Goal: Task Accomplishment & Management: Use online tool/utility

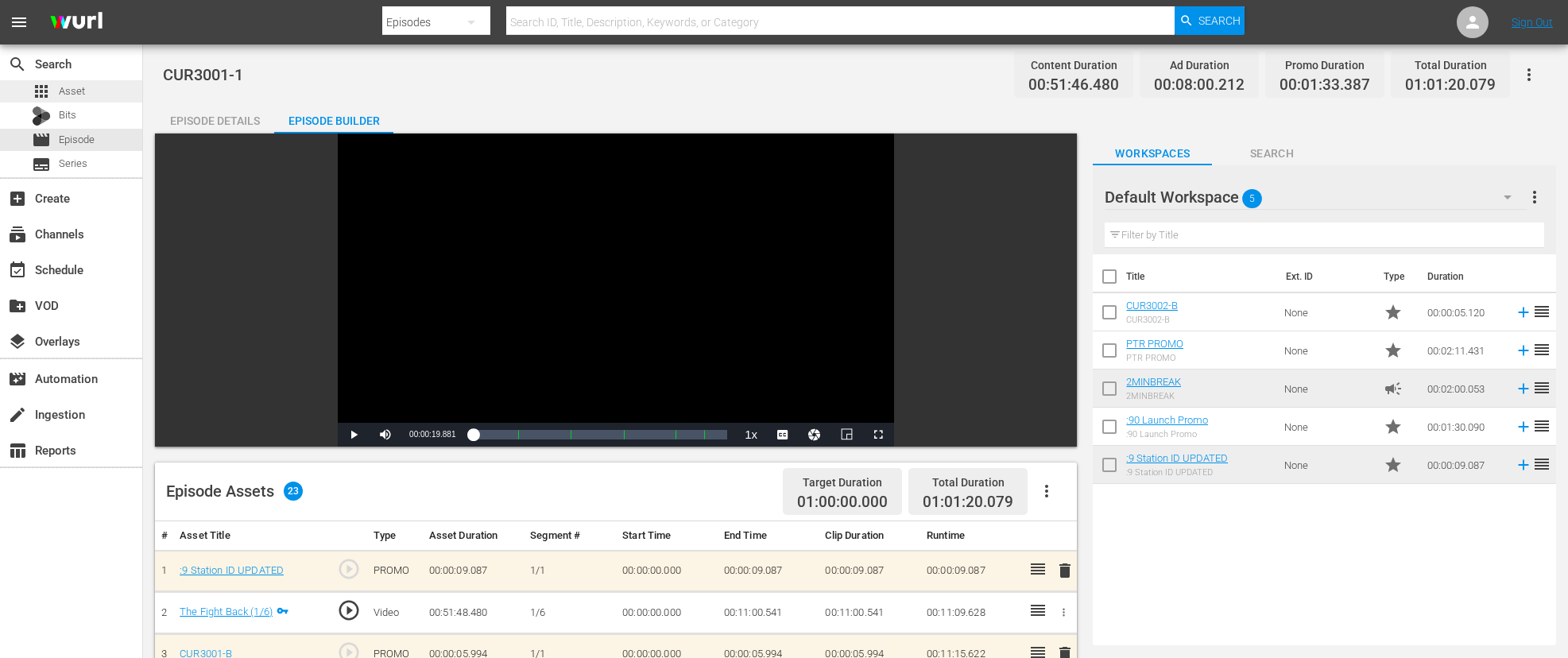
click at [89, 85] on div "apps Asset" at bounding box center [71, 91] width 142 height 22
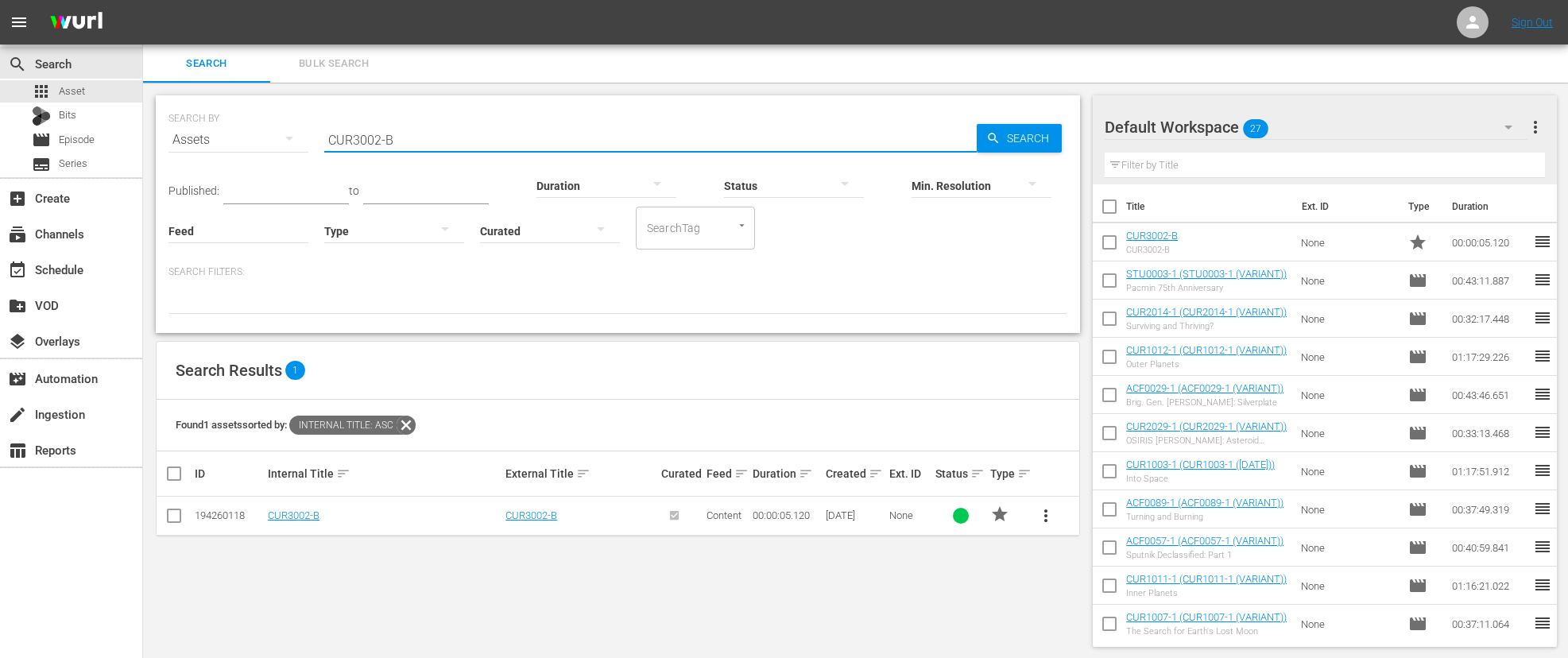
drag, startPoint x: 405, startPoint y: 140, endPoint x: 378, endPoint y: 143, distance: 27.2
click at [378, 143] on input "CUR3002-B" at bounding box center [650, 139] width 652 height 39
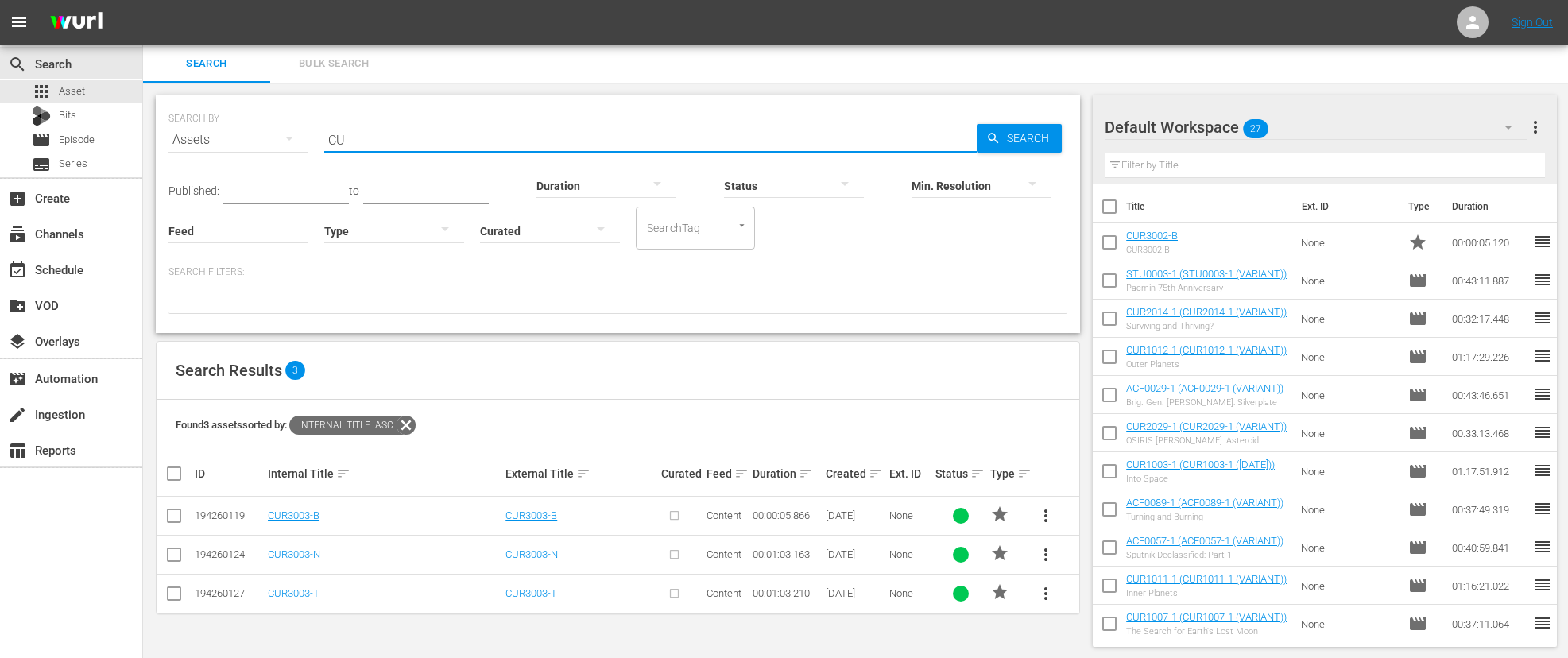
type input "C"
type input "f"
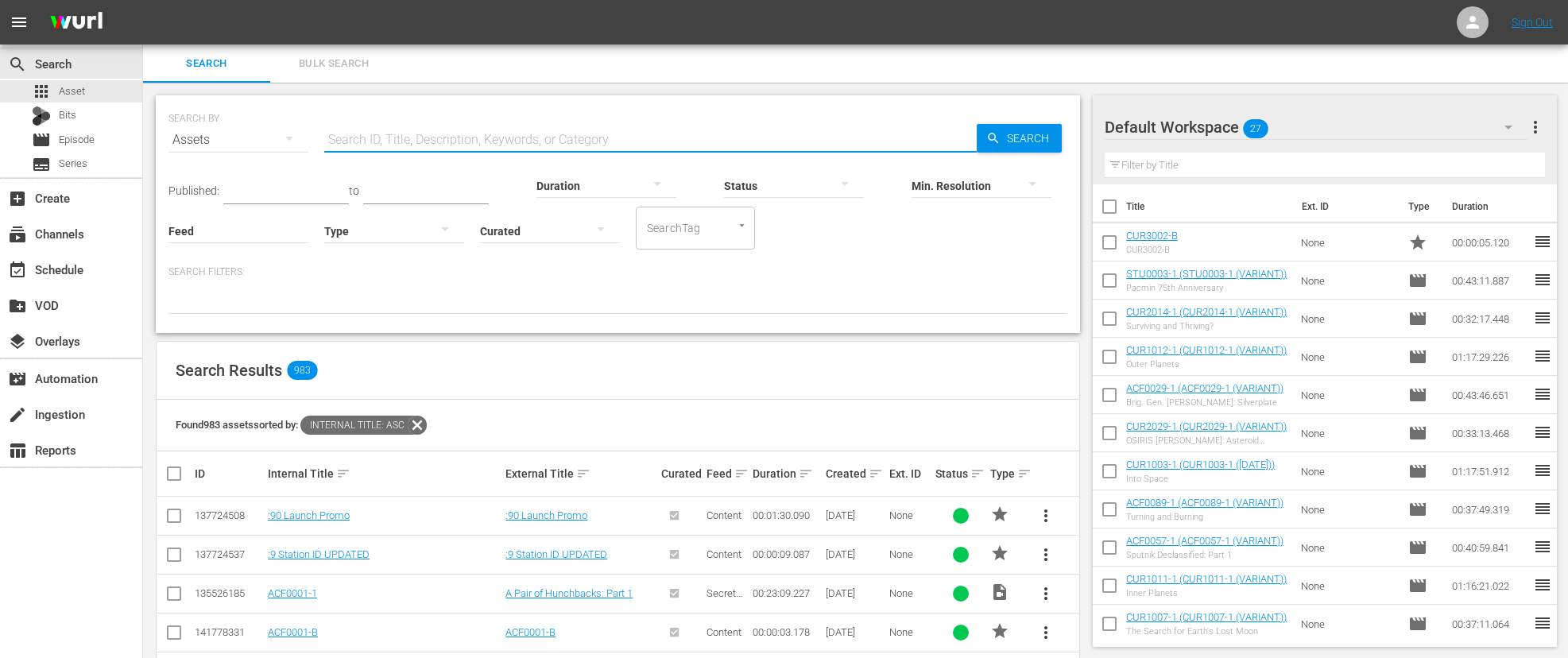
click at [341, 137] on input "text" at bounding box center [650, 139] width 652 height 39
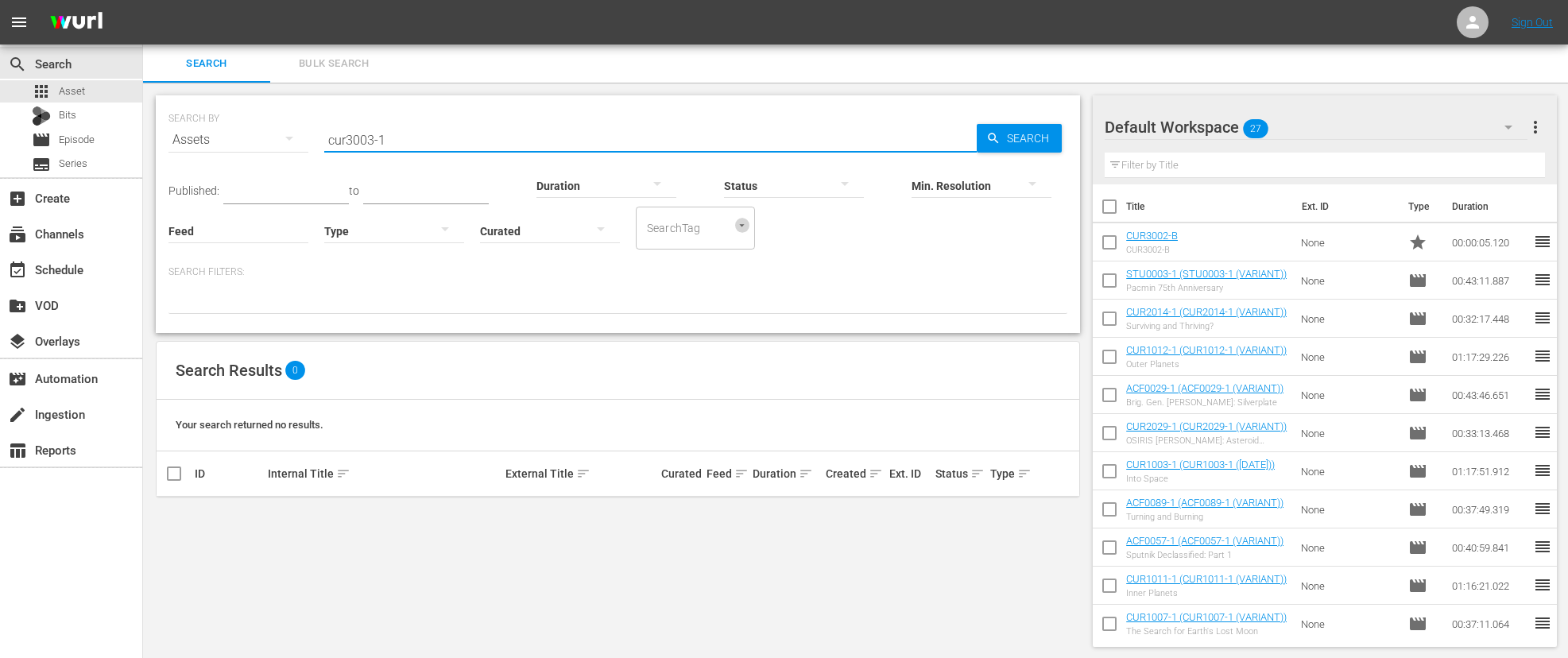
click at [742, 223] on icon "Open" at bounding box center [742, 225] width 12 height 12
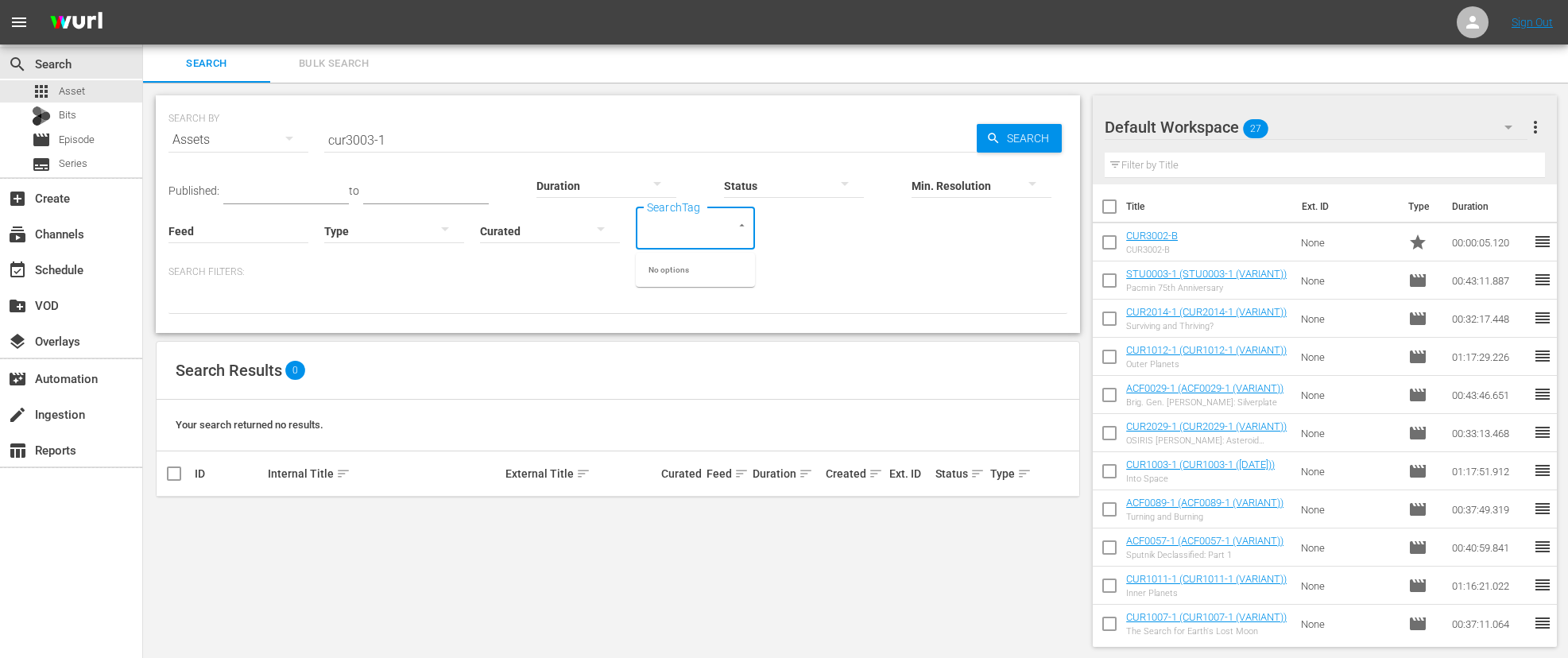
click at [811, 240] on div "Published: to Duration Status Min. Resolution Feed Feed Title Type Curated Sear…" at bounding box center [618, 204] width 899 height 90
click at [390, 135] on input "cur3003-1" at bounding box center [650, 139] width 652 height 39
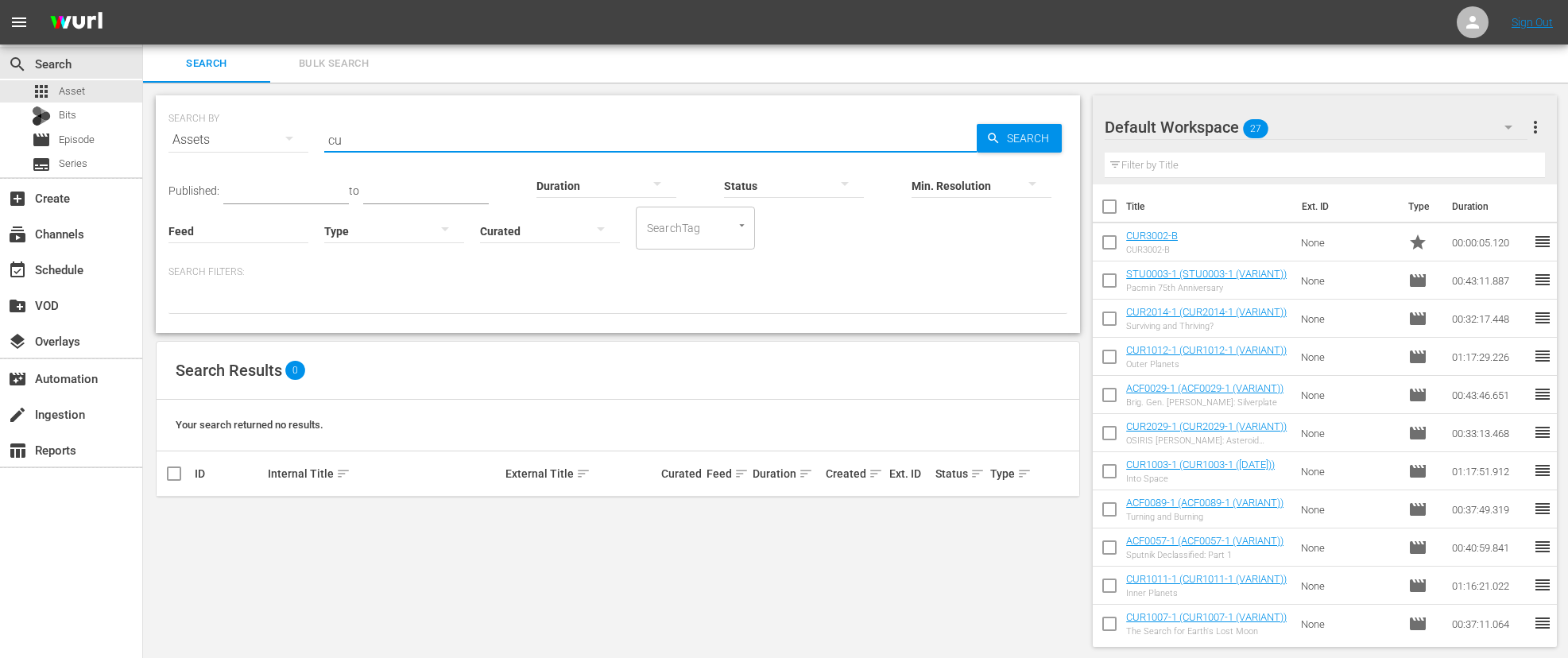
type input "c"
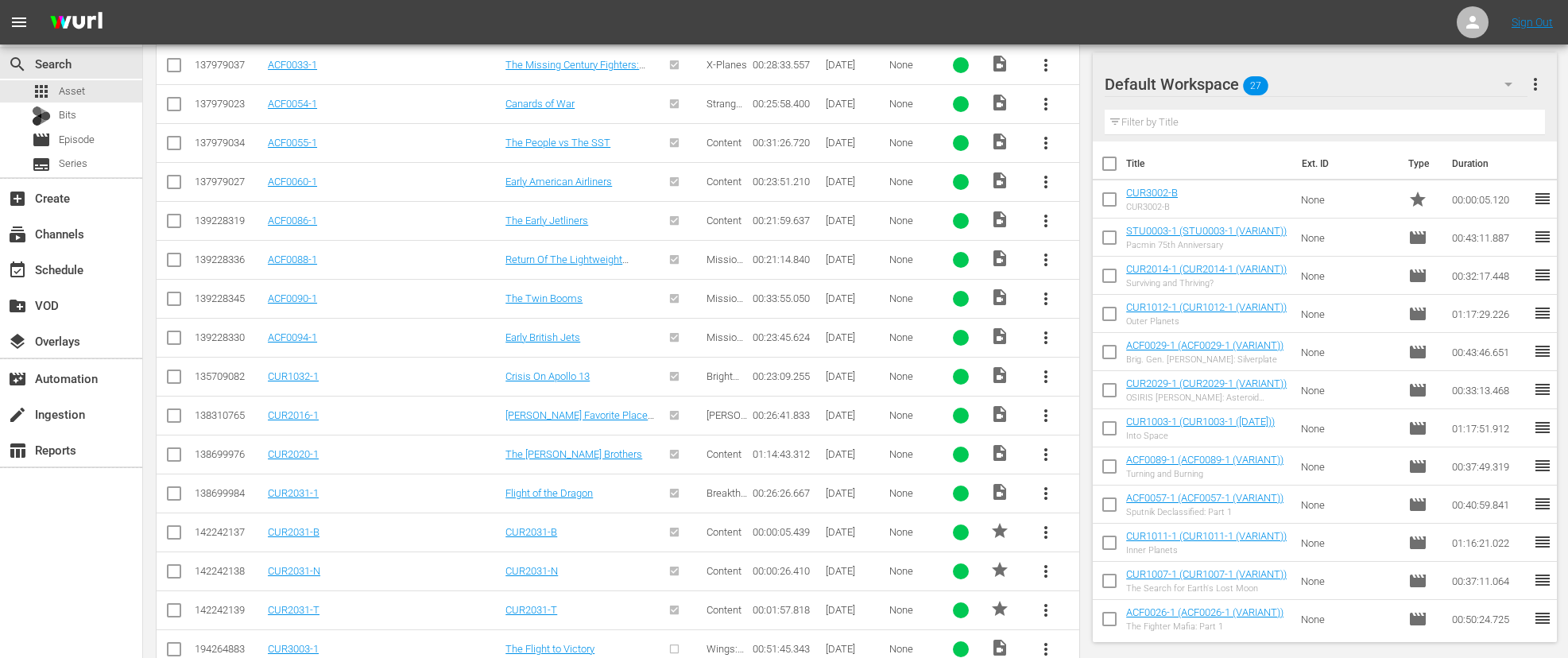
scroll to position [569, 0]
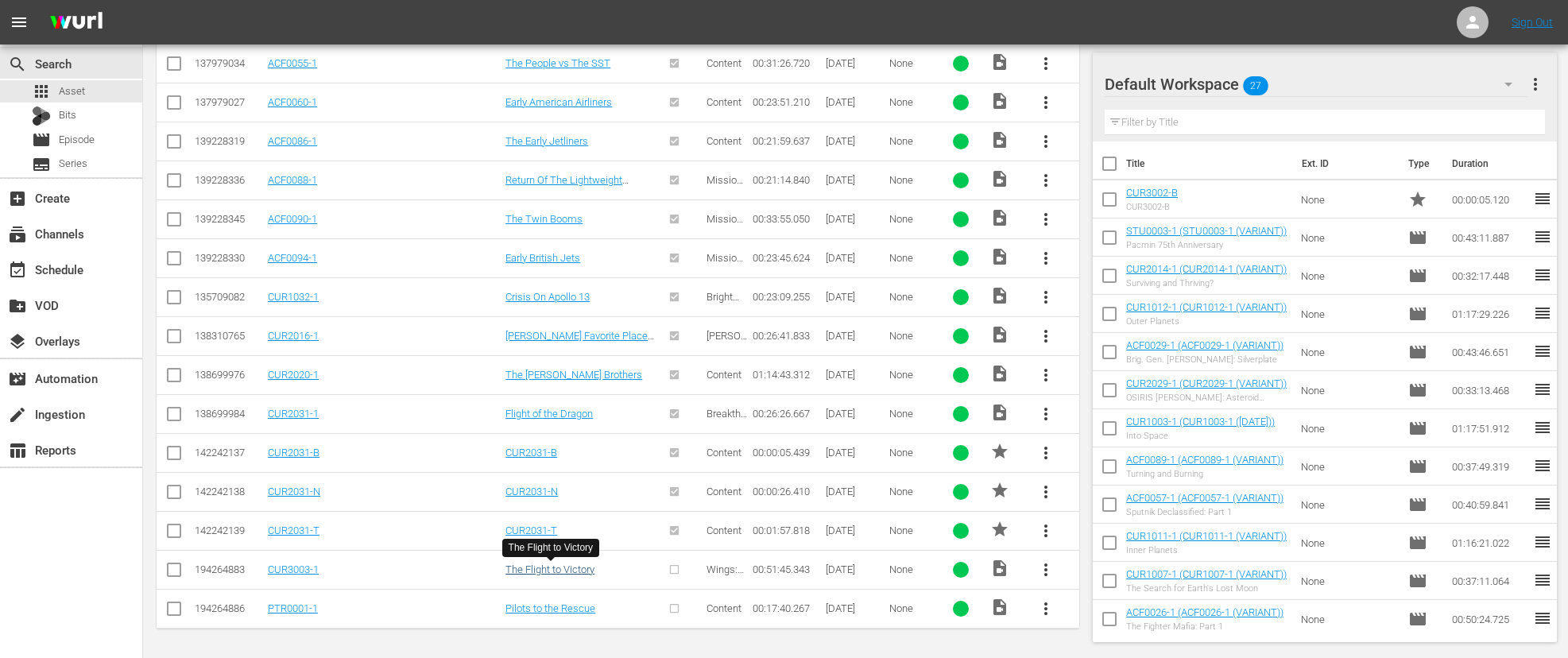
type input "The Flight to the"
click at [561, 567] on link "The Flight to Victory" at bounding box center [550, 569] width 89 height 12
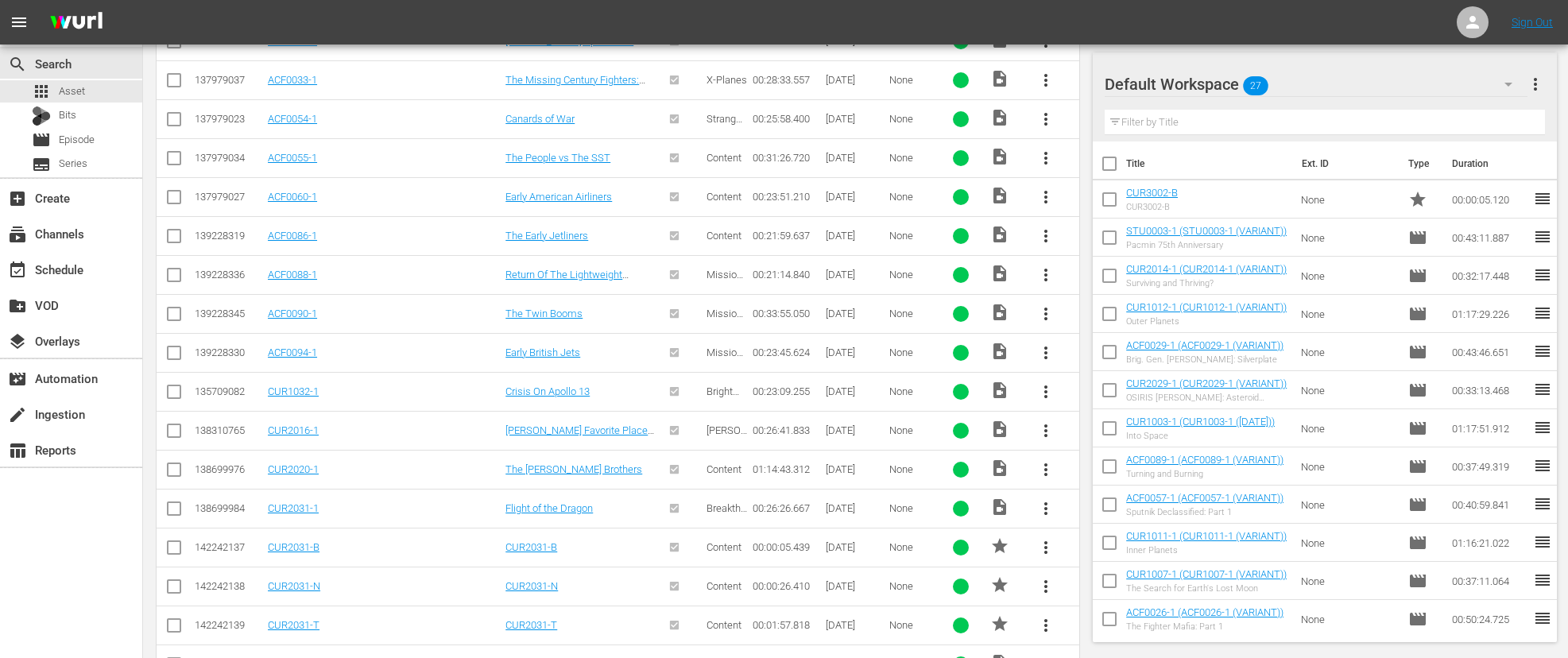
scroll to position [569, 0]
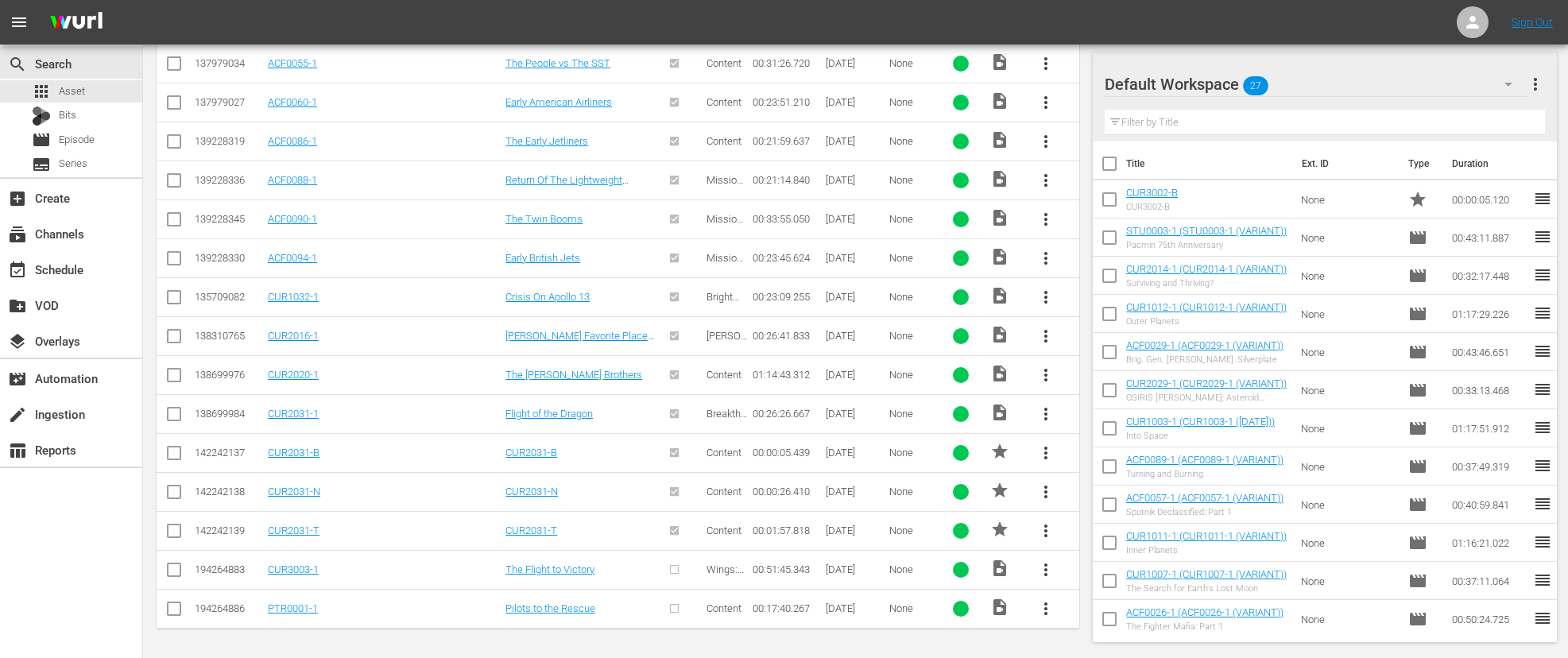
click at [1048, 569] on span "more_vert" at bounding box center [1045, 569] width 19 height 19
click at [1113, 564] on div "Episode" at bounding box center [1132, 564] width 108 height 39
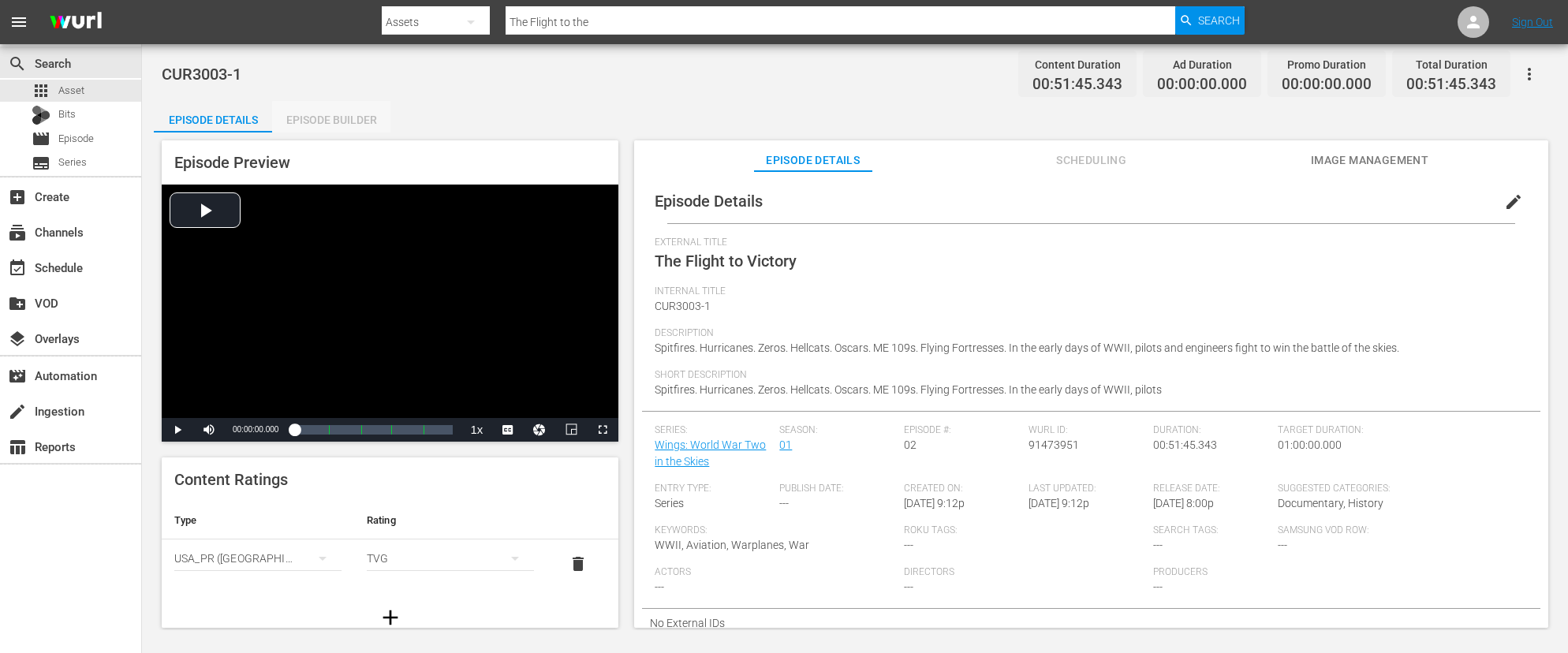
click at [338, 125] on div "Episode Builder" at bounding box center [331, 120] width 118 height 38
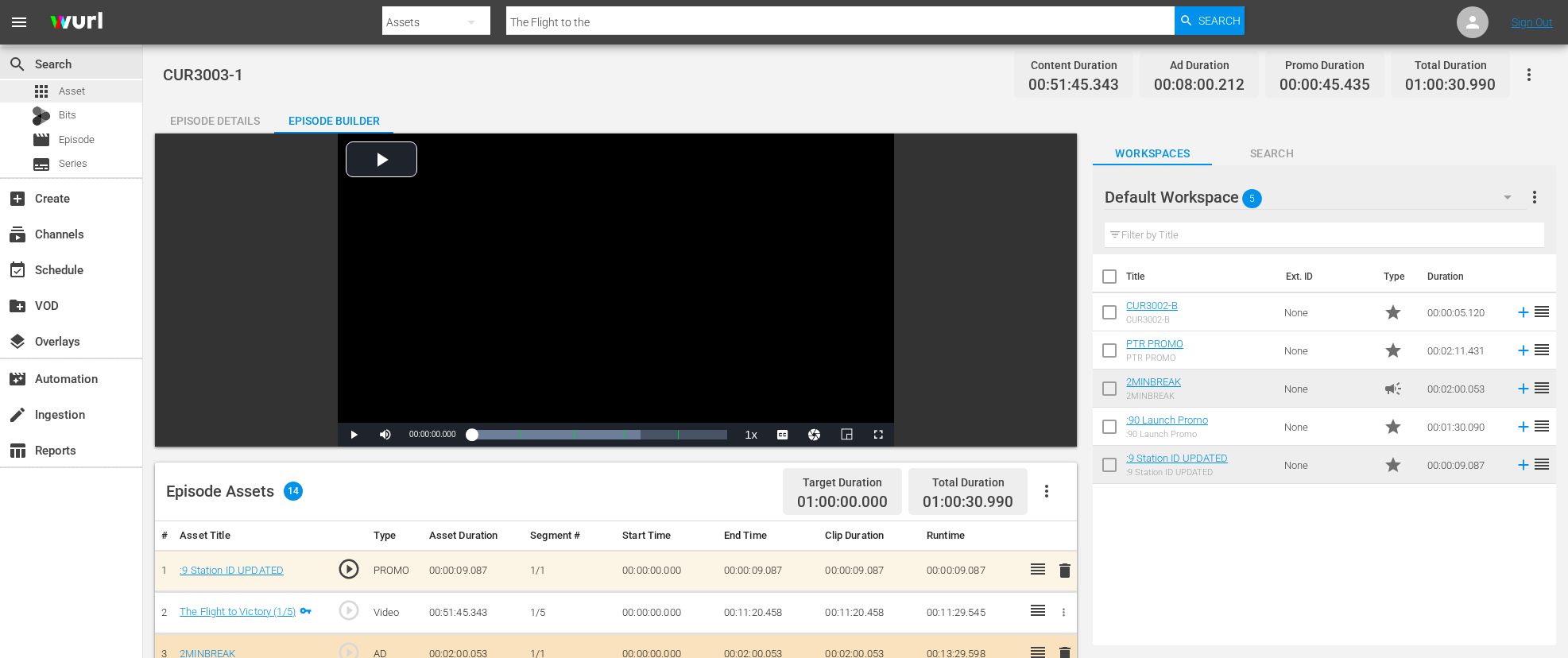
click at [74, 90] on span "Asset" at bounding box center [72, 91] width 26 height 16
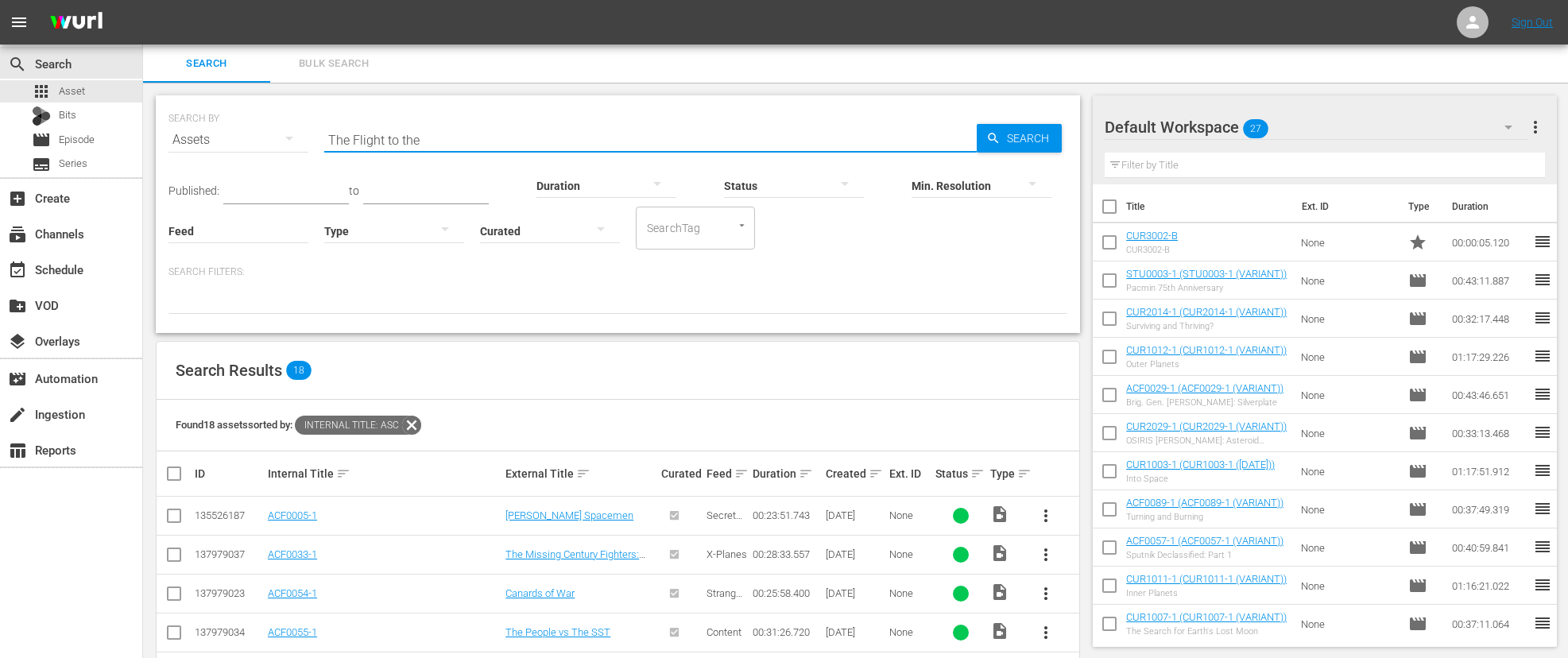
drag, startPoint x: 443, startPoint y: 135, endPoint x: 251, endPoint y: 119, distance: 192.7
click at [251, 119] on div "SEARCH BY Search By Assets Search ID, Title, Description, Keywords, or Category…" at bounding box center [618, 130] width 899 height 57
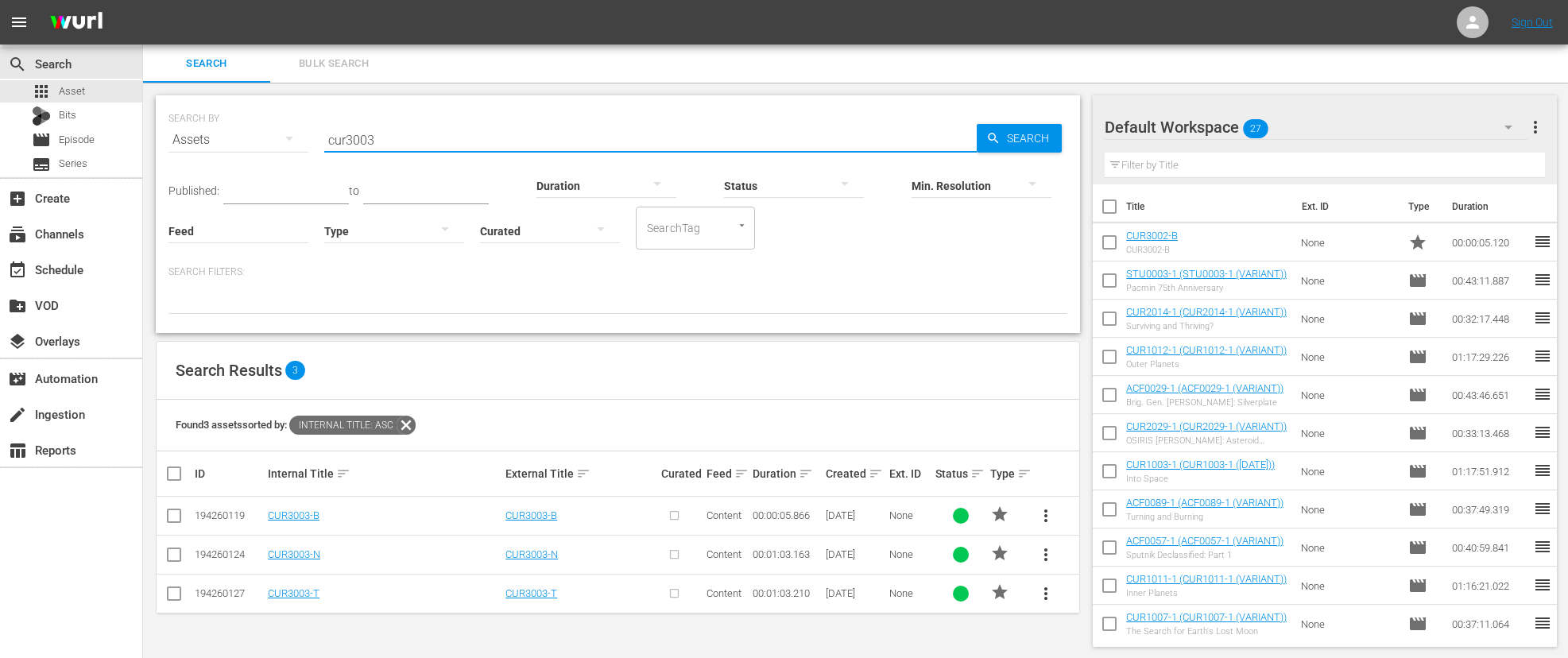
type input "cur3003"
click at [1046, 512] on span "more_vert" at bounding box center [1045, 515] width 19 height 19
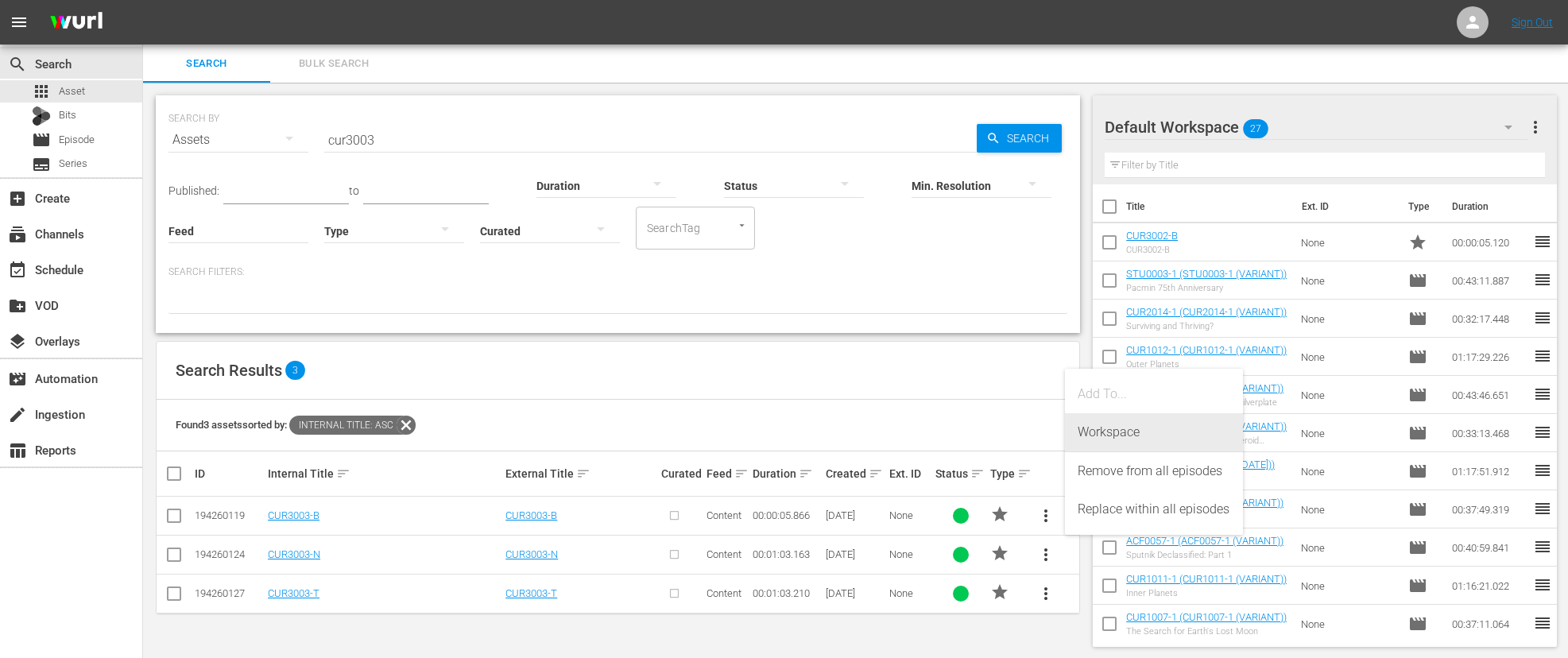
click at [1121, 433] on div "Workspace" at bounding box center [1154, 432] width 153 height 39
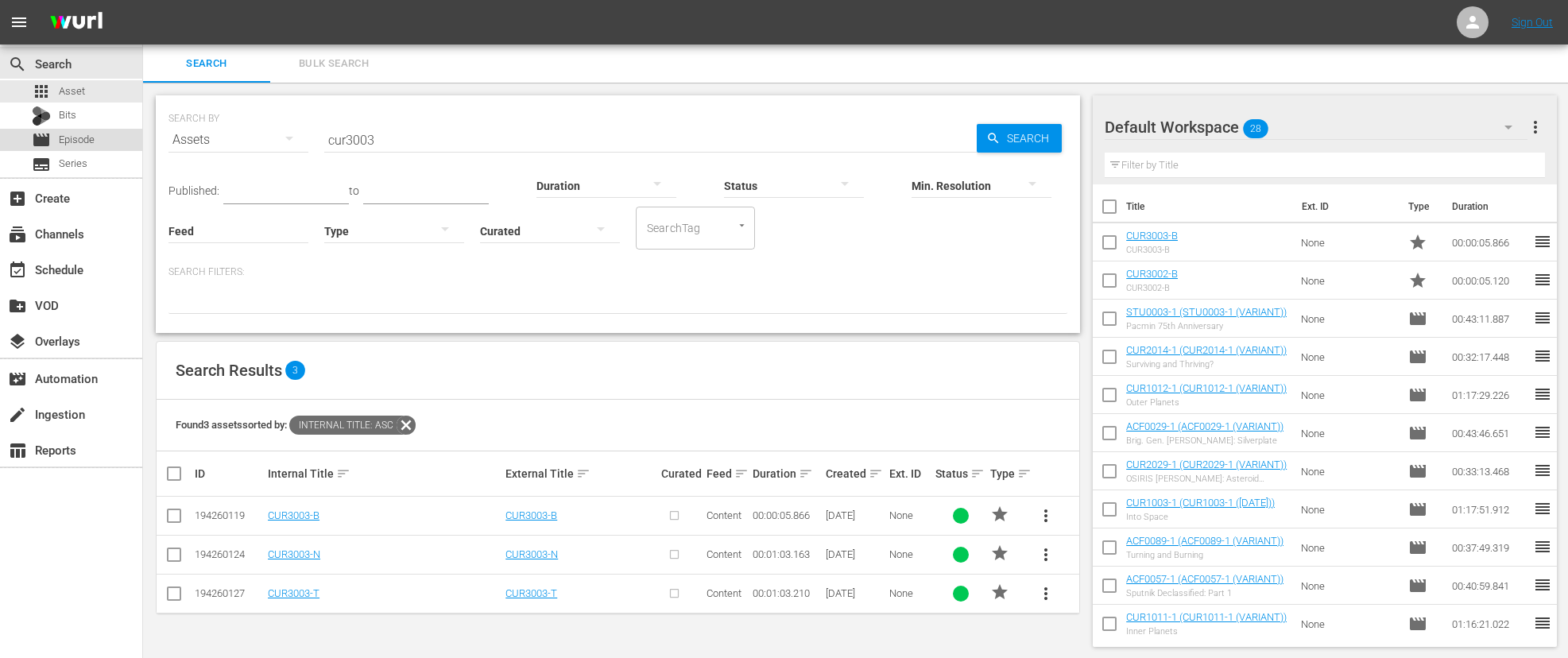
click at [95, 139] on div "movie Episode" at bounding box center [71, 139] width 142 height 22
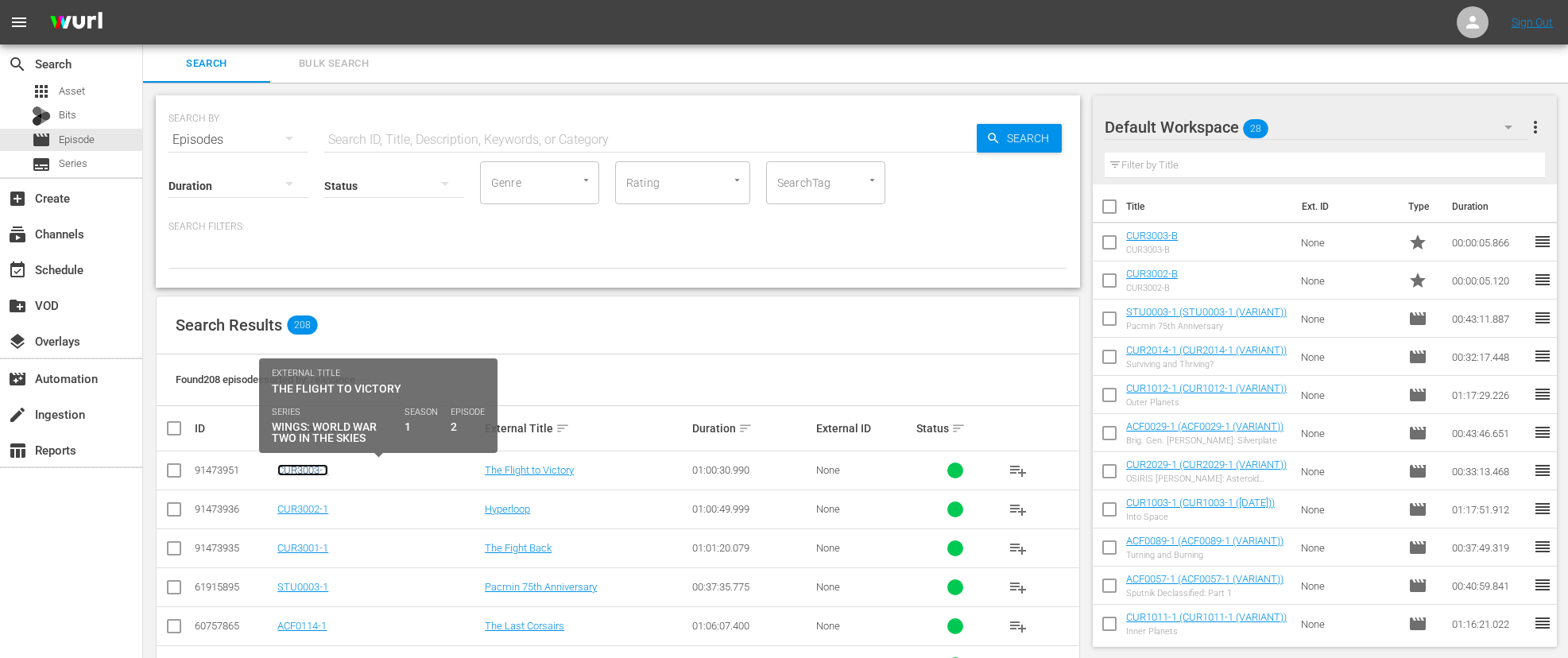
click at [301, 465] on link "CUR3003-1" at bounding box center [303, 470] width 51 height 12
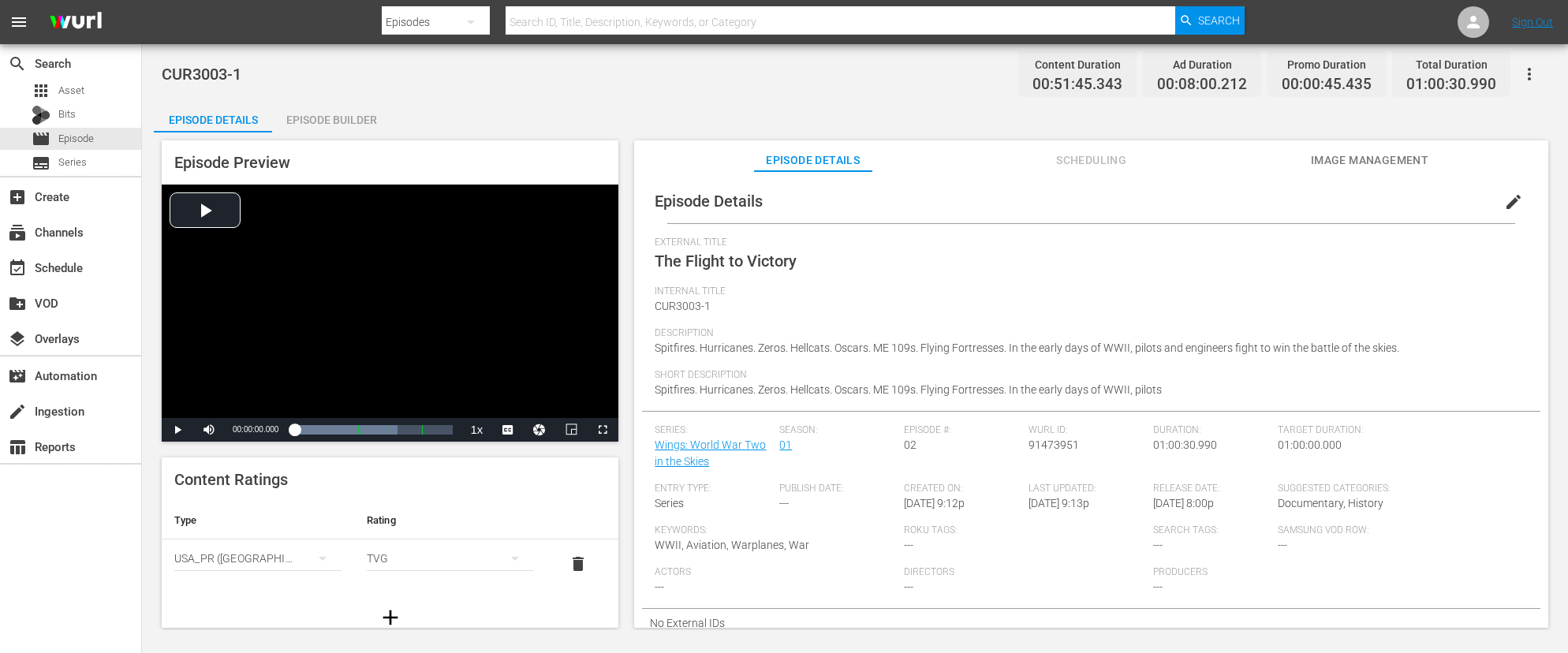
click at [347, 116] on div "Episode Builder" at bounding box center [331, 120] width 118 height 38
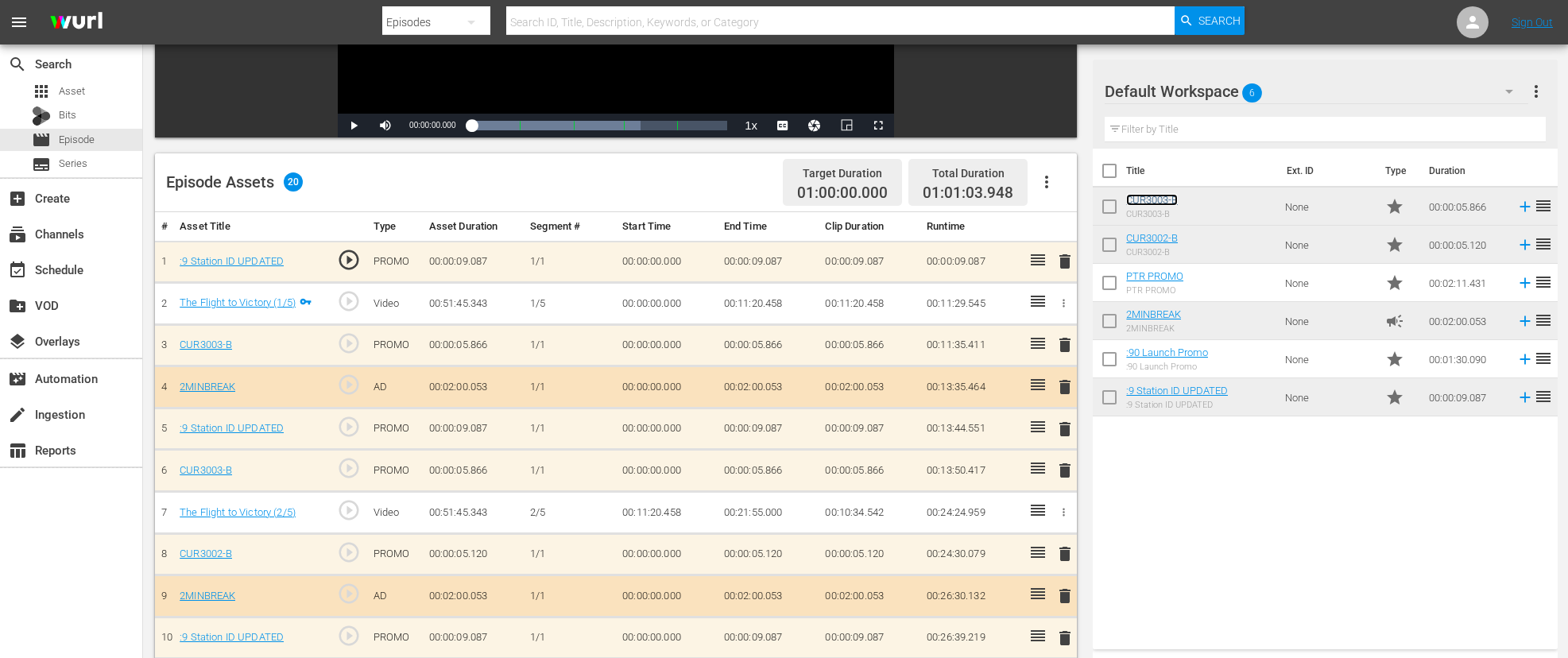
scroll to position [302, 0]
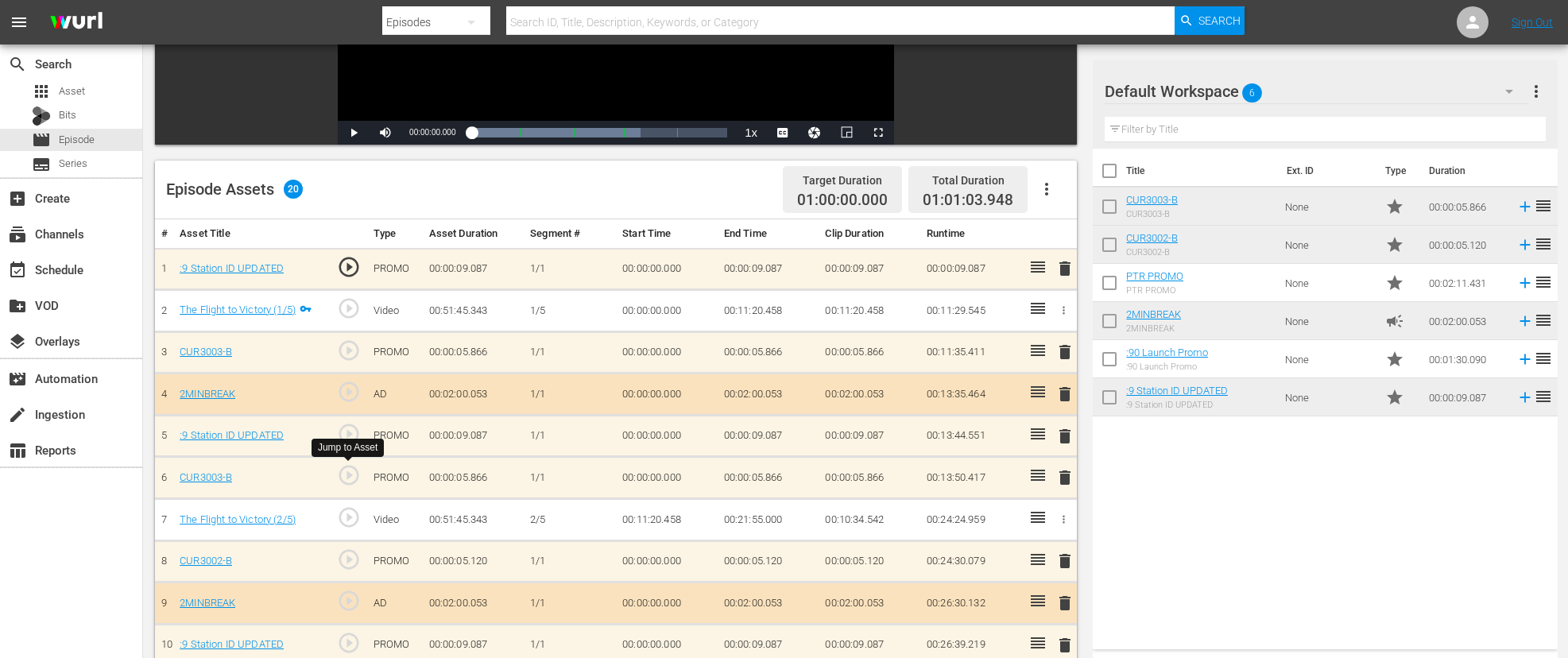
click at [350, 477] on span "play_circle_outline" at bounding box center [349, 475] width 24 height 24
click at [354, 133] on span "Video Player" at bounding box center [354, 133] width 0 height 0
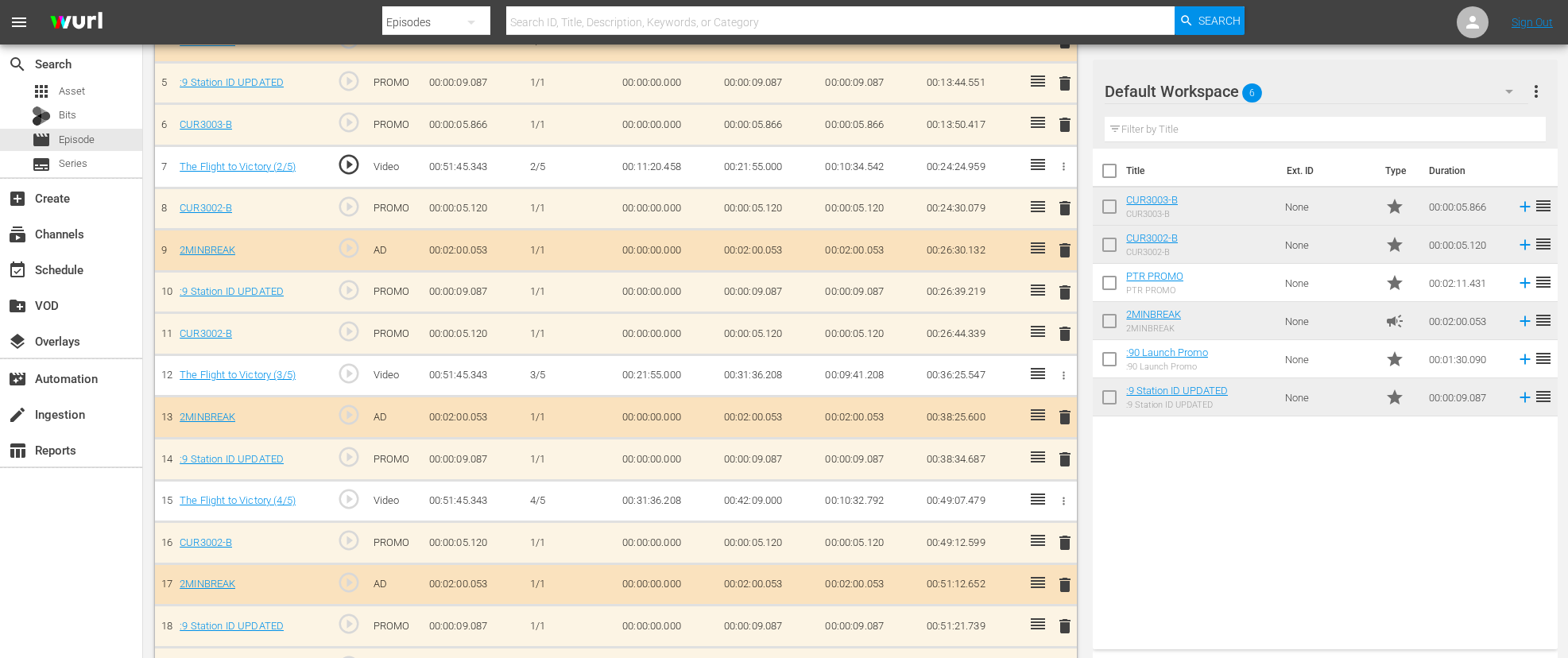
scroll to position [740, 0]
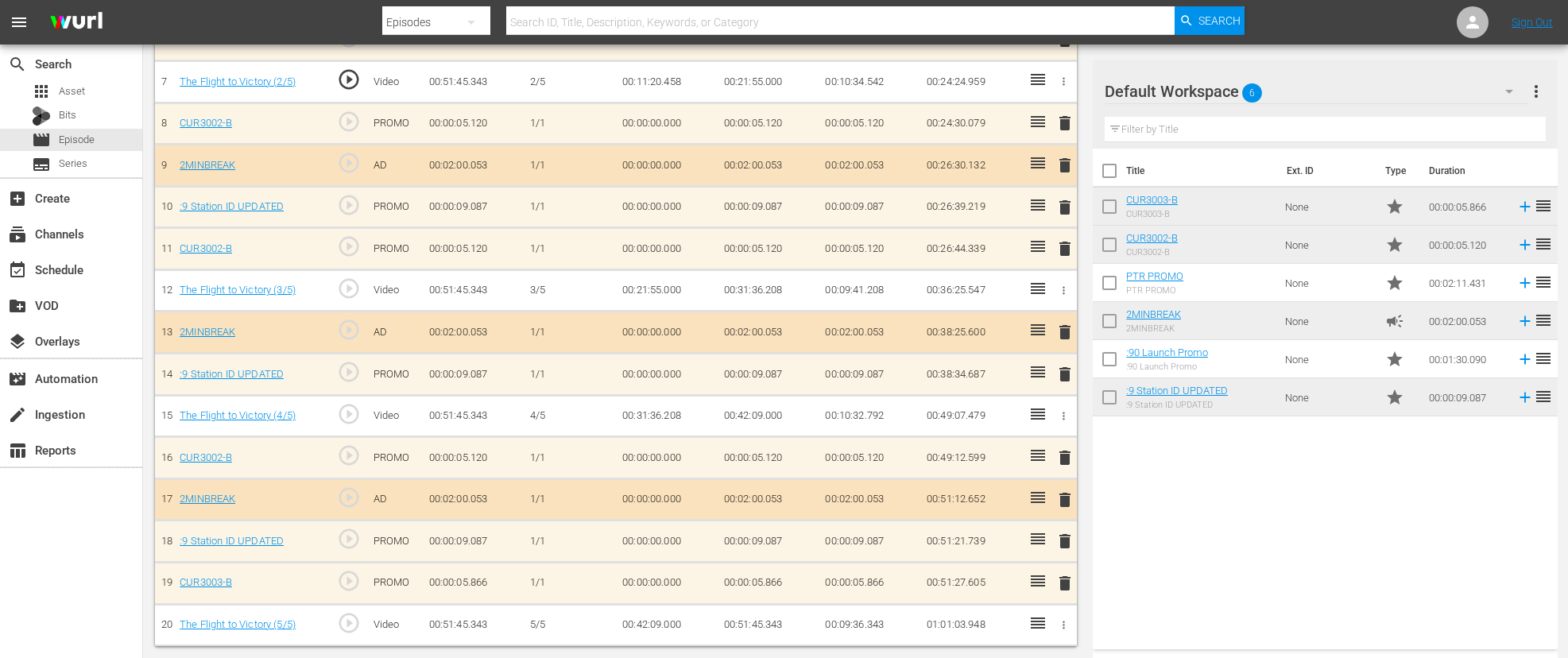
click at [350, 574] on span "play_circle_outline" at bounding box center [349, 581] width 24 height 24
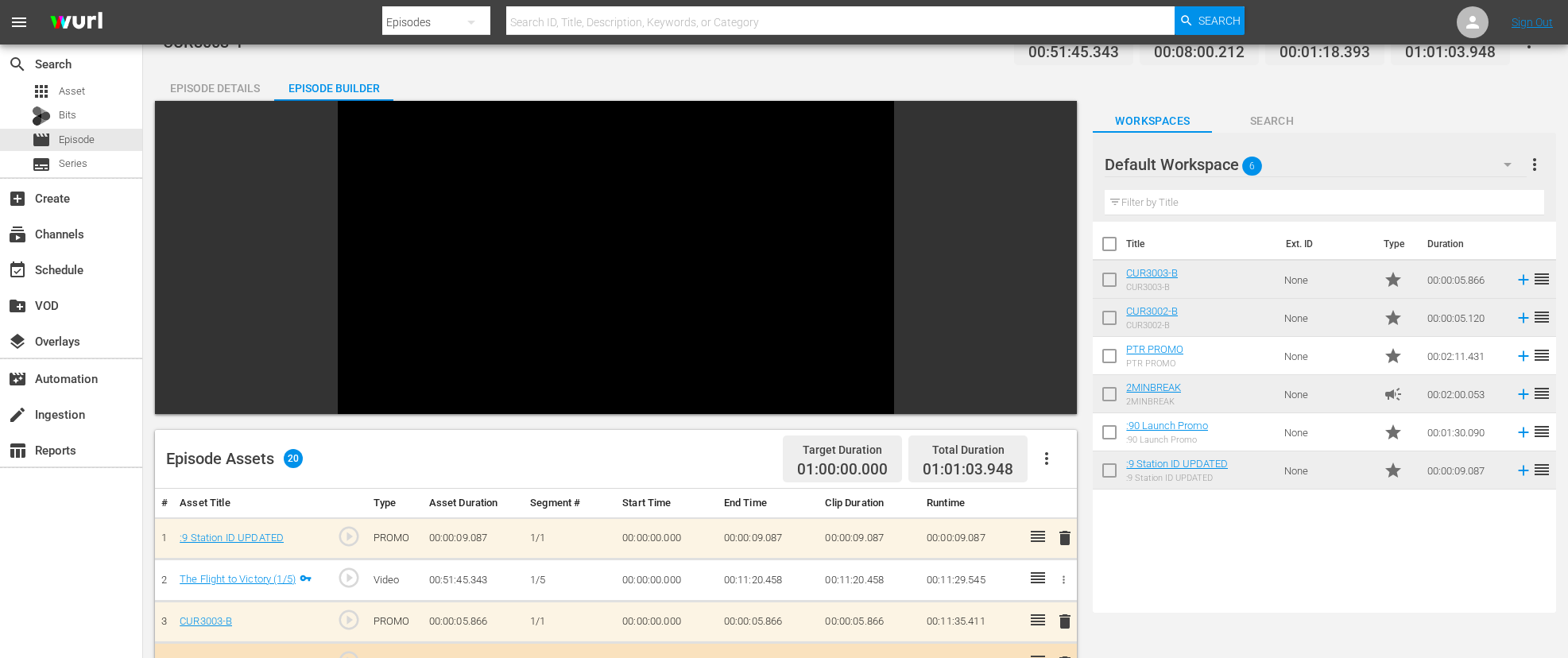
scroll to position [28, 0]
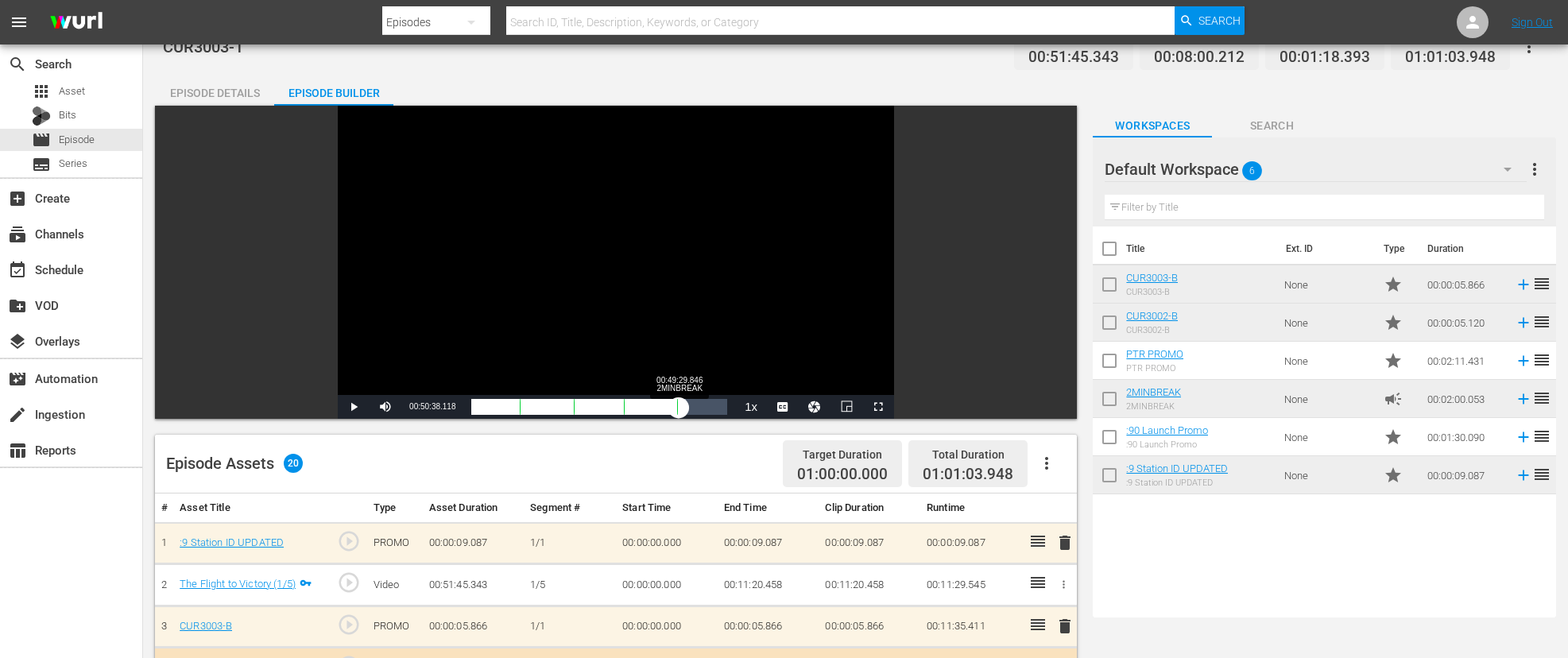
click at [678, 414] on div "00:42:20.351" at bounding box center [574, 406] width 208 height 16
click at [683, 414] on div "00:00:19.830" at bounding box center [577, 406] width 212 height 16
click at [685, 413] on div "00:01:48.276" at bounding box center [578, 406] width 214 height 16
click at [687, 412] on div "00:01:49.156" at bounding box center [578, 406] width 216 height 16
click at [354, 407] on span "Video Player" at bounding box center [354, 407] width 0 height 0
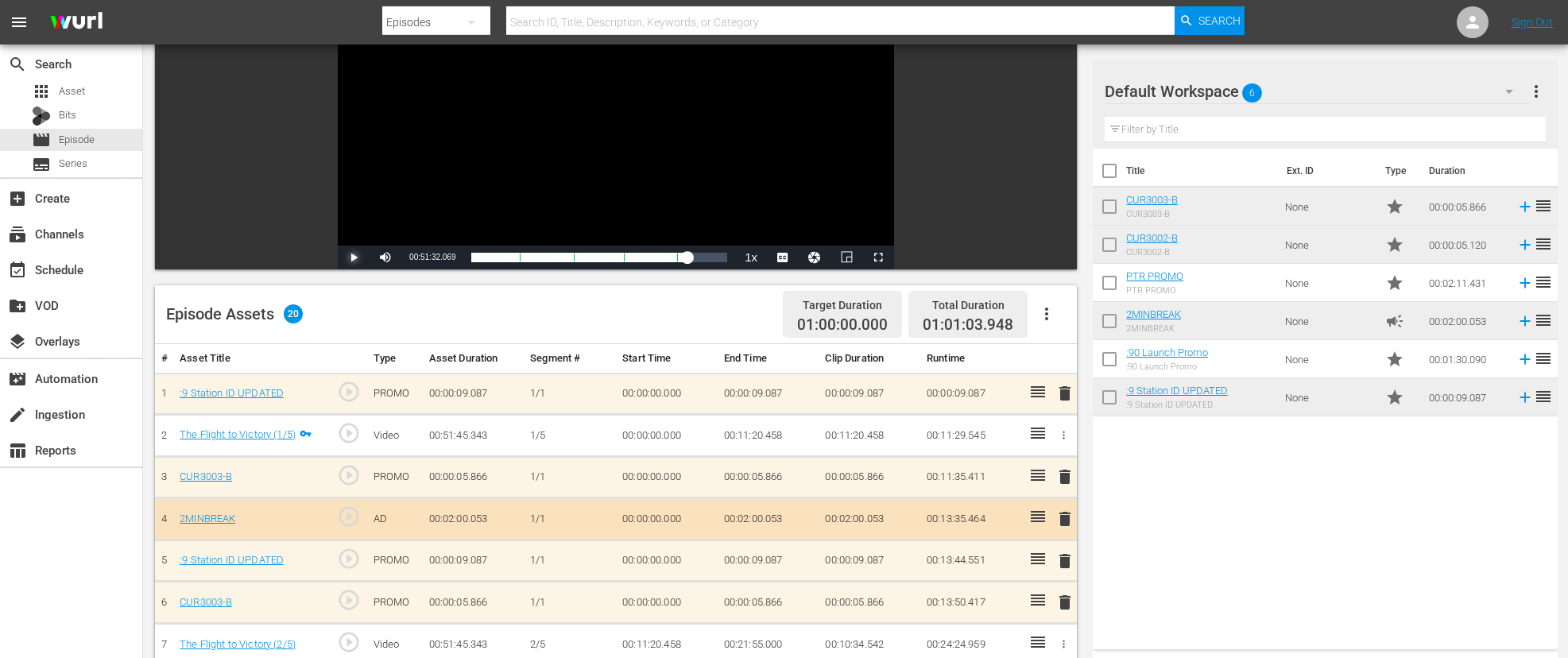
scroll to position [174, 0]
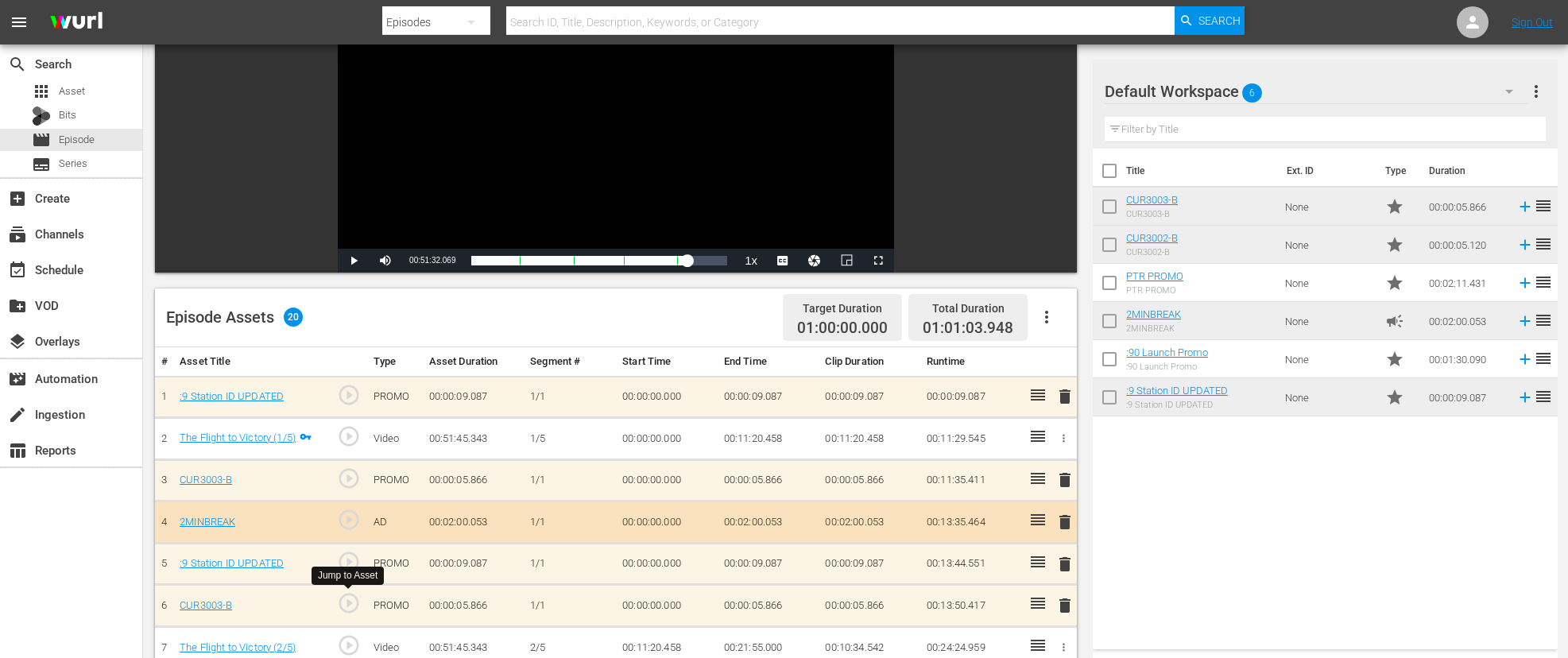
click at [346, 602] on span "play_circle_outline" at bounding box center [349, 603] width 24 height 24
click at [354, 261] on span "Video Player" at bounding box center [354, 261] width 0 height 0
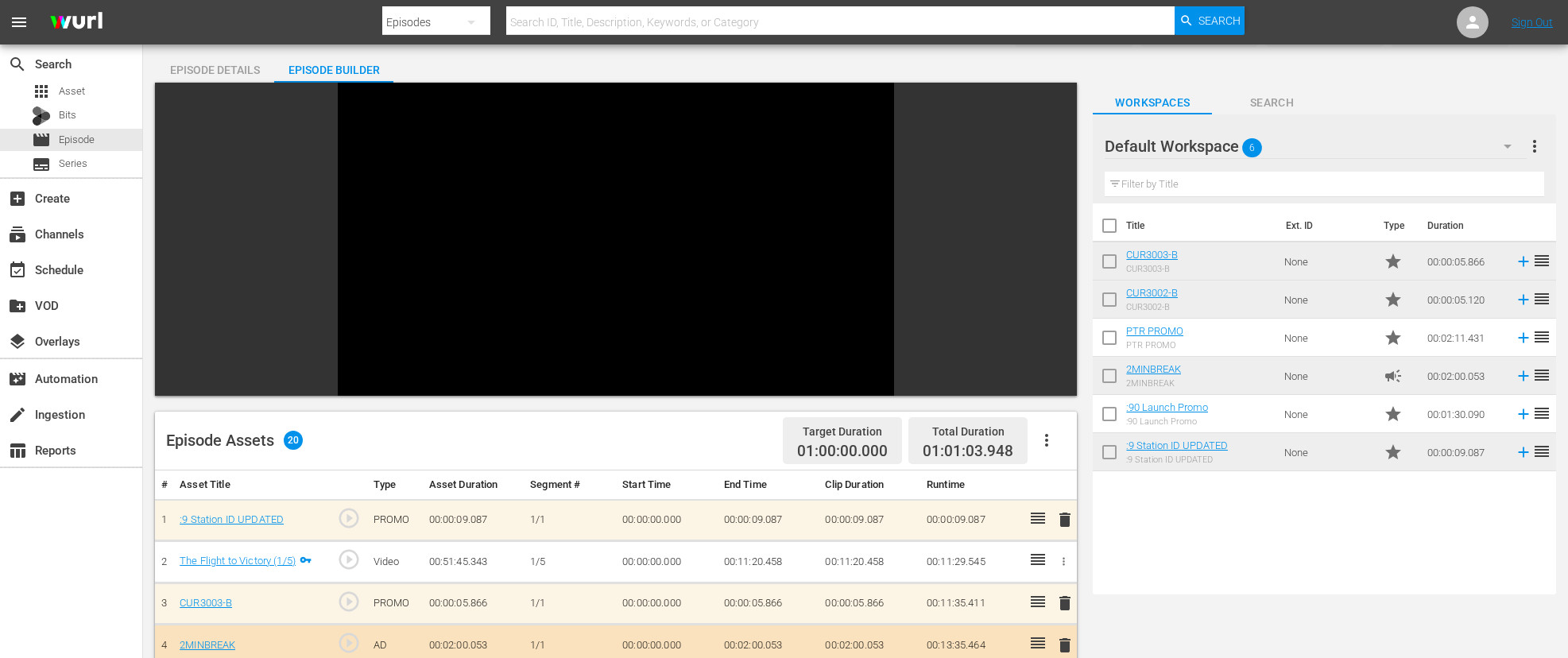
scroll to position [0, 0]
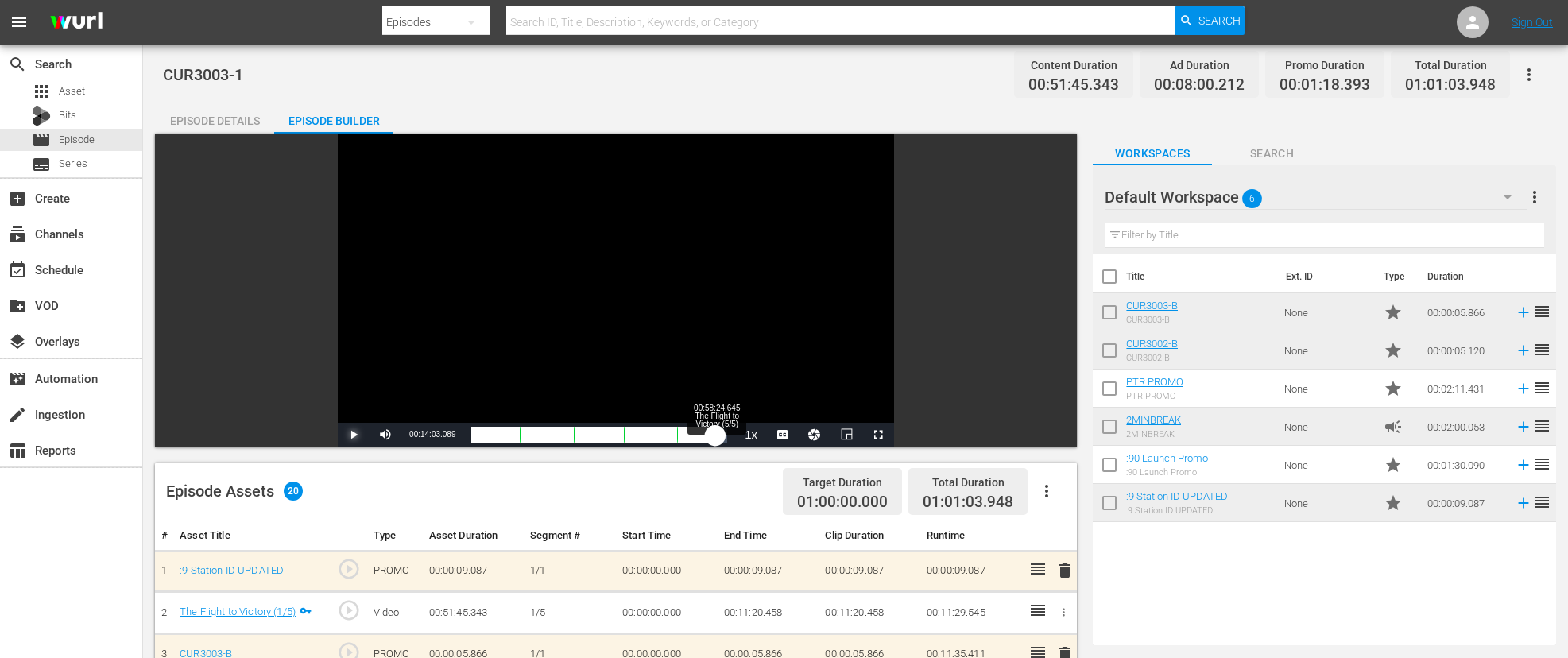
click at [715, 443] on div "Loaded : 24.37% 00:58:24.645 The Flight to Victory (5/5) 00:11:33.346 Cue Point…" at bounding box center [599, 434] width 272 height 24
click at [354, 435] on span "Video Player" at bounding box center [354, 435] width 0 height 0
click at [522, 438] on div "Loaded : 96.70% 00:12:08.238 2MINBREAK 00:48:59.220 Cue Point 1: 00:11:29.545" at bounding box center [599, 434] width 256 height 16
click at [525, 436] on div "00:00:38.571" at bounding box center [498, 434] width 54 height 16
click at [531, 437] on div "00:01:19.337" at bounding box center [501, 434] width 60 height 16
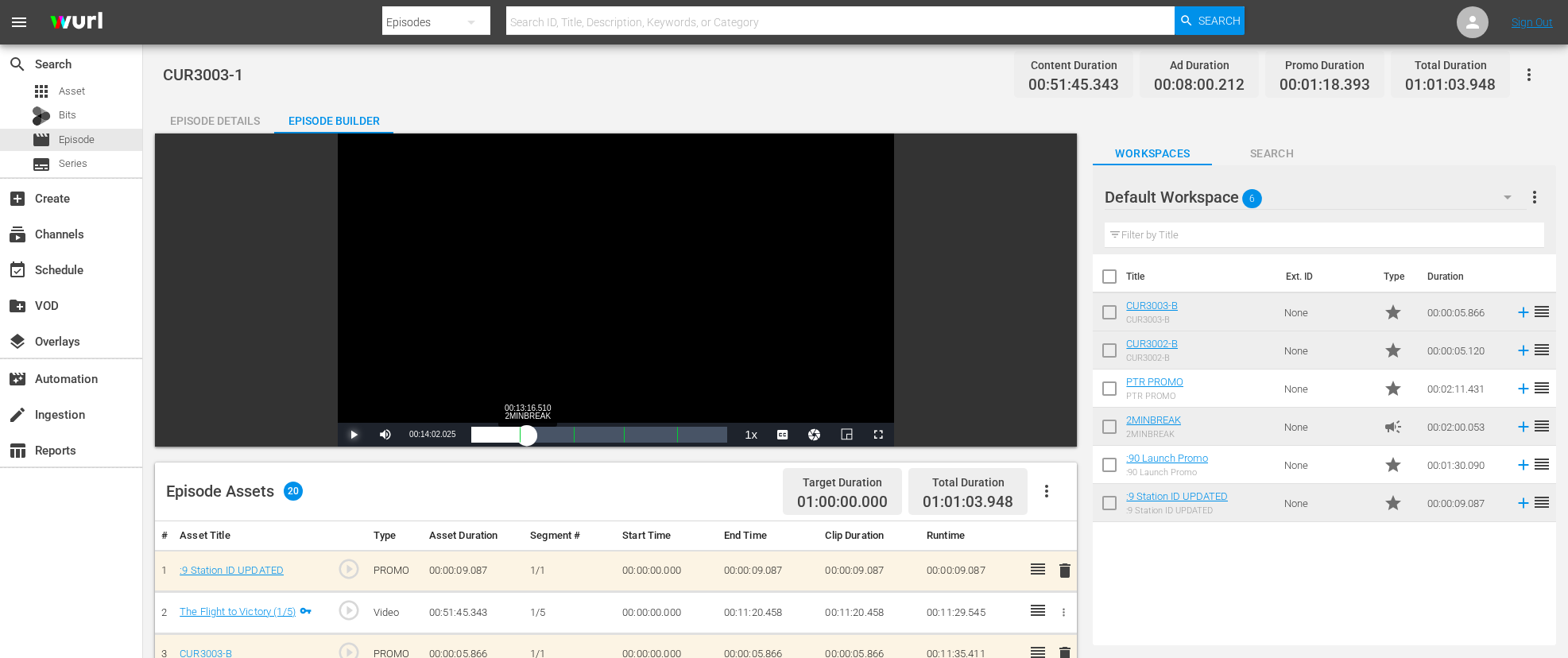
click at [527, 439] on div "00:11:55.654" at bounding box center [499, 434] width 56 height 16
click at [528, 438] on div "00:01:41.892" at bounding box center [500, 434] width 57 height 16
click at [354, 435] on span "Video Player" at bounding box center [354, 435] width 0 height 0
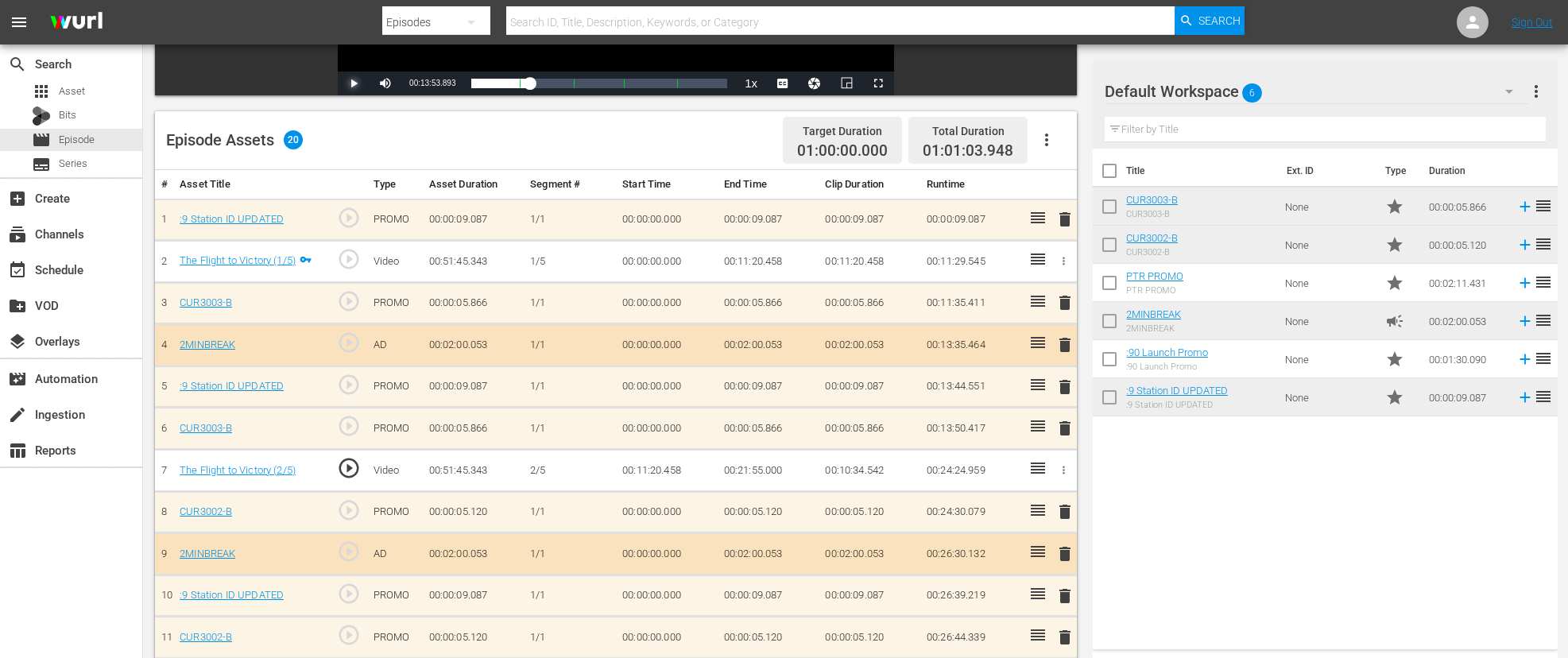
scroll to position [340, 0]
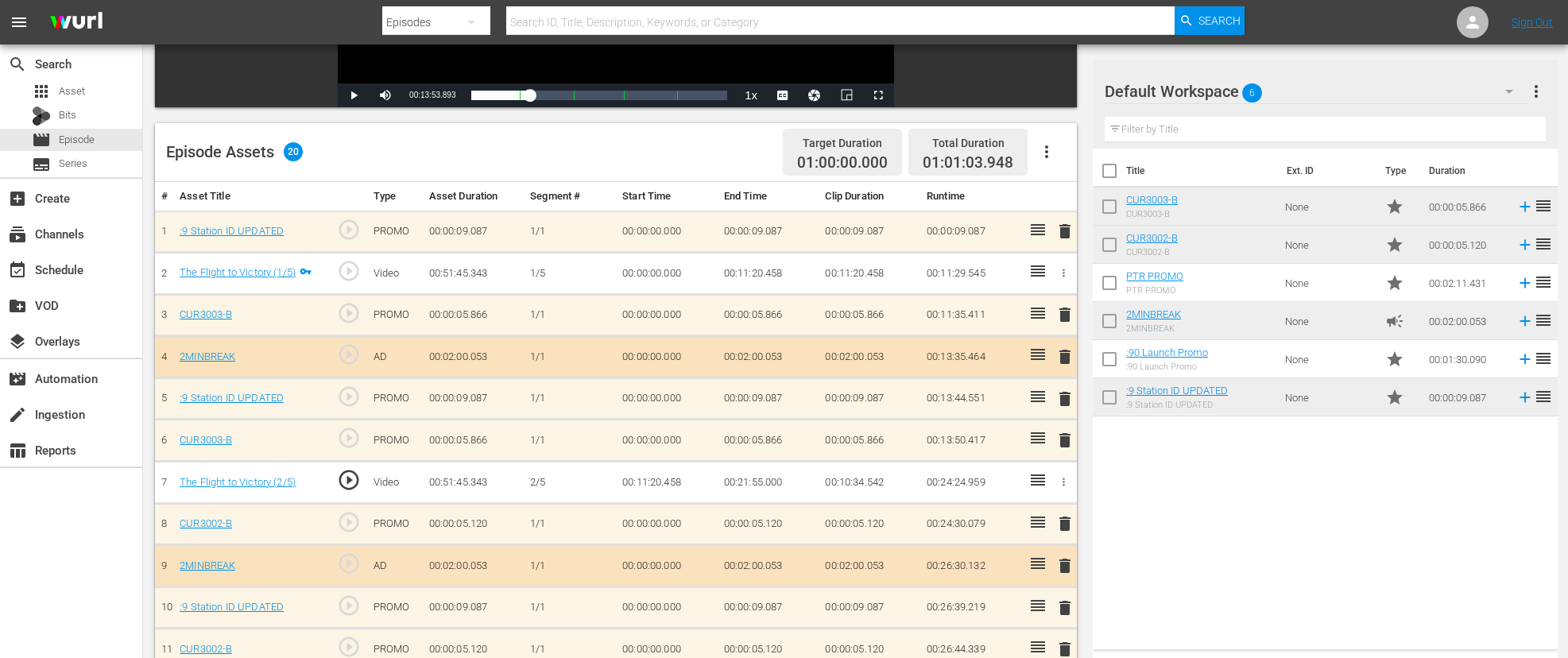
click at [1063, 269] on icon "button" at bounding box center [1064, 273] width 2 height 8
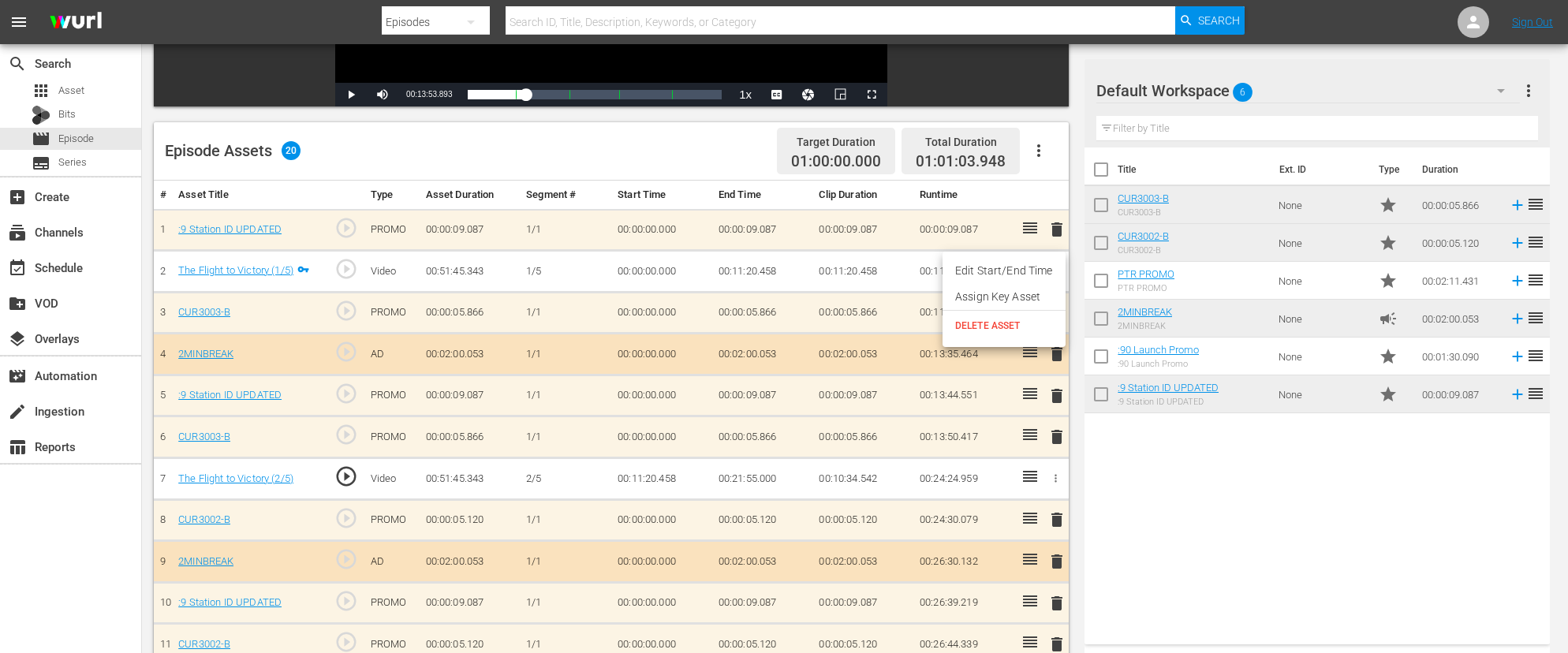
click at [326, 276] on div at bounding box center [784, 326] width 1568 height 653
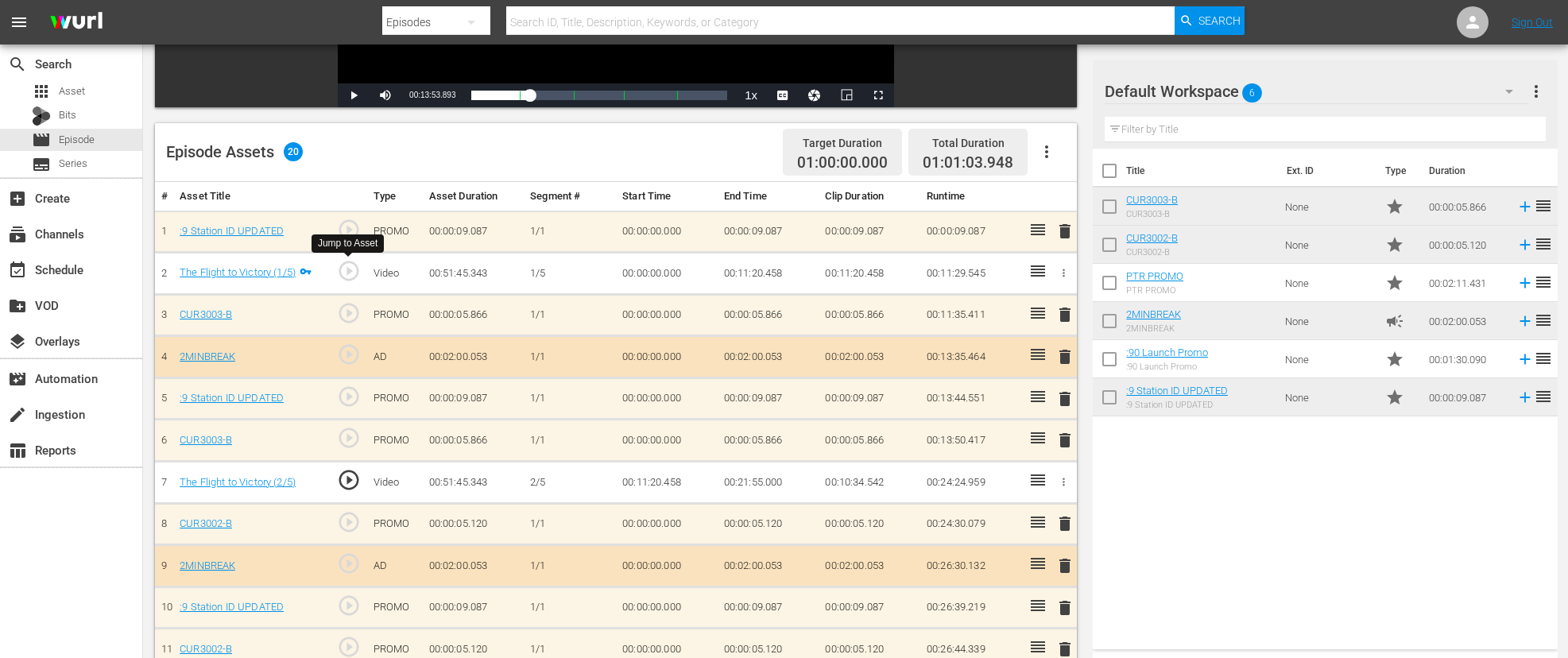
click at [356, 263] on span "play_circle_outline" at bounding box center [349, 271] width 24 height 24
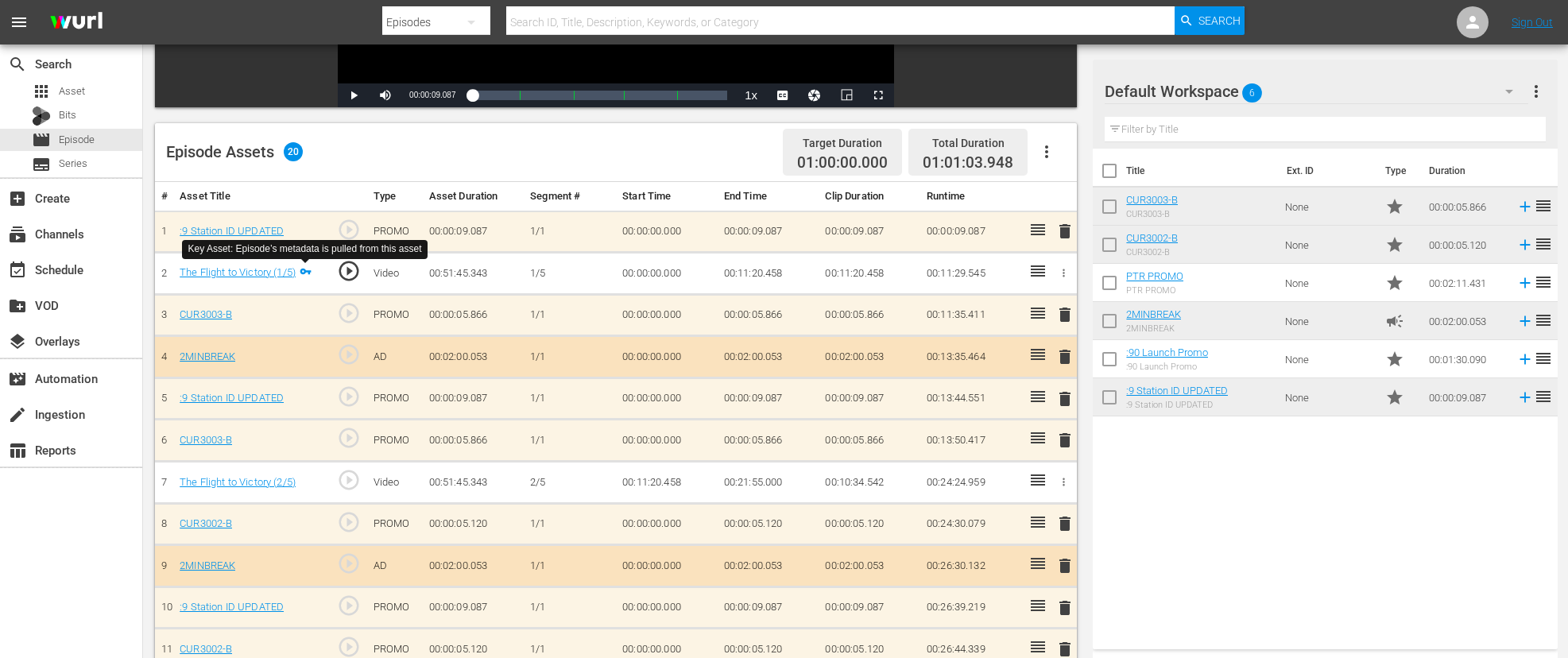
click at [304, 269] on icon at bounding box center [306, 271] width 11 height 7
click at [1063, 271] on icon "button" at bounding box center [1063, 273] width 12 height 12
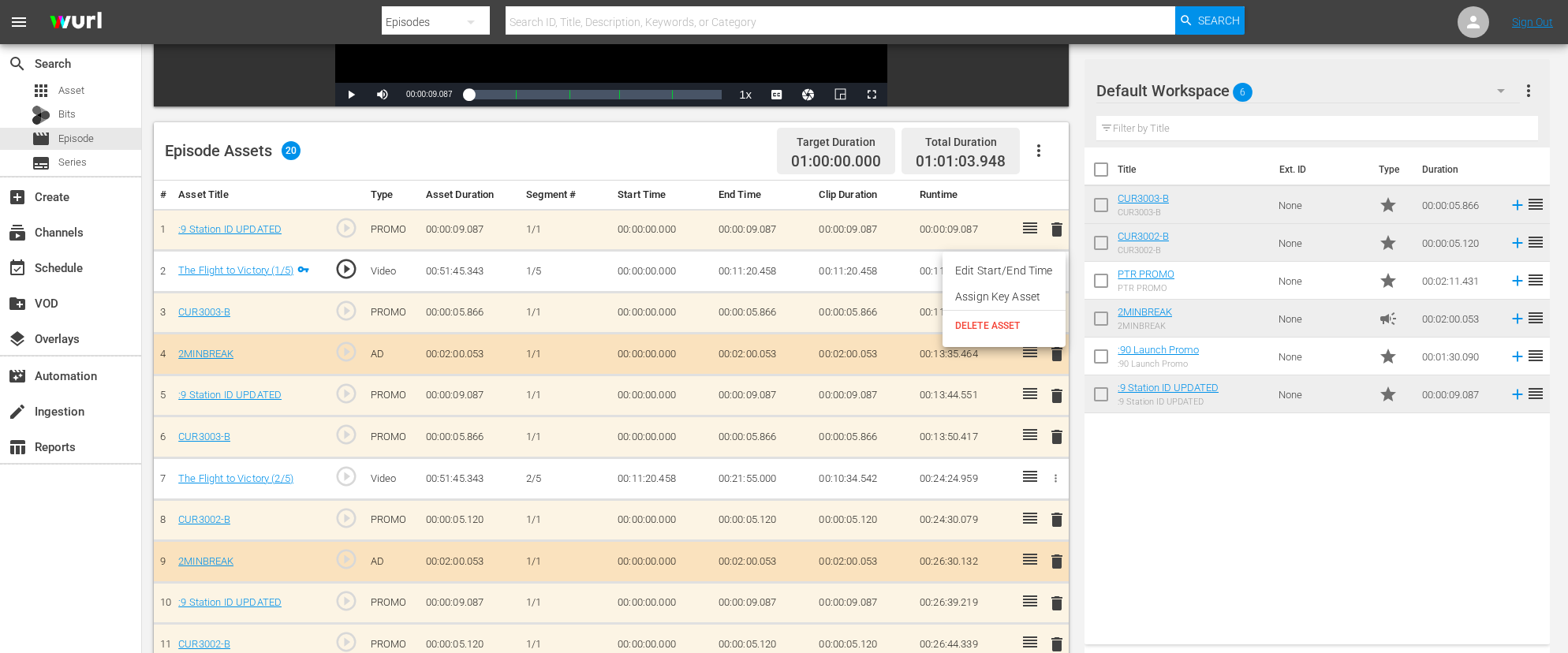
click at [1021, 272] on li "Edit Start/End Time" at bounding box center [1004, 271] width 123 height 26
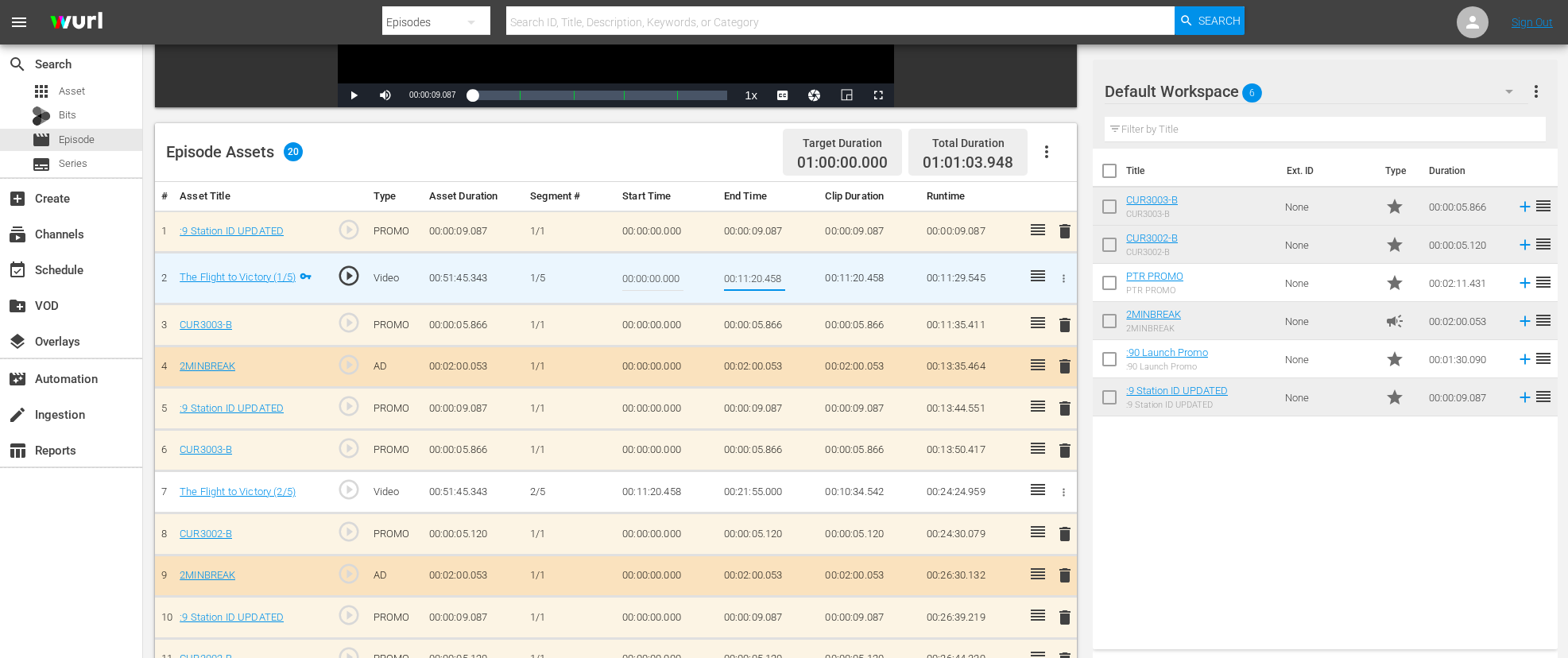
click at [761, 281] on input "00:11:20.458" at bounding box center [755, 278] width 62 height 39
click at [816, 281] on td "00:11:20.458" at bounding box center [769, 278] width 102 height 52
click at [1062, 273] on icon "button" at bounding box center [1063, 278] width 12 height 12
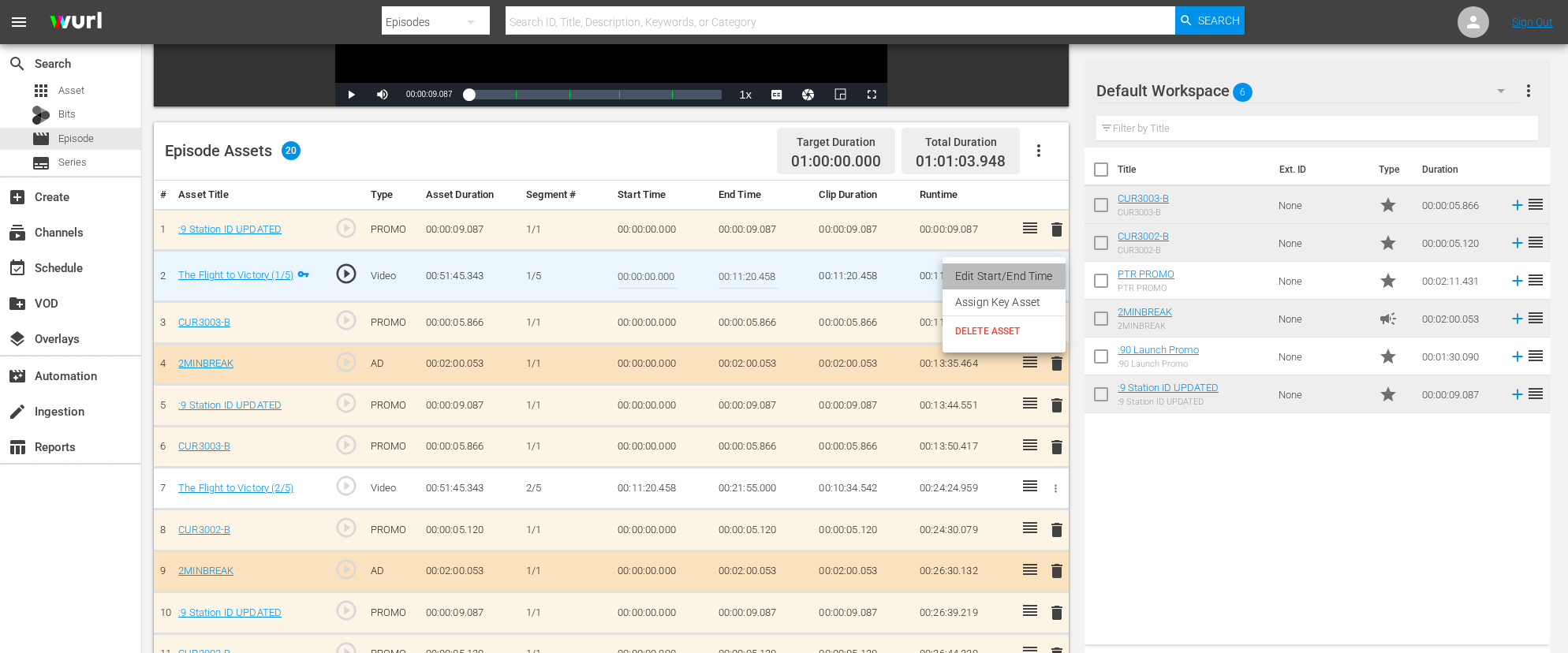
click at [979, 270] on li "Edit Start/End Time" at bounding box center [1004, 277] width 123 height 26
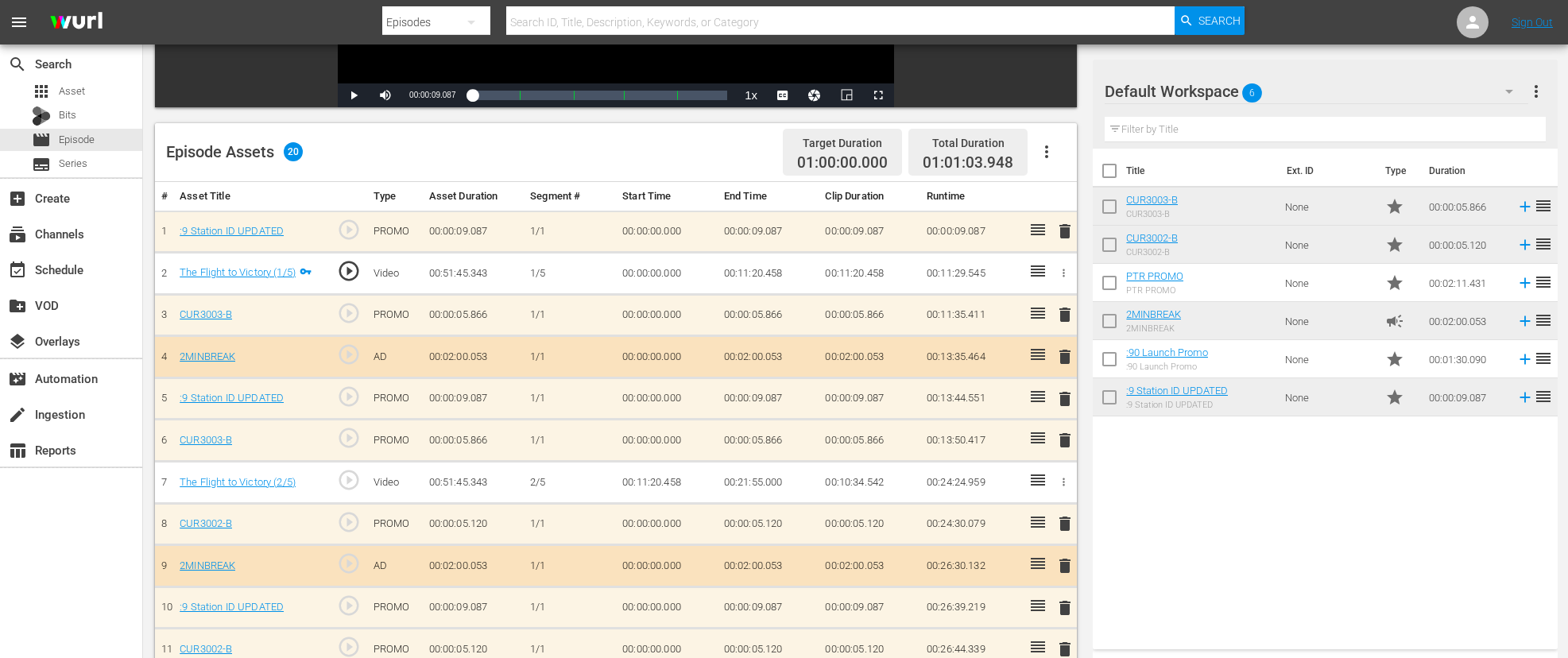
click at [1067, 269] on icon "button" at bounding box center [1063, 273] width 12 height 12
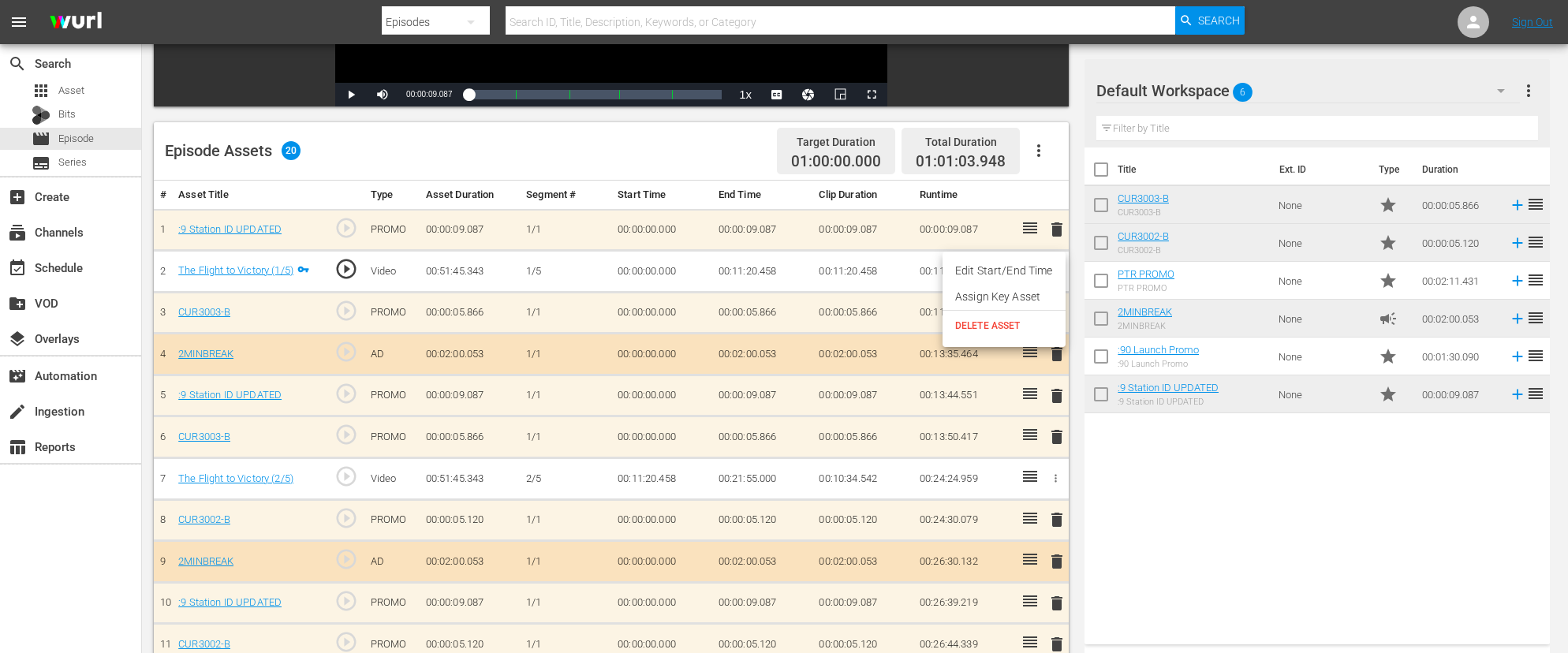
click at [1029, 273] on li "Edit Start/End Time" at bounding box center [1004, 271] width 123 height 26
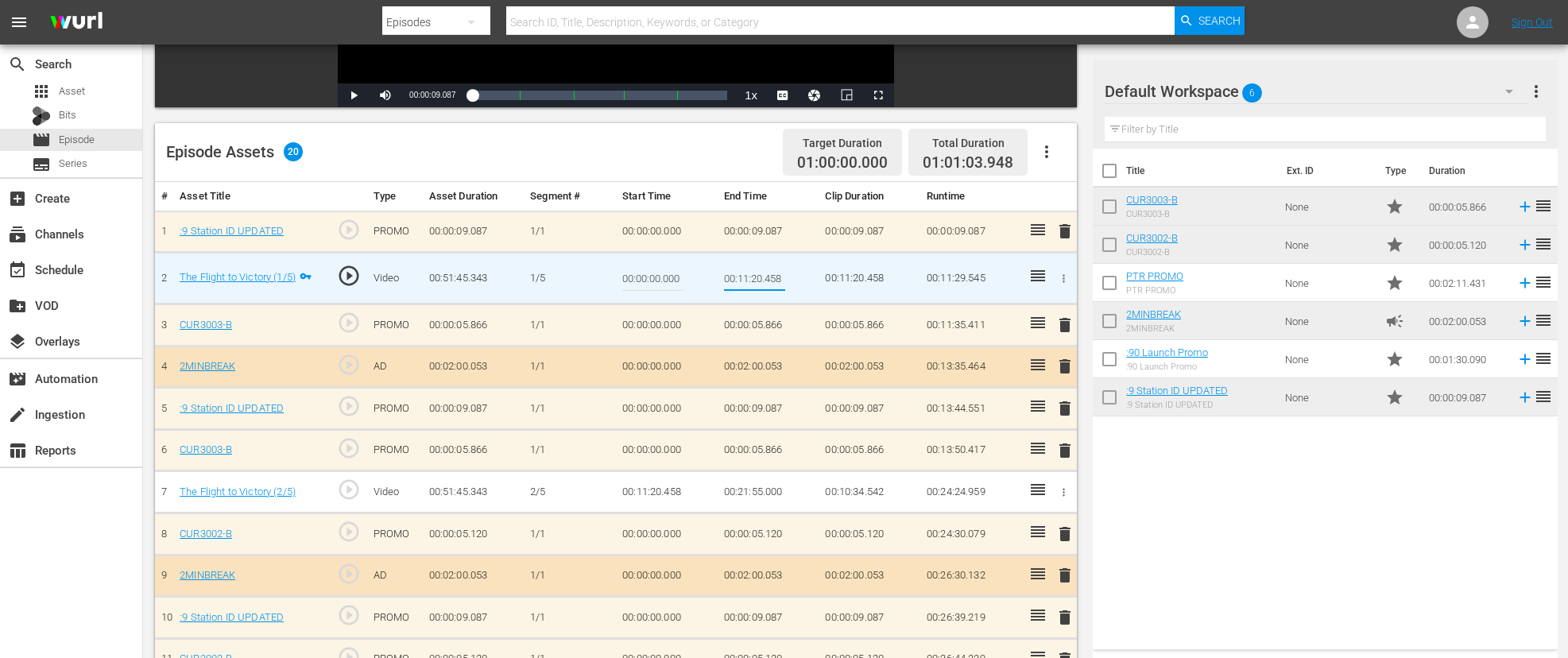
click at [761, 276] on input "00:11:20.458" at bounding box center [755, 278] width 62 height 39
type input "00:11:18.458"
click at [1065, 276] on icon "button" at bounding box center [1063, 278] width 12 height 12
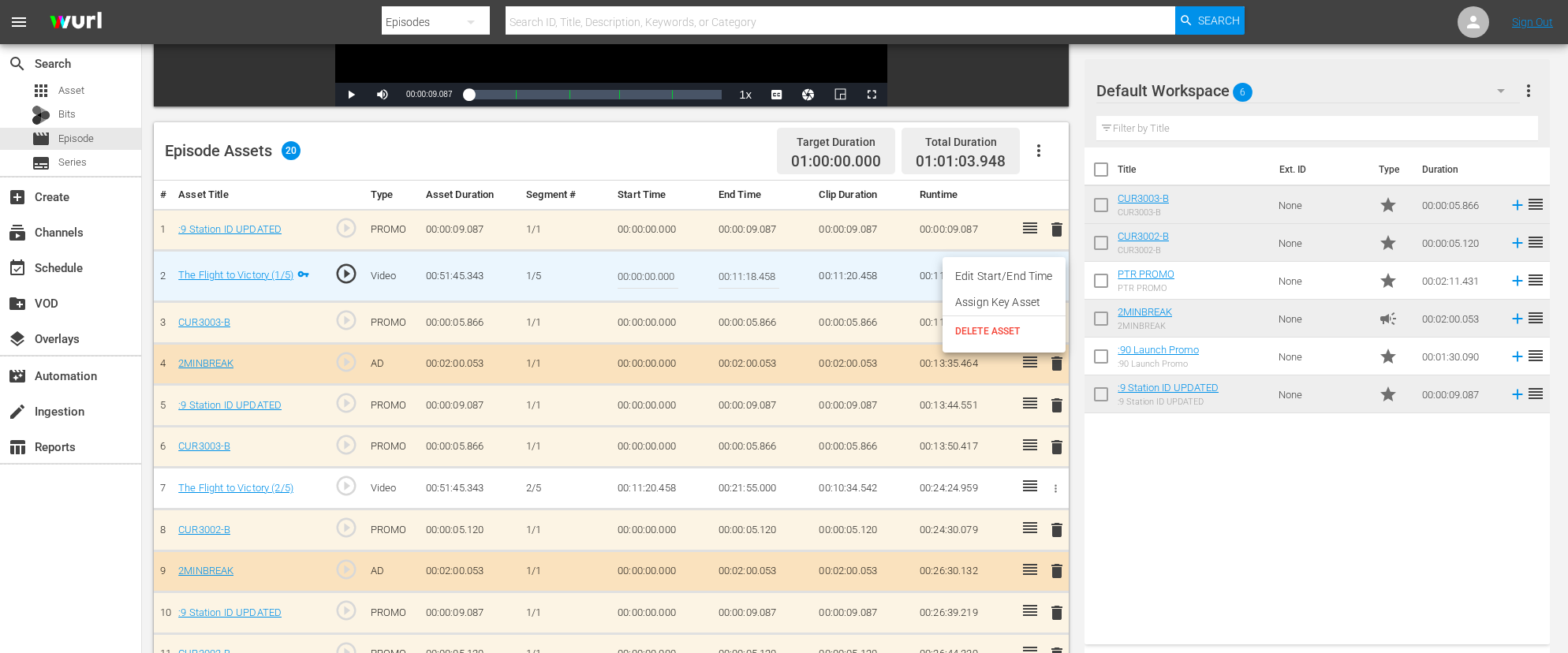
click at [1031, 279] on li "Edit Start/End Time" at bounding box center [1004, 277] width 123 height 26
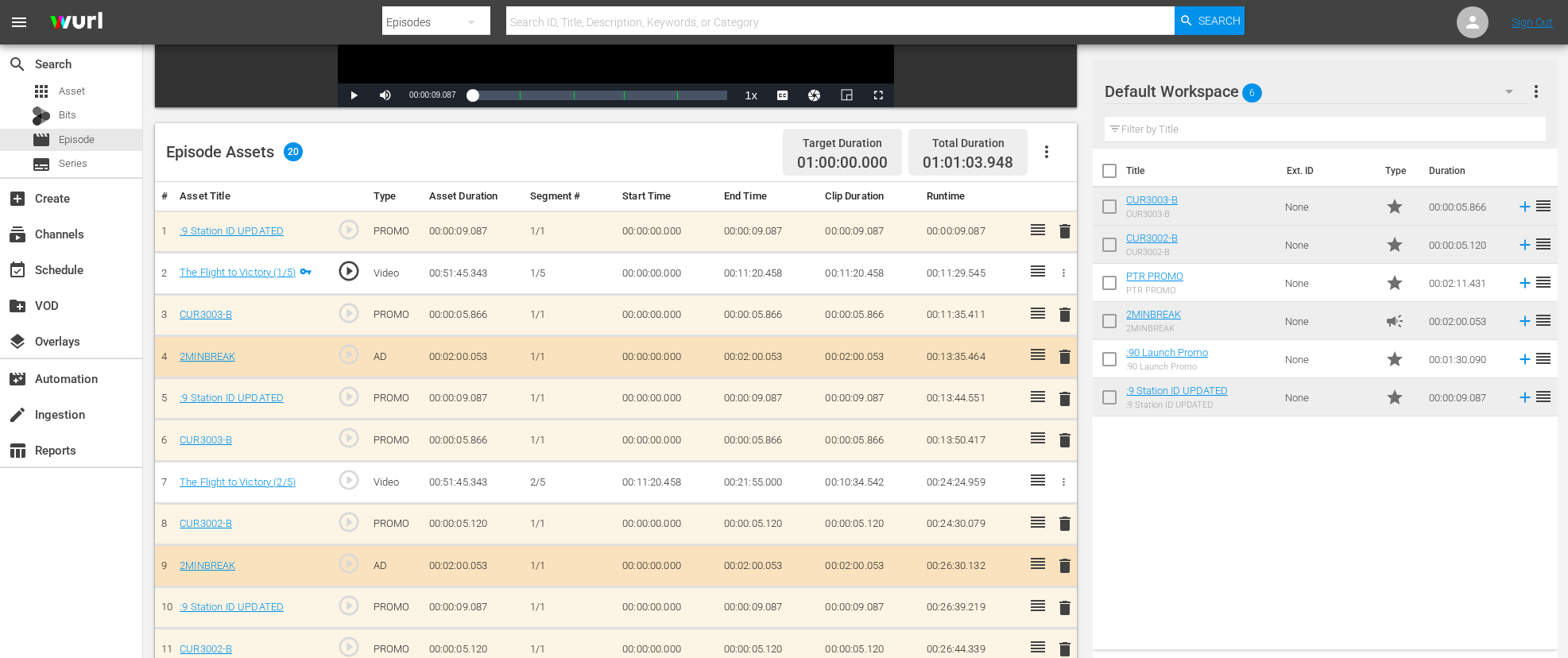
click at [1058, 481] on icon "button" at bounding box center [1063, 482] width 12 height 12
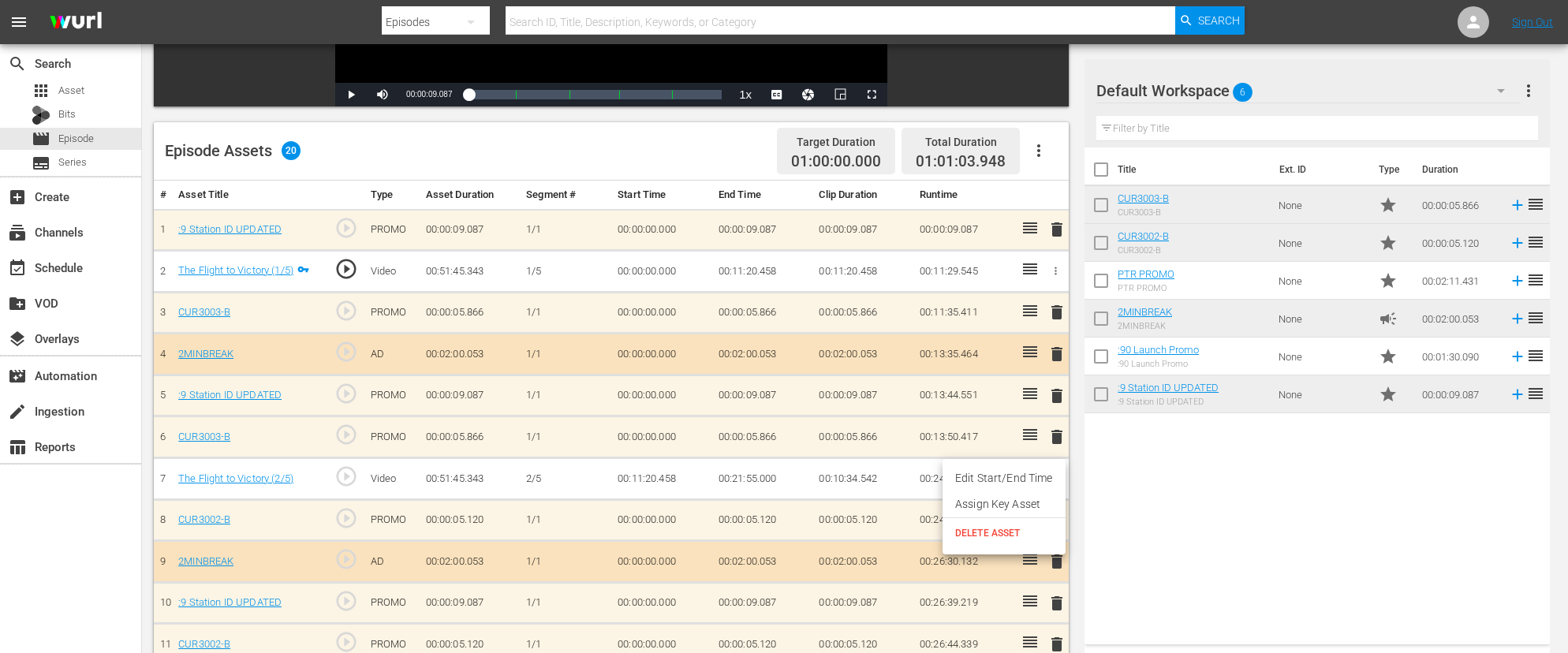
click at [1022, 481] on li "Edit Start/End Time" at bounding box center [1004, 479] width 123 height 26
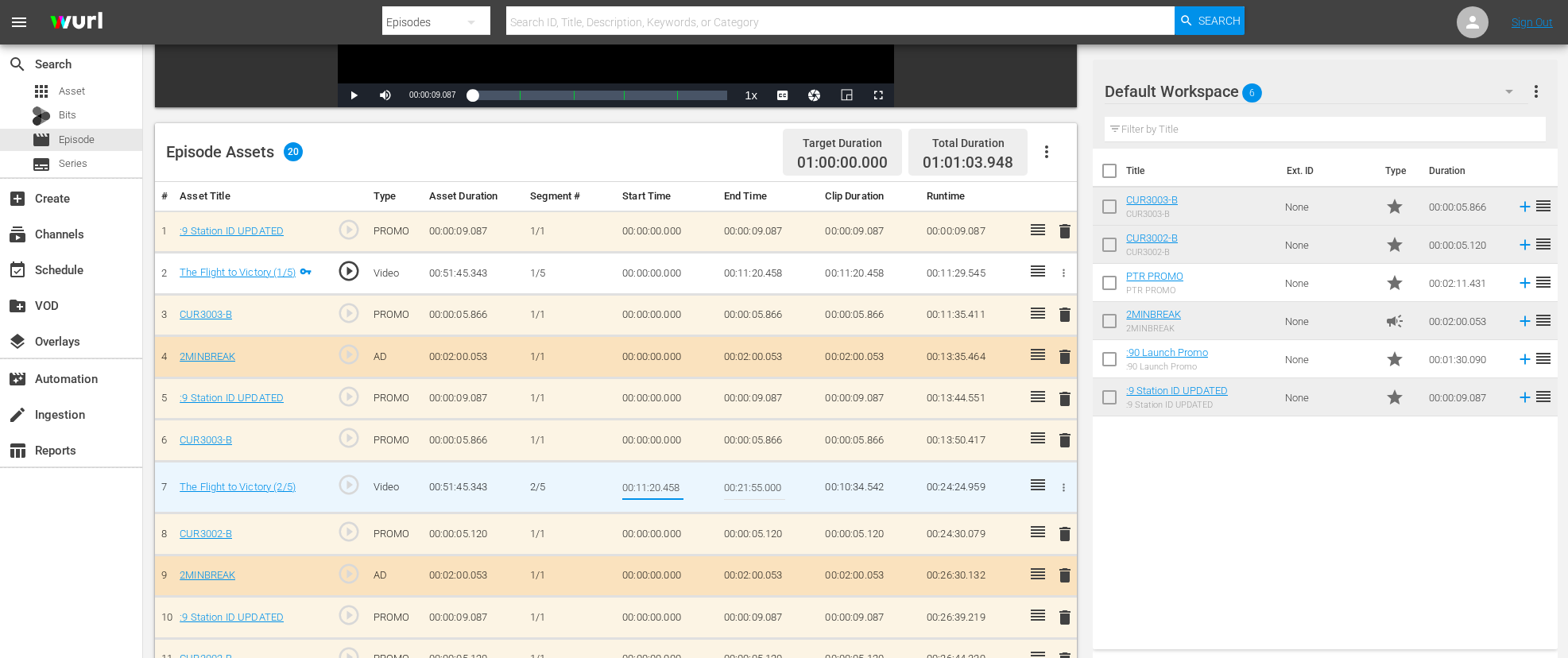
click at [663, 488] on input "00:11:20.458" at bounding box center [653, 487] width 62 height 39
click at [658, 491] on input "00:11:20.458" at bounding box center [653, 487] width 62 height 39
click at [661, 487] on input "00:11:20.458" at bounding box center [653, 487] width 62 height 39
type input "00:11:17.458"
click at [1061, 487] on icon "button" at bounding box center [1063, 487] width 12 height 12
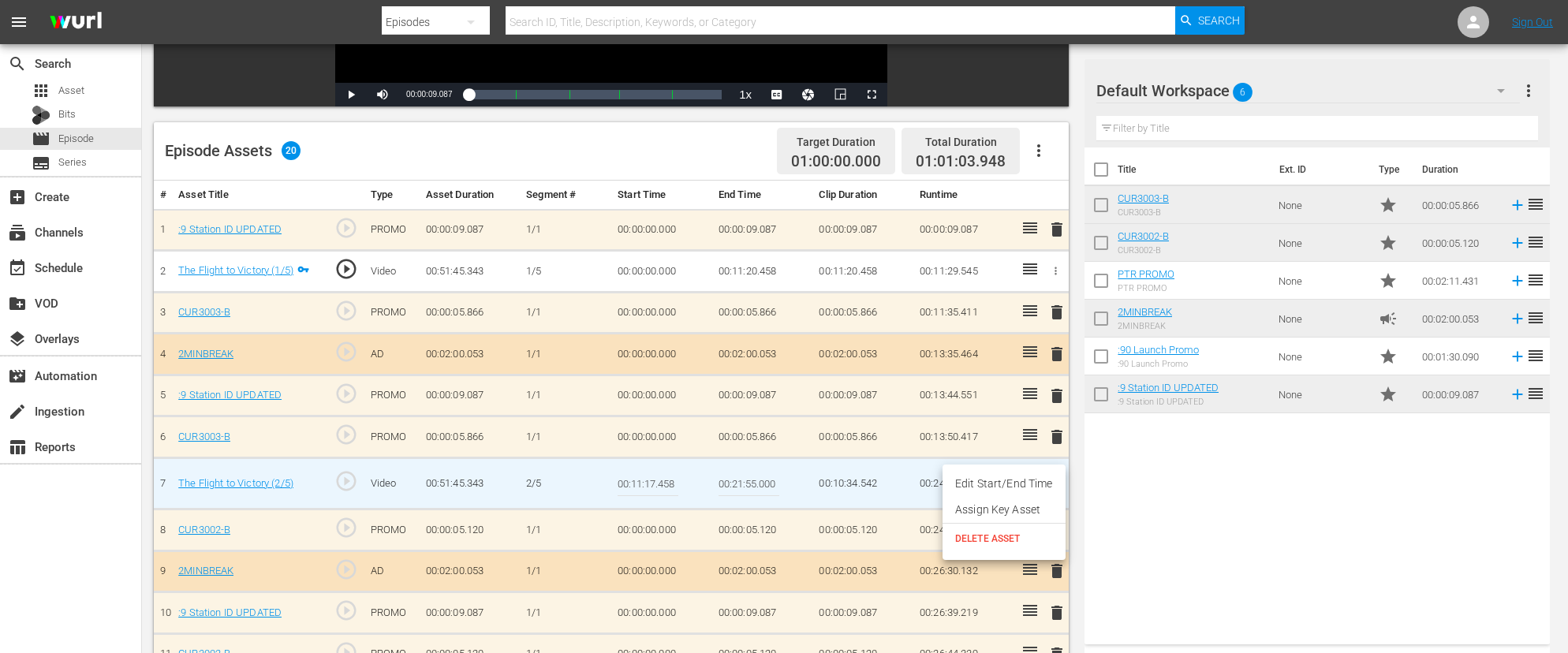
click at [1022, 483] on li "Edit Start/End Time" at bounding box center [1004, 484] width 123 height 26
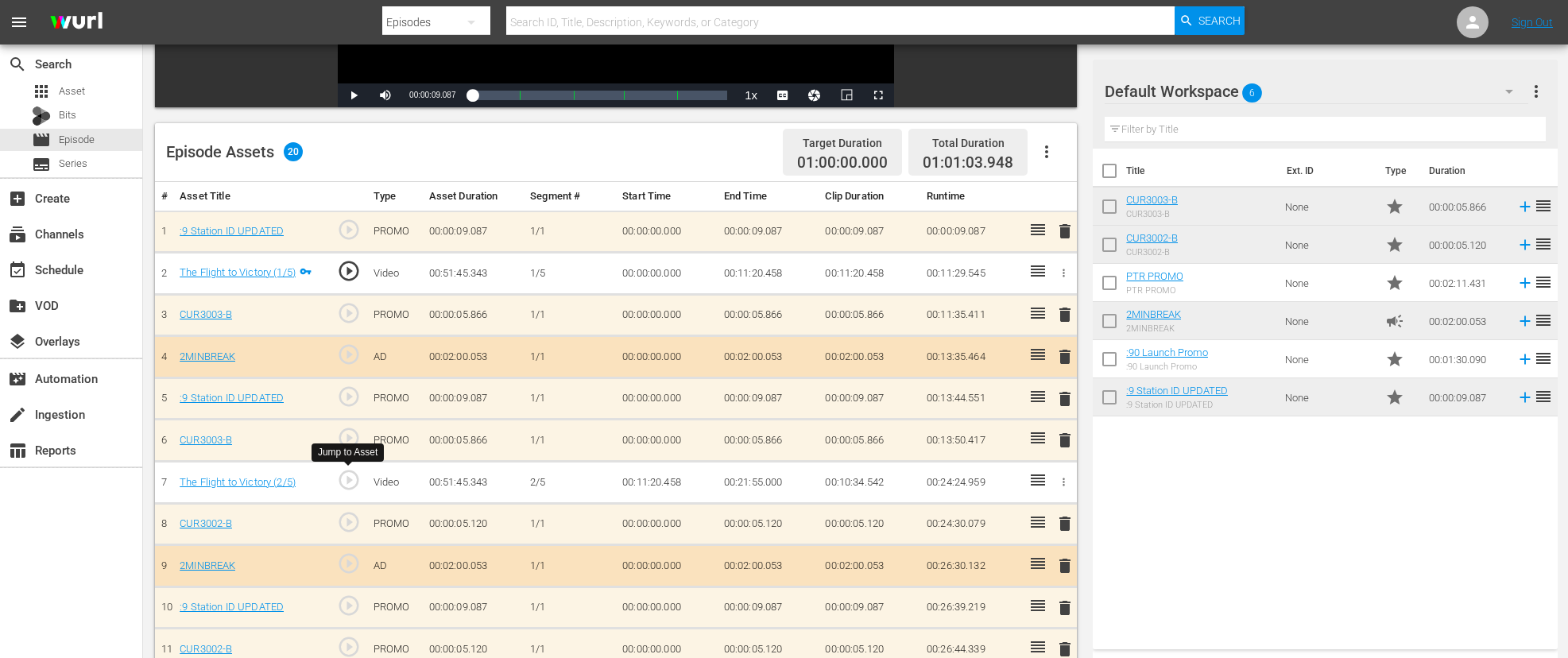
click at [354, 478] on span "play_circle_outline" at bounding box center [349, 480] width 24 height 24
click at [1068, 478] on icon "button" at bounding box center [1063, 482] width 12 height 12
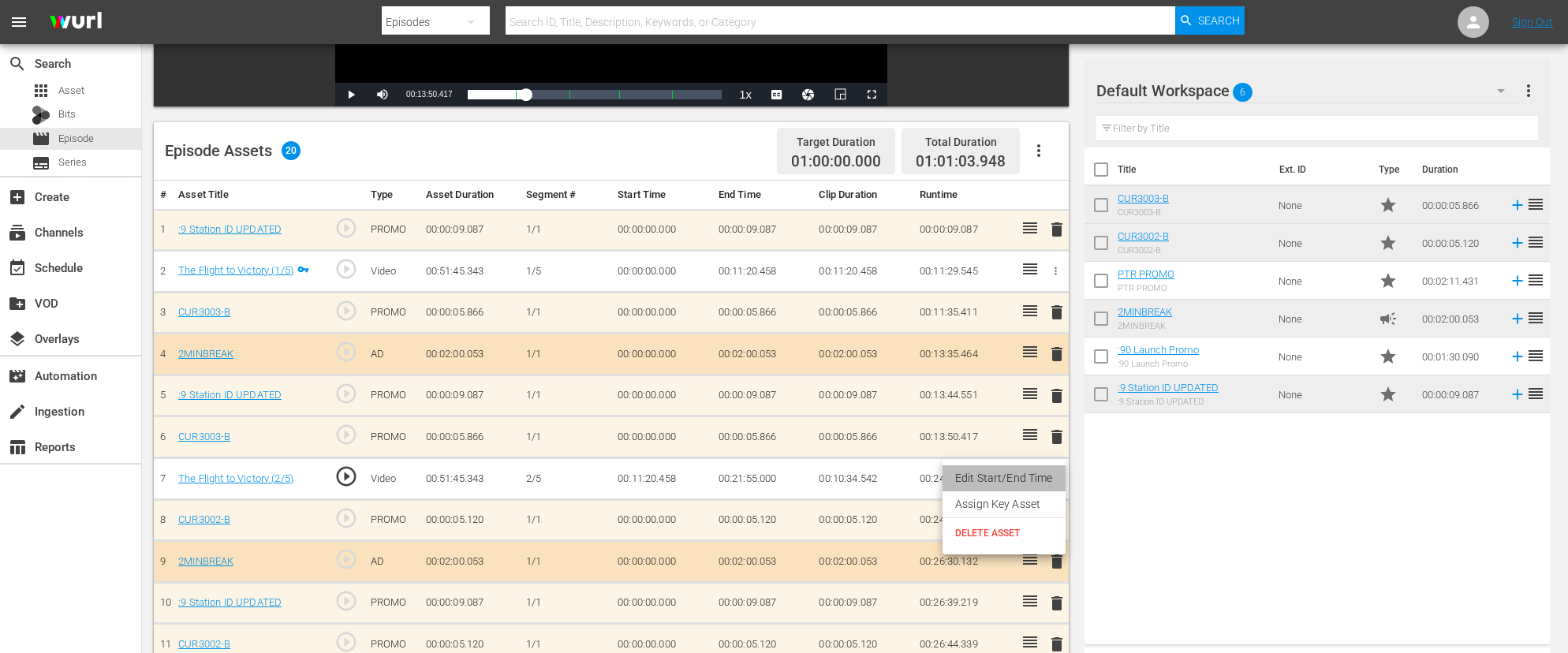
click at [1013, 478] on li "Edit Start/End Time" at bounding box center [1004, 479] width 123 height 26
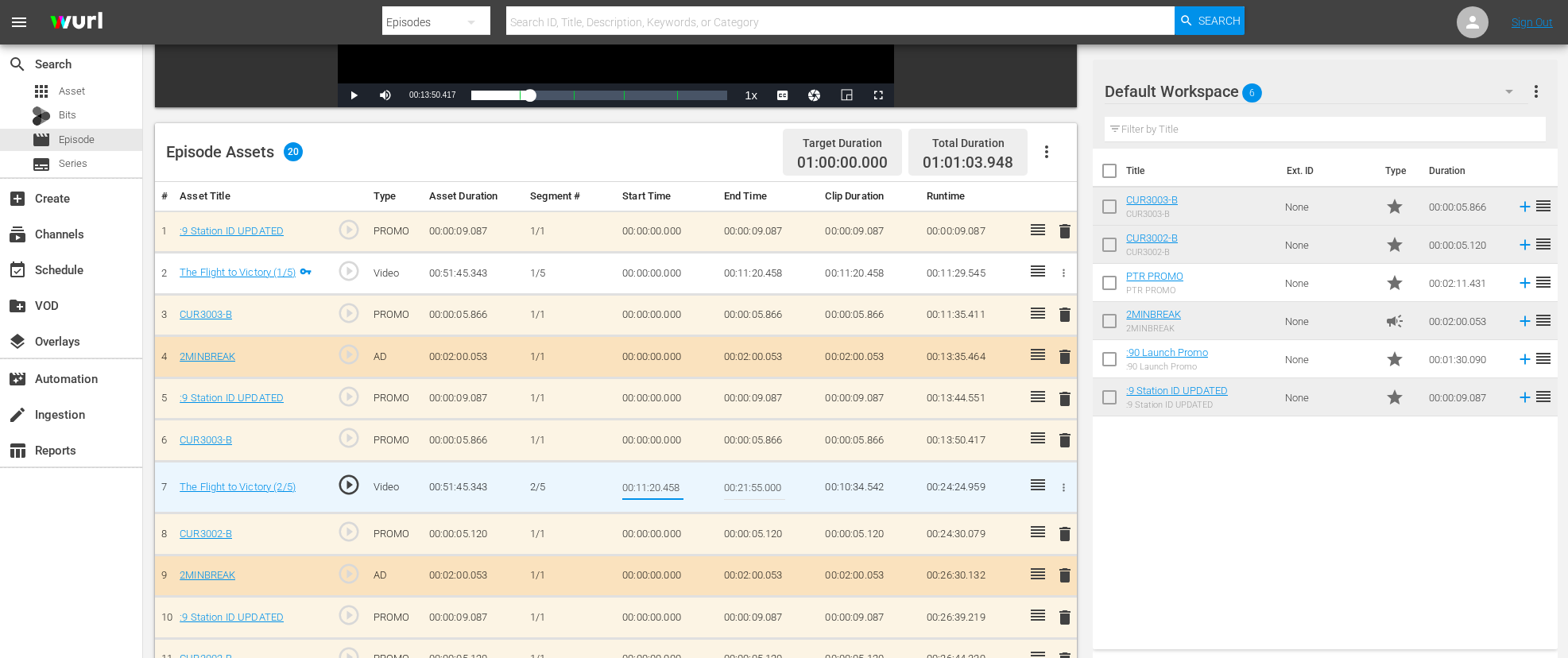
click at [656, 490] on input "00:11:20.458" at bounding box center [653, 487] width 62 height 39
click at [664, 488] on input "00:11:20.458" at bounding box center [653, 487] width 62 height 39
type input "00:11:18.458"
click at [1066, 482] on icon "button" at bounding box center [1063, 487] width 12 height 12
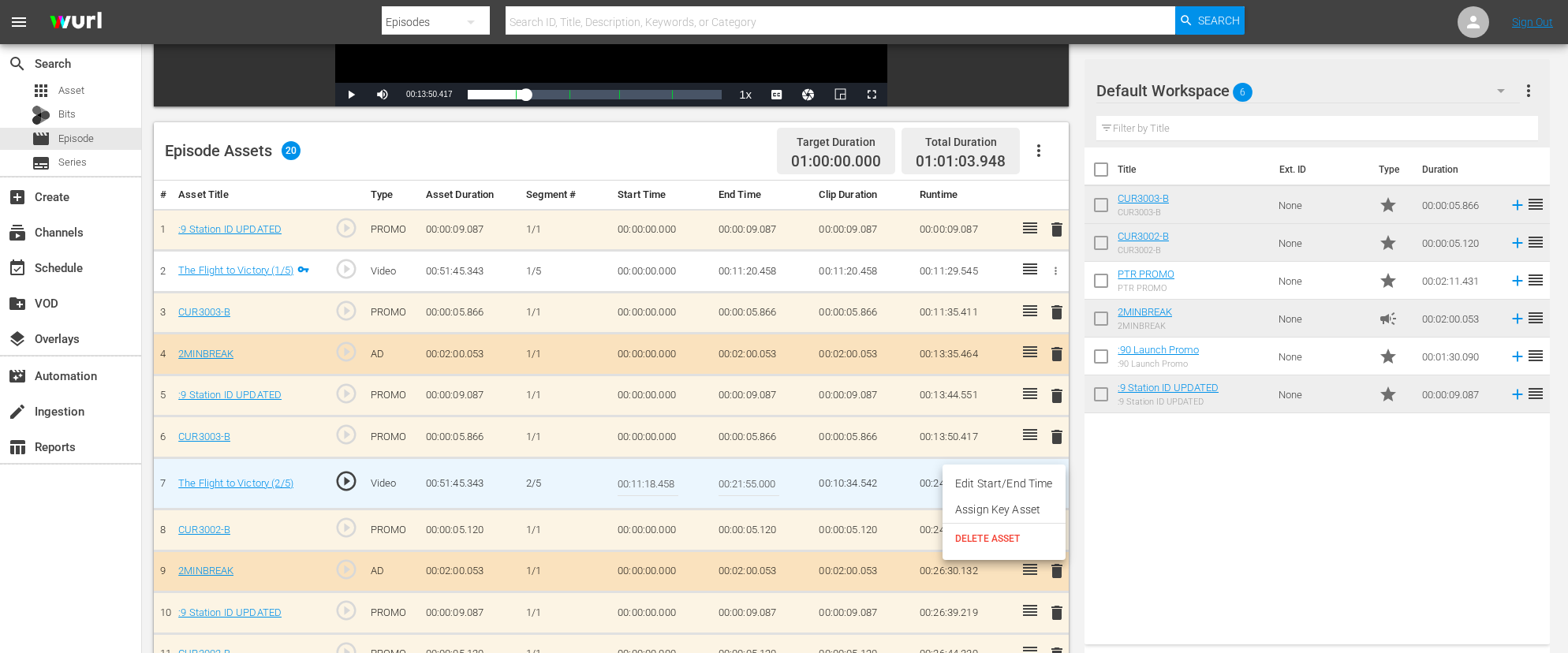
click at [589, 484] on div at bounding box center [784, 326] width 1568 height 653
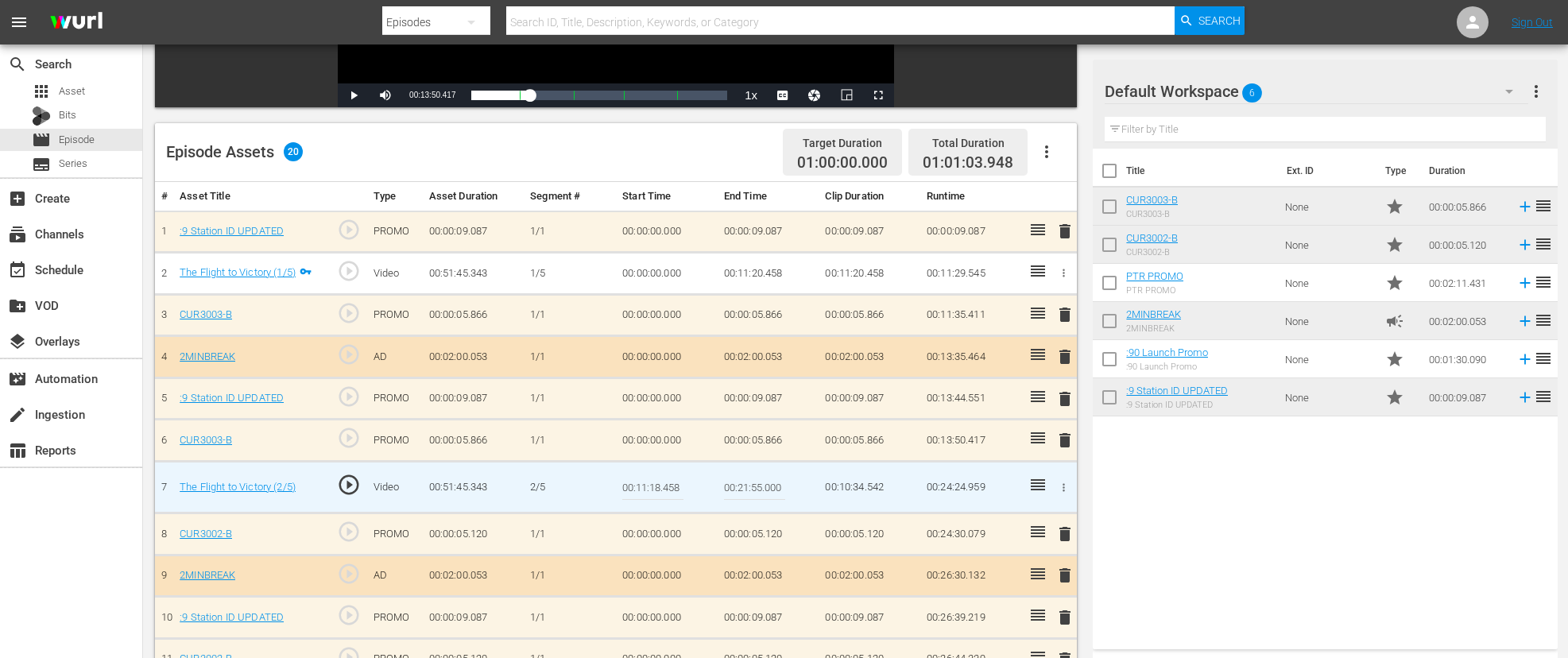
click at [709, 496] on td "00:11:18.458" at bounding box center [667, 487] width 102 height 52
click at [1062, 485] on icon "button" at bounding box center [1063, 487] width 12 height 12
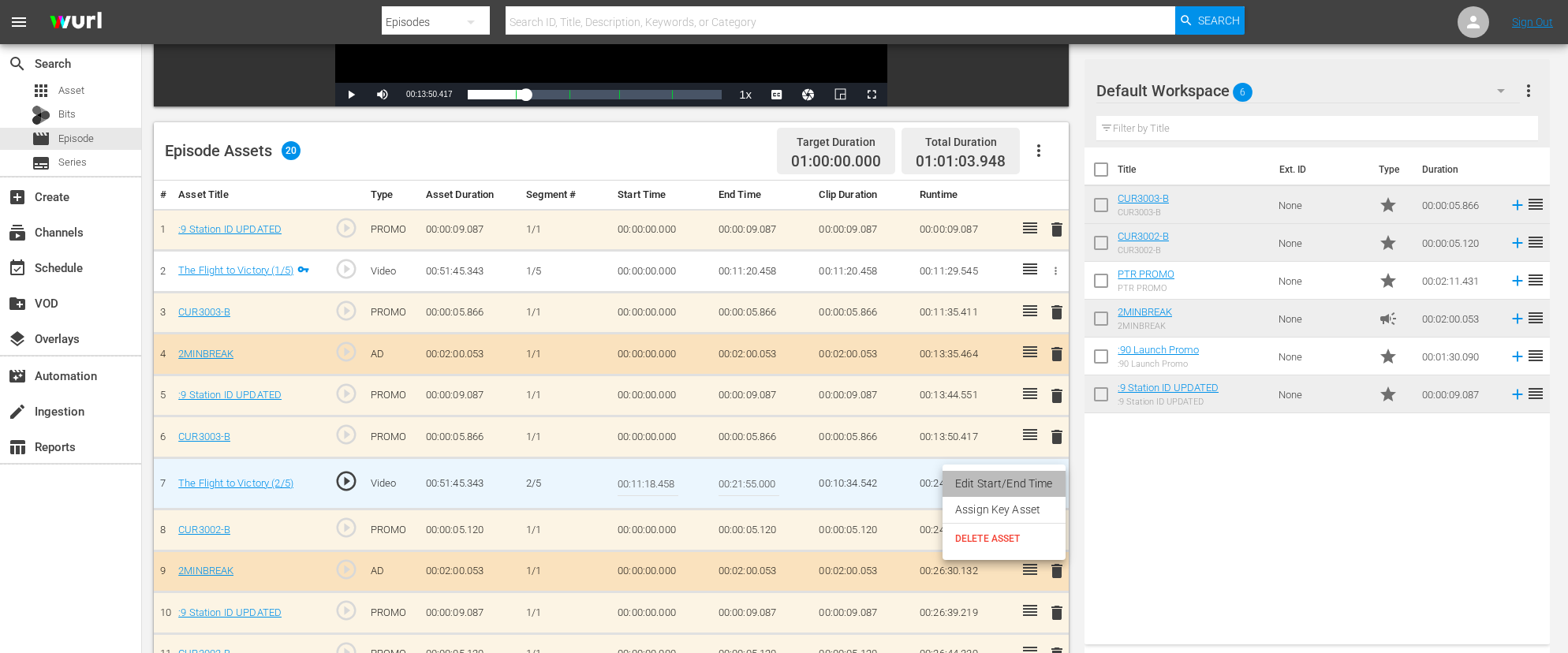
click at [1037, 481] on li "Edit Start/End Time" at bounding box center [1004, 484] width 123 height 26
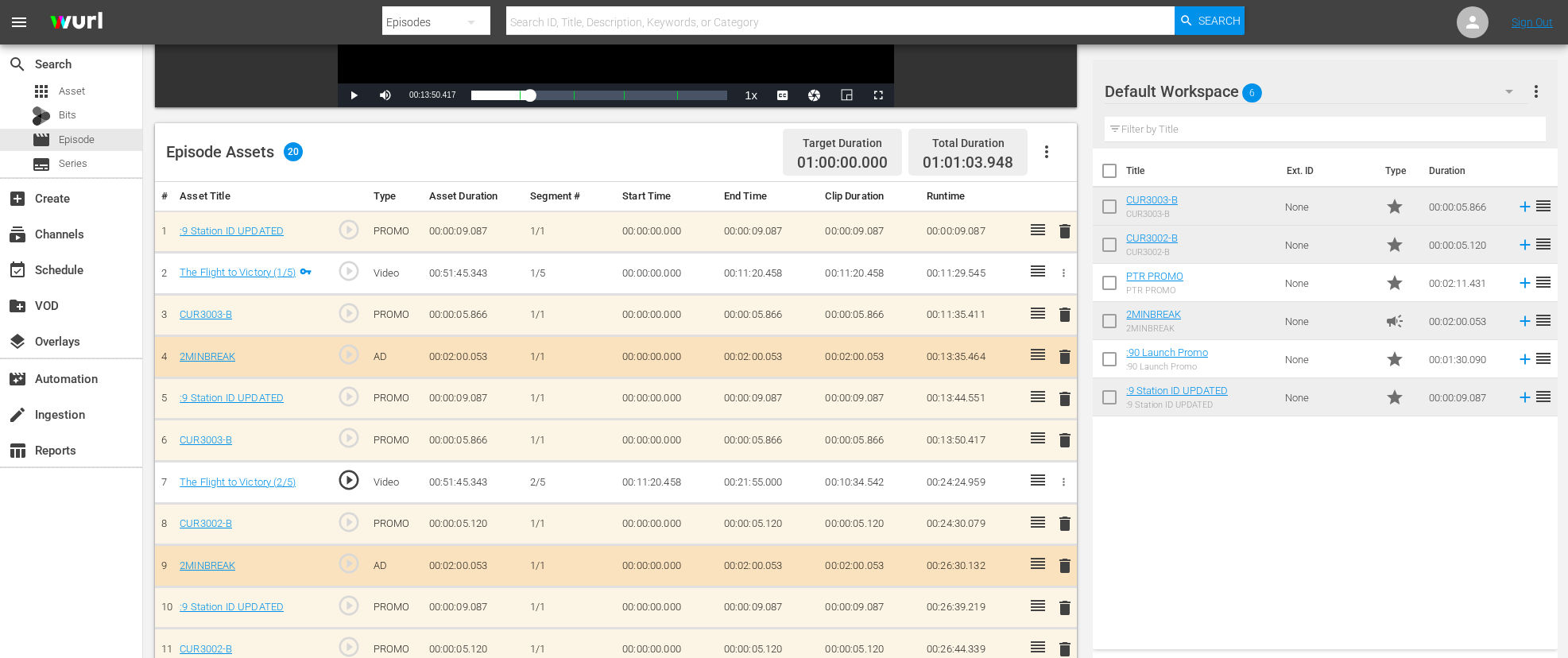
click at [771, 272] on td "00:11:20.458" at bounding box center [769, 273] width 102 height 42
click at [1063, 271] on icon "button" at bounding box center [1063, 273] width 12 height 12
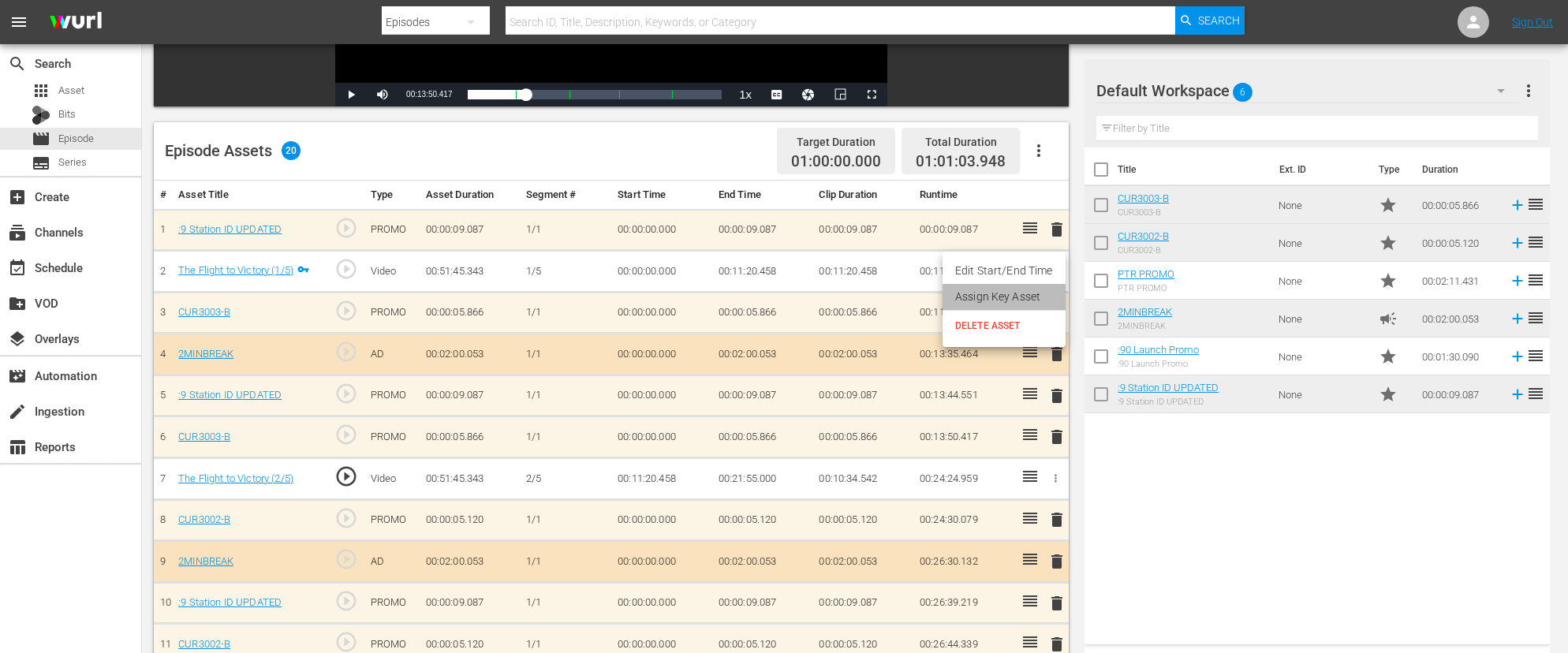
click at [1024, 297] on li "Assign Key Asset" at bounding box center [1004, 297] width 123 height 26
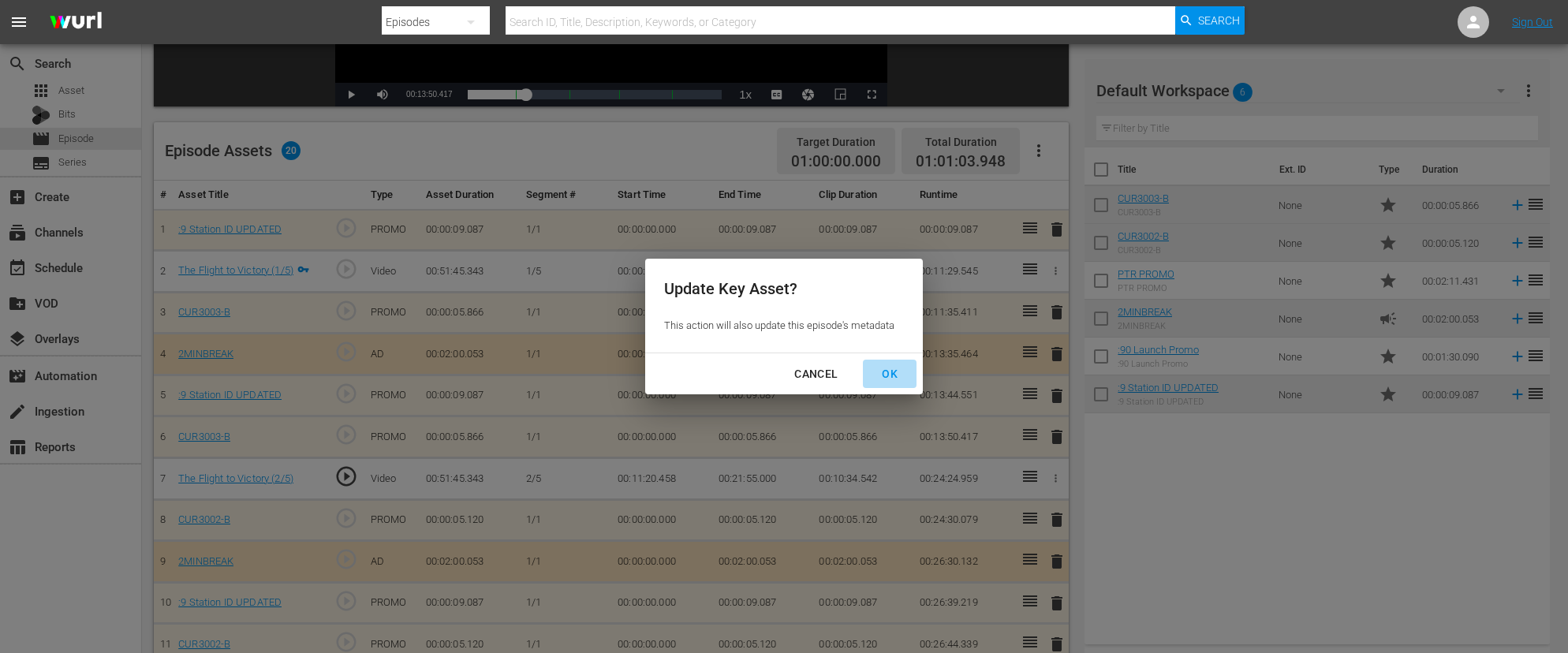
click at [895, 374] on div "OK" at bounding box center [890, 375] width 41 height 20
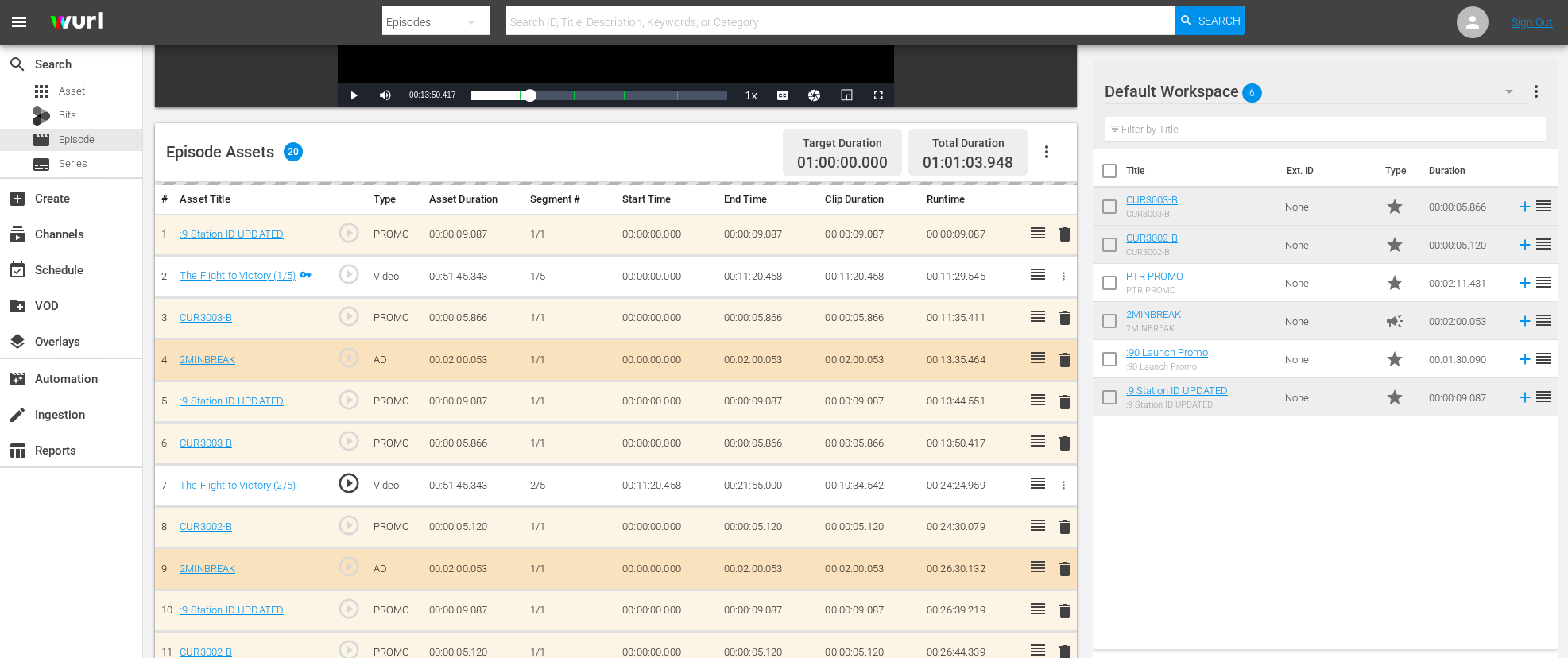
click at [1061, 276] on icon "button" at bounding box center [1063, 276] width 12 height 12
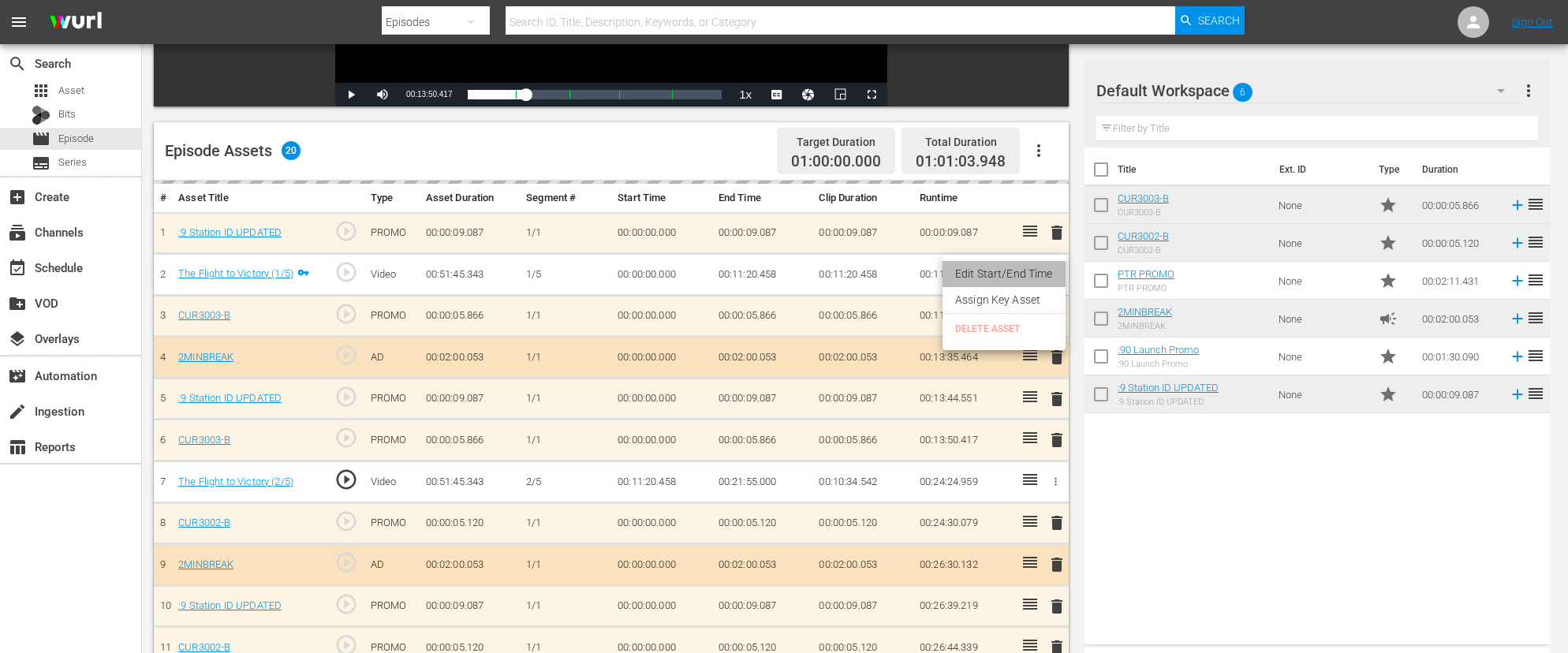
click at [1014, 276] on li "Edit Start/End Time" at bounding box center [1004, 274] width 123 height 26
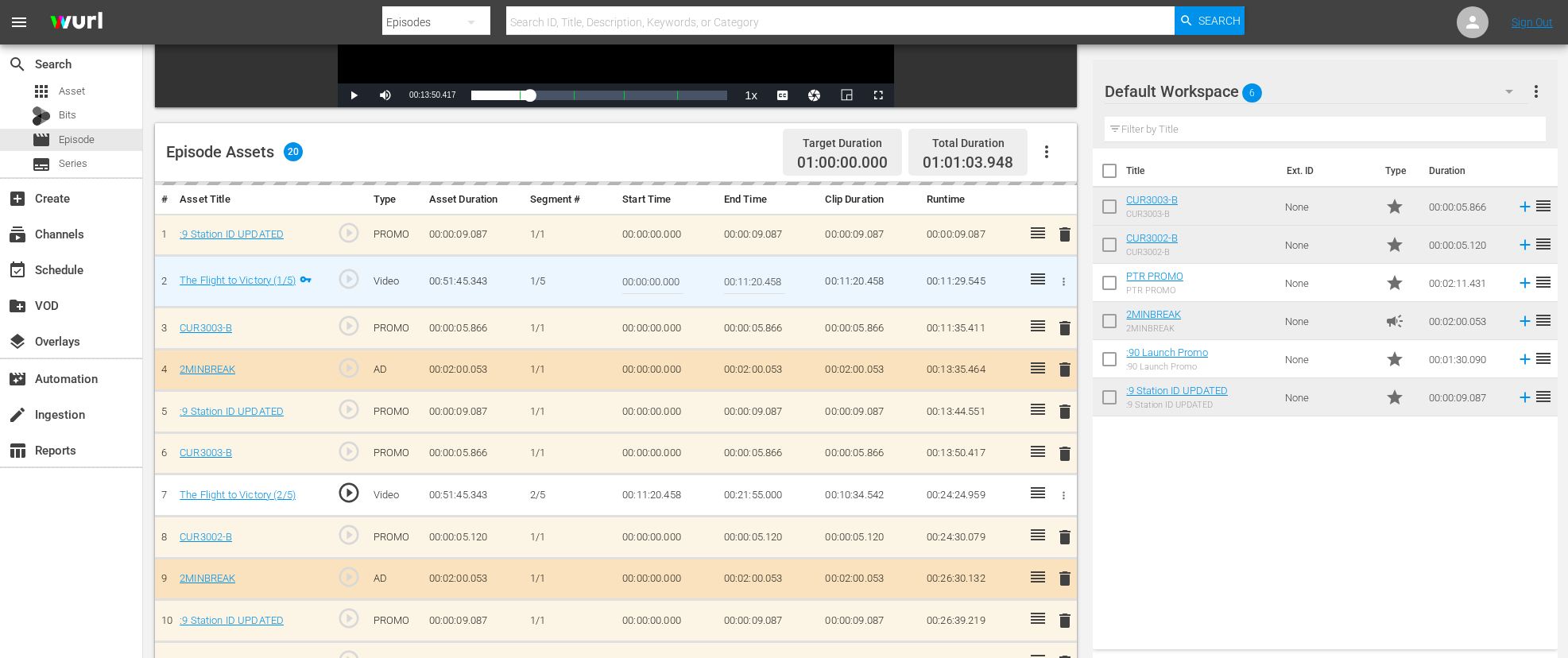
click at [760, 287] on input "00:11:20.458" at bounding box center [755, 281] width 62 height 39
click at [762, 284] on input "00:11:20.458" at bounding box center [755, 281] width 62 height 39
type input "00:11:18.458"
click at [905, 295] on td "00:11:20.458" at bounding box center [870, 281] width 102 height 52
click at [898, 318] on td "00:00:05.866" at bounding box center [870, 328] width 102 height 42
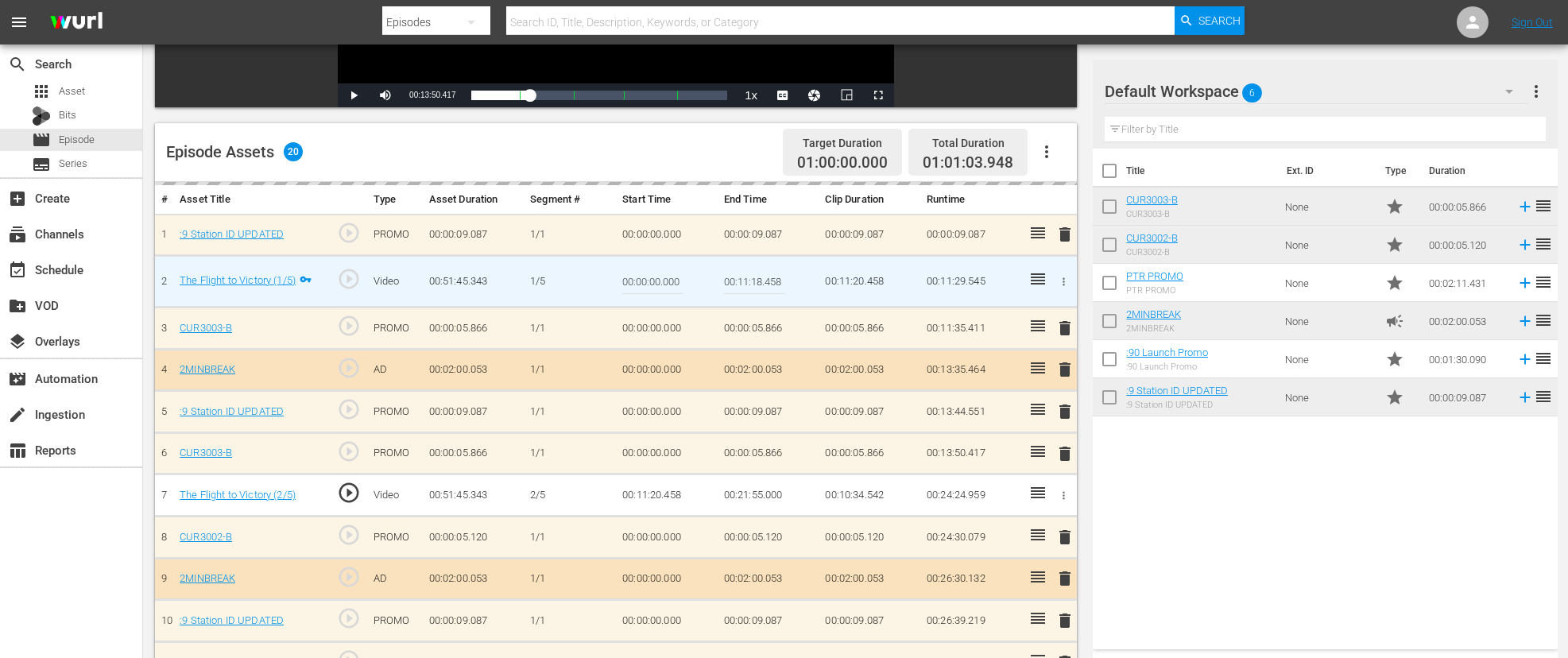
click at [626, 279] on input "00:00:00.000" at bounding box center [653, 281] width 62 height 39
click at [573, 276] on td "1/5" at bounding box center [569, 281] width 92 height 52
click at [1064, 276] on icon "button" at bounding box center [1063, 281] width 12 height 12
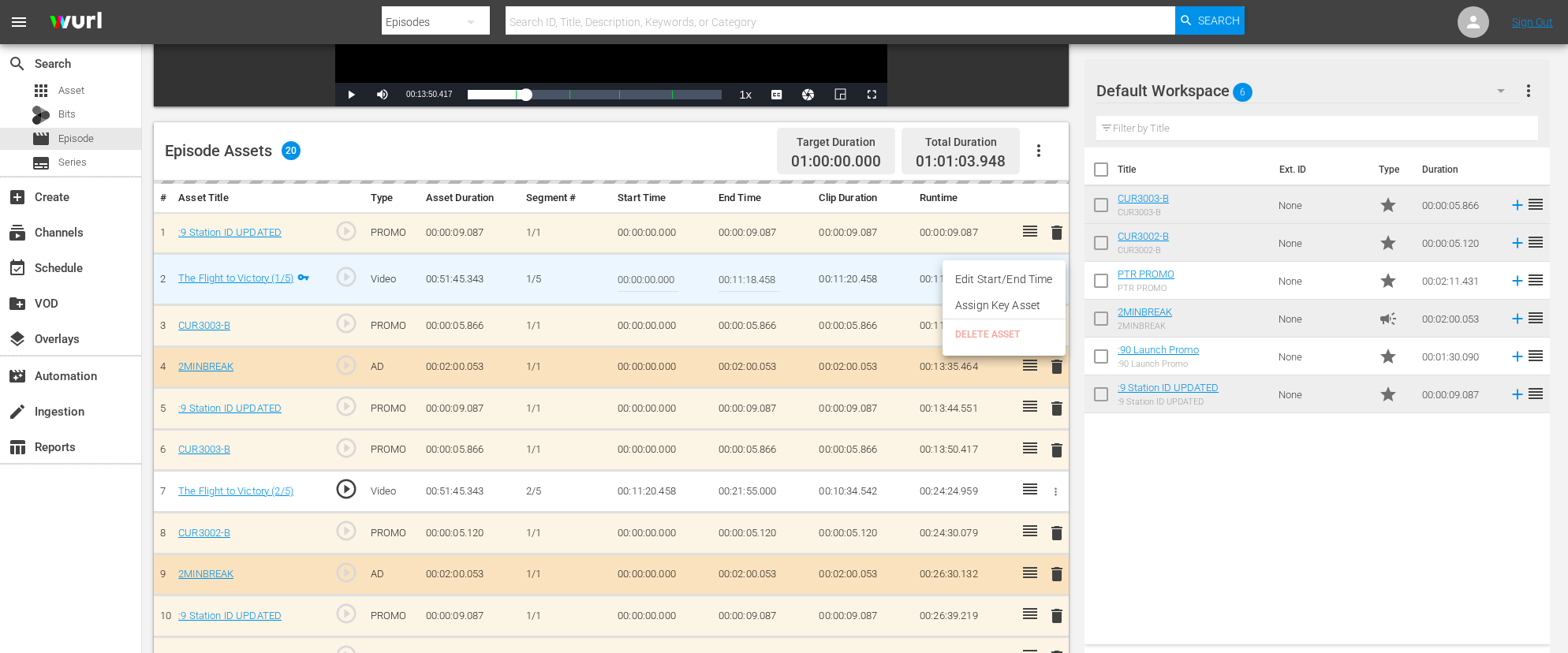
click at [1010, 270] on li "Edit Start/End Time" at bounding box center [1004, 279] width 123 height 26
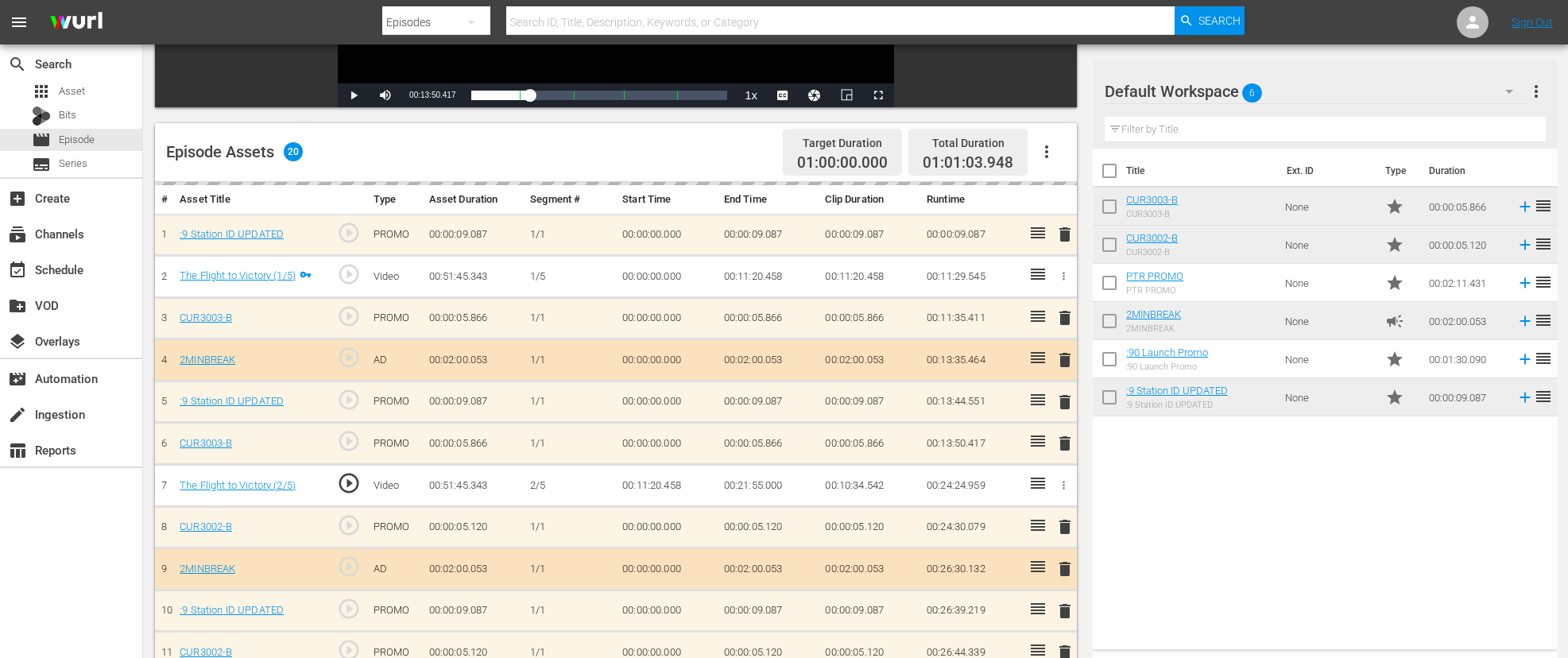
click at [1067, 274] on icon "button" at bounding box center [1063, 276] width 12 height 12
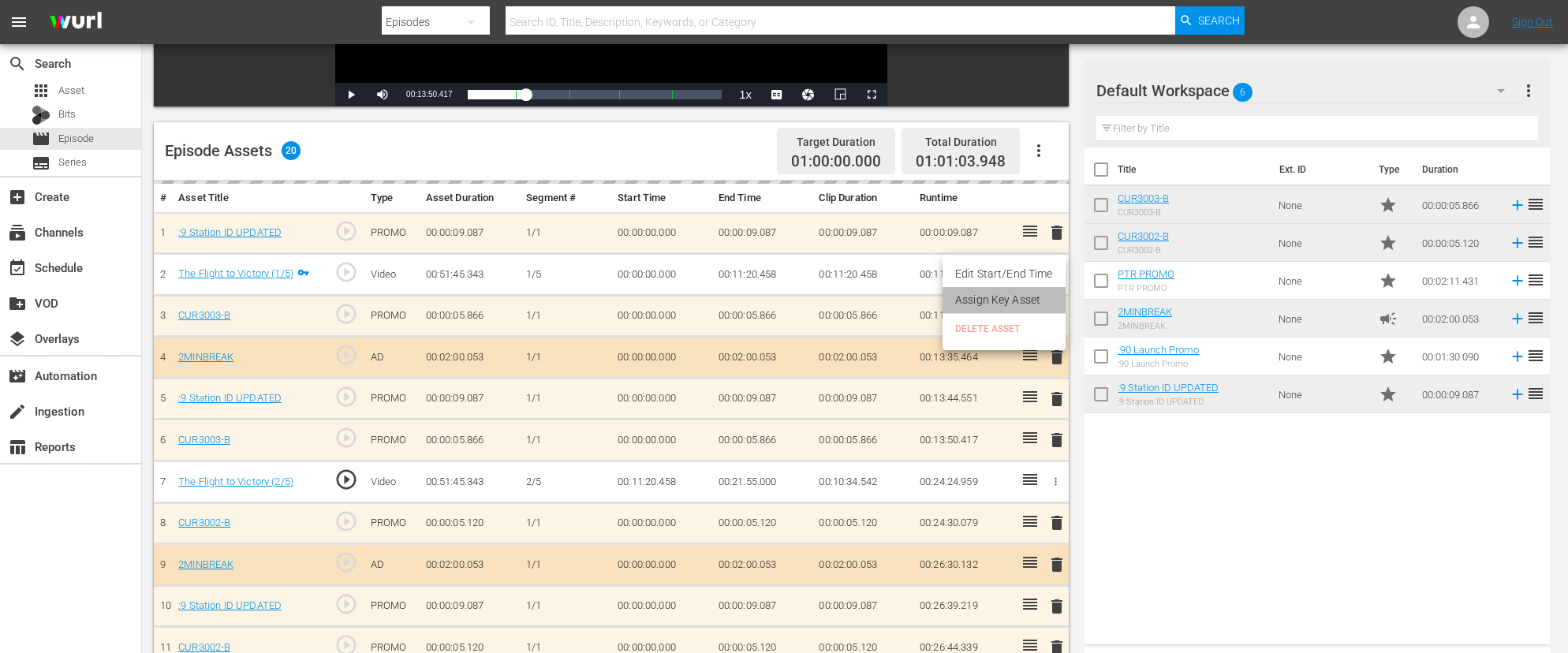
click at [1022, 301] on li "Assign Key Asset" at bounding box center [1004, 300] width 123 height 26
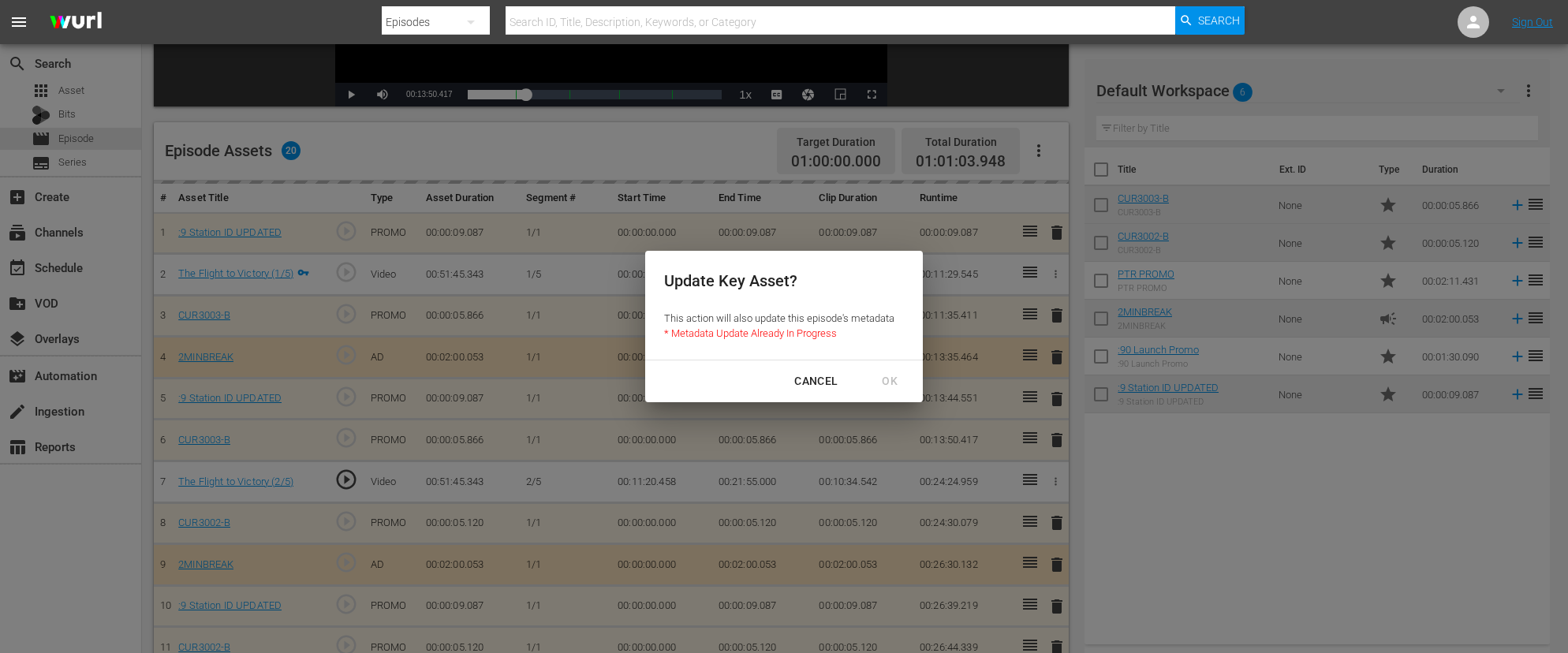
click at [826, 381] on div "CANCEL" at bounding box center [816, 381] width 68 height 20
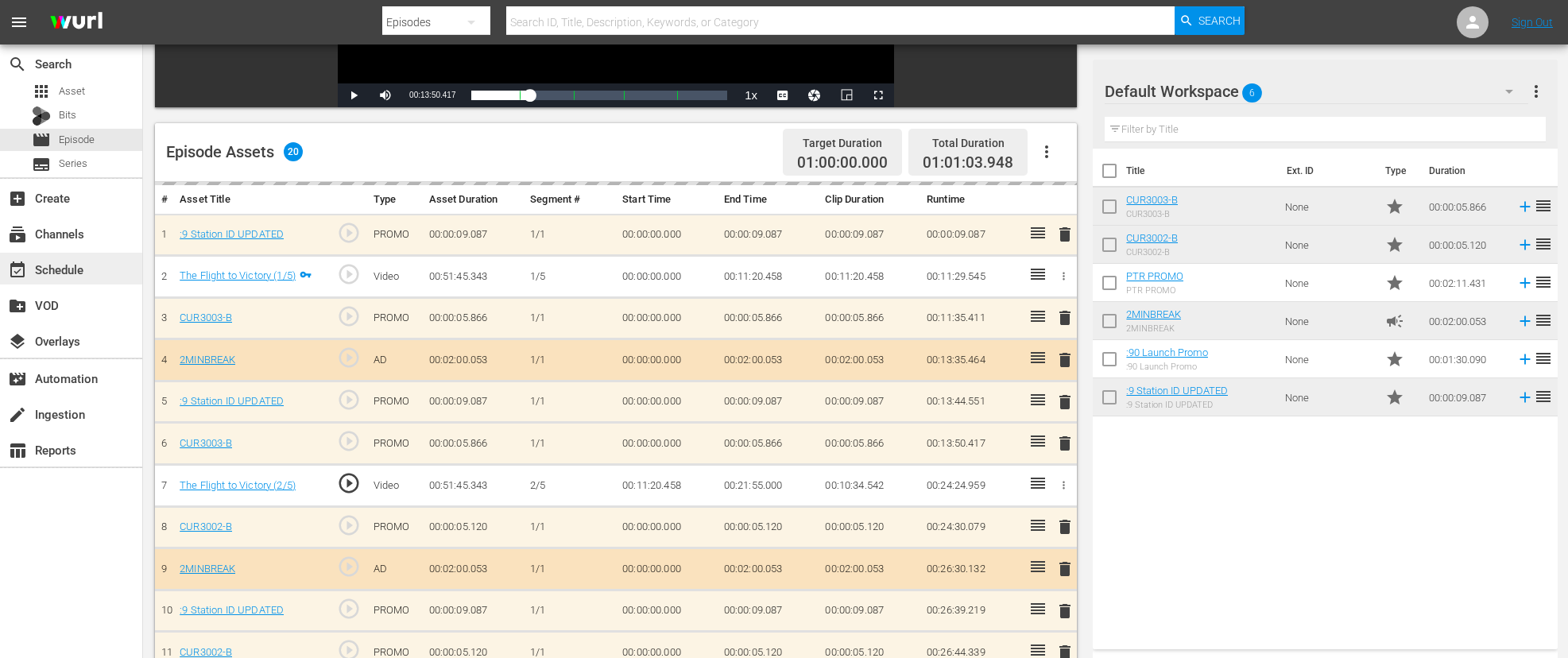
click at [70, 269] on div "event_available Schedule" at bounding box center [44, 267] width 89 height 14
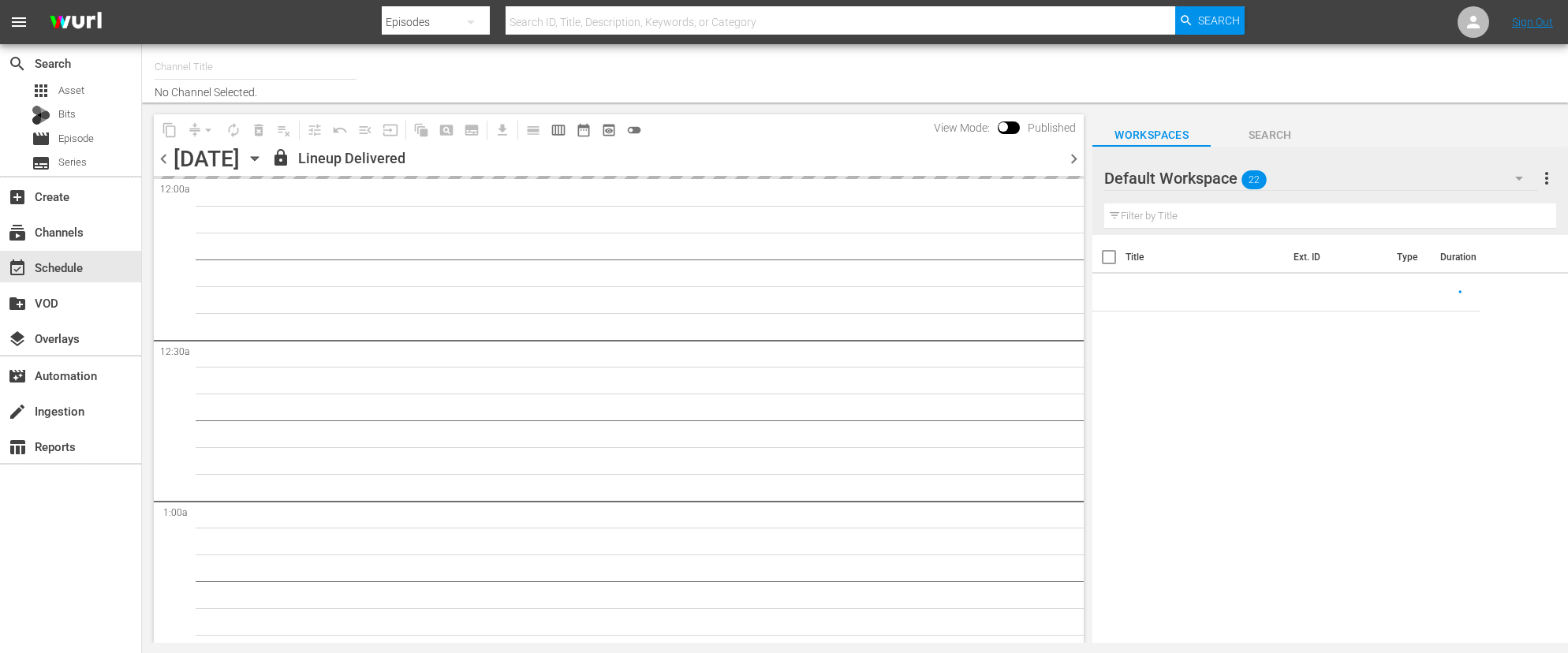
type input "AIR & SPACE (1684)"
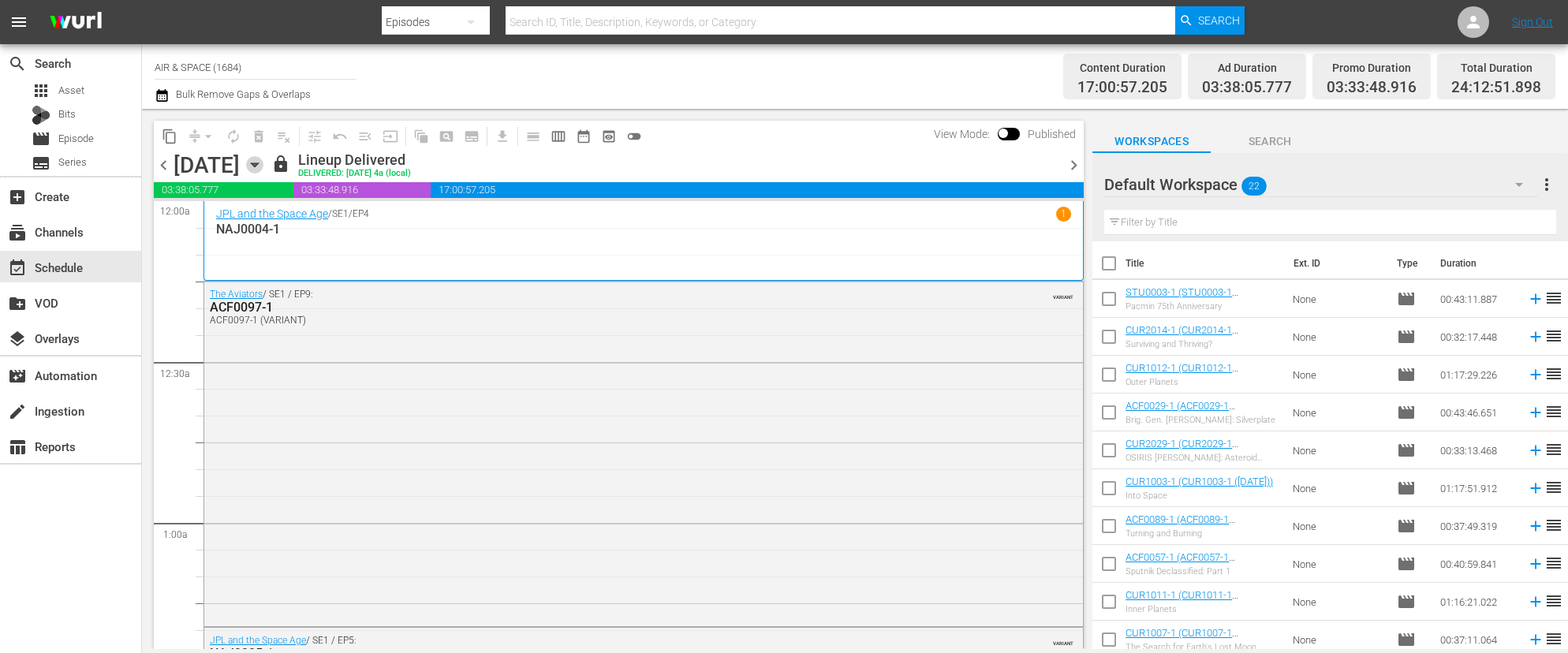
click at [264, 162] on icon "button" at bounding box center [254, 164] width 17 height 17
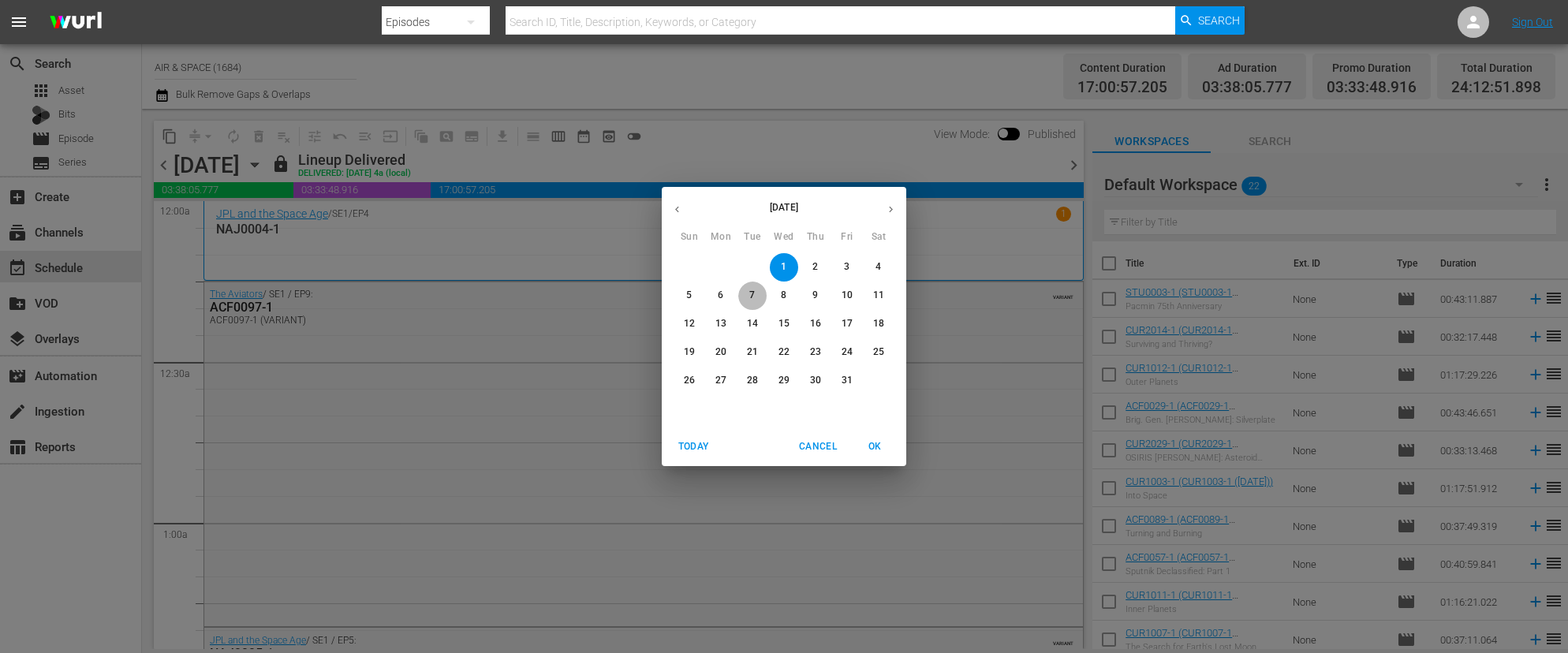
click at [751, 295] on p "7" at bounding box center [751, 296] width 6 height 13
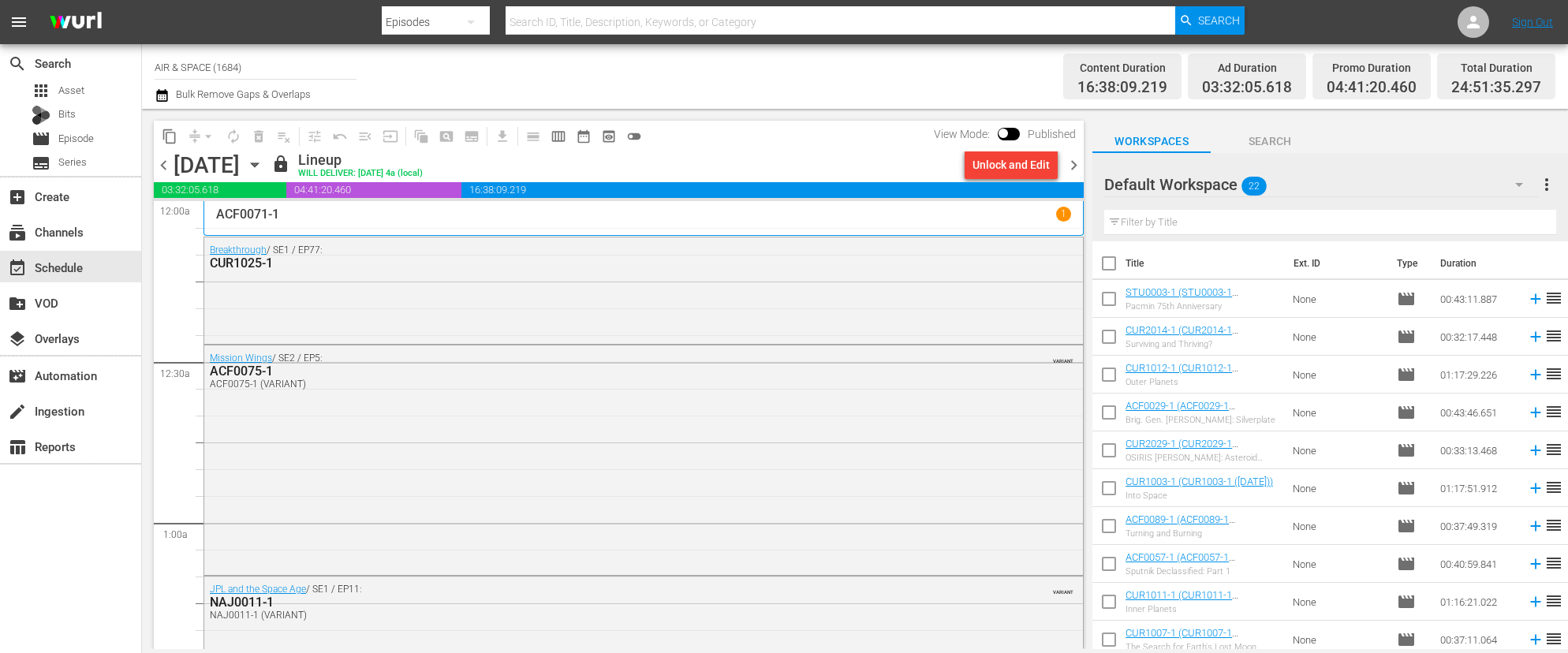
click at [258, 164] on icon "button" at bounding box center [254, 165] width 7 height 4
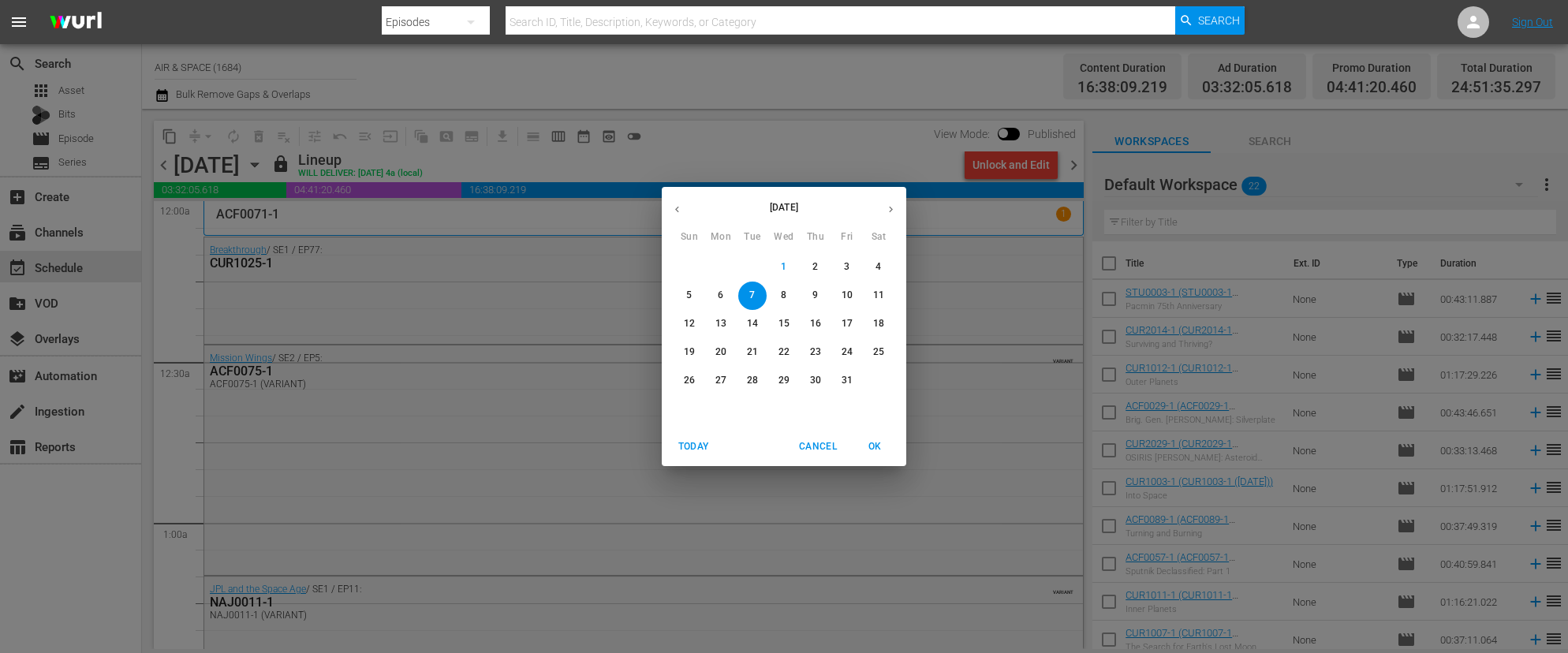
click at [786, 293] on p "8" at bounding box center [783, 296] width 6 height 13
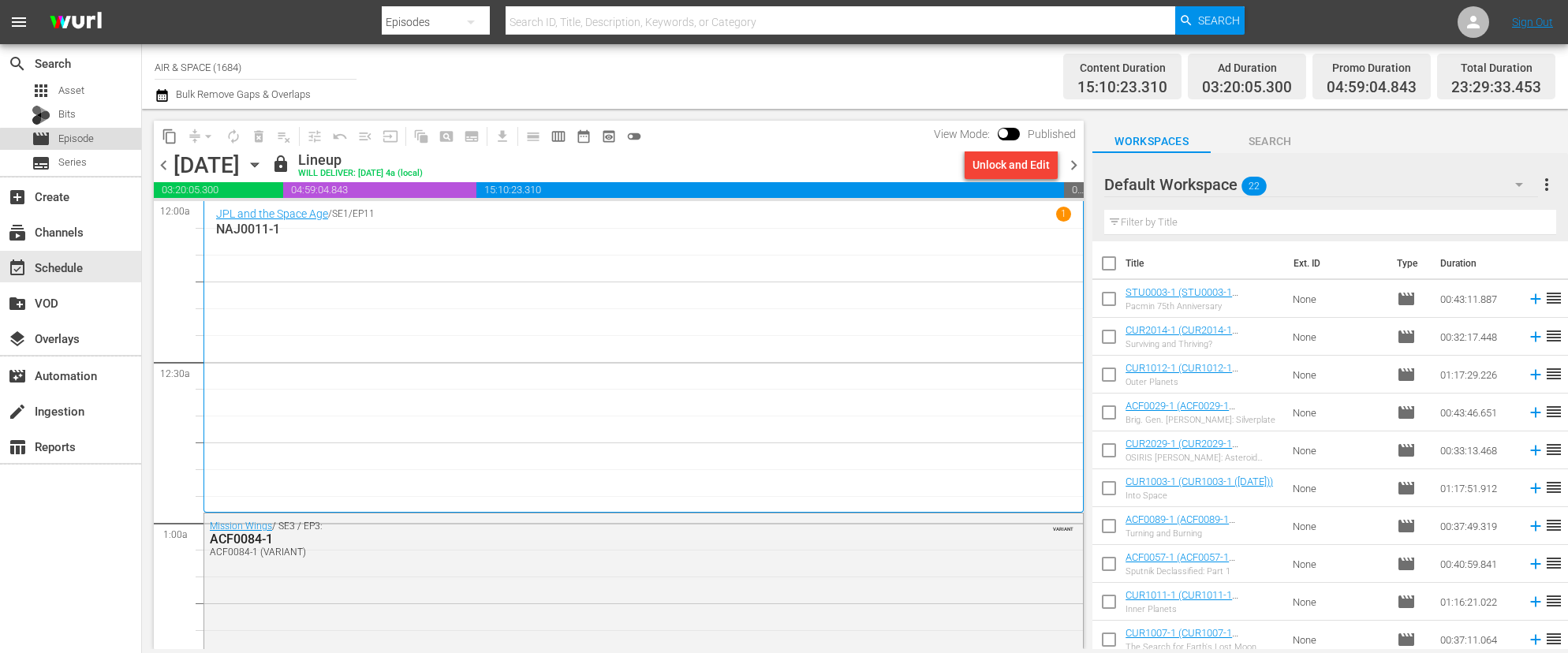
click at [71, 140] on span "Episode" at bounding box center [77, 138] width 36 height 15
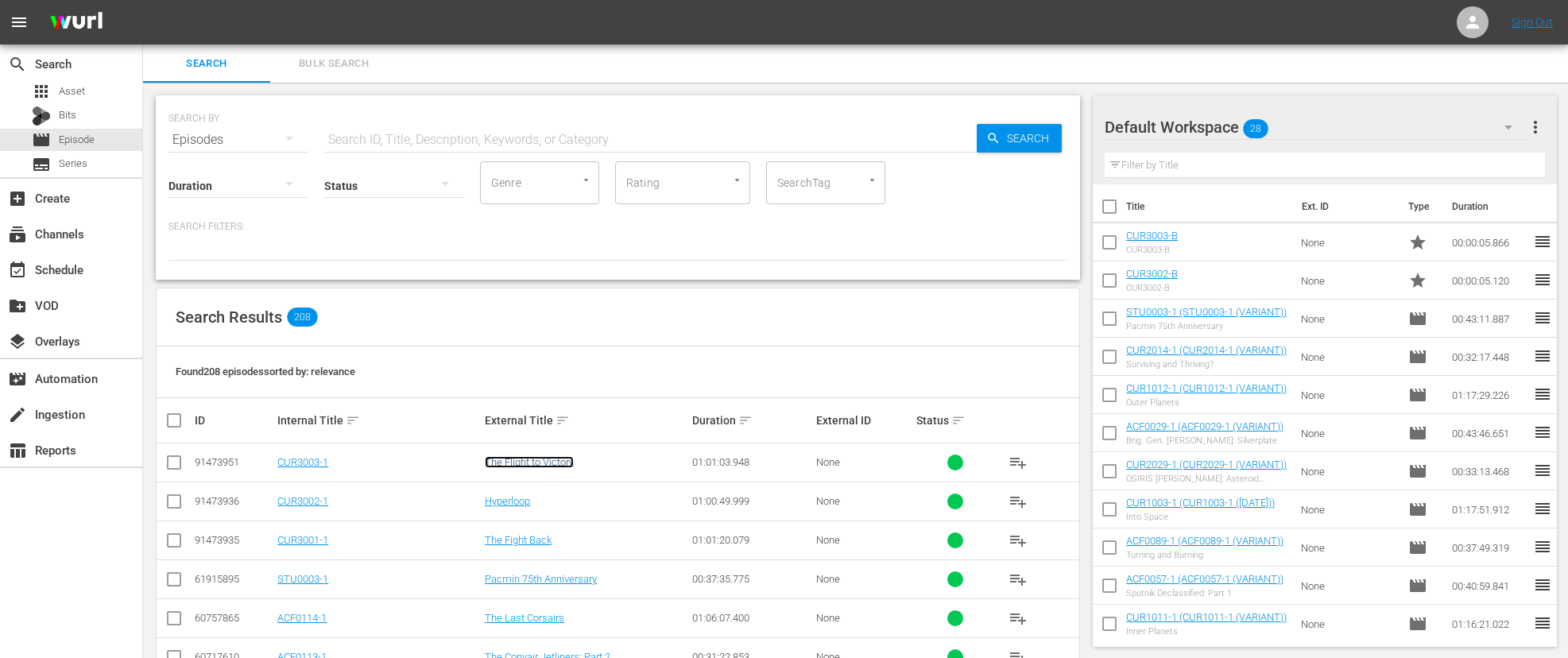
click at [529, 460] on link "The Flight to Victory" at bounding box center [529, 462] width 89 height 12
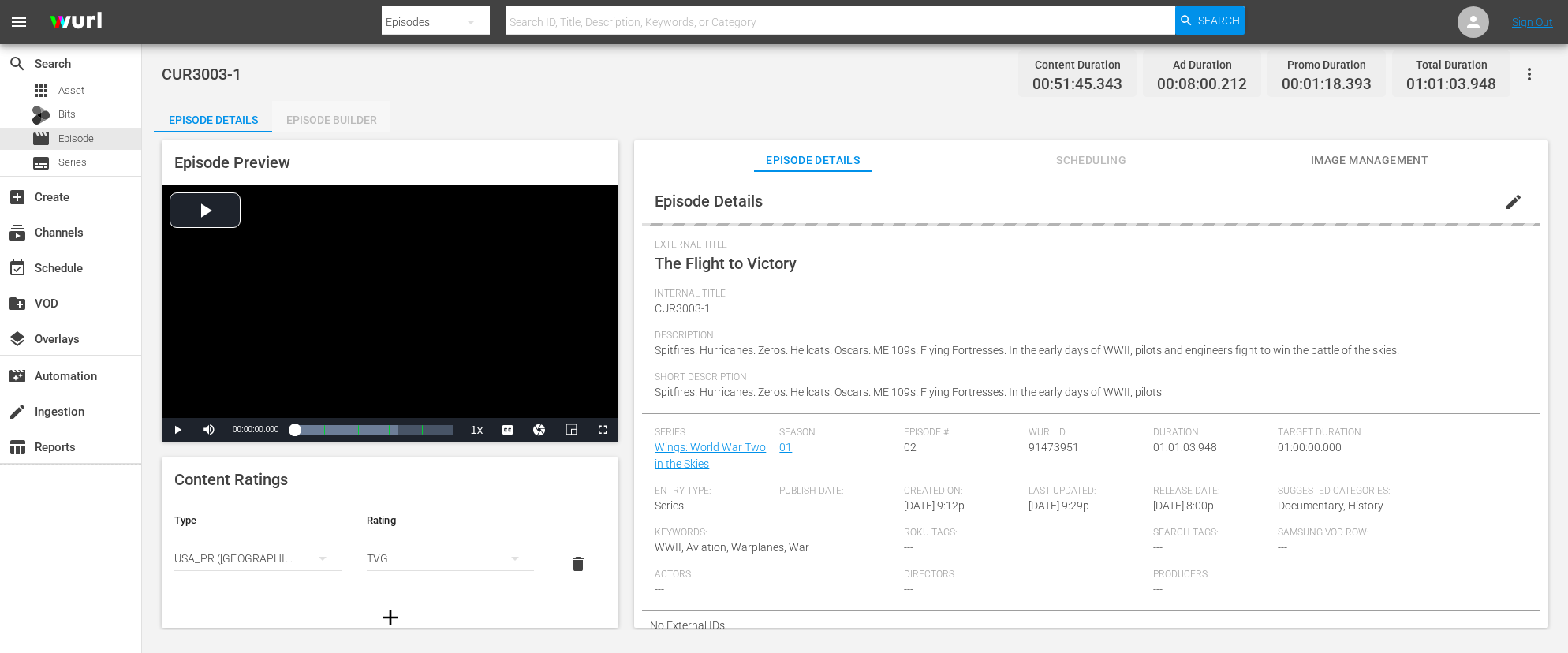
click at [347, 118] on div "Episode Builder" at bounding box center [331, 120] width 118 height 38
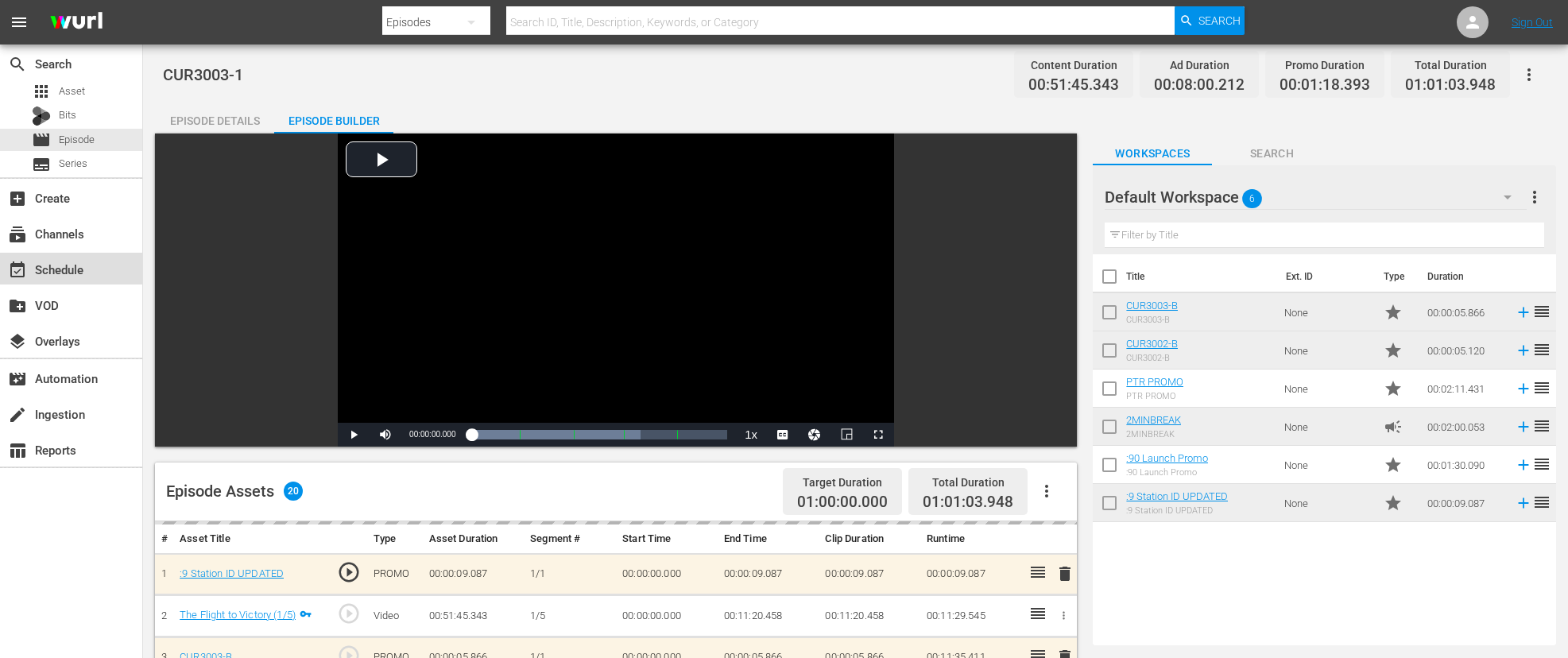
click at [61, 264] on div "event_available Schedule" at bounding box center [44, 267] width 89 height 14
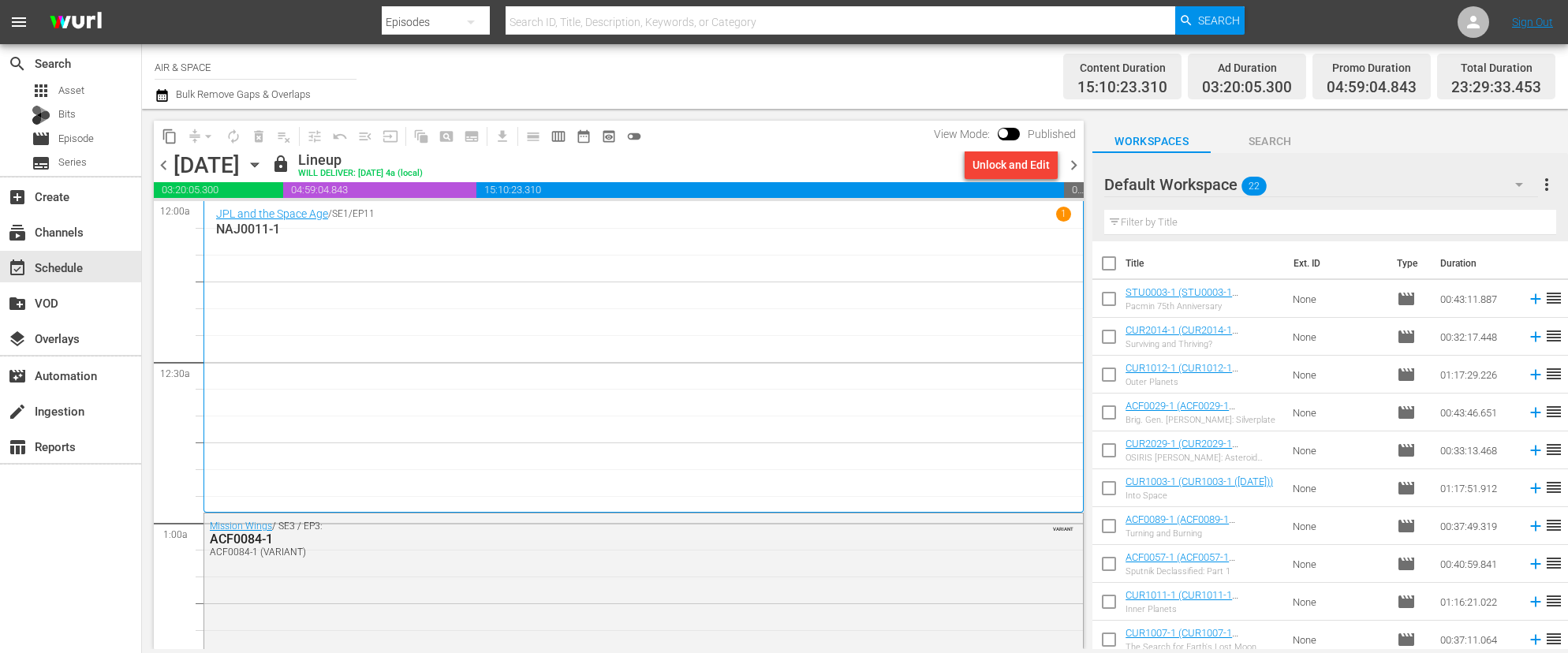
click at [164, 167] on span "chevron_left" at bounding box center [164, 165] width 20 height 20
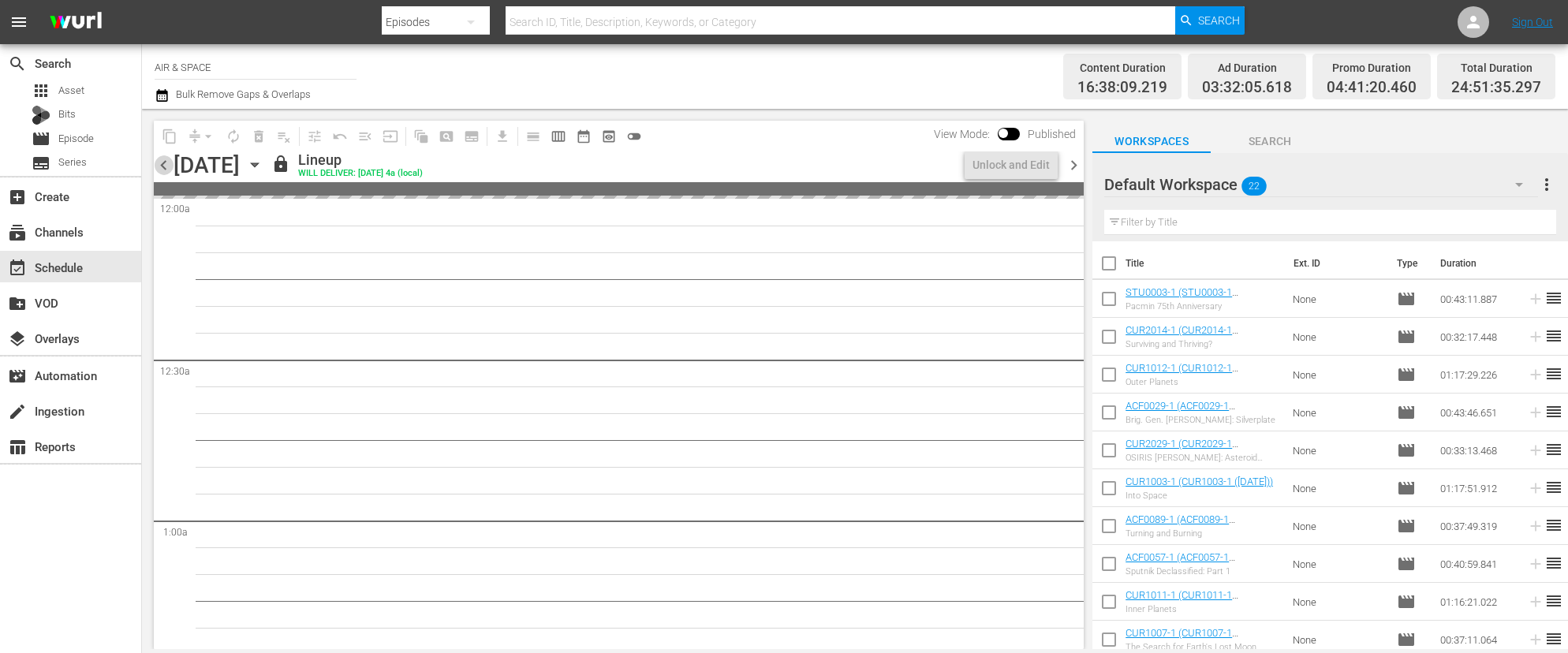
click at [164, 167] on span "chevron_left" at bounding box center [164, 165] width 20 height 20
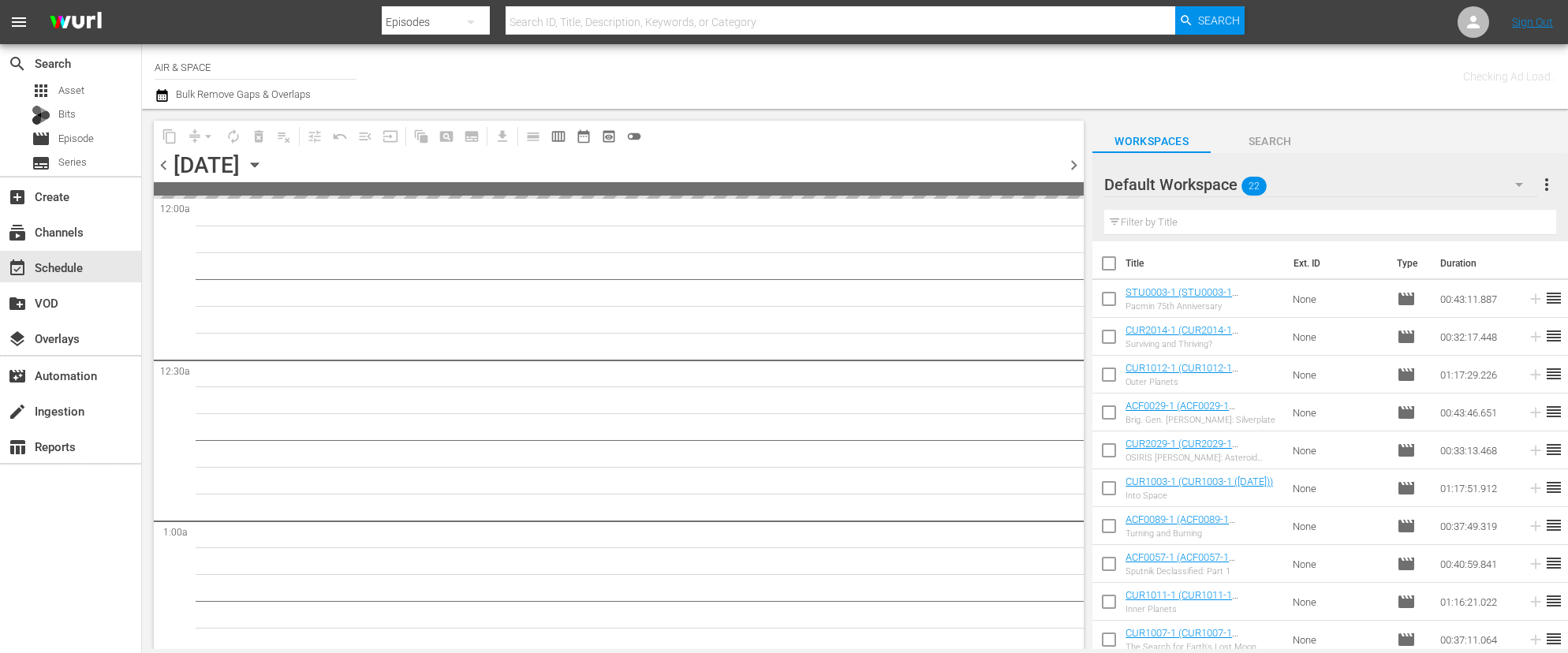
click at [164, 167] on span "chevron_left" at bounding box center [164, 165] width 20 height 20
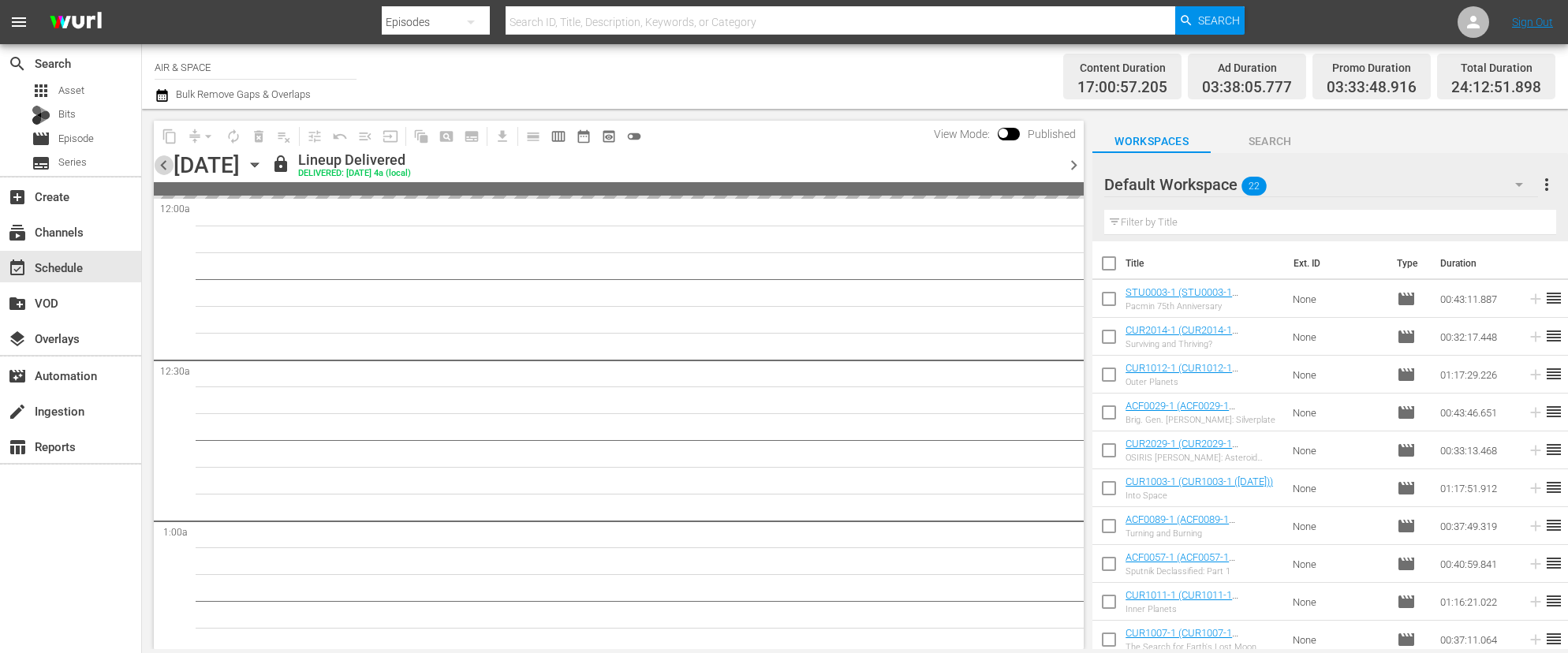
click at [164, 167] on span "chevron_left" at bounding box center [164, 165] width 20 height 20
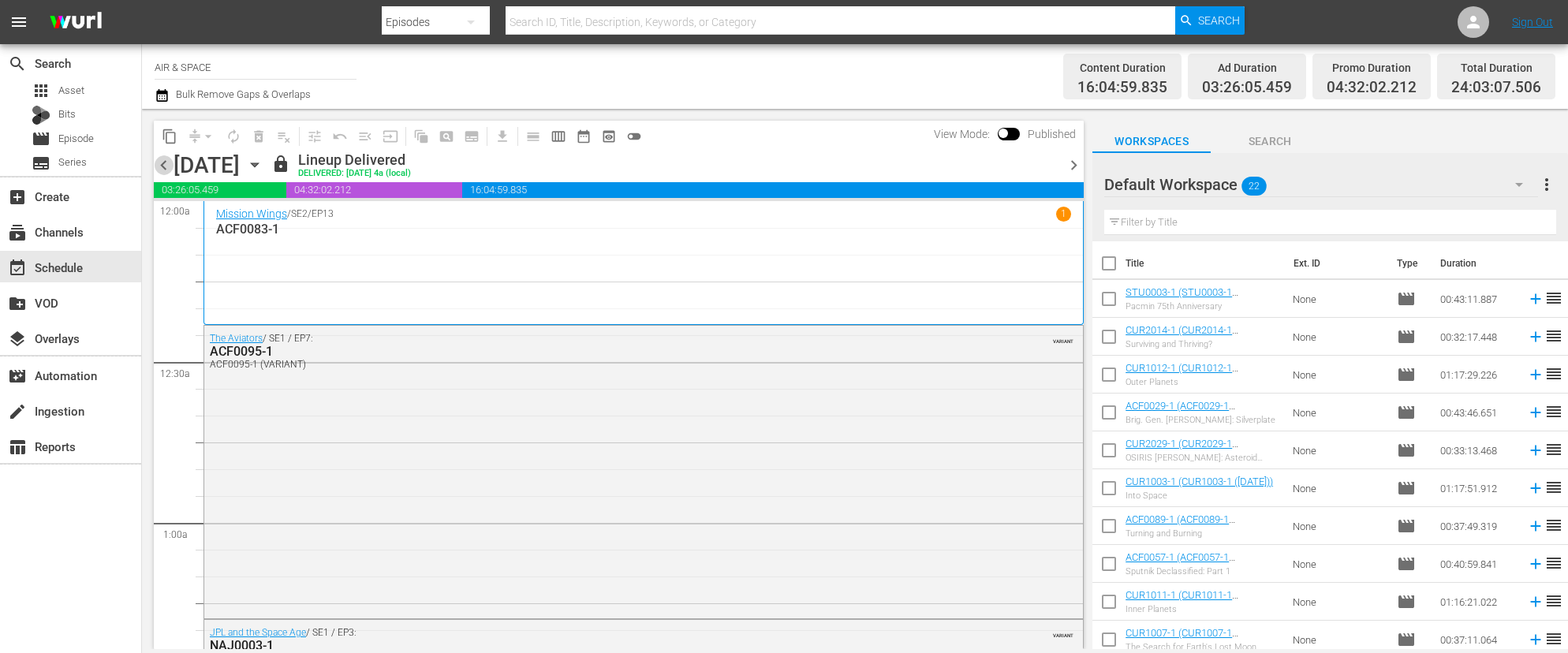
click at [164, 167] on span "chevron_left" at bounding box center [164, 165] width 20 height 20
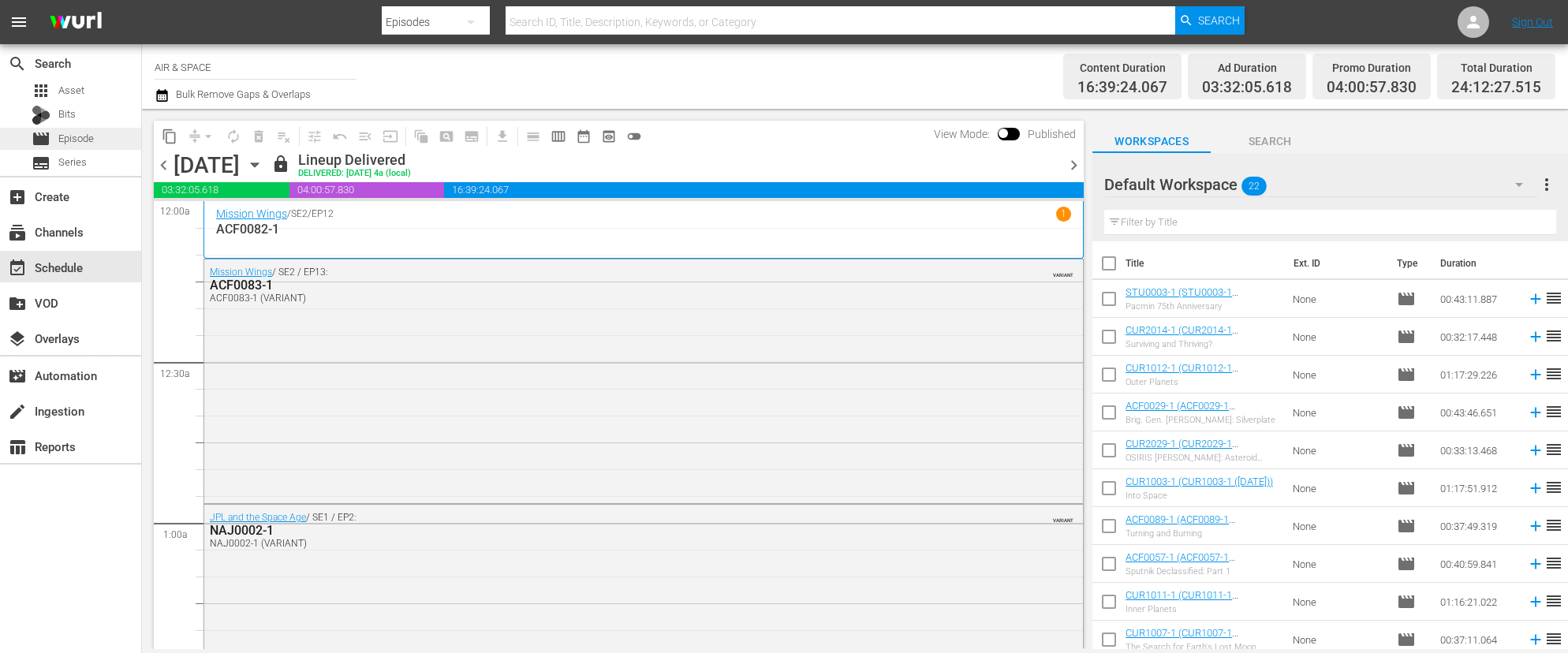
click at [79, 140] on span "Episode" at bounding box center [77, 138] width 36 height 15
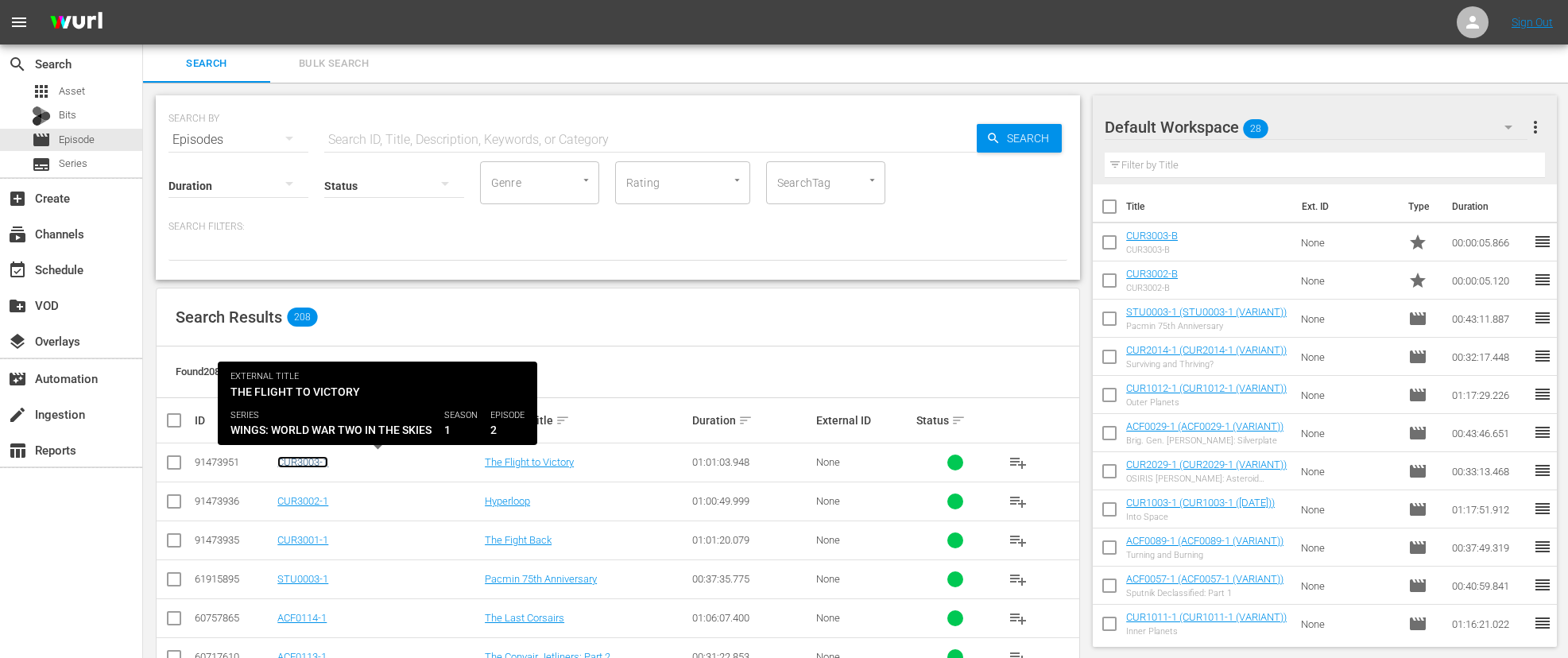
click at [314, 464] on link "CUR3003-1" at bounding box center [303, 462] width 51 height 12
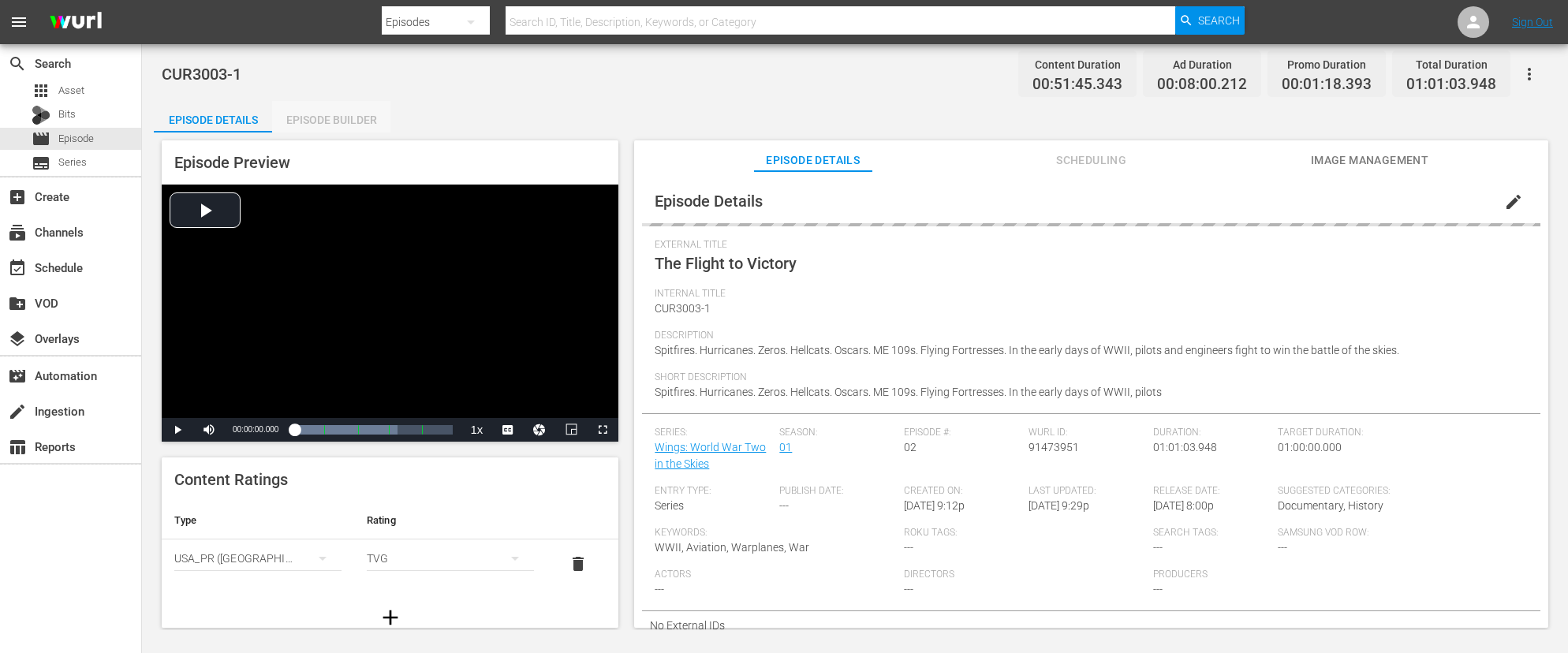
click at [339, 115] on div "Episode Builder" at bounding box center [331, 120] width 118 height 38
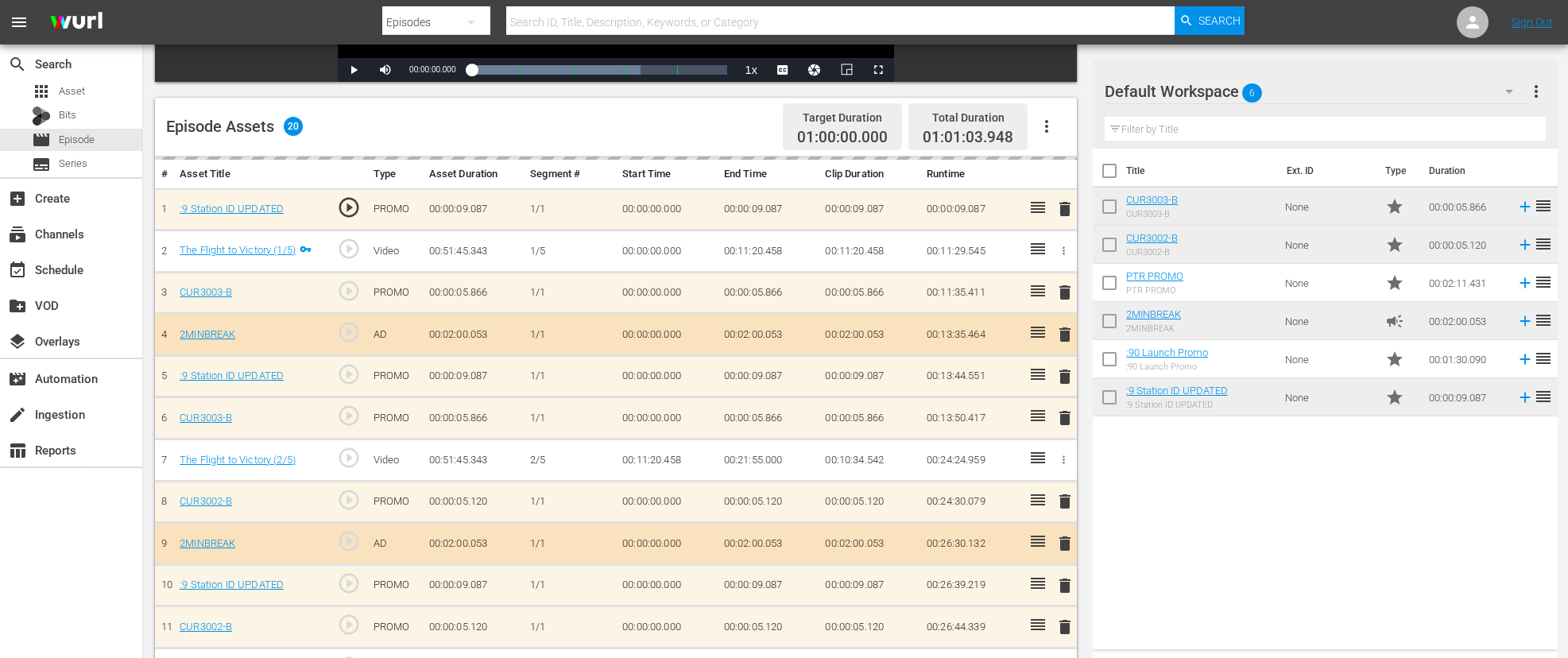
scroll to position [399, 0]
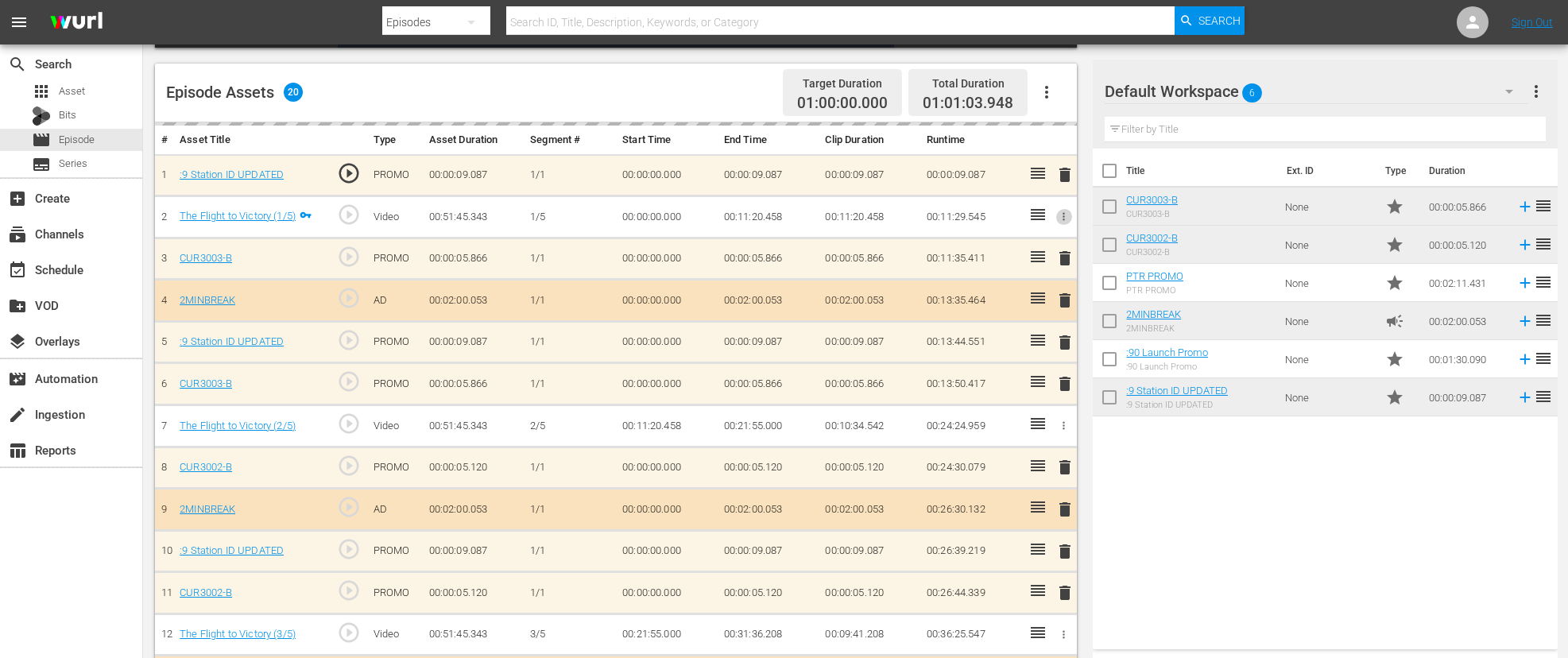
click at [1065, 214] on icon "button" at bounding box center [1063, 217] width 12 height 12
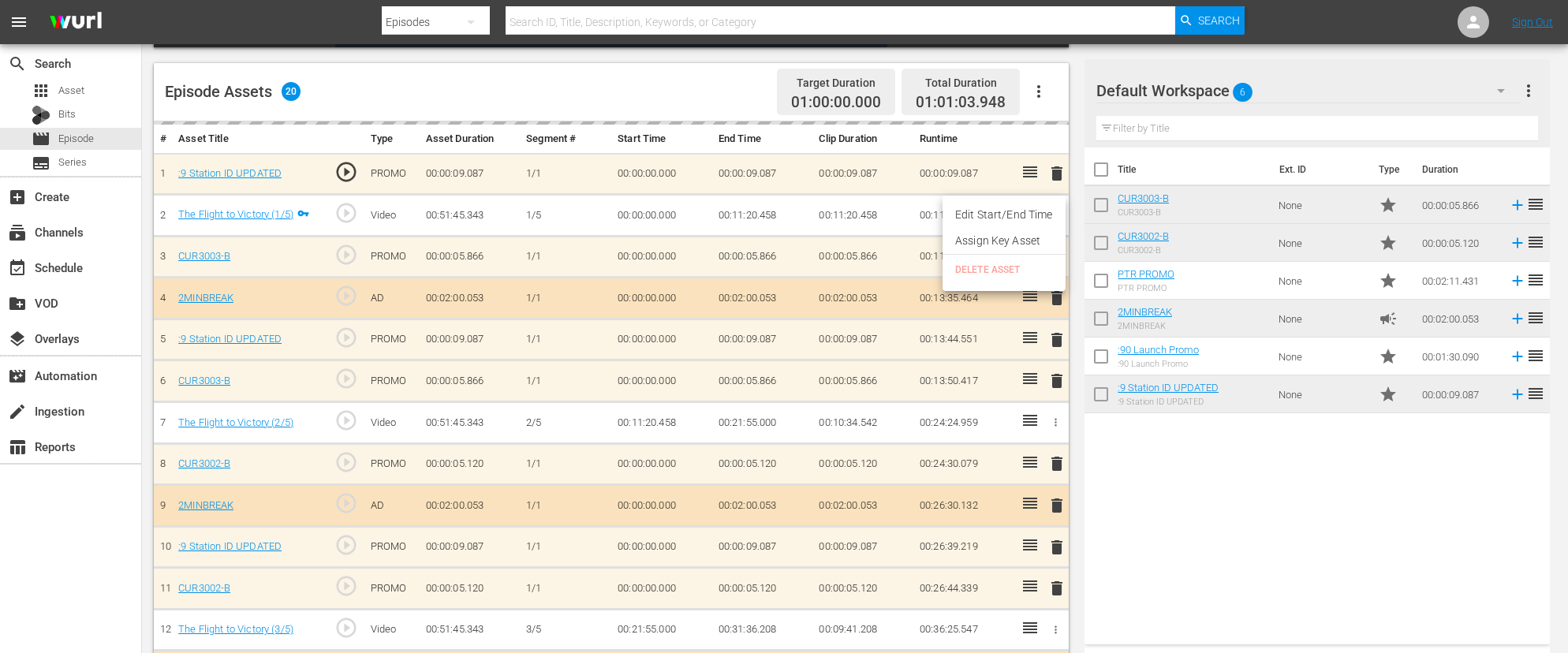
click at [1055, 422] on div at bounding box center [784, 326] width 1568 height 653
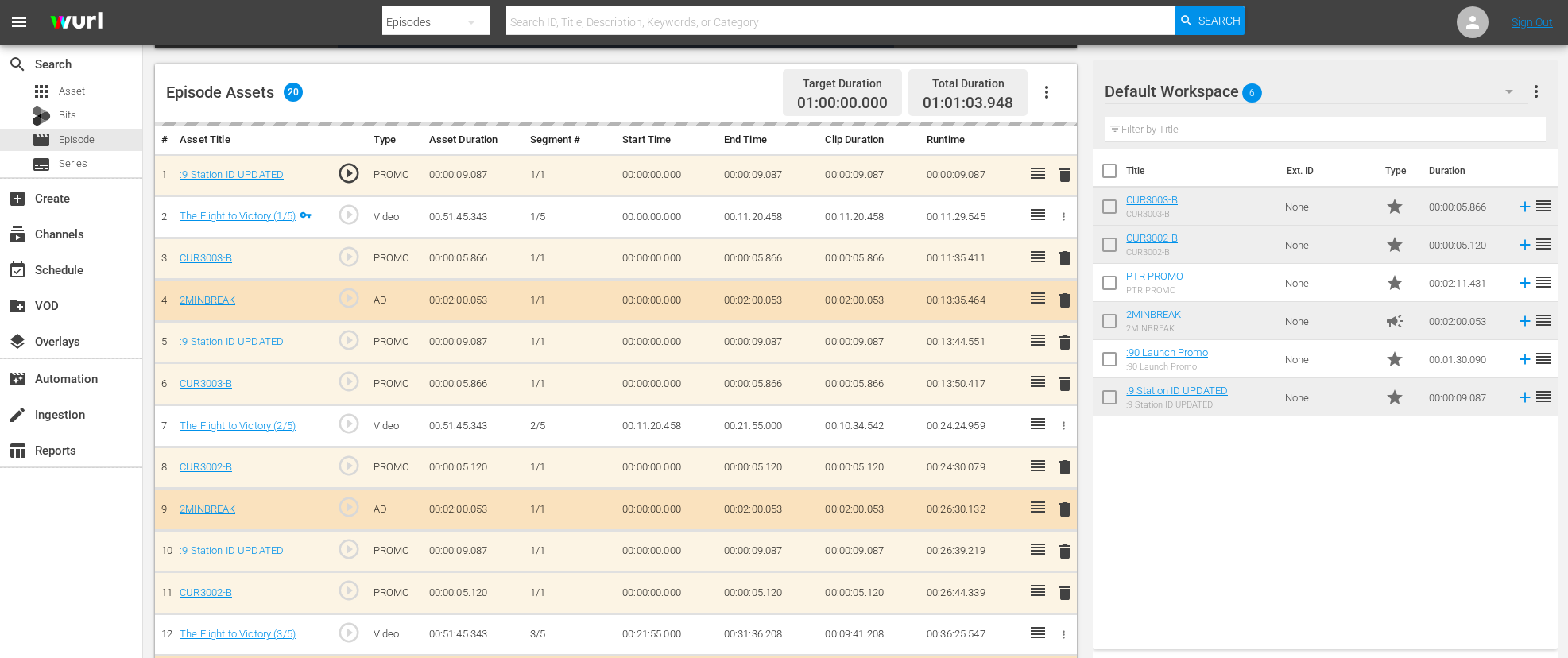
click at [1063, 418] on button "button" at bounding box center [1064, 426] width 16 height 16
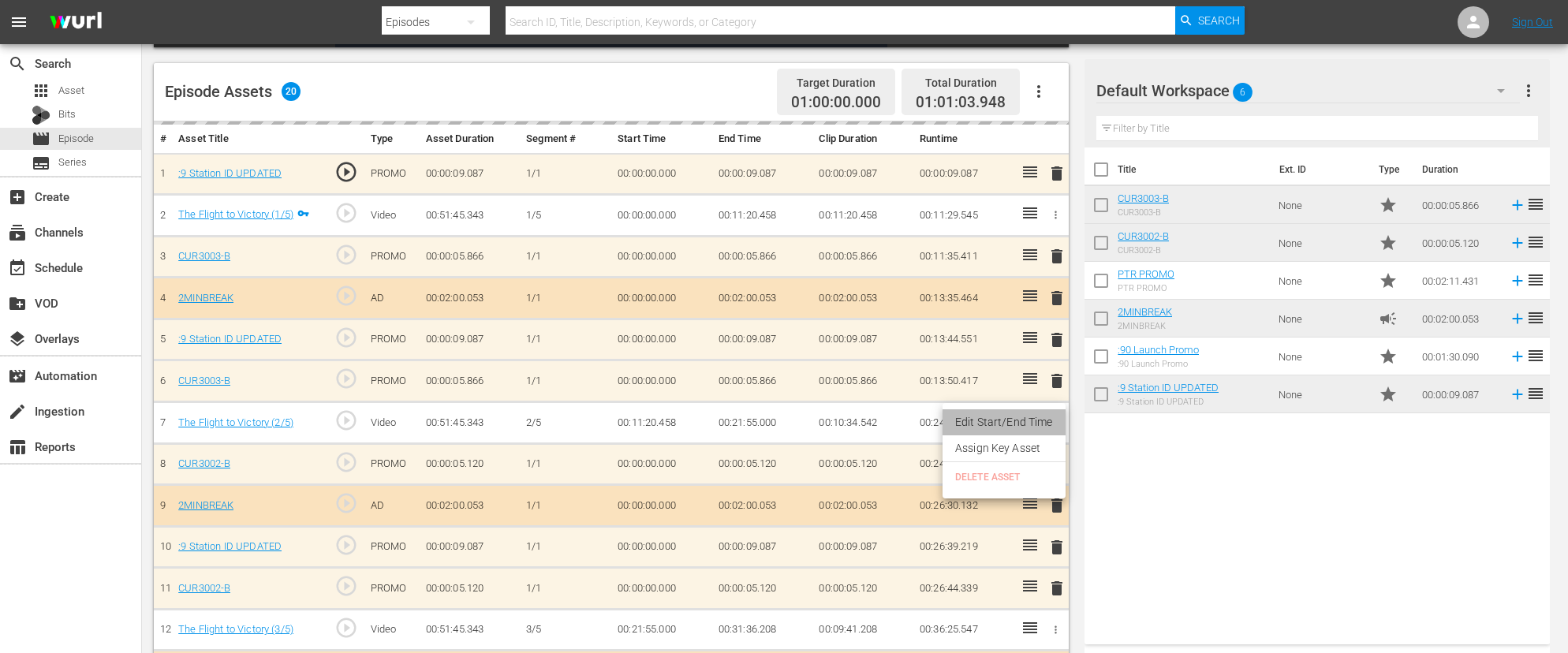
click at [1043, 414] on li "Edit Start/End Time" at bounding box center [1004, 423] width 123 height 26
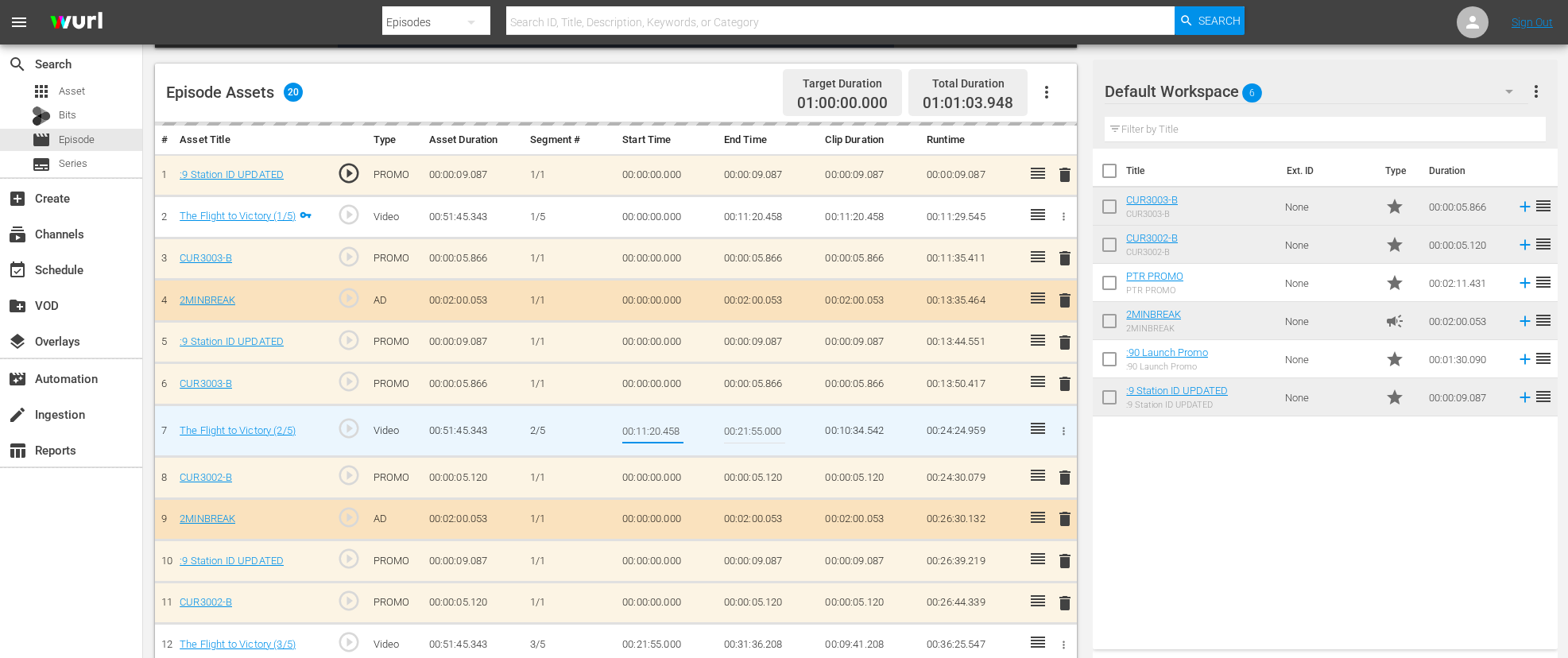
drag, startPoint x: 661, startPoint y: 429, endPoint x: 676, endPoint y: 456, distance: 30.9
click at [662, 432] on input "00:11:20.458" at bounding box center [653, 431] width 62 height 39
type input "00:11:18.458"
click at [740, 455] on td "00:21:55.000" at bounding box center [769, 431] width 102 height 52
click at [1063, 429] on icon "button" at bounding box center [1063, 431] width 12 height 12
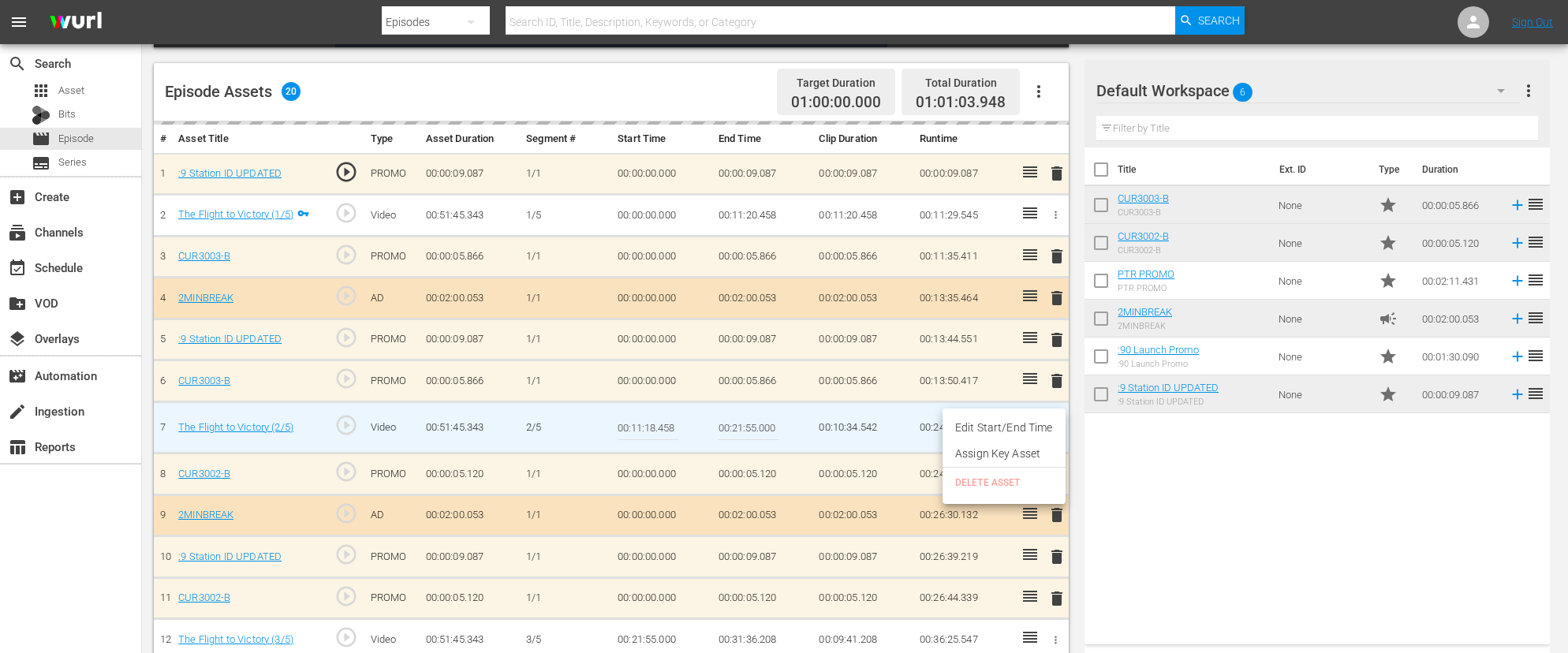
click at [1026, 426] on li "Edit Start/End Time" at bounding box center [1004, 428] width 123 height 26
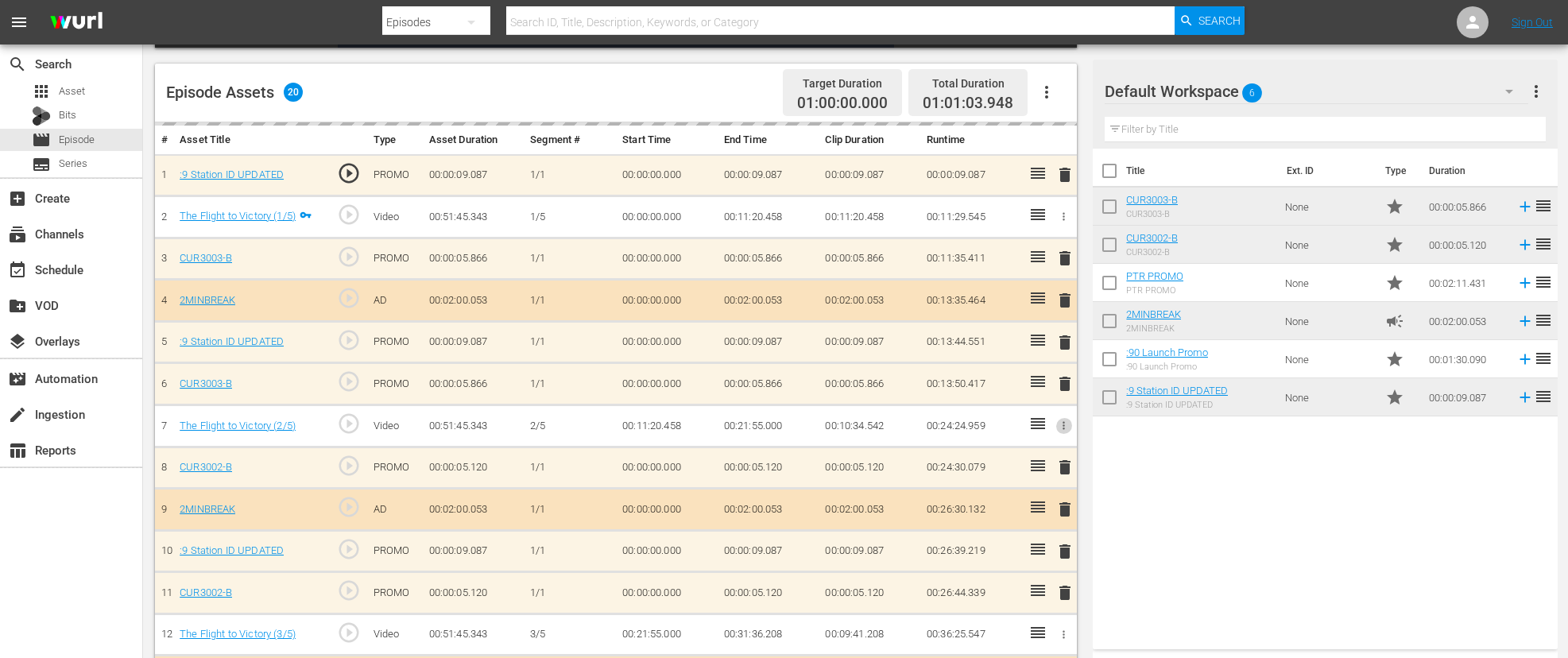
click at [1064, 420] on icon "button" at bounding box center [1063, 426] width 12 height 12
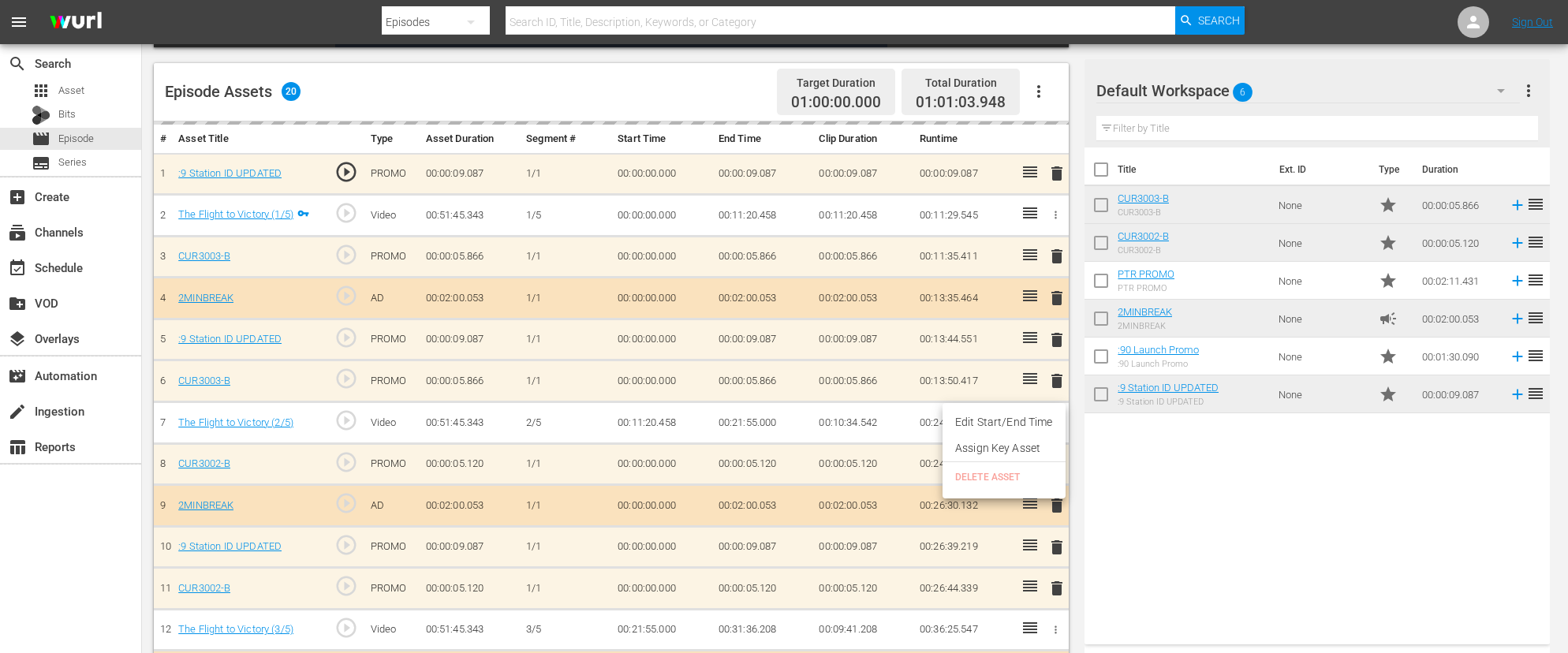
click at [803, 425] on div at bounding box center [784, 326] width 1568 height 653
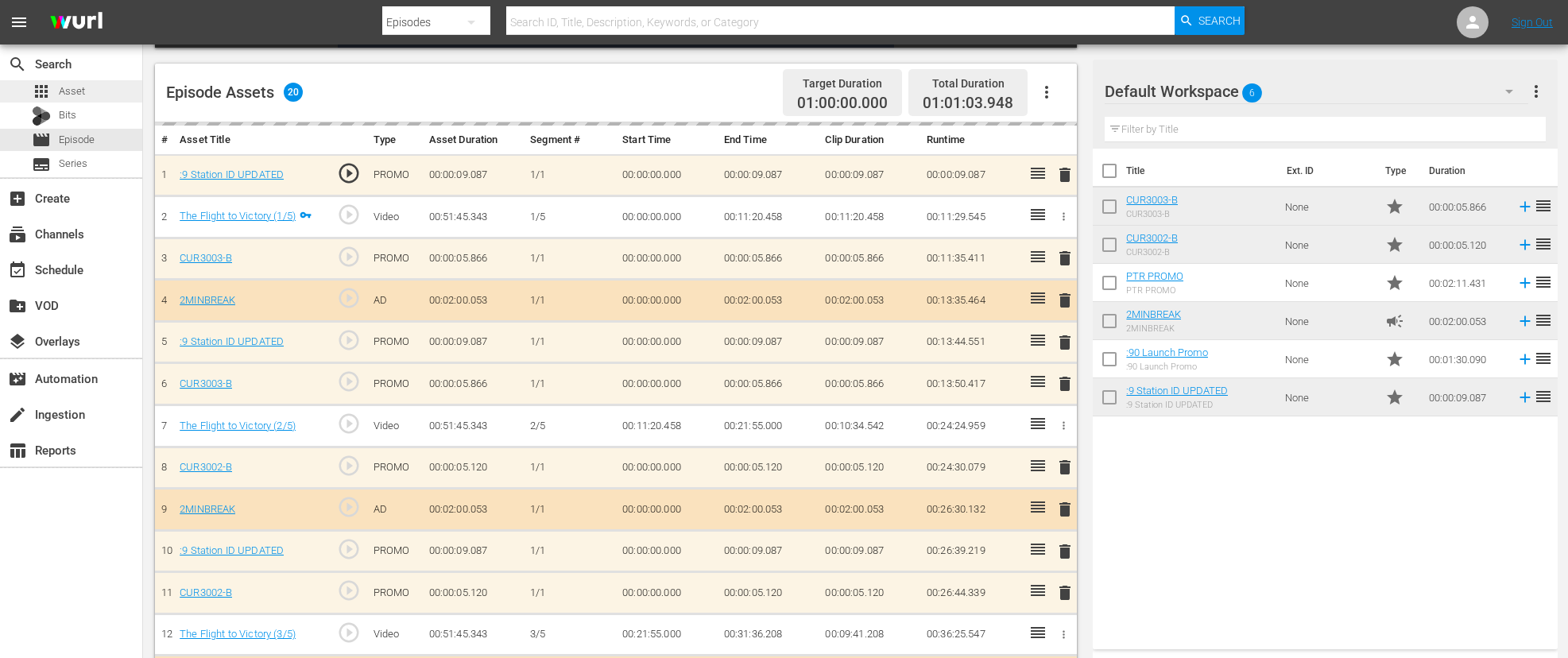
click at [92, 91] on div "apps Asset" at bounding box center [71, 91] width 142 height 22
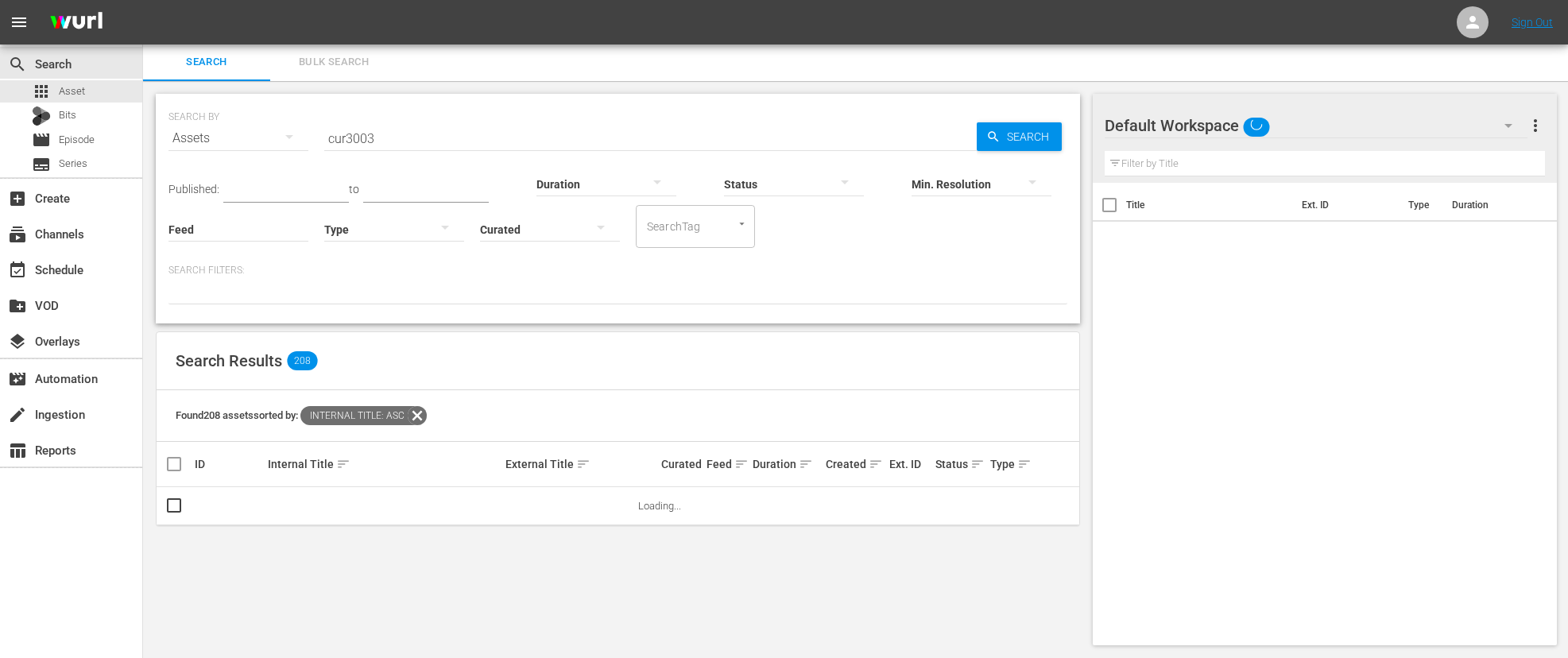
scroll to position [2, 0]
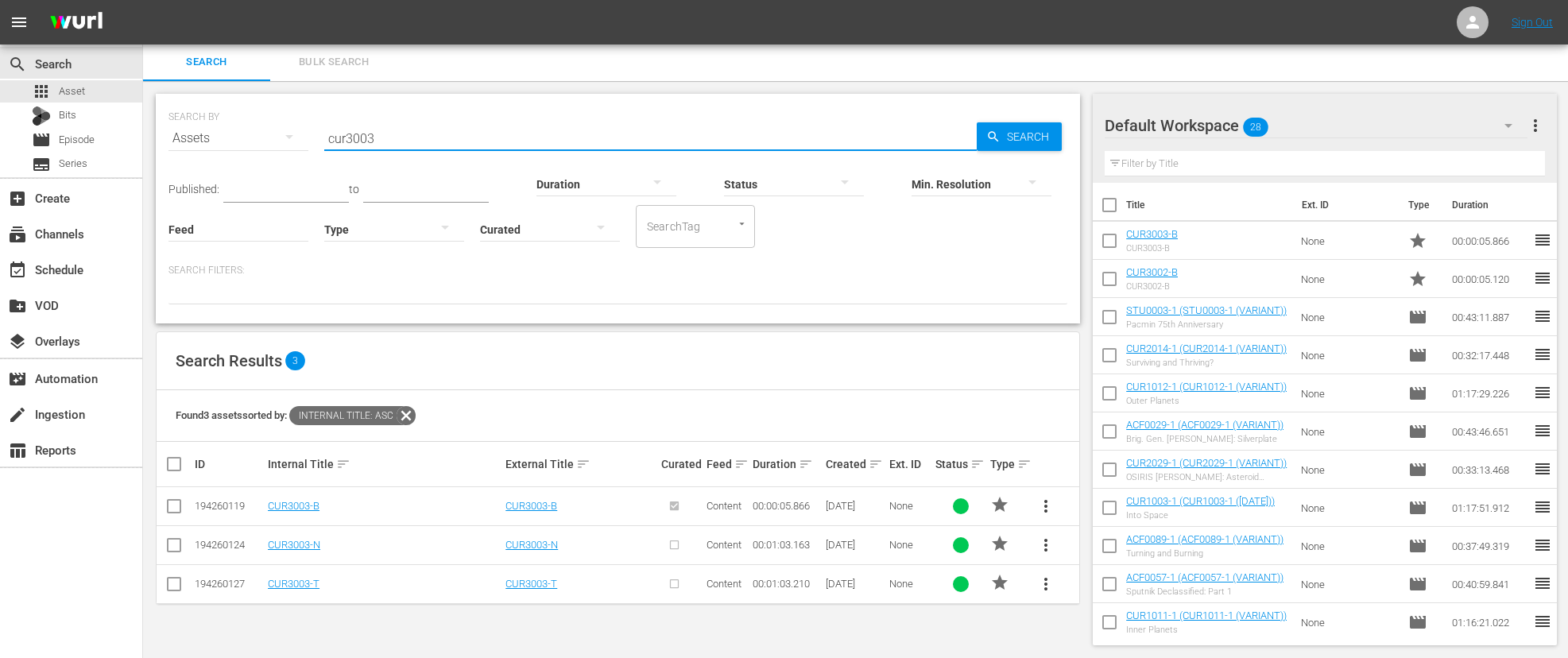
drag, startPoint x: 379, startPoint y: 137, endPoint x: 240, endPoint y: 113, distance: 141.1
click at [240, 113] on div "SEARCH BY Search By Assets Search ID, Title, Description, Keywords, or Category…" at bounding box center [618, 129] width 899 height 57
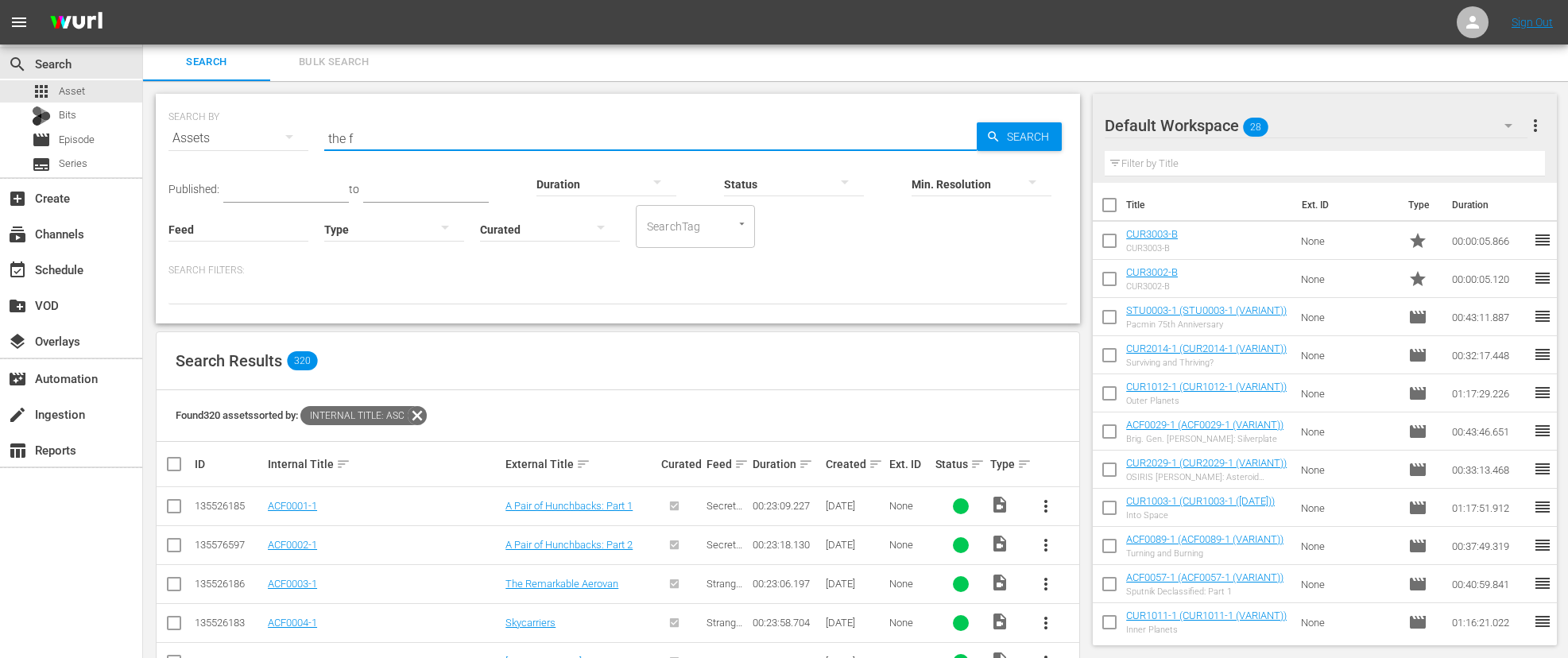
type input "The Fight Back"
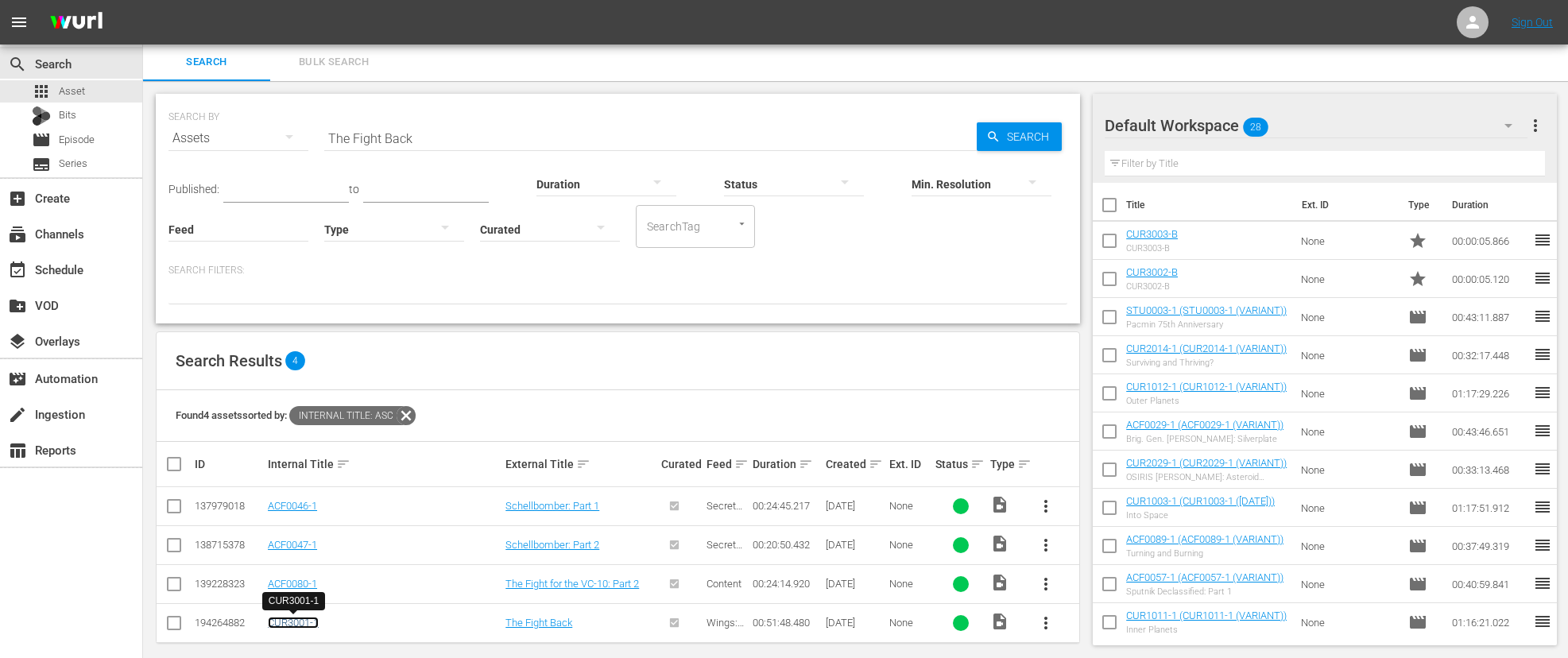
click at [299, 621] on link "CUR3001-1" at bounding box center [293, 623] width 51 height 12
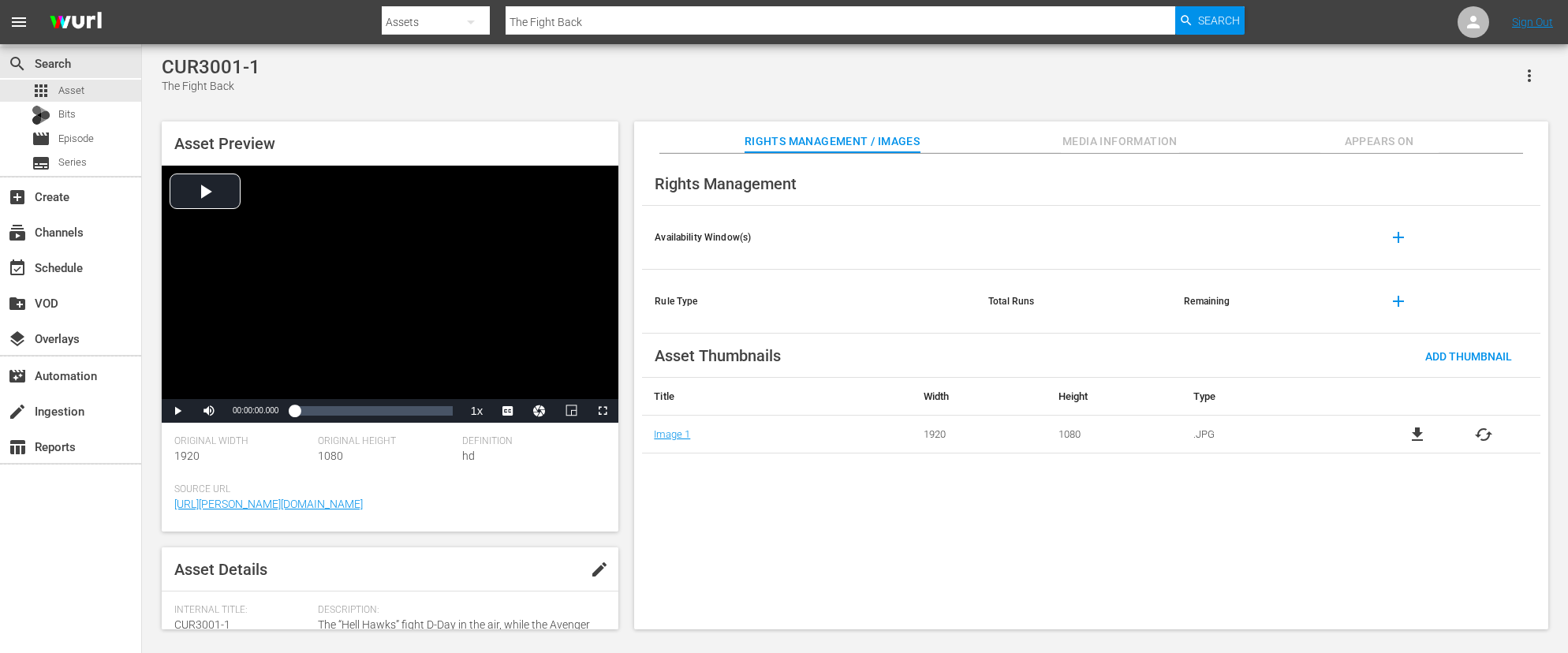
click at [1106, 140] on span "Media Information" at bounding box center [1119, 142] width 118 height 20
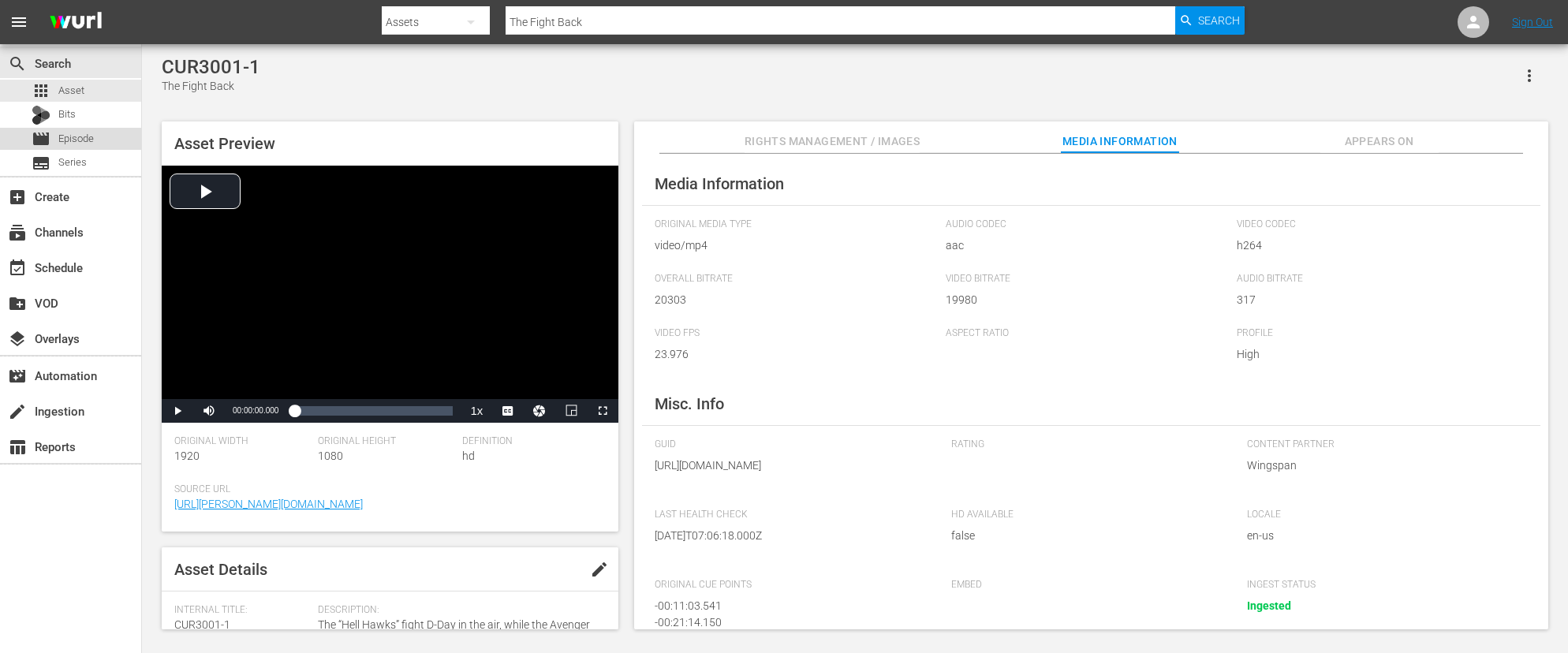
click at [72, 137] on span "Episode" at bounding box center [77, 138] width 36 height 15
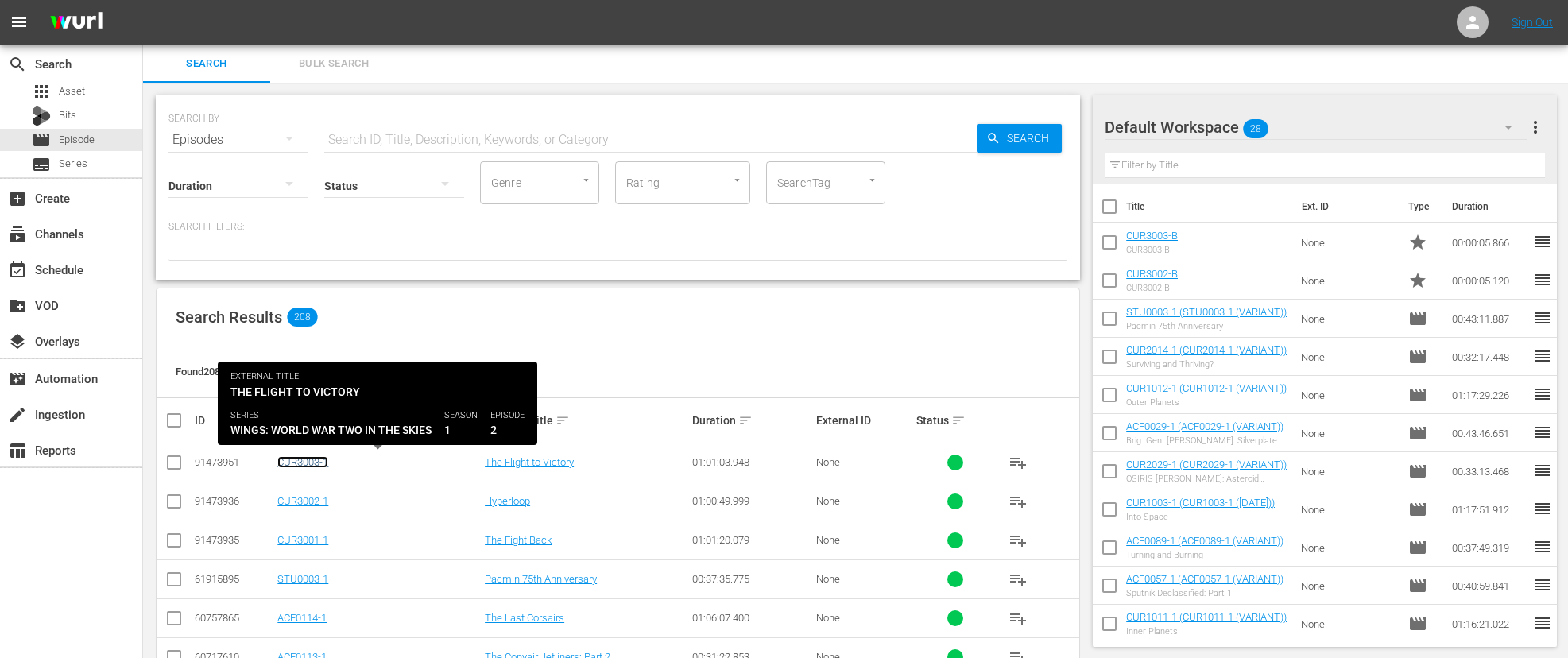
click at [308, 464] on link "CUR3003-1" at bounding box center [303, 462] width 51 height 12
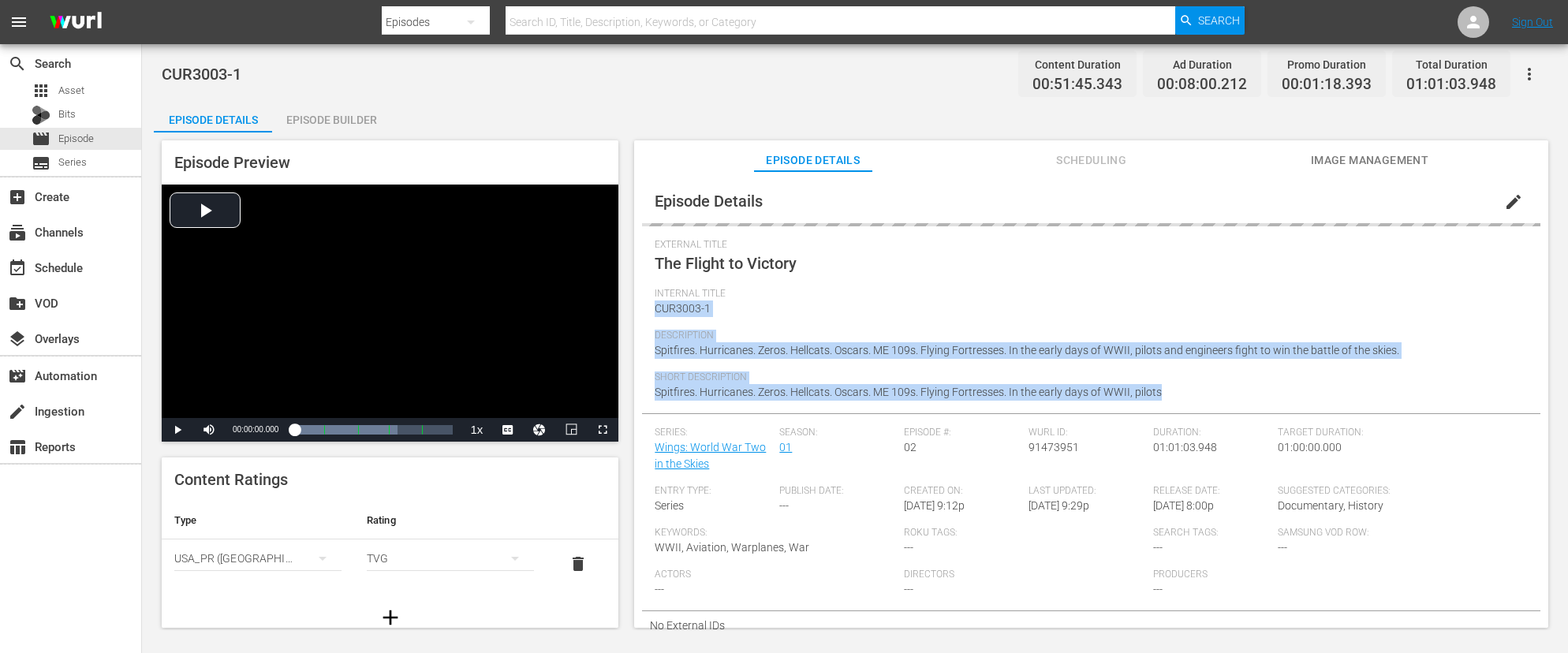
drag, startPoint x: 1543, startPoint y: 291, endPoint x: 1553, endPoint y: 410, distance: 119.4
click at [1353, 410] on div "Episode Preview Video Player is loading. Play Video Play Mute Current Time 00:0…" at bounding box center [855, 387] width 1403 height 508
click at [339, 116] on div "Episode Builder" at bounding box center [331, 120] width 118 height 38
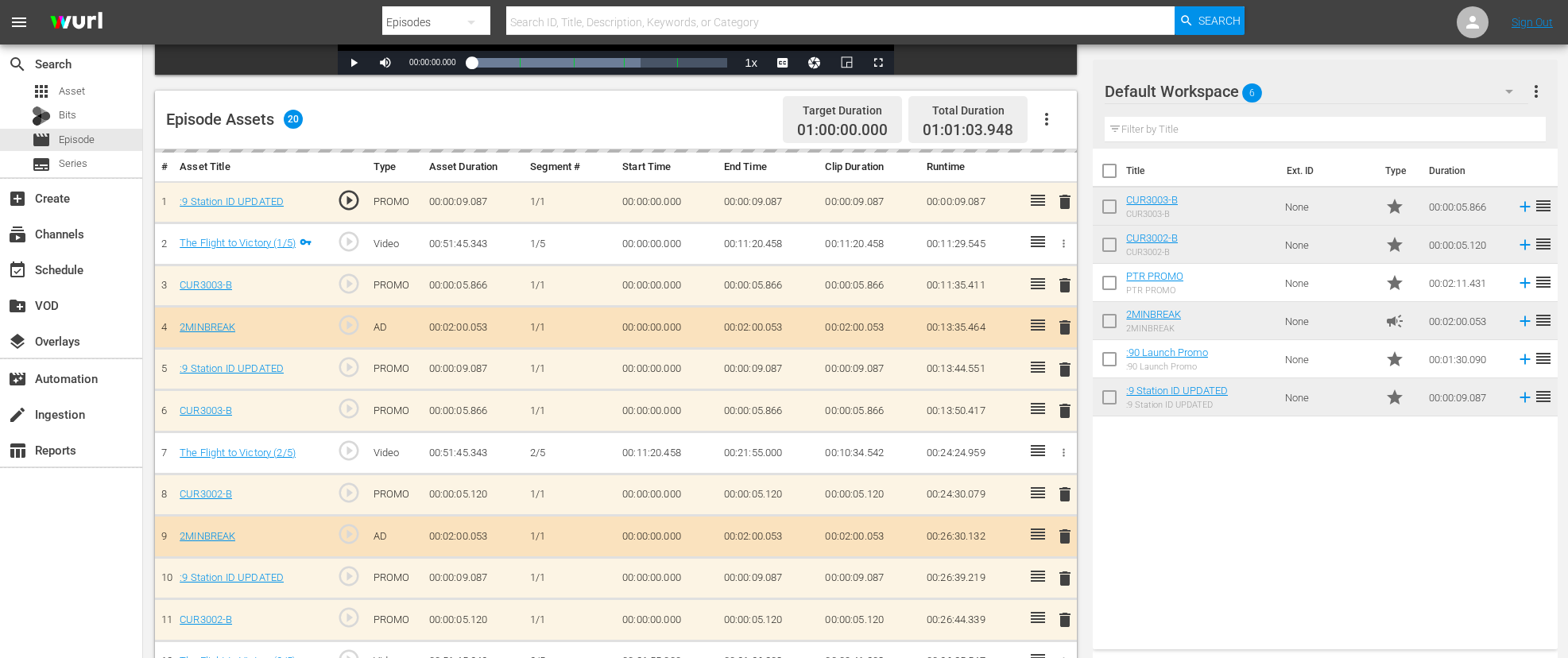
scroll to position [346, 0]
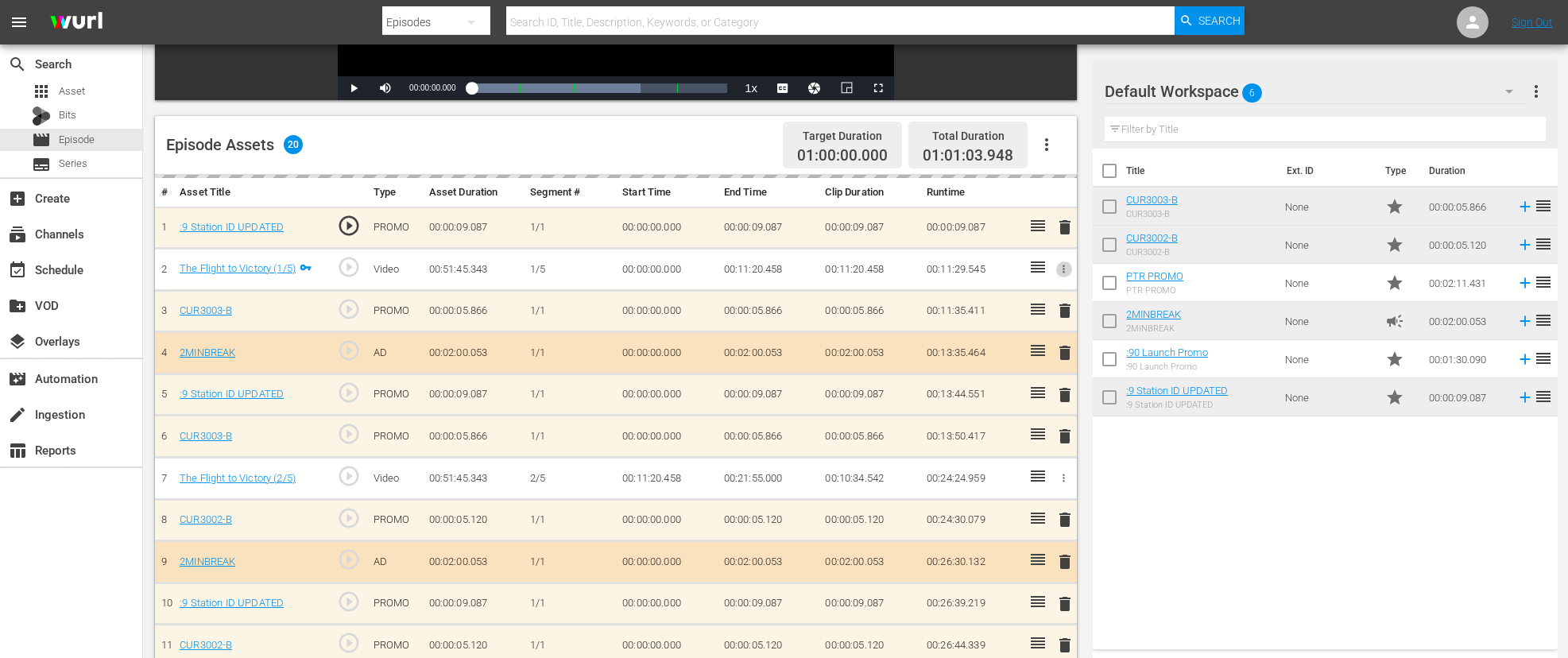
click at [1063, 267] on icon "button" at bounding box center [1063, 269] width 12 height 12
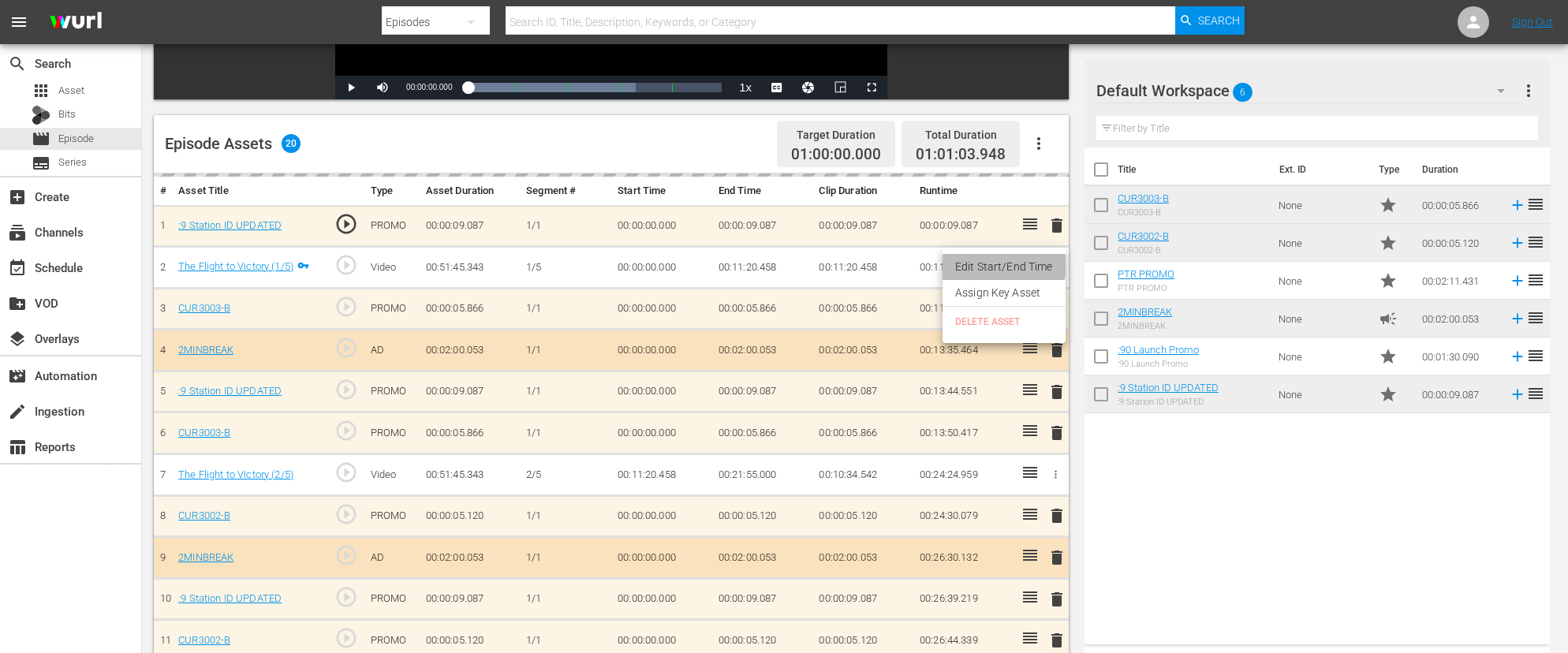
click at [1001, 265] on li "Edit Start/End Time" at bounding box center [1004, 267] width 123 height 26
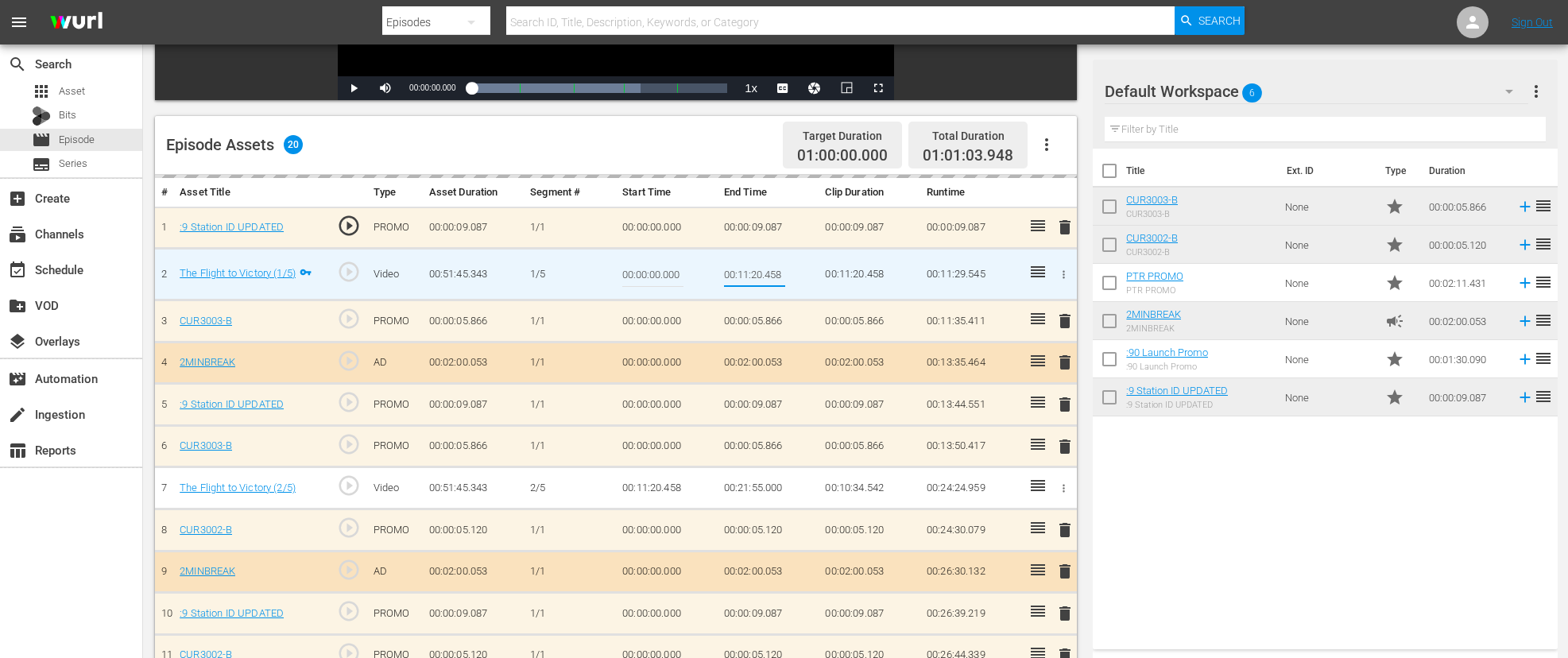
click at [762, 274] on input "00:11:20.458" at bounding box center [755, 274] width 62 height 39
type input "00:11:18.458"
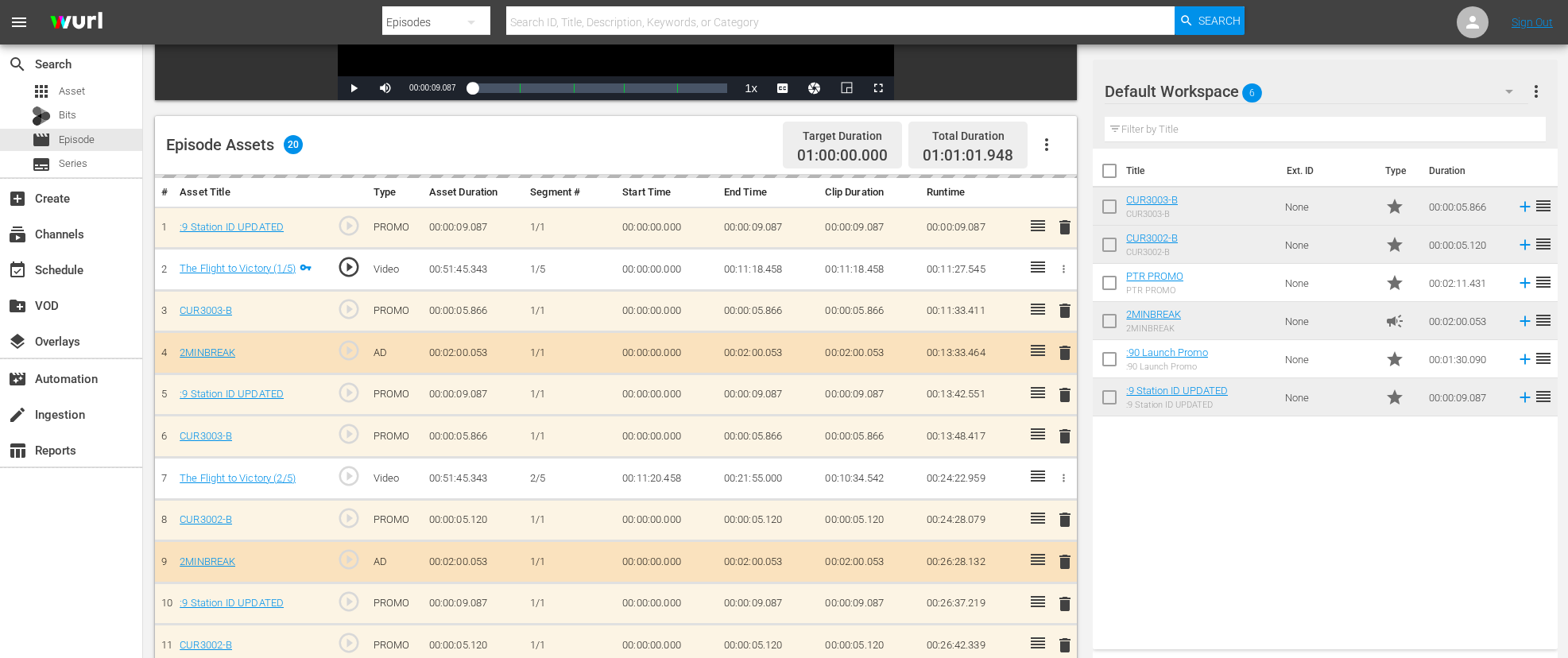
click at [661, 477] on td "00:11:20.458" at bounding box center [667, 478] width 102 height 42
click at [661, 478] on td "00:11:20.458" at bounding box center [667, 478] width 102 height 42
click at [1062, 472] on icon "button" at bounding box center [1063, 478] width 12 height 12
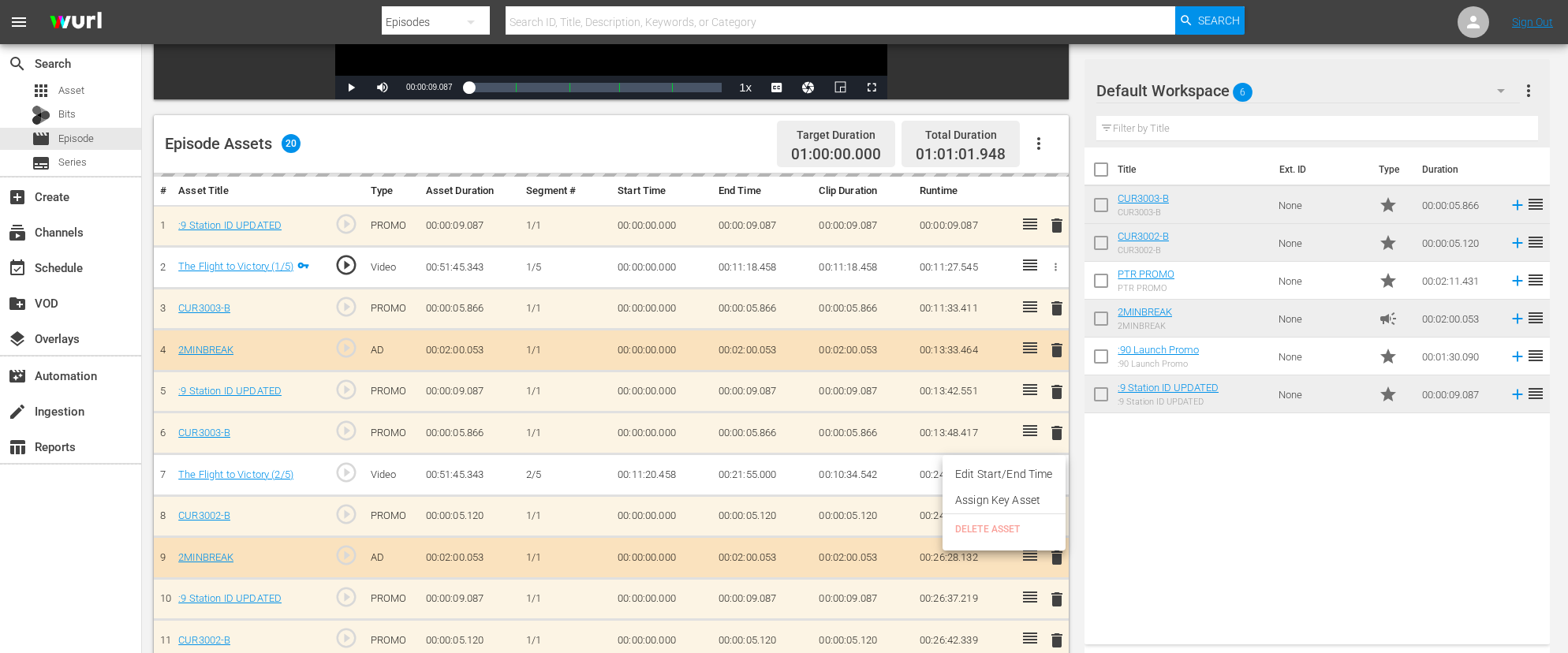
click at [1024, 476] on li "Edit Start/End Time" at bounding box center [1004, 475] width 123 height 26
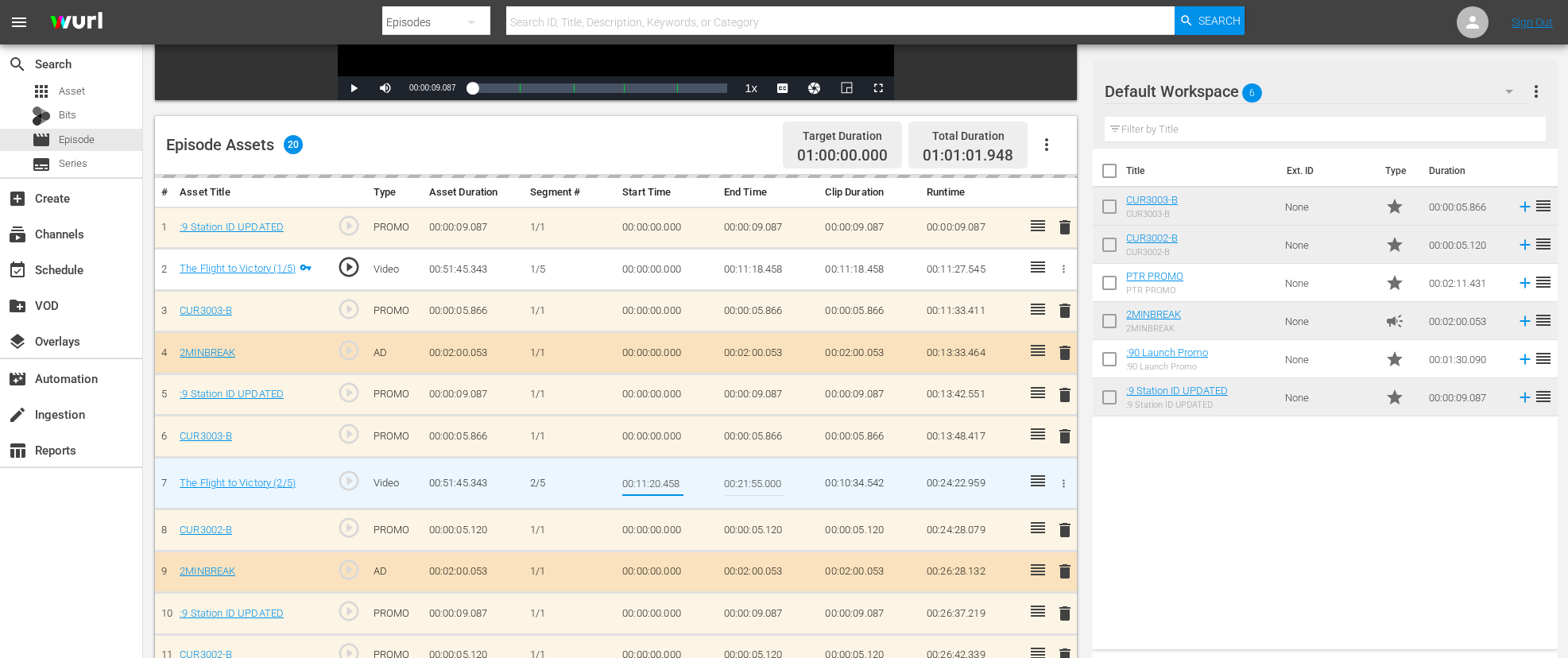
click at [659, 485] on input "00:11:20.458" at bounding box center [653, 483] width 62 height 39
type input "00:11:18.458"
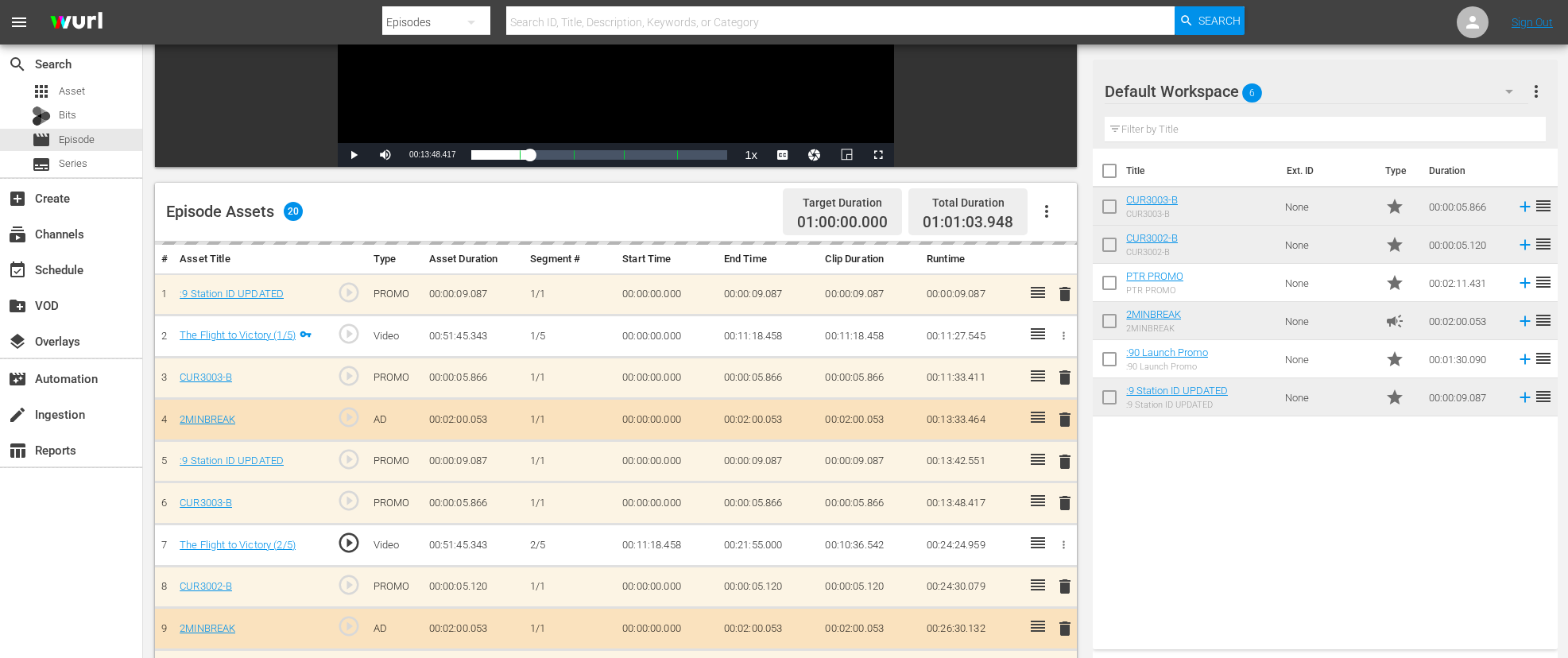
scroll to position [287, 0]
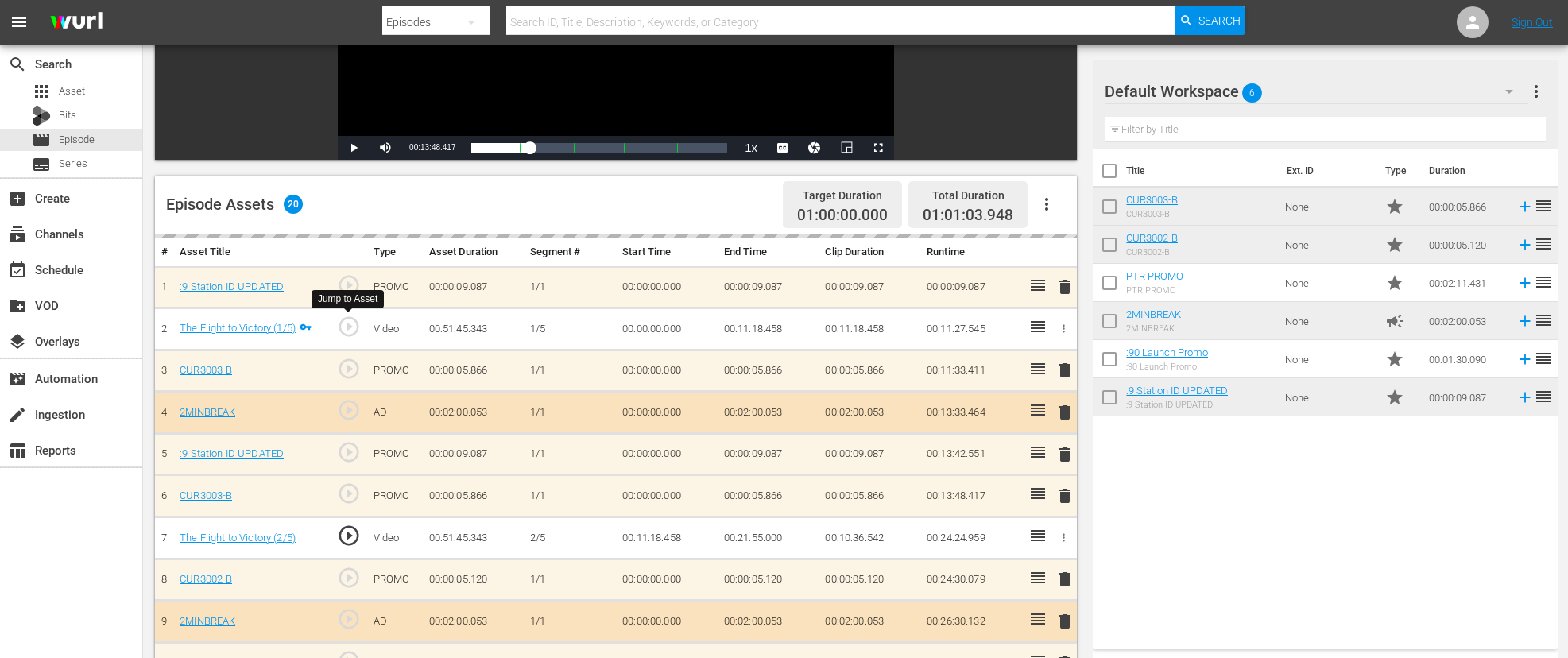
click at [348, 325] on span "play_circle_outline" at bounding box center [349, 327] width 24 height 24
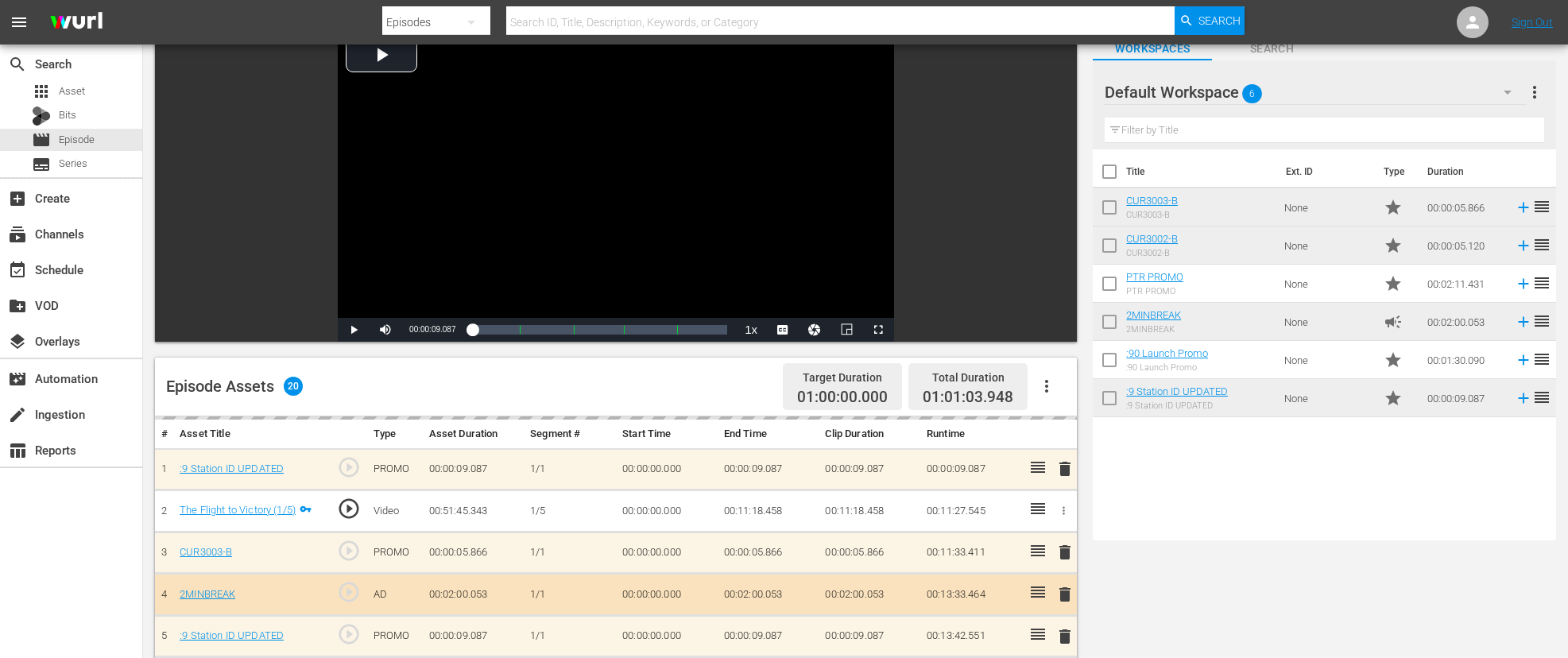
scroll to position [89, 0]
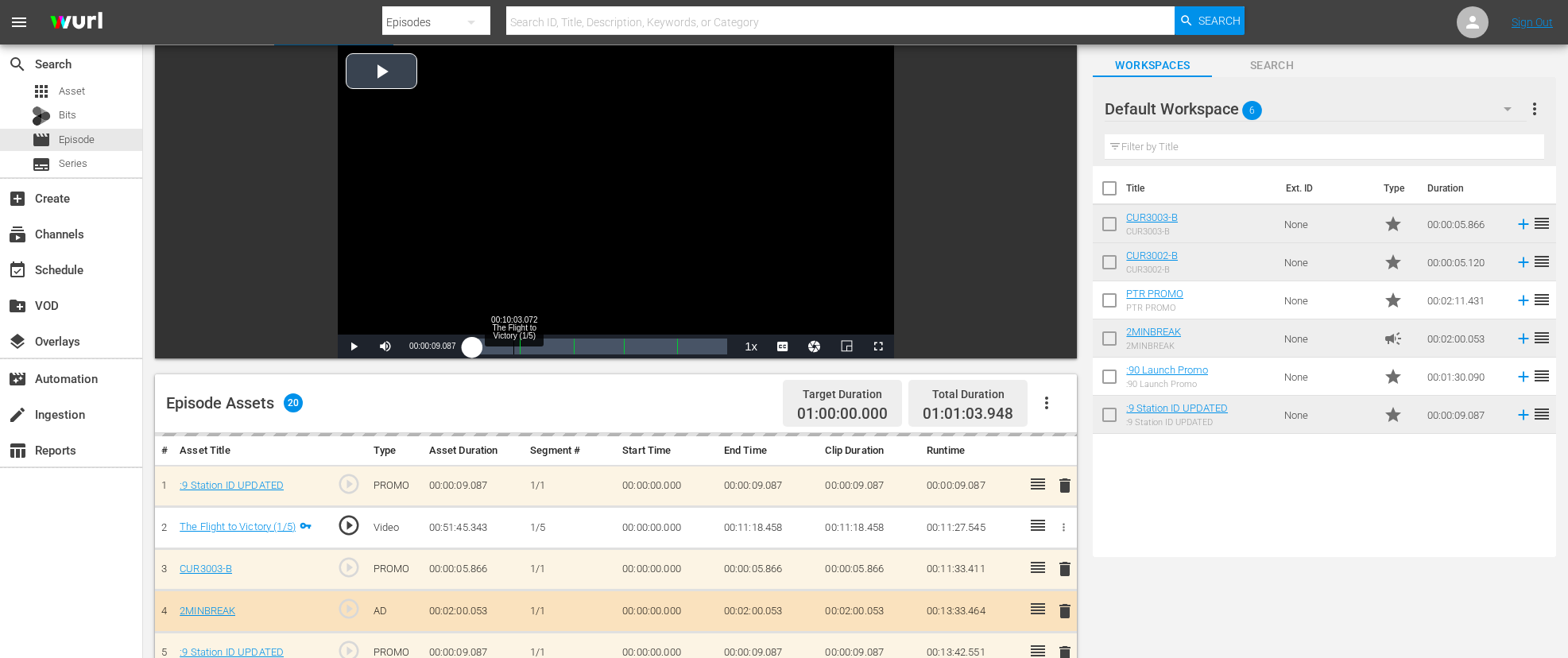
click at [513, 353] on div "Loaded : 0.19% 00:10:03.072 The Flight to Victory (1/5) 00:00:00.000 Cue Point …" at bounding box center [599, 346] width 256 height 16
click at [516, 354] on div "00:09:44.053" at bounding box center [493, 346] width 44 height 16
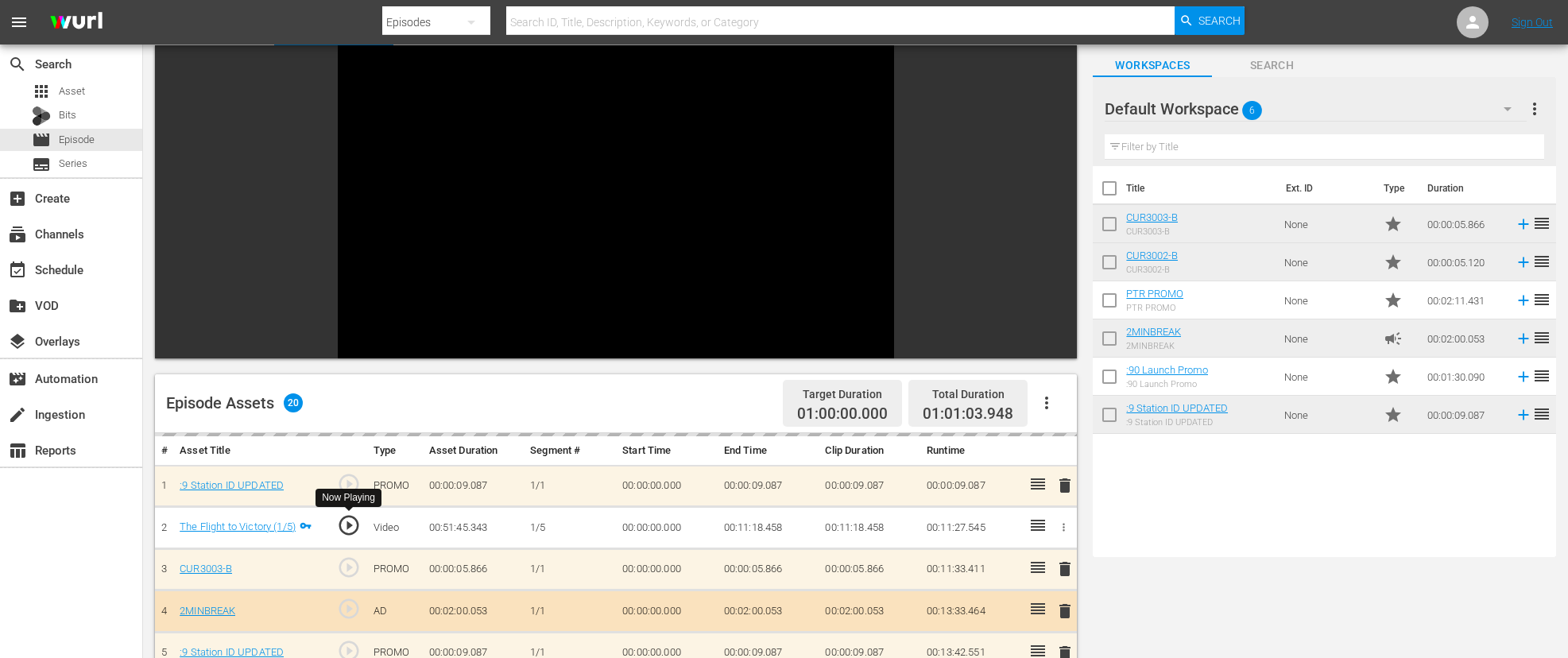
click at [352, 523] on span "play_circle_outline" at bounding box center [349, 525] width 24 height 24
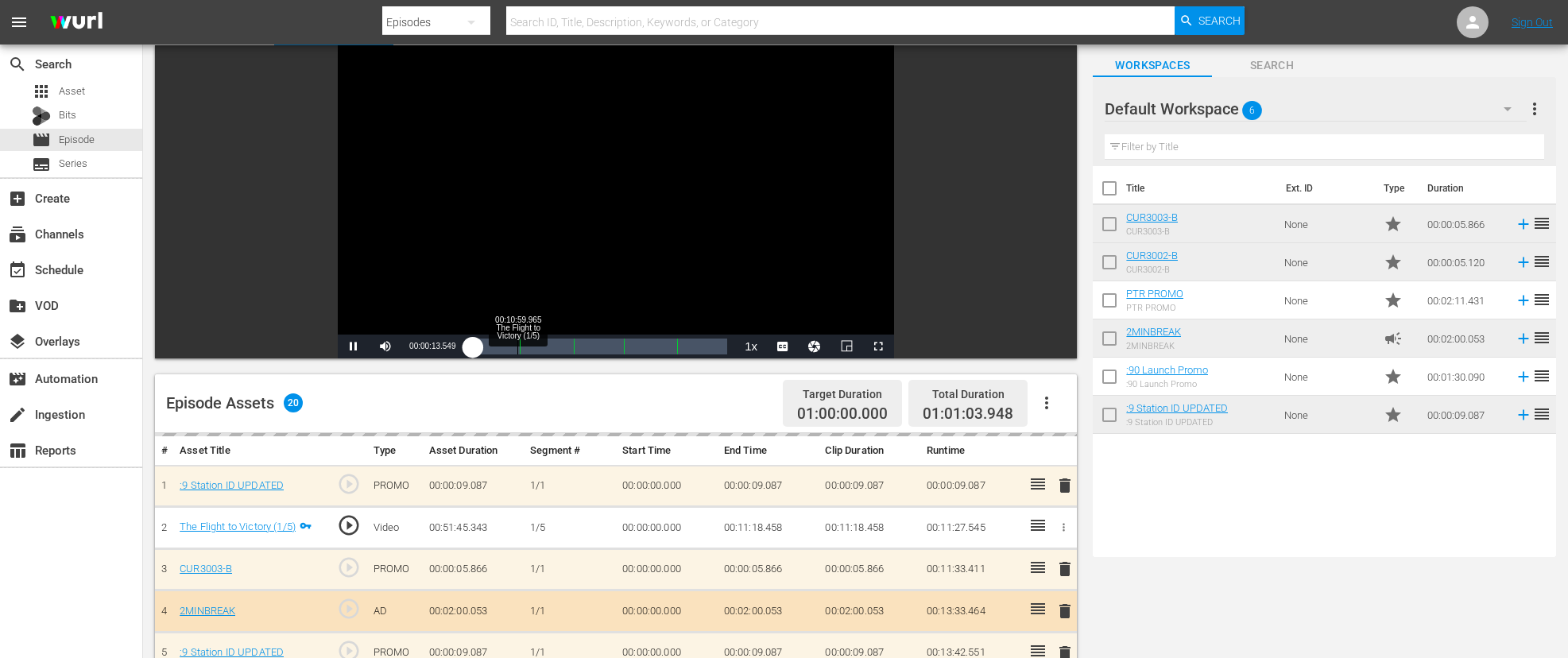
click at [518, 350] on div "00:10:59.965 The Flight to Victory (1/5)" at bounding box center [518, 346] width 1 height 16
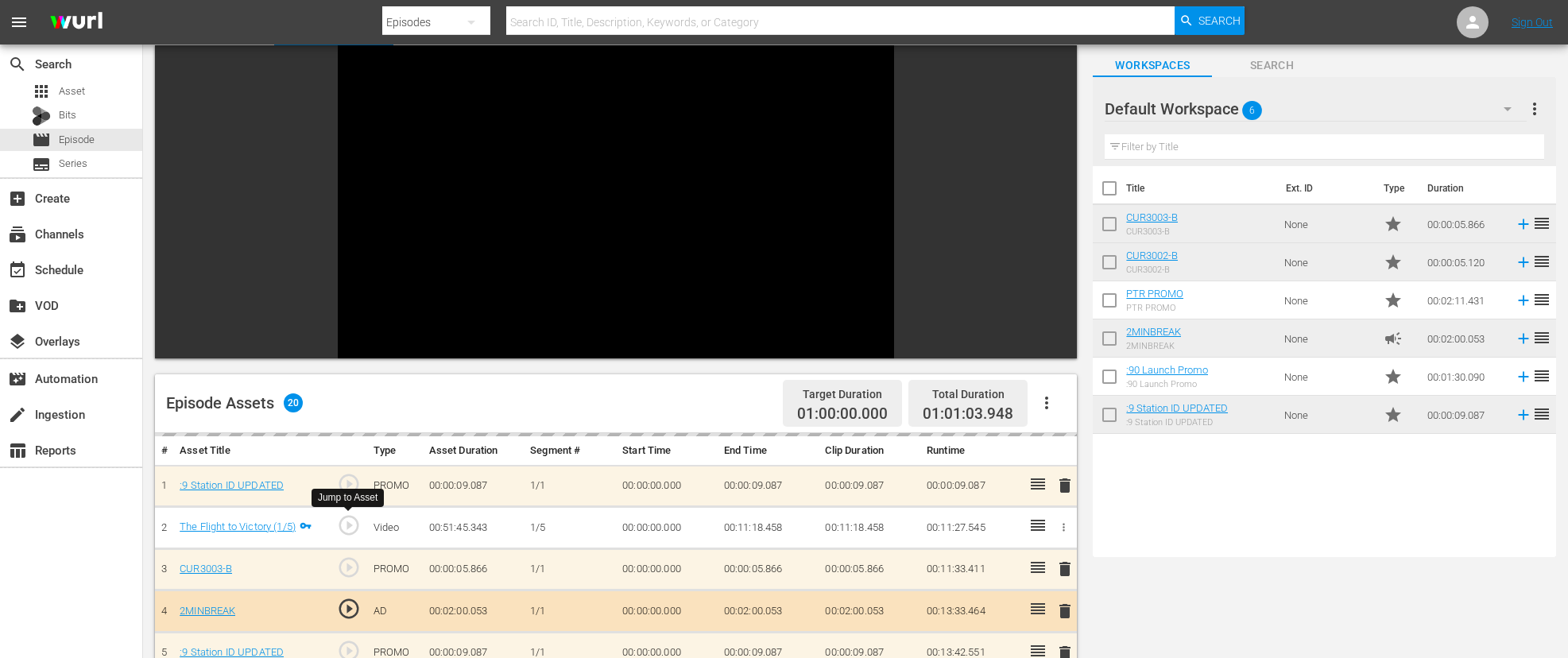
click at [349, 528] on span "play_circle_outline" at bounding box center [349, 525] width 24 height 24
click at [761, 528] on td "00:11:18.458" at bounding box center [769, 528] width 102 height 42
click at [1063, 527] on icon "button" at bounding box center [1063, 528] width 12 height 12
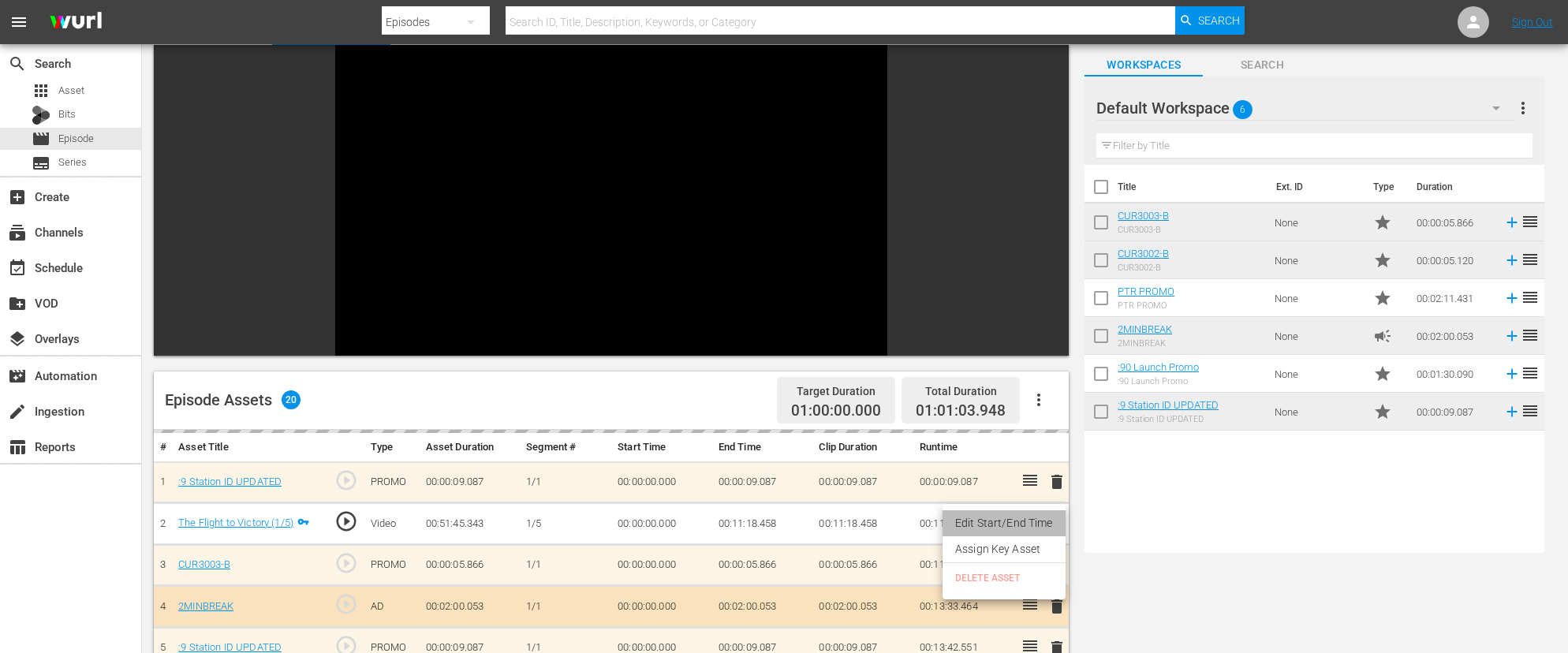
click at [1024, 519] on li "Edit Start/End Time" at bounding box center [1004, 524] width 123 height 26
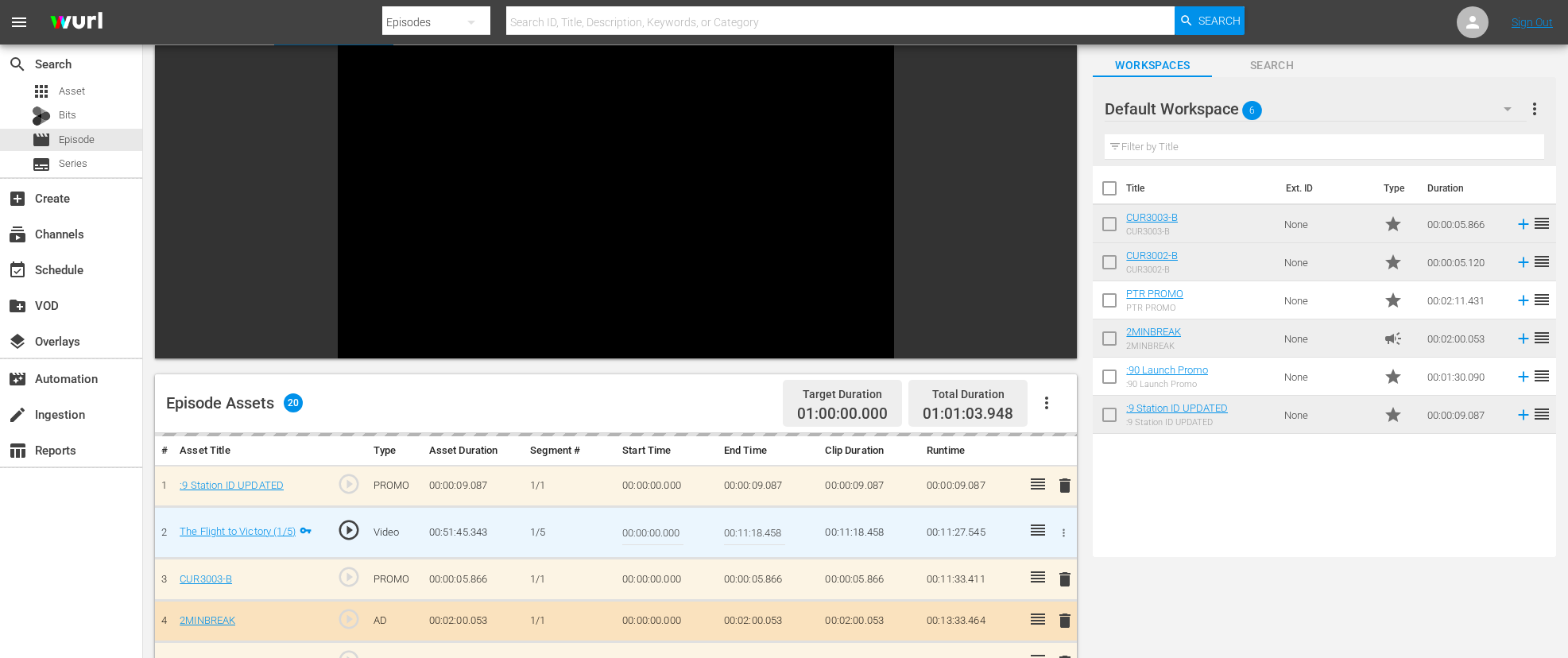
click at [761, 530] on input "00:11:18.458" at bounding box center [755, 532] width 62 height 39
type input "00:11:19.458"
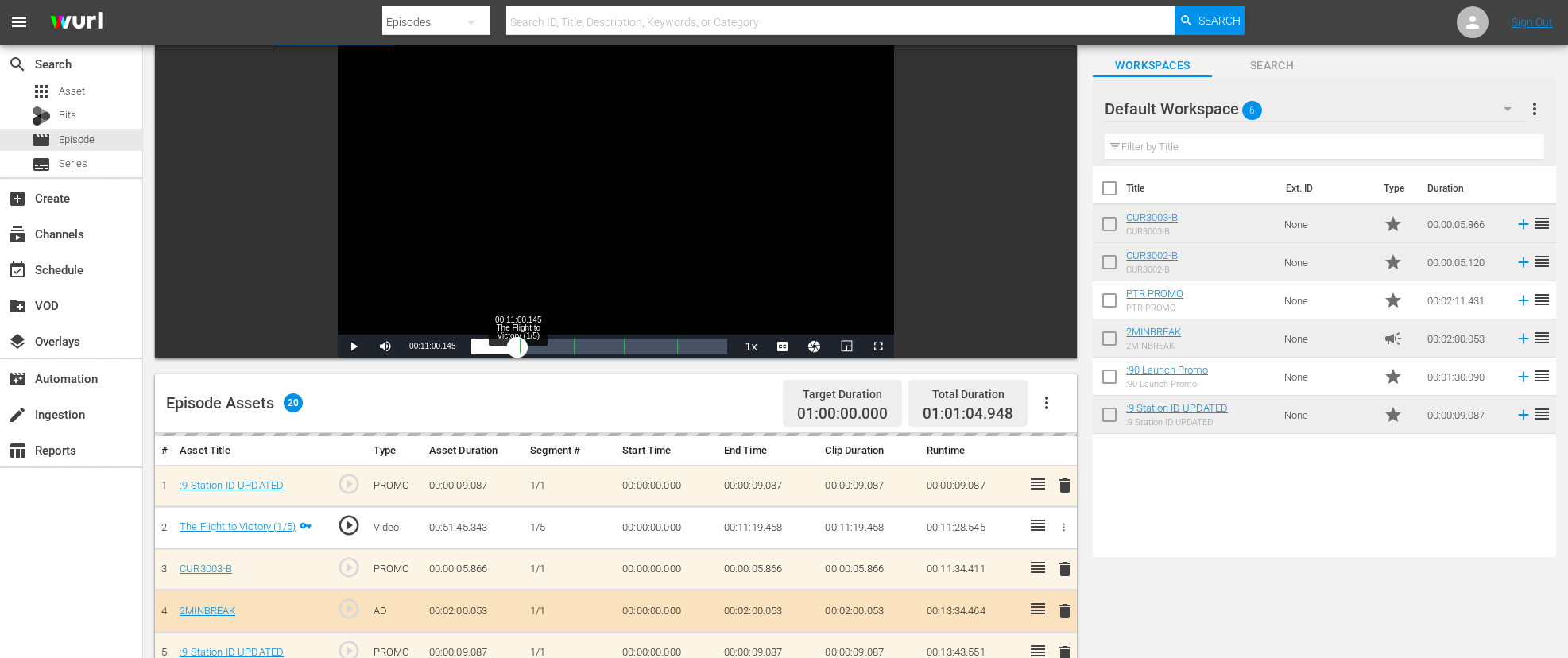
click at [518, 354] on div "Loaded : 2.13% 00:11:00.145 The Flight to Victory (1/5) 00:00:05.739 Cue Point …" at bounding box center [599, 346] width 272 height 24
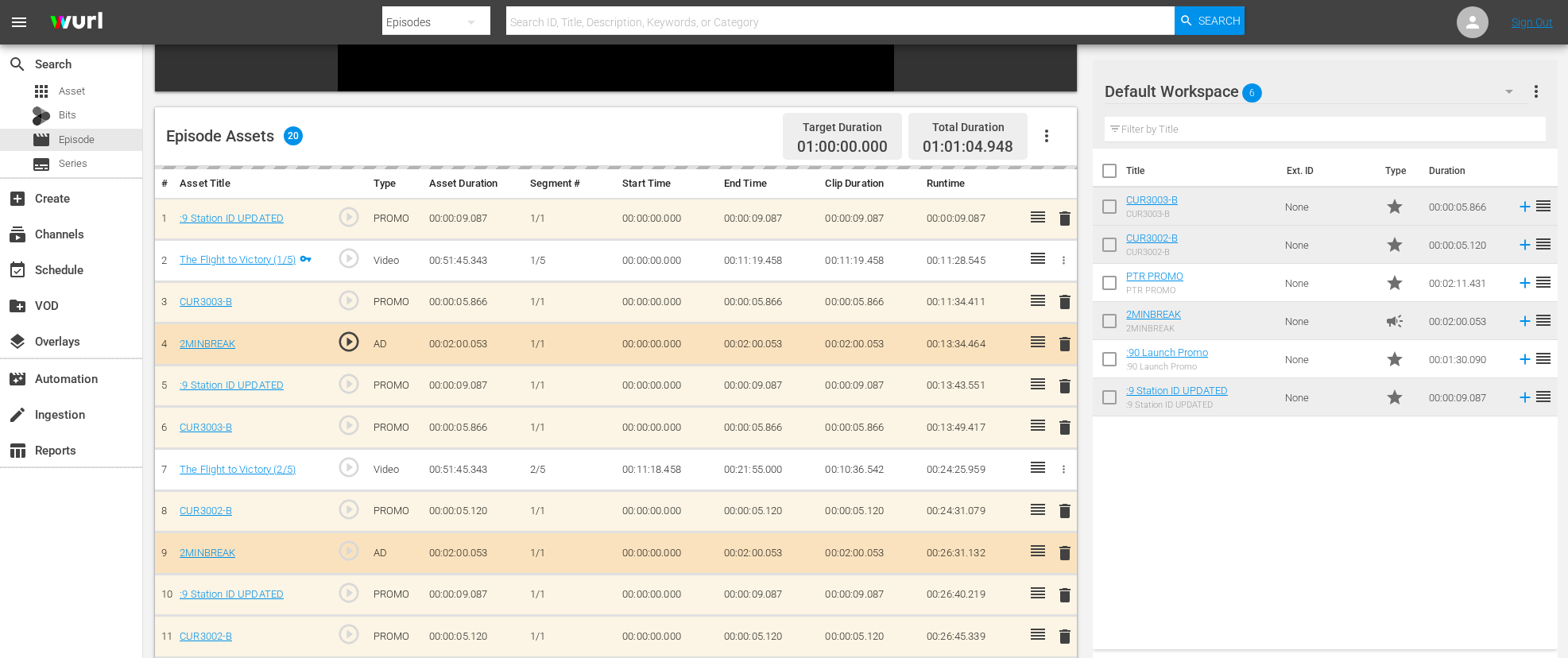
scroll to position [359, 0]
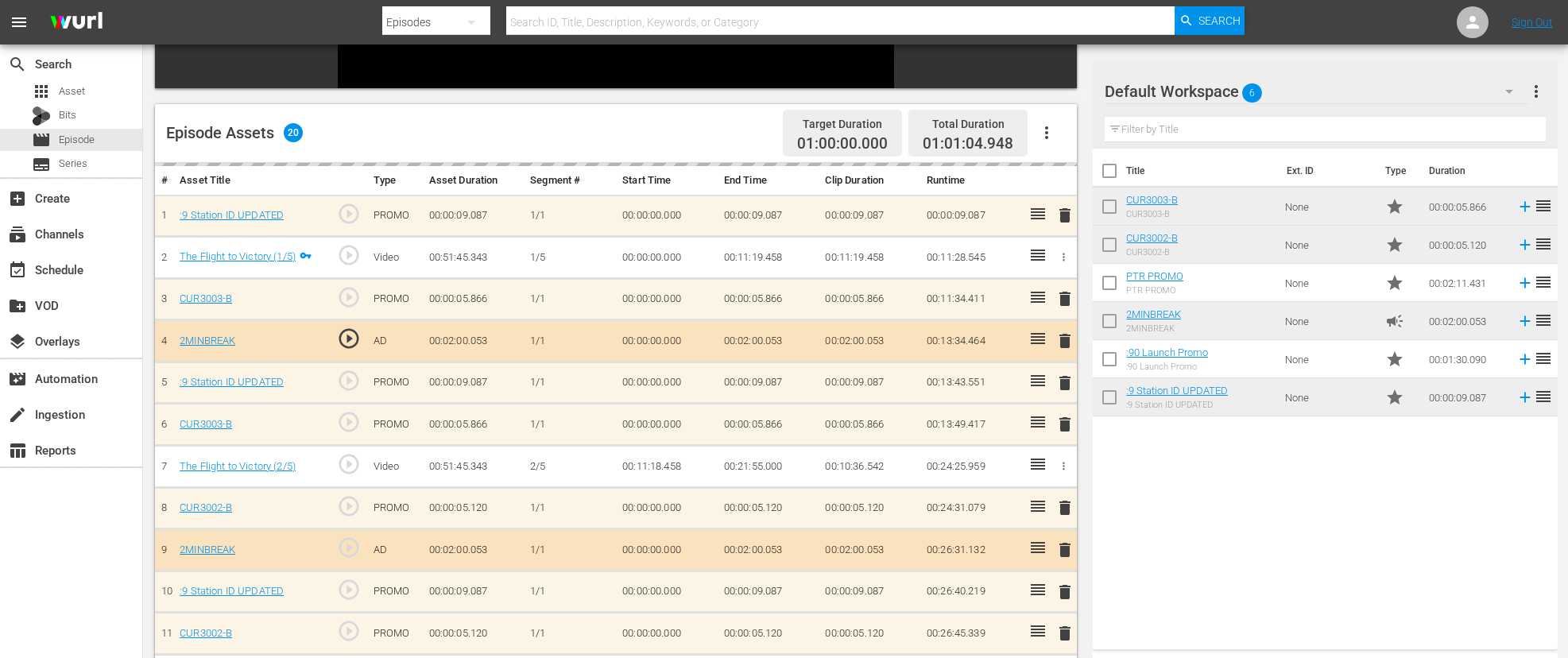
click at [665, 467] on td "00:11:18.458" at bounding box center [667, 466] width 102 height 42
click at [1065, 464] on icon "button" at bounding box center [1063, 466] width 12 height 12
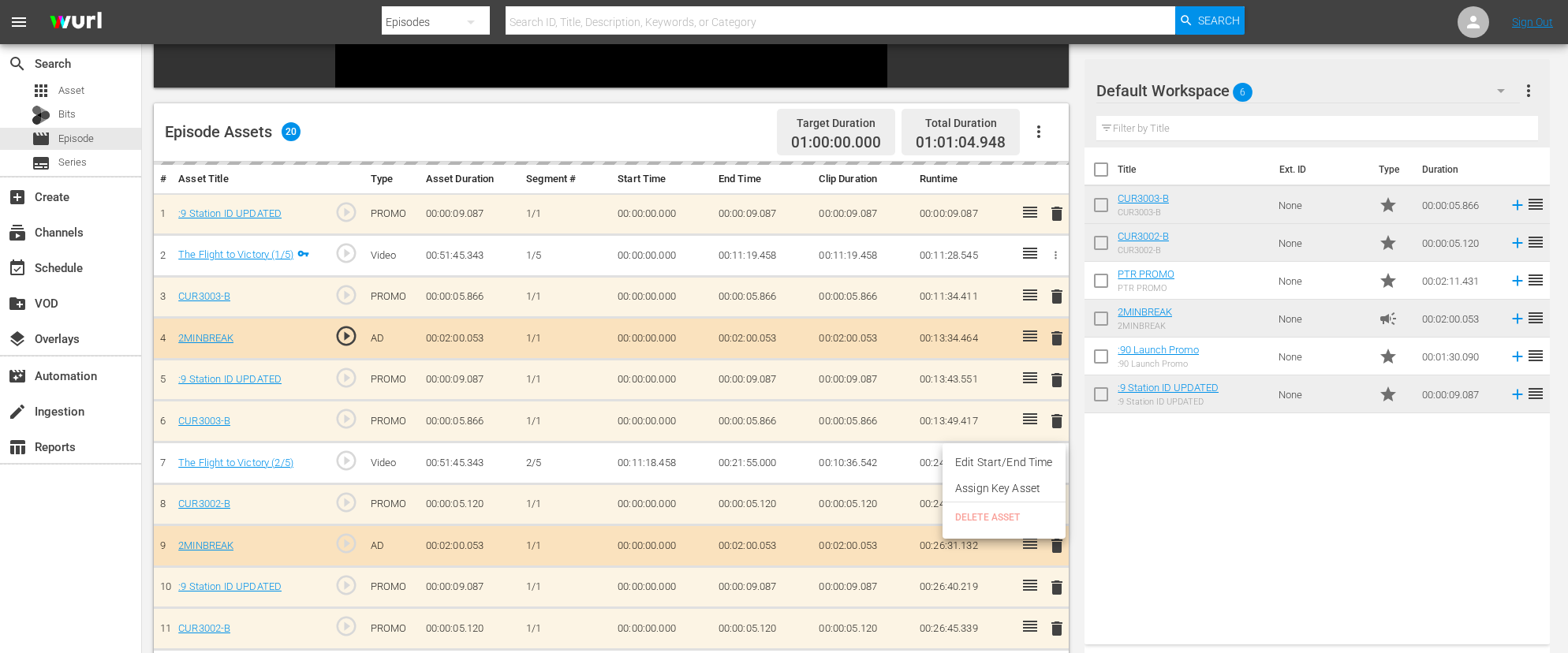
click at [1025, 467] on li "Edit Start/End Time" at bounding box center [1004, 462] width 123 height 26
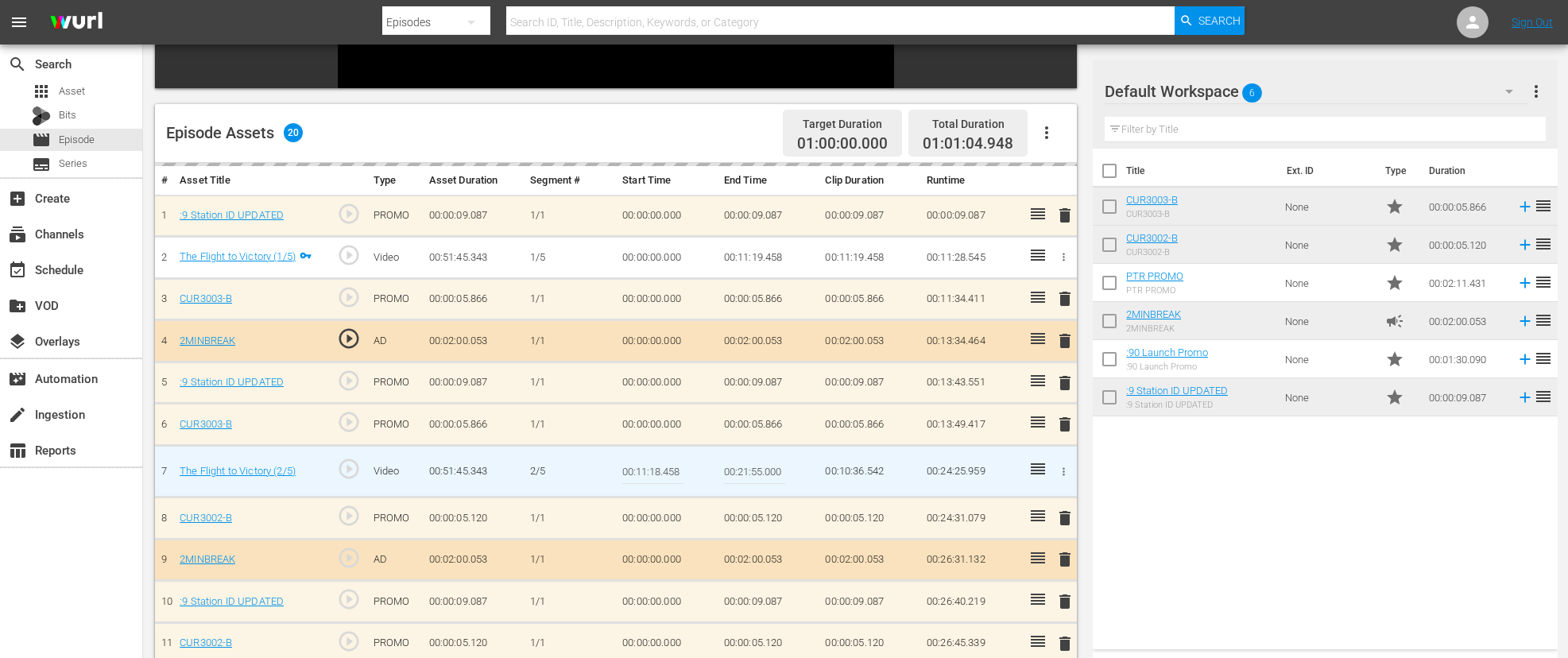
click at [659, 473] on input "00:11:18.458" at bounding box center [653, 471] width 62 height 39
type input "00:11:19.458"
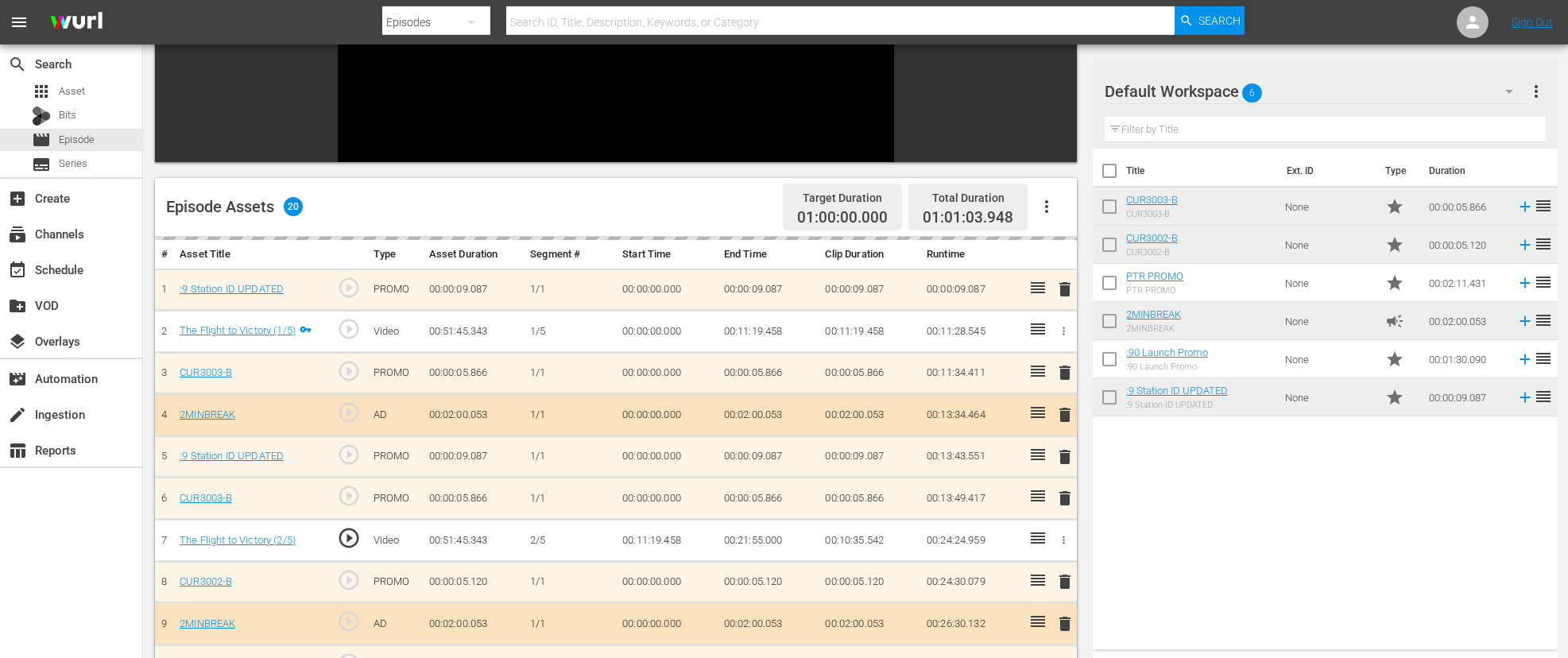
scroll to position [300, 0]
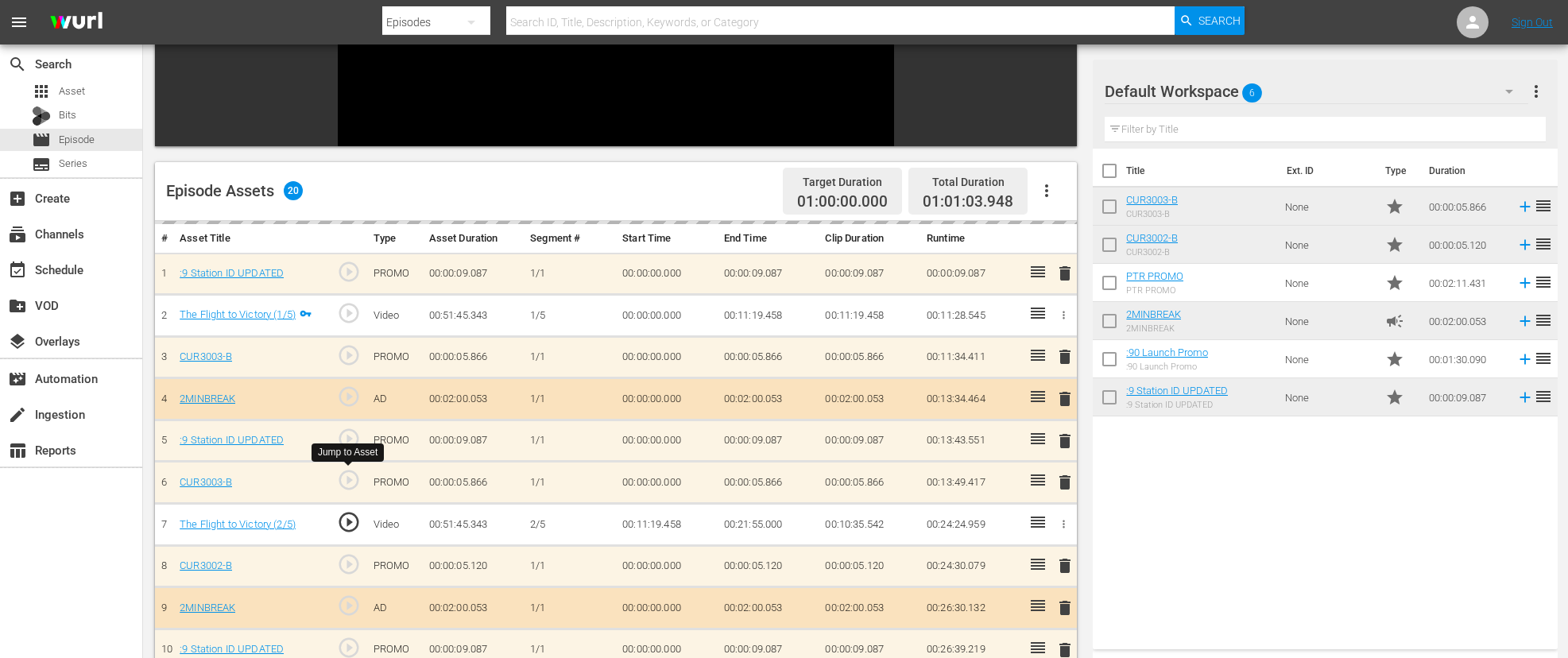
click at [353, 478] on span "play_circle_outline" at bounding box center [349, 480] width 24 height 24
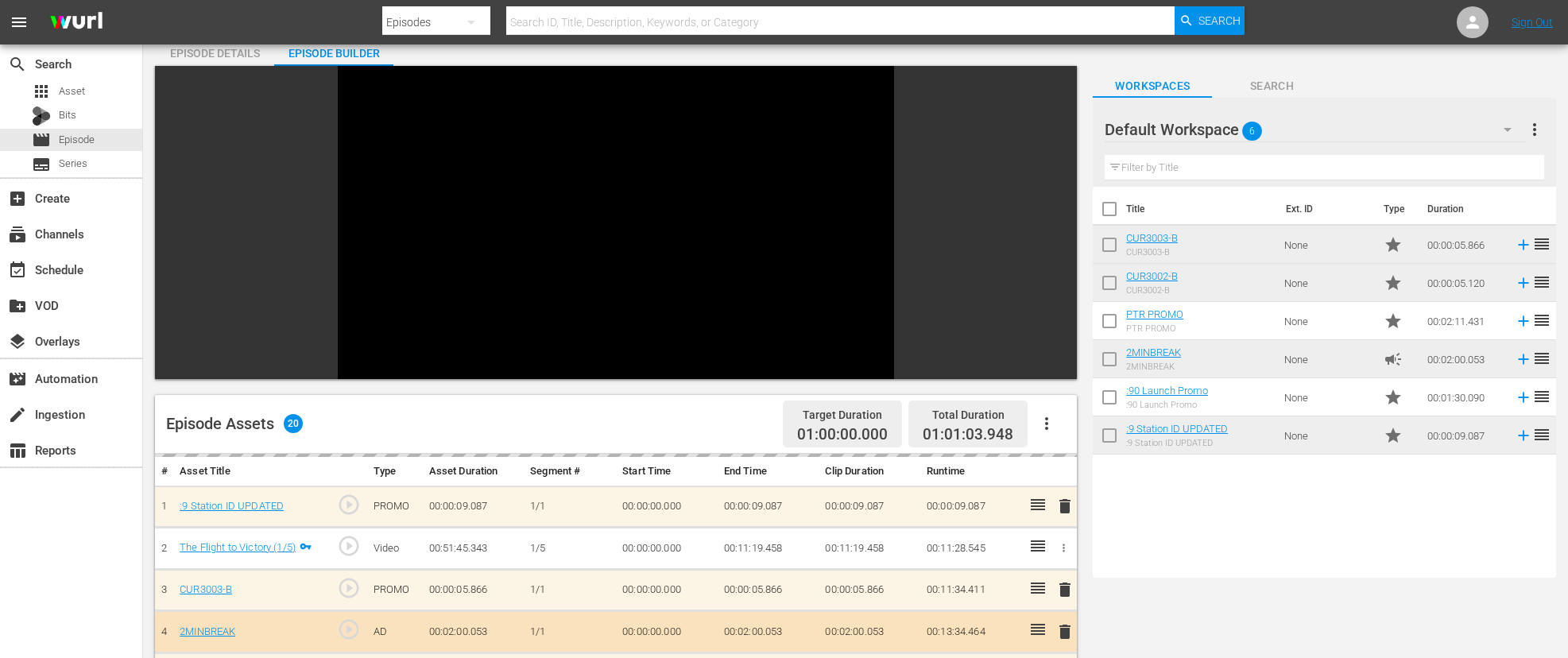
scroll to position [0, 0]
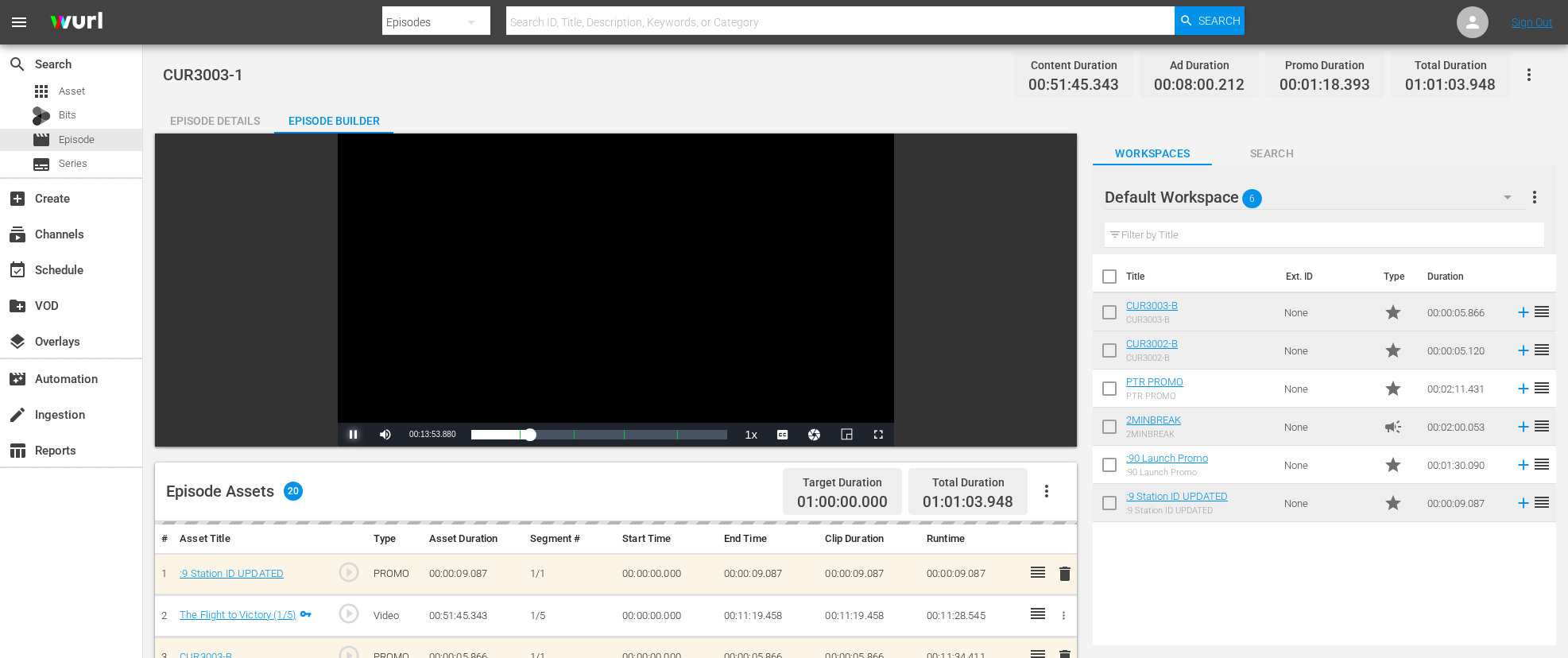
click at [354, 435] on span "Video Player" at bounding box center [354, 435] width 0 height 0
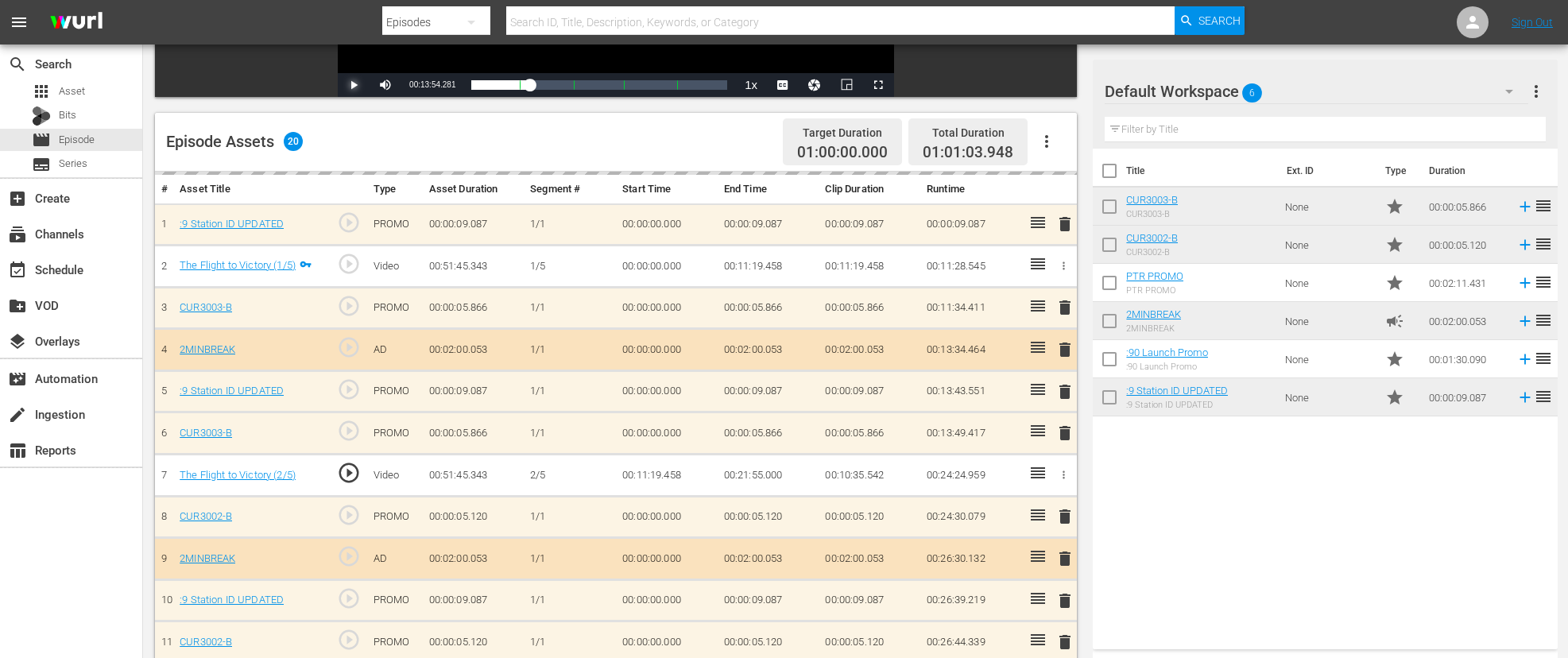
scroll to position [351, 0]
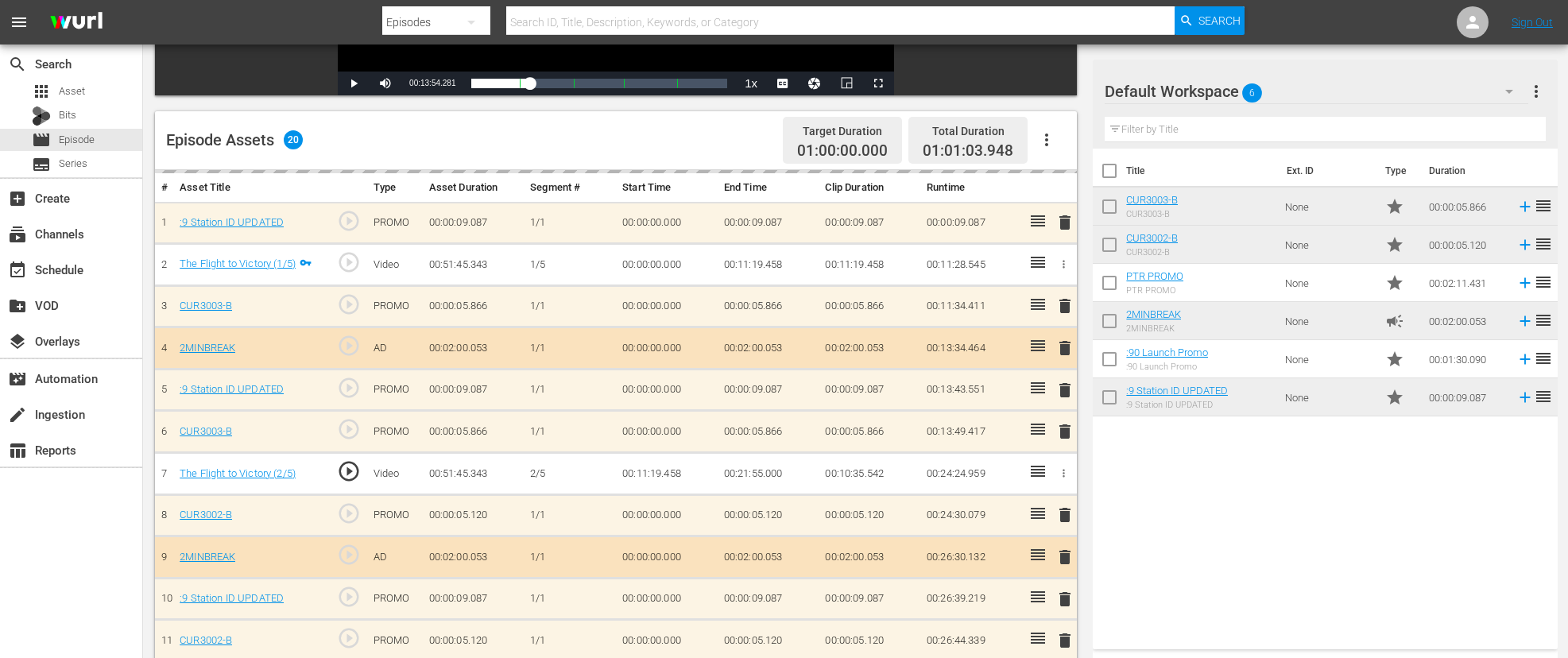
click at [661, 476] on td "00:11:19.458" at bounding box center [667, 473] width 102 height 42
click at [1065, 472] on icon "button" at bounding box center [1063, 473] width 12 height 12
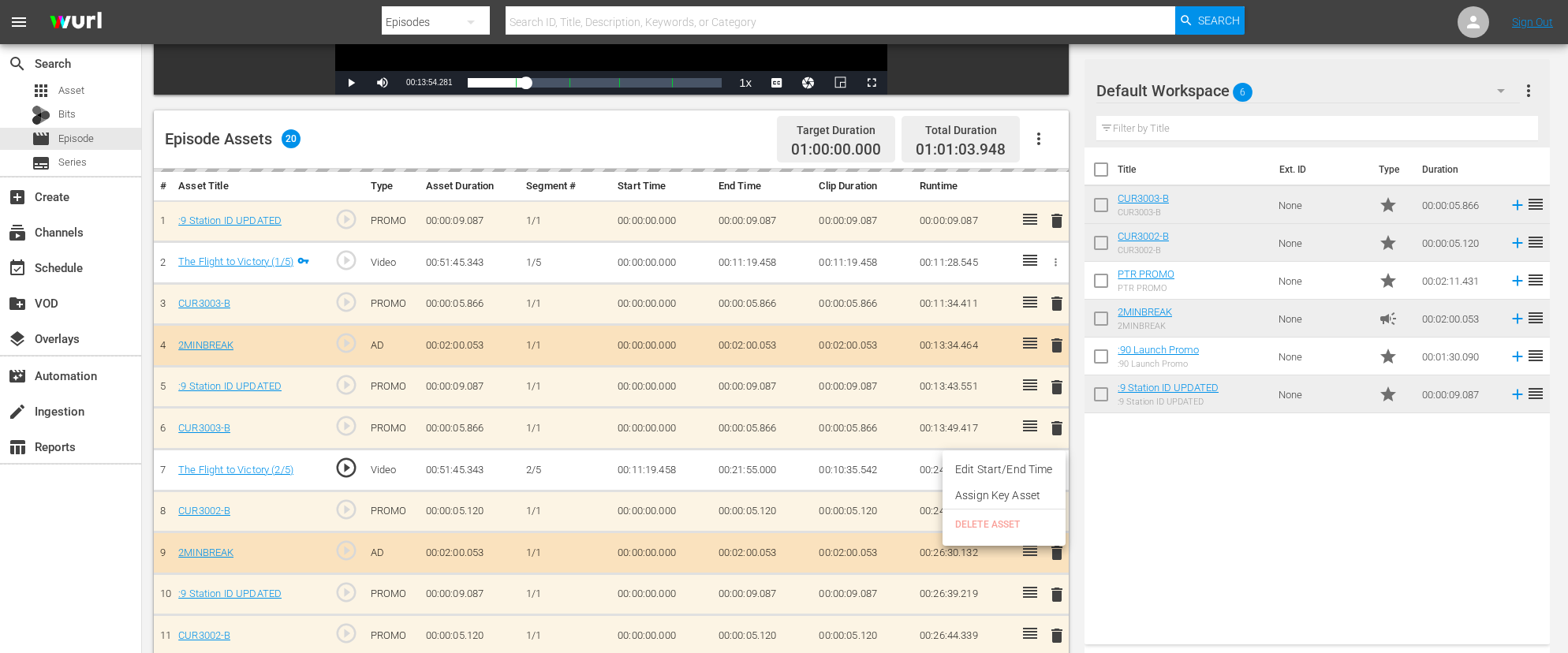
click at [1014, 469] on li "Edit Start/End Time" at bounding box center [1004, 470] width 123 height 26
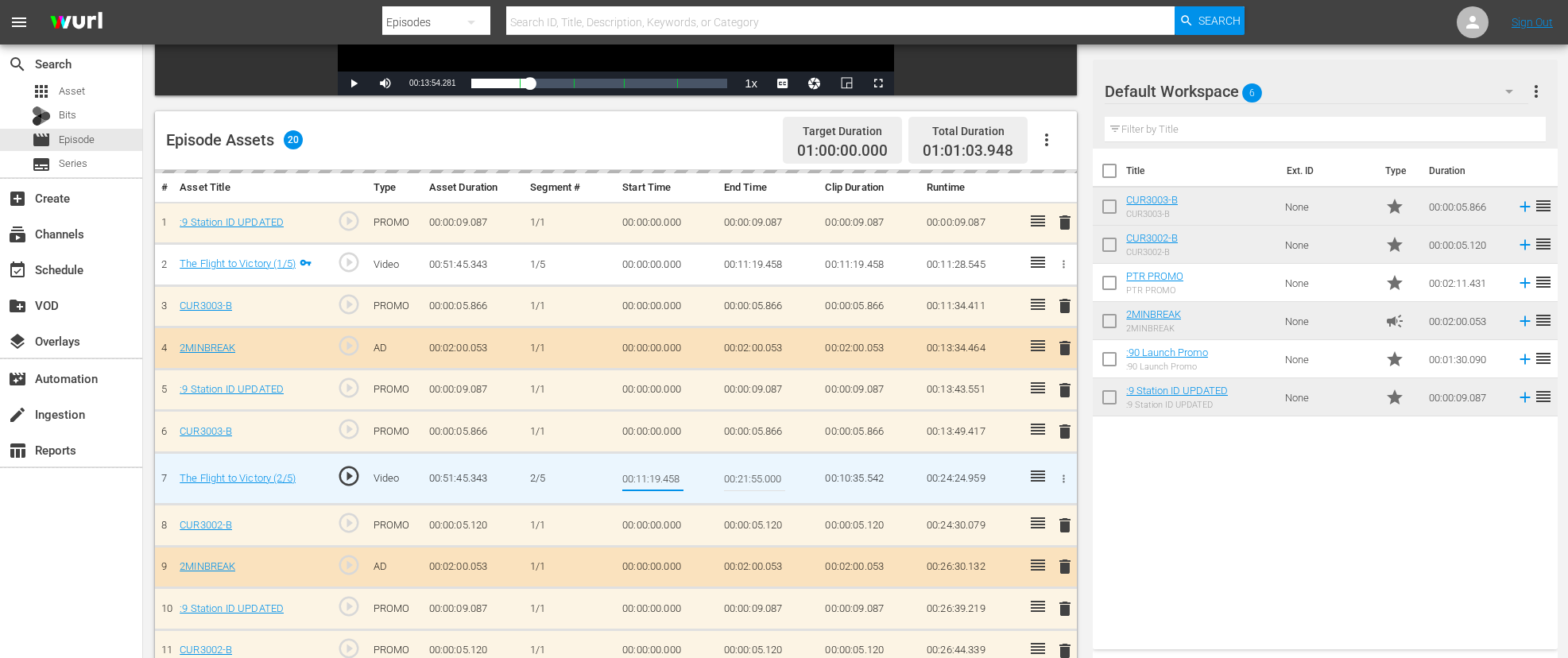
click at [660, 478] on input "00:11:19.458" at bounding box center [653, 478] width 62 height 39
type input "00:11:20.458"
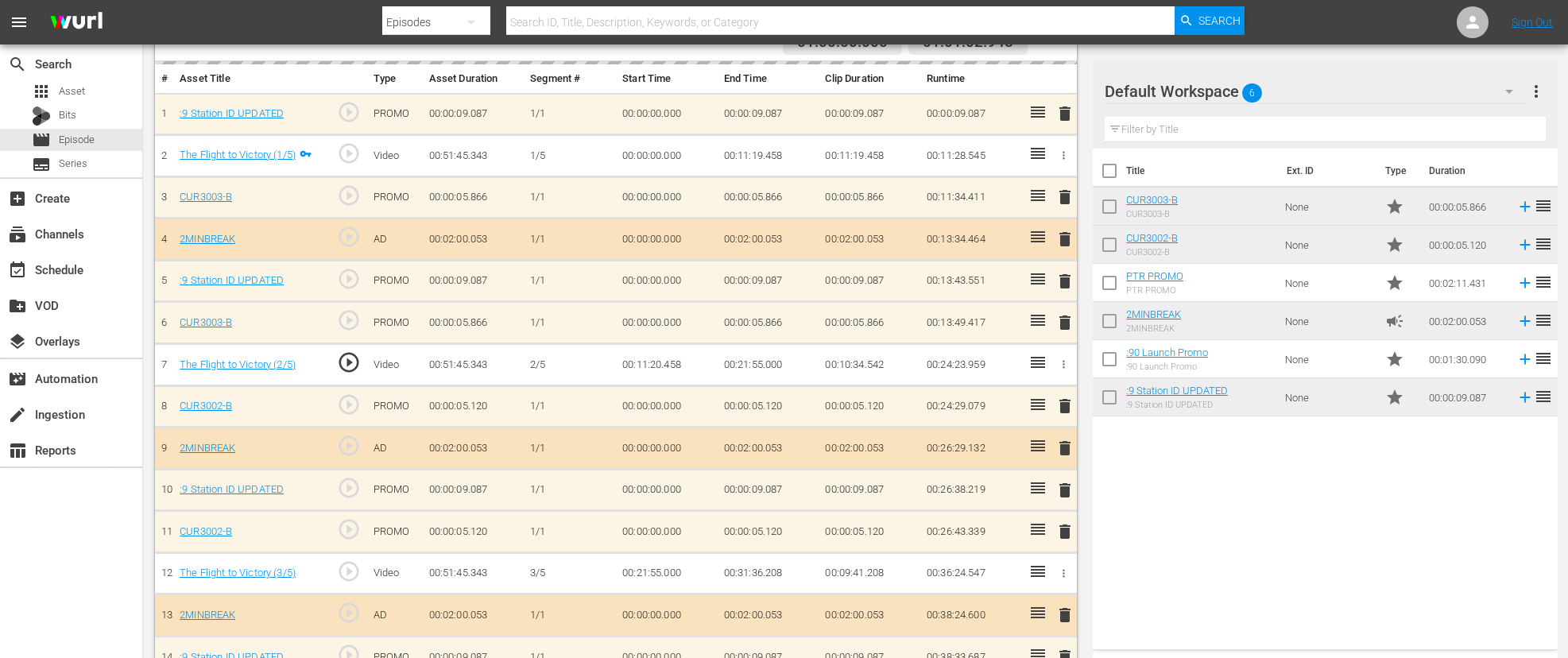
scroll to position [462, 0]
click at [348, 318] on span "play_circle_outline" at bounding box center [349, 318] width 24 height 24
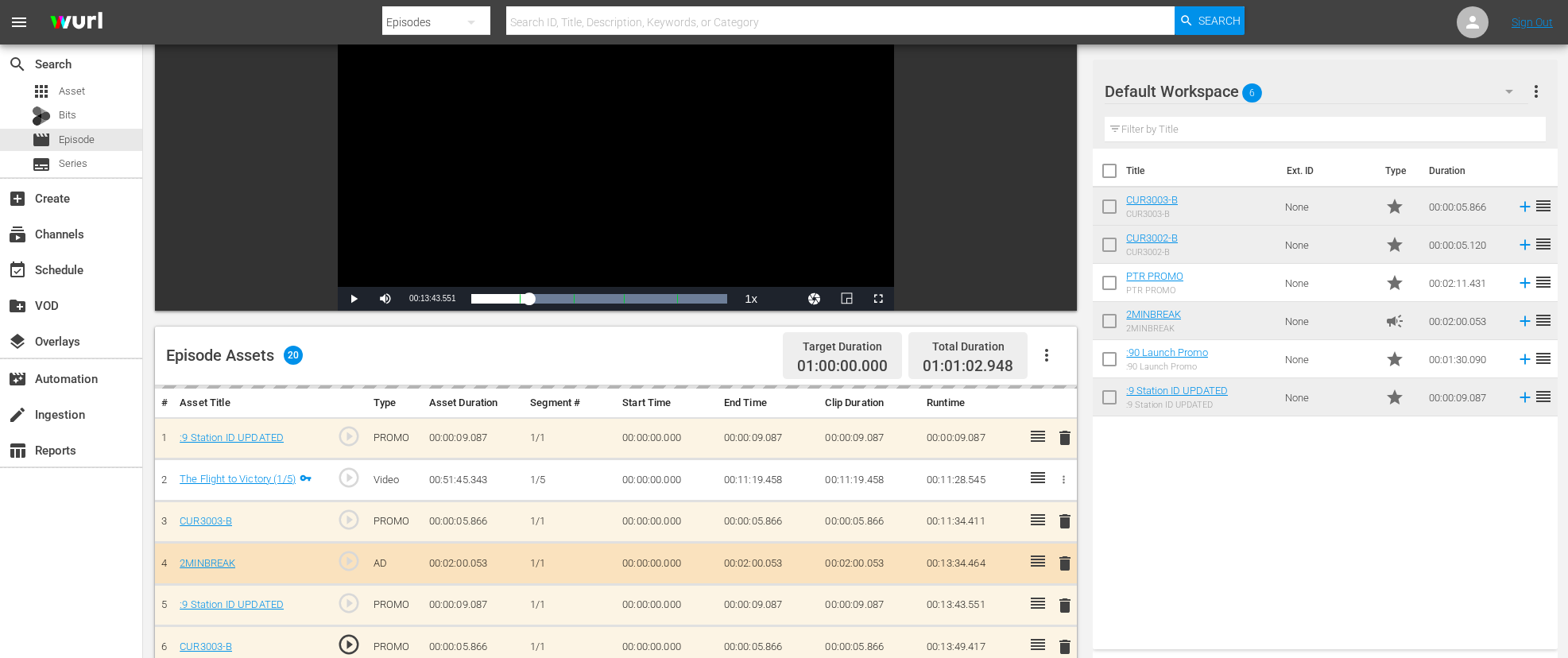
scroll to position [124, 0]
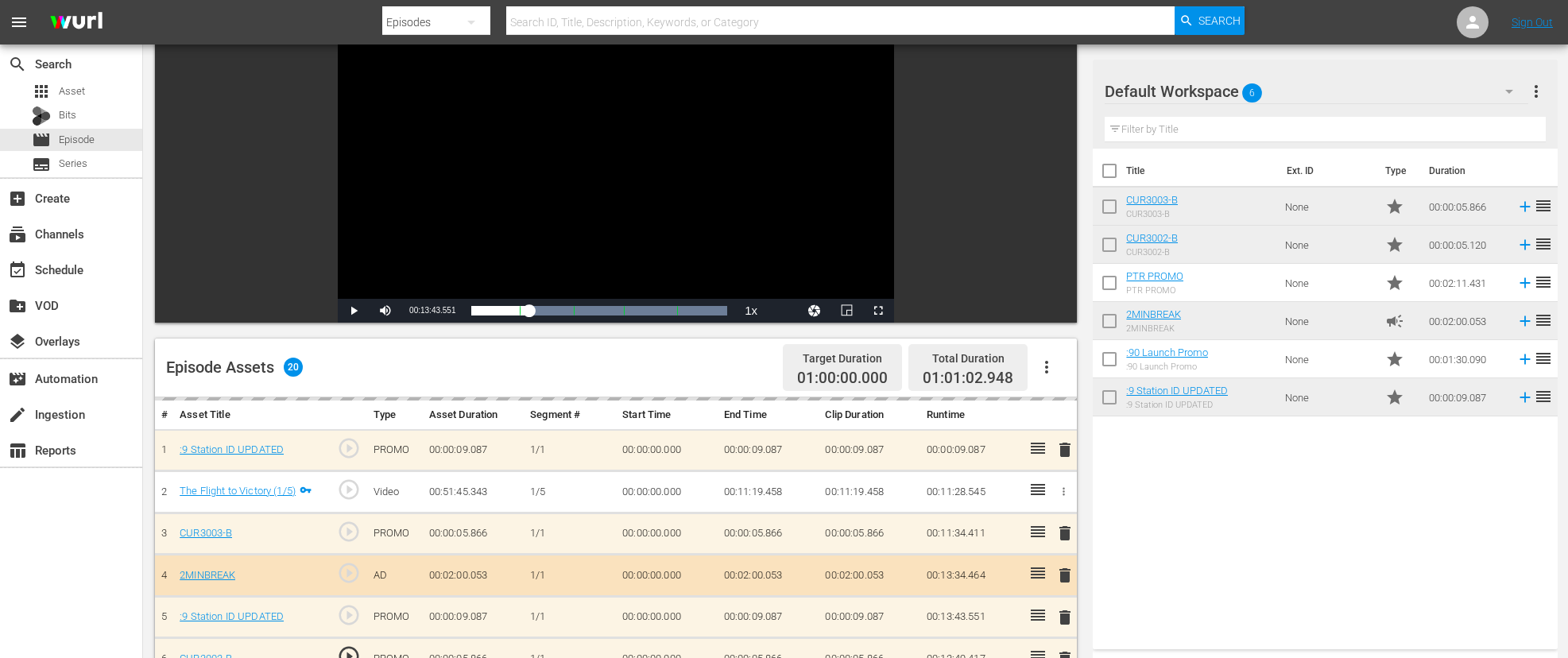
click at [349, 652] on span "play_circle_outline" at bounding box center [349, 656] width 24 height 24
click at [354, 311] on span "Video Player" at bounding box center [354, 311] width 0 height 0
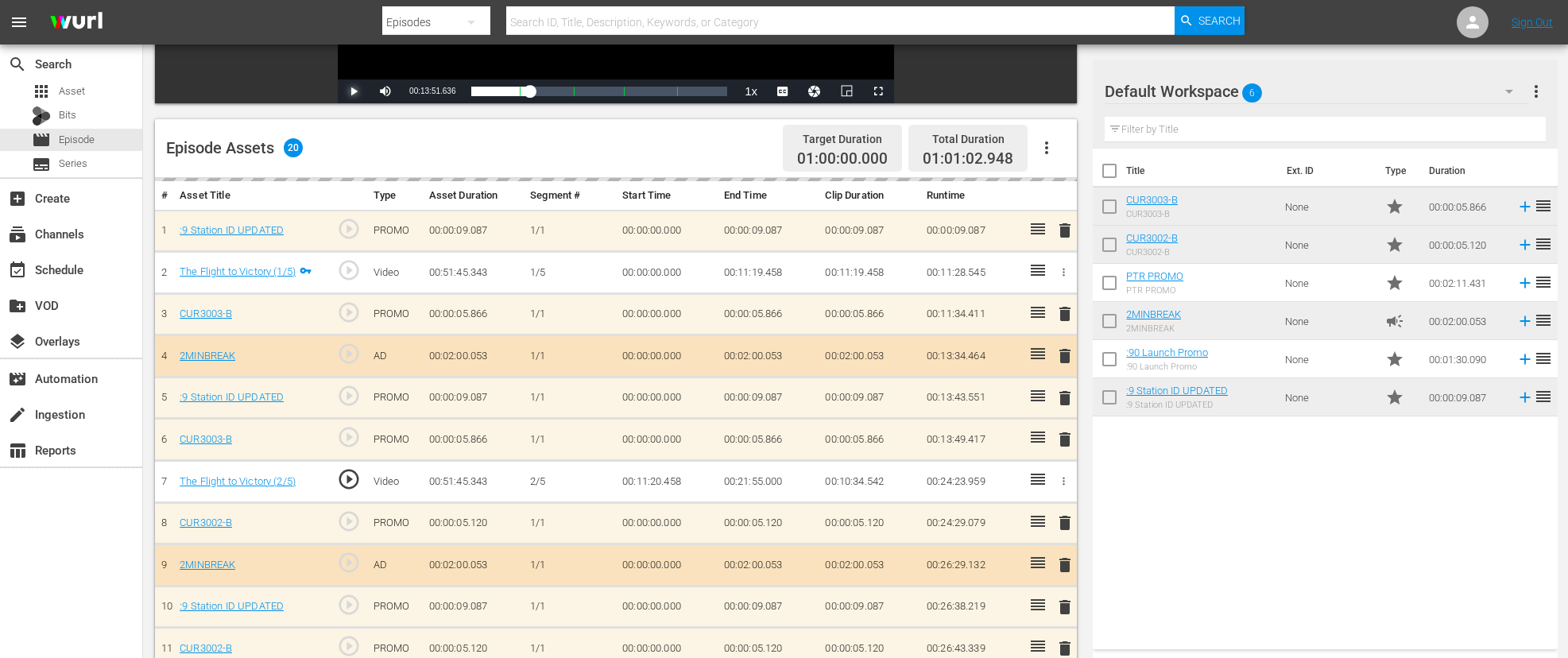
scroll to position [357, 0]
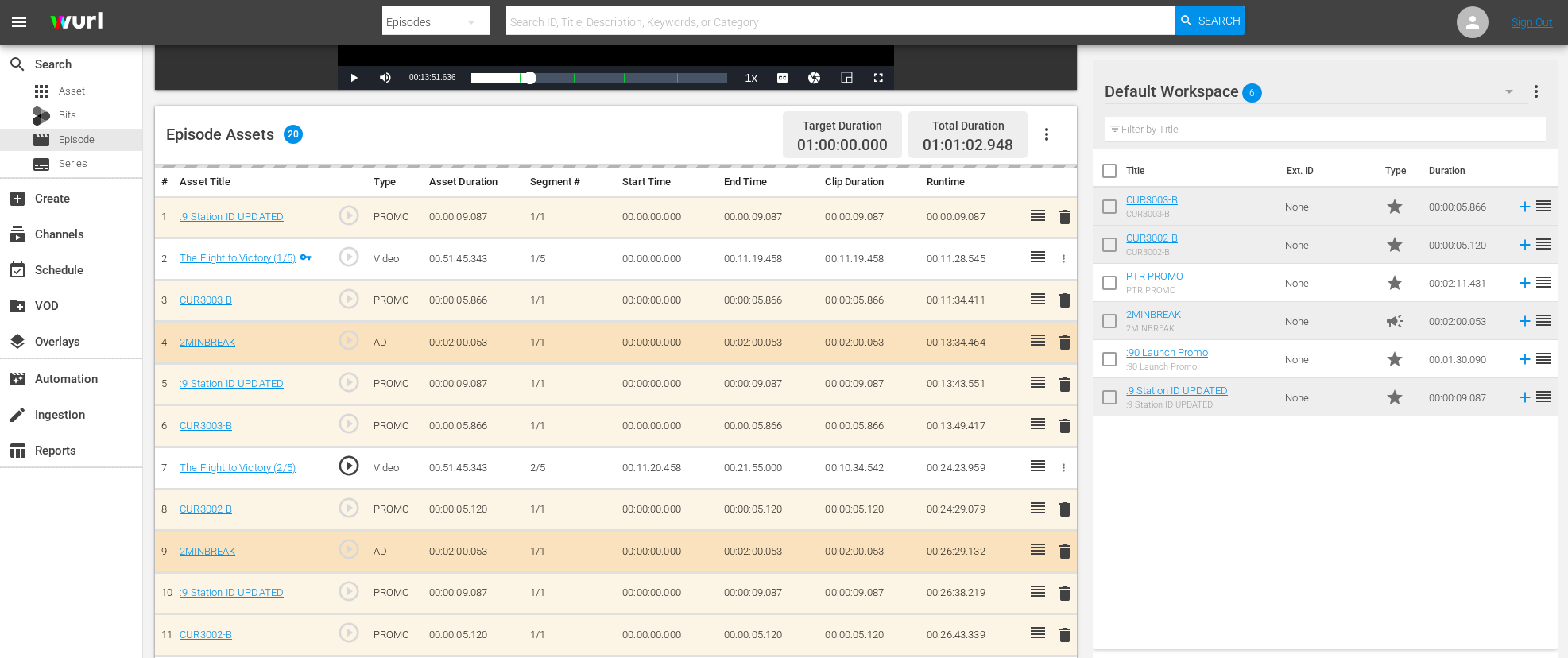
click at [659, 468] on td "00:11:20.458" at bounding box center [667, 468] width 102 height 42
click at [661, 468] on td "00:11:20.458" at bounding box center [667, 468] width 102 height 42
click at [1063, 465] on icon "button" at bounding box center [1064, 468] width 2 height 8
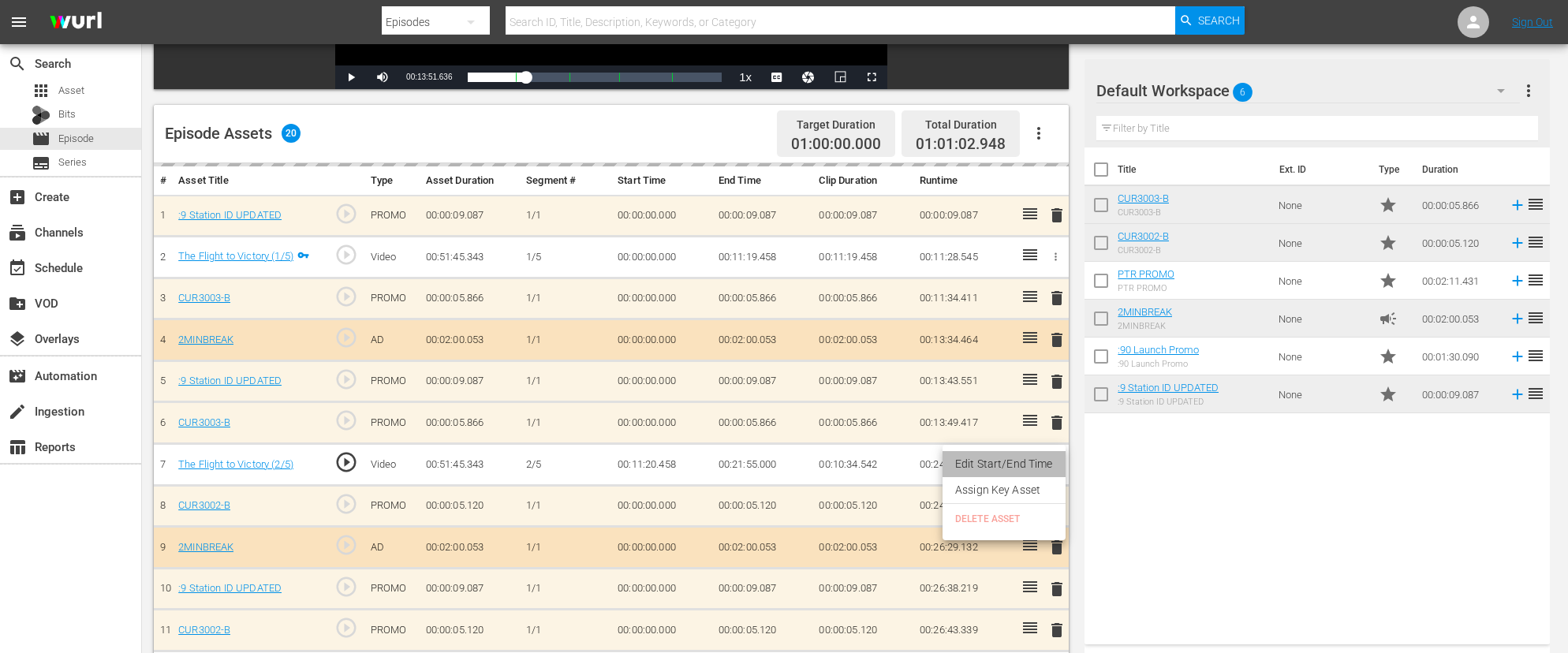
click at [1018, 466] on li "Edit Start/End Time" at bounding box center [1004, 464] width 123 height 26
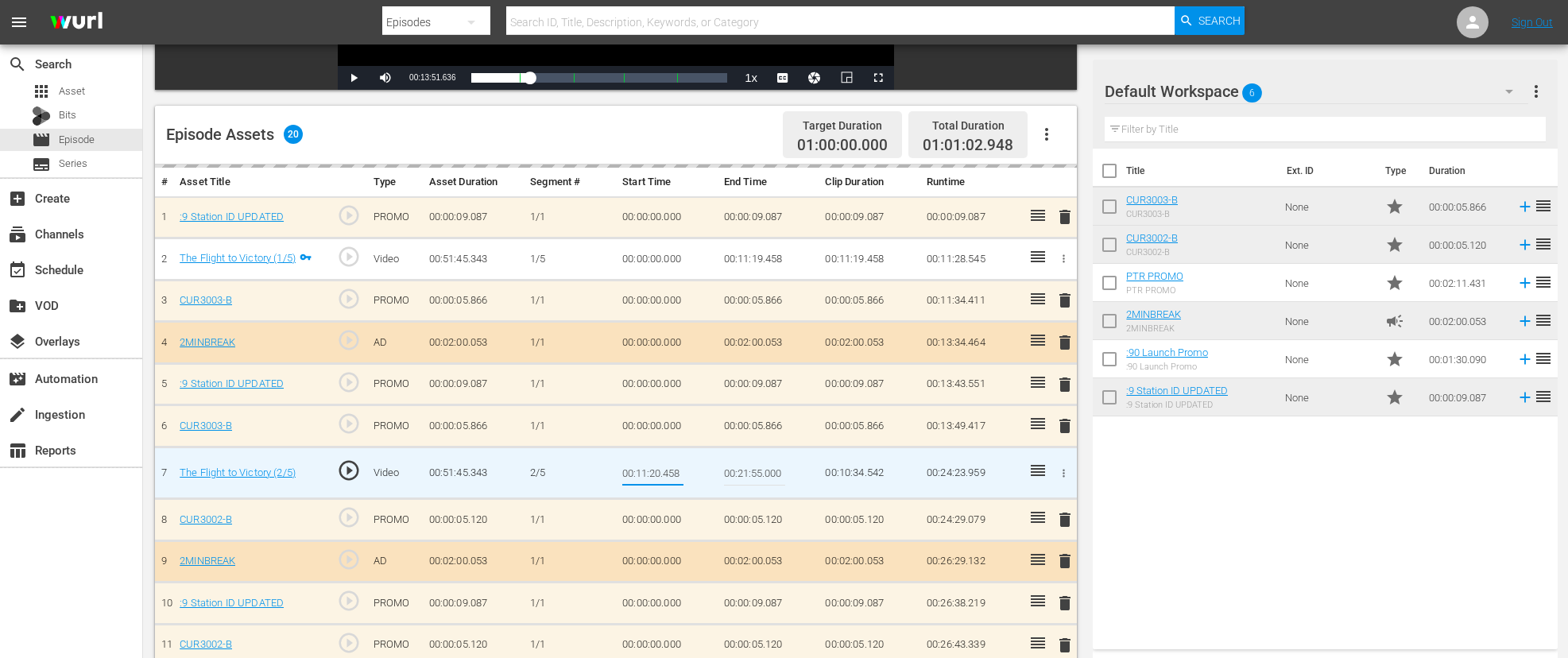
click at [660, 473] on input "00:11:20.458" at bounding box center [653, 473] width 62 height 39
type input "00:11:22.458"
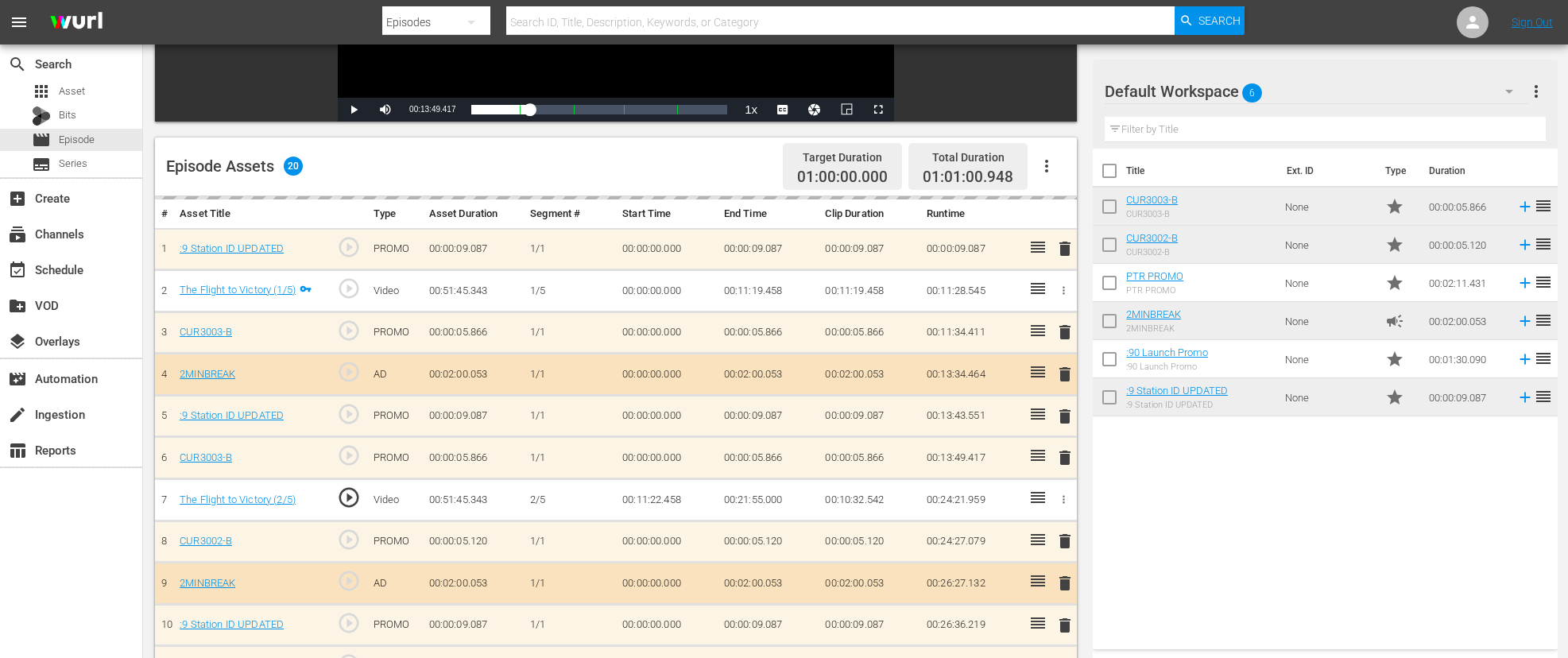
scroll to position [327, 0]
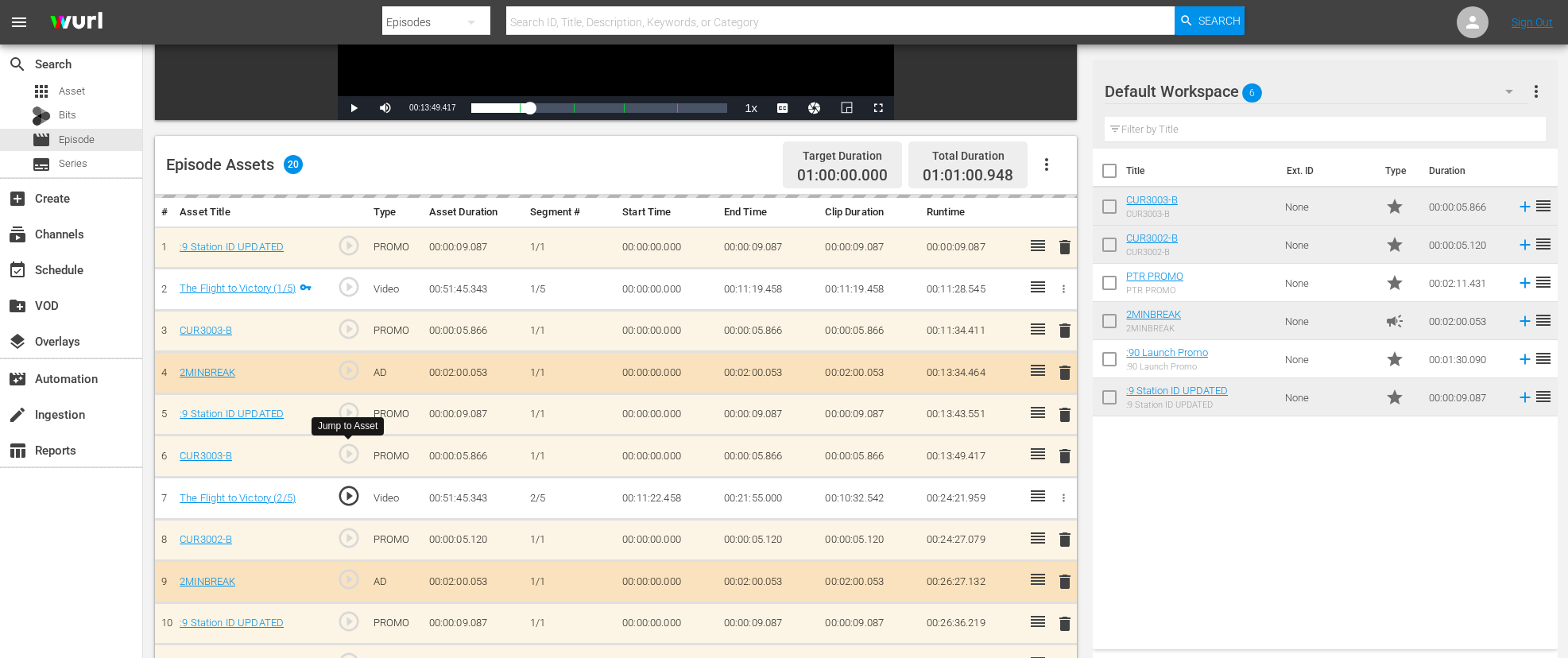
click at [347, 457] on span "play_circle_outline" at bounding box center [349, 454] width 24 height 24
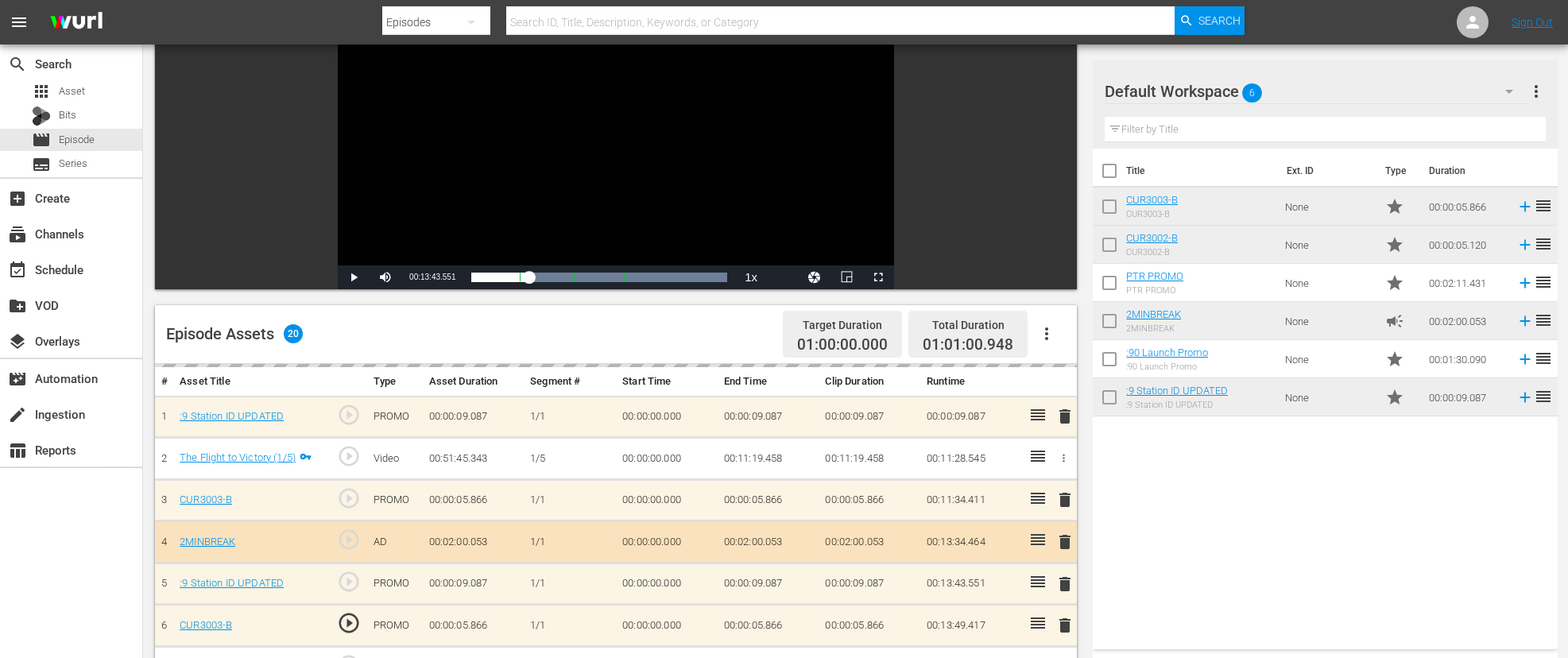
scroll to position [154, 0]
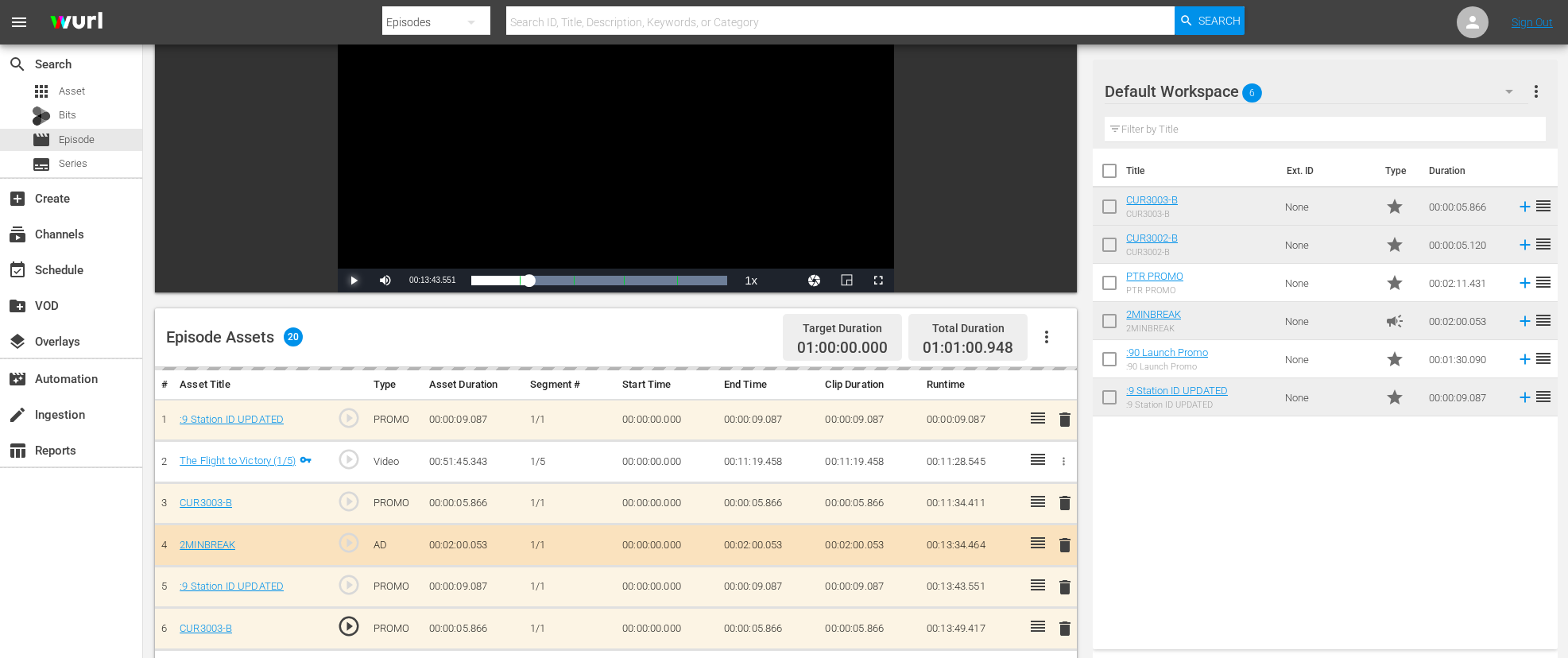
click at [354, 281] on span "Video Player" at bounding box center [354, 281] width 0 height 0
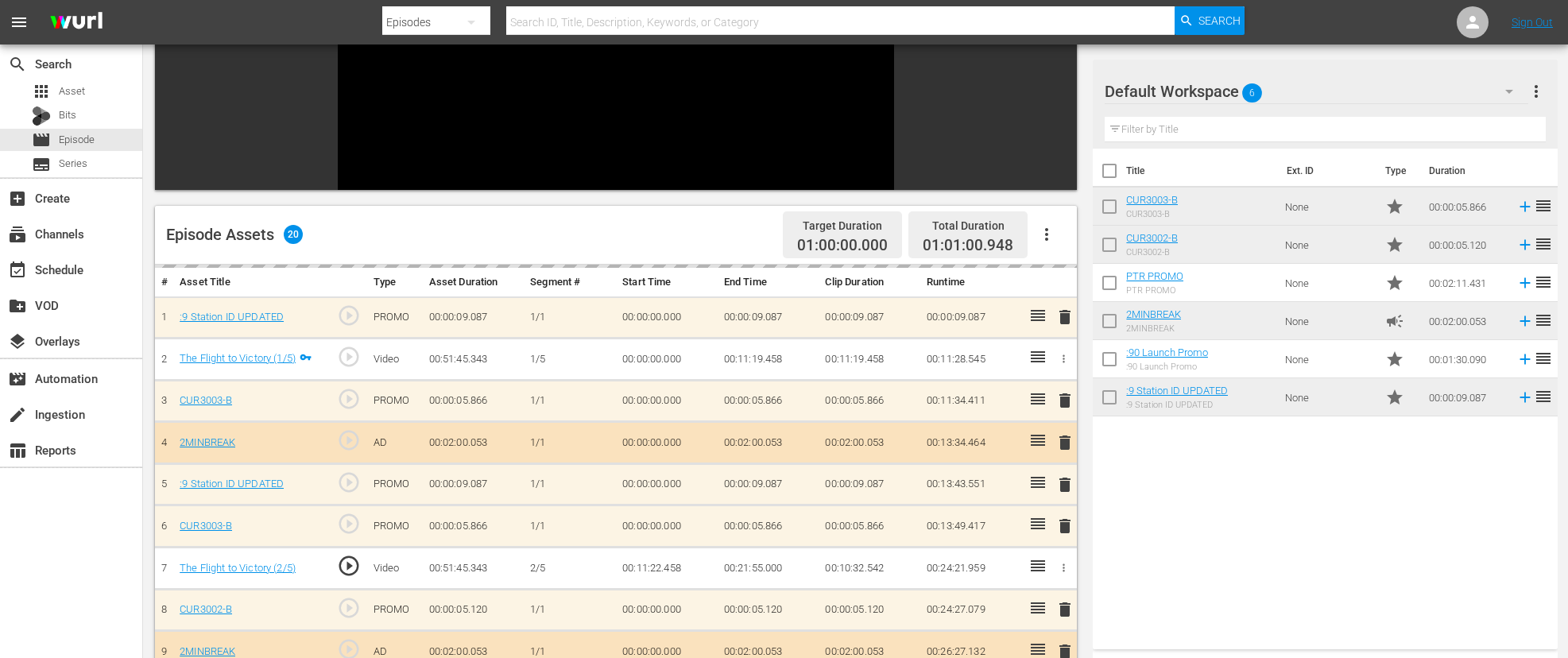
scroll to position [297, 0]
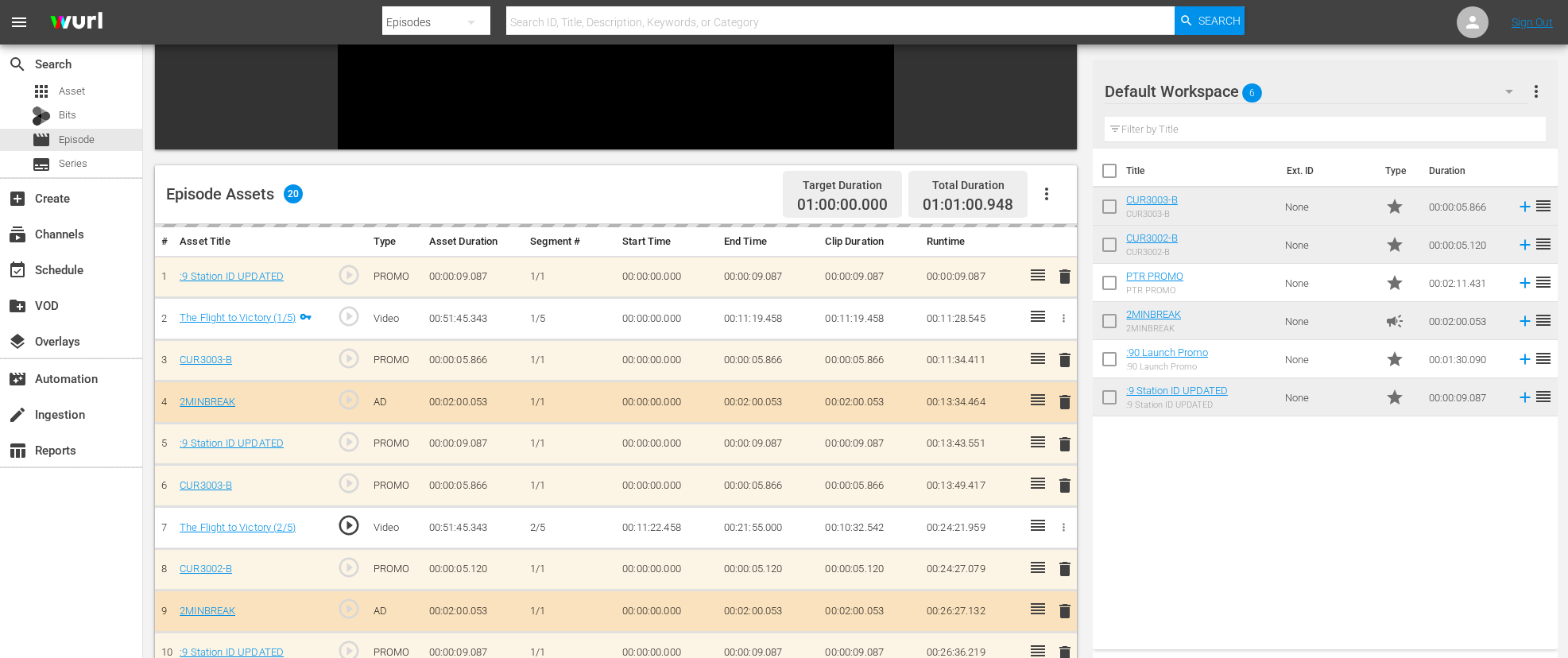
click at [761, 313] on td "00:11:19.458" at bounding box center [769, 318] width 102 height 42
click at [761, 318] on td "00:11:19.458" at bounding box center [769, 318] width 102 height 42
click at [1061, 318] on icon "button" at bounding box center [1063, 318] width 12 height 12
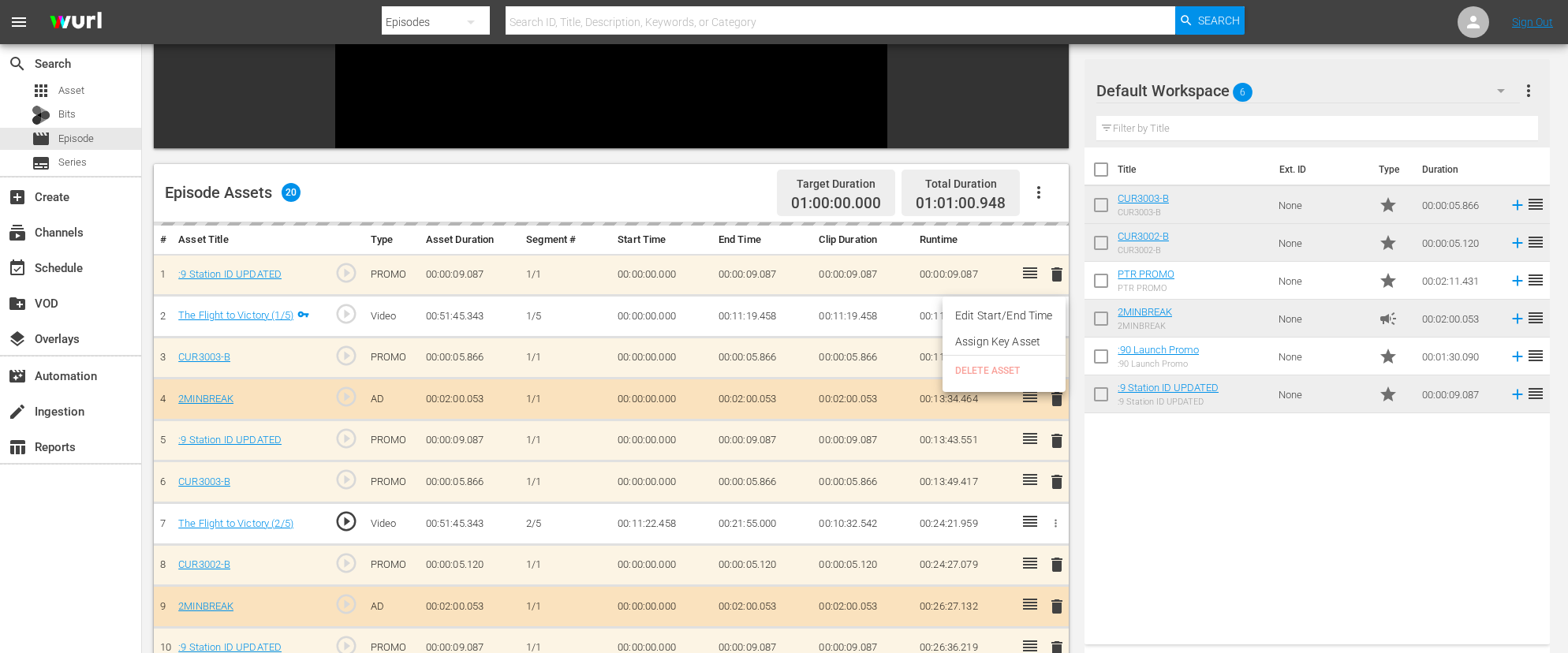
click at [996, 319] on li "Edit Start/End Time" at bounding box center [1004, 316] width 123 height 26
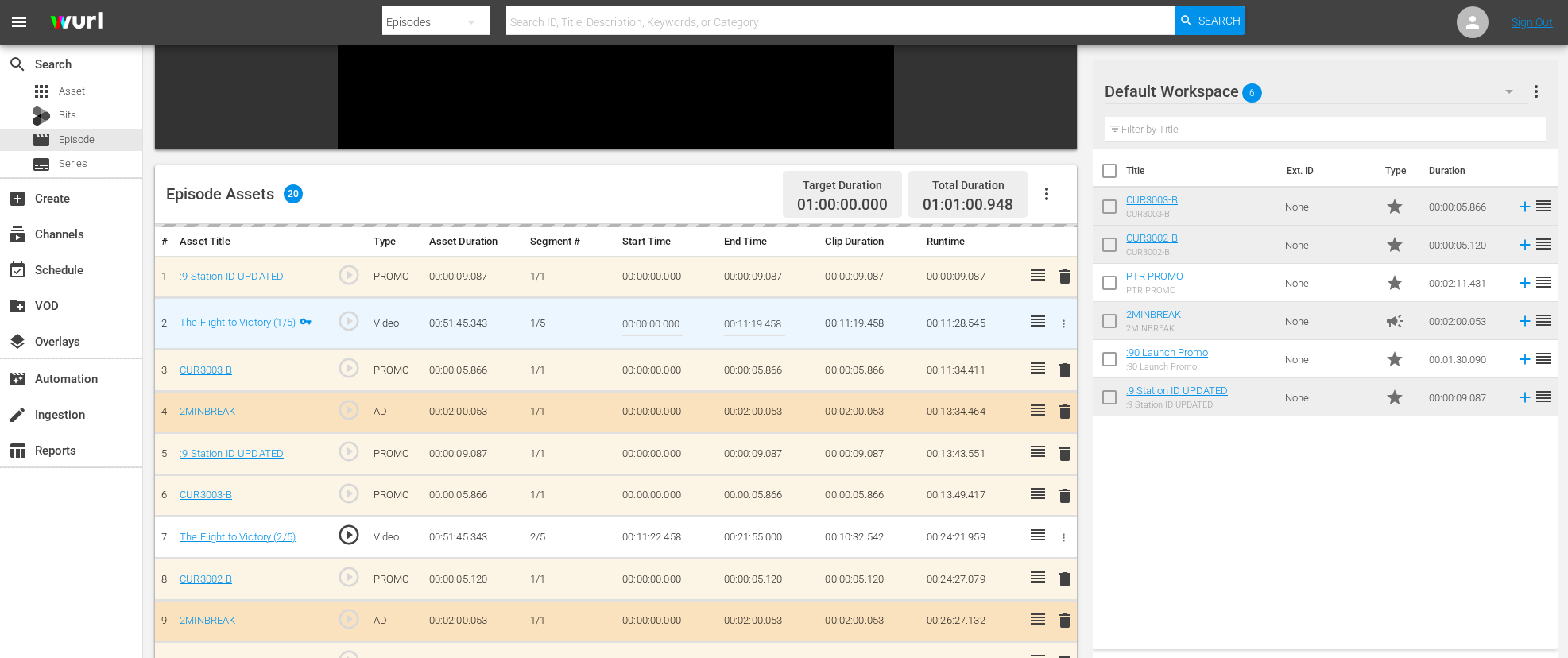
click at [761, 325] on input "00:11:19.458" at bounding box center [755, 323] width 62 height 39
type input "00:11:22.458"
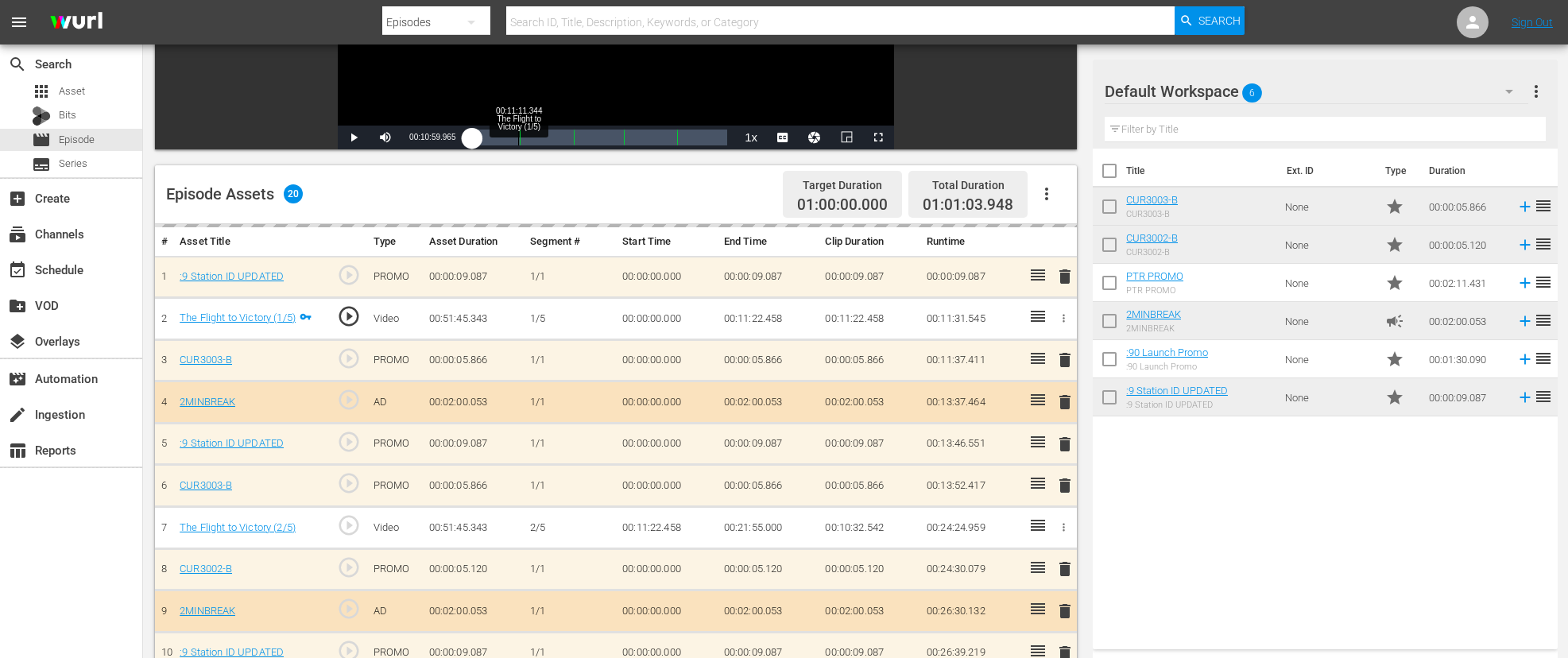
click at [519, 139] on div "00:11:11.344 The Flight to Victory (1/5)" at bounding box center [519, 137] width 1 height 16
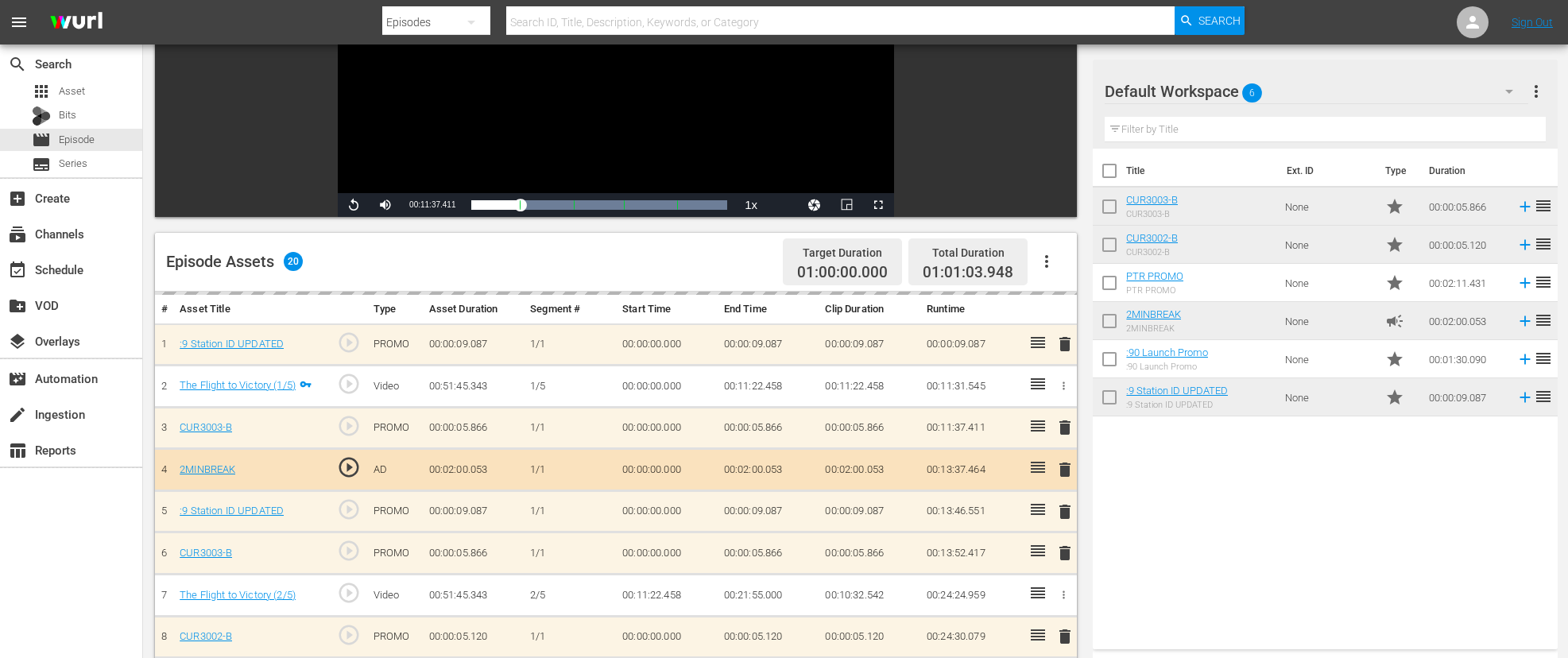
scroll to position [204, 0]
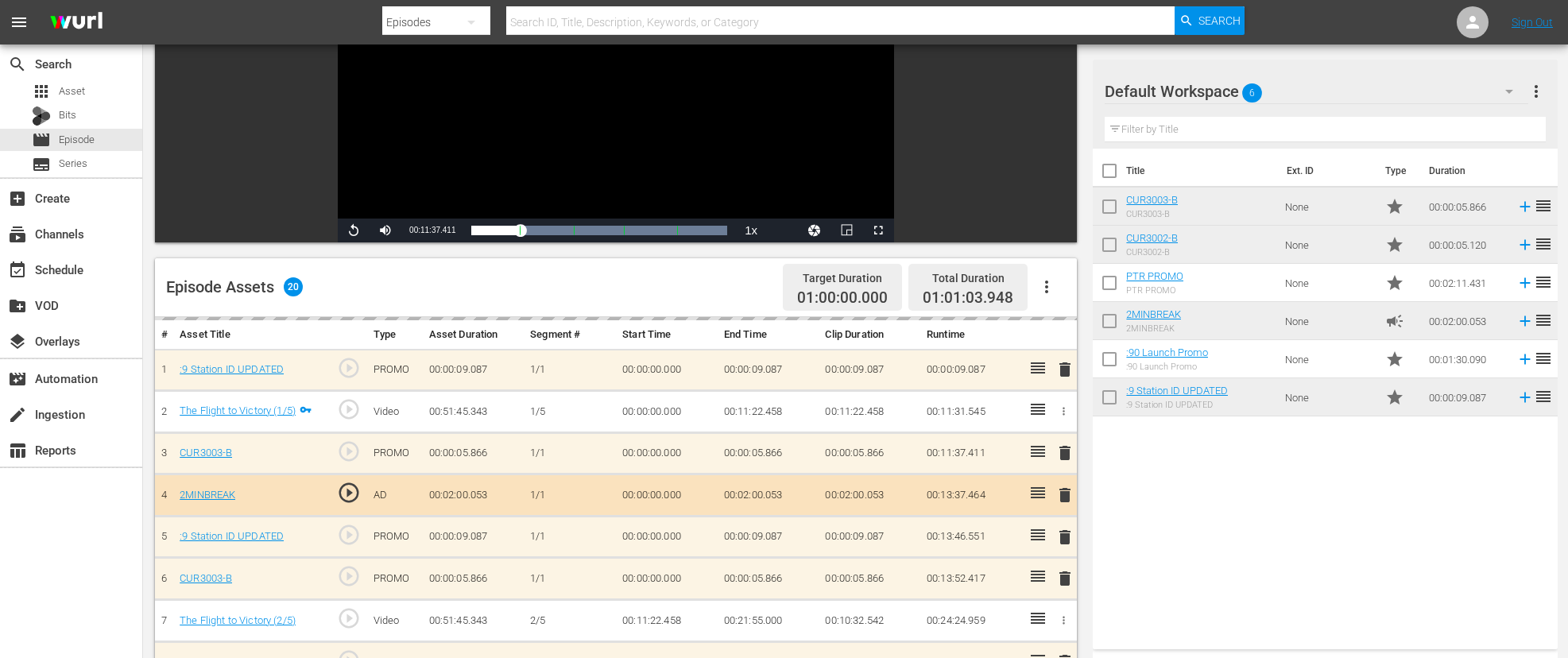
click at [761, 415] on td "00:11:22.458" at bounding box center [769, 412] width 102 height 42
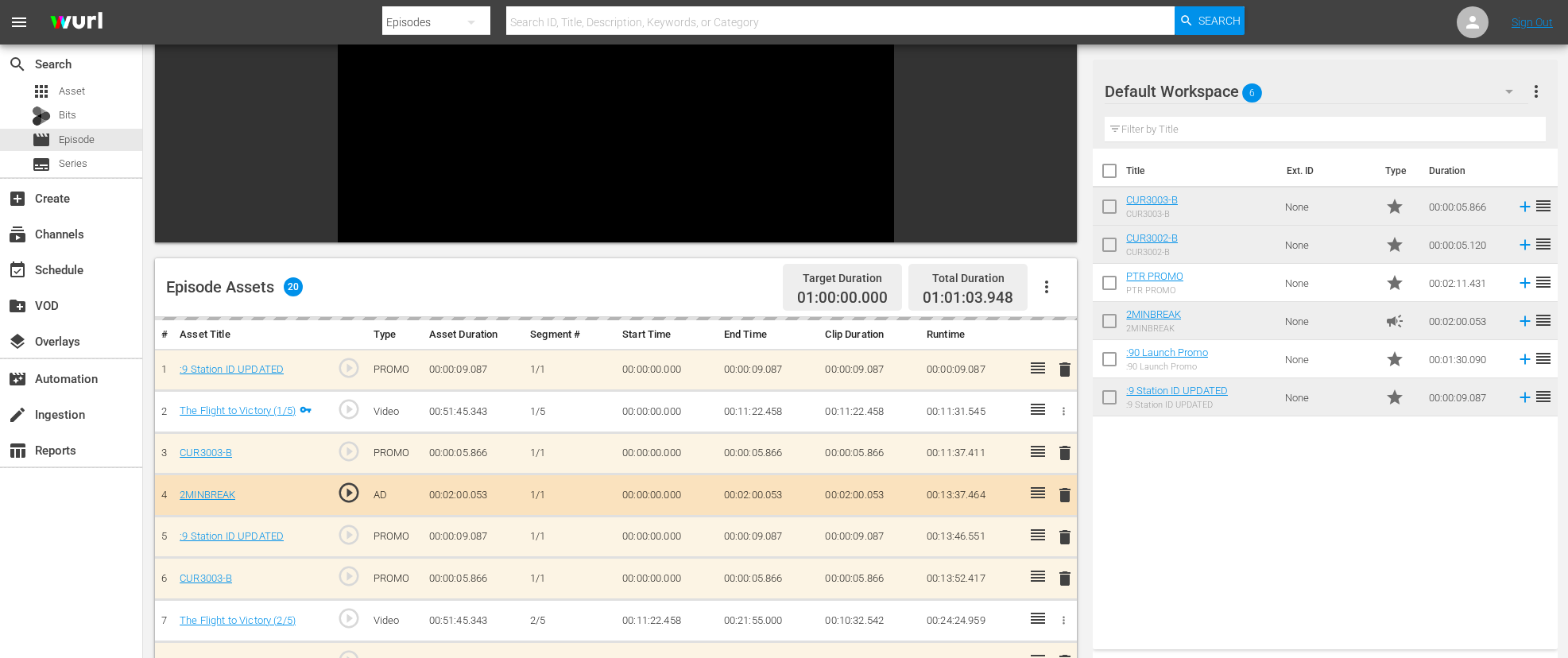
click at [763, 413] on td "00:11:22.458" at bounding box center [769, 412] width 102 height 42
click at [779, 412] on td "00:11:22.458" at bounding box center [769, 412] width 102 height 42
click at [1067, 412] on icon "button" at bounding box center [1063, 411] width 12 height 12
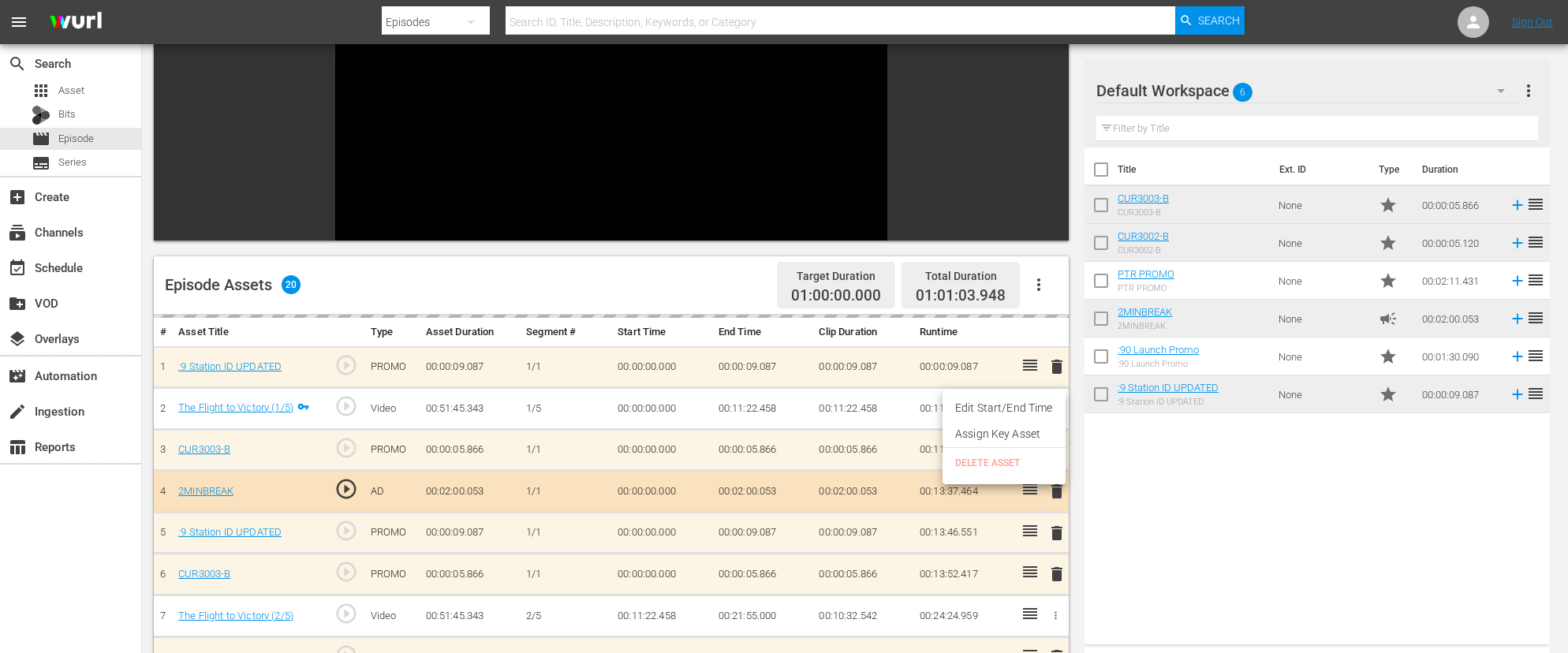
click at [1025, 408] on li "Edit Start/End Time" at bounding box center [1004, 408] width 123 height 26
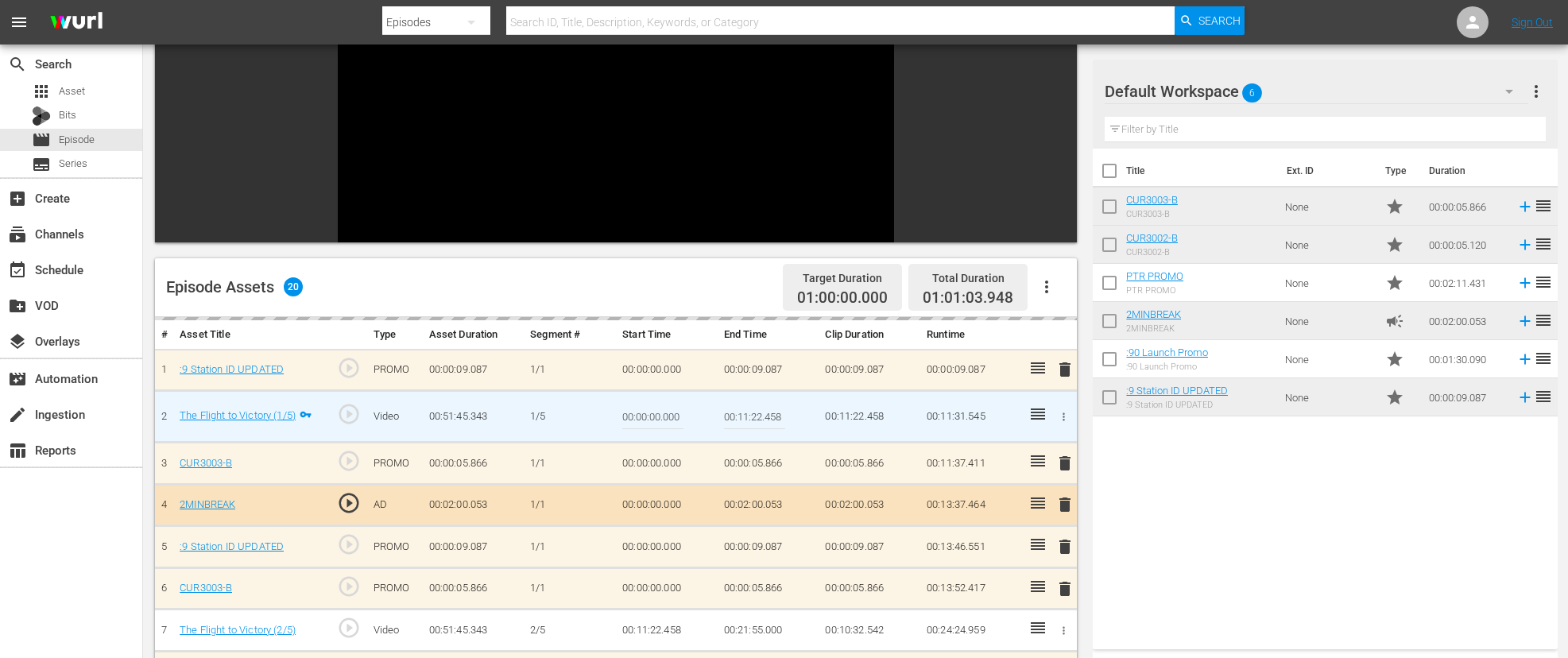
click at [769, 420] on input "00:11:22.458" at bounding box center [755, 416] width 62 height 39
click at [783, 418] on input "00:11:22.458" at bounding box center [755, 416] width 62 height 39
type input "00:11:22.000"
click at [803, 445] on td "00:00:05.866" at bounding box center [769, 464] width 102 height 42
click at [778, 418] on input "00:11:22.000" at bounding box center [755, 416] width 62 height 39
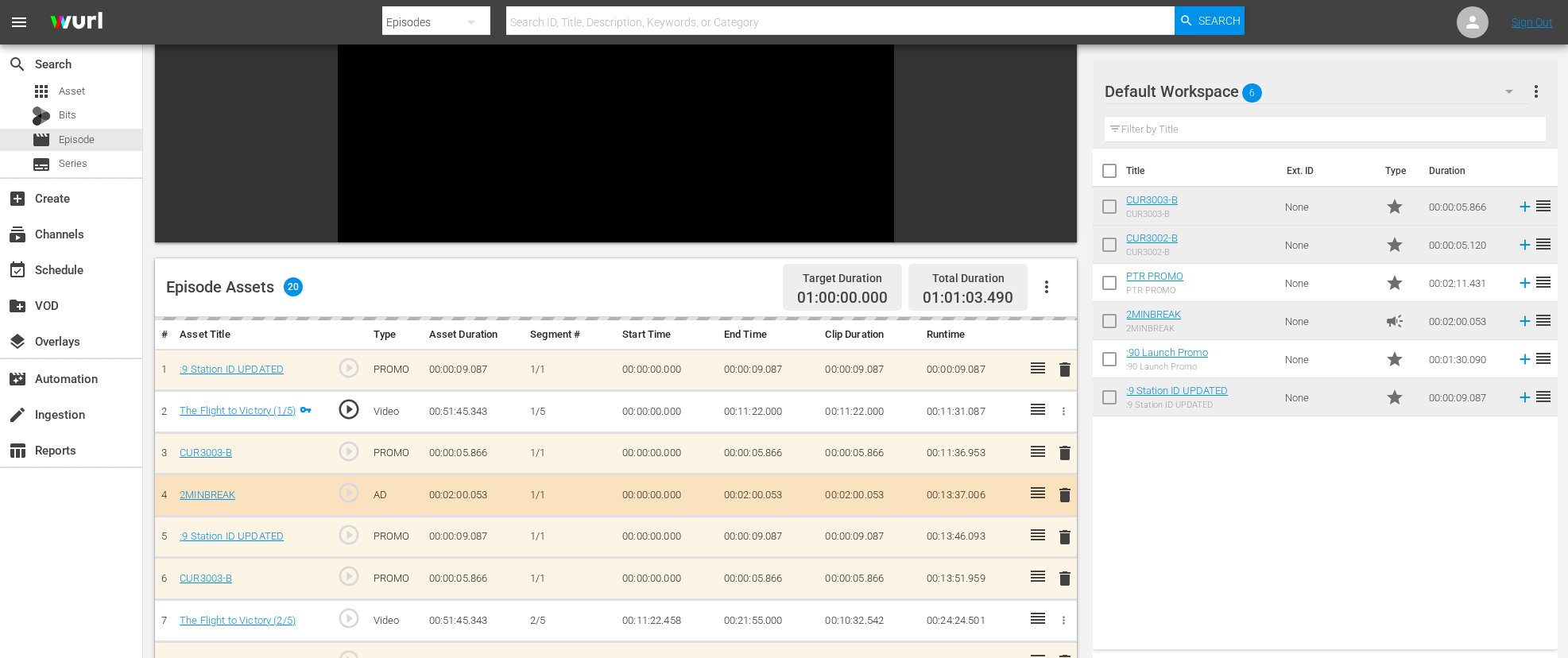
click at [1063, 616] on icon "button" at bounding box center [1063, 620] width 12 height 12
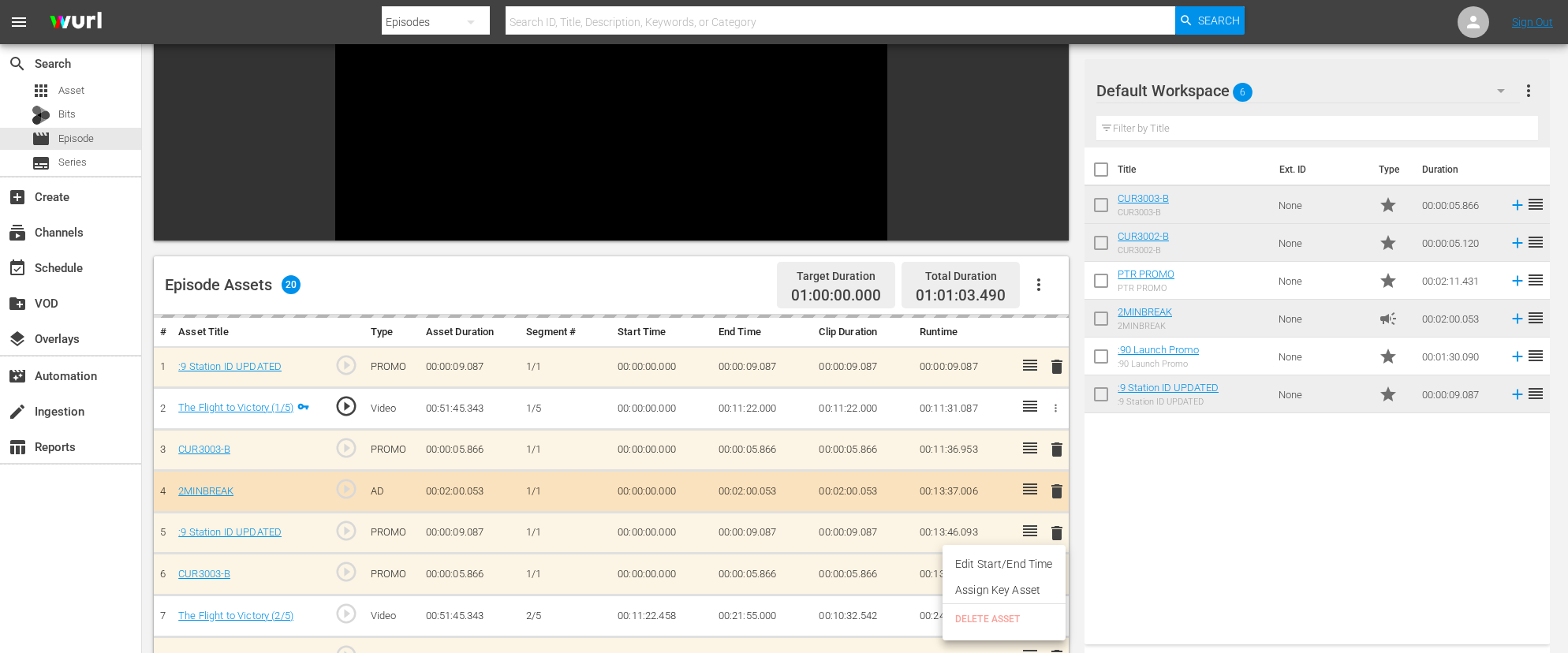
click at [1031, 564] on li "Edit Start/End Time" at bounding box center [1004, 564] width 123 height 26
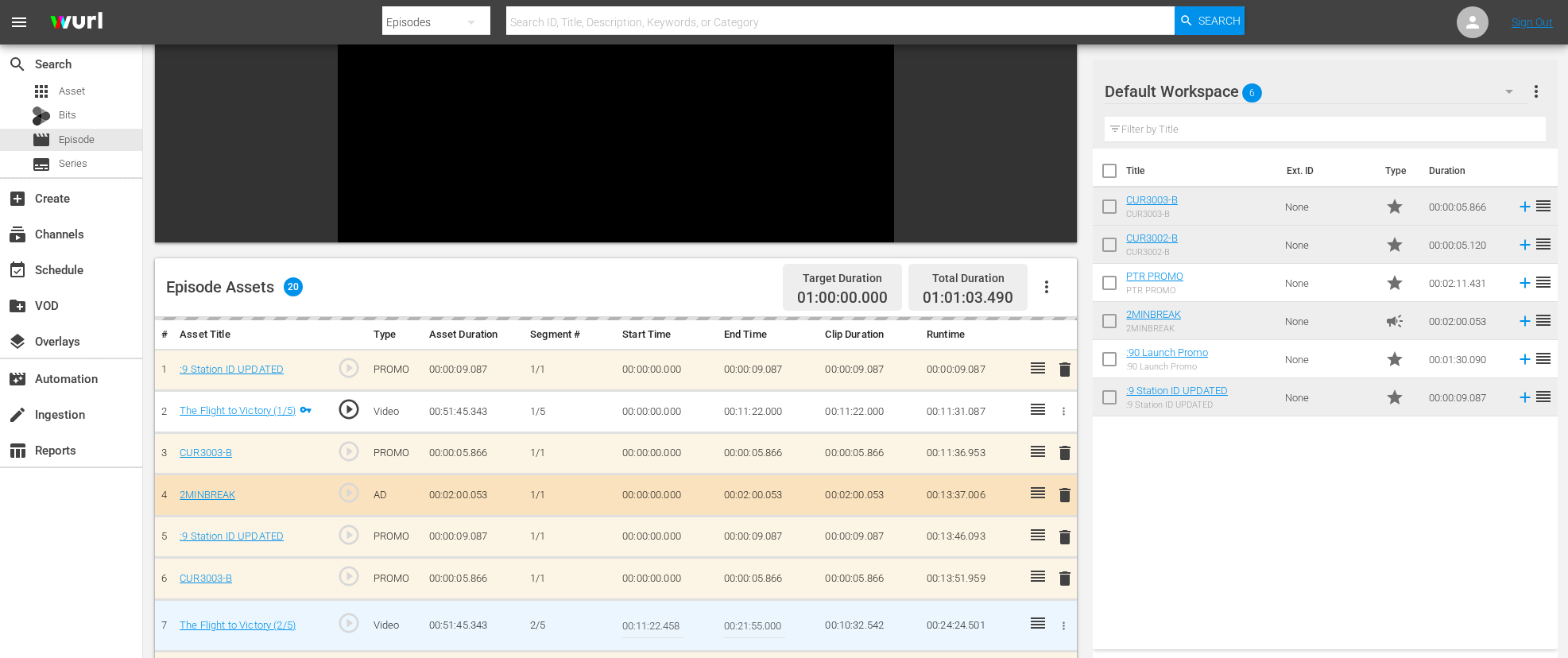
click at [677, 628] on input "00:11:22.458" at bounding box center [653, 625] width 62 height 39
click at [681, 626] on input "00:11:22.458" at bounding box center [653, 625] width 62 height 39
type input "00:11:22.000"
click at [701, 600] on td "00:11:22.000" at bounding box center [667, 625] width 102 height 52
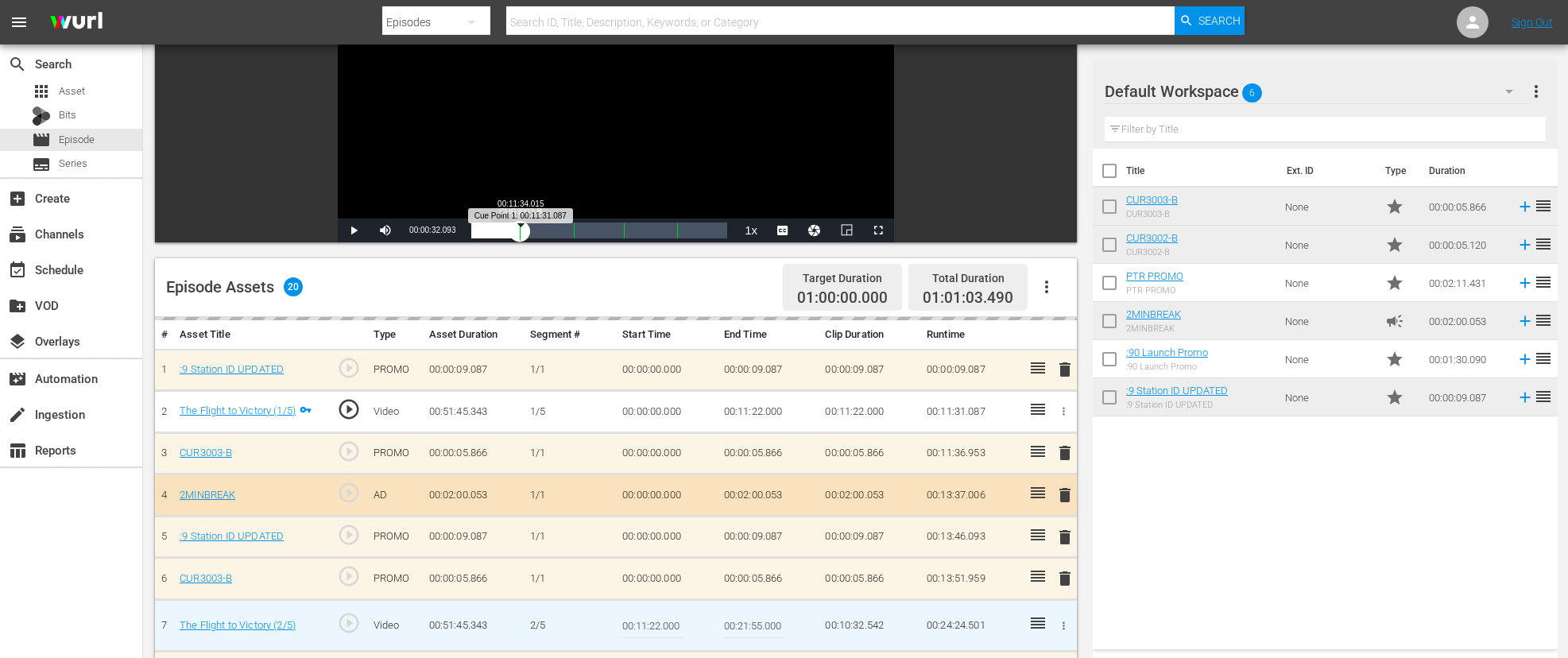
click at [520, 236] on div "Progress Bar" at bounding box center [520, 230] width 1 height 21
click at [519, 237] on div "Loaded : 0.00% 00:11:22.637 The Flight to Victory (1/5) 00:00:00.000 Cue Point …" at bounding box center [599, 230] width 256 height 16
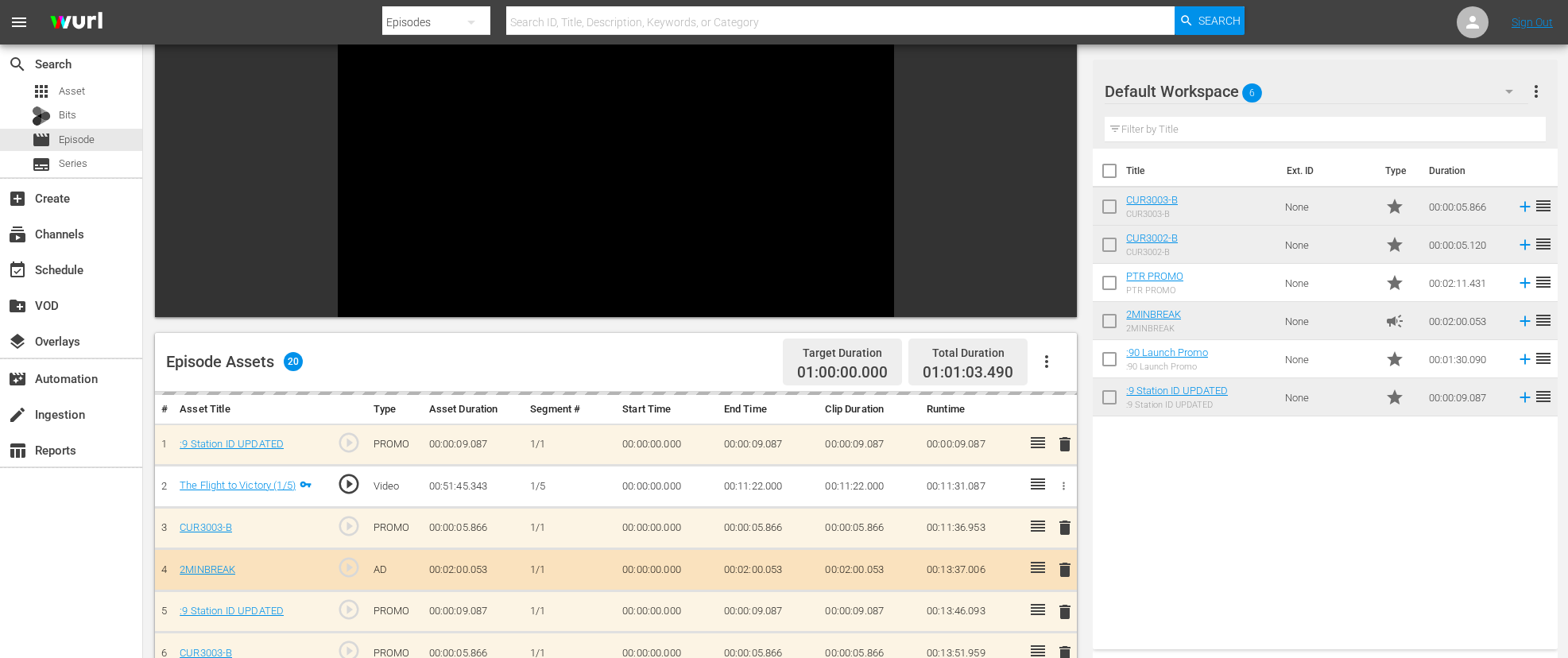
scroll to position [95, 0]
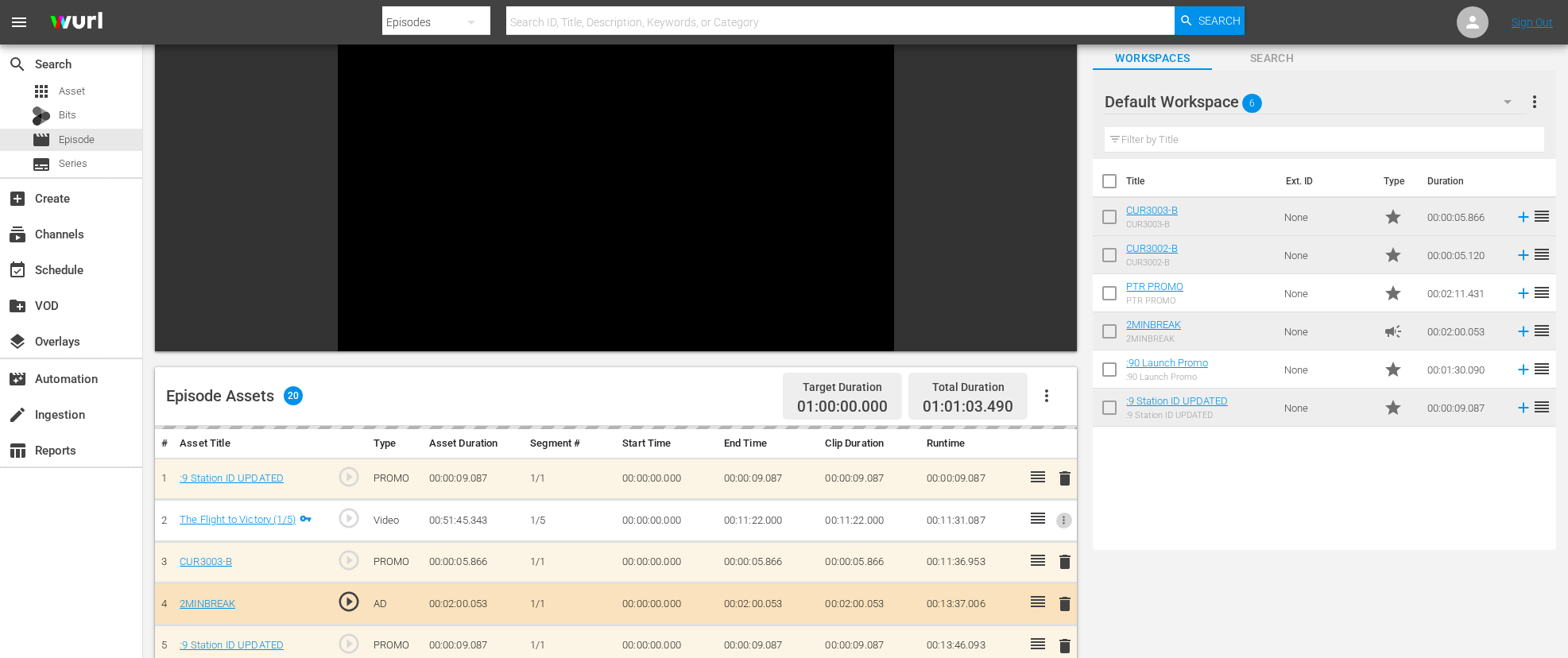
click at [1063, 519] on icon "button" at bounding box center [1063, 520] width 12 height 12
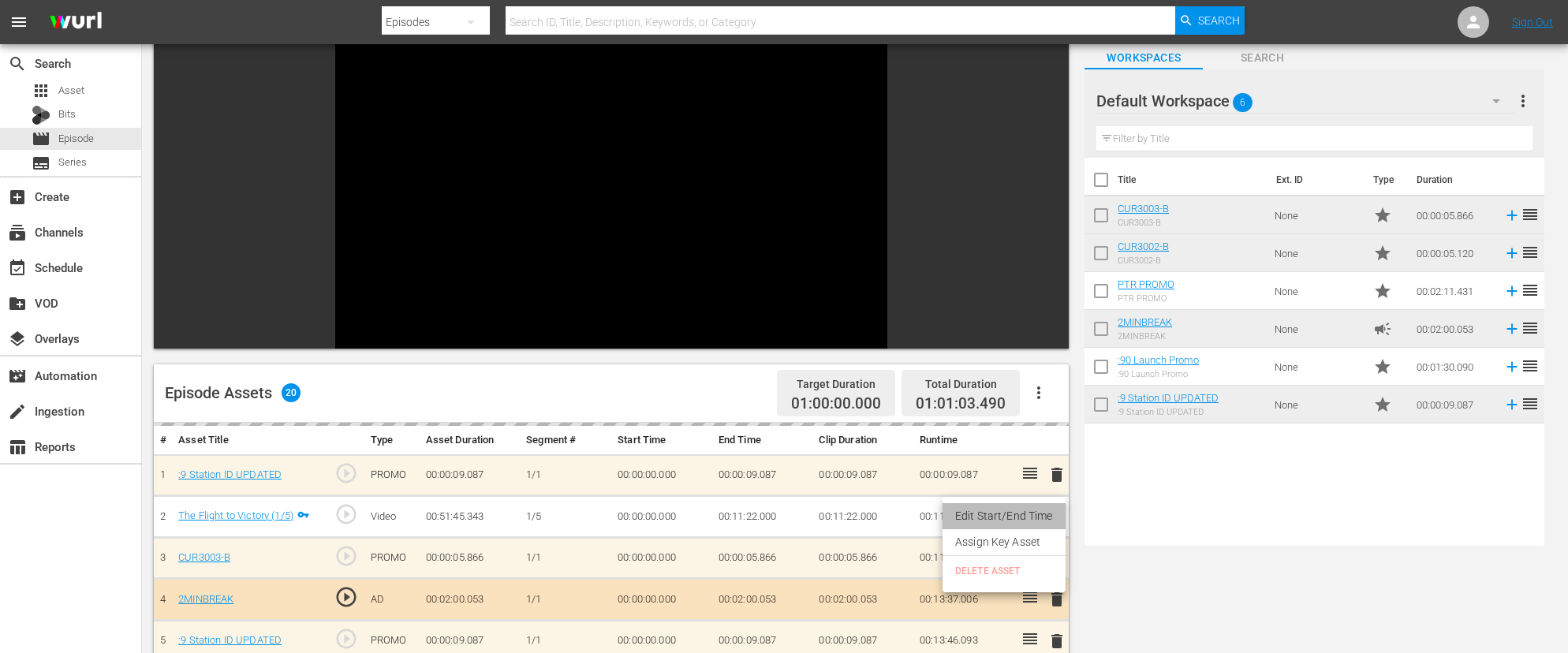
click at [1023, 513] on li "Edit Start/End Time" at bounding box center [1004, 516] width 123 height 26
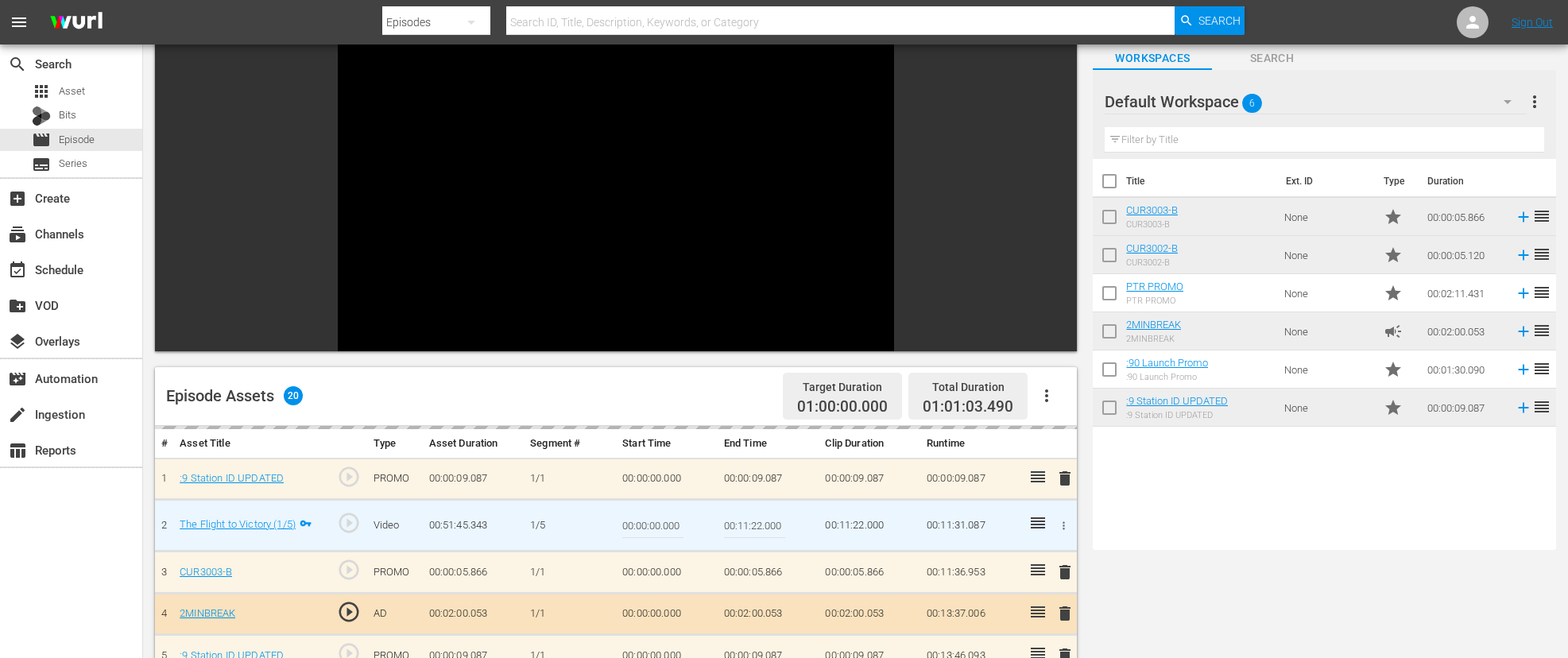
click at [758, 526] on input "00:11:22.000" at bounding box center [755, 525] width 62 height 39
click at [762, 522] on input "00:11:22.000" at bounding box center [755, 525] width 62 height 39
type input "00:11:21.700"
click at [777, 548] on td "00:11:21.700" at bounding box center [769, 525] width 102 height 52
click at [770, 522] on input "00:11:21.700" at bounding box center [755, 525] width 62 height 39
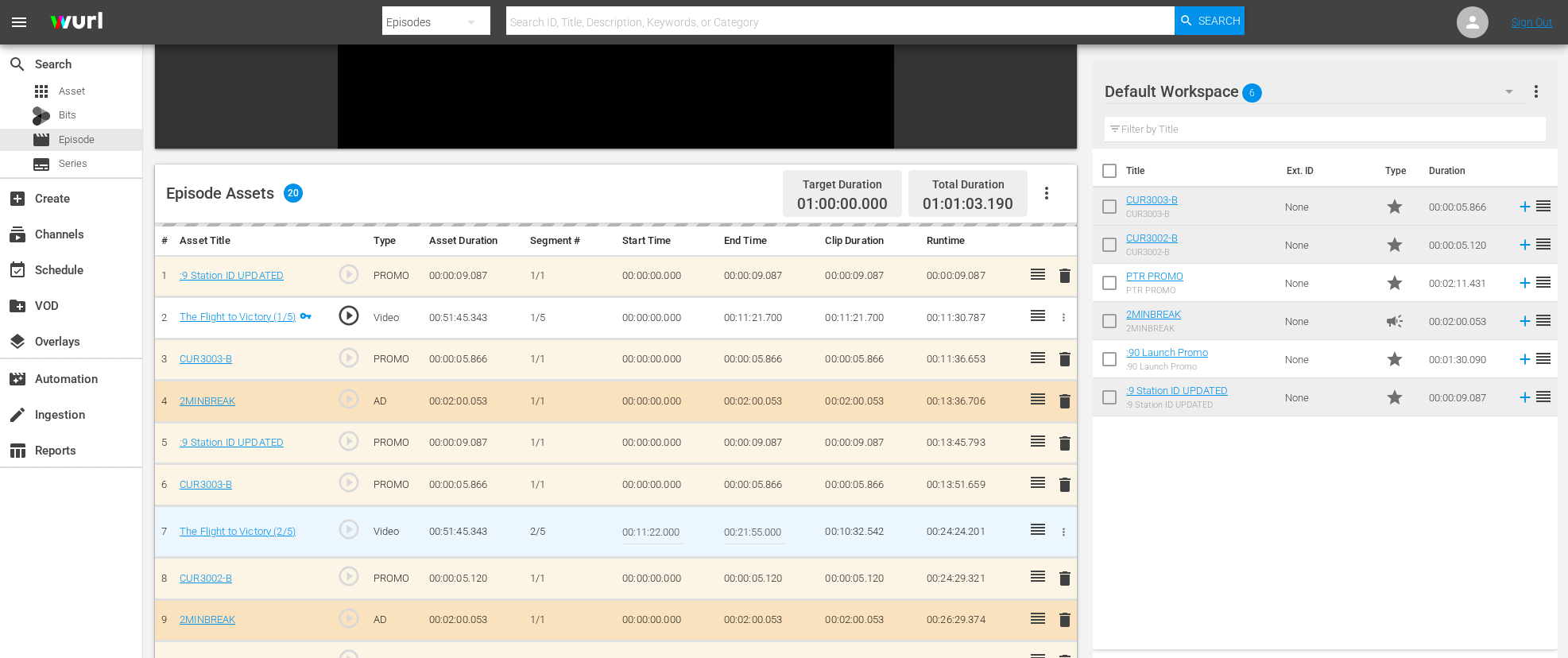
scroll to position [301, 0]
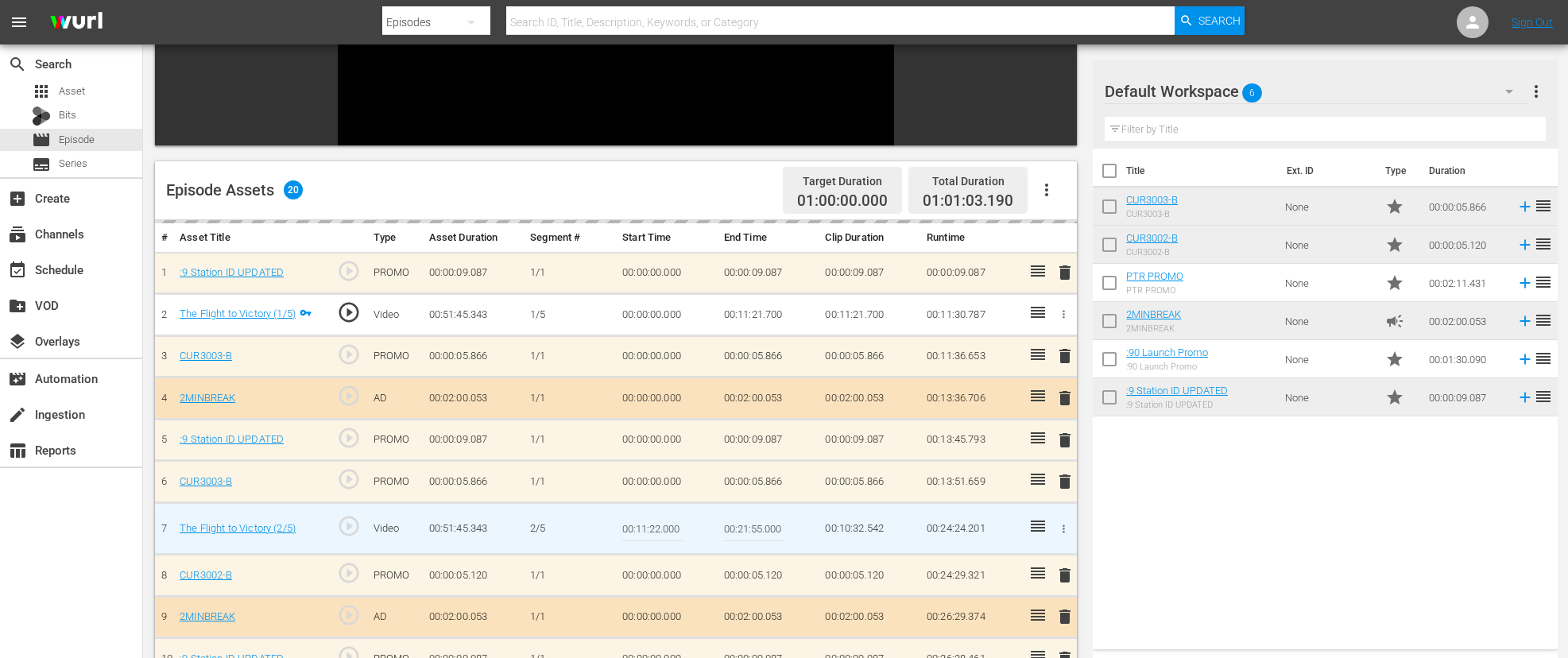
click at [656, 528] on input "00:11:22.000" at bounding box center [653, 528] width 62 height 39
click at [661, 528] on input "00:11:22.000" at bounding box center [653, 528] width 62 height 39
type input "00:11:21.700"
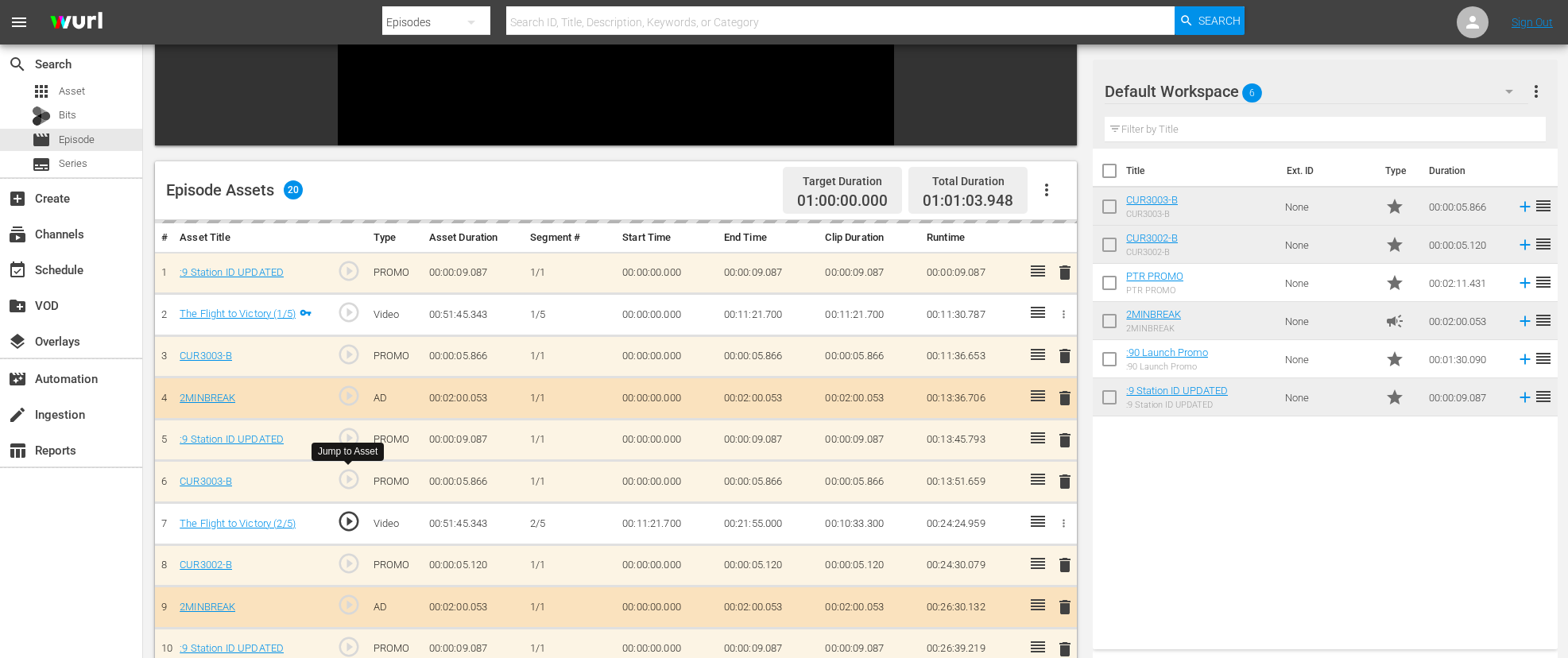
click at [350, 482] on span "play_circle_outline" at bounding box center [349, 479] width 24 height 24
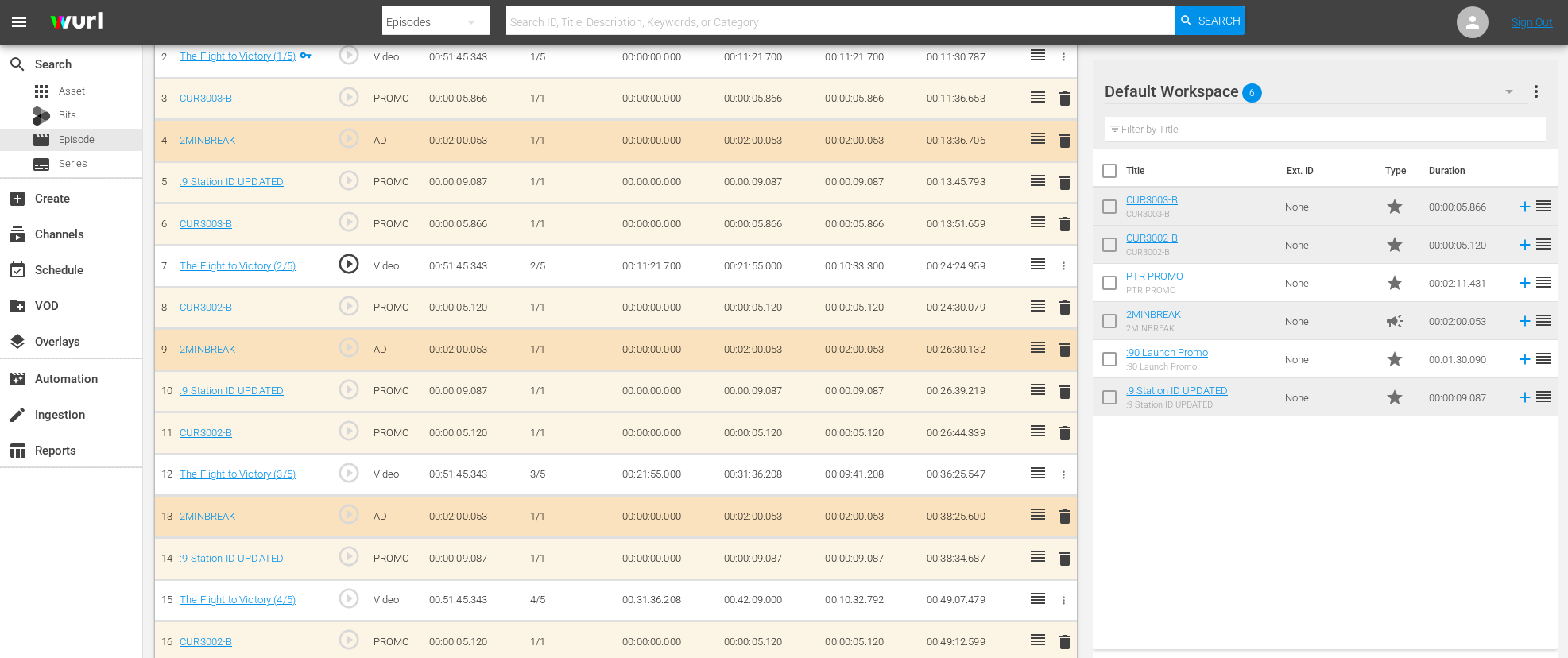
scroll to position [567, 0]
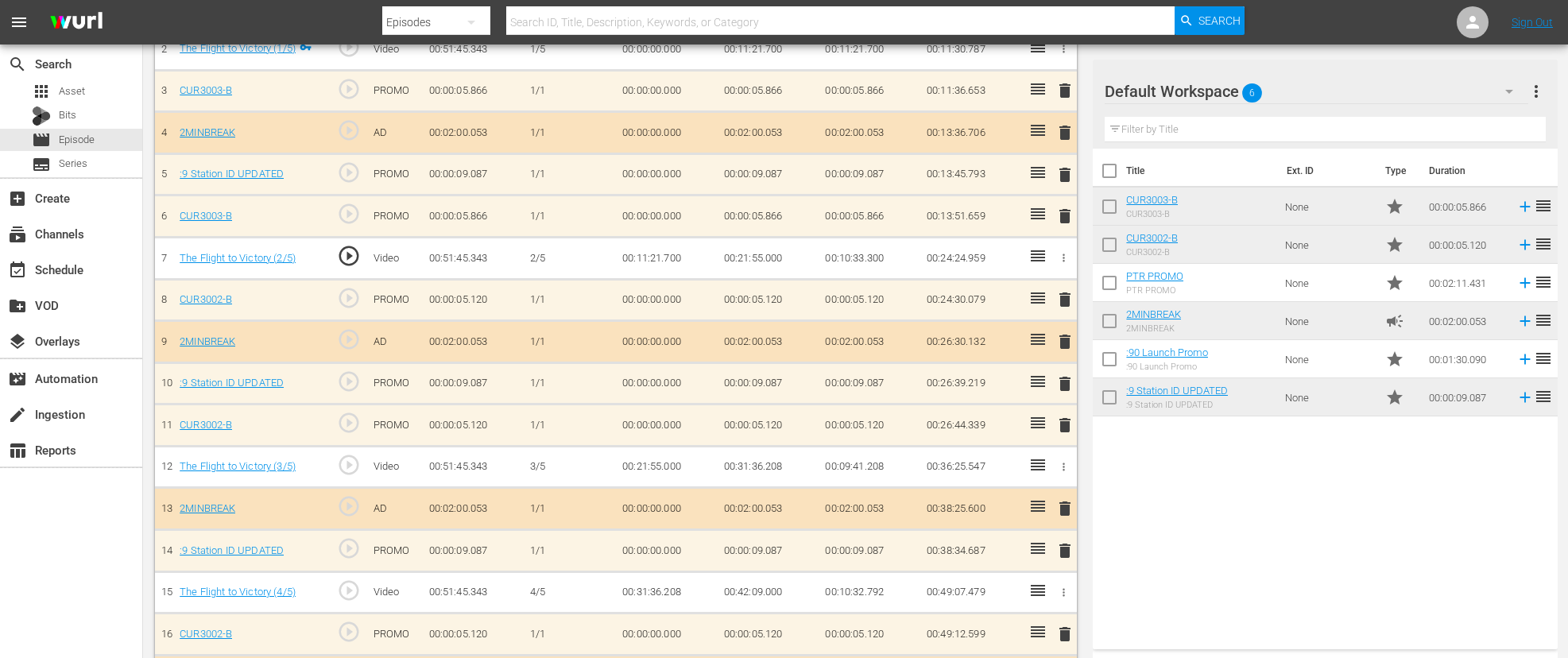
click at [861, 256] on td "00:10:33.300" at bounding box center [870, 258] width 102 height 42
click at [1063, 258] on icon "button" at bounding box center [1064, 258] width 2 height 8
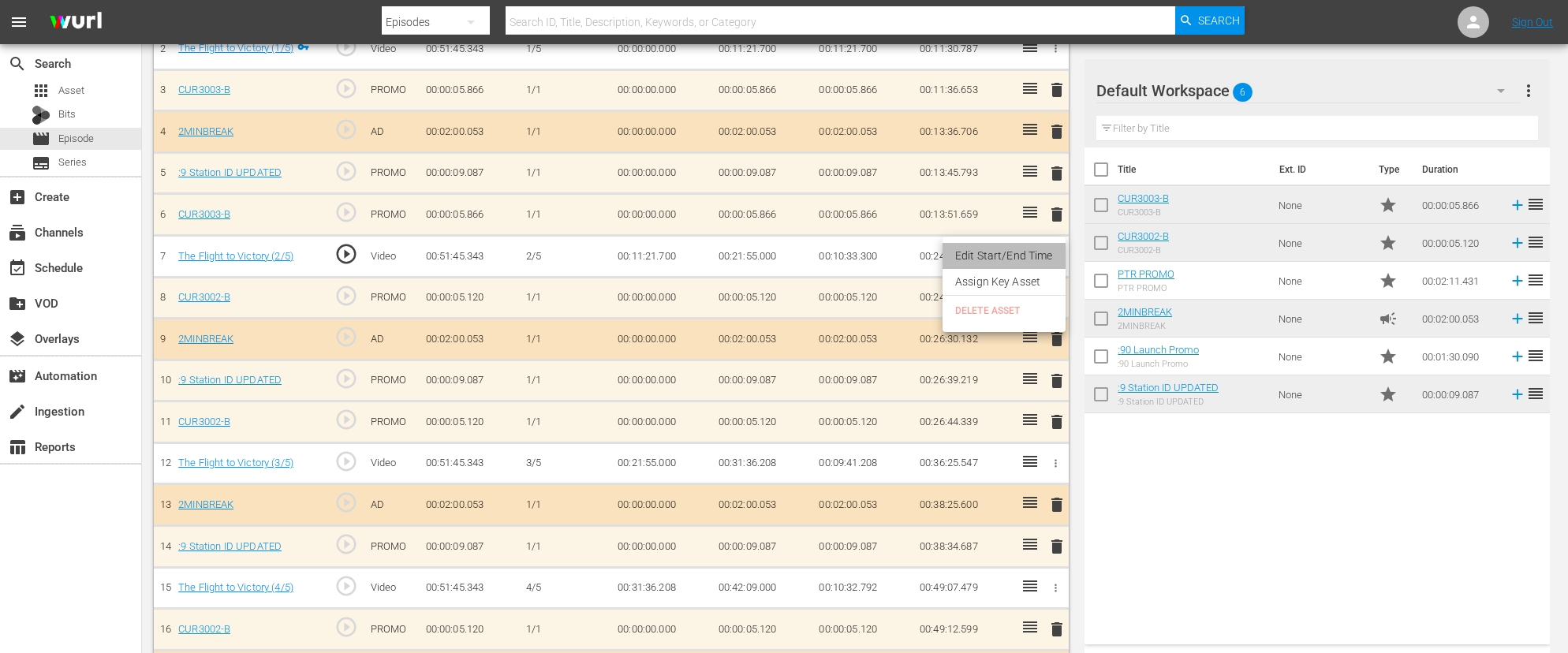
click at [1033, 256] on li "Edit Start/End Time" at bounding box center [1004, 256] width 123 height 26
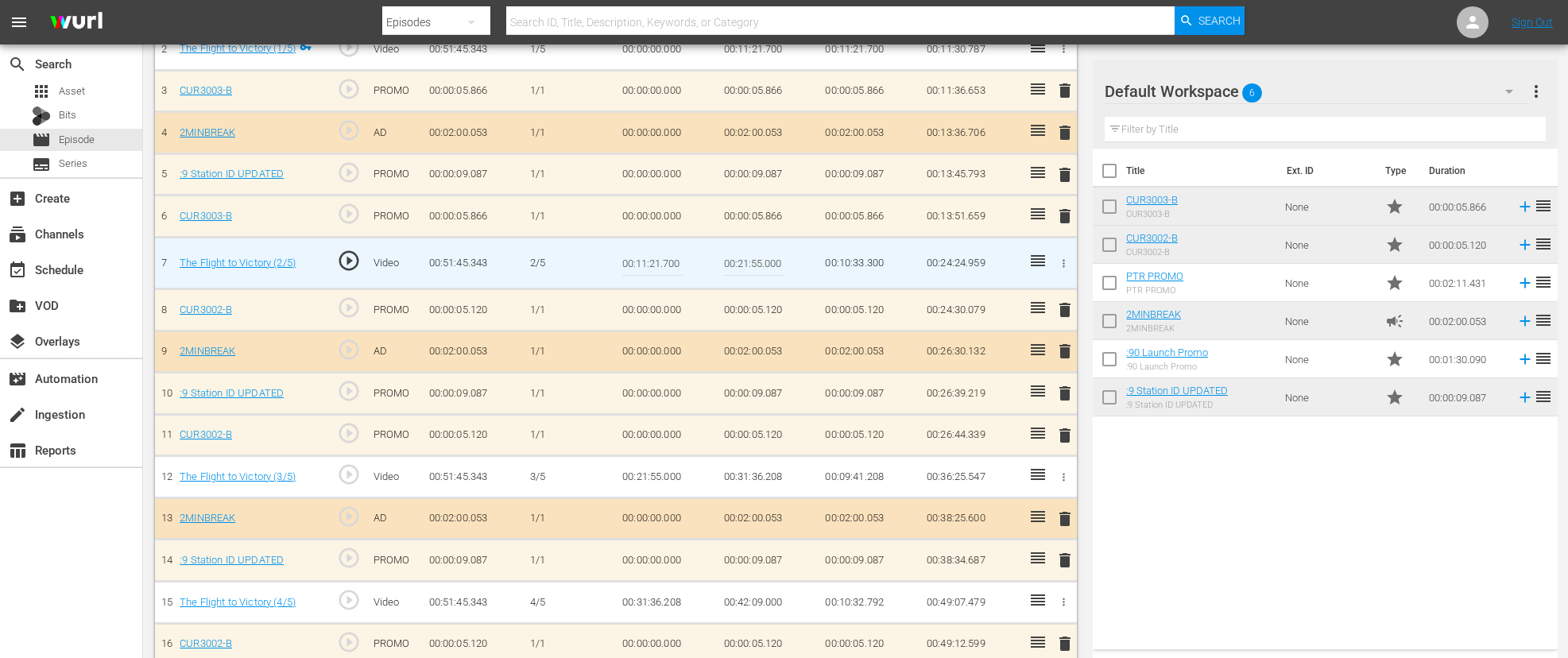
click at [863, 262] on td "00:10:33.300" at bounding box center [870, 263] width 102 height 52
click at [1059, 262] on icon "button" at bounding box center [1063, 263] width 12 height 12
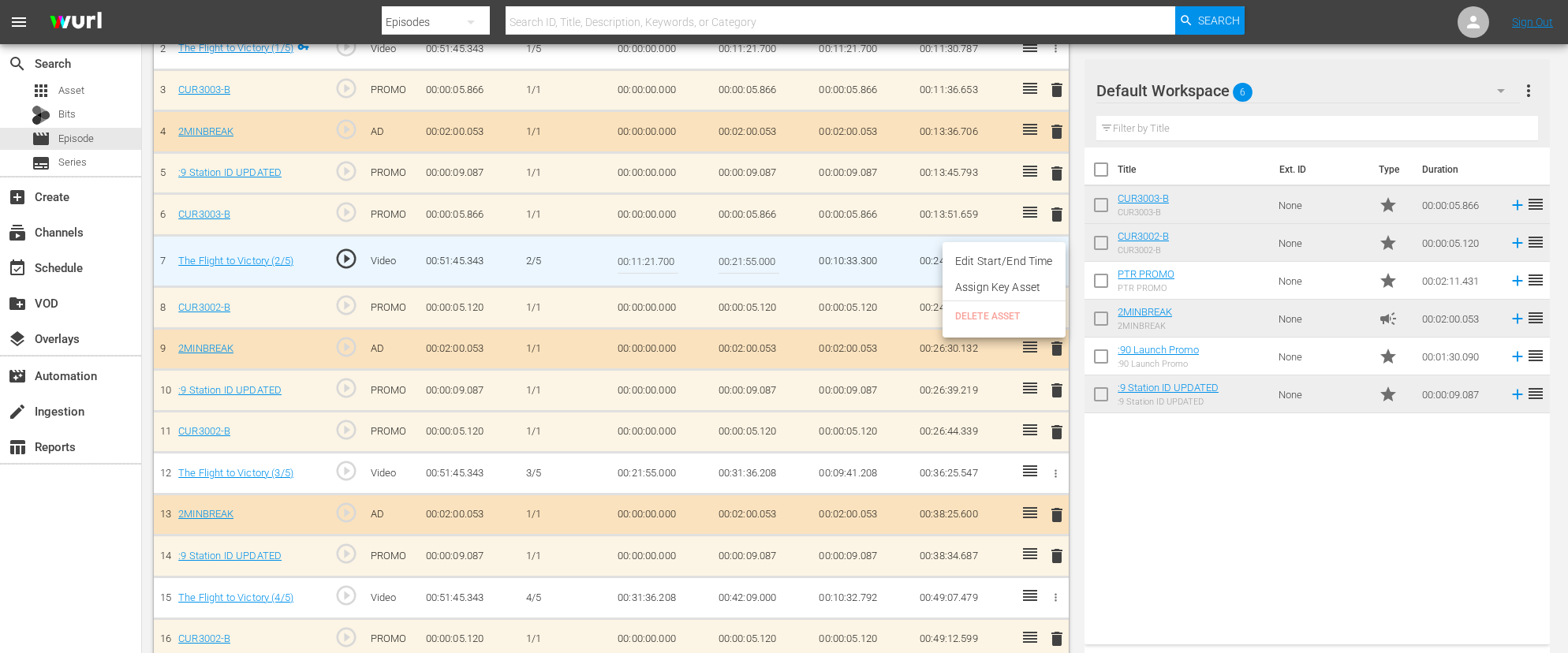
click at [1038, 262] on li "Edit Start/End Time" at bounding box center [1004, 261] width 123 height 26
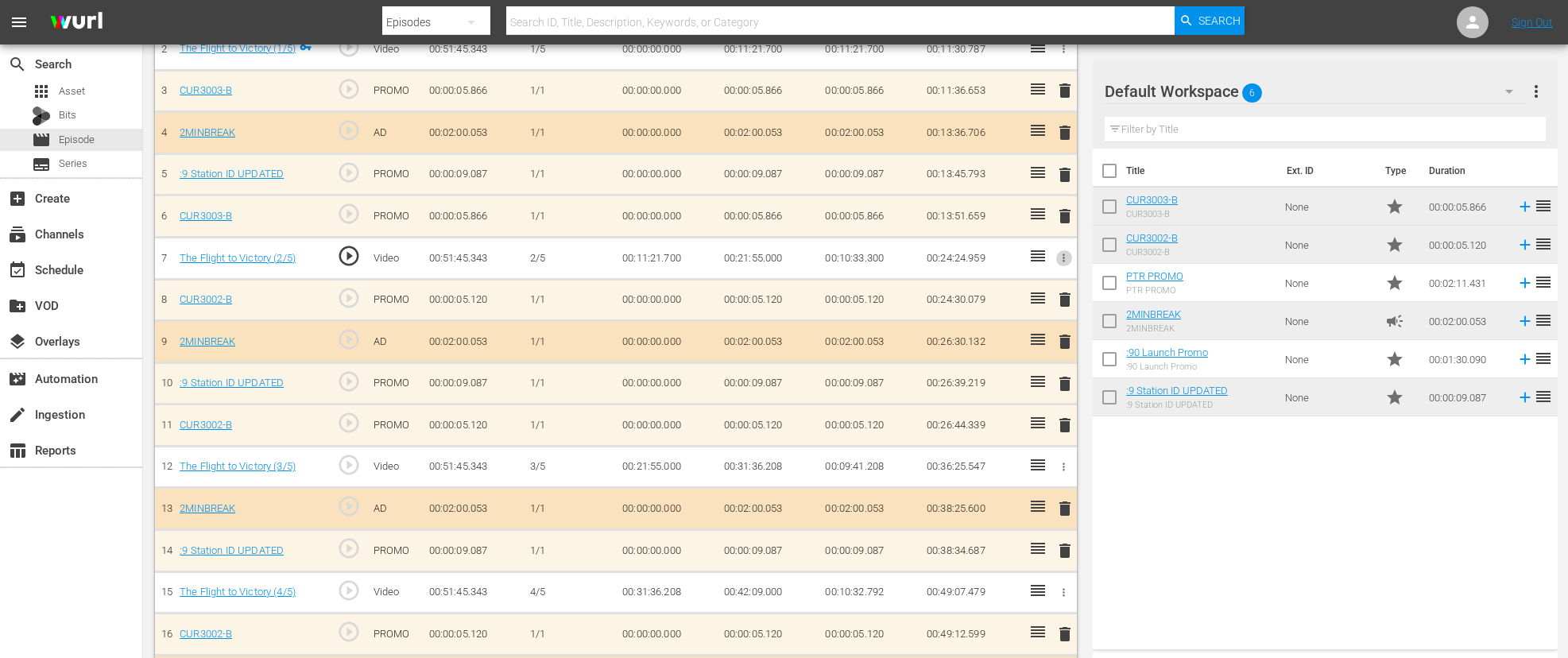
click at [1061, 256] on icon "button" at bounding box center [1063, 258] width 12 height 12
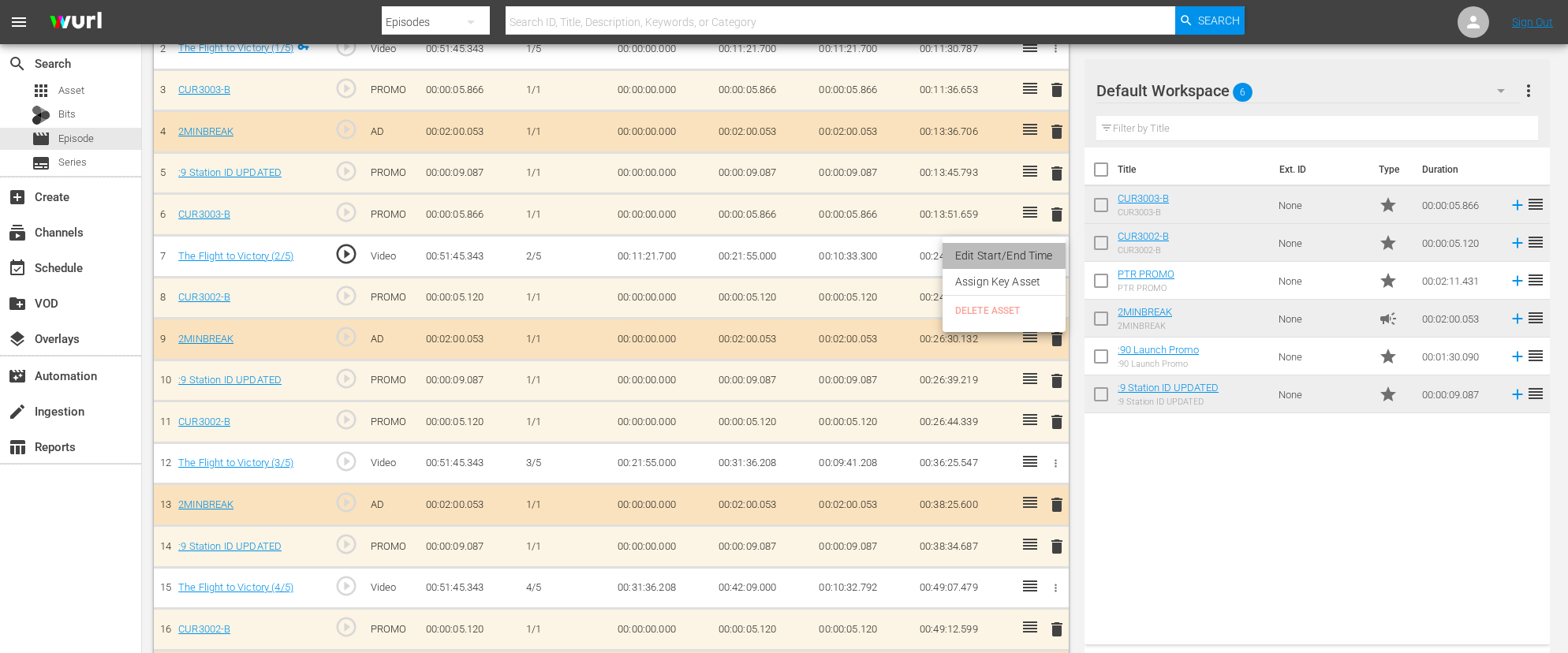
click at [1030, 259] on li "Edit Start/End Time" at bounding box center [1004, 256] width 123 height 26
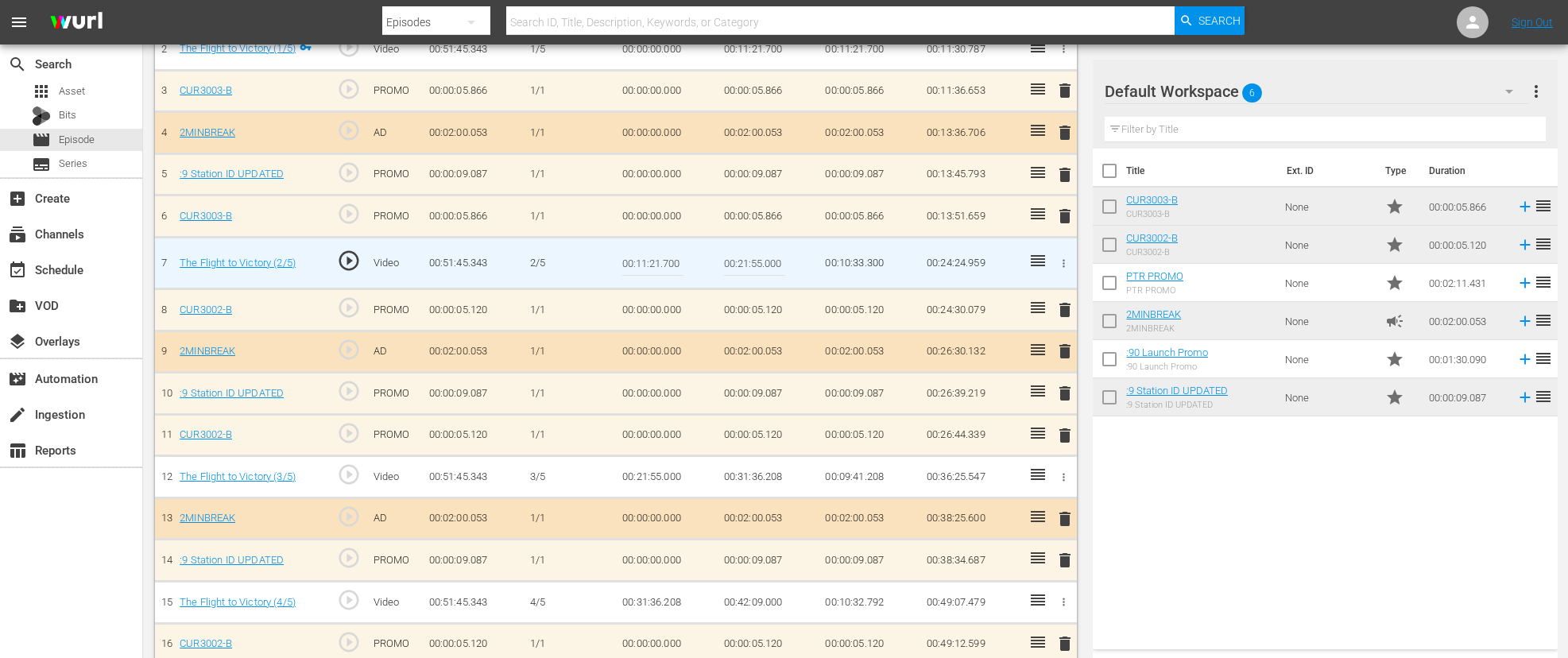
click at [862, 261] on td "00:10:33.300" at bounding box center [870, 263] width 102 height 52
click at [865, 266] on td "00:10:33.300" at bounding box center [870, 263] width 102 height 52
click at [863, 265] on td "00:10:33.300" at bounding box center [870, 263] width 102 height 52
click at [760, 266] on input "00:21:55.000" at bounding box center [755, 263] width 62 height 39
type input "00:21:56.500"
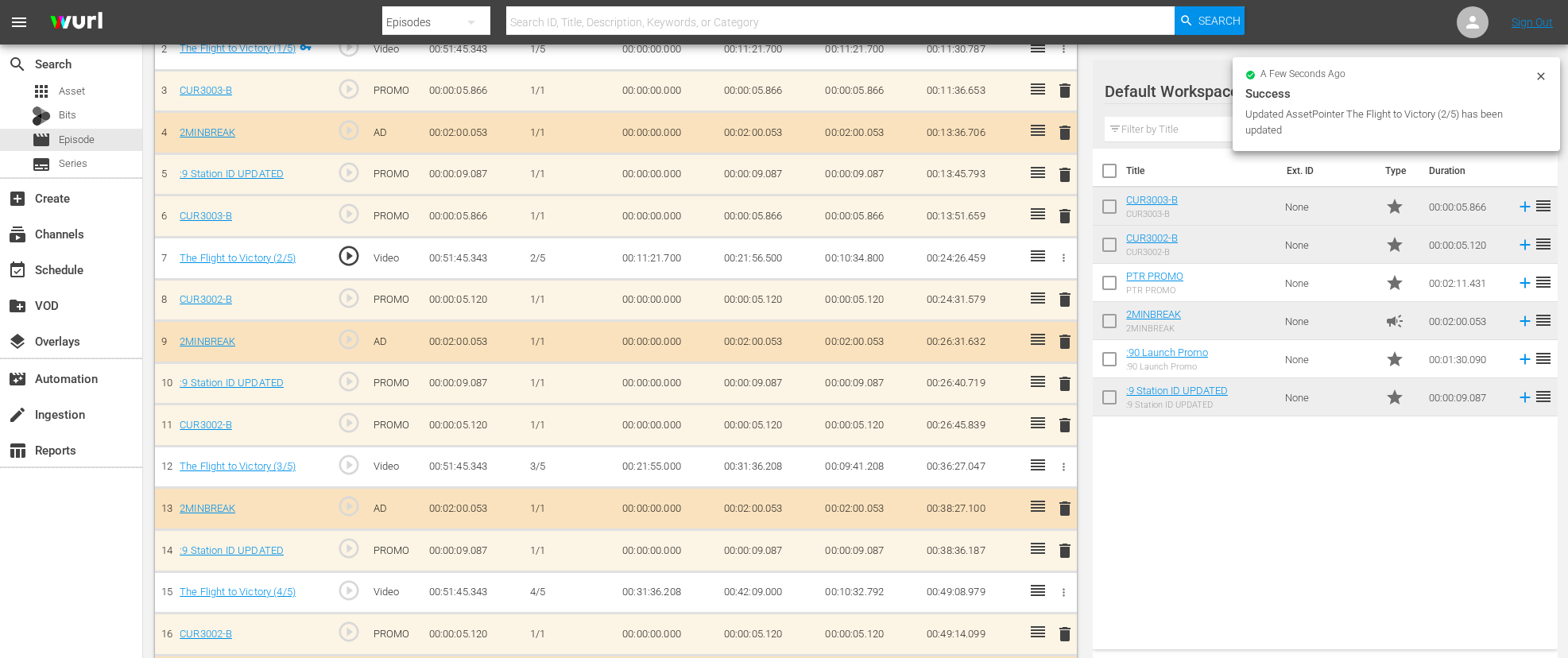
click at [661, 464] on td "00:21:55.000" at bounding box center [667, 466] width 102 height 42
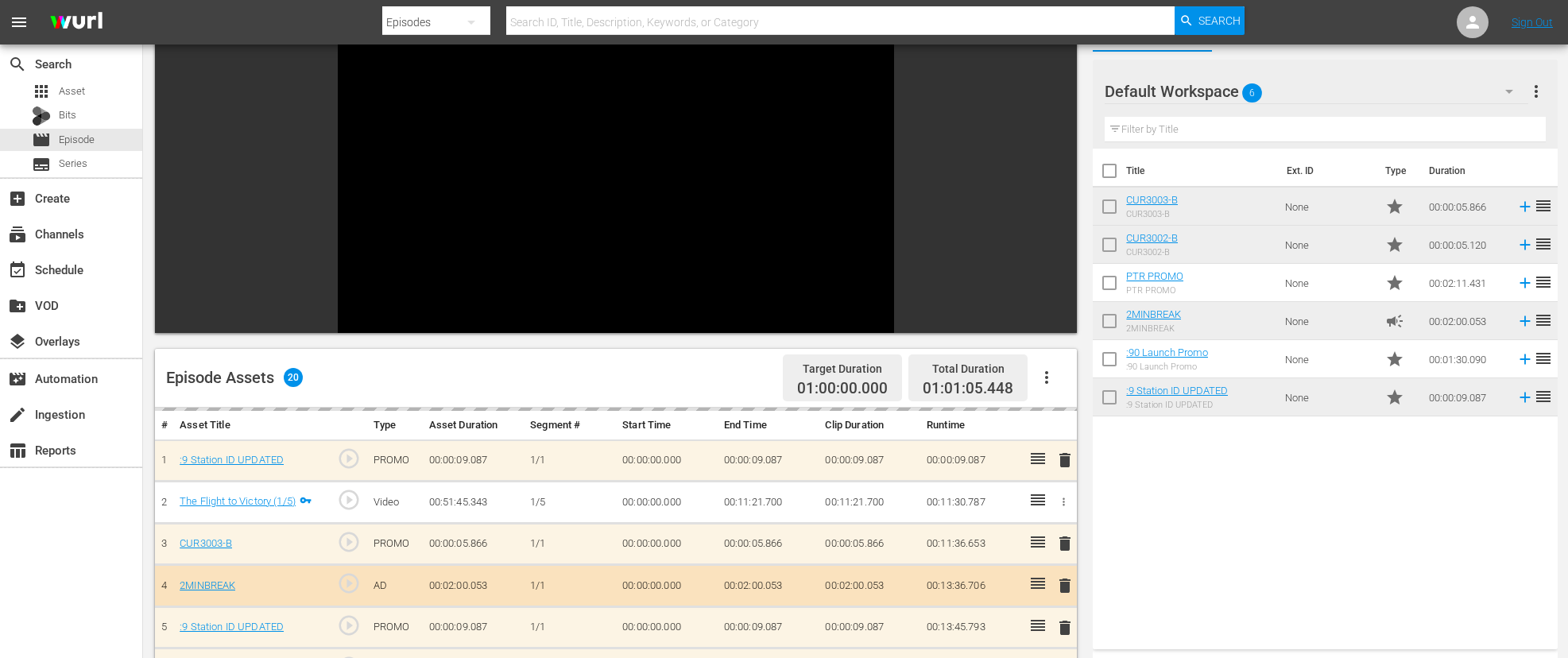
scroll to position [111, 0]
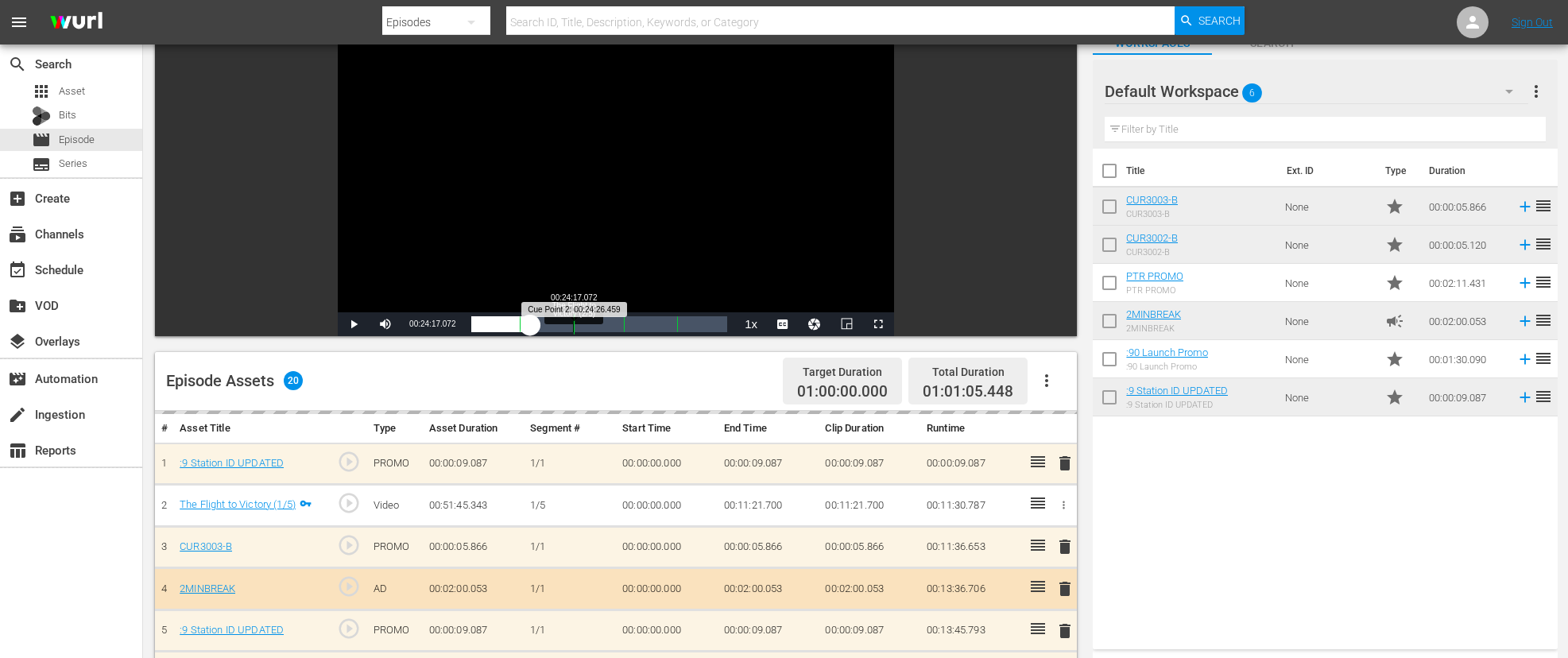
click at [574, 331] on div "Progress Bar" at bounding box center [574, 324] width 1 height 21
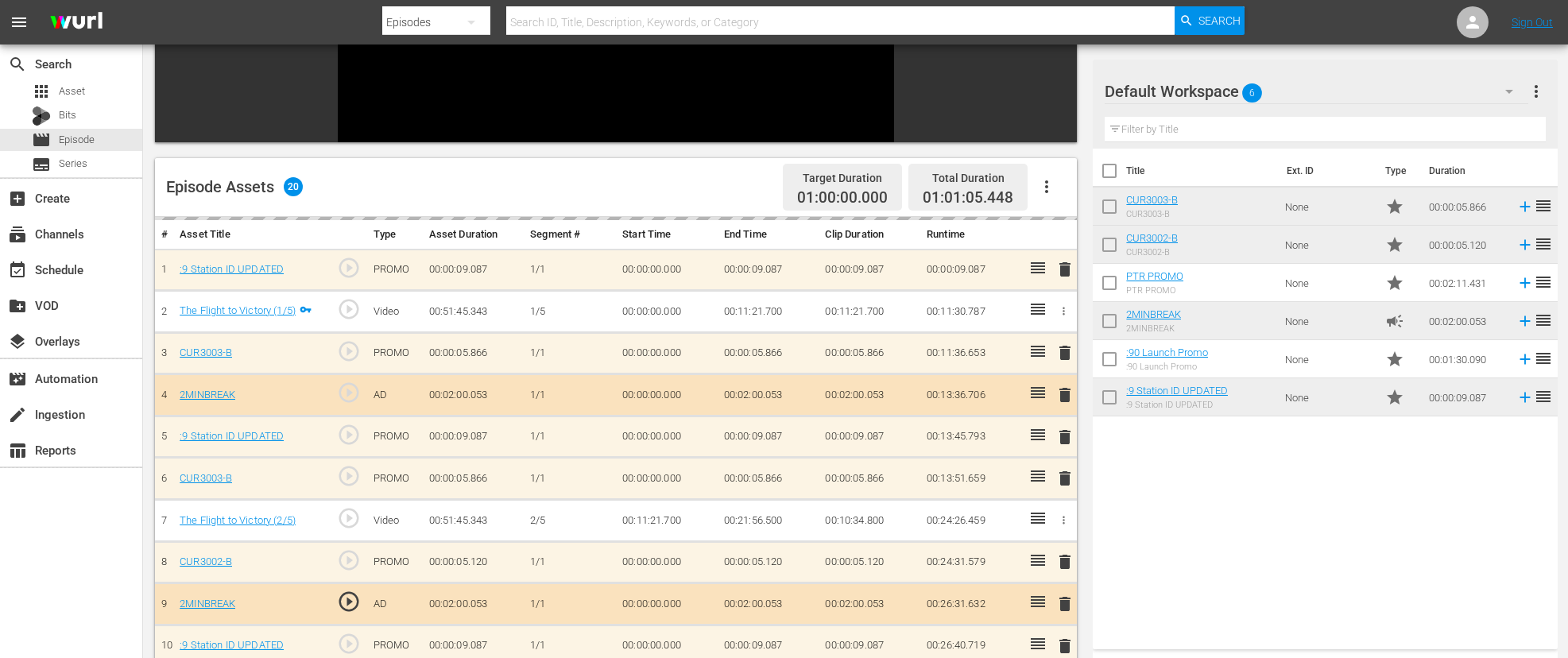
scroll to position [315, 0]
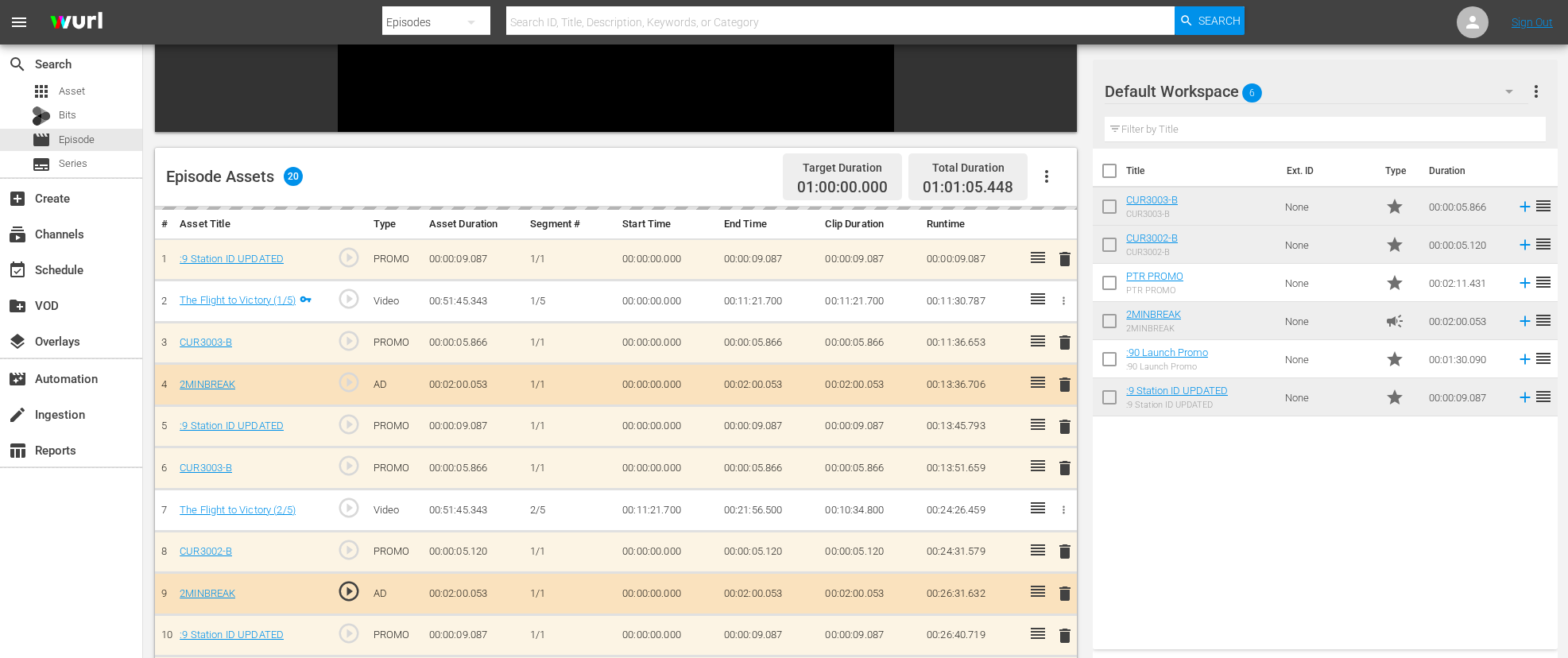
click at [1067, 343] on div "delete" at bounding box center [1063, 343] width 15 height 23
click at [1072, 341] on td "delete" at bounding box center [1063, 342] width 28 height 42
click at [350, 592] on span "play_circle_outline" at bounding box center [349, 591] width 24 height 24
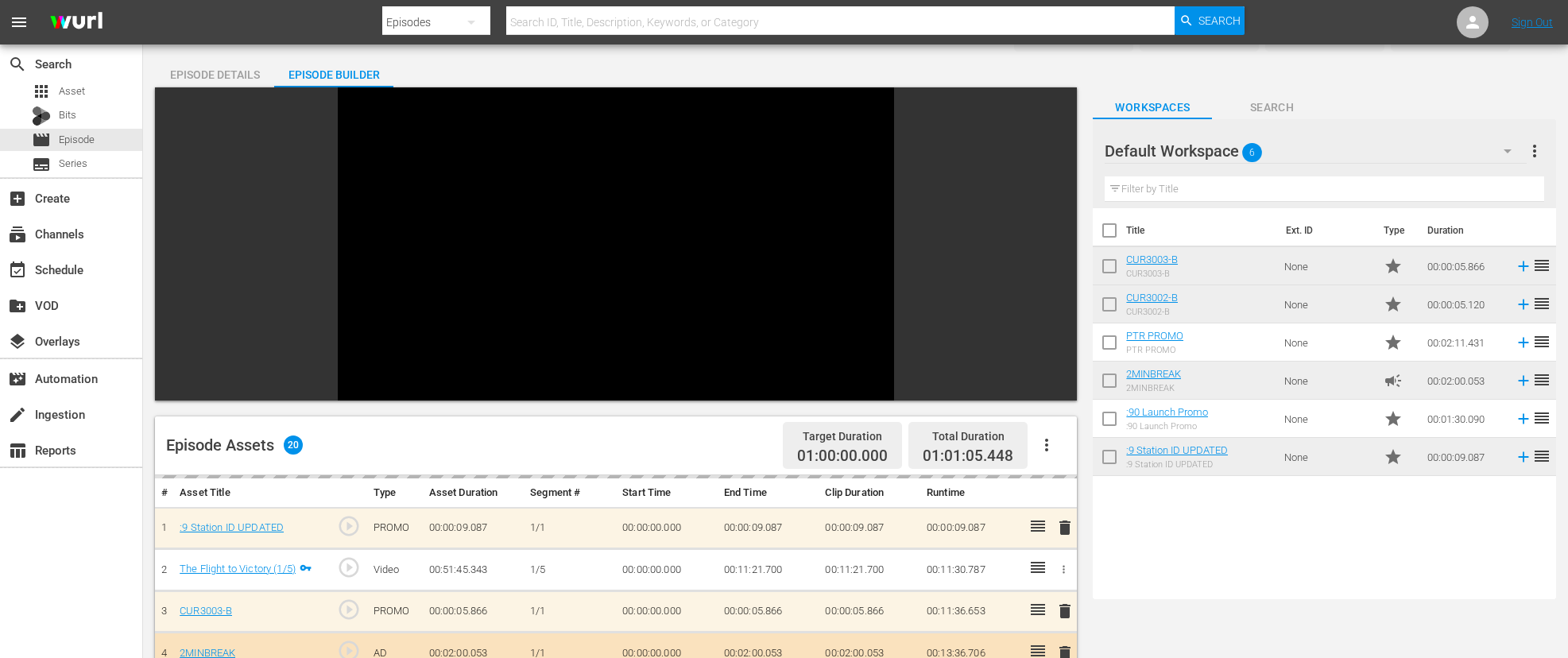
scroll to position [0, 0]
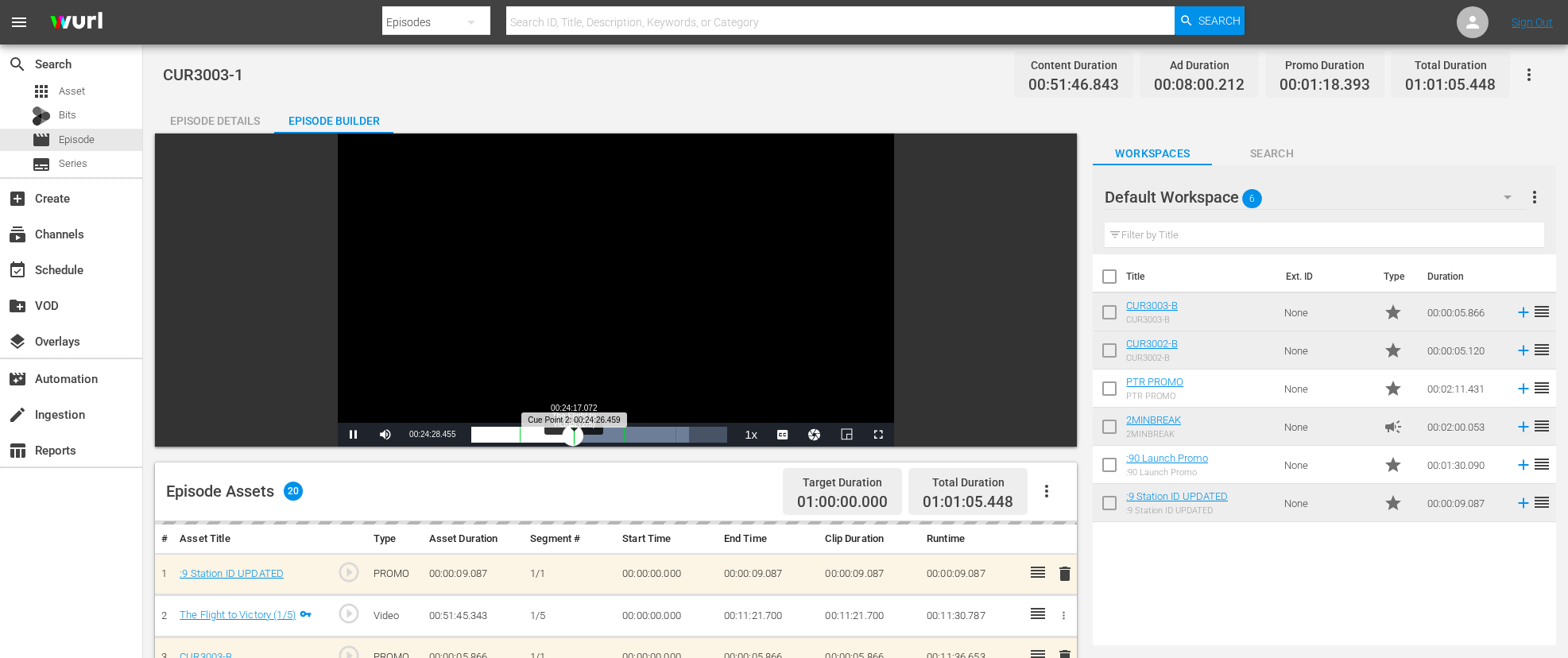
click at [573, 435] on div "Loaded : 85.01% 00:24:17.072 The Flight to Victory (2/5) 00:00:31.632 Cue Point…" at bounding box center [599, 434] width 256 height 16
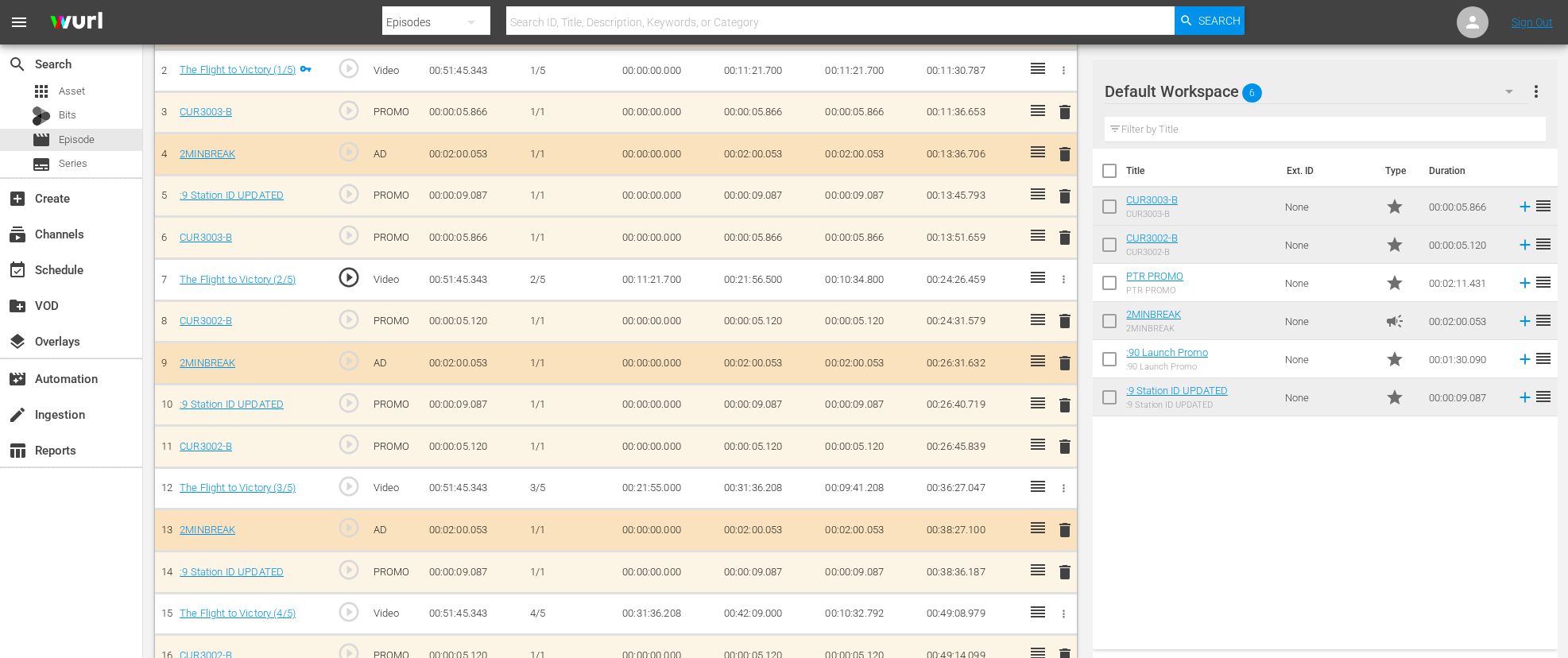
scroll to position [547, 0]
click at [299, 448] on div "CUR3002-B" at bounding box center [251, 446] width 144 height 15
click at [695, 446] on td "00:00:00.000" at bounding box center [667, 445] width 102 height 42
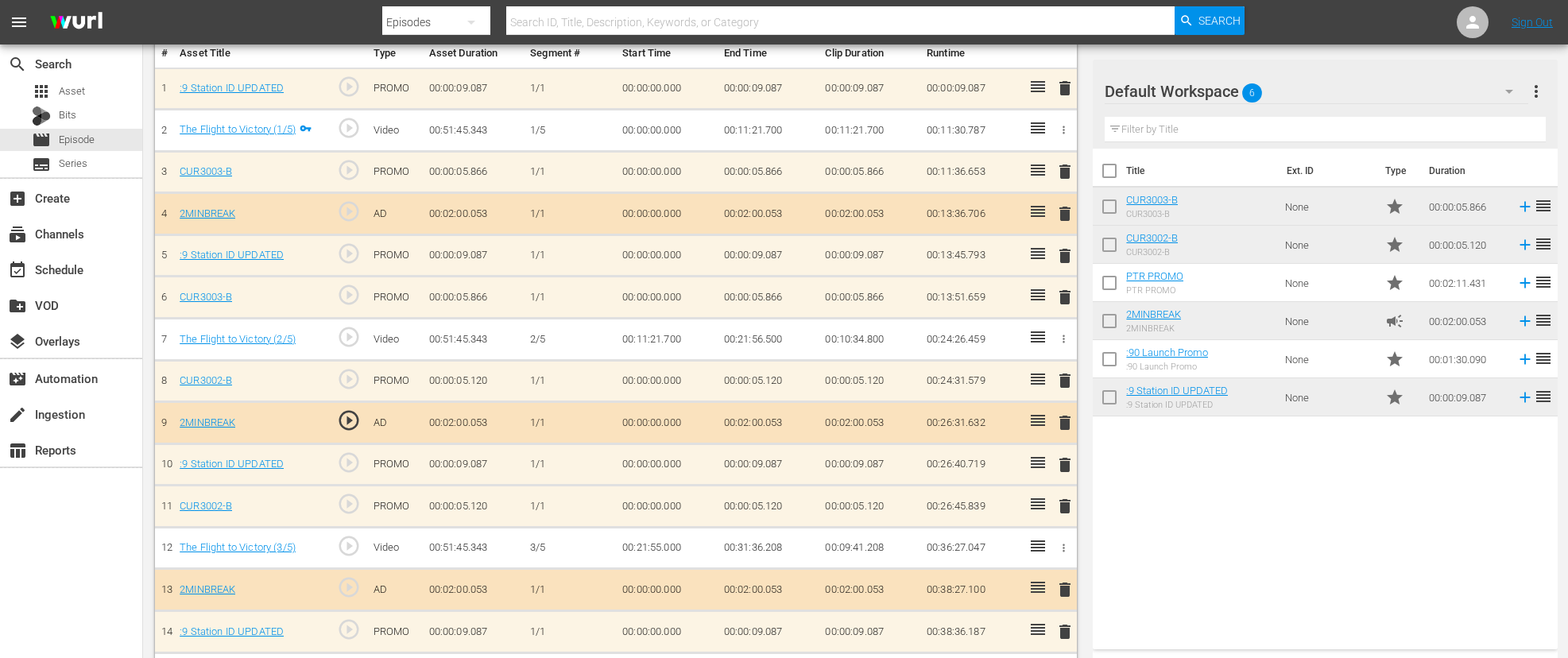
scroll to position [495, 0]
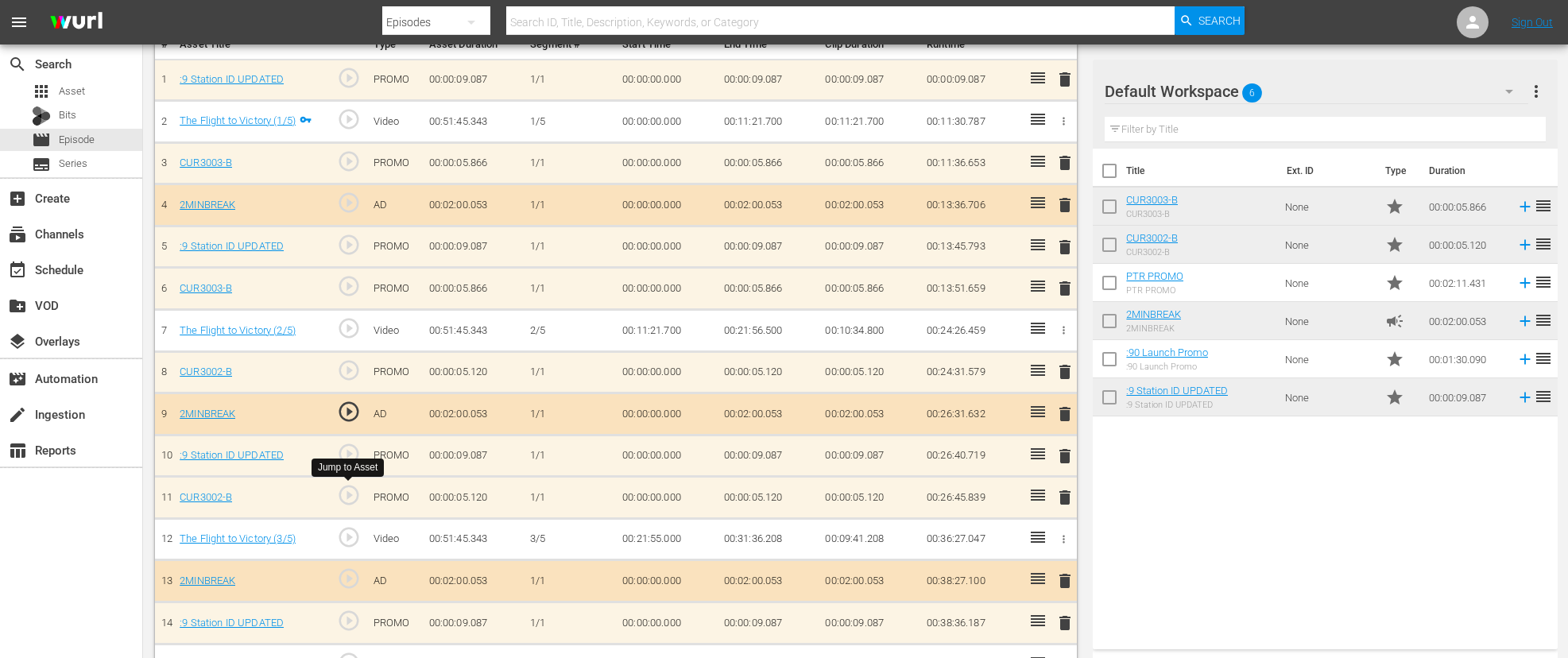
click at [352, 499] on span "play_circle_outline" at bounding box center [349, 495] width 24 height 24
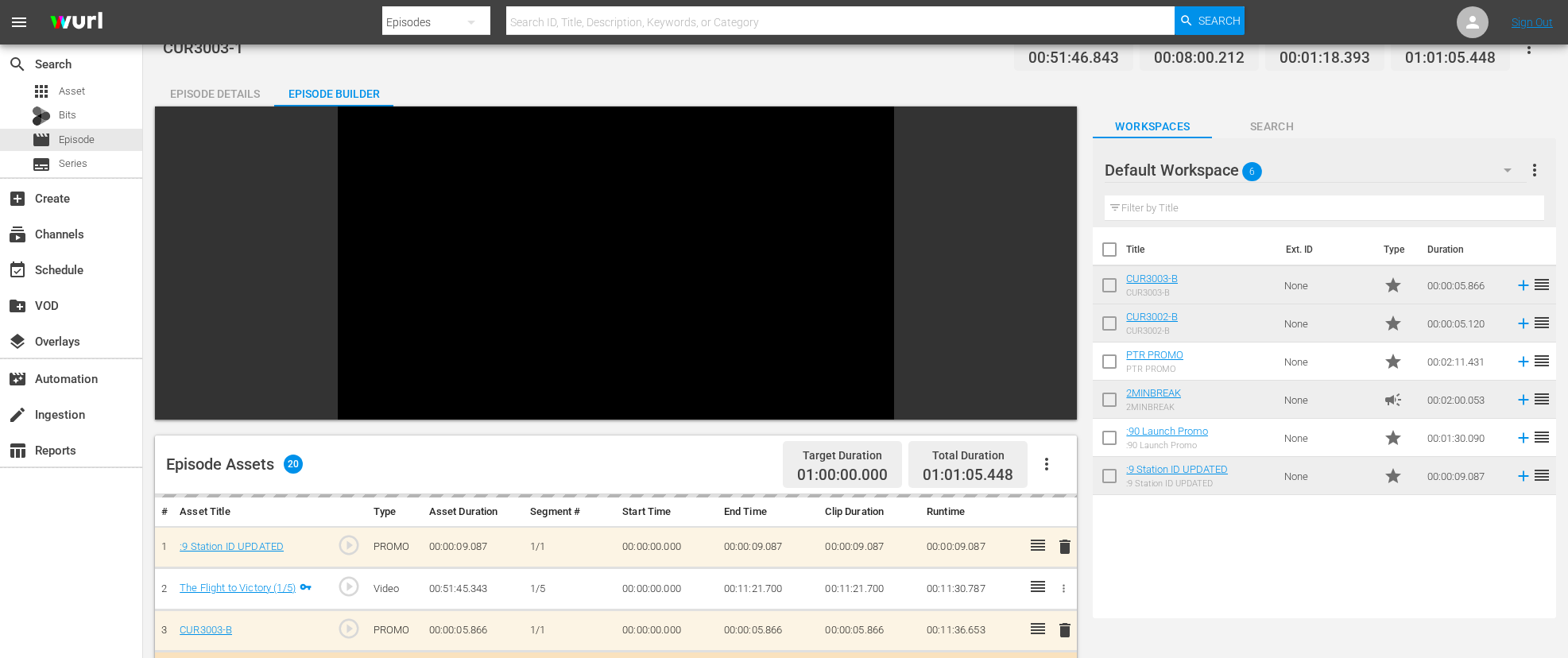
scroll to position [0, 0]
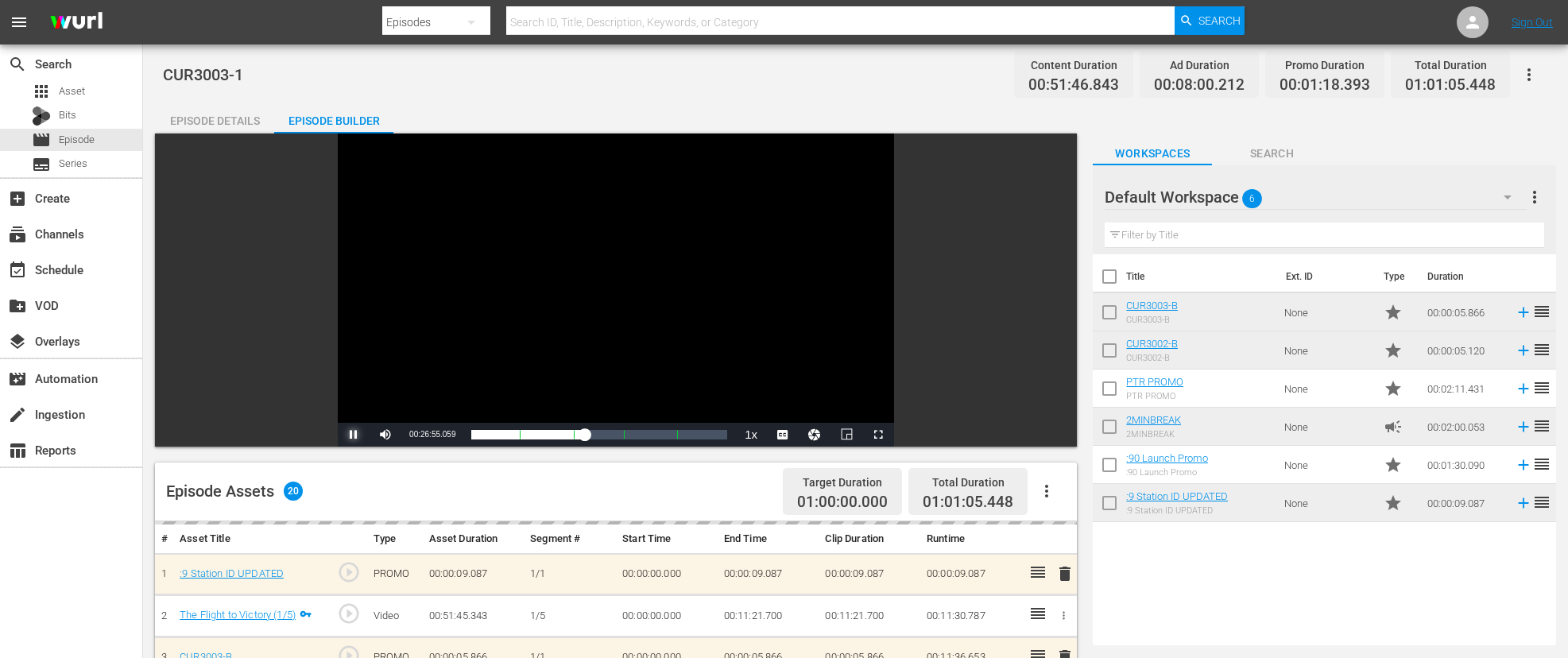
click at [354, 435] on span "Video Player" at bounding box center [354, 435] width 0 height 0
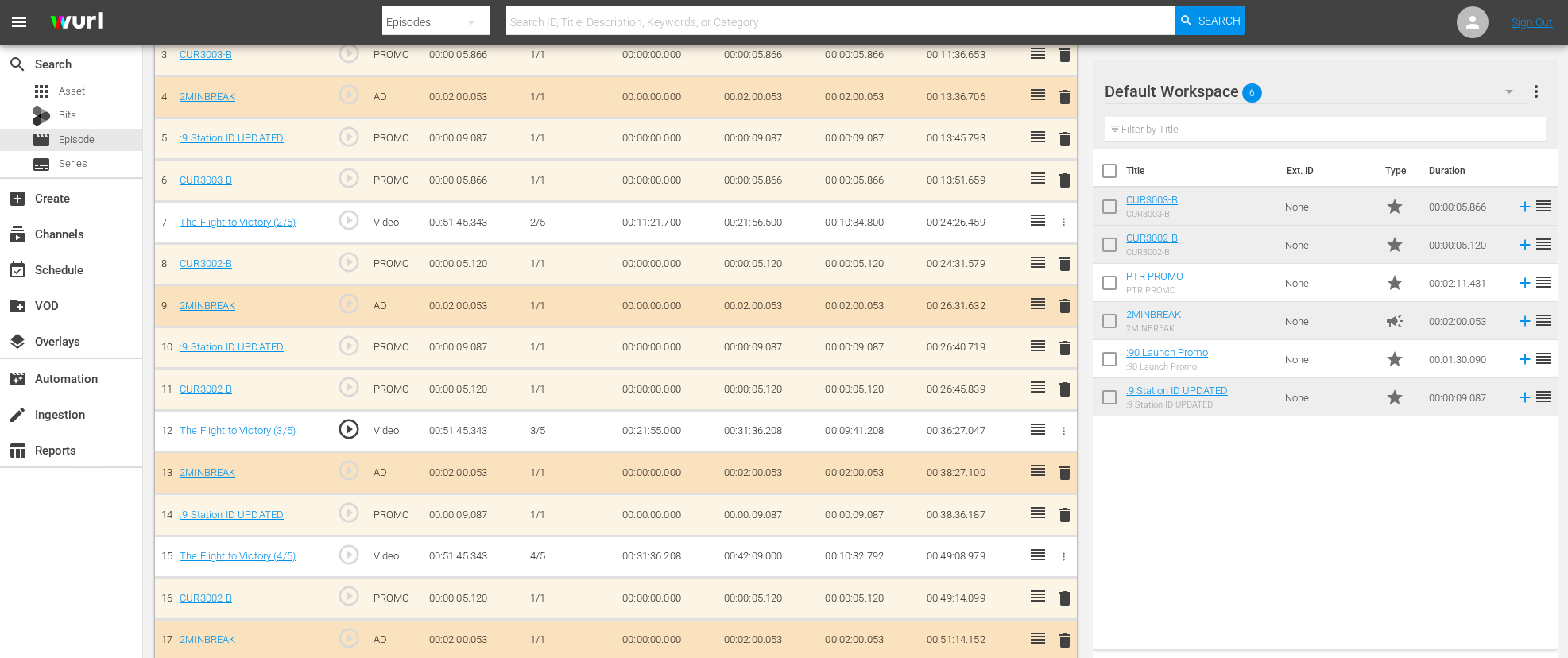
scroll to position [587, 0]
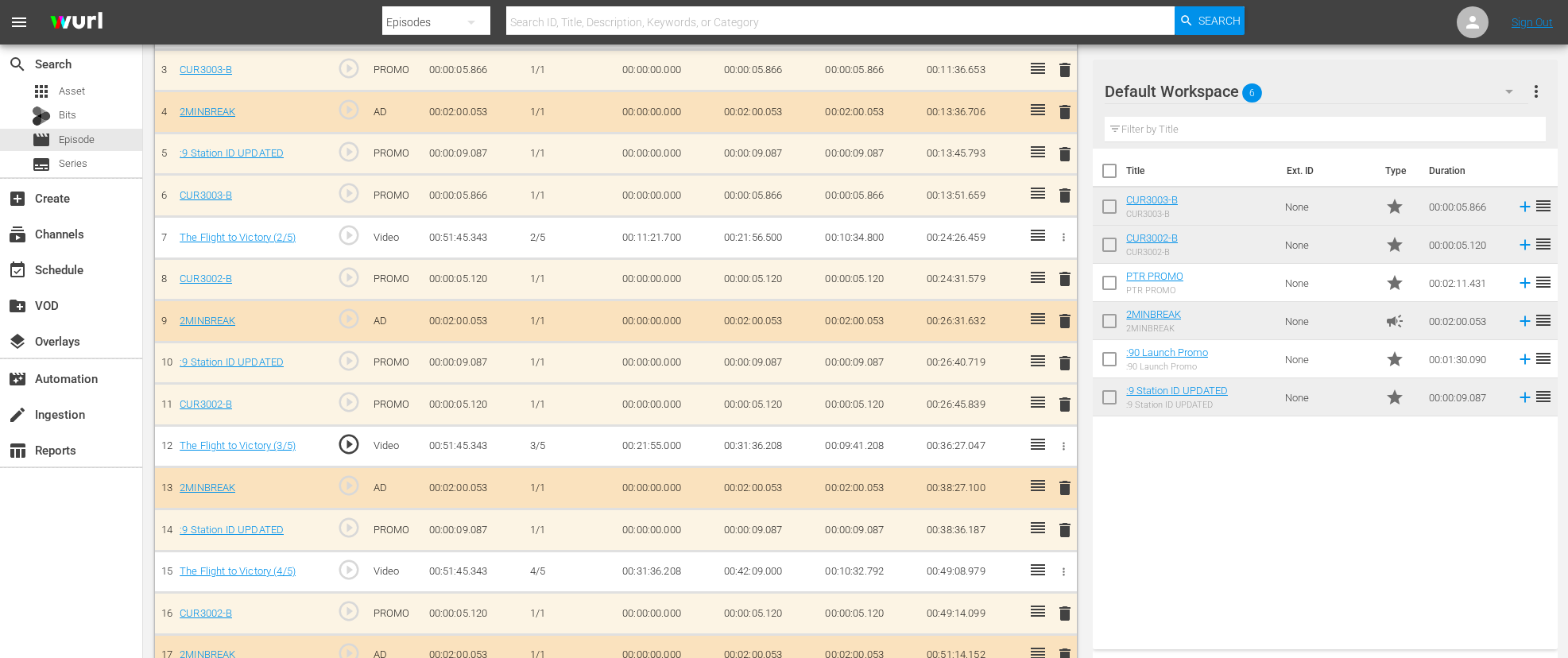
click at [761, 236] on td "00:21:56.500" at bounding box center [769, 237] width 102 height 42
click at [763, 238] on td "00:21:56.500" at bounding box center [769, 237] width 102 height 42
click at [1061, 235] on icon "button" at bounding box center [1063, 237] width 12 height 12
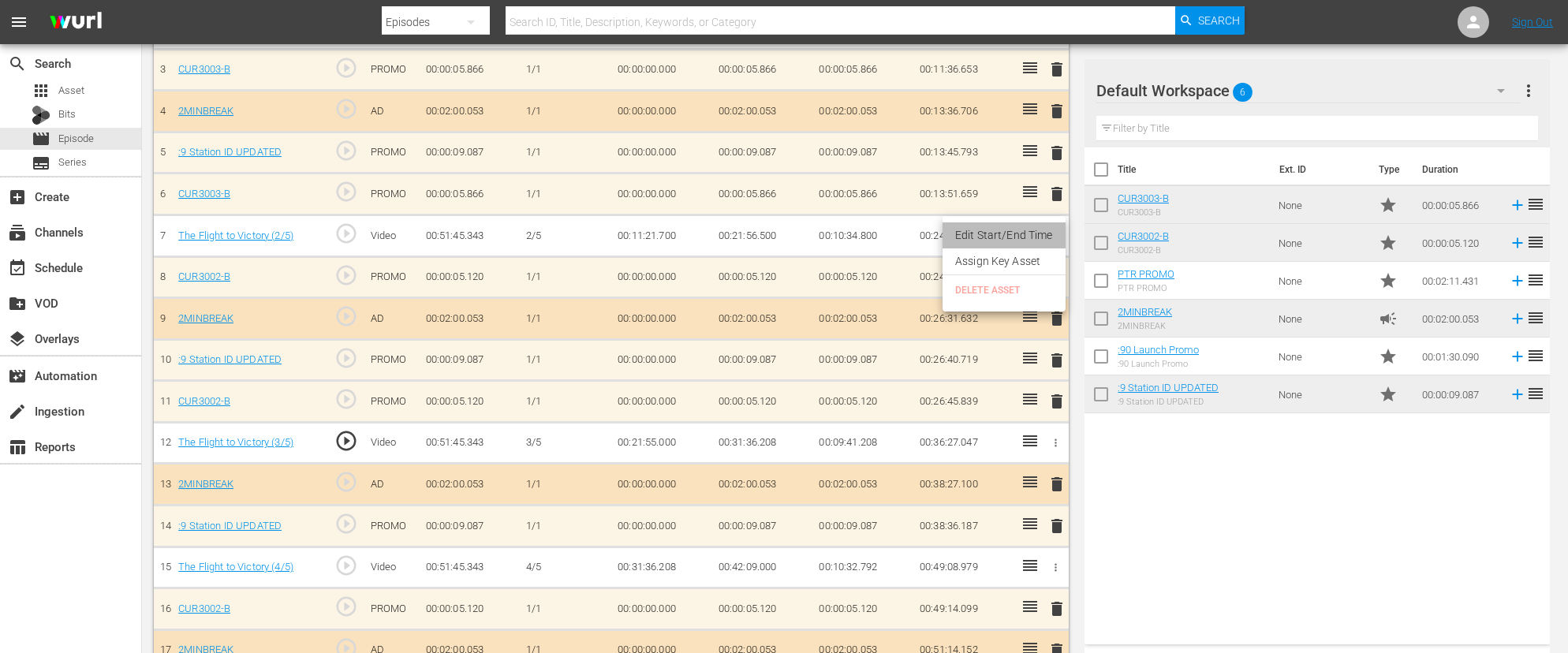
click at [1021, 233] on li "Edit Start/End Time" at bounding box center [1004, 235] width 123 height 26
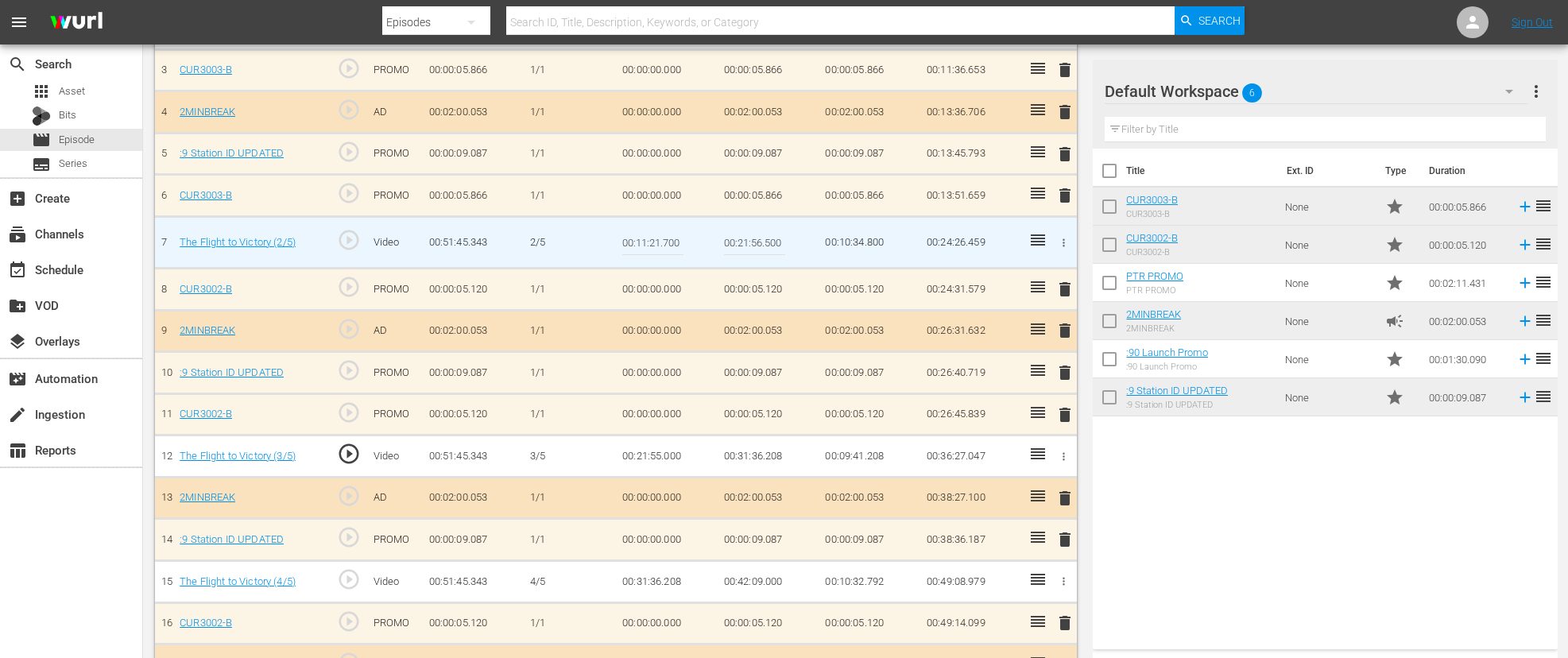
click at [761, 244] on input "00:21:56.500" at bounding box center [755, 242] width 62 height 39
type input "00:21:57.000"
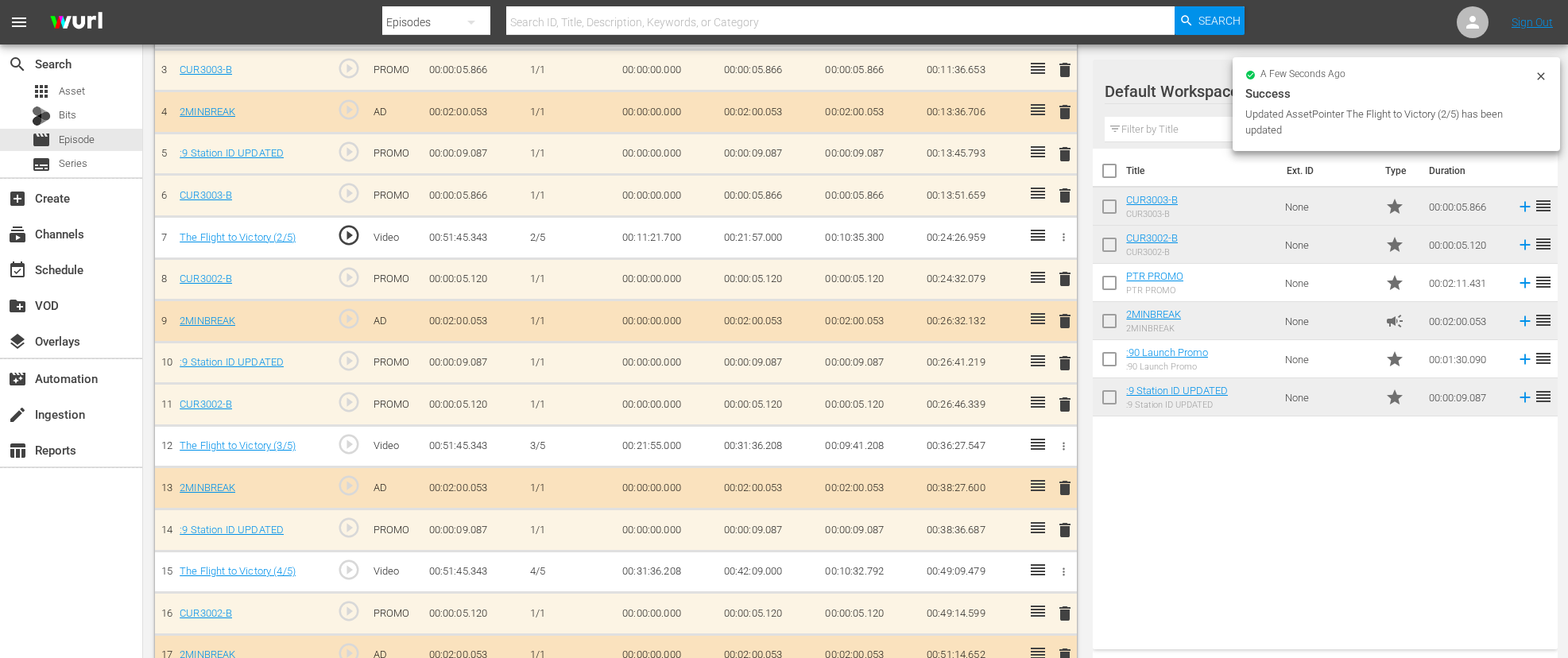
click at [660, 446] on td "00:21:55.000" at bounding box center [667, 446] width 102 height 42
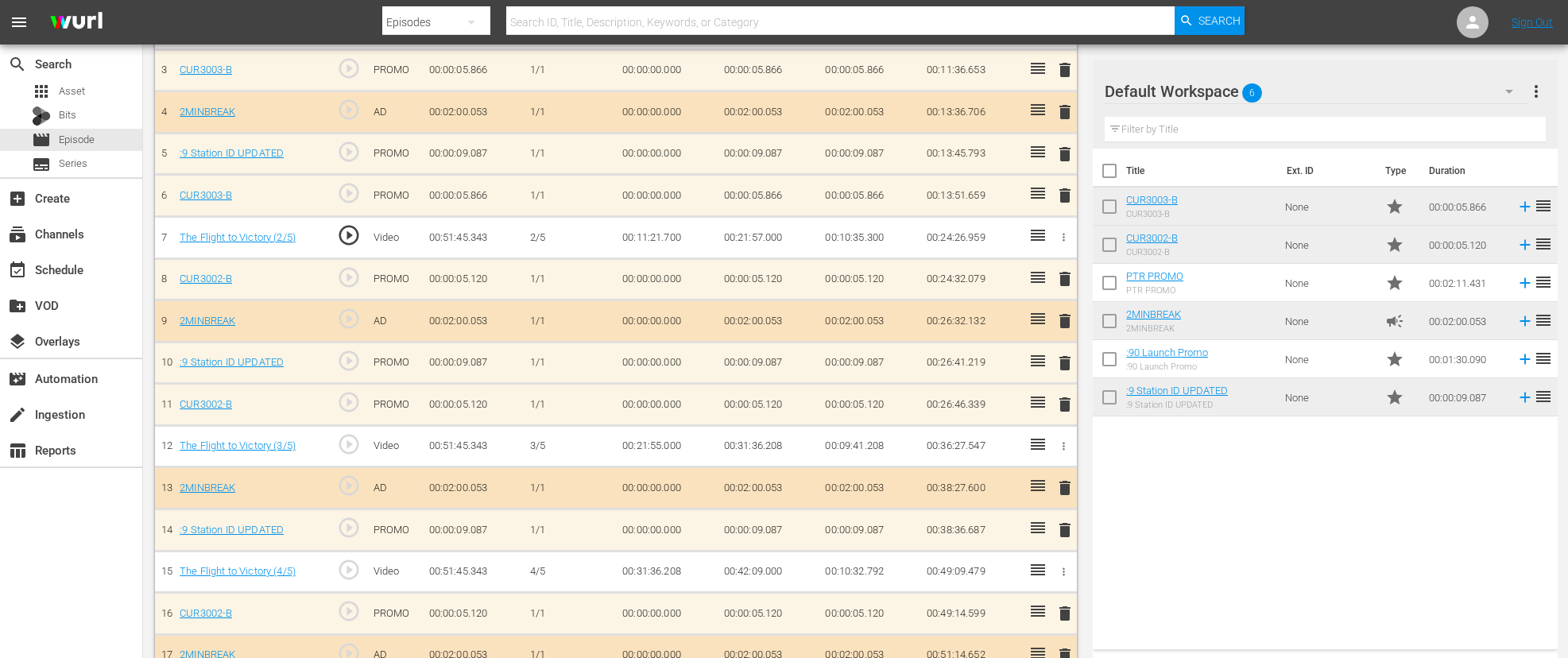
click at [1063, 446] on icon "button" at bounding box center [1063, 446] width 12 height 12
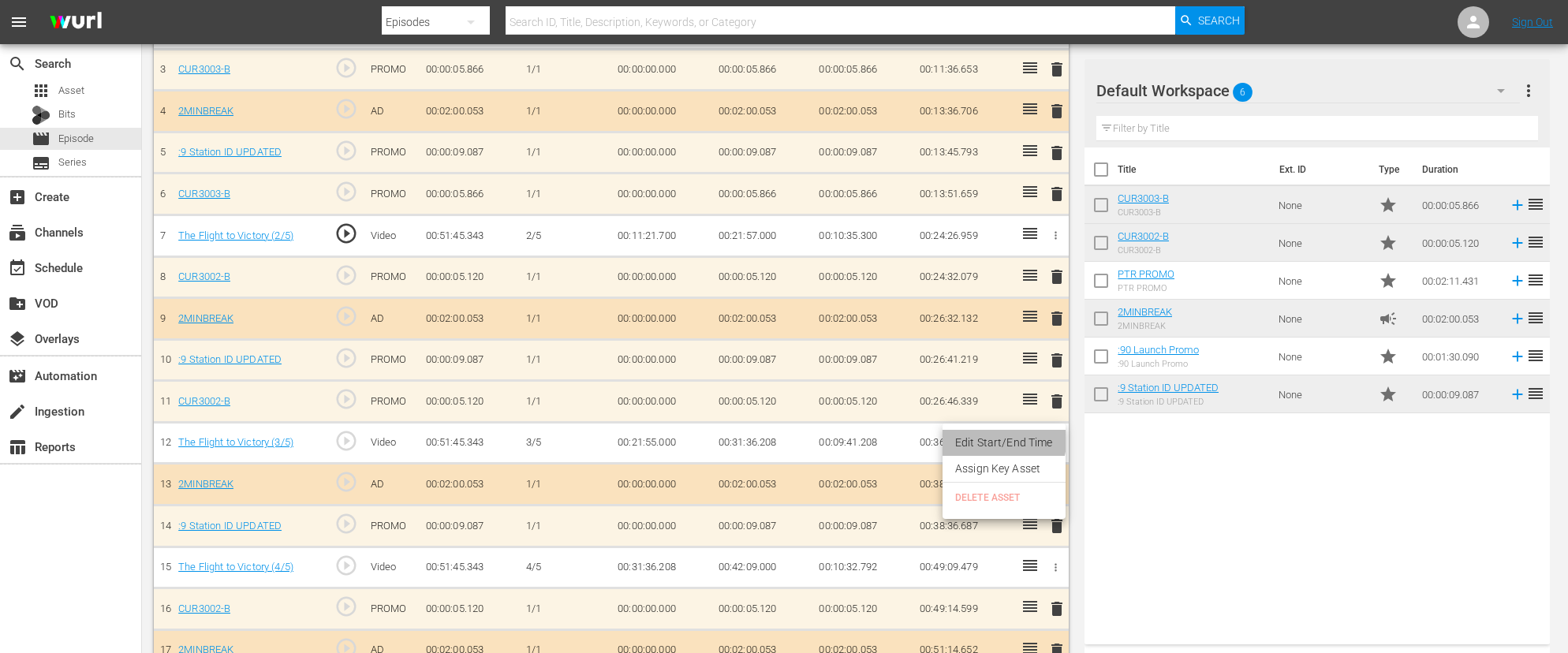
click at [986, 440] on li "Edit Start/End Time" at bounding box center [1004, 443] width 123 height 26
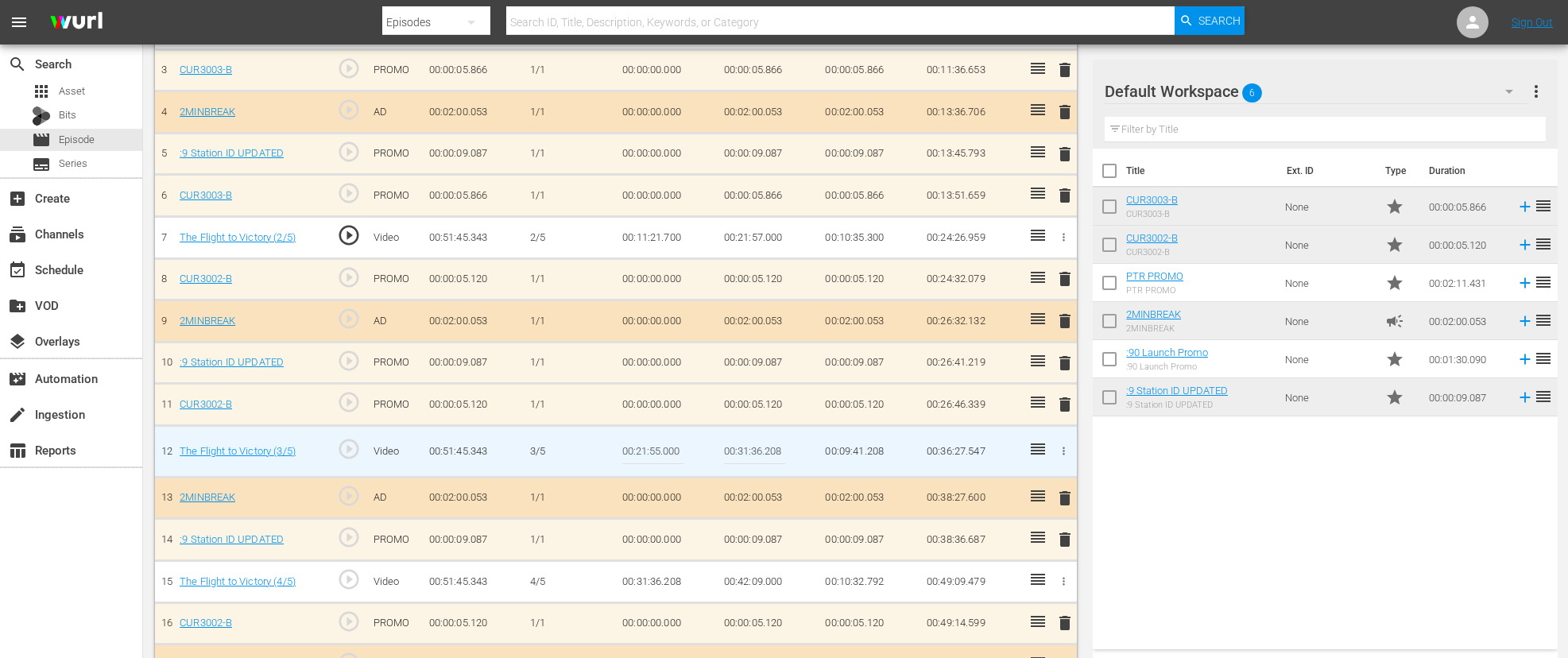
click at [659, 449] on input "00:21:55.000" at bounding box center [653, 451] width 62 height 39
click at [661, 452] on input "00:21:55.500" at bounding box center [653, 451] width 62 height 39
type input "00:21:56.500"
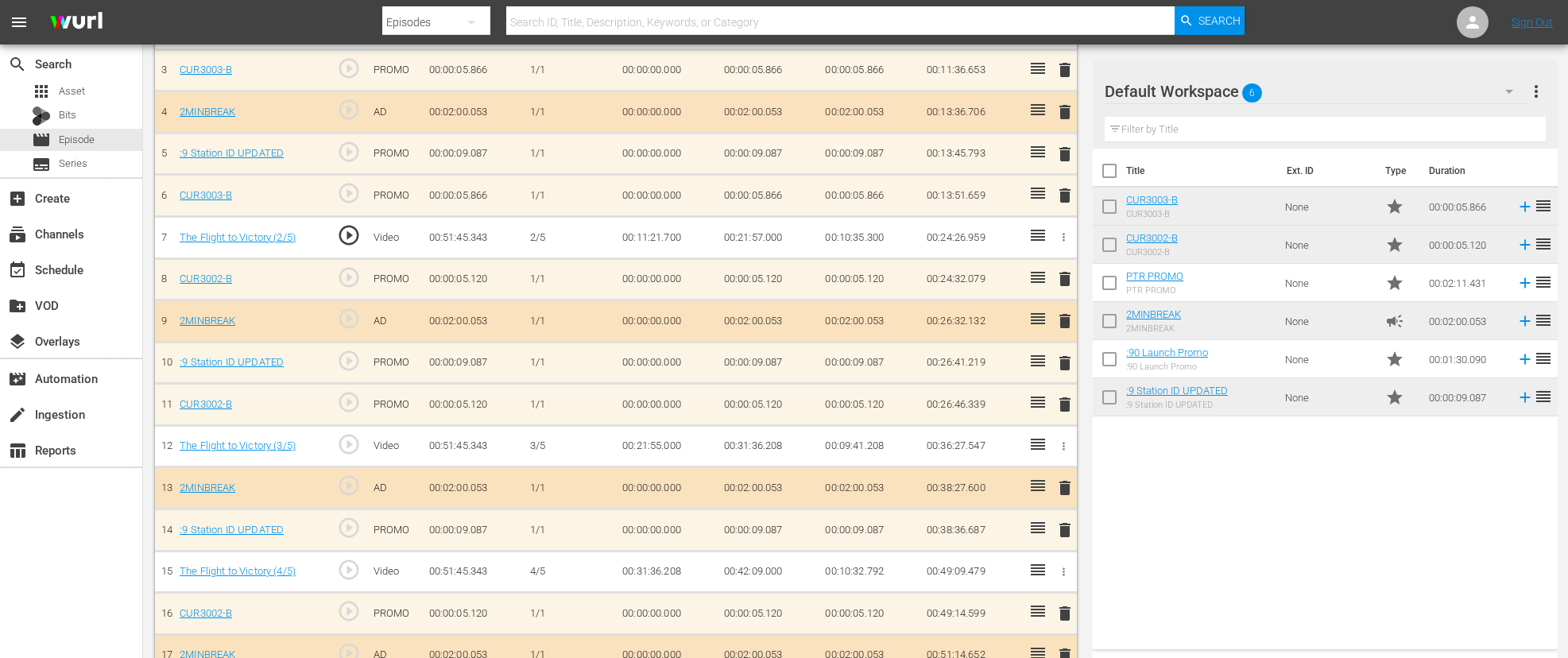
click at [762, 238] on td "00:21:57.000" at bounding box center [769, 237] width 102 height 42
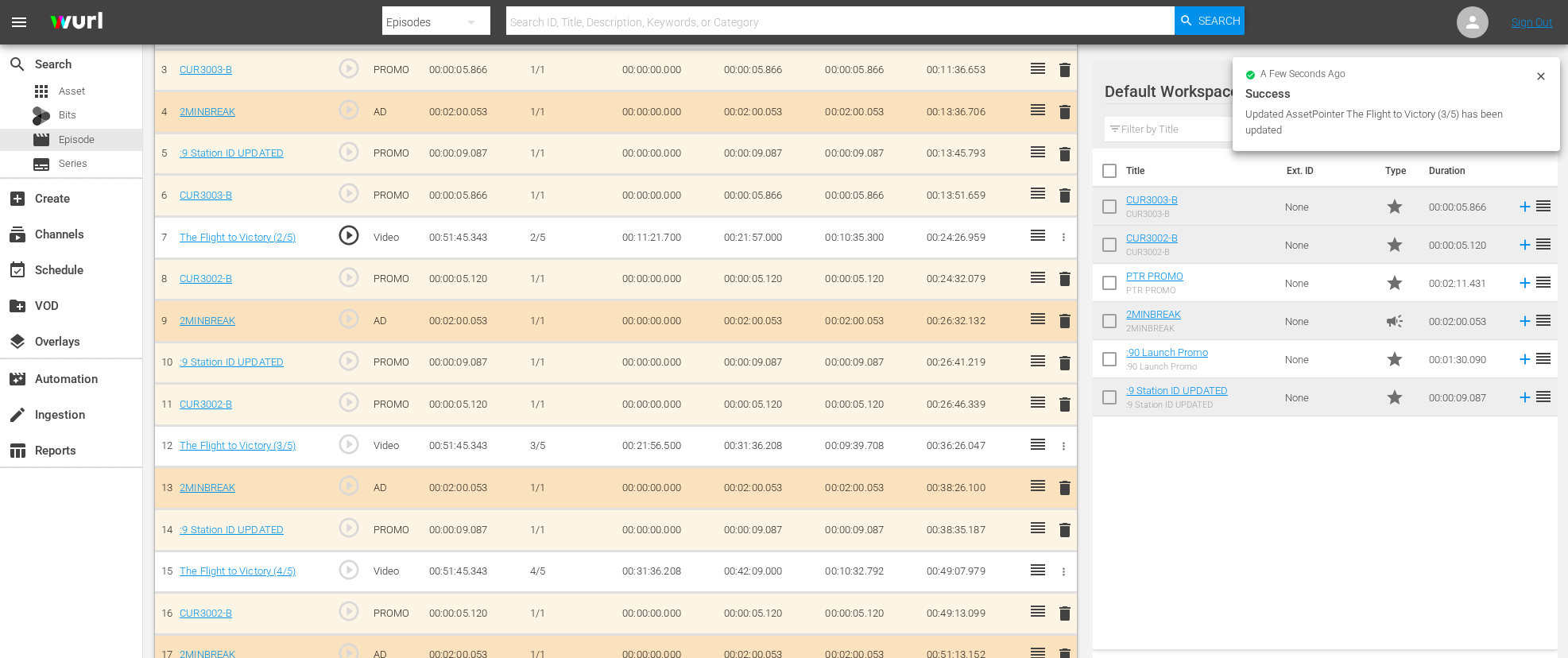
click at [1061, 235] on icon "button" at bounding box center [1063, 237] width 12 height 12
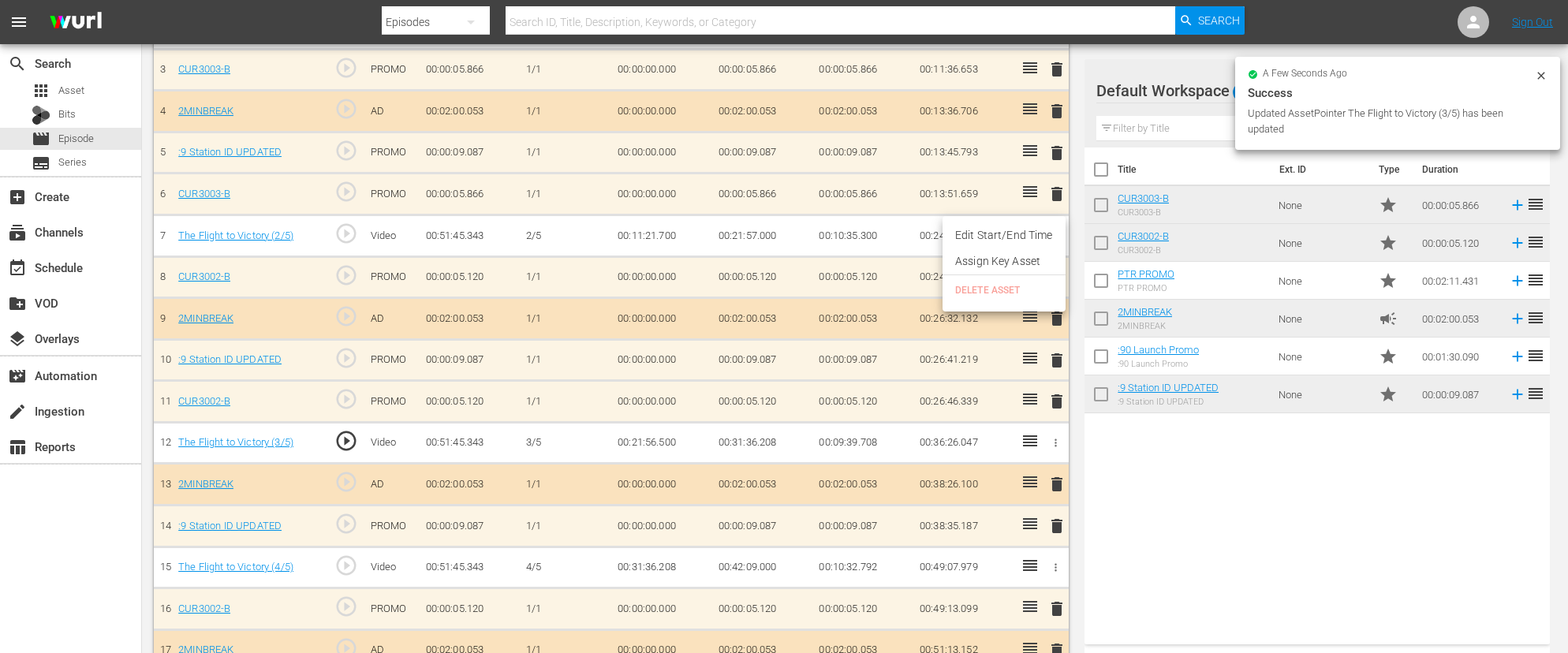
click at [1030, 236] on li "Edit Start/End Time" at bounding box center [1004, 235] width 123 height 26
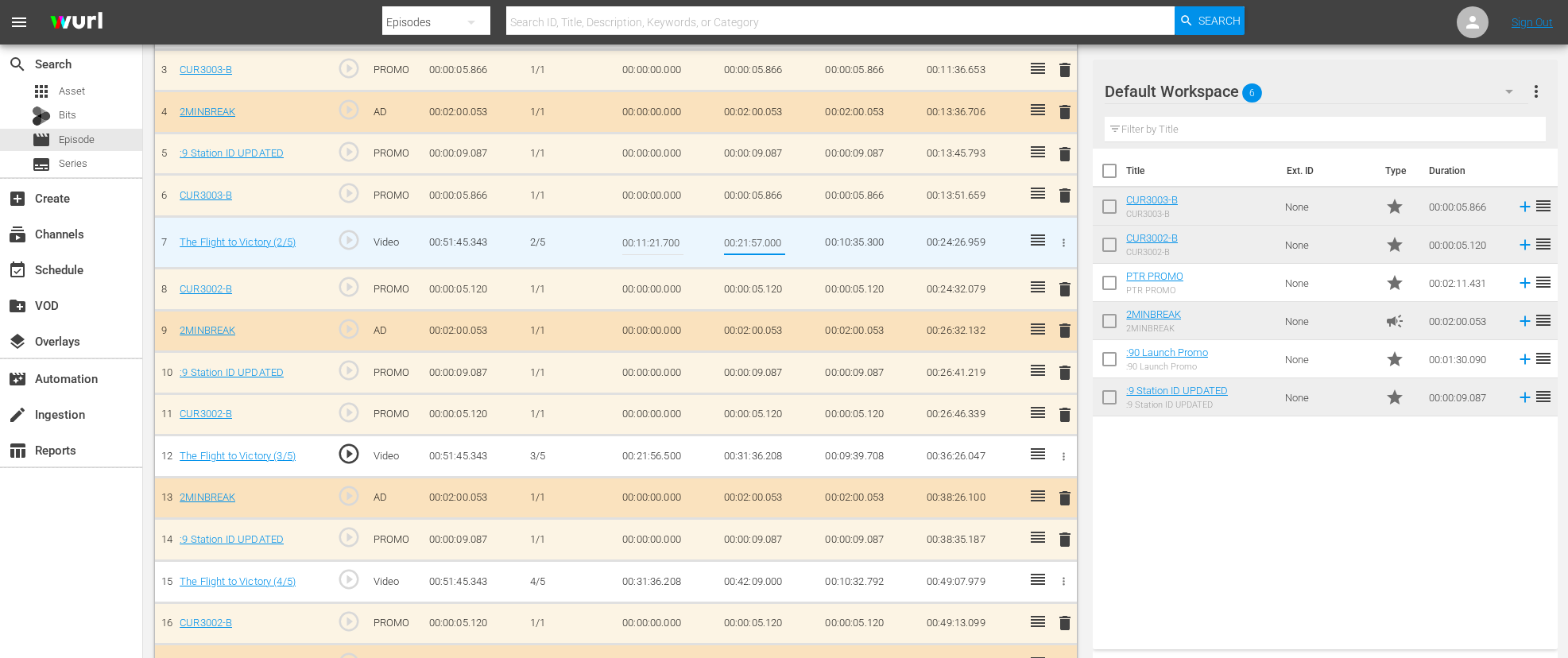
click at [761, 242] on input "00:21:57.000" at bounding box center [755, 242] width 62 height 39
type input "00:21:56.500"
click at [780, 284] on td "00:00:05.120" at bounding box center [769, 289] width 102 height 42
click at [784, 244] on input "00:21:56.500" at bounding box center [755, 242] width 62 height 39
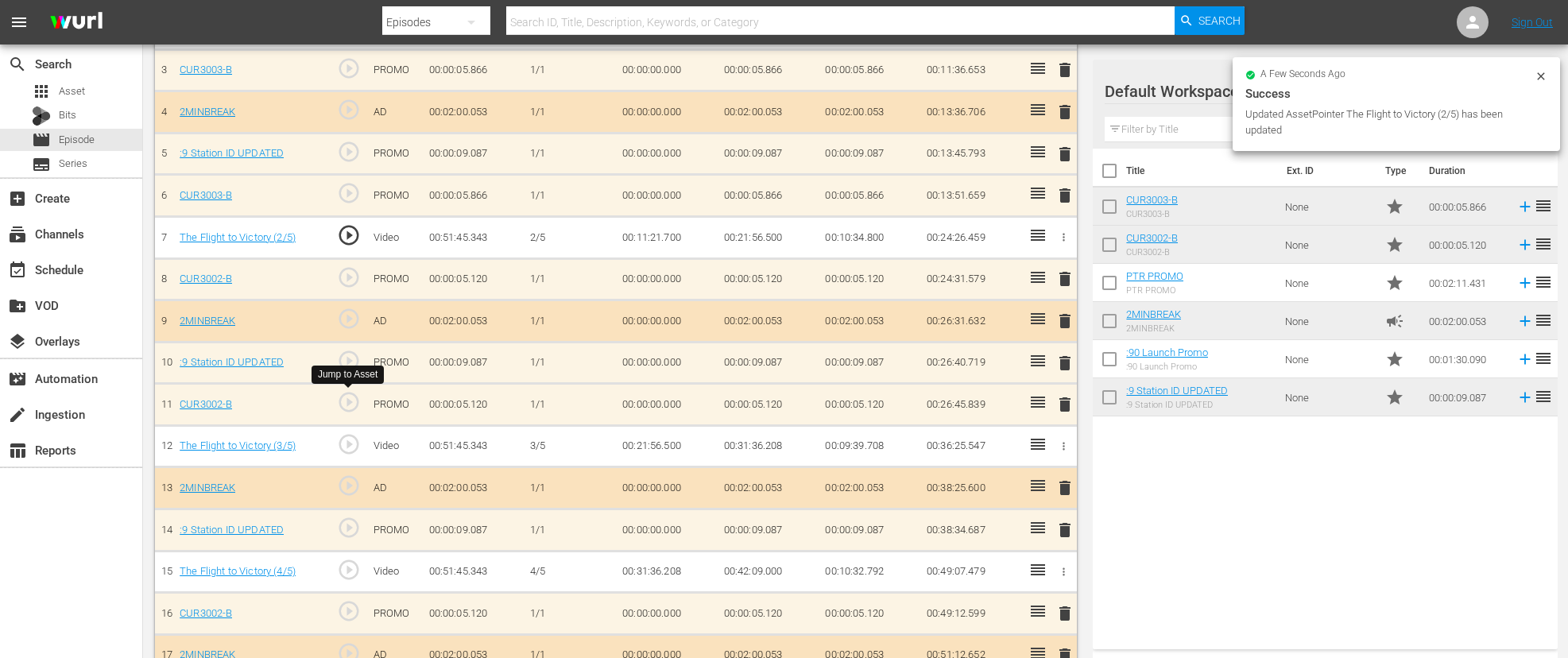
click at [347, 399] on span "play_circle_outline" at bounding box center [349, 402] width 24 height 24
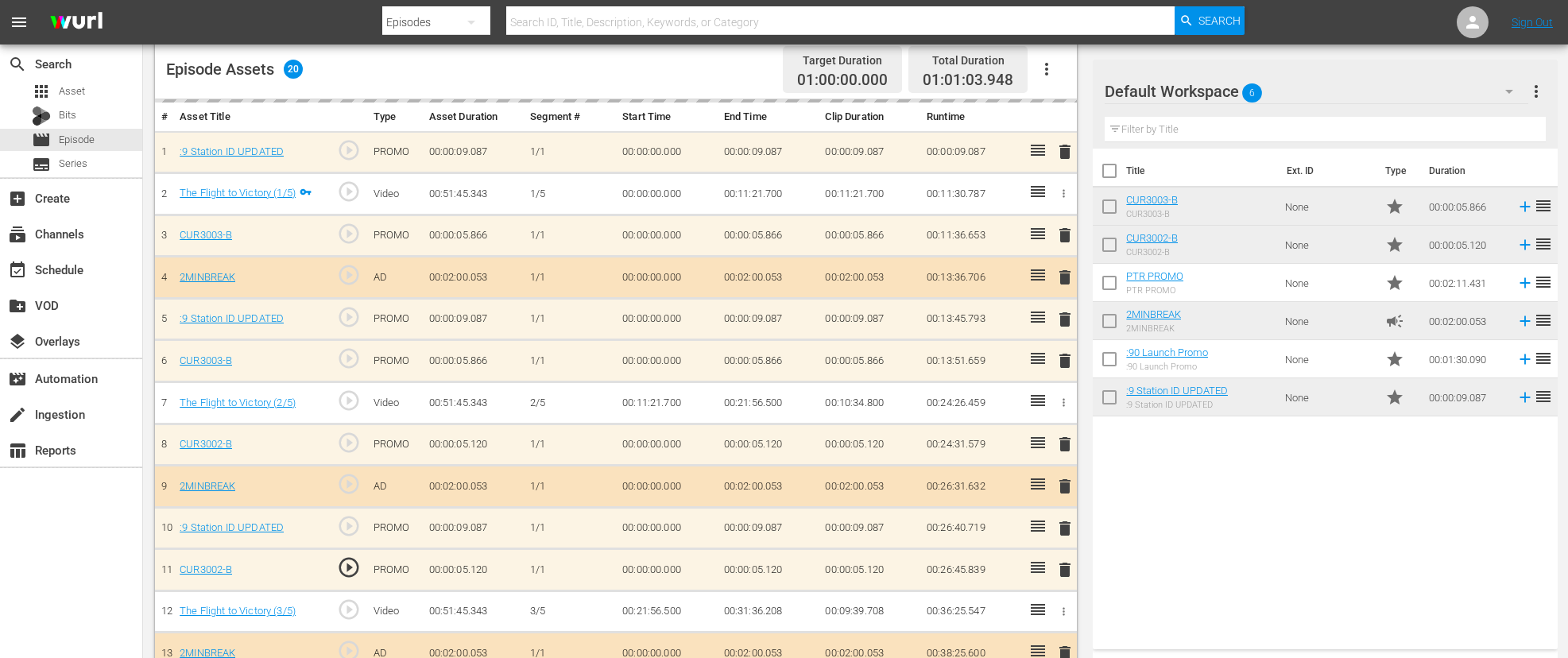
scroll to position [436, 0]
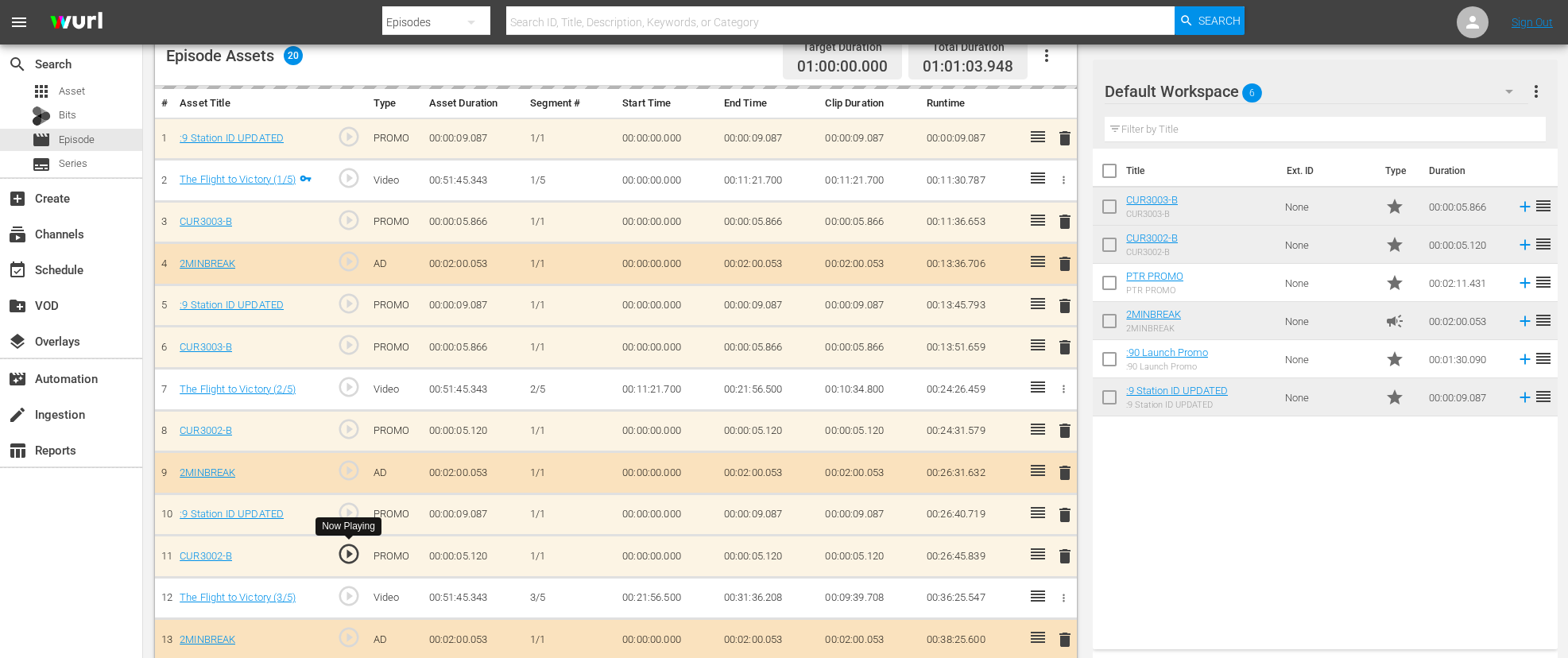
click at [347, 554] on span "play_circle_outline" at bounding box center [349, 554] width 24 height 24
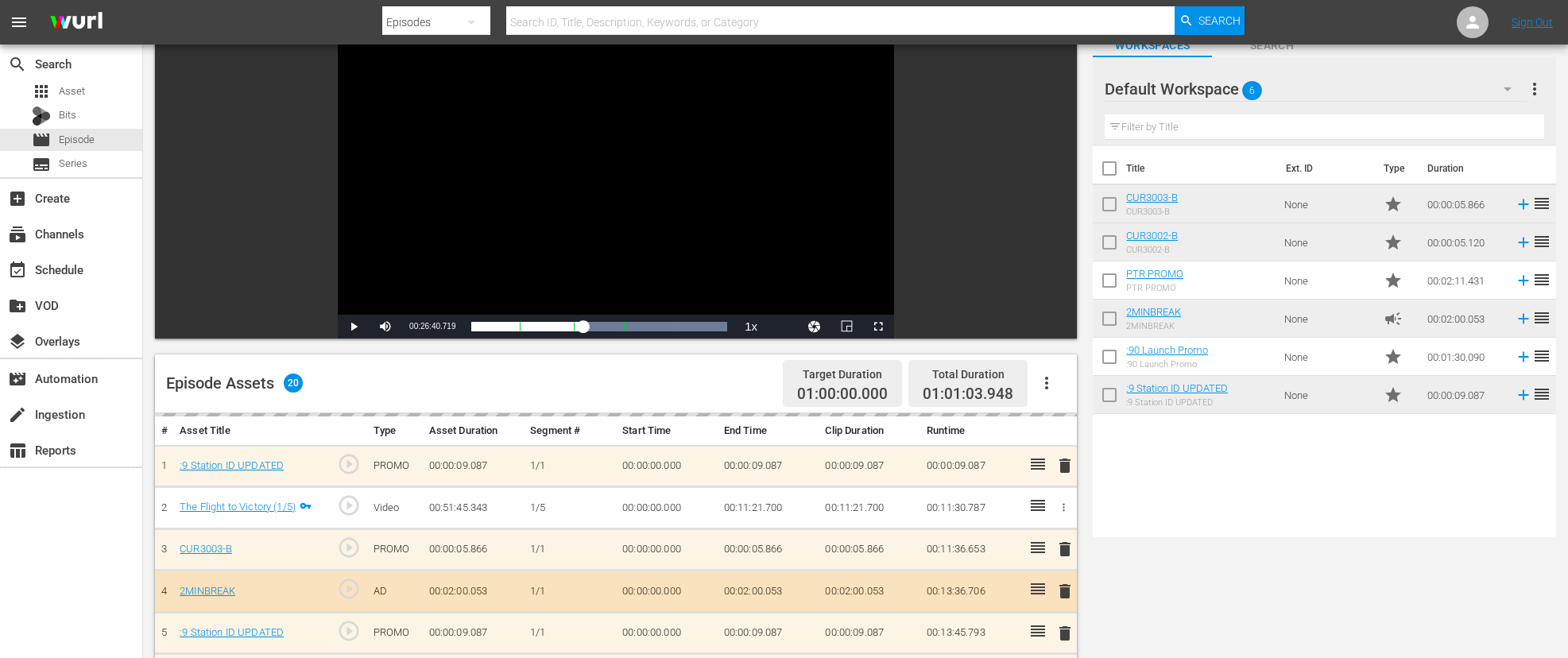
scroll to position [7, 0]
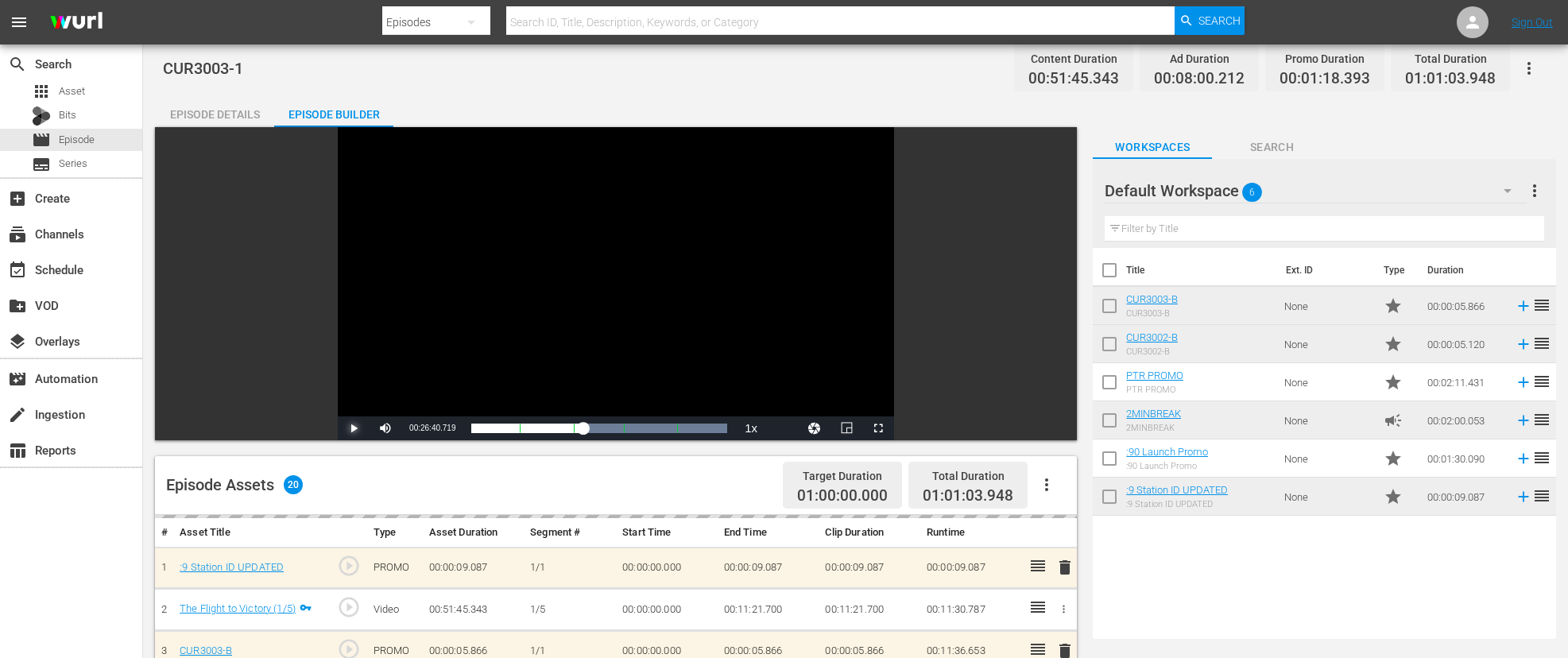
click at [354, 428] on span "Video Player" at bounding box center [354, 428] width 0 height 0
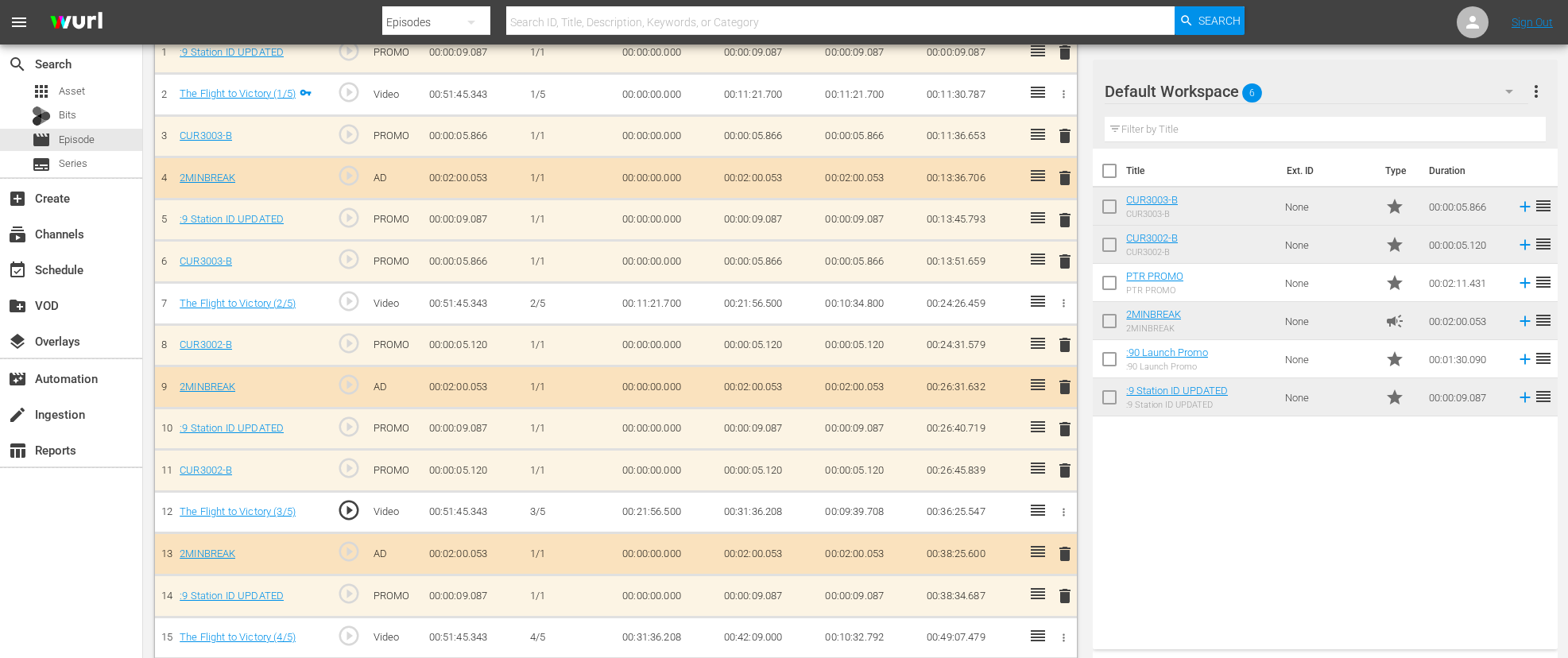
scroll to position [524, 0]
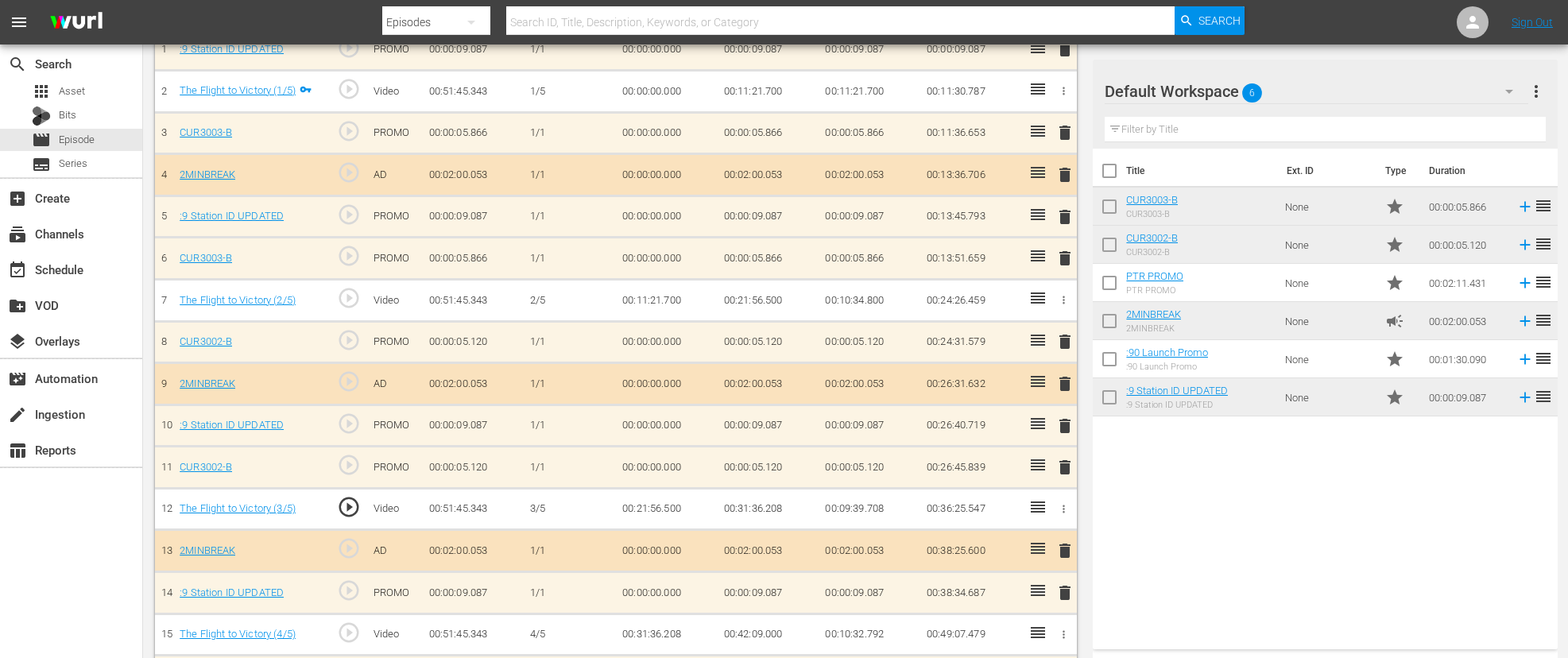
click at [1062, 467] on div "delete" at bounding box center [1063, 468] width 15 height 23
click at [1065, 465] on div "delete" at bounding box center [1063, 468] width 15 height 23
click at [1021, 461] on td "00:26:45.839" at bounding box center [971, 467] width 102 height 42
click at [1067, 466] on div "delete" at bounding box center [1063, 468] width 15 height 23
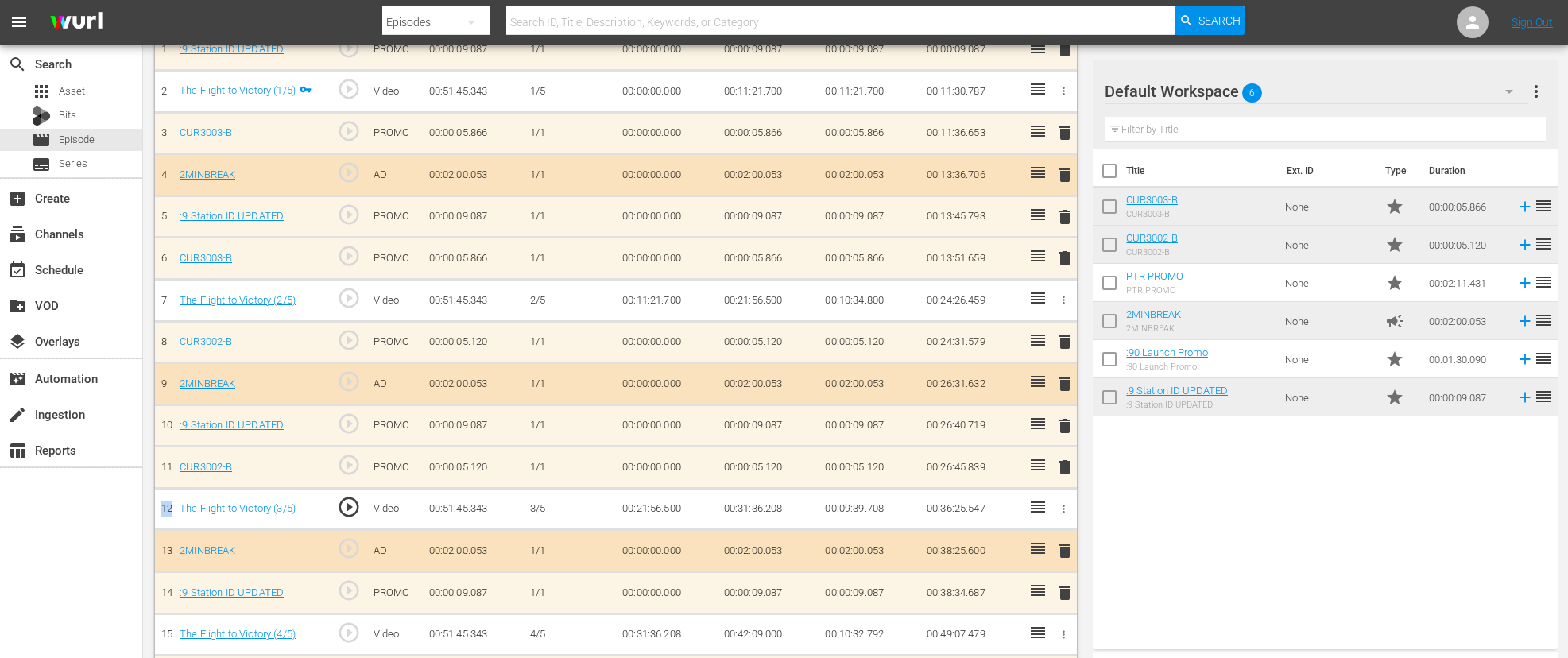
click at [1067, 466] on div "delete" at bounding box center [1063, 468] width 15 height 23
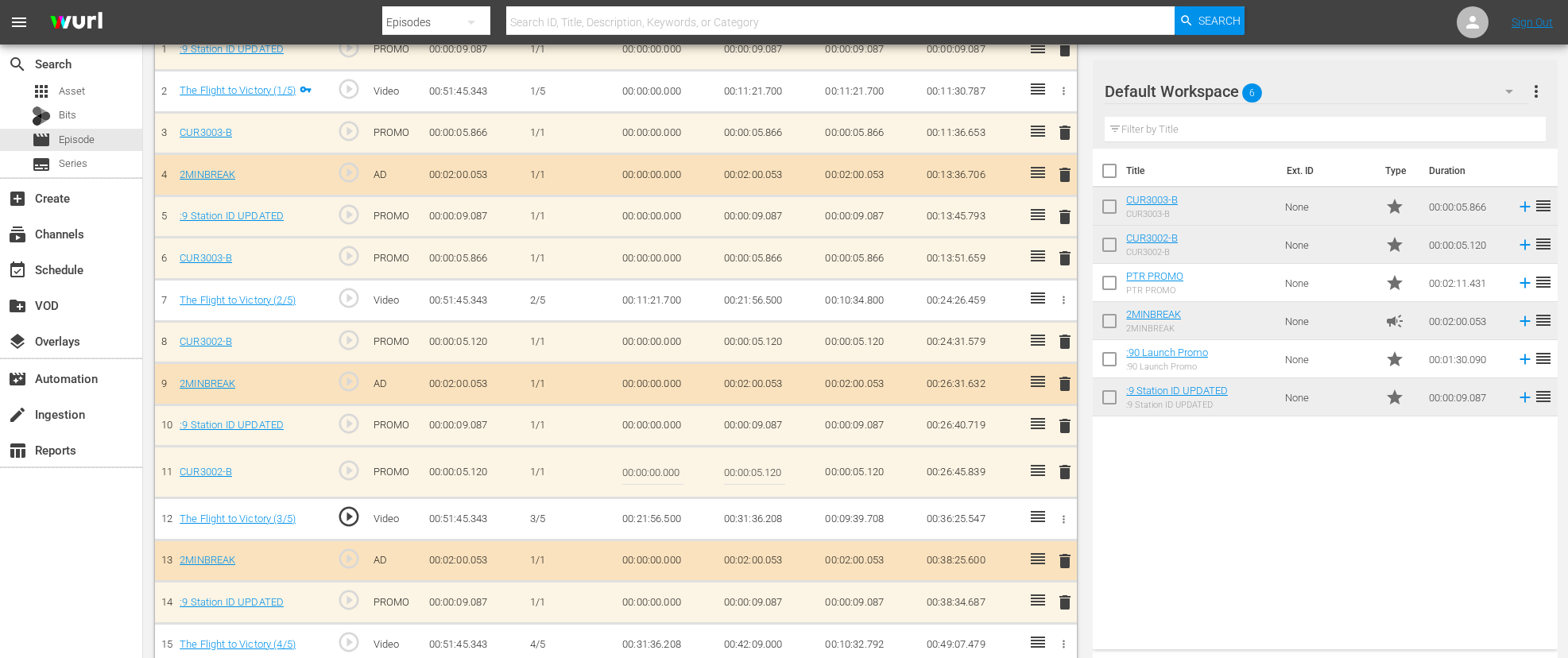
click at [1067, 469] on div "delete" at bounding box center [1063, 473] width 15 height 23
click at [1066, 474] on div "delete" at bounding box center [1063, 473] width 15 height 23
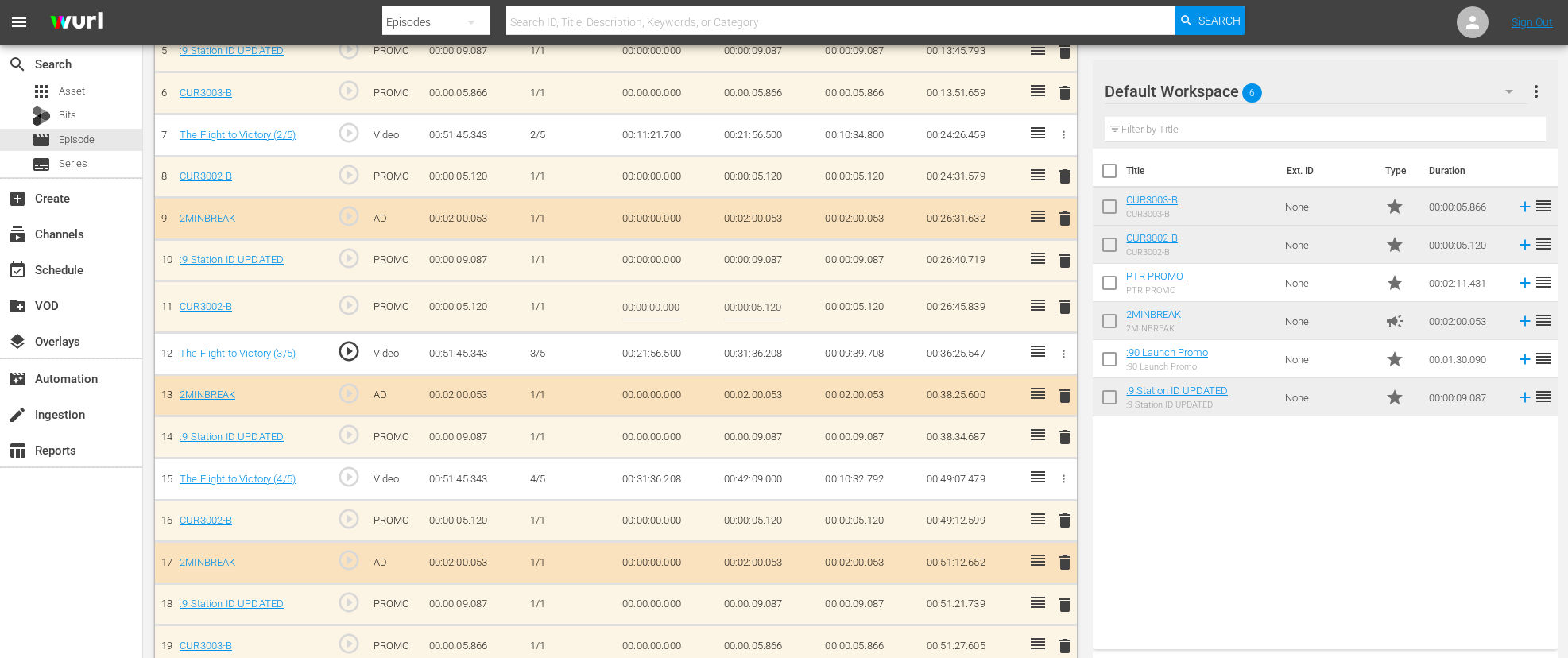
scroll to position [701, 0]
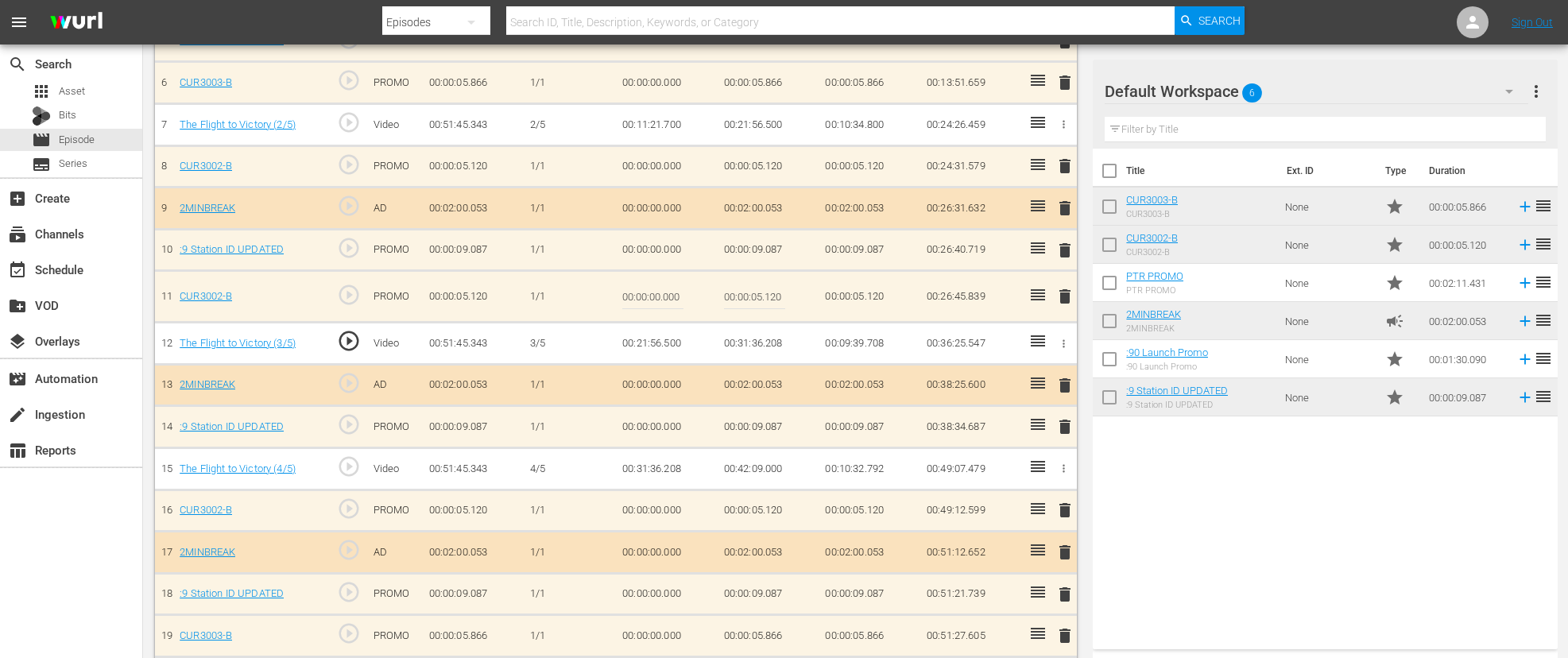
click at [1067, 505] on div "delete" at bounding box center [1063, 510] width 15 height 23
click at [1035, 509] on icon at bounding box center [1038, 509] width 14 height 11
click at [1065, 506] on div "delete" at bounding box center [1063, 510] width 15 height 23
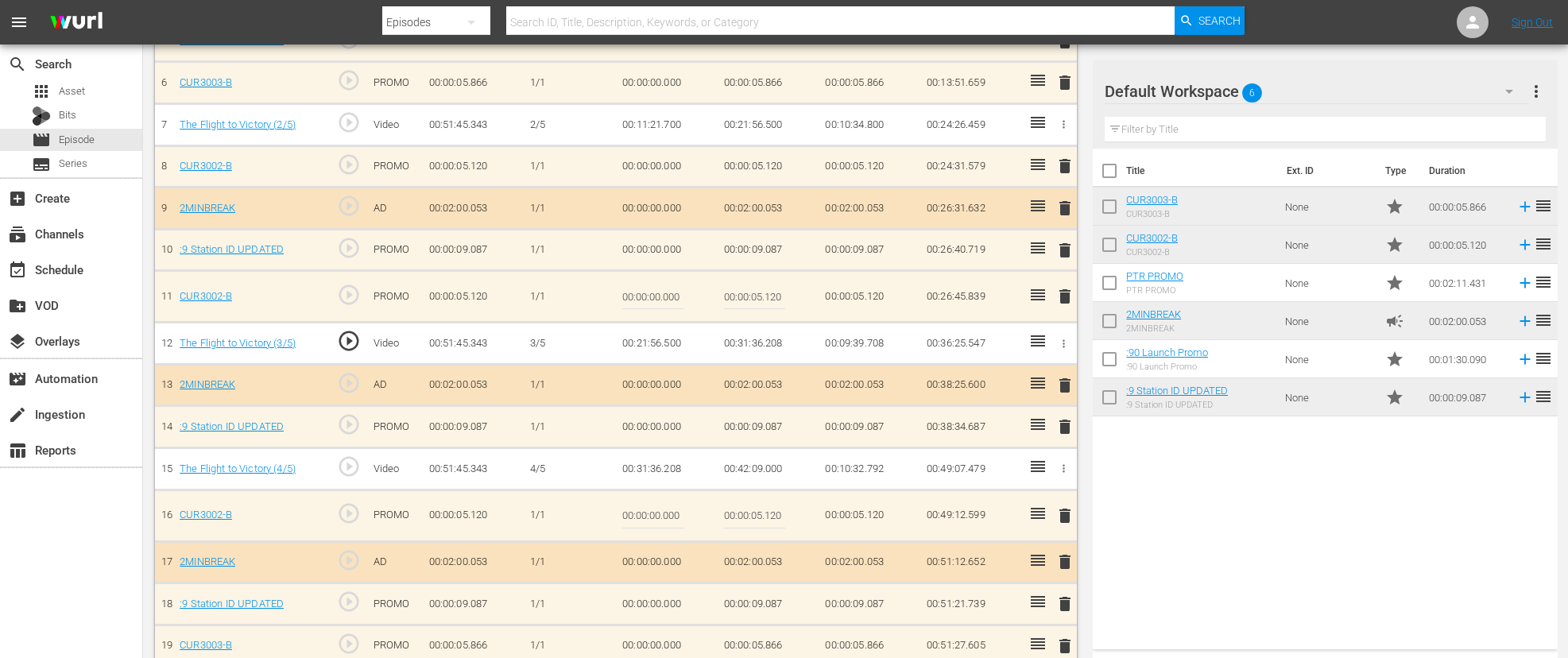
click at [1064, 520] on div "delete" at bounding box center [1063, 515] width 15 height 23
click at [762, 344] on td "00:31:36.208" at bounding box center [769, 343] width 102 height 42
click at [1062, 341] on icon "button" at bounding box center [1063, 344] width 12 height 12
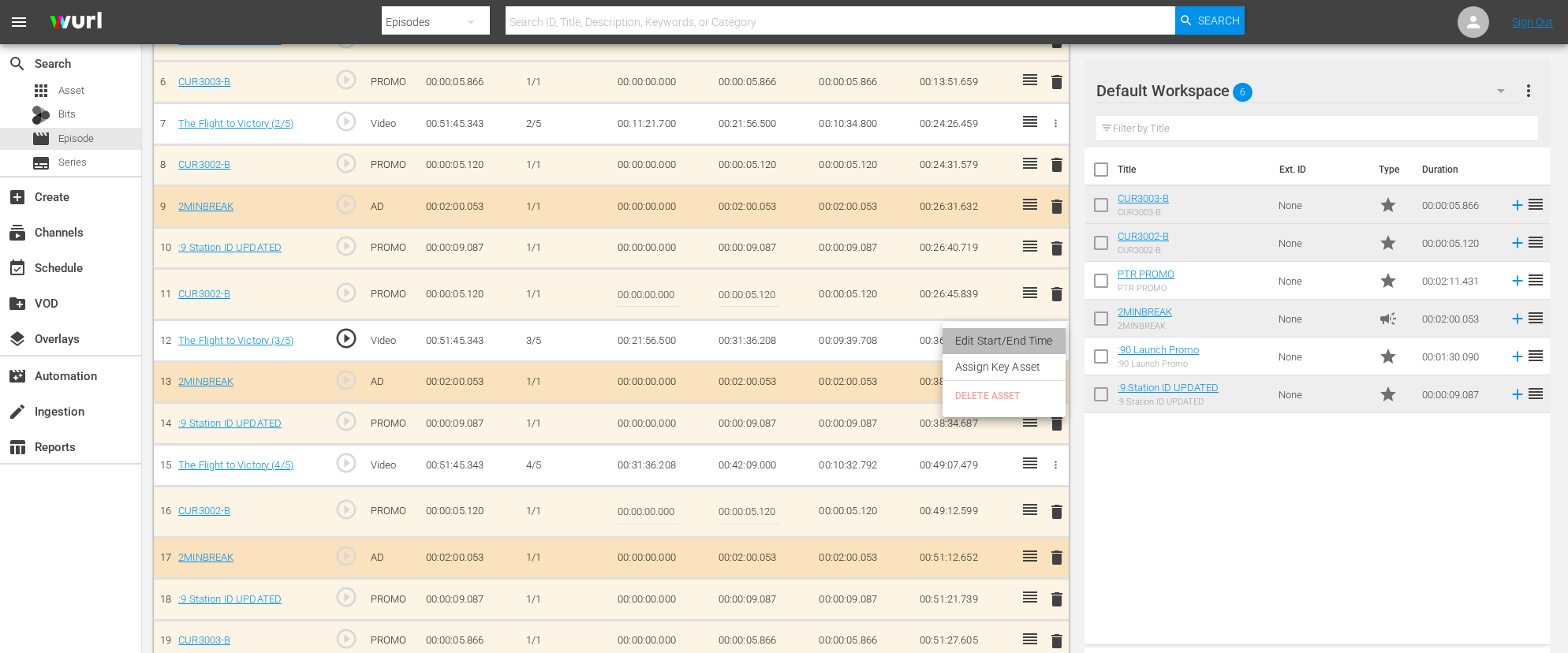
click at [1018, 341] on li "Edit Start/End Time" at bounding box center [1004, 341] width 123 height 26
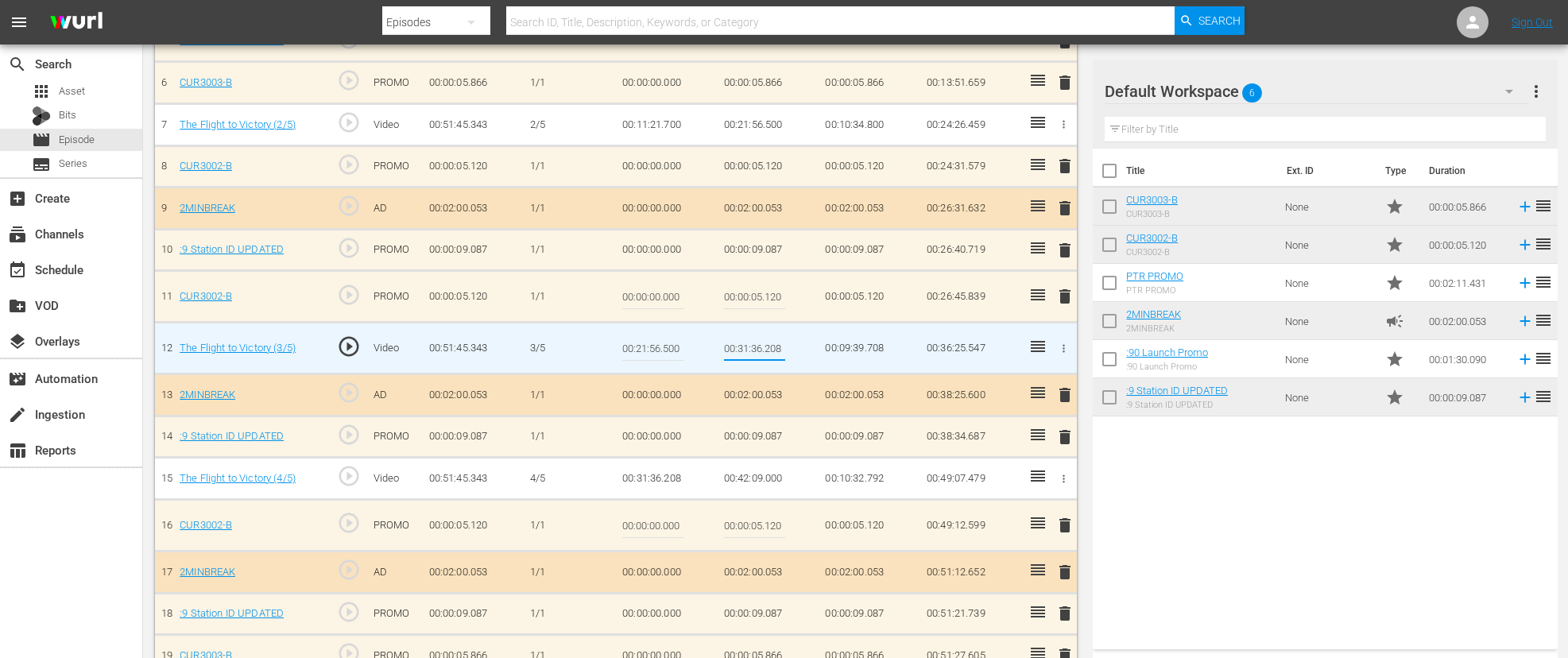
click at [761, 348] on input "00:31:36.208" at bounding box center [755, 348] width 62 height 39
type input "00:31:37.708"
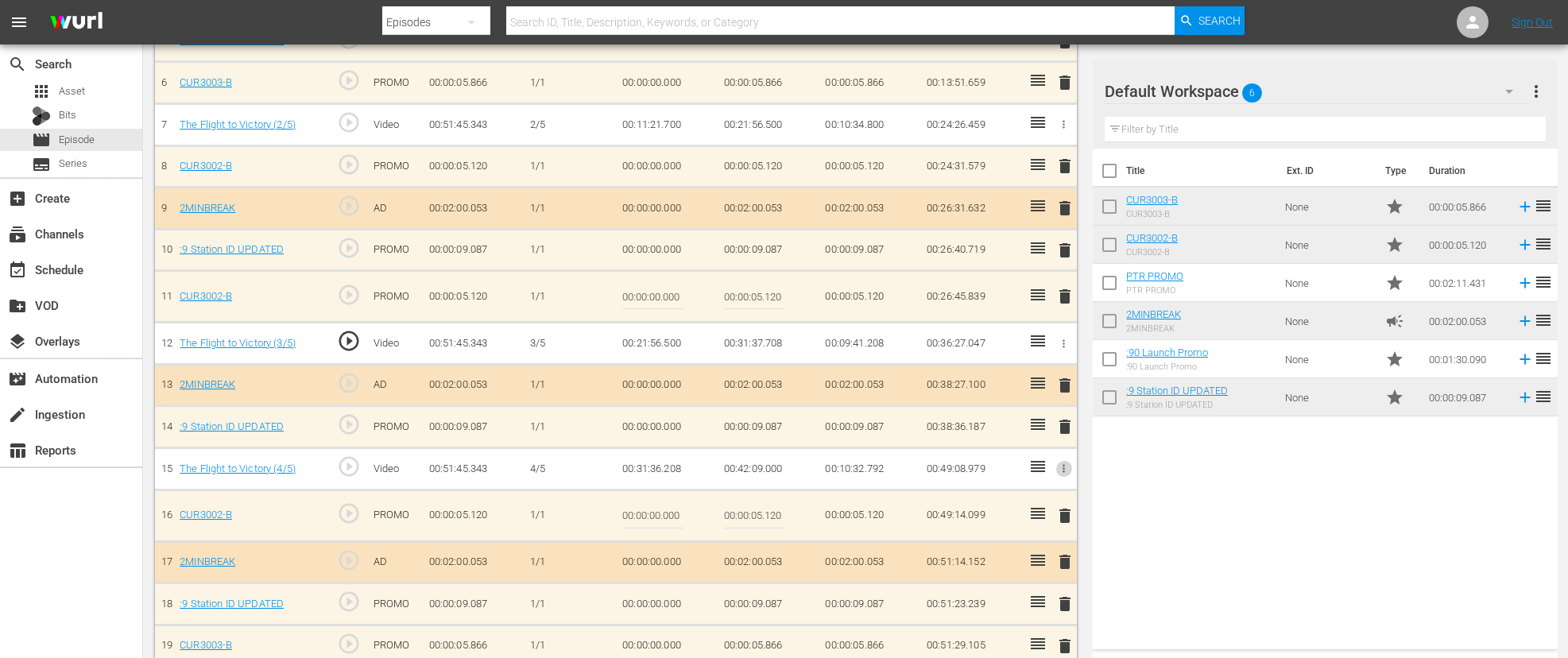
click at [1066, 467] on icon "button" at bounding box center [1063, 468] width 12 height 12
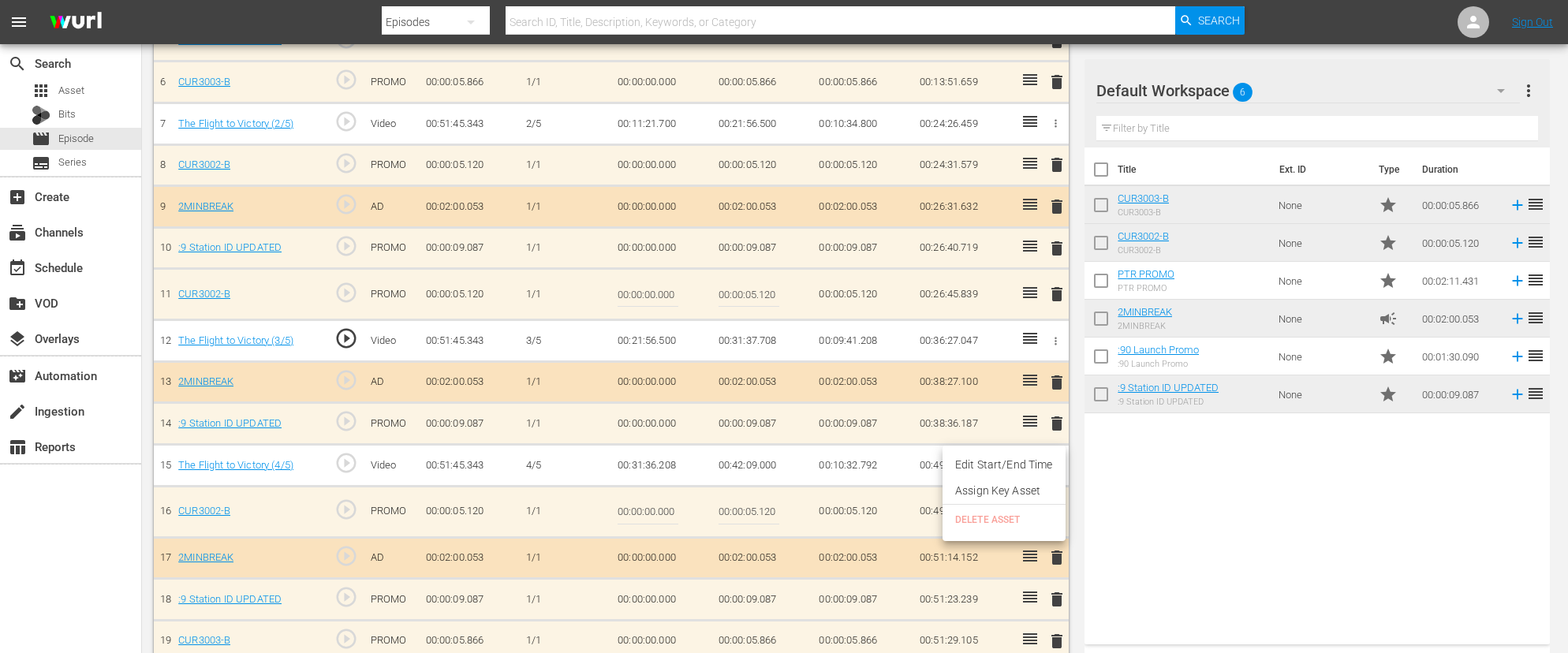
click at [1027, 464] on li "Edit Start/End Time" at bounding box center [1004, 465] width 123 height 26
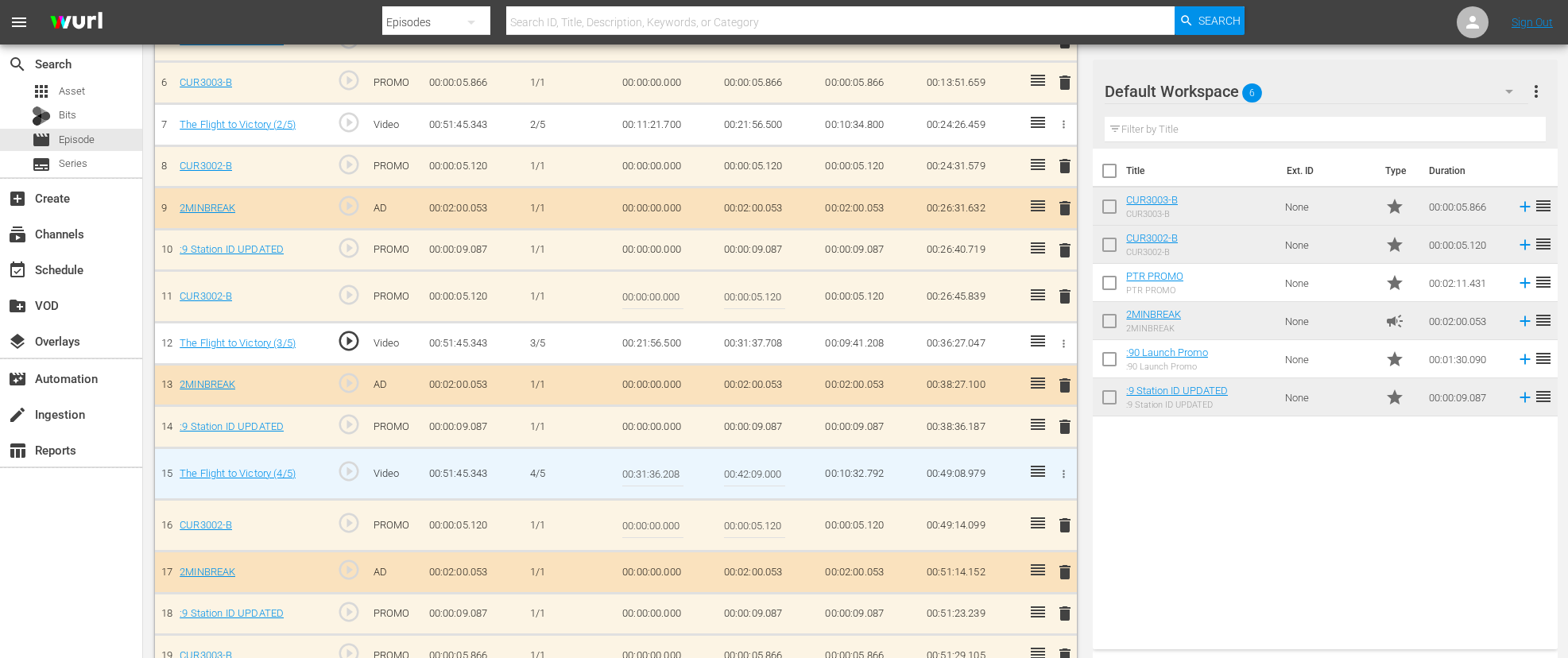
click at [660, 474] on input "00:31:36.208" at bounding box center [653, 473] width 62 height 39
type input "00:31:37.708"
click at [713, 487] on td "00:31:37.708" at bounding box center [667, 473] width 102 height 52
click at [762, 474] on input "00:42:09.000" at bounding box center [755, 473] width 62 height 39
type input "00:42:10.500"
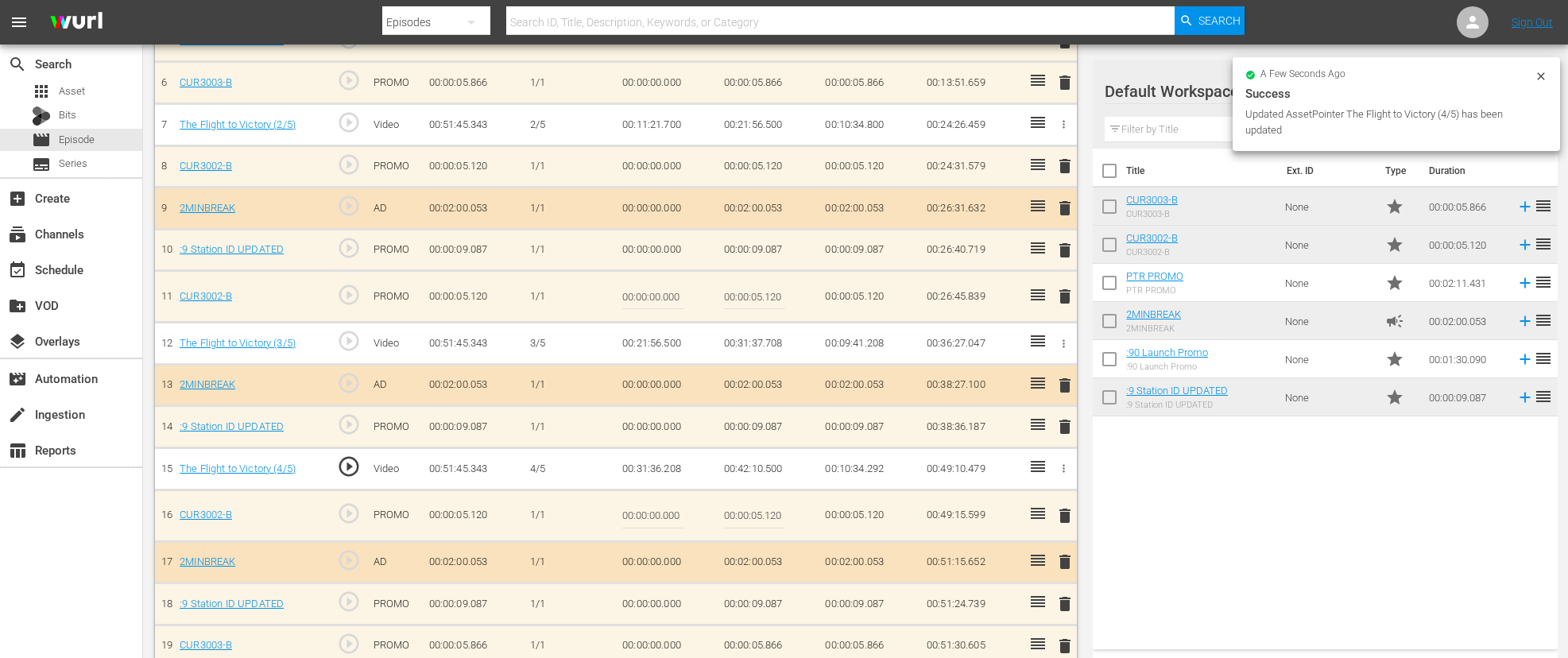
click at [660, 468] on td "00:31:36.208" at bounding box center [667, 468] width 102 height 42
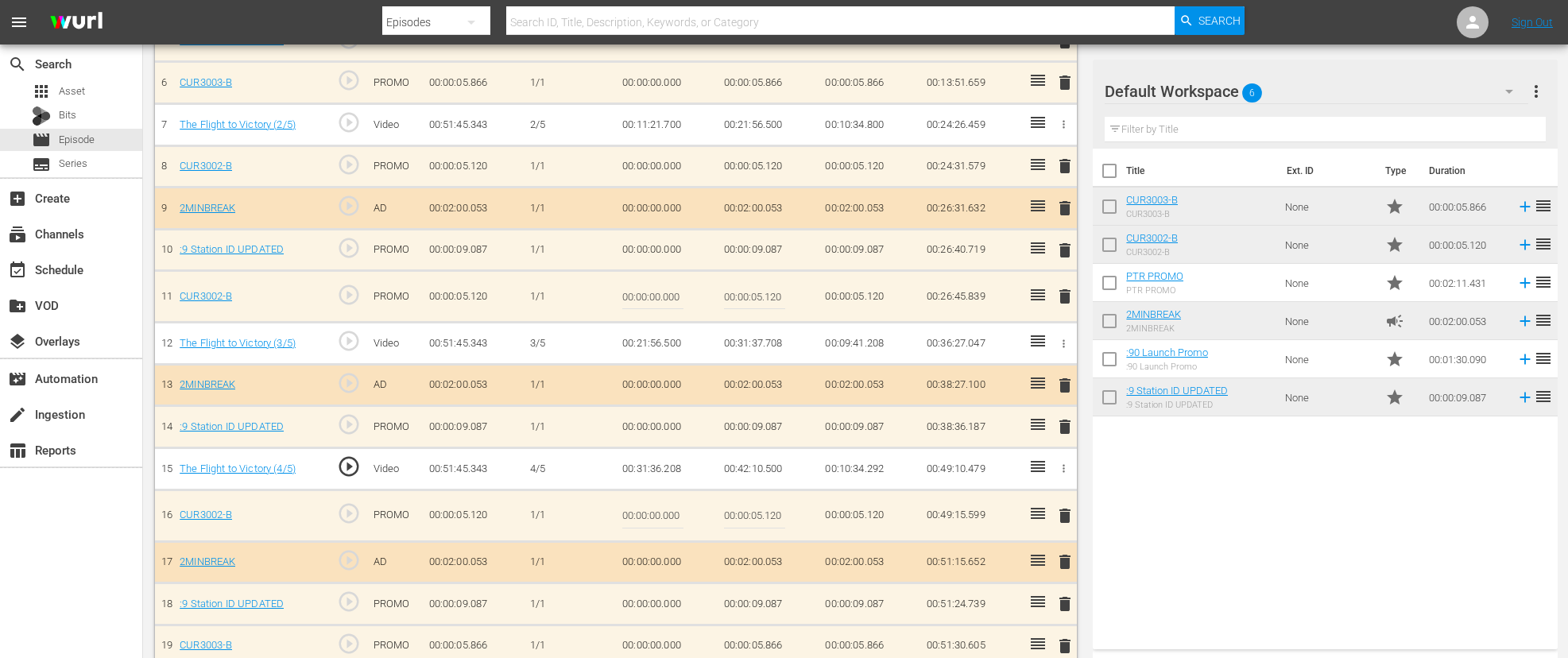
click at [1061, 469] on icon "button" at bounding box center [1063, 468] width 12 height 12
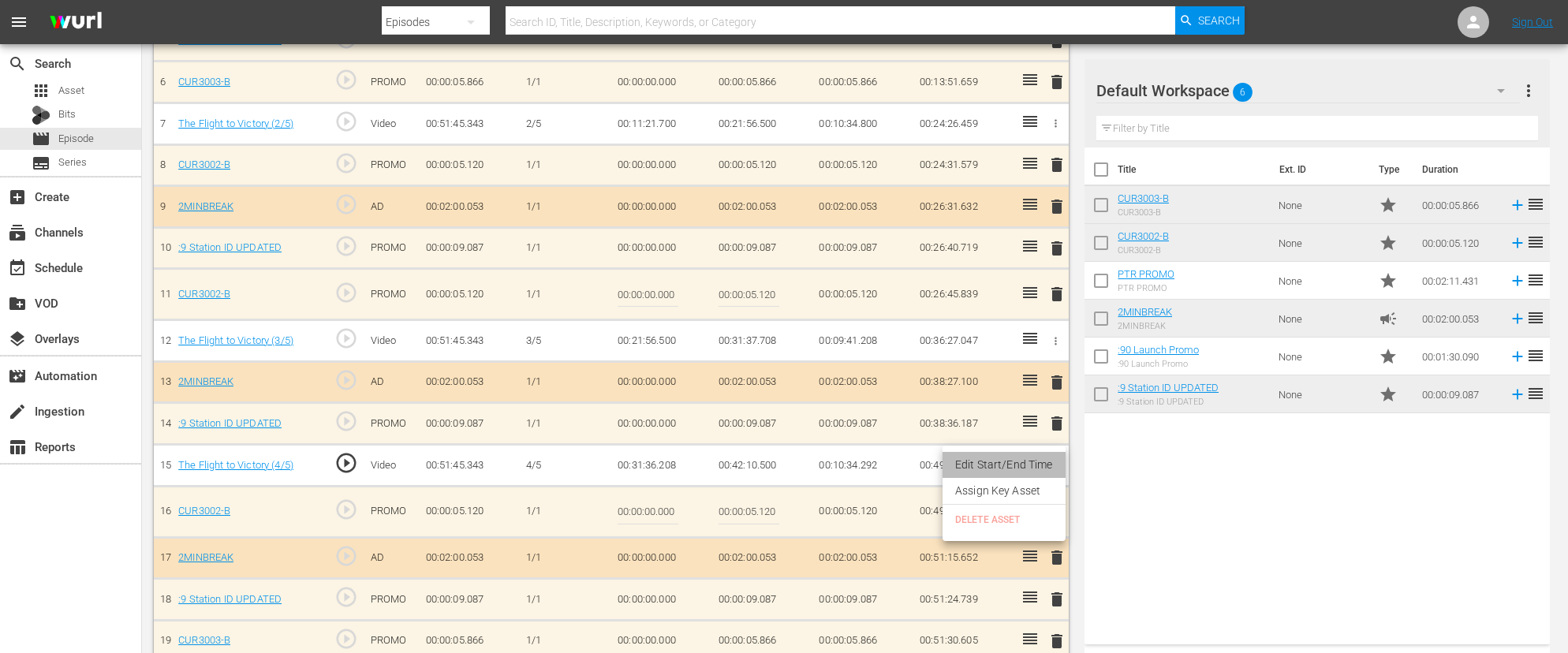
click at [1023, 465] on li "Edit Start/End Time" at bounding box center [1004, 465] width 123 height 26
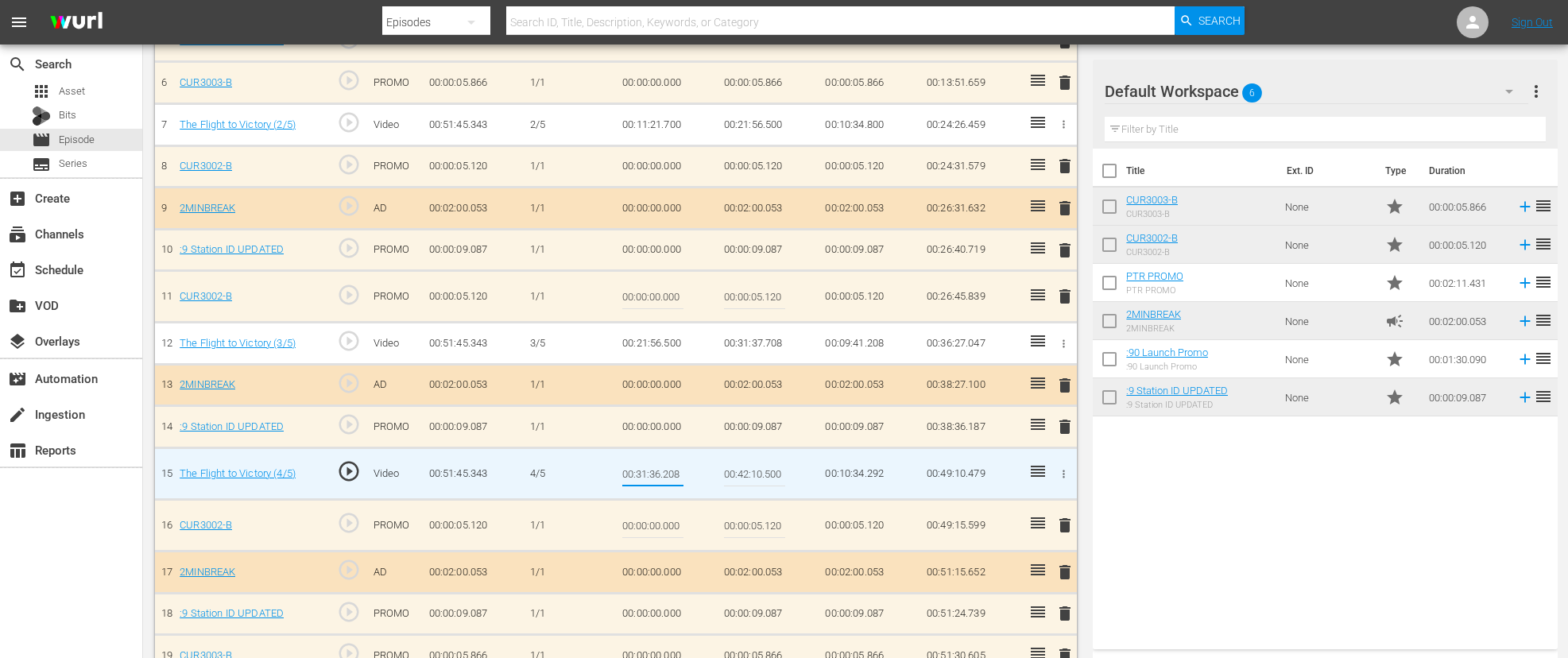
click at [661, 475] on input "00:31:36.208" at bounding box center [653, 473] width 62 height 39
type input "00:31:37.708"
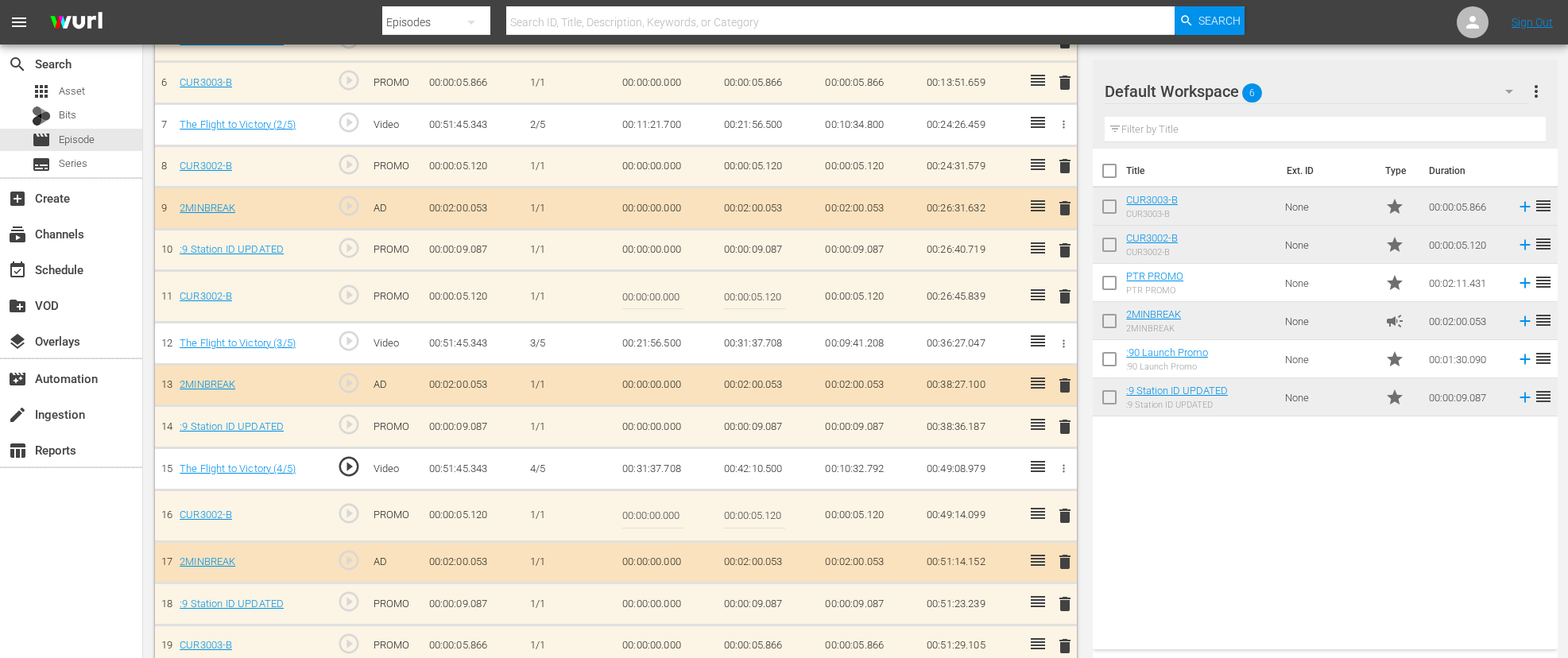
scroll to position [763, 0]
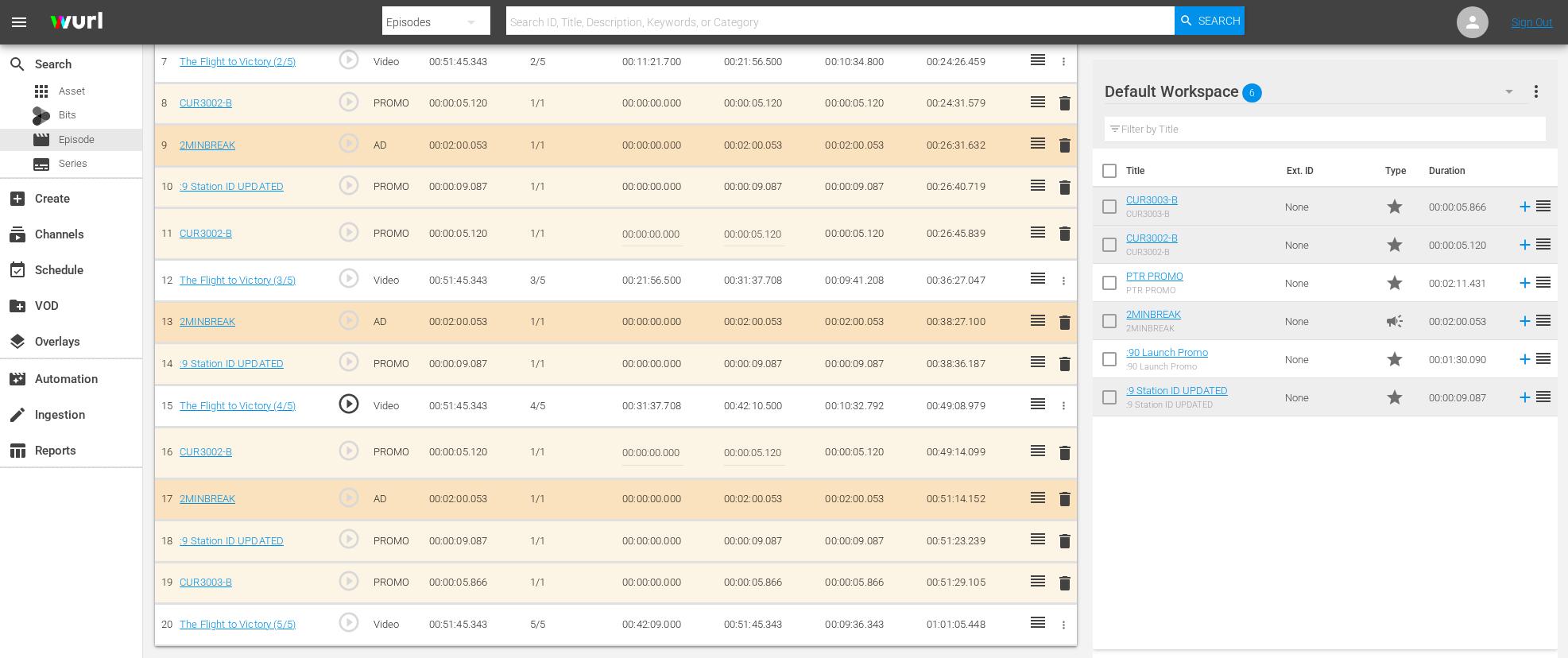
click at [1062, 622] on icon "button" at bounding box center [1063, 625] width 12 height 12
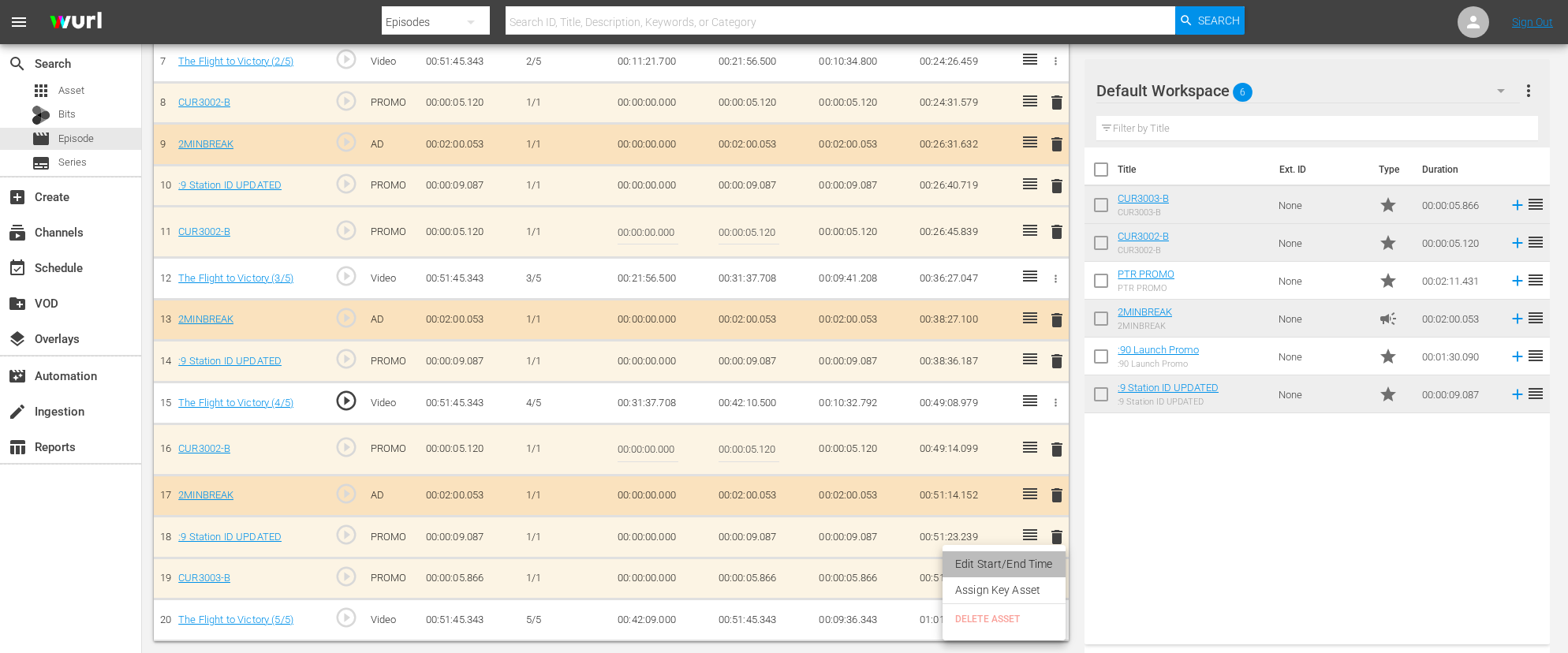
click at [1010, 565] on li "Edit Start/End Time" at bounding box center [1004, 564] width 123 height 26
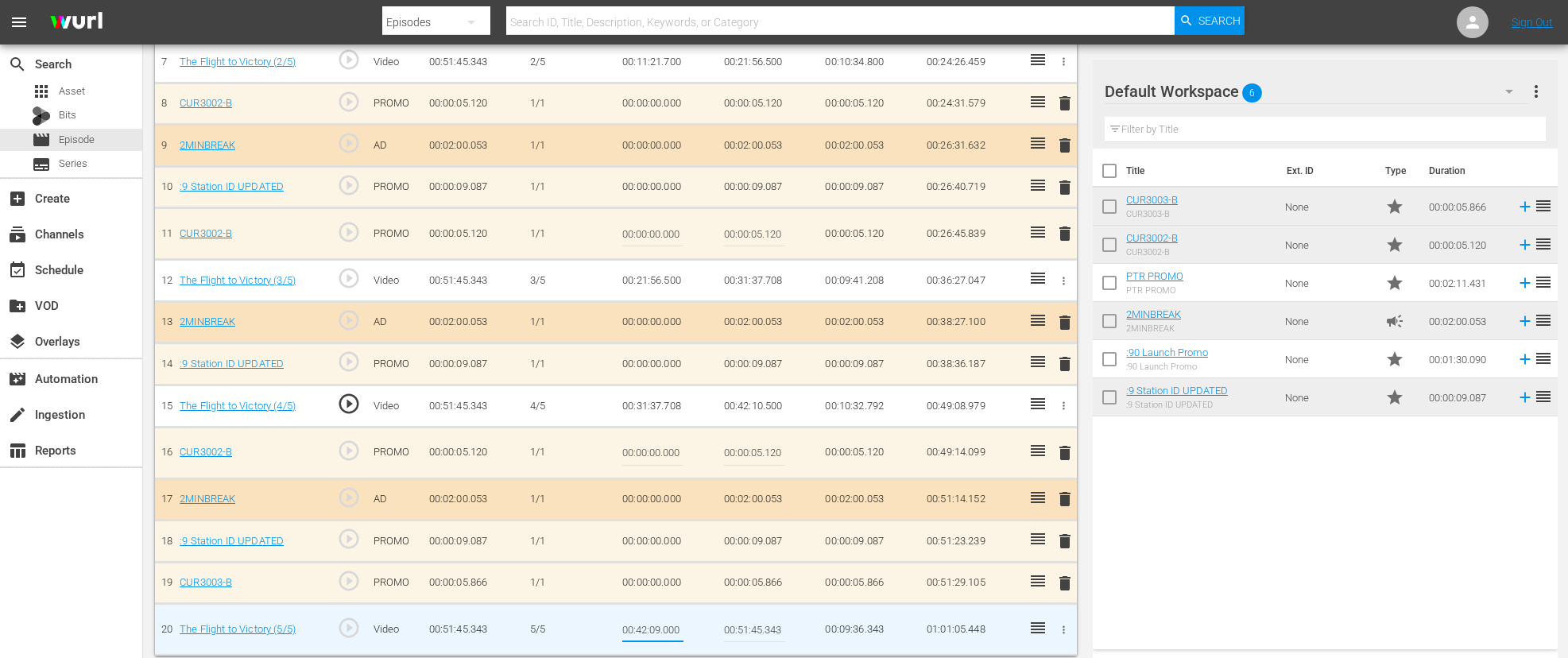
click at [661, 630] on input "00:42:09.000" at bounding box center [653, 629] width 62 height 39
type input "00:42:10.500"
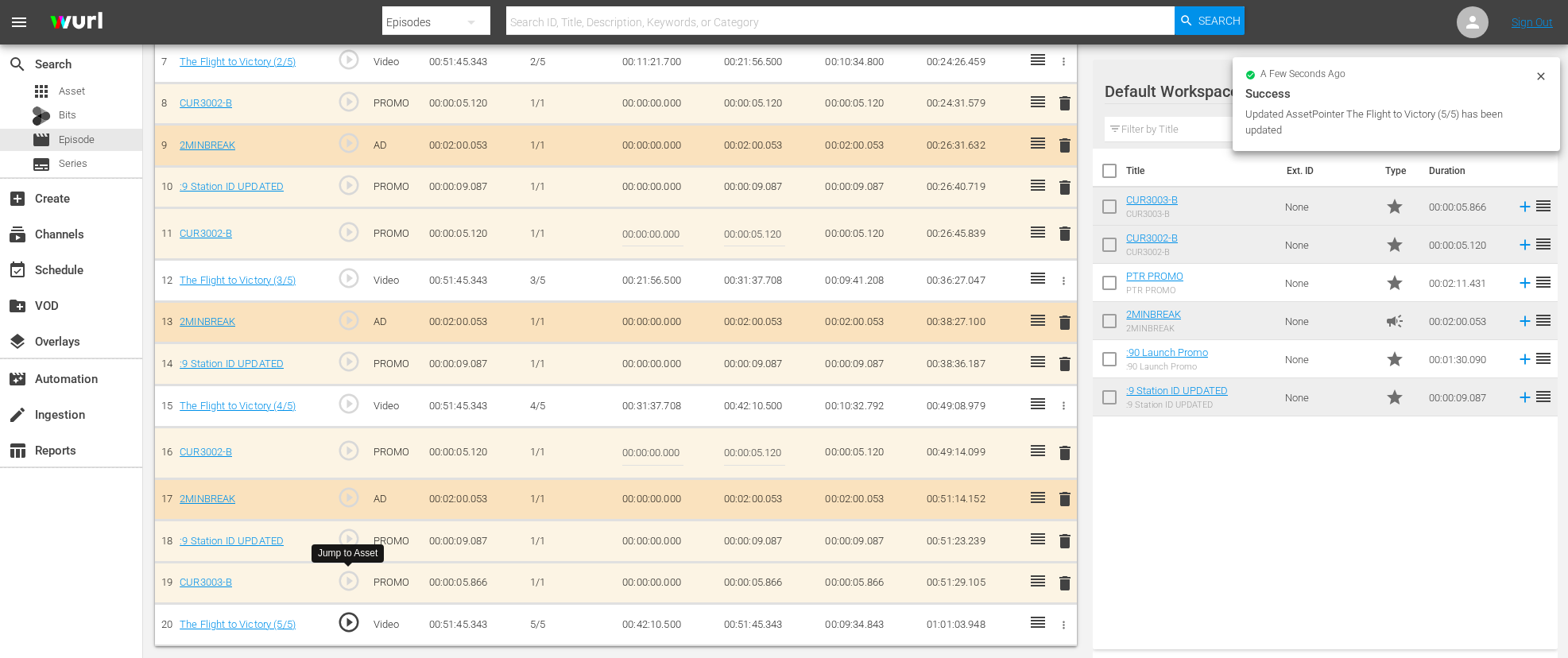
click at [346, 582] on span "play_circle_outline" at bounding box center [349, 581] width 24 height 24
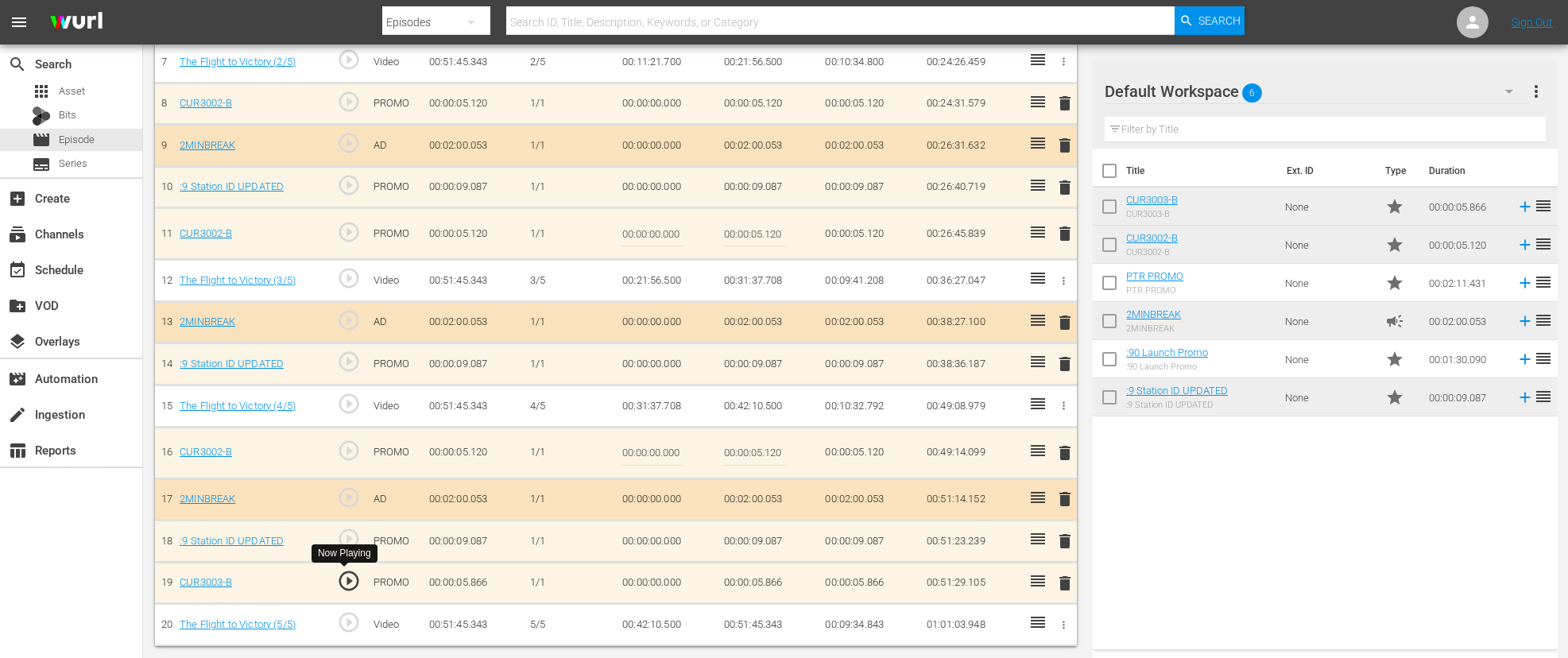
click at [347, 583] on span "play_circle_outline" at bounding box center [349, 581] width 24 height 24
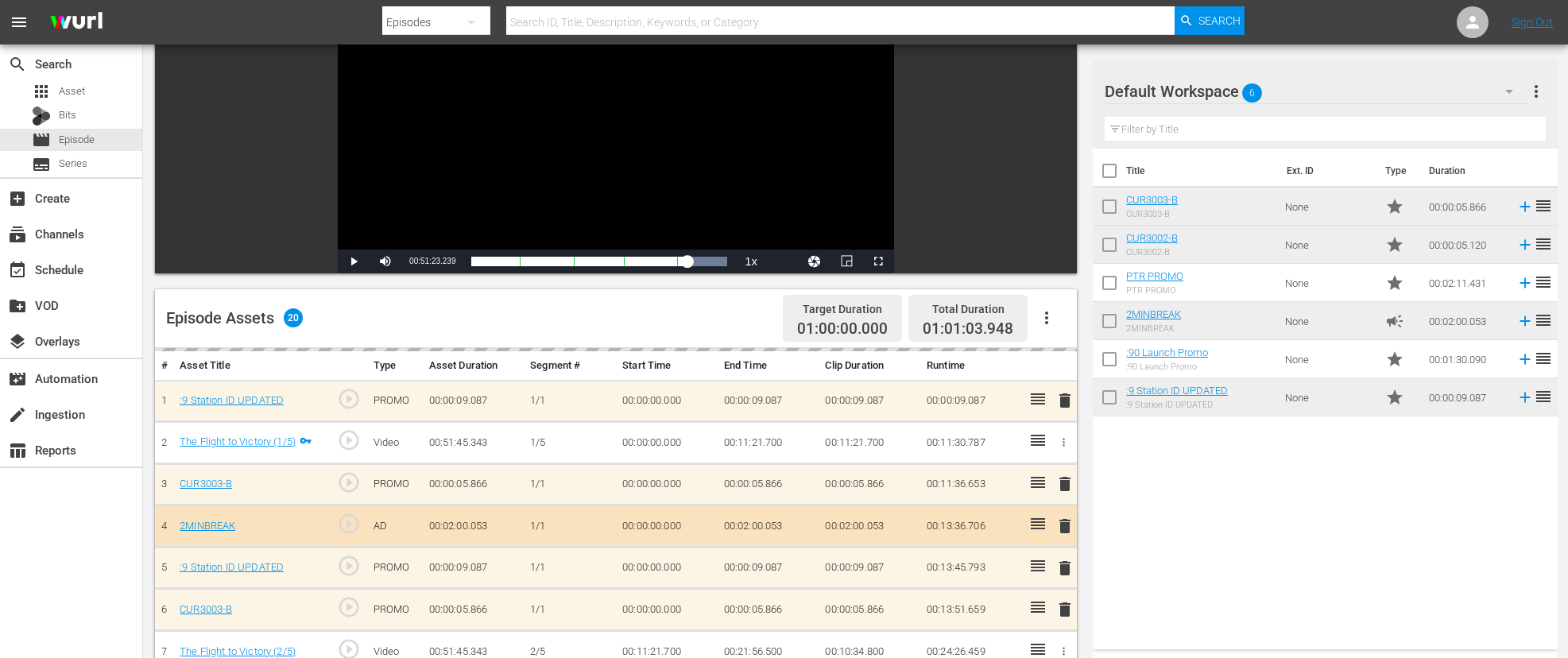
scroll to position [171, 0]
click at [354, 263] on span "Video Player" at bounding box center [354, 263] width 0 height 0
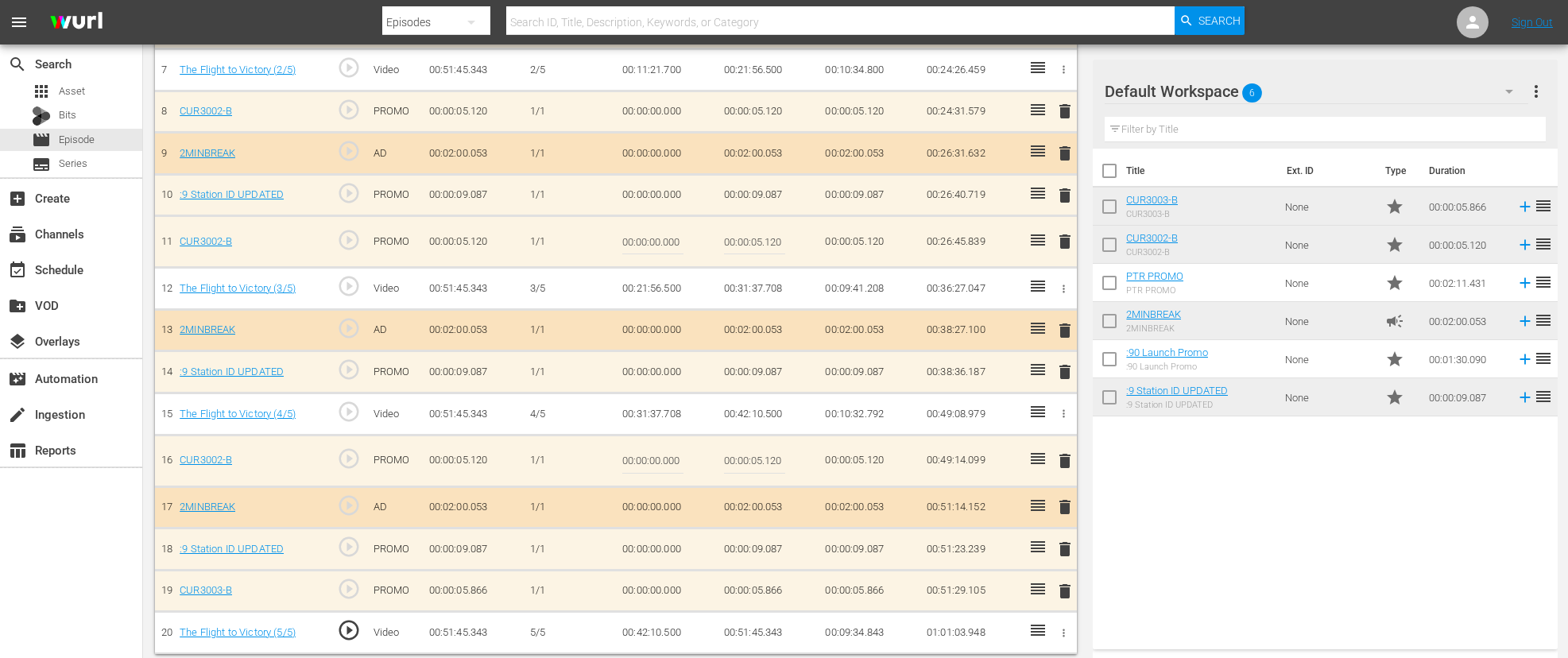
scroll to position [763, 0]
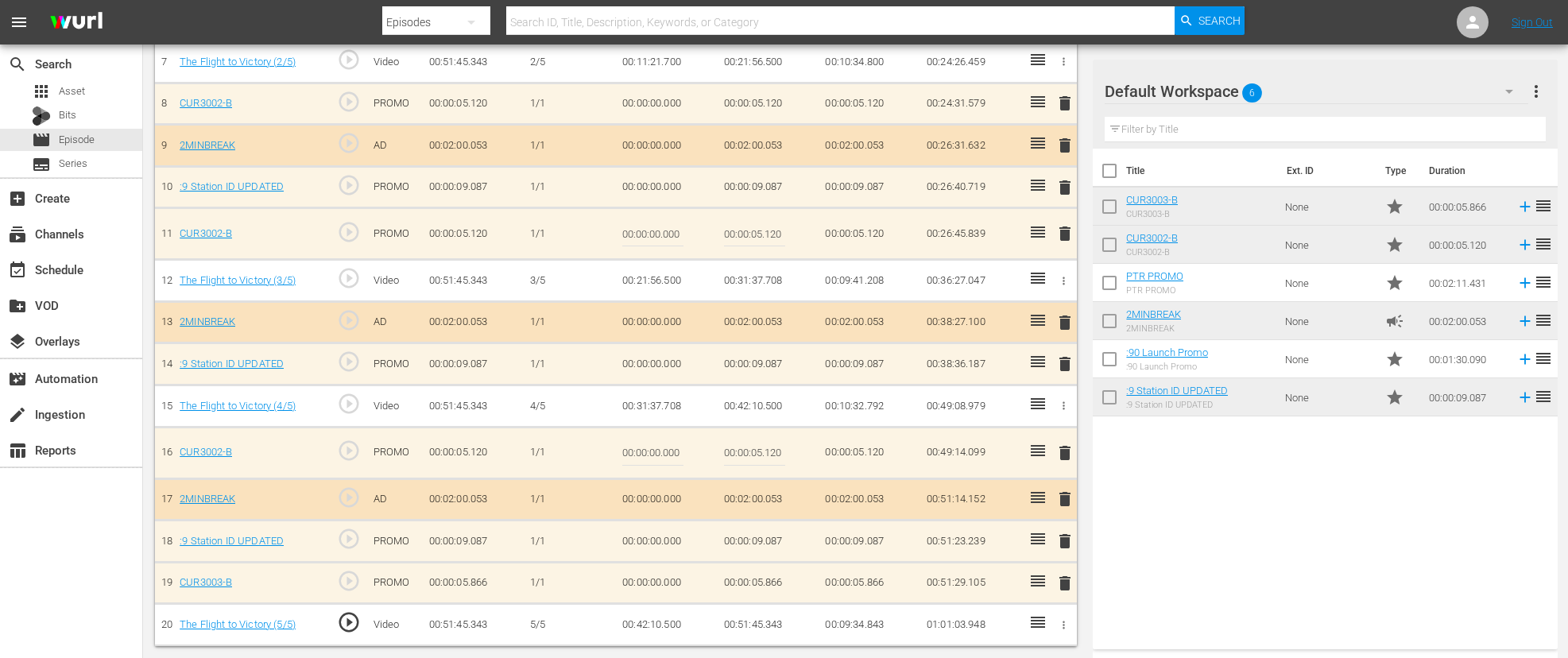
click at [659, 628] on td "00:42:10.500" at bounding box center [667, 624] width 102 height 42
click at [1058, 623] on icon "button" at bounding box center [1063, 625] width 12 height 12
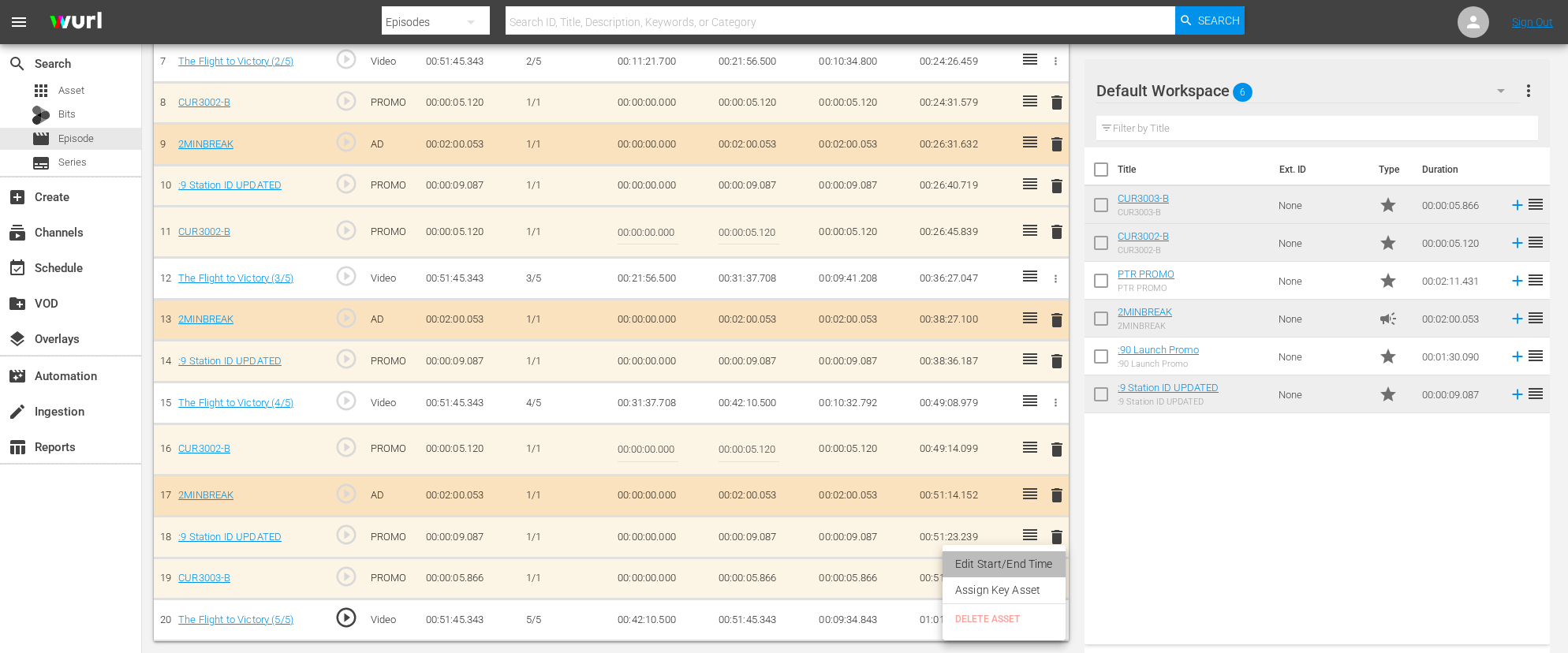
click at [1015, 564] on li "Edit Start/End Time" at bounding box center [1004, 564] width 123 height 26
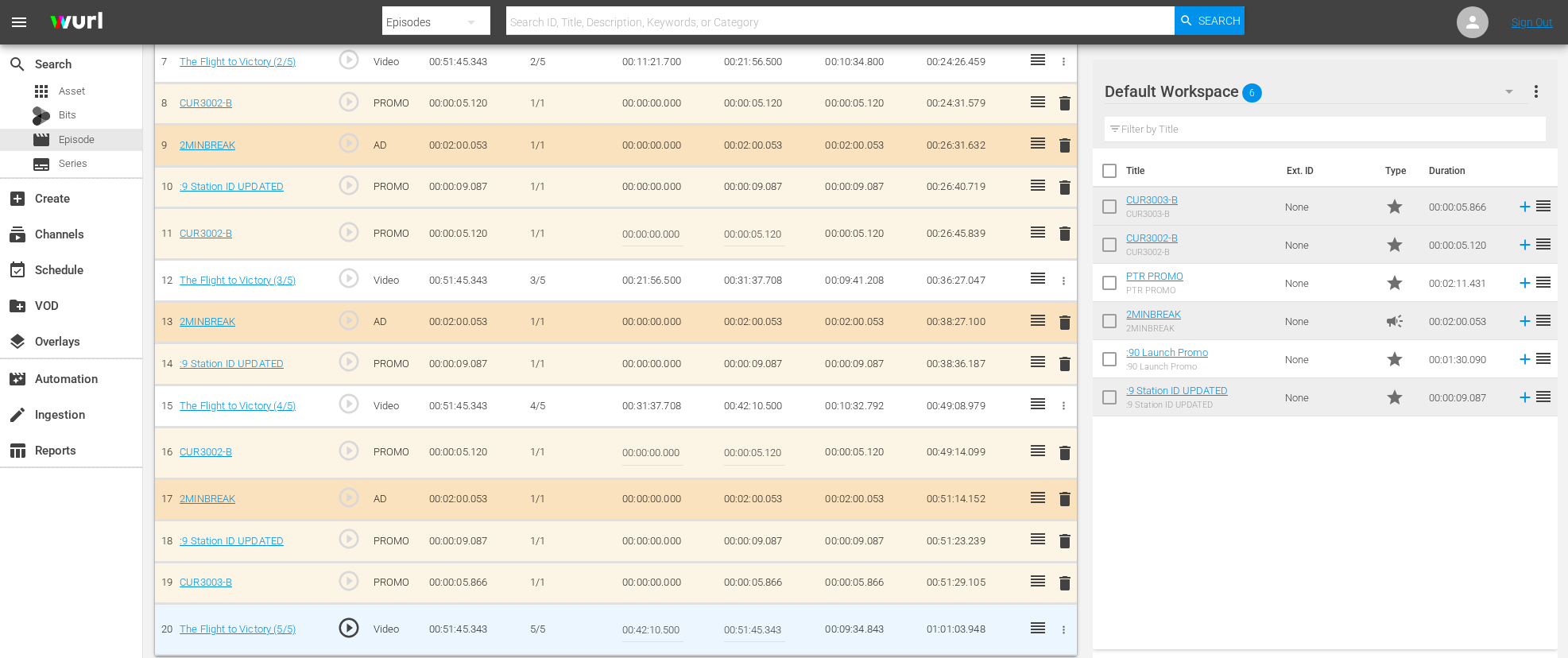
click at [661, 630] on input "00:42:10.500" at bounding box center [653, 629] width 62 height 39
type input "00:42:11.000"
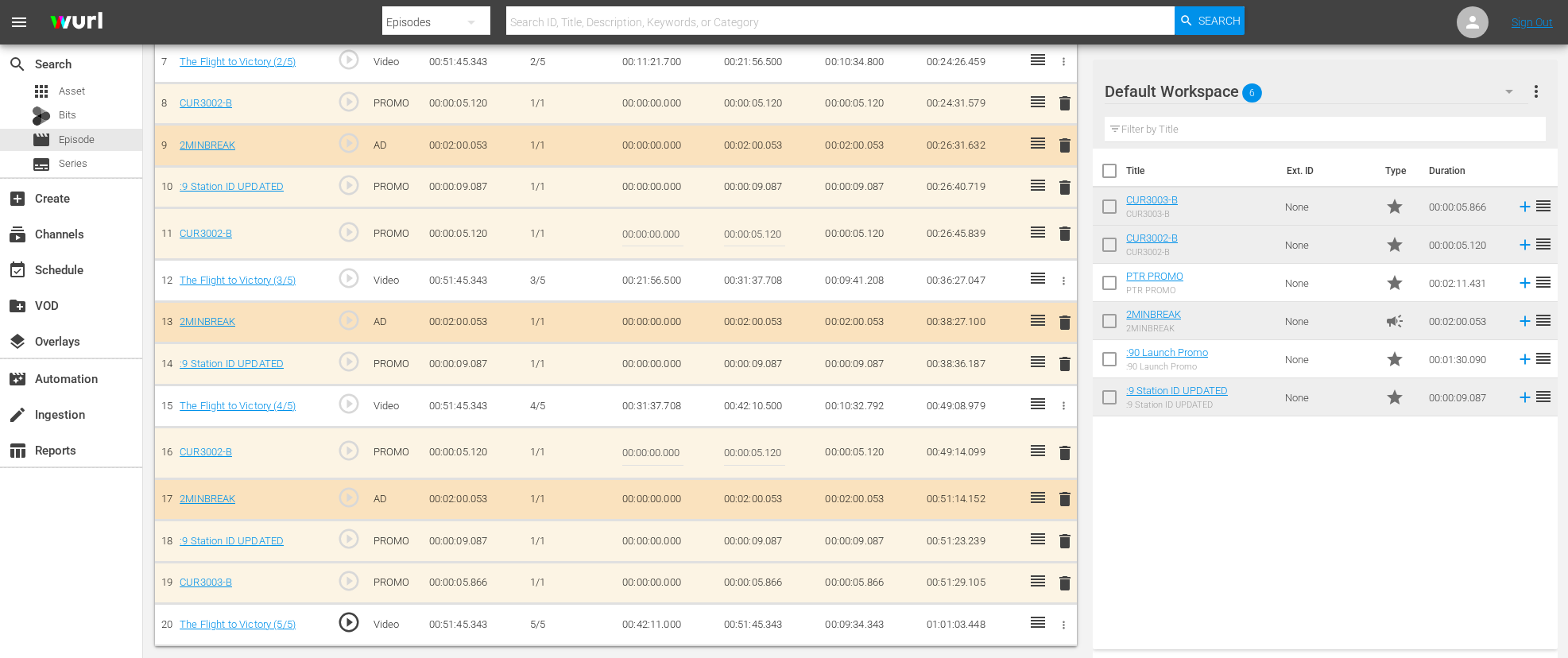
click at [1063, 400] on icon "button" at bounding box center [1063, 405] width 12 height 12
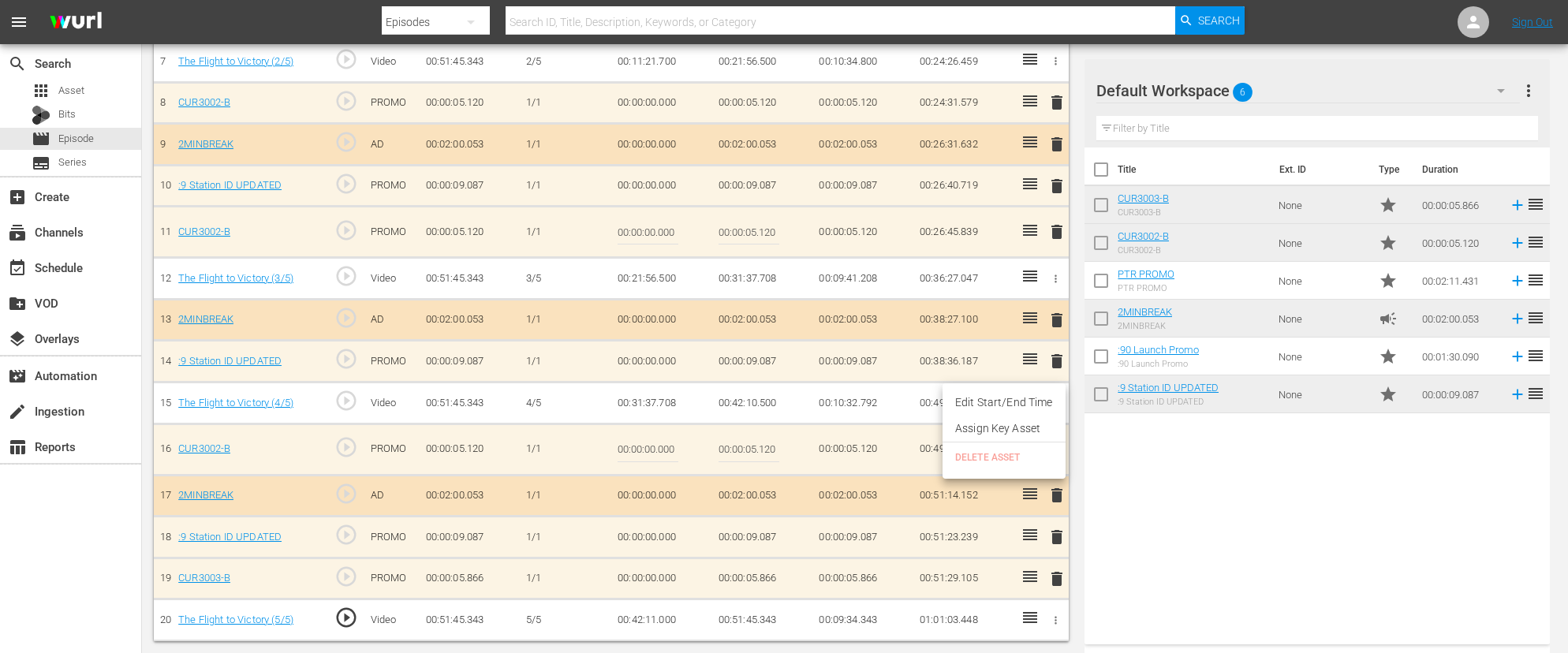
click at [1010, 404] on li "Edit Start/End Time" at bounding box center [1004, 403] width 123 height 26
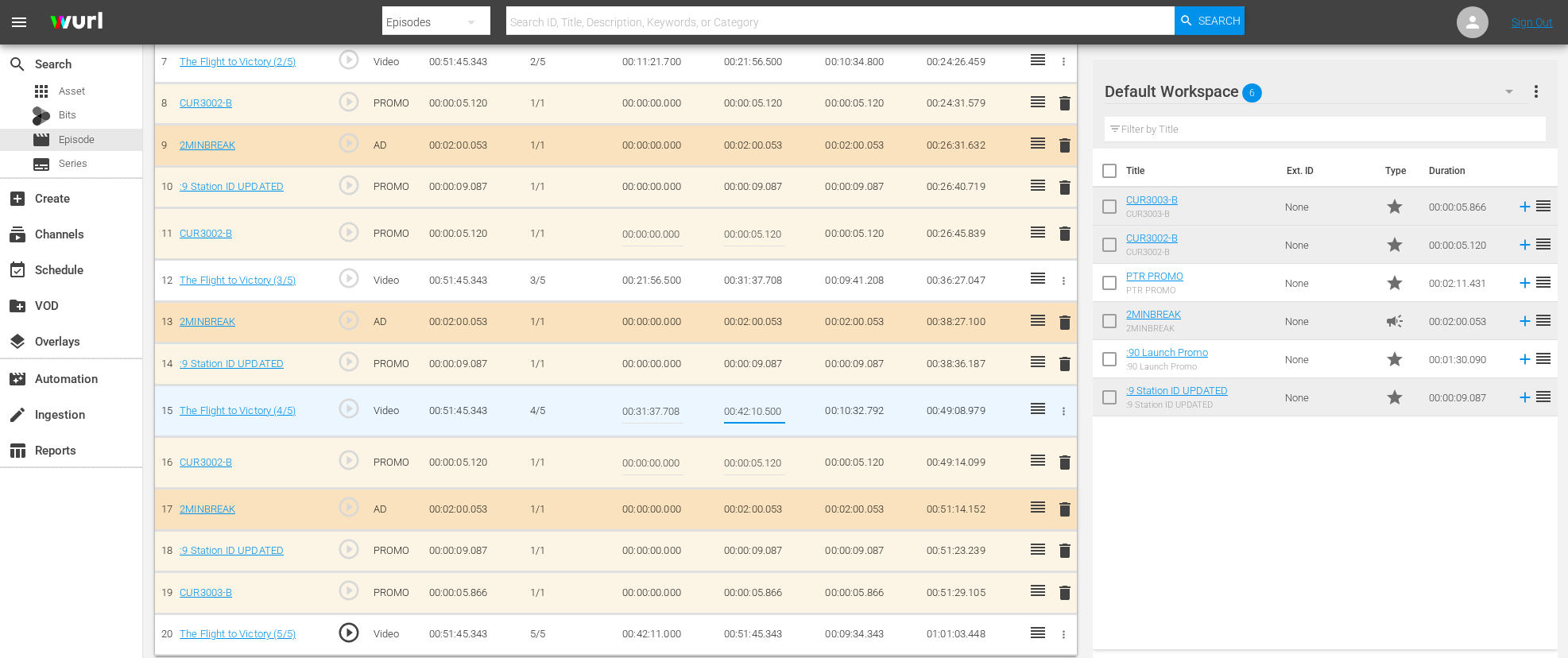
click at [748, 414] on input "00:42:10.500" at bounding box center [755, 411] width 62 height 39
click at [761, 412] on input "00:42:10.500" at bounding box center [755, 411] width 62 height 39
type input "00:42:11.000"
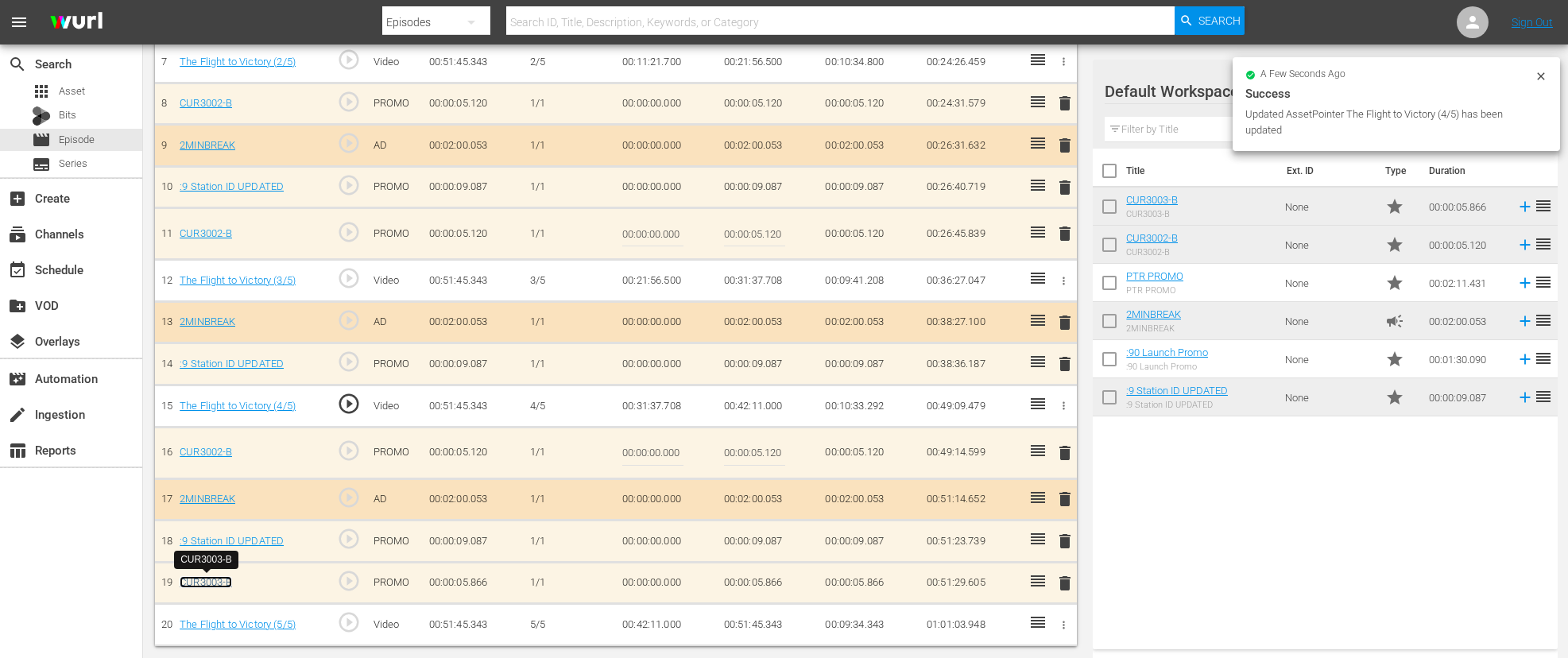
click at [213, 582] on link "CUR3003-B" at bounding box center [206, 582] width 53 height 12
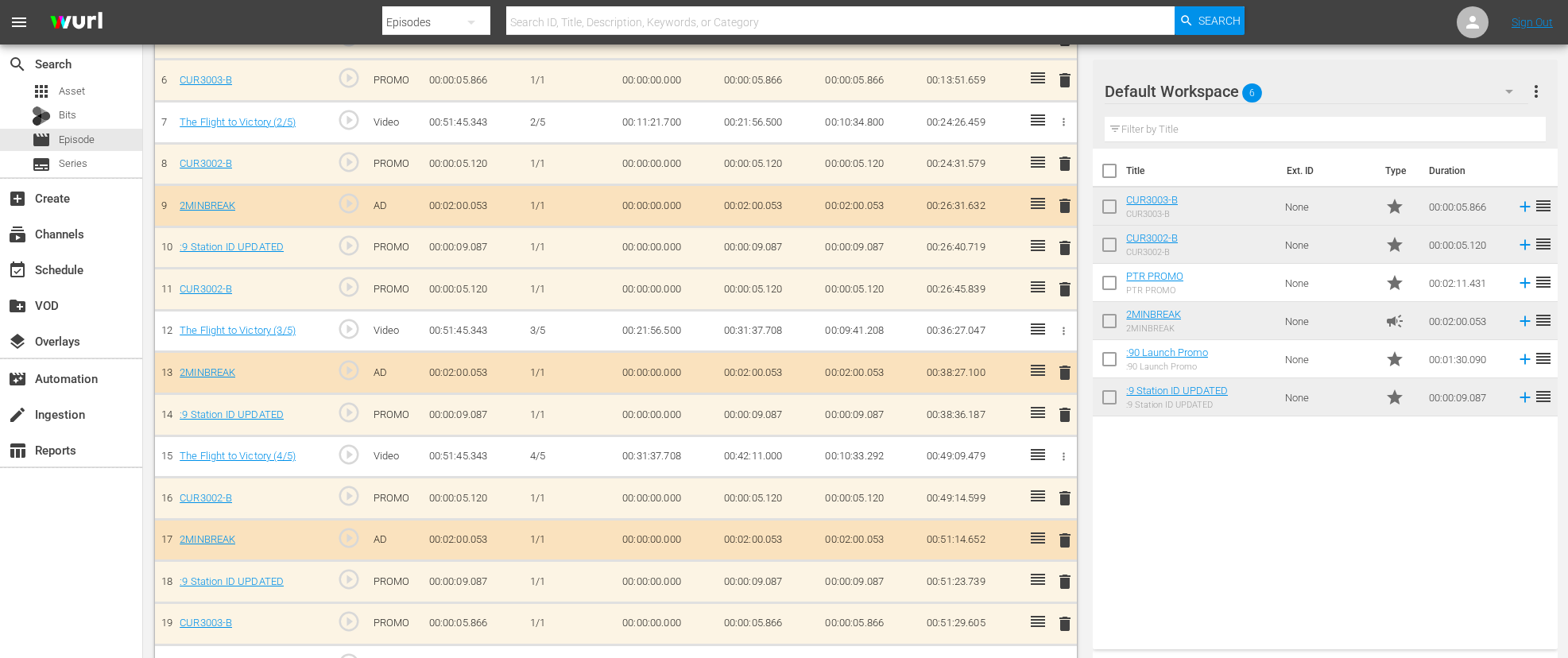
scroll to position [743, 0]
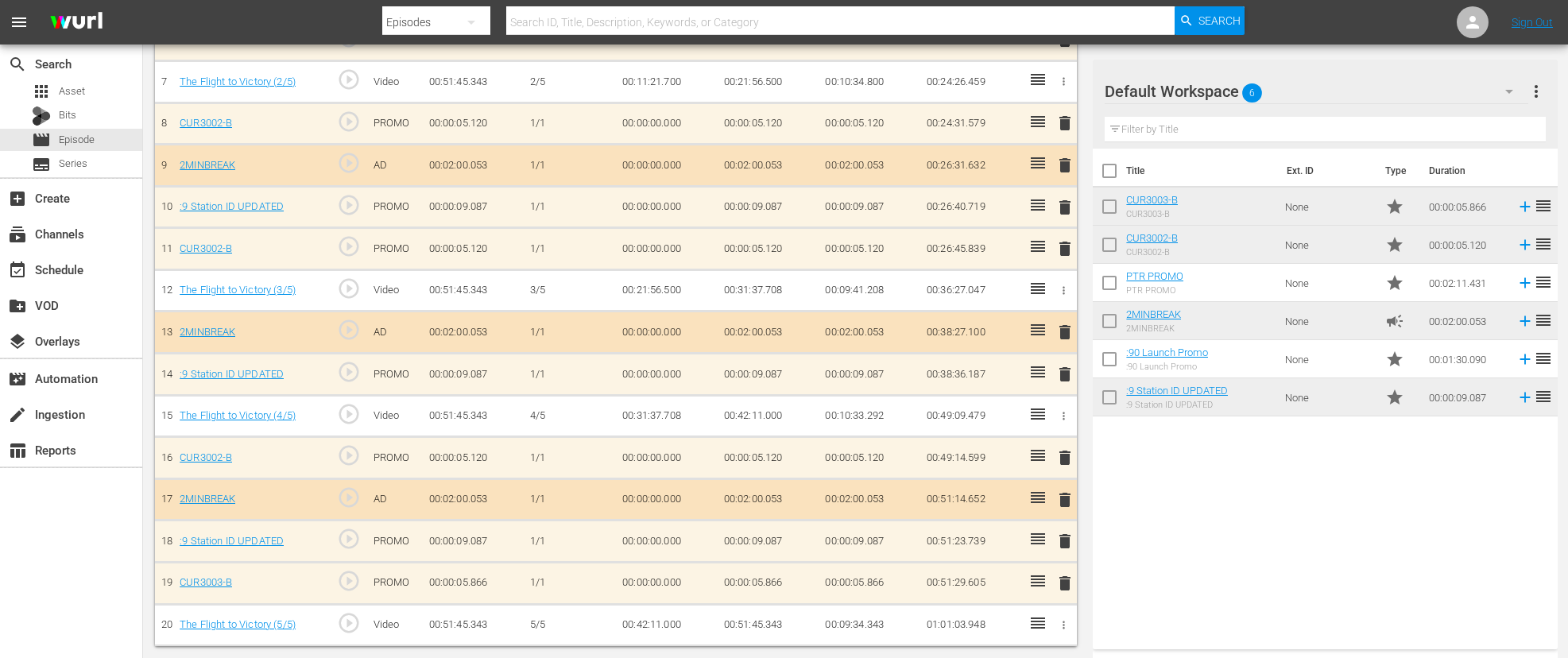
click at [1065, 251] on div "delete" at bounding box center [1063, 249] width 15 height 23
click at [1064, 245] on div "delete" at bounding box center [1063, 249] width 15 height 23
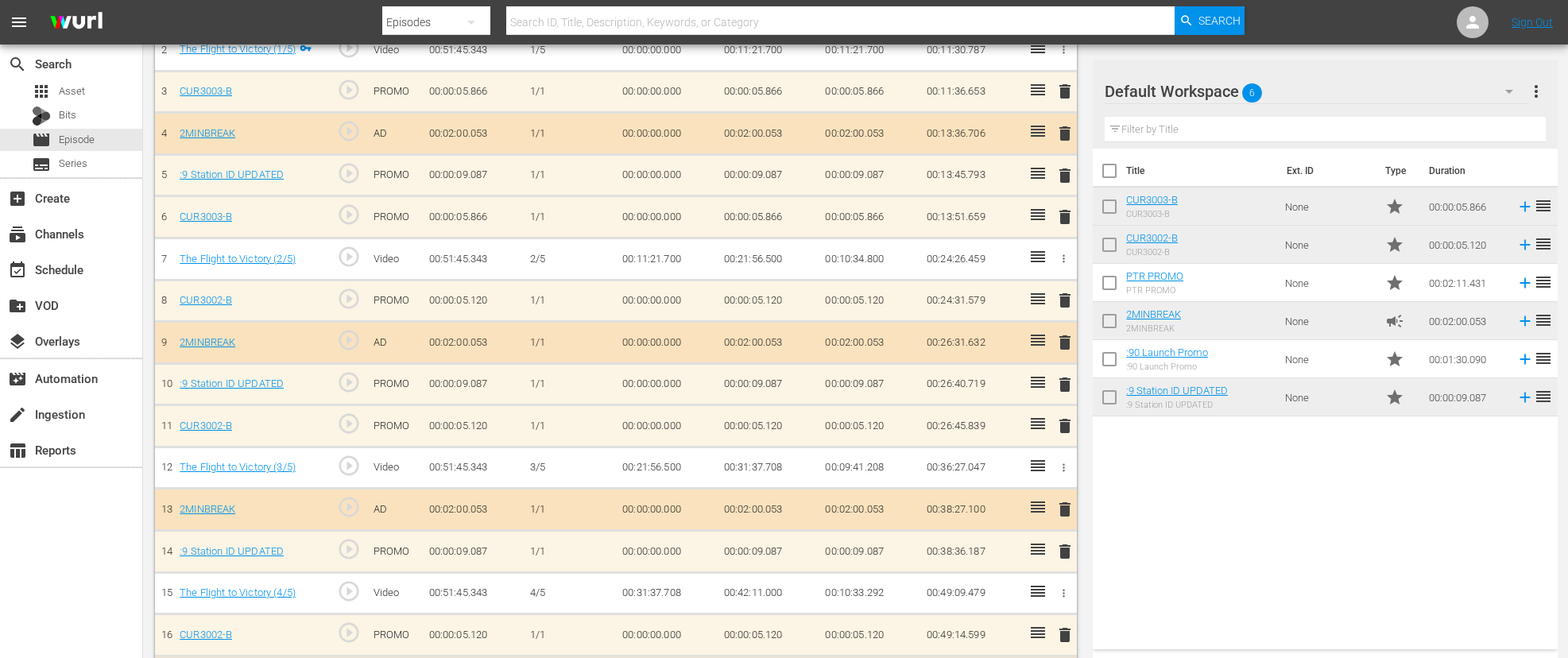
scroll to position [568, 0]
click at [1064, 298] on div "delete" at bounding box center [1063, 299] width 15 height 23
click at [1071, 295] on td "delete" at bounding box center [1063, 299] width 28 height 42
click at [1064, 295] on div "delete" at bounding box center [1063, 299] width 15 height 23
click at [1070, 89] on div "delete" at bounding box center [1063, 90] width 15 height 23
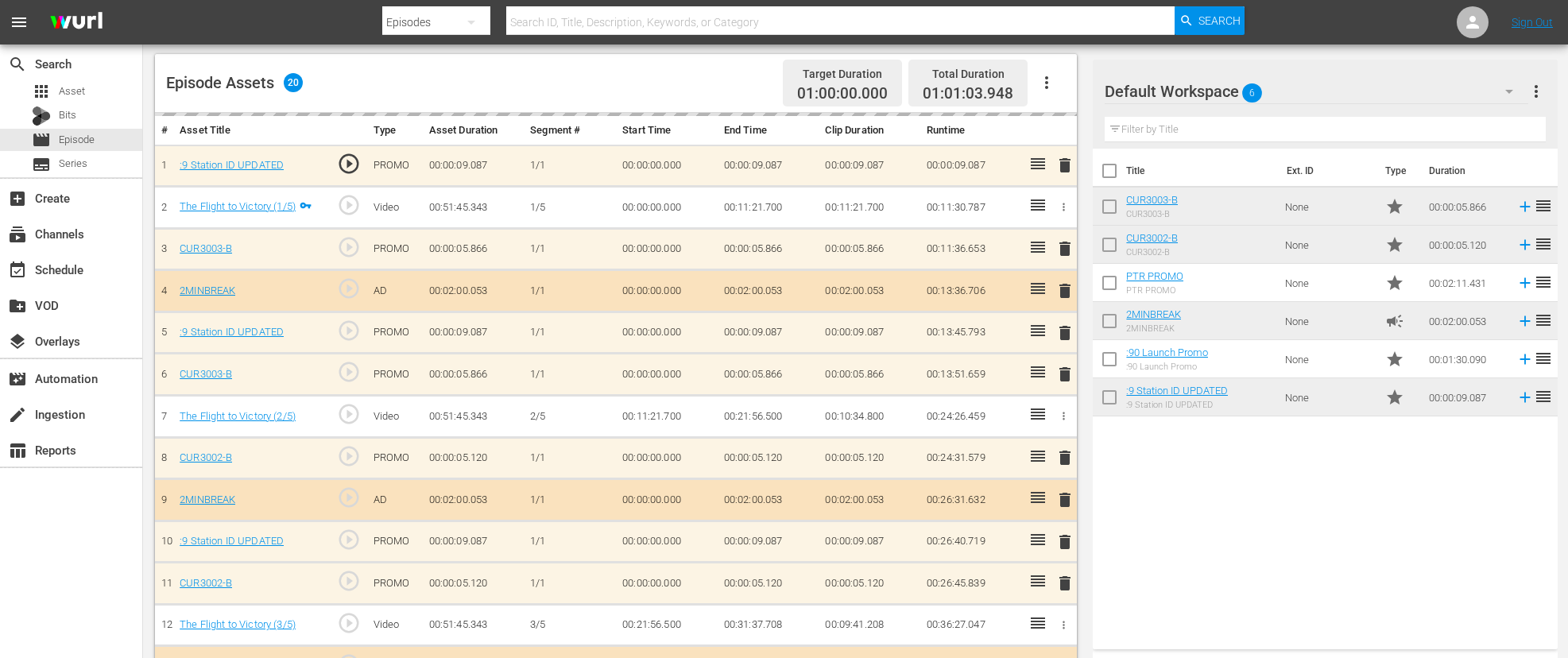
scroll to position [0, 0]
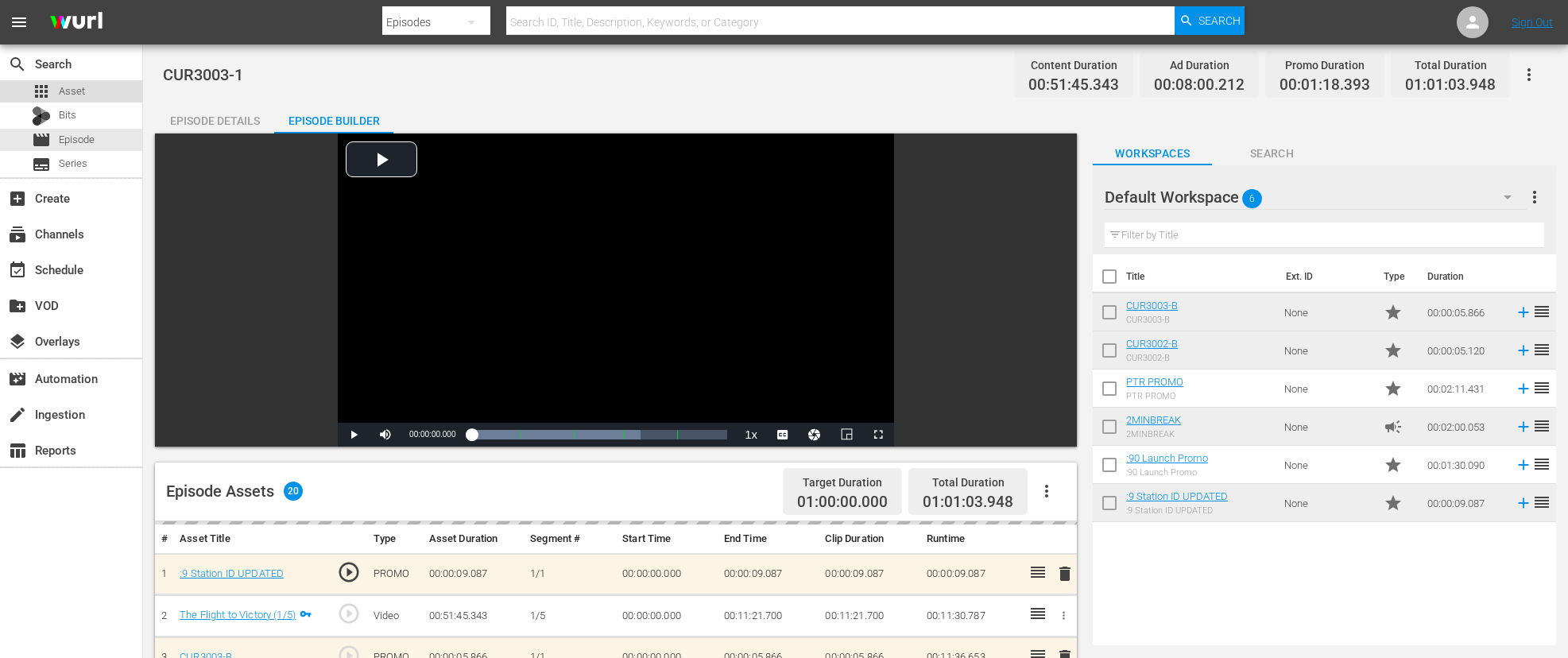
click at [89, 95] on div "apps Asset" at bounding box center [71, 91] width 142 height 22
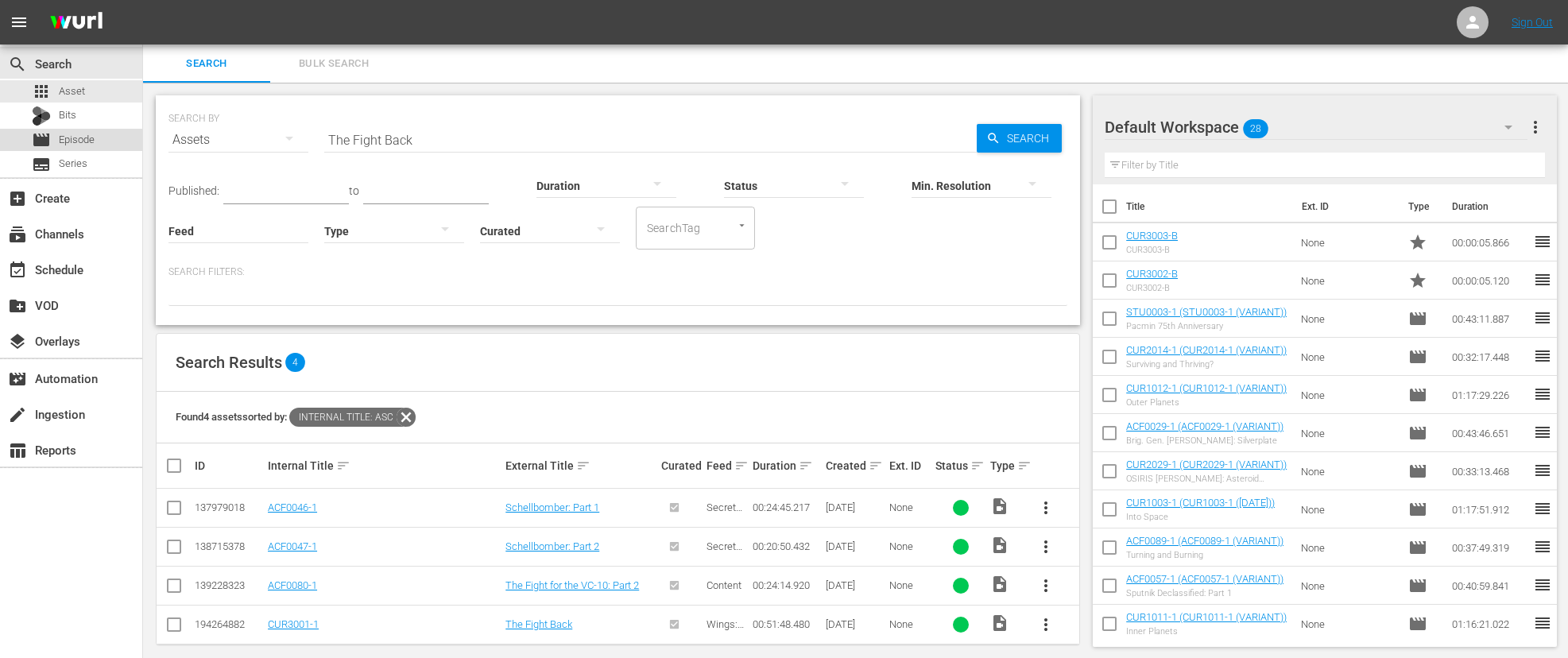
click at [69, 138] on span "Episode" at bounding box center [77, 139] width 36 height 16
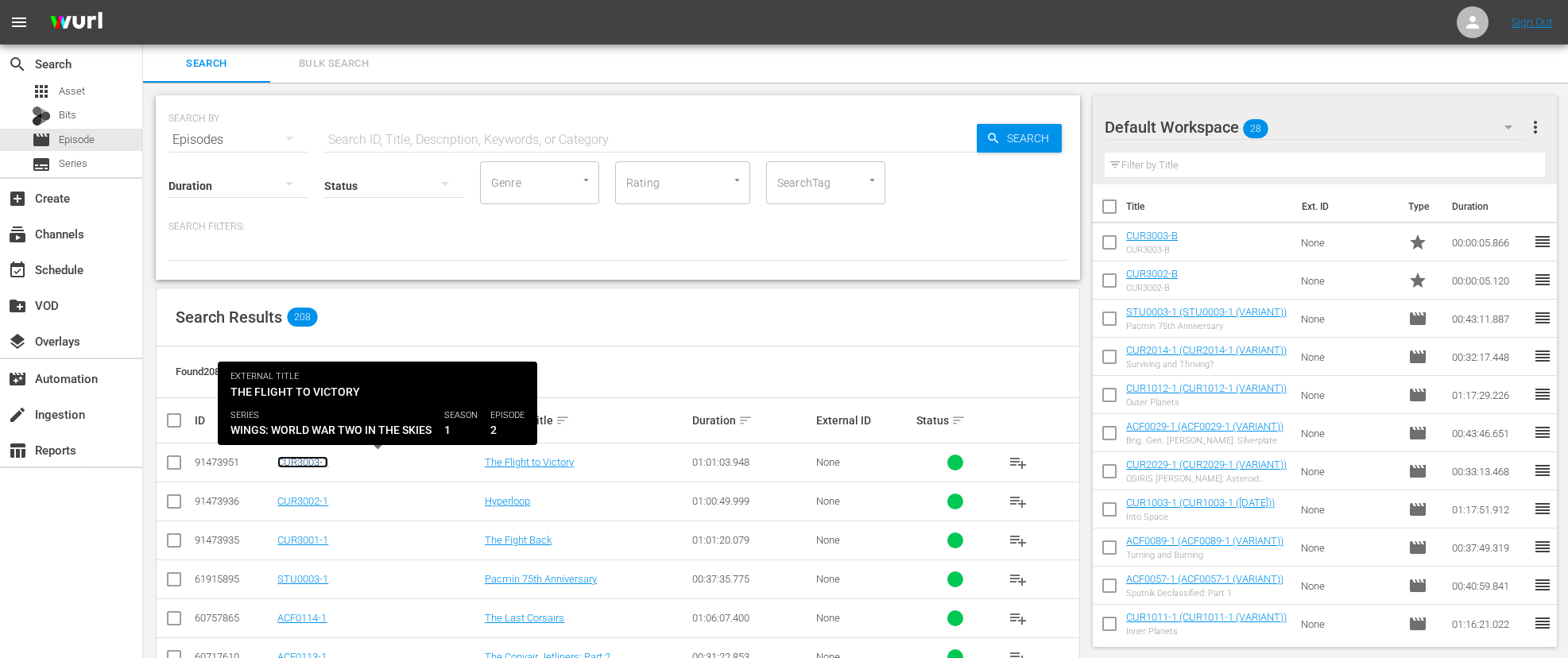
click at [294, 459] on link "CUR3003-1" at bounding box center [303, 462] width 51 height 12
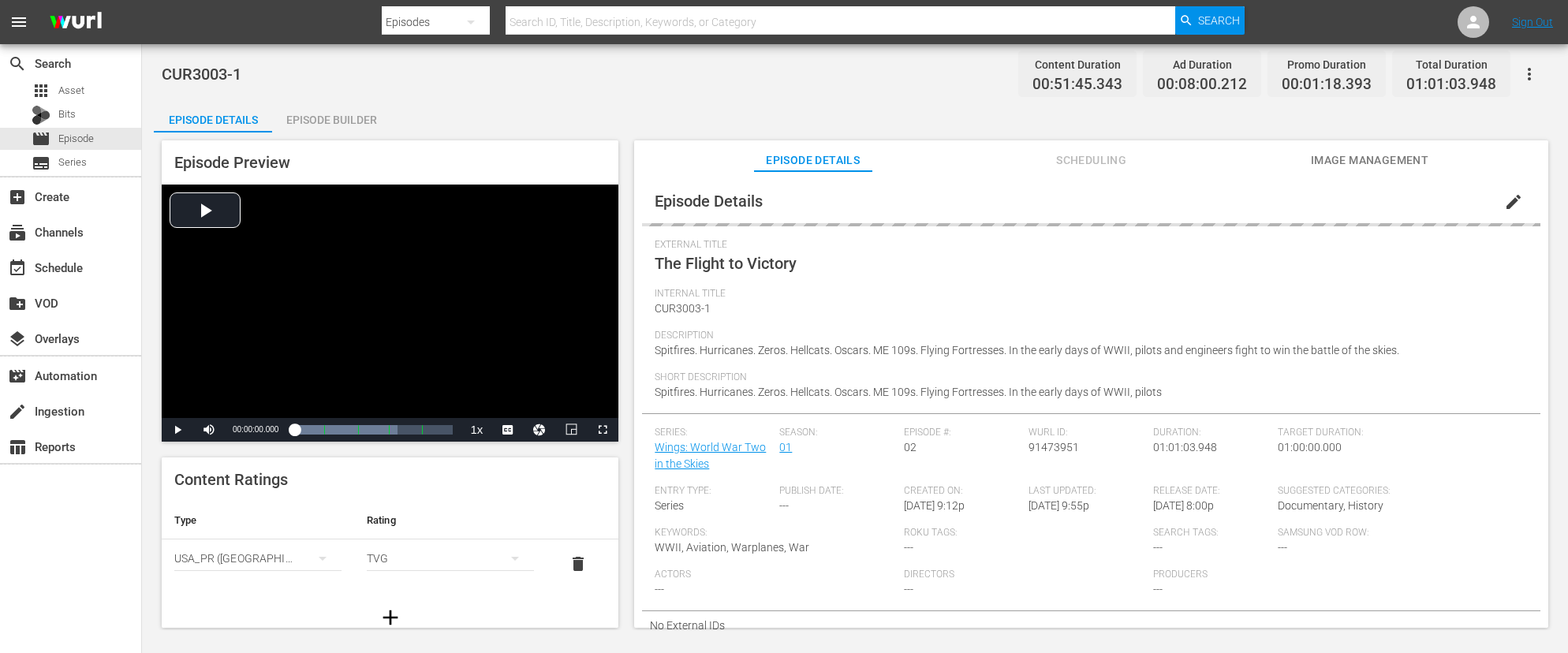
click at [340, 120] on div "Episode Builder" at bounding box center [331, 120] width 118 height 38
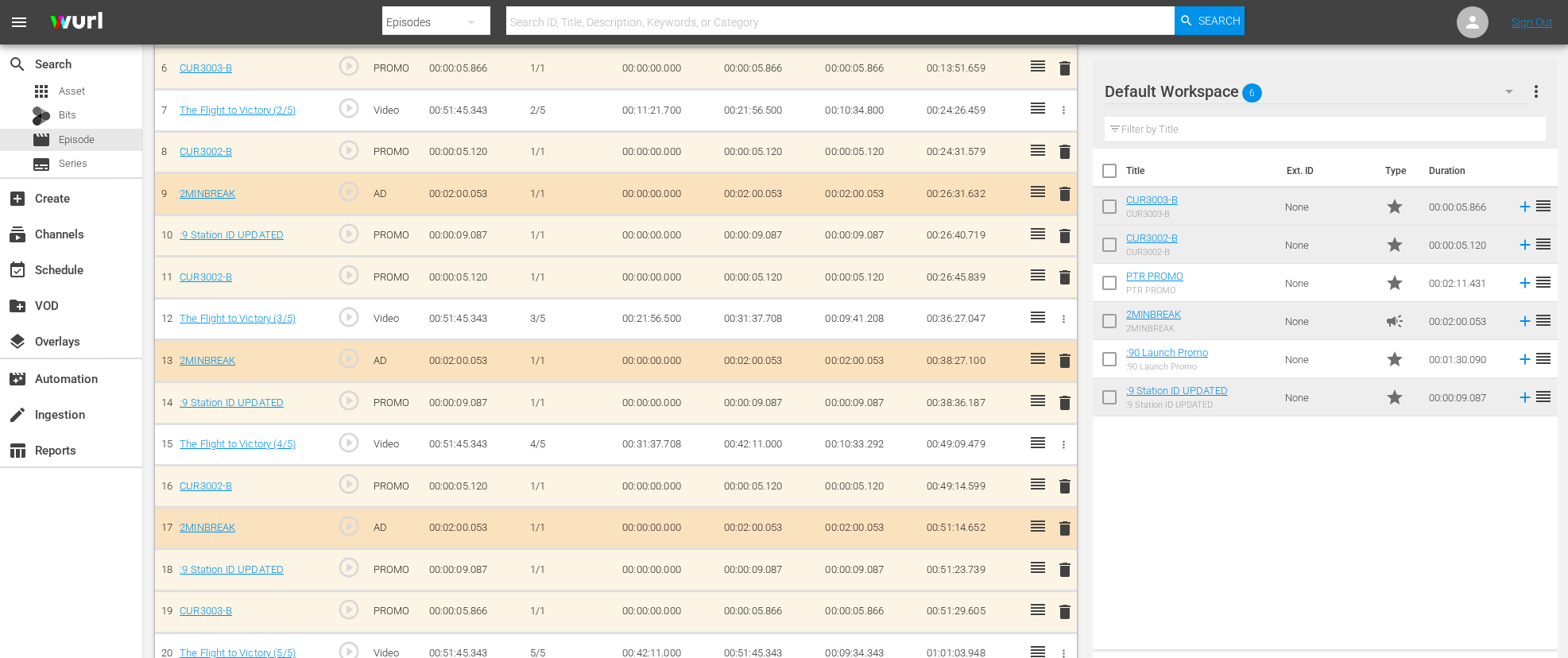
scroll to position [743, 0]
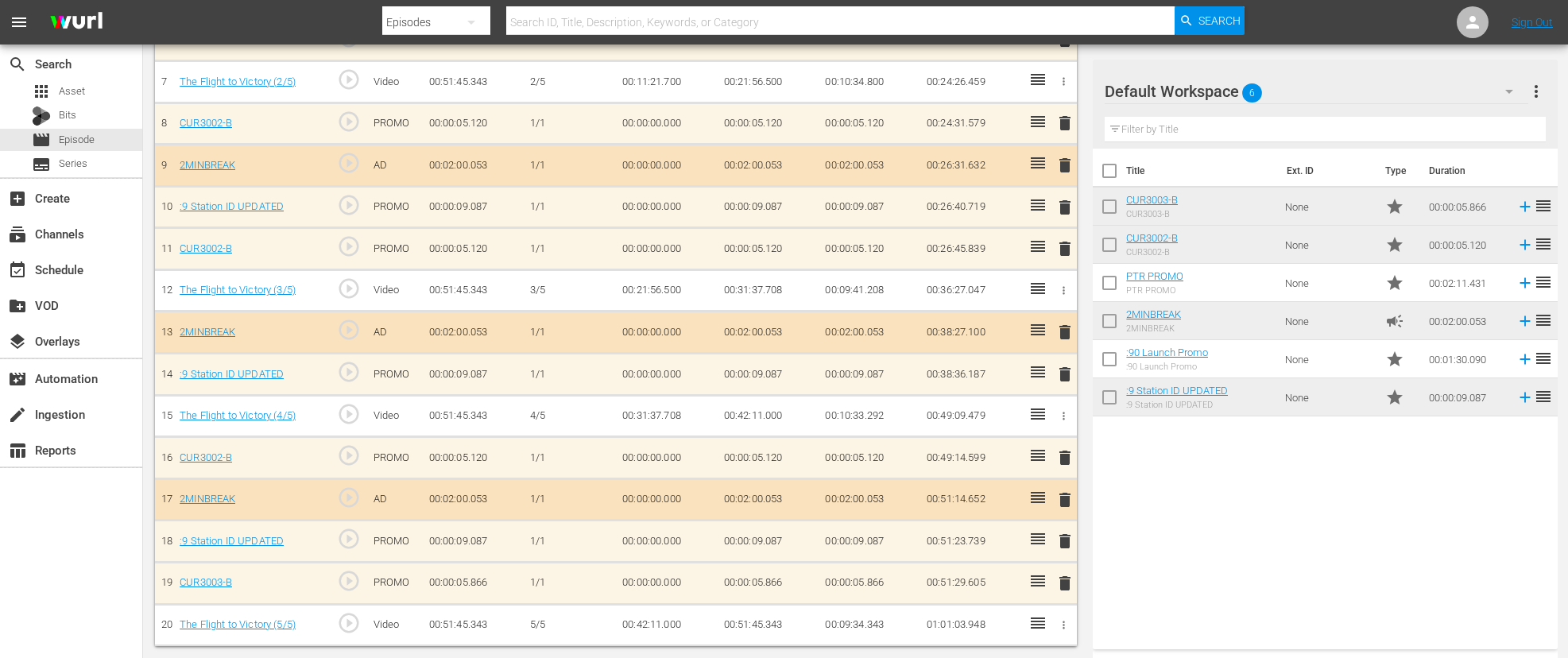
click at [1063, 250] on div "delete" at bounding box center [1063, 249] width 15 height 23
click at [1063, 120] on div "delete" at bounding box center [1063, 124] width 15 height 23
click at [348, 580] on span "play_circle_outline" at bounding box center [349, 581] width 24 height 24
click at [349, 579] on span "play_circle_outline" at bounding box center [349, 581] width 24 height 24
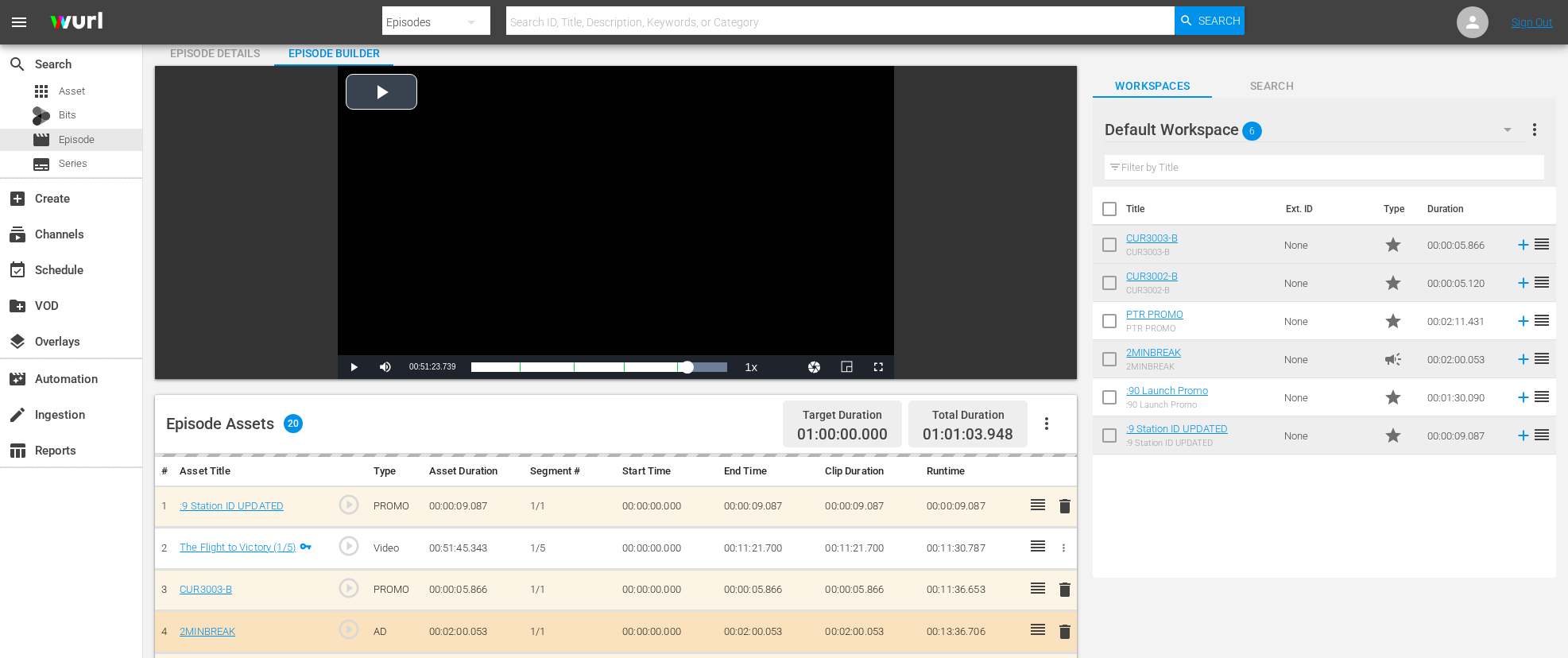
scroll to position [66, 0]
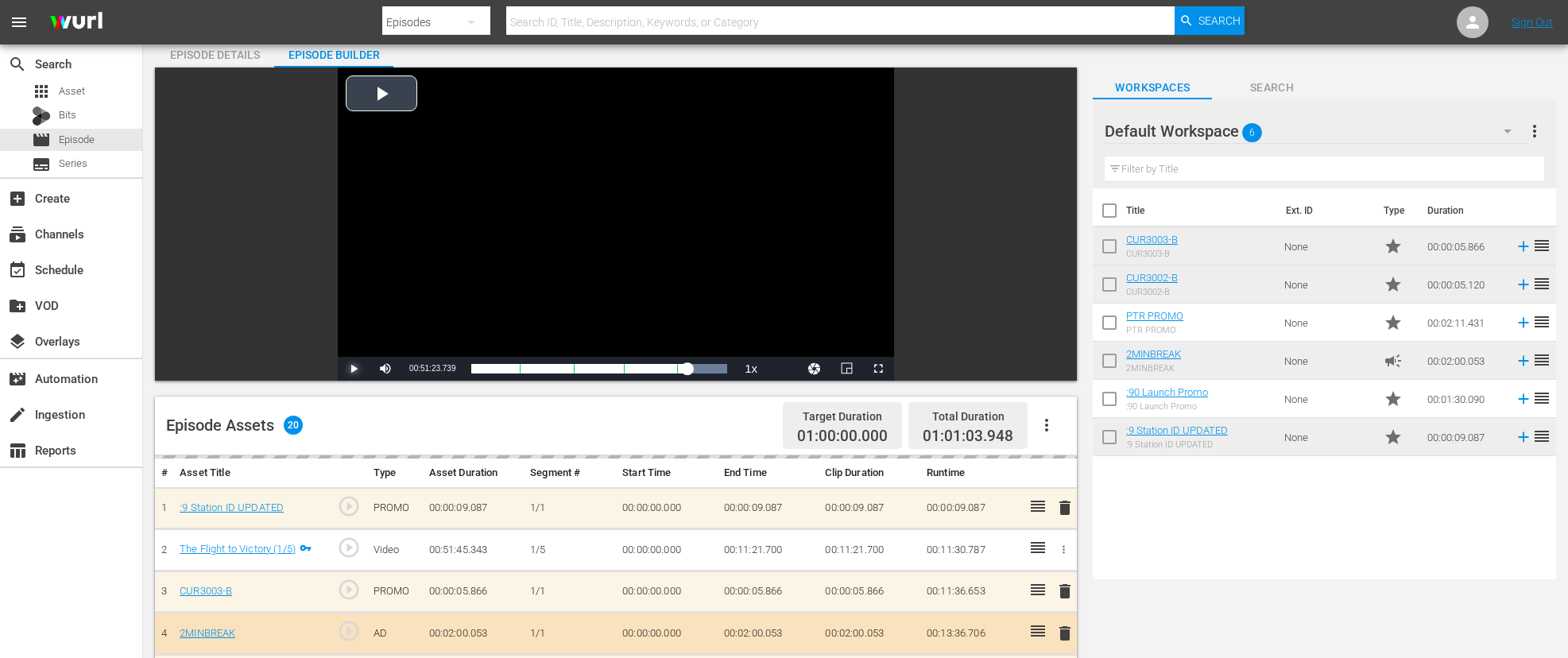
click at [354, 369] on span "Video Player" at bounding box center [354, 369] width 0 height 0
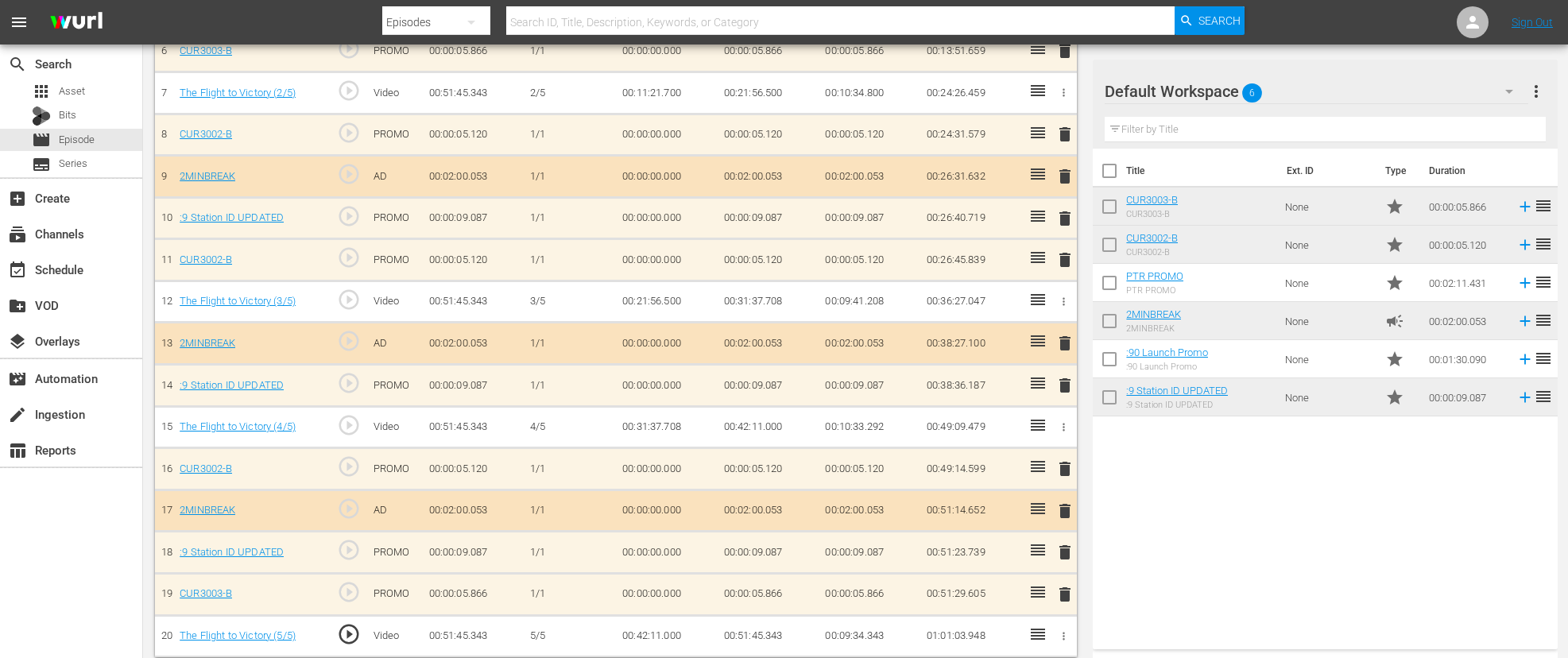
scroll to position [743, 0]
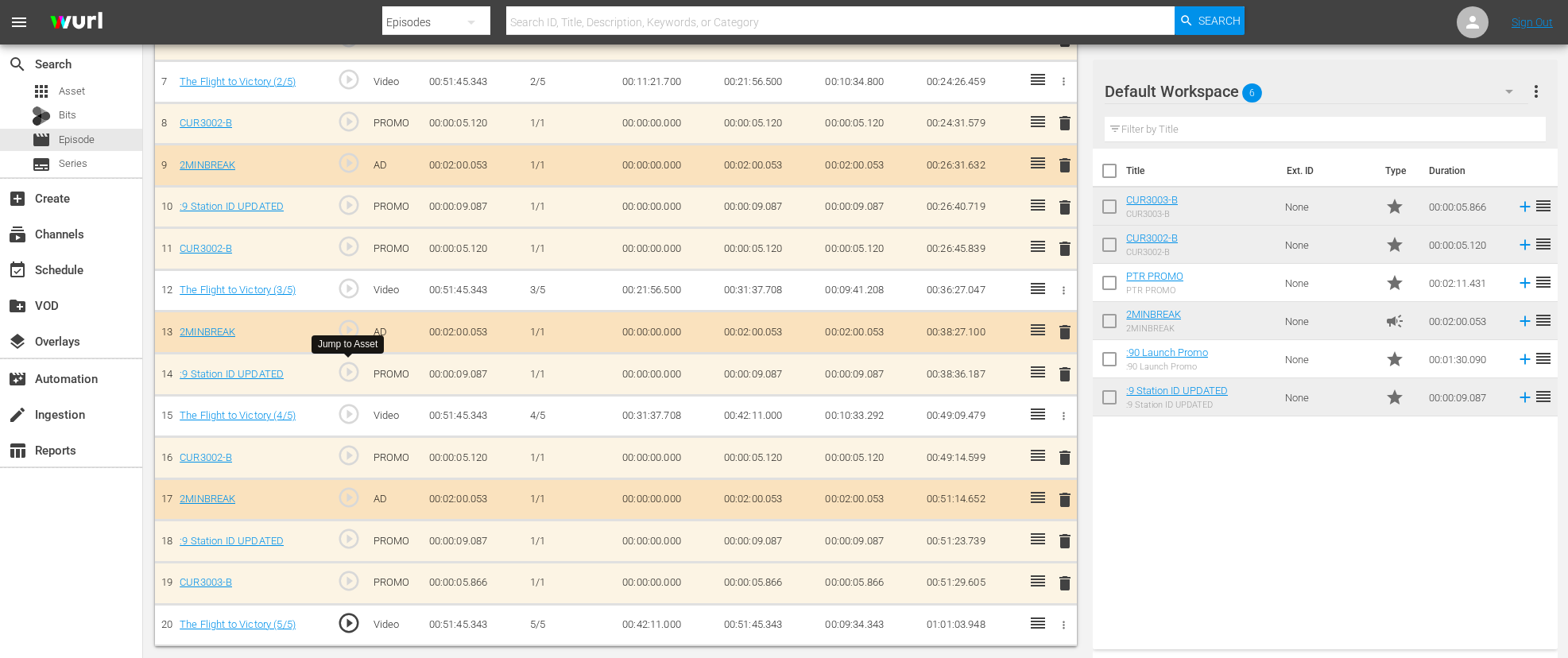
click at [347, 373] on span "play_circle_outline" at bounding box center [349, 372] width 24 height 24
click at [342, 249] on span "play_circle_outline" at bounding box center [349, 246] width 24 height 24
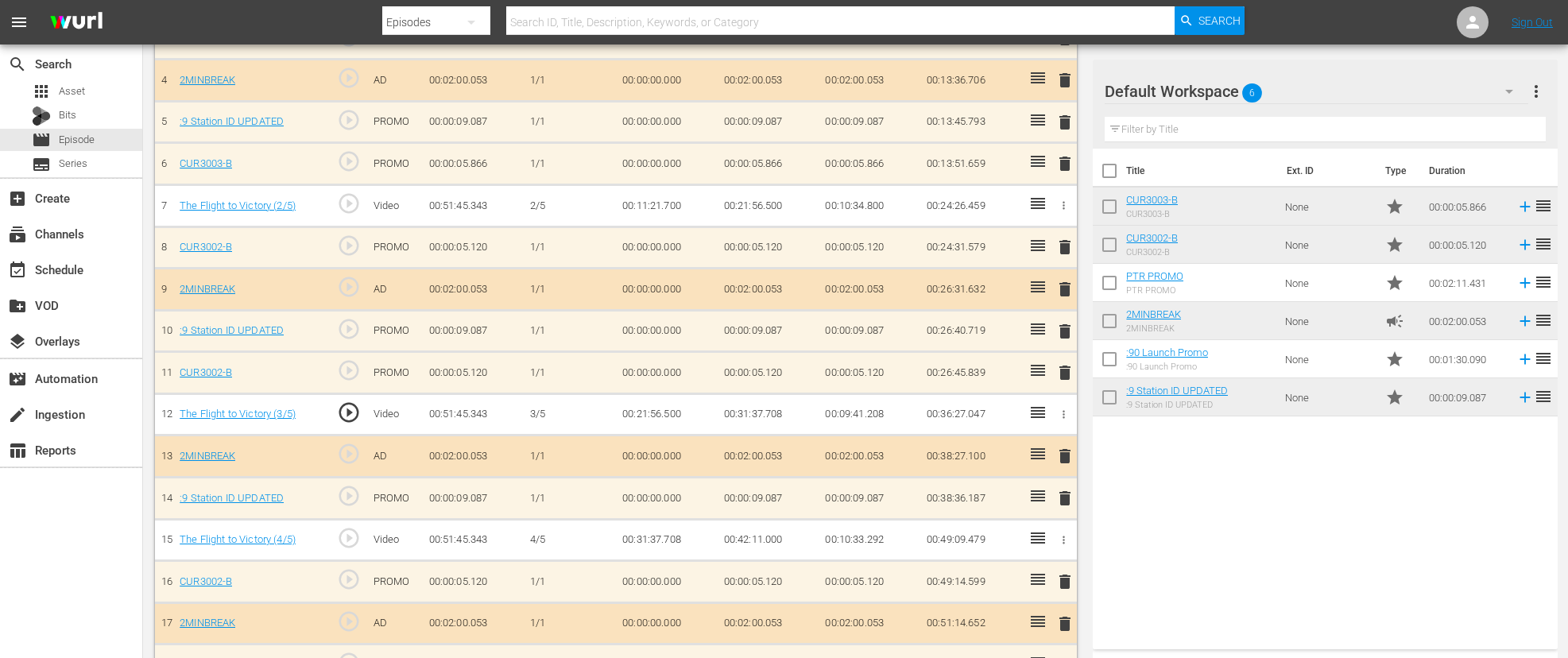
scroll to position [624, 0]
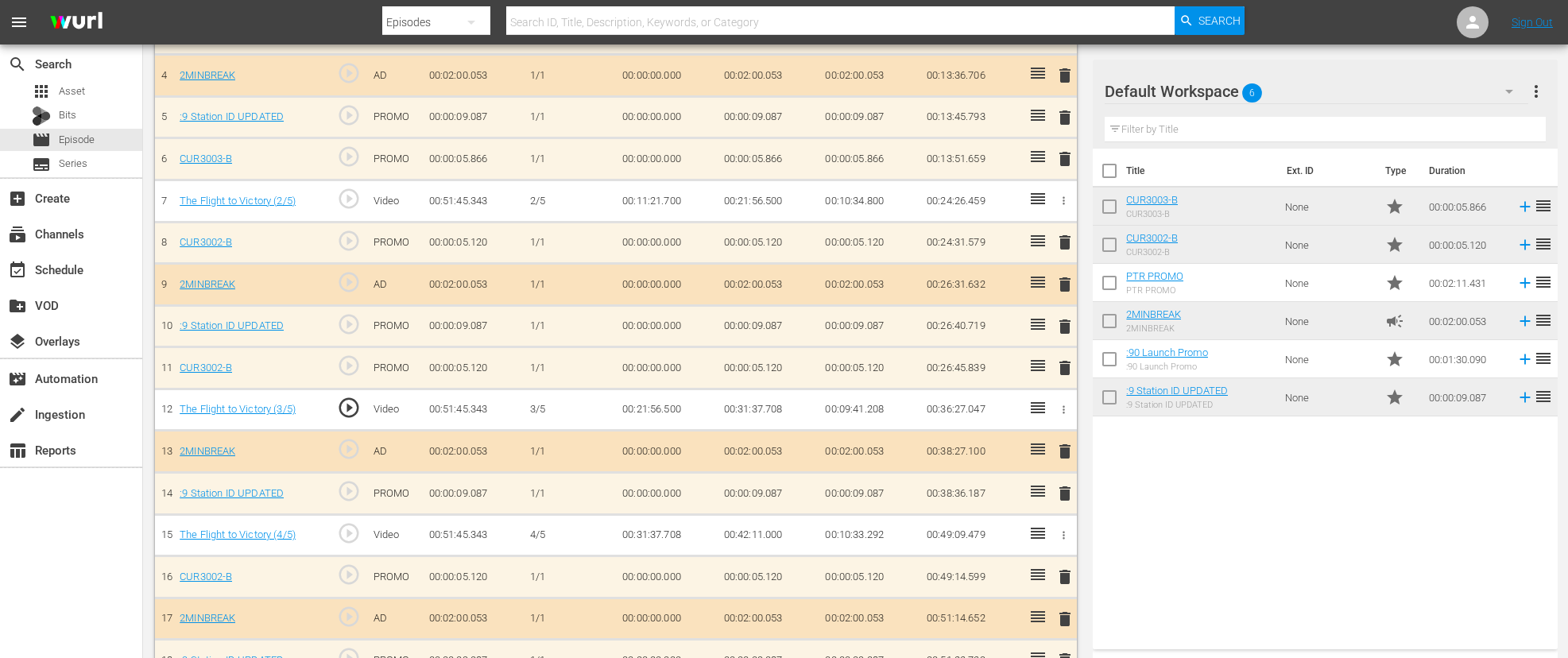
click at [1064, 242] on div "delete" at bounding box center [1063, 243] width 15 height 23
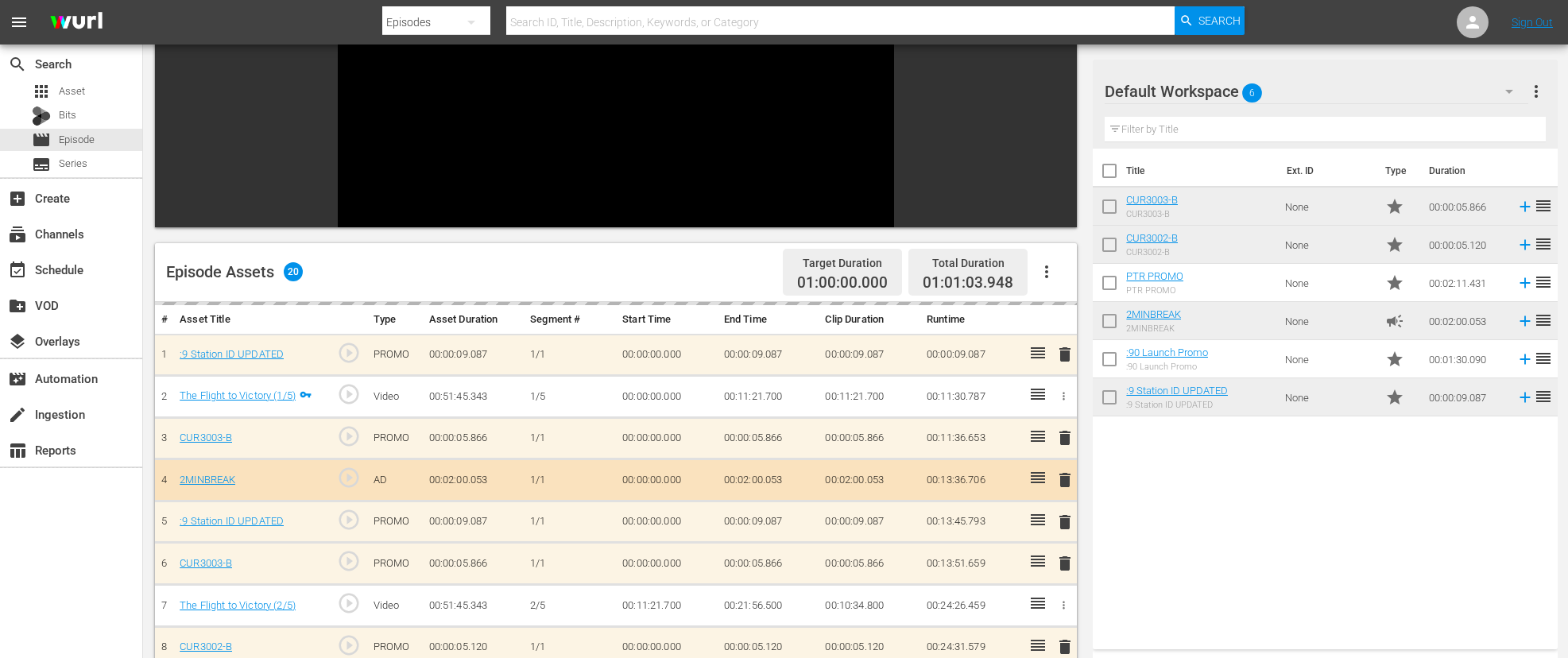
scroll to position [163, 0]
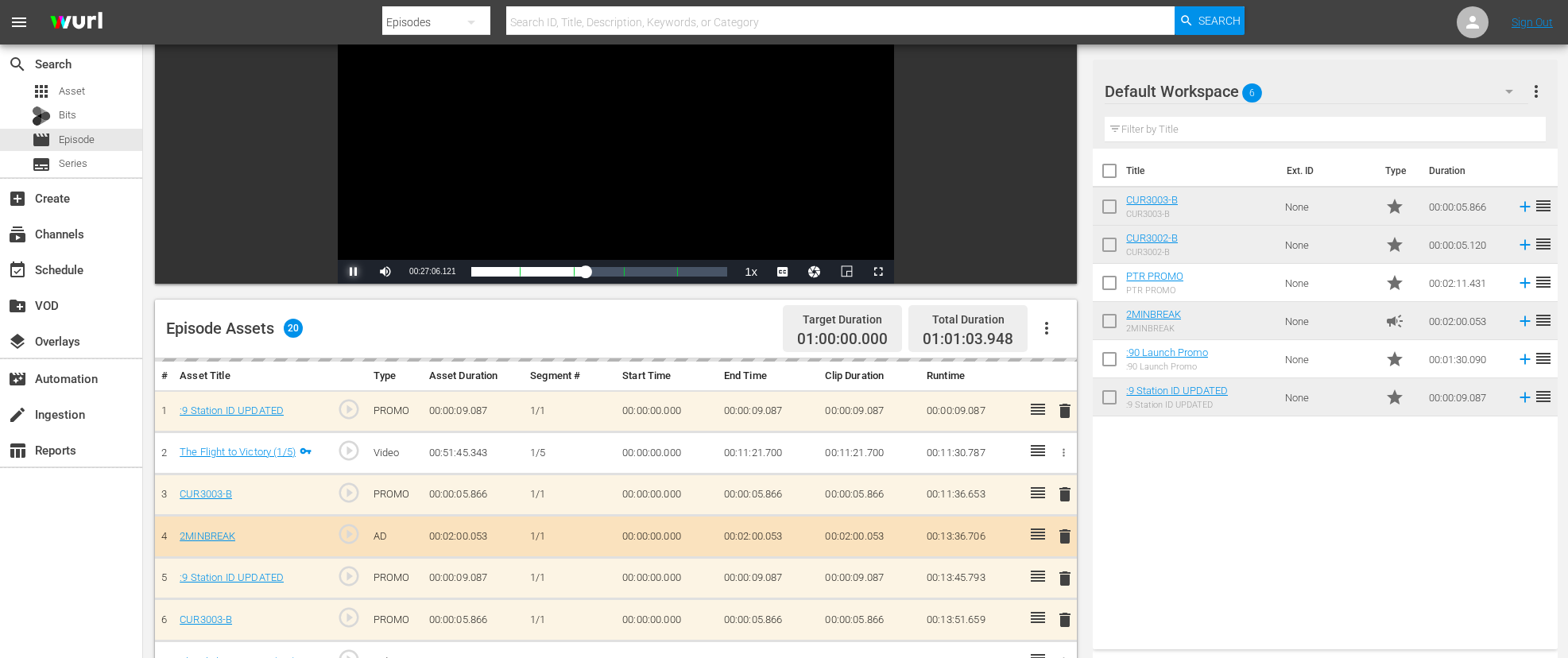
click at [354, 272] on span "Video Player" at bounding box center [354, 272] width 0 height 0
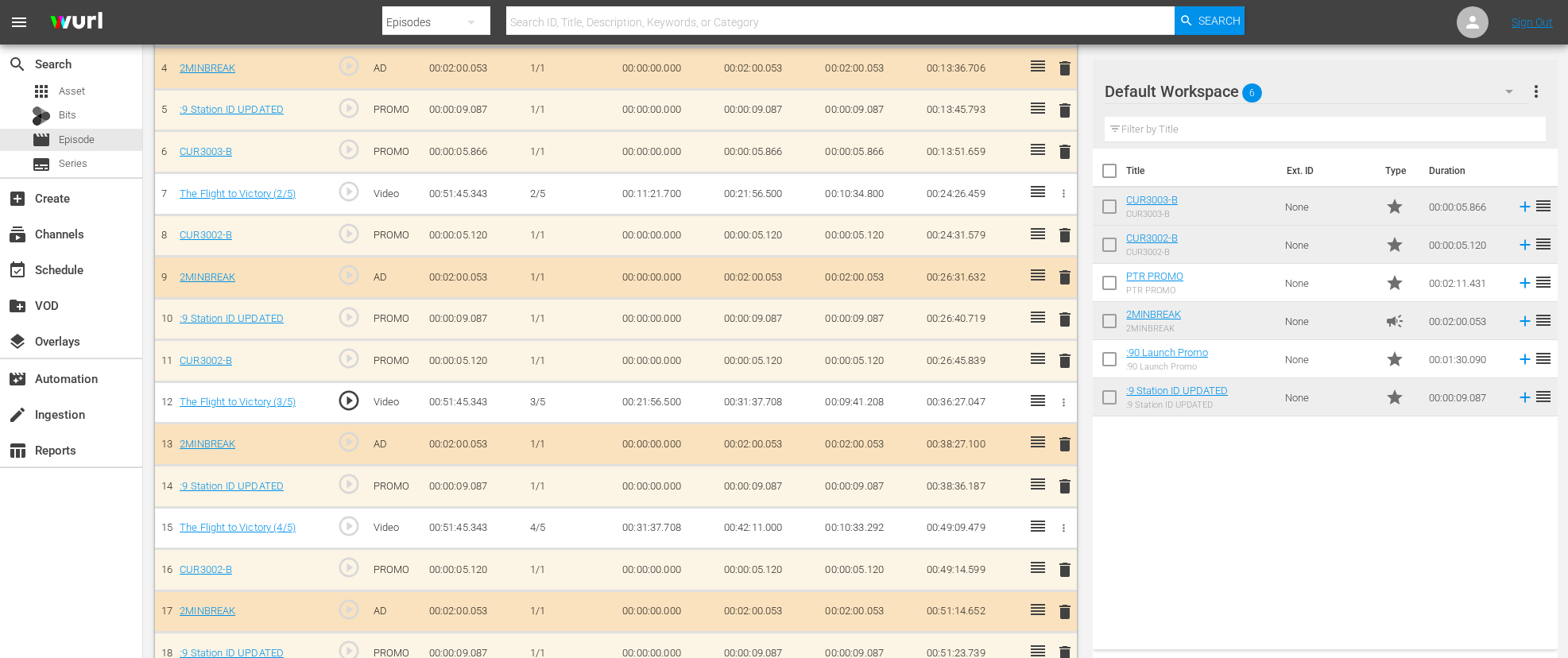
scroll to position [628, 0]
click at [1068, 240] on div "delete" at bounding box center [1063, 239] width 15 height 23
click at [1059, 359] on div "delete" at bounding box center [1063, 364] width 15 height 23
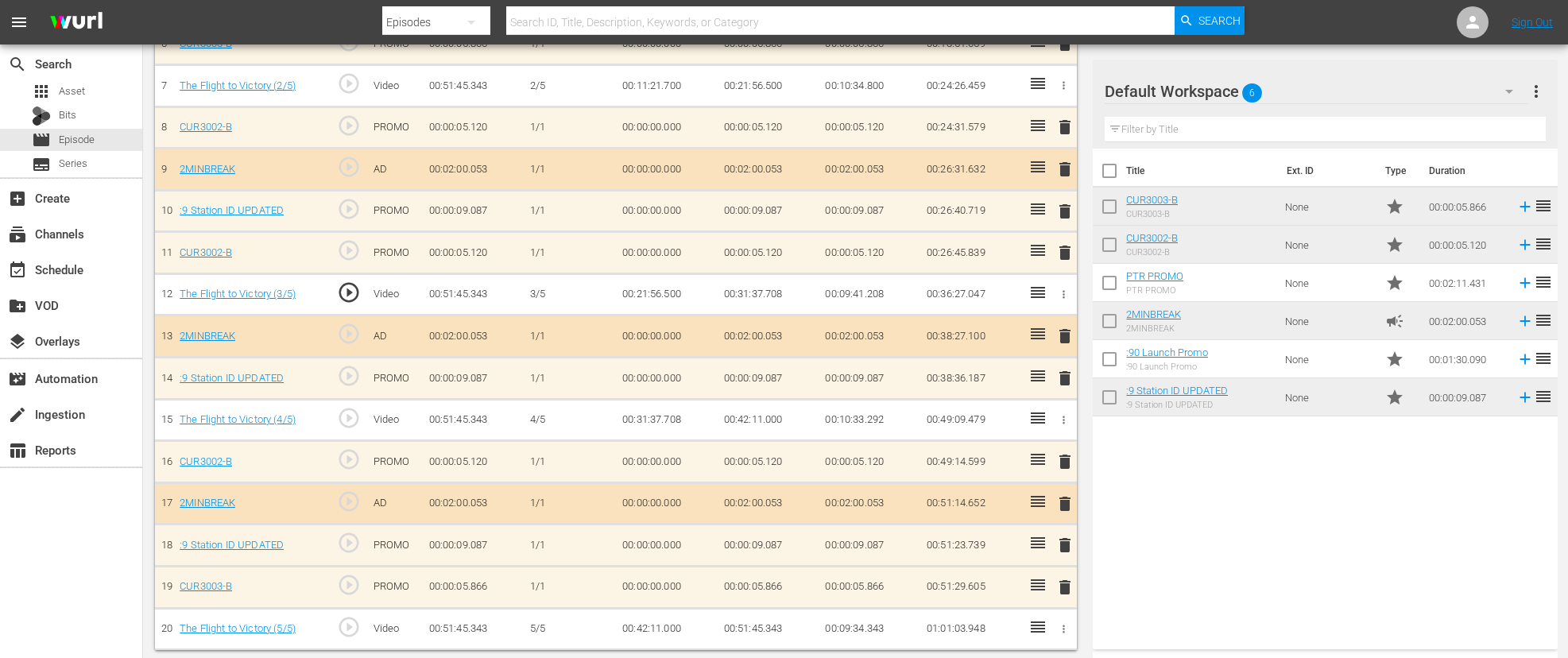
scroll to position [743, 0]
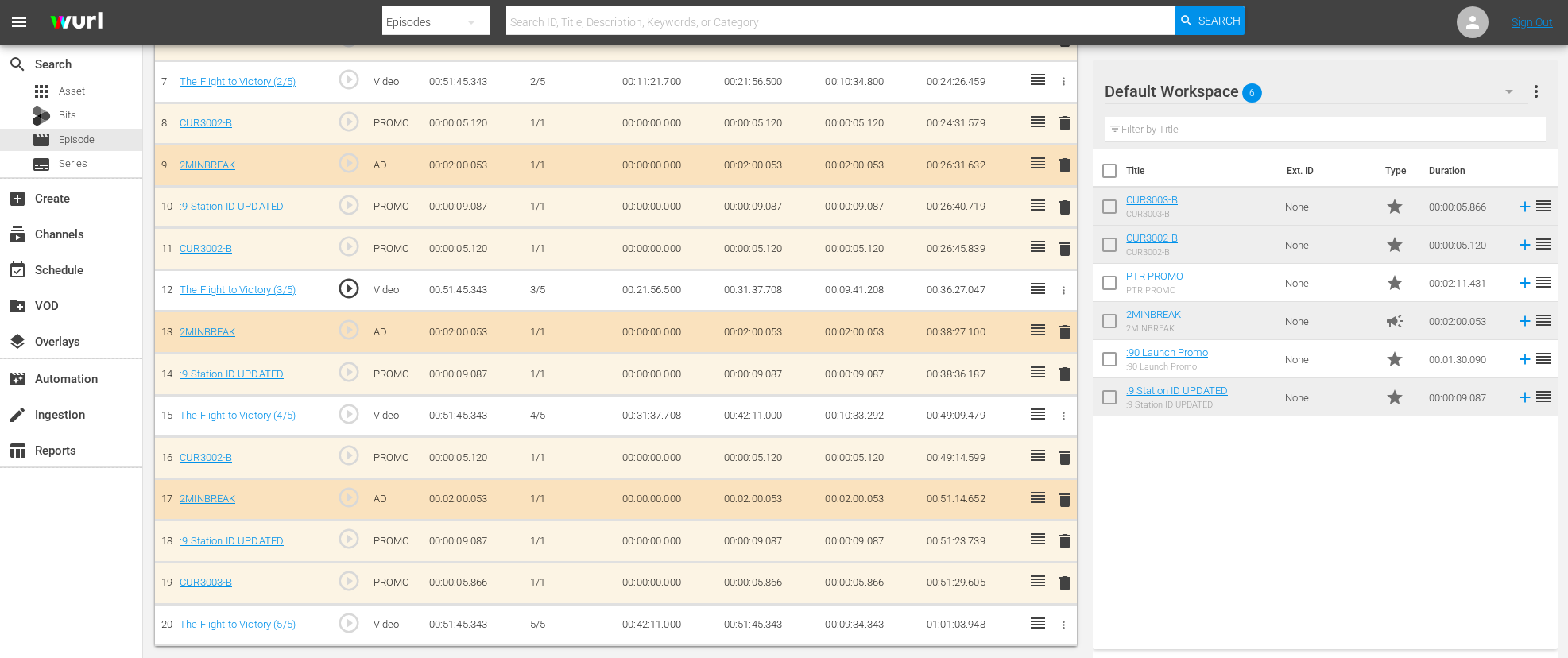
click at [1063, 455] on div "delete" at bounding box center [1063, 458] width 15 height 23
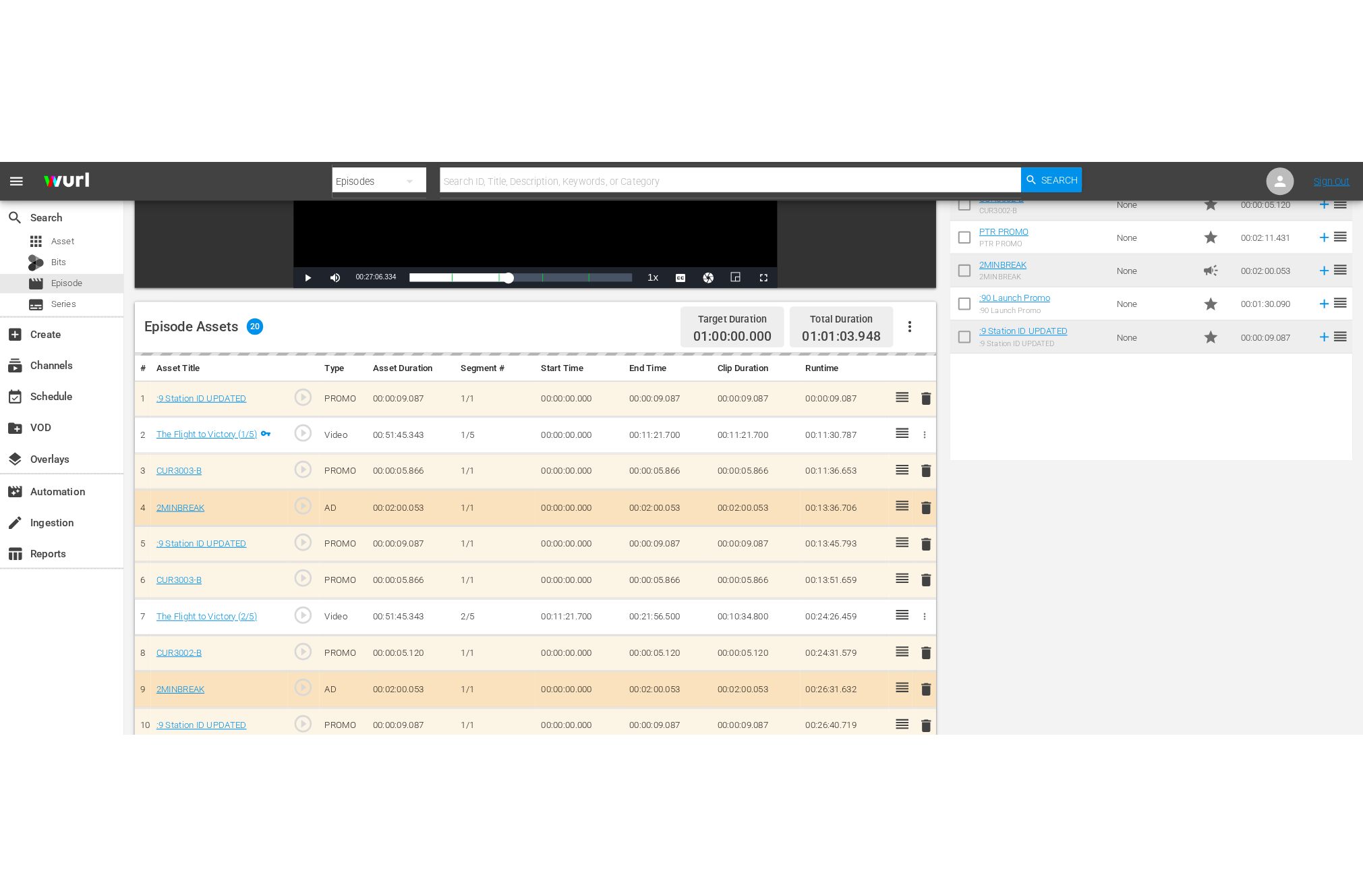
scroll to position [0, 0]
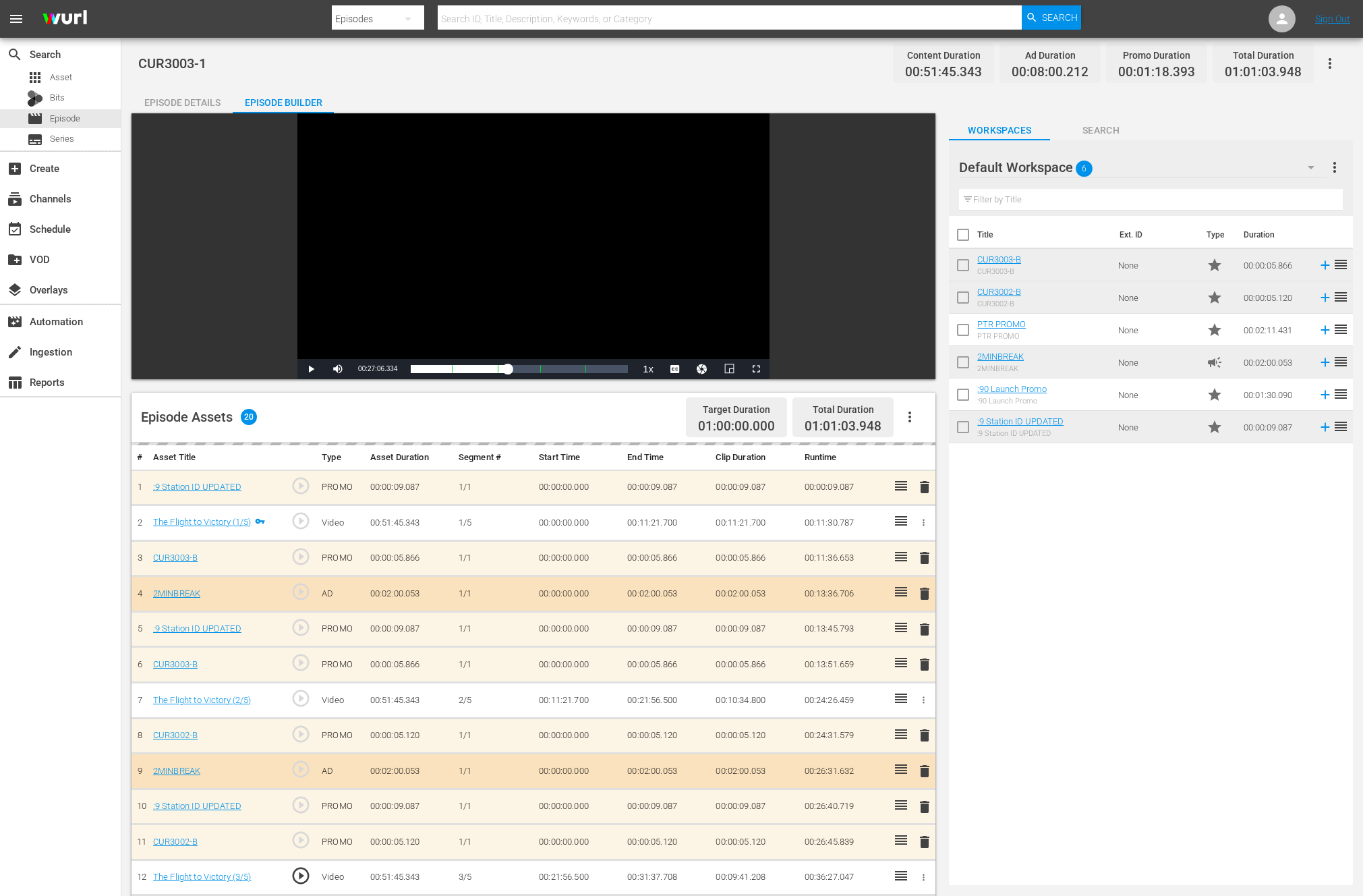
click at [925, 558] on div "delete" at bounding box center [923, 842] width 13 height 19
click at [927, 558] on div "delete" at bounding box center [923, 842] width 13 height 19
click at [791, 558] on td "00:00:05.120" at bounding box center [754, 842] width 88 height 36
click at [790, 558] on td "00:00:05.120" at bounding box center [754, 842] width 88 height 36
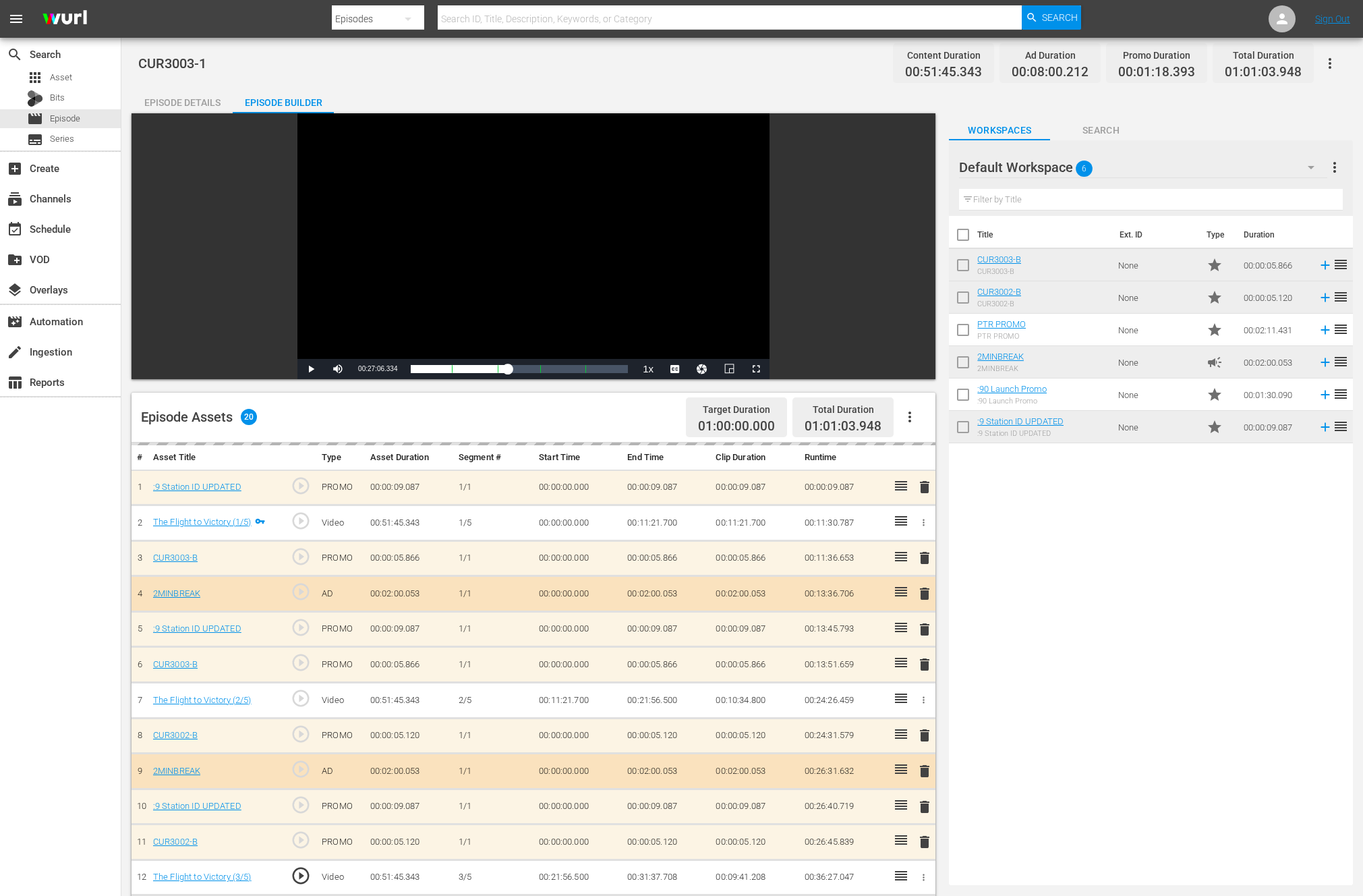
click at [803, 558] on td "00:24:31.579" at bounding box center [843, 735] width 88 height 36
click at [819, 558] on td "00:24:26.459" at bounding box center [843, 700] width 88 height 36
click at [749, 530] on td "00:11:21.700" at bounding box center [754, 523] width 88 height 36
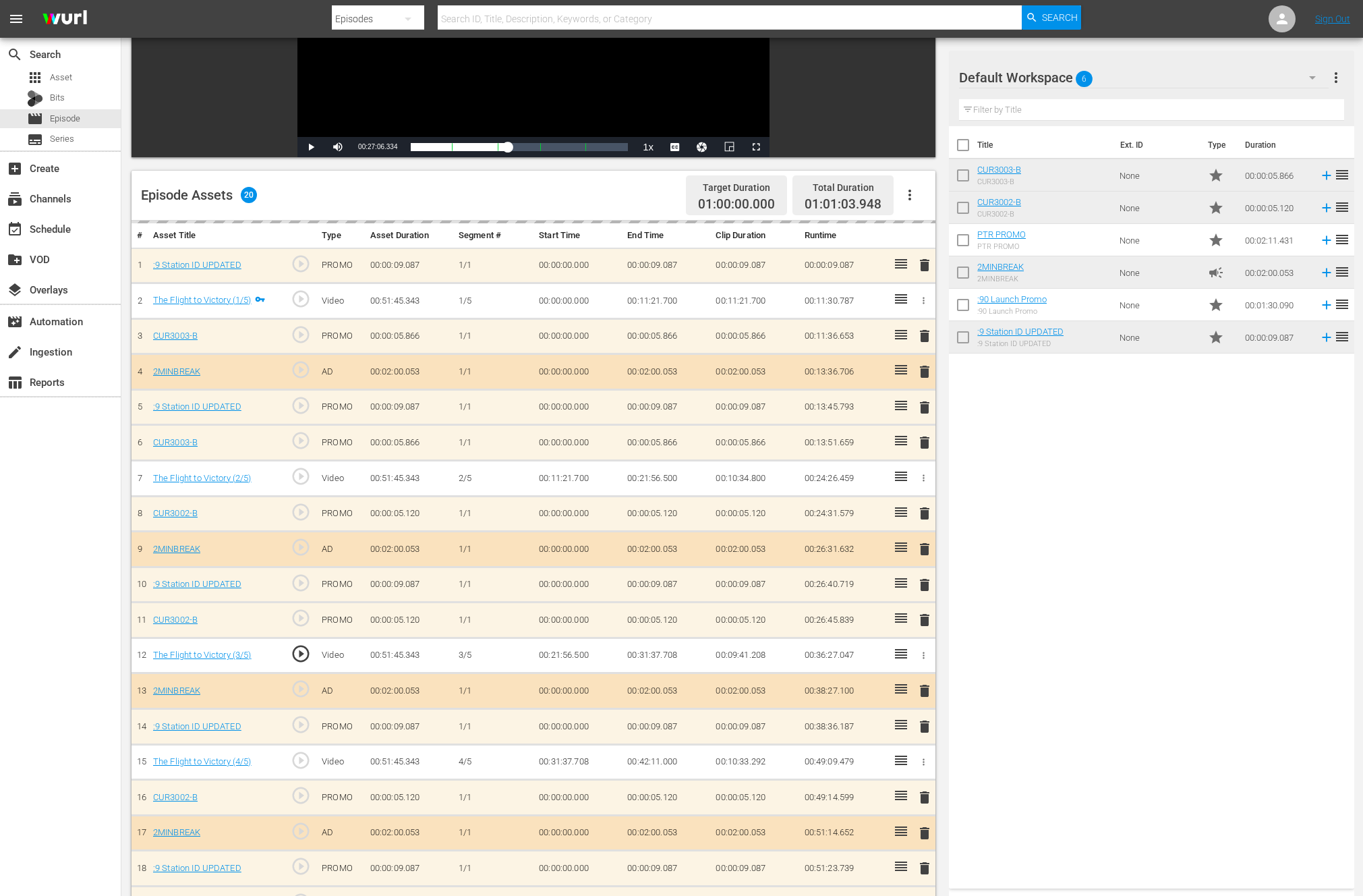
scroll to position [352, 0]
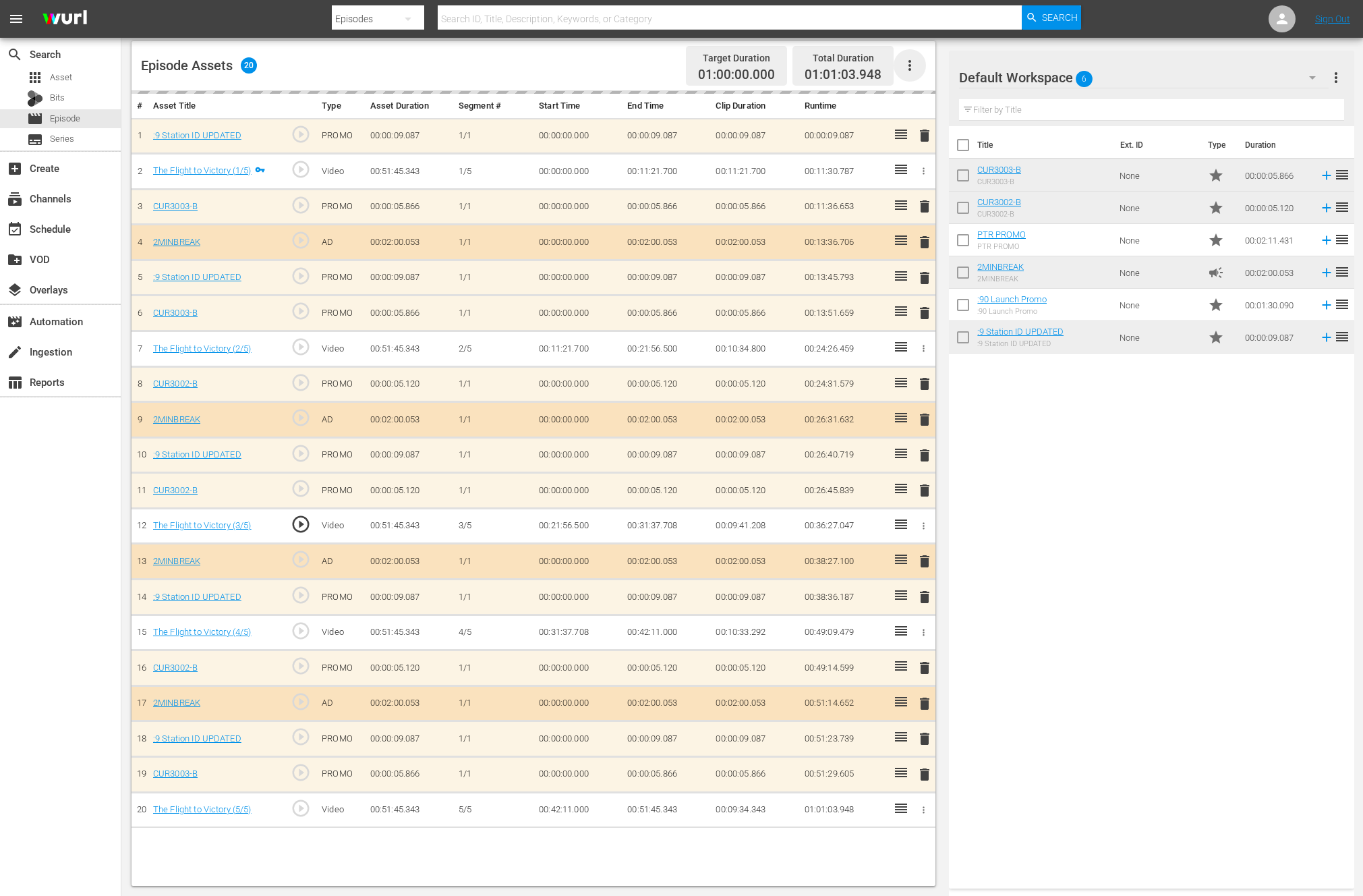
click at [910, 66] on icon "button" at bounding box center [910, 65] width 3 height 11
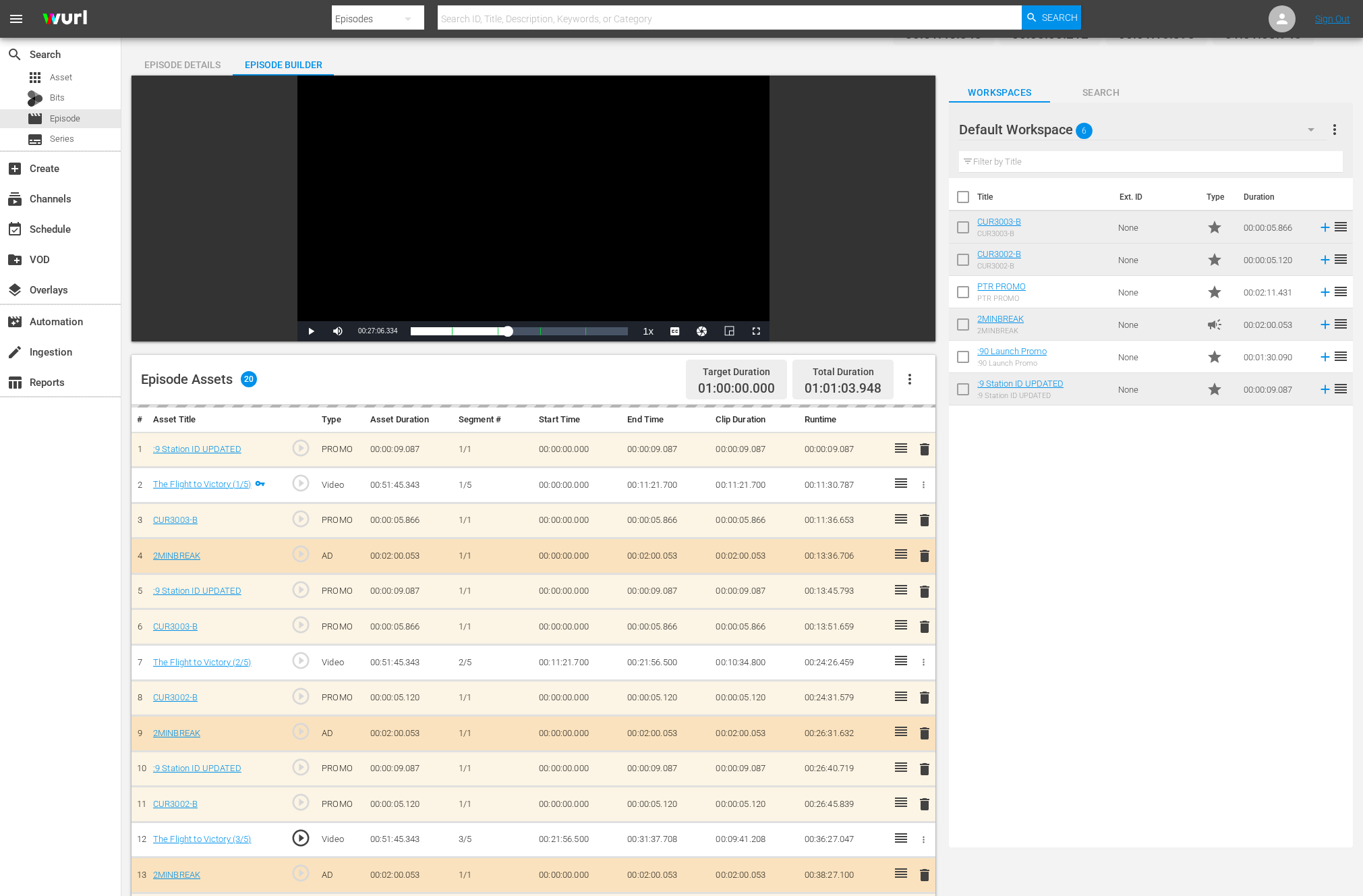
scroll to position [38, 0]
click at [924, 482] on icon "button" at bounding box center [924, 485] width 2 height 7
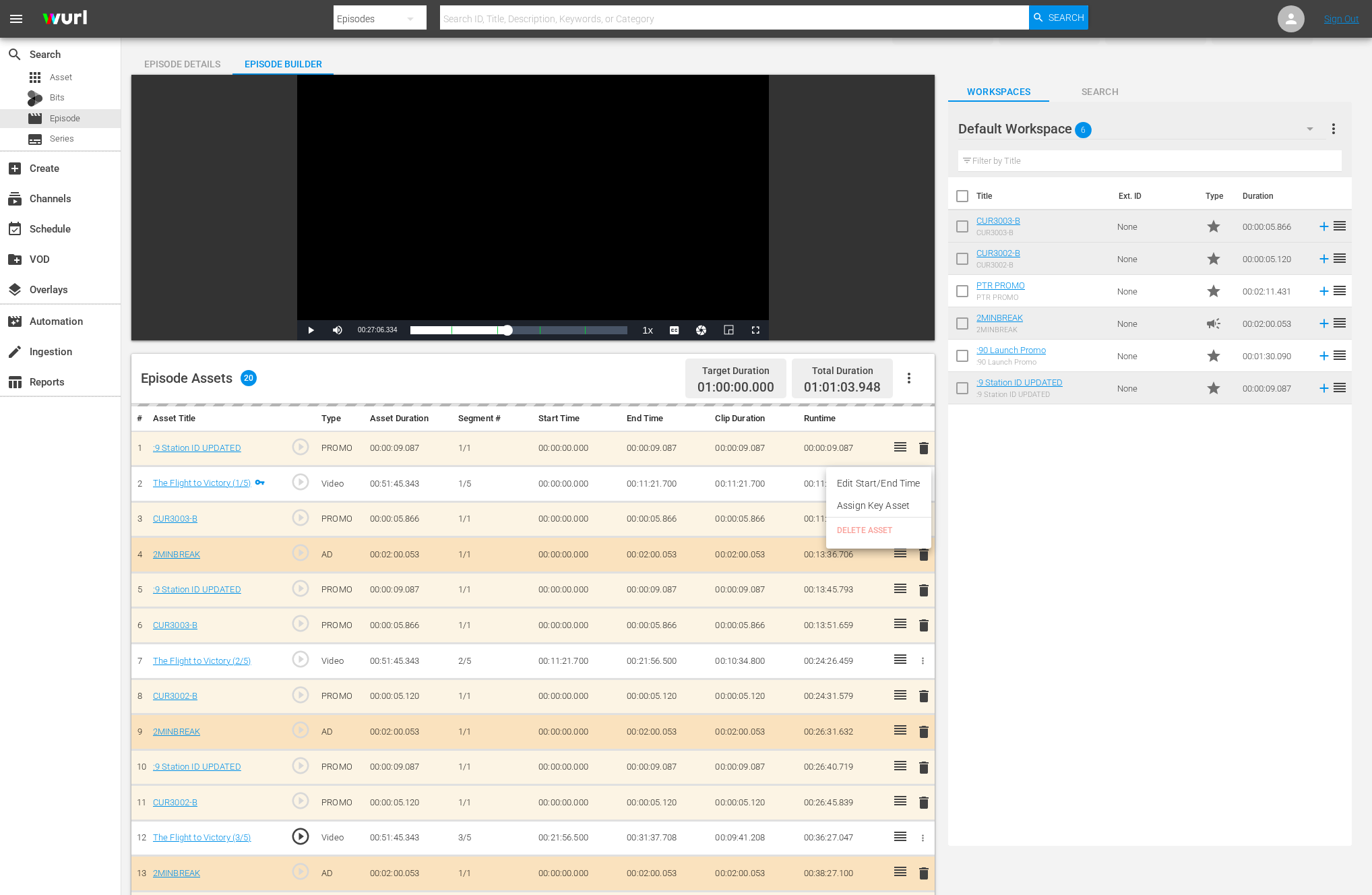
click at [972, 586] on div at bounding box center [686, 447] width 1372 height 895
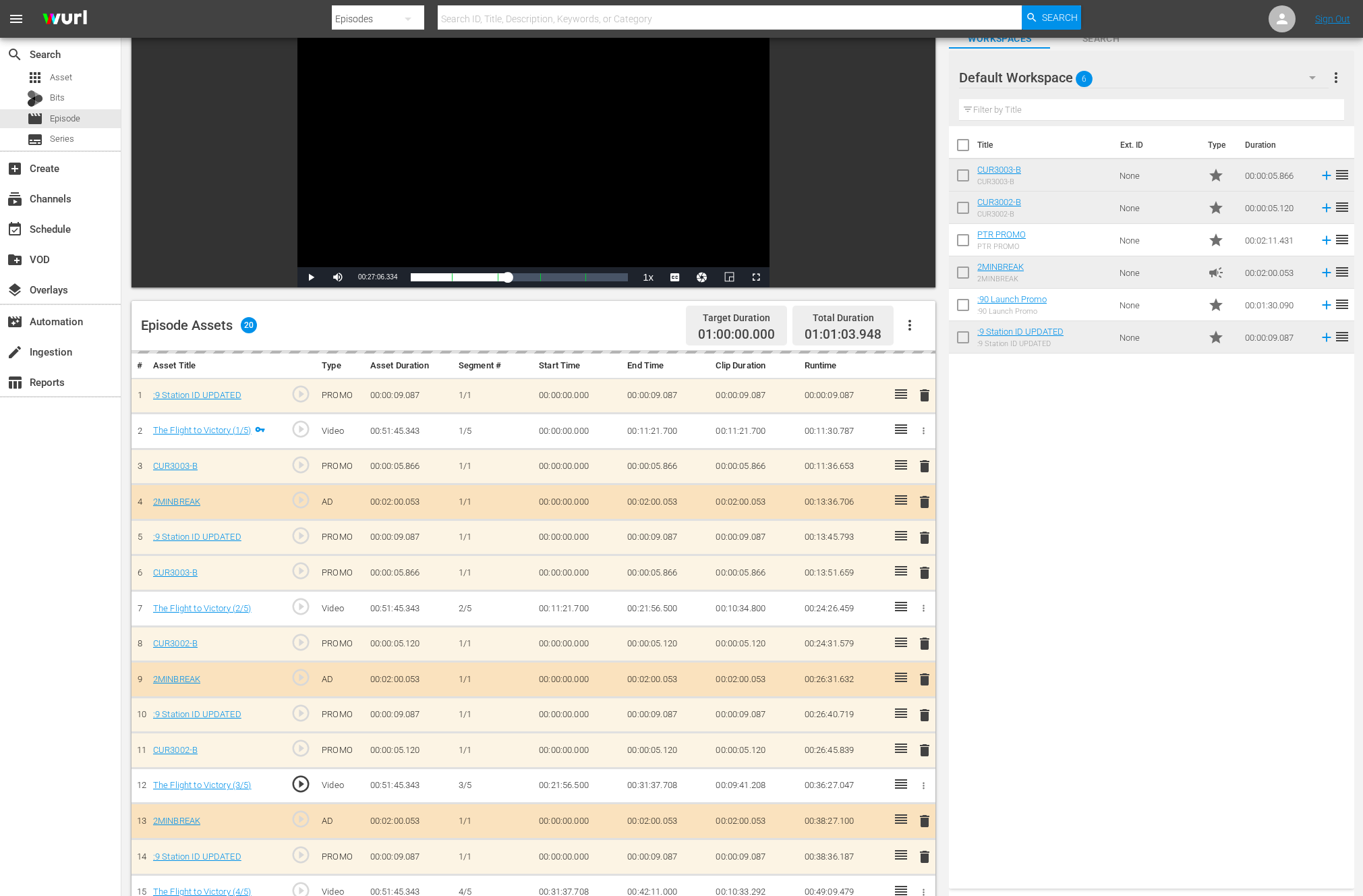
scroll to position [72, 0]
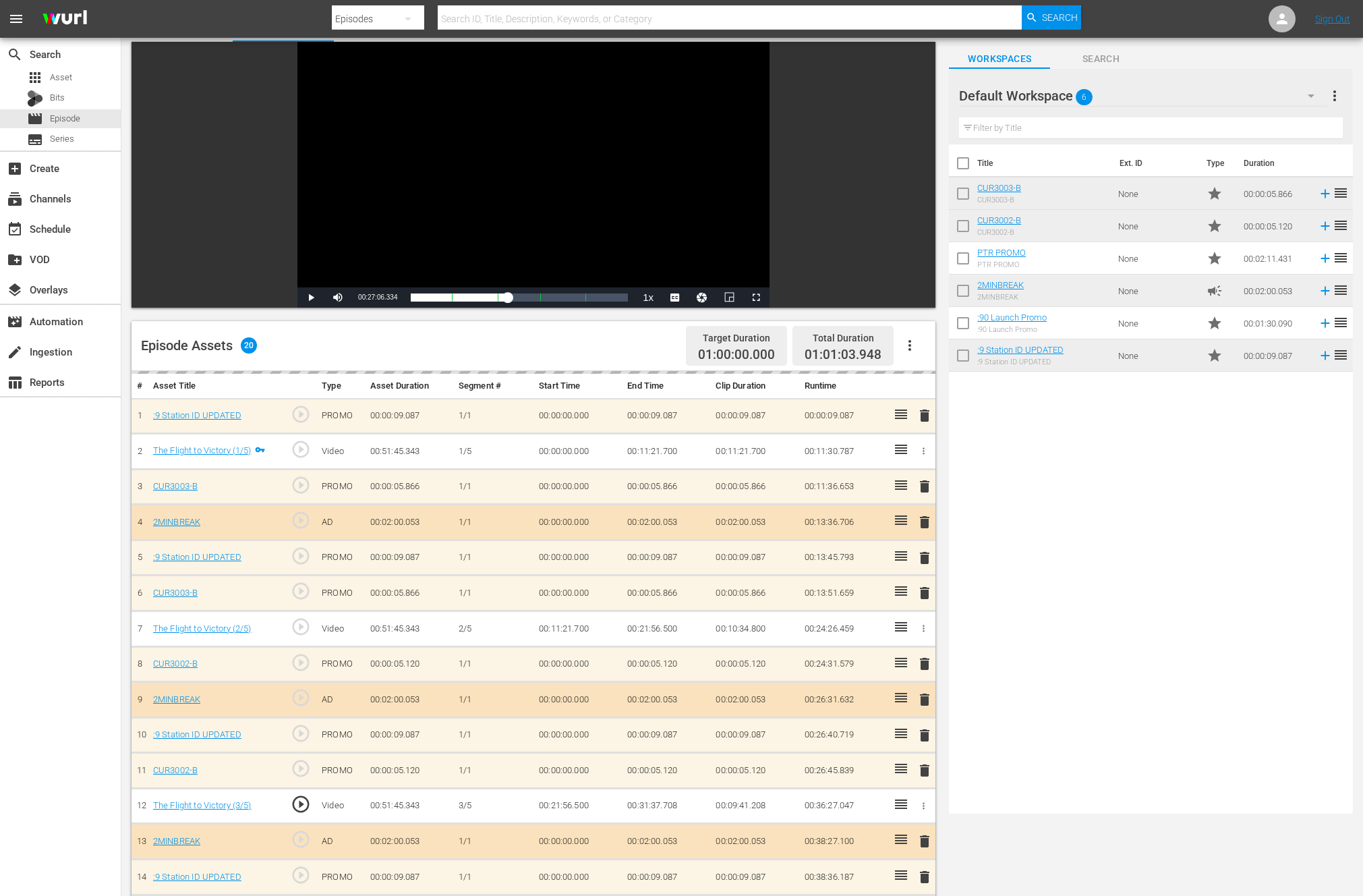
click at [249, 343] on span "20" at bounding box center [249, 345] width 16 height 16
click at [908, 343] on icon "button" at bounding box center [909, 345] width 16 height 16
click at [570, 338] on div "Episode Assets 20 Target Duration 01:00:00.000 Total Duration 01:01:03.948" at bounding box center [533, 346] width 804 height 50
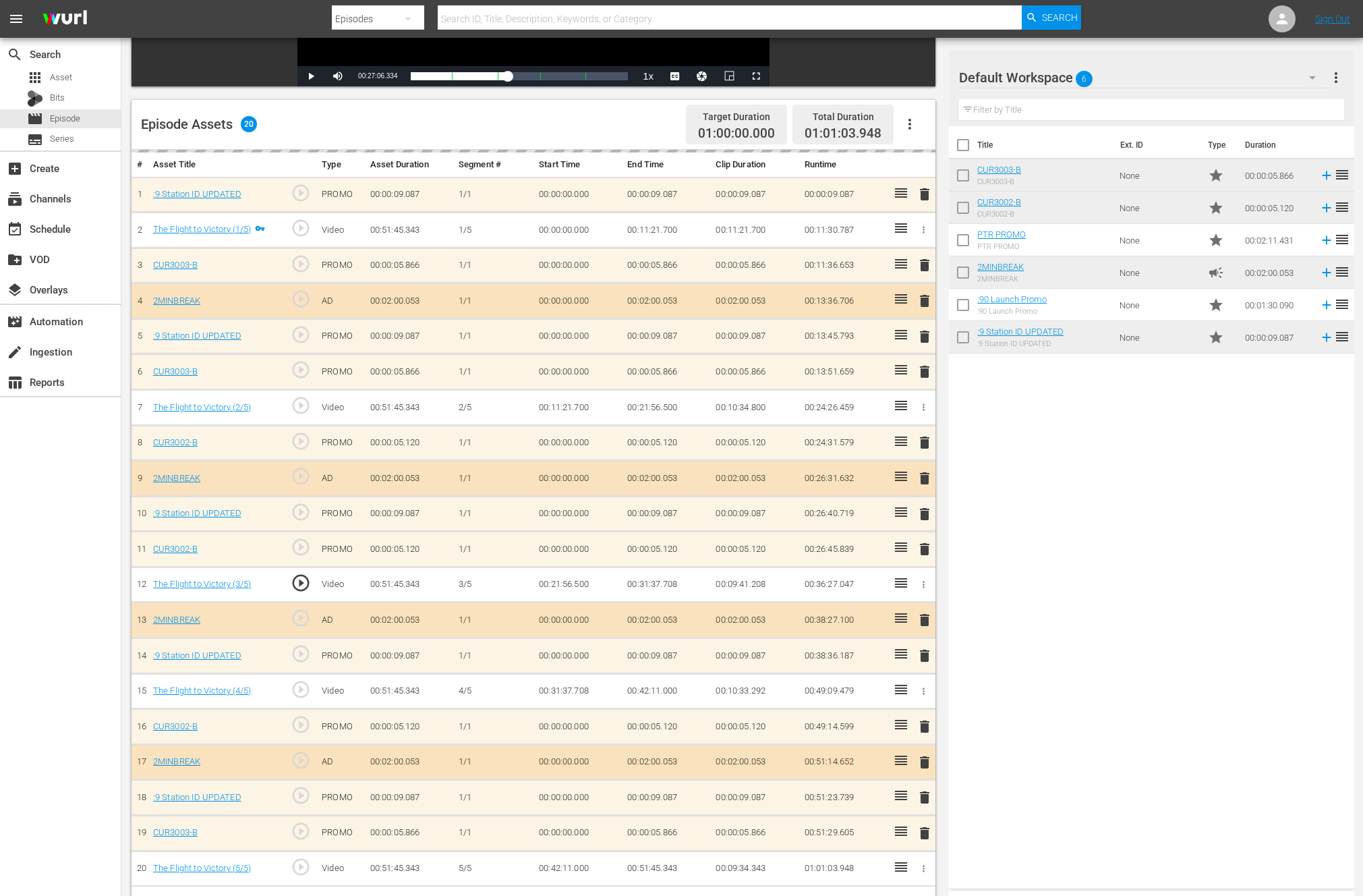
scroll to position [352, 0]
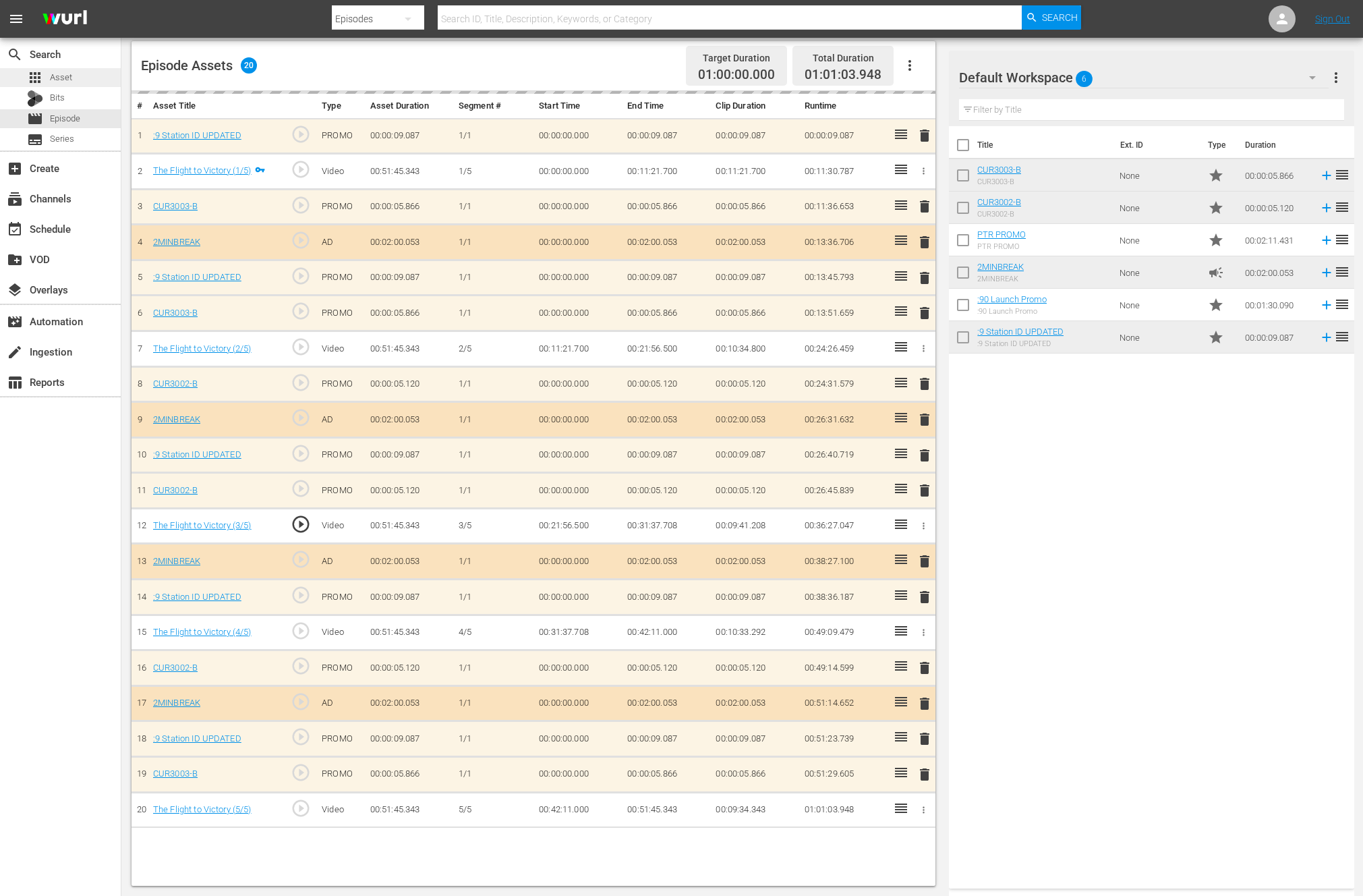
click at [57, 77] on span "Asset" at bounding box center [61, 77] width 22 height 13
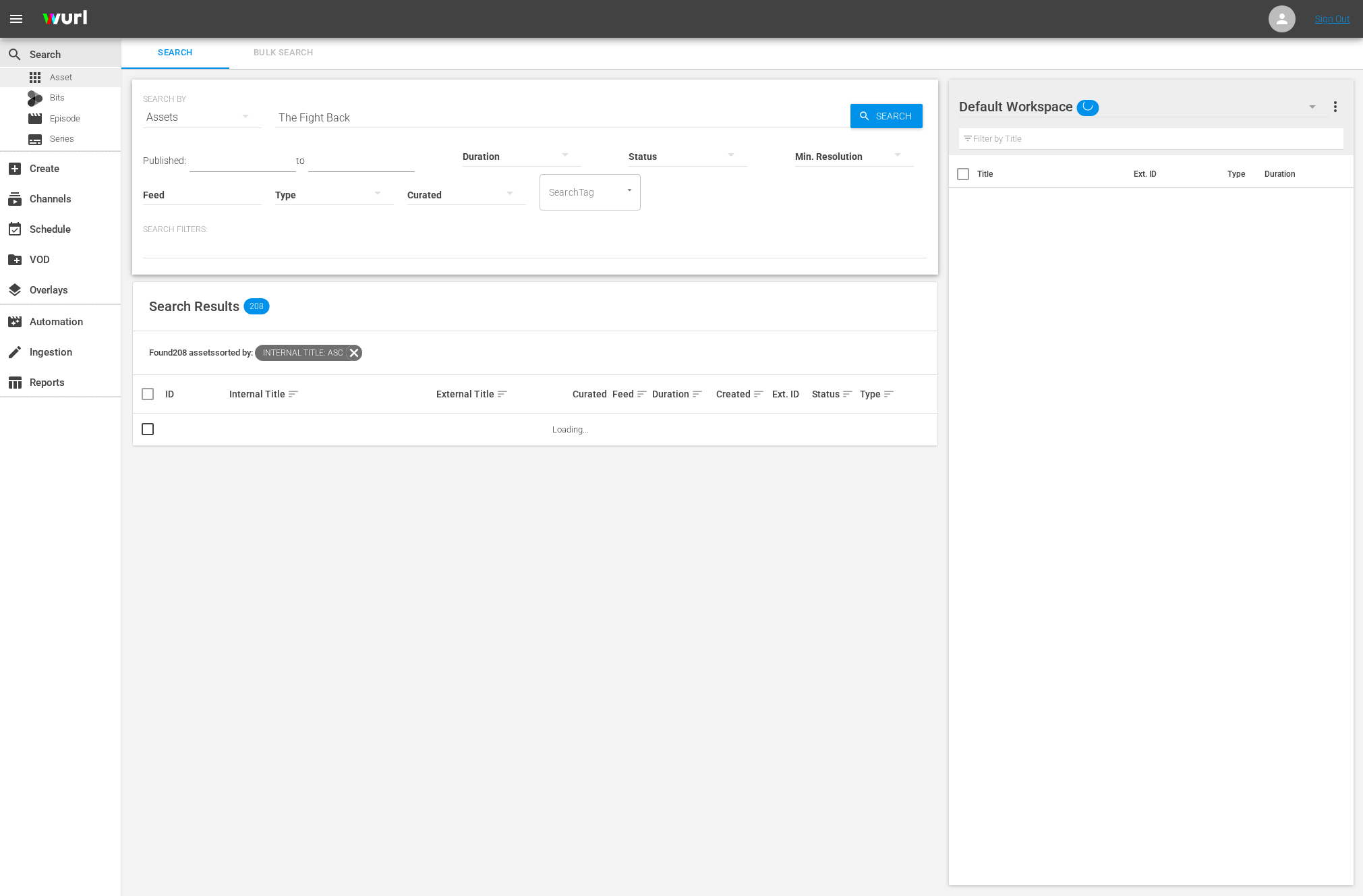
scroll to position [1, 0]
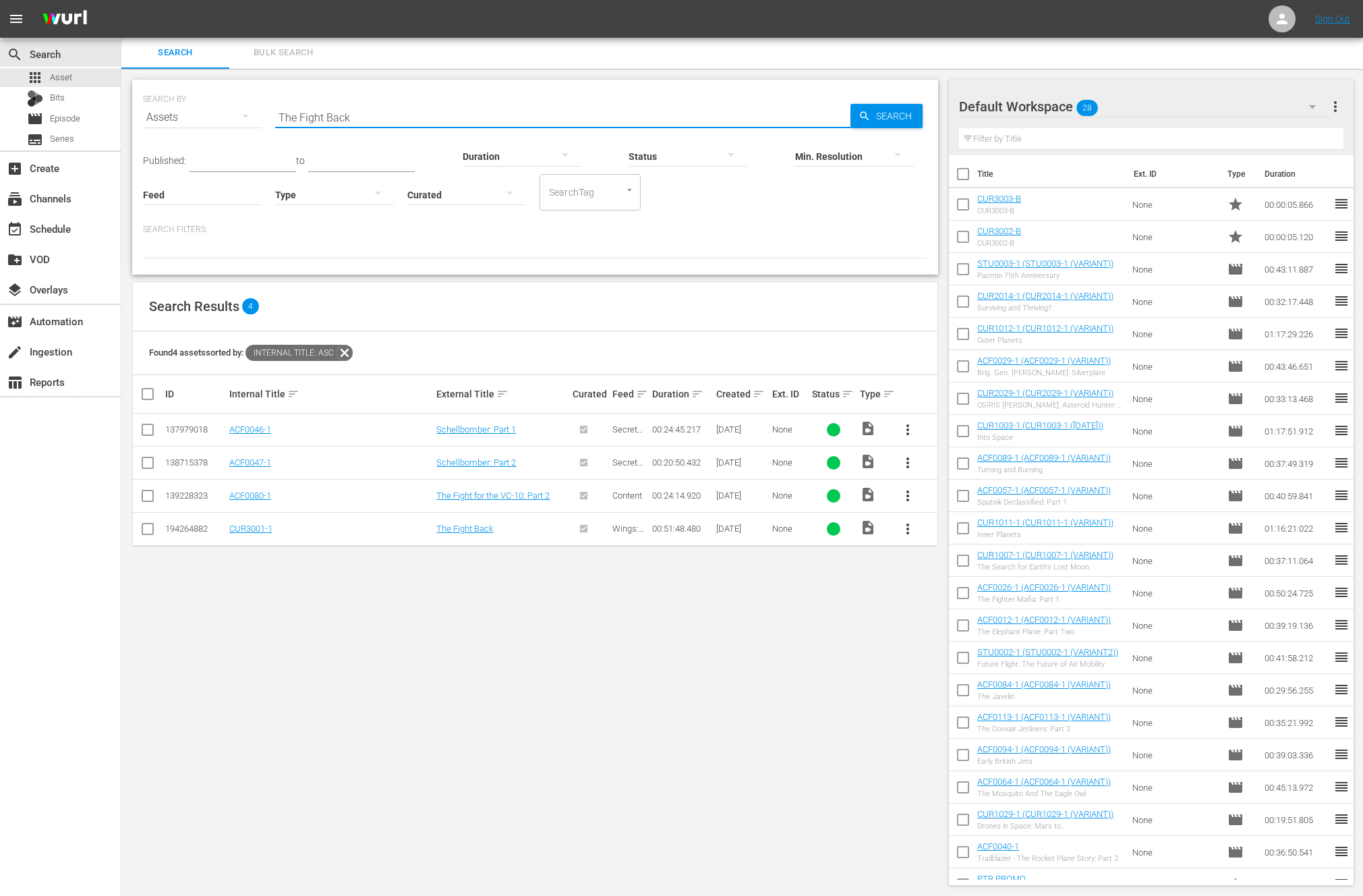
drag, startPoint x: 356, startPoint y: 117, endPoint x: 249, endPoint y: 113, distance: 107.1
click at [249, 113] on div "SEARCH BY Search By Assets Search ID, Title, Description, Keywords, or Category…" at bounding box center [535, 109] width 785 height 49
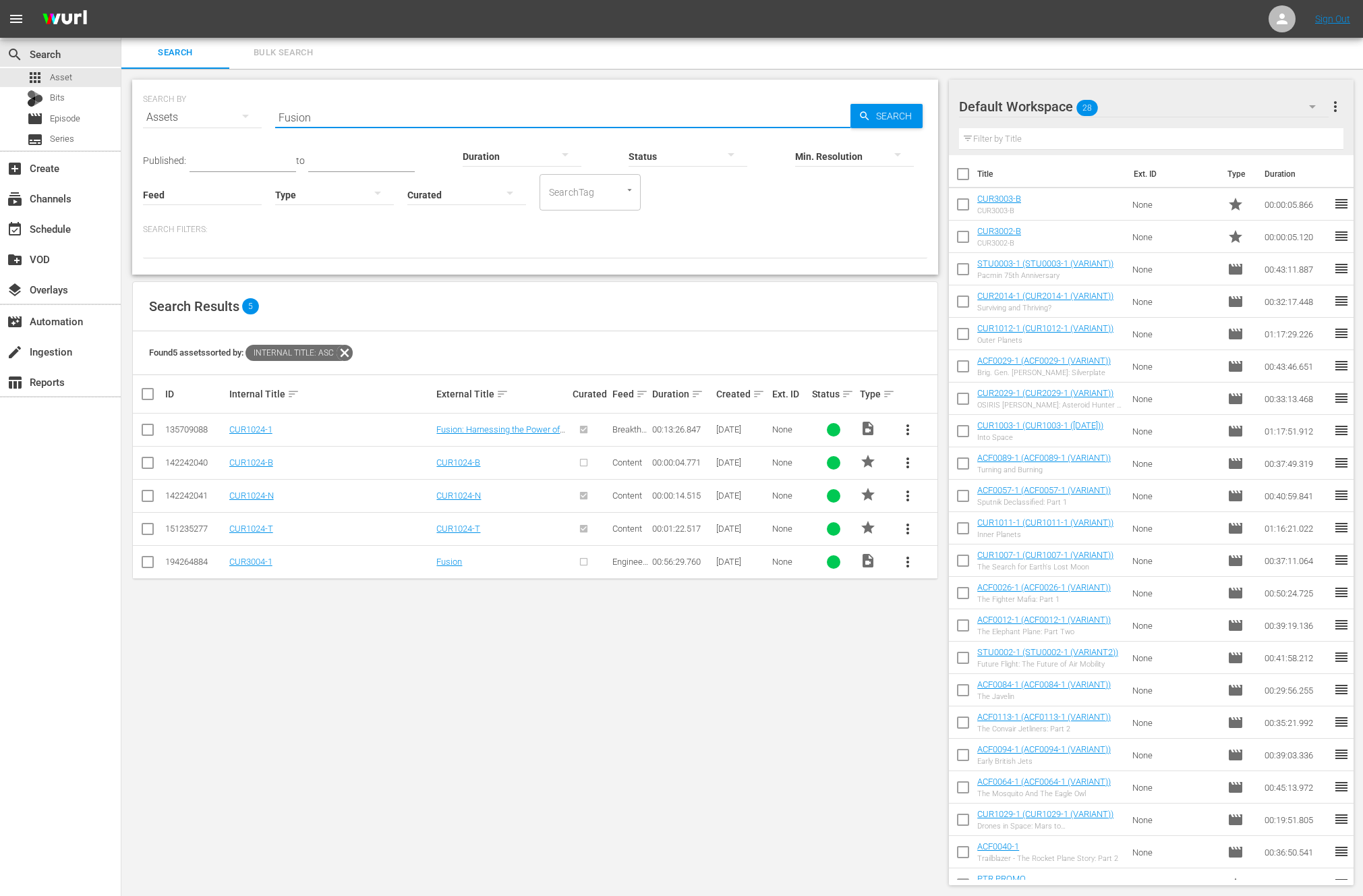
type input "Fusion"
click at [908, 560] on span "more_vert" at bounding box center [907, 561] width 16 height 16
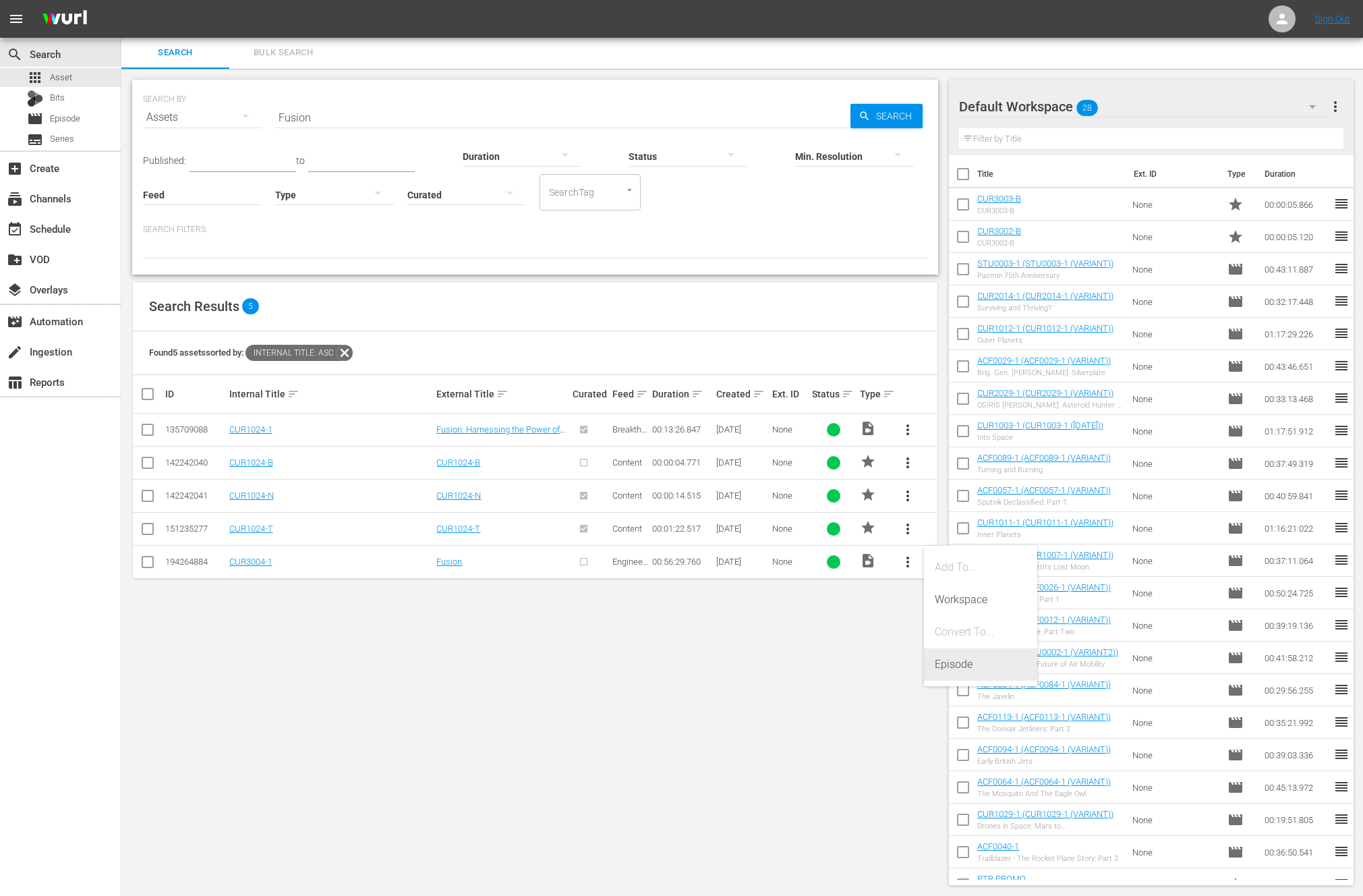
click at [949, 662] on div "Episode" at bounding box center [981, 664] width 92 height 33
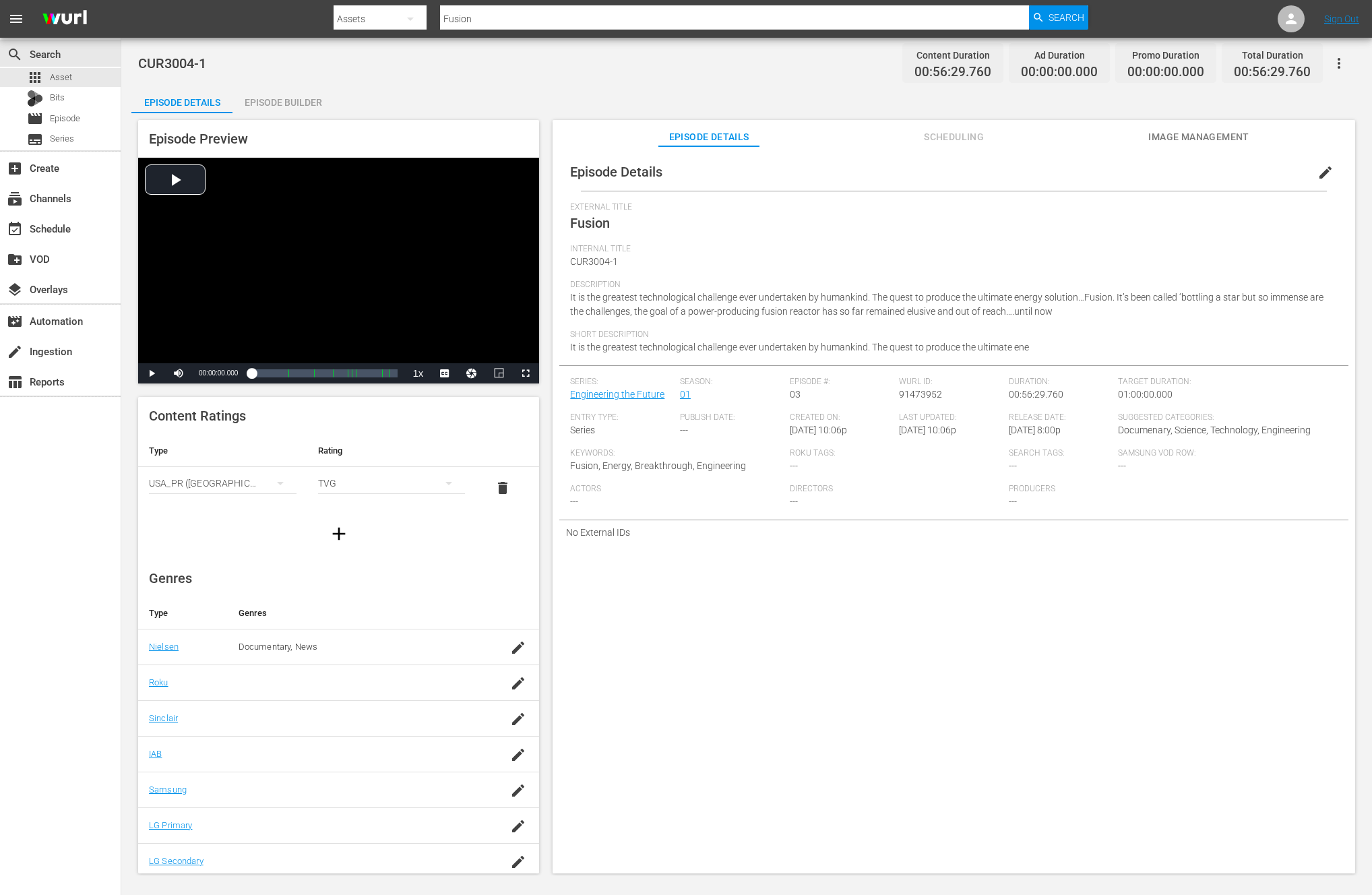
click at [272, 104] on div "Episode Builder" at bounding box center [282, 102] width 101 height 33
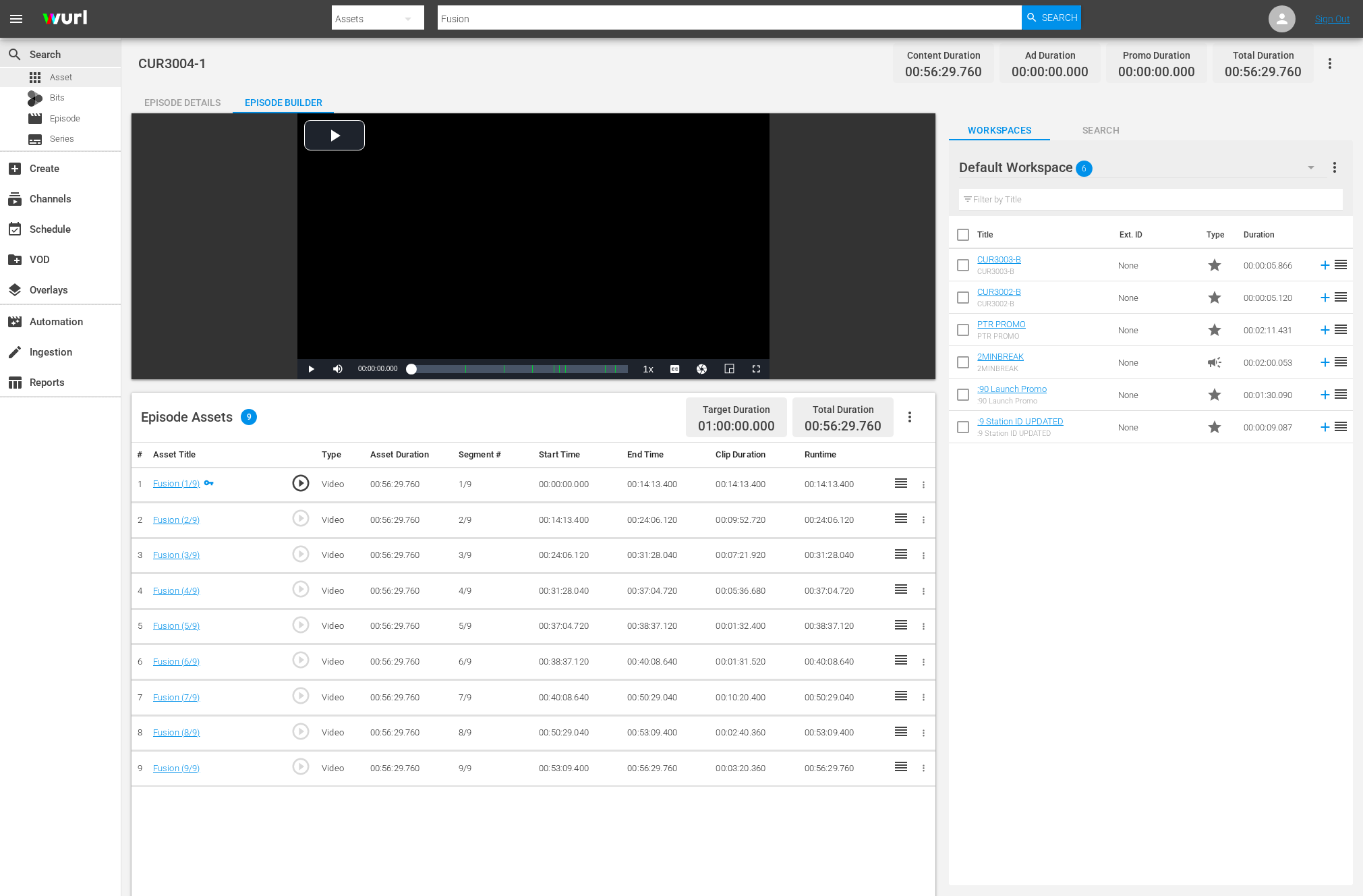
click at [62, 77] on span "Asset" at bounding box center [61, 77] width 22 height 13
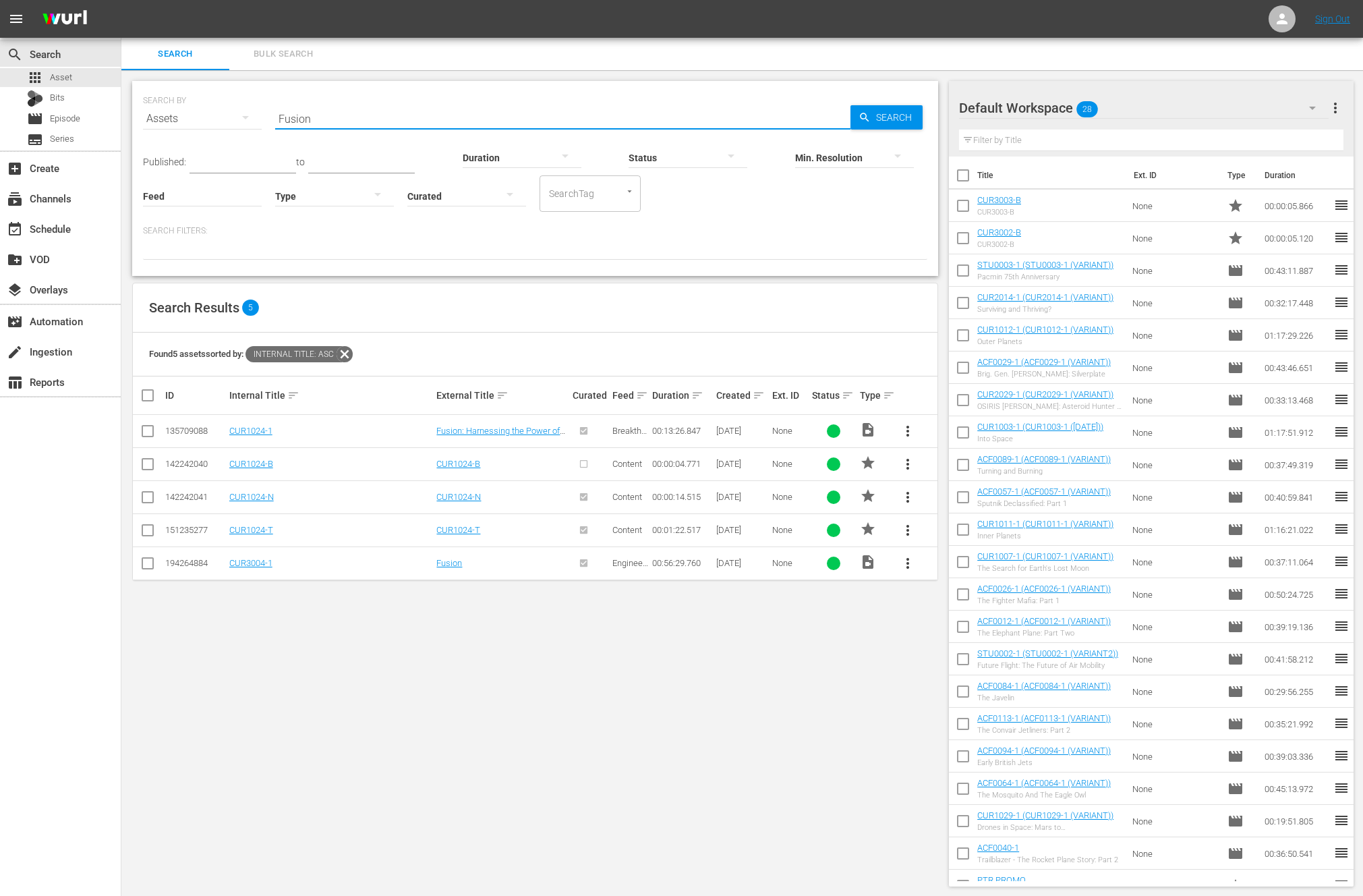
drag, startPoint x: 227, startPoint y: 100, endPoint x: 212, endPoint y: 95, distance: 15.8
click at [212, 95] on div "SEARCH BY Search By Assets Search ID, Title, Description, Keywords, or Category…" at bounding box center [535, 111] width 785 height 49
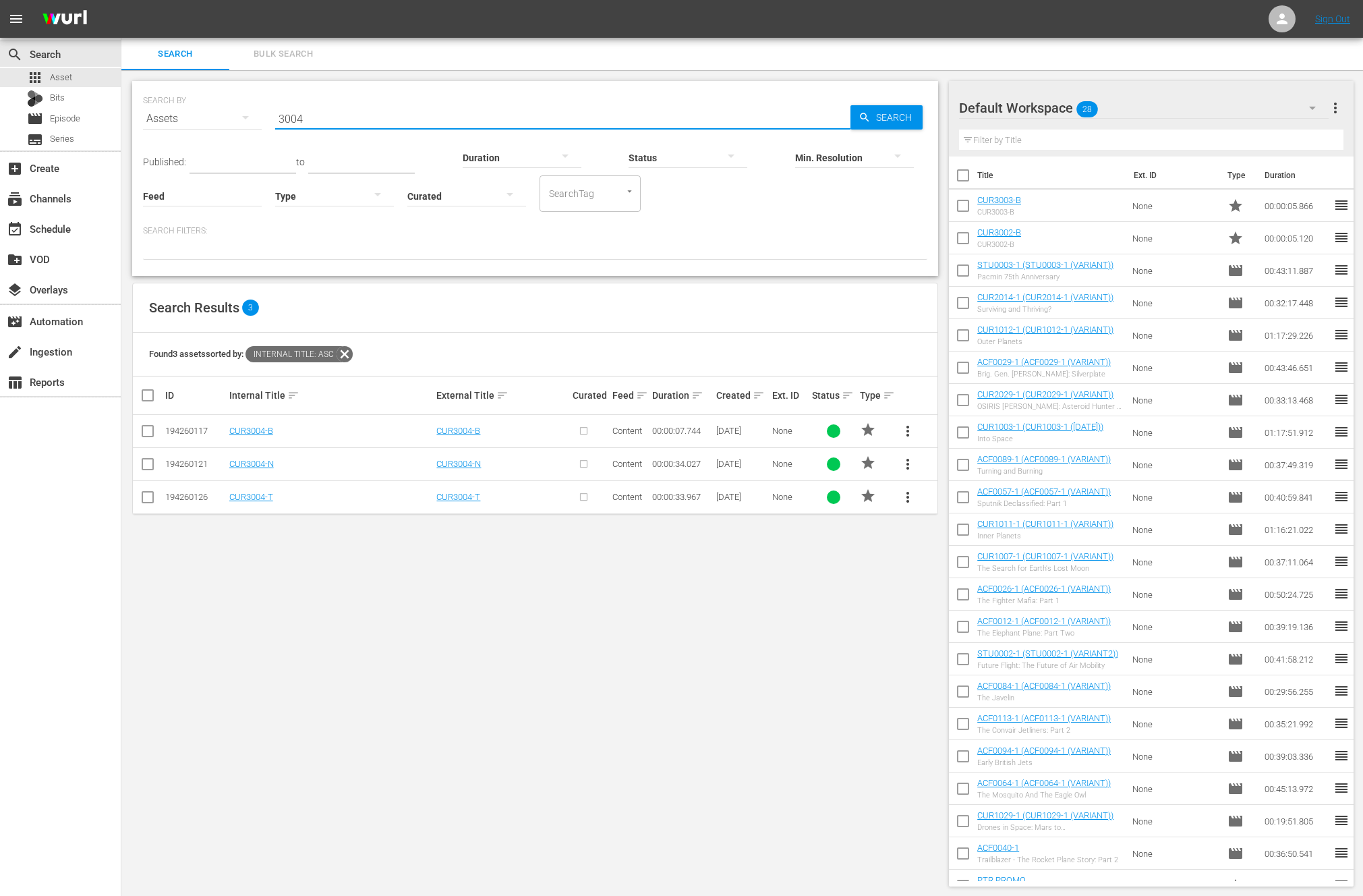
type input "3004"
click at [916, 426] on button "more_vert" at bounding box center [908, 431] width 33 height 33
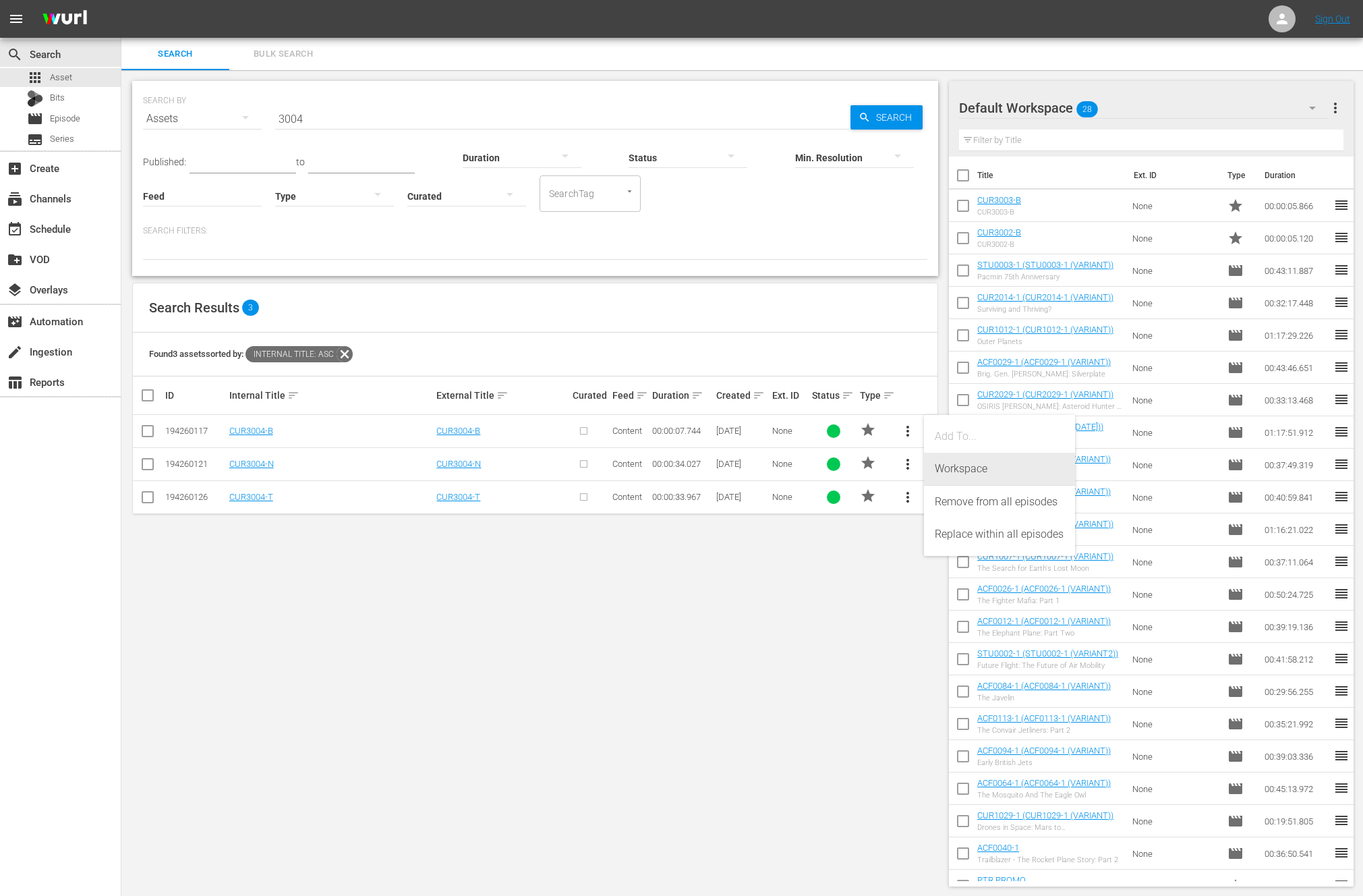
click at [945, 462] on div "Workspace" at bounding box center [1000, 469] width 129 height 33
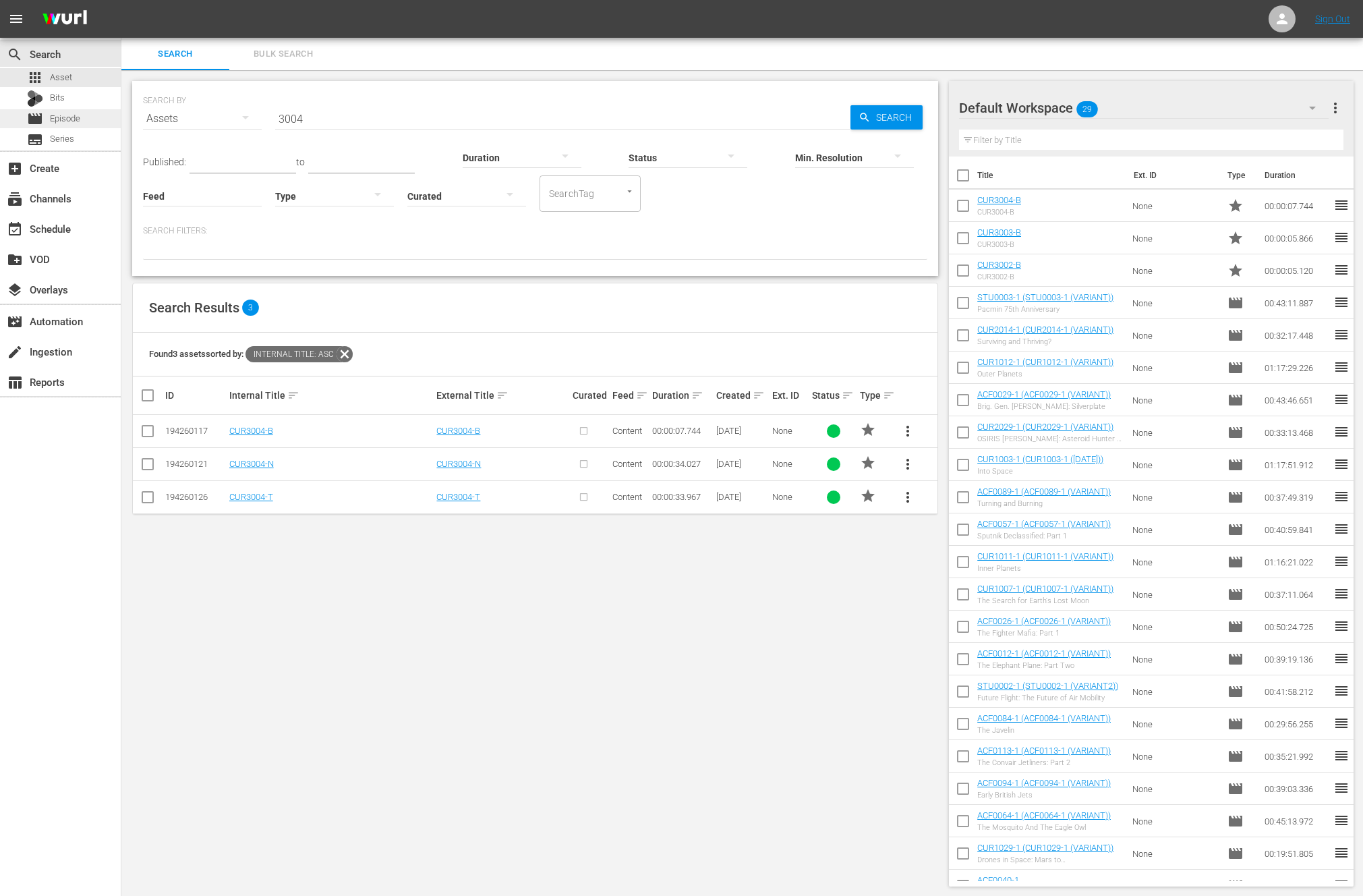
click at [76, 116] on span "Episode" at bounding box center [65, 118] width 31 height 13
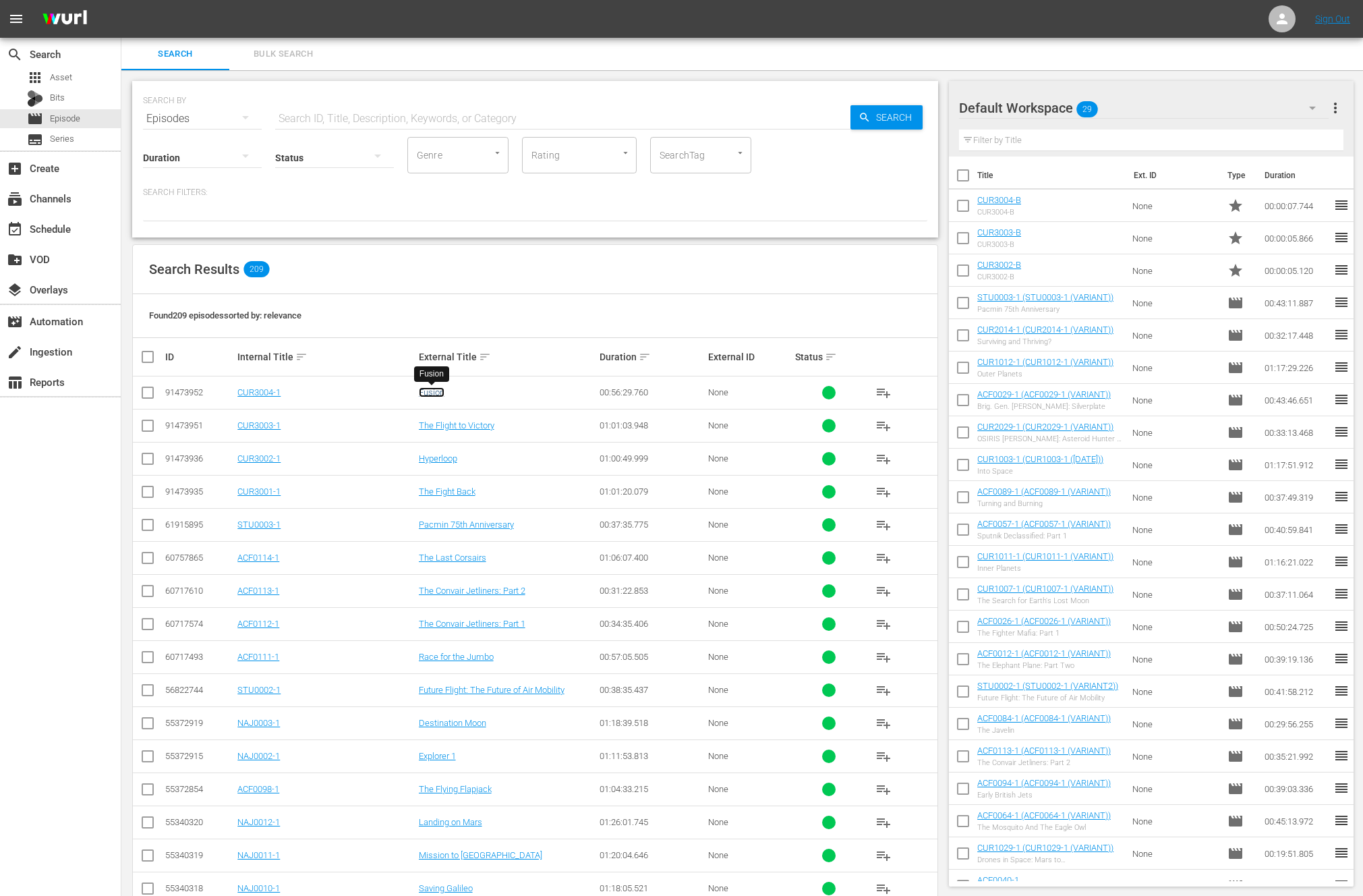
click at [427, 393] on link "Fusion" at bounding box center [432, 392] width 26 height 10
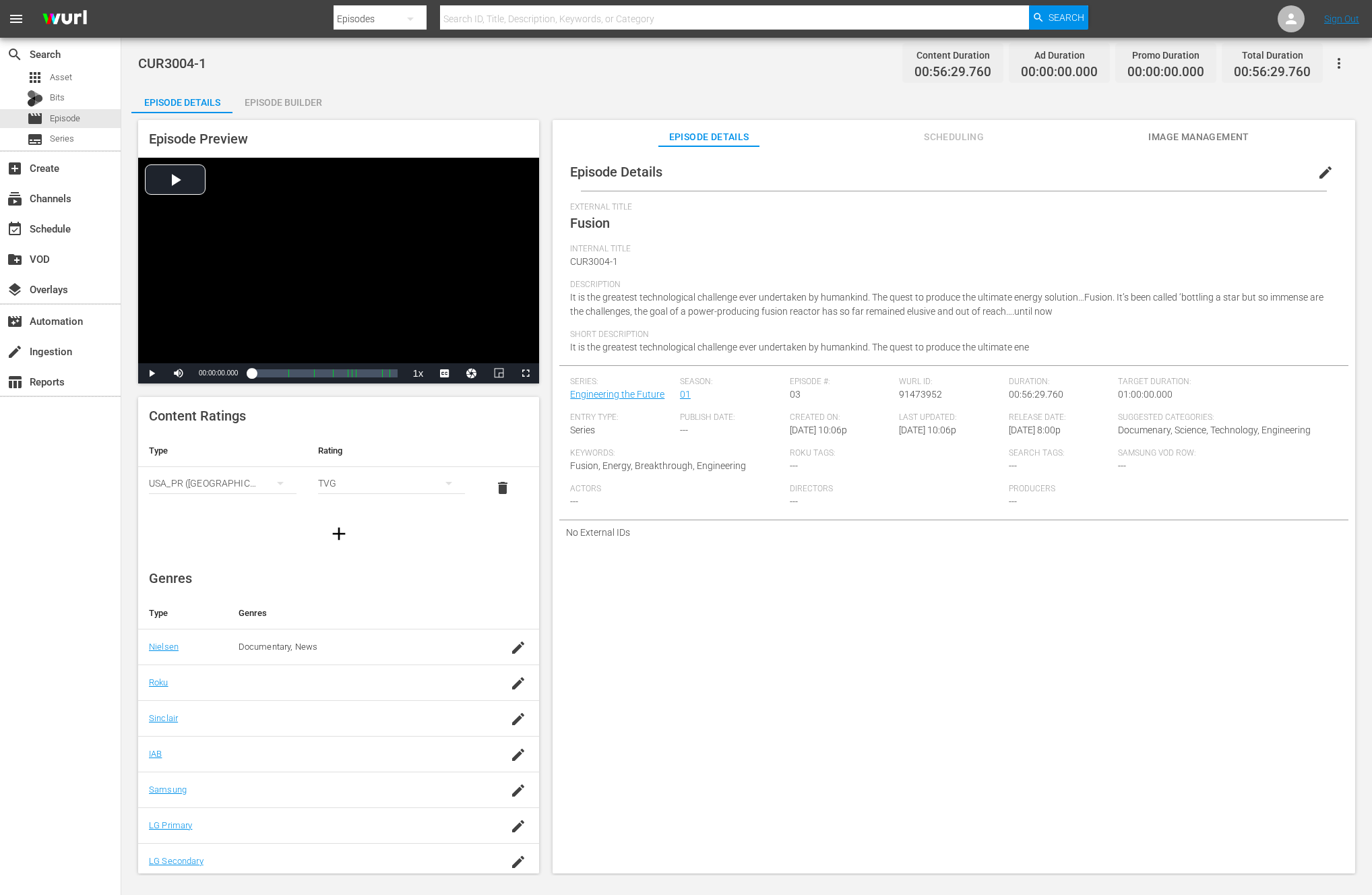
click at [289, 102] on div "Episode Builder" at bounding box center [282, 102] width 101 height 33
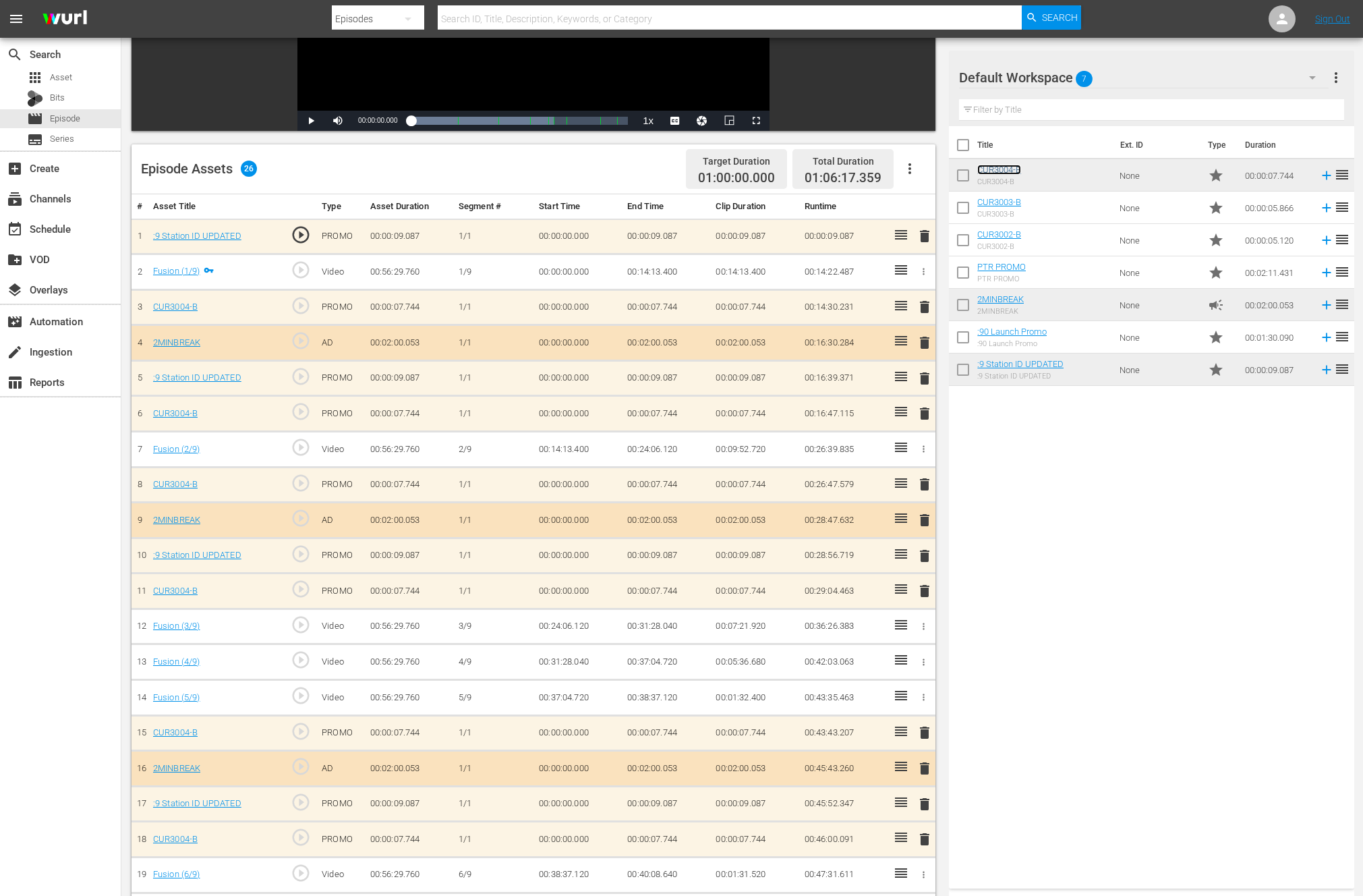
scroll to position [504, 0]
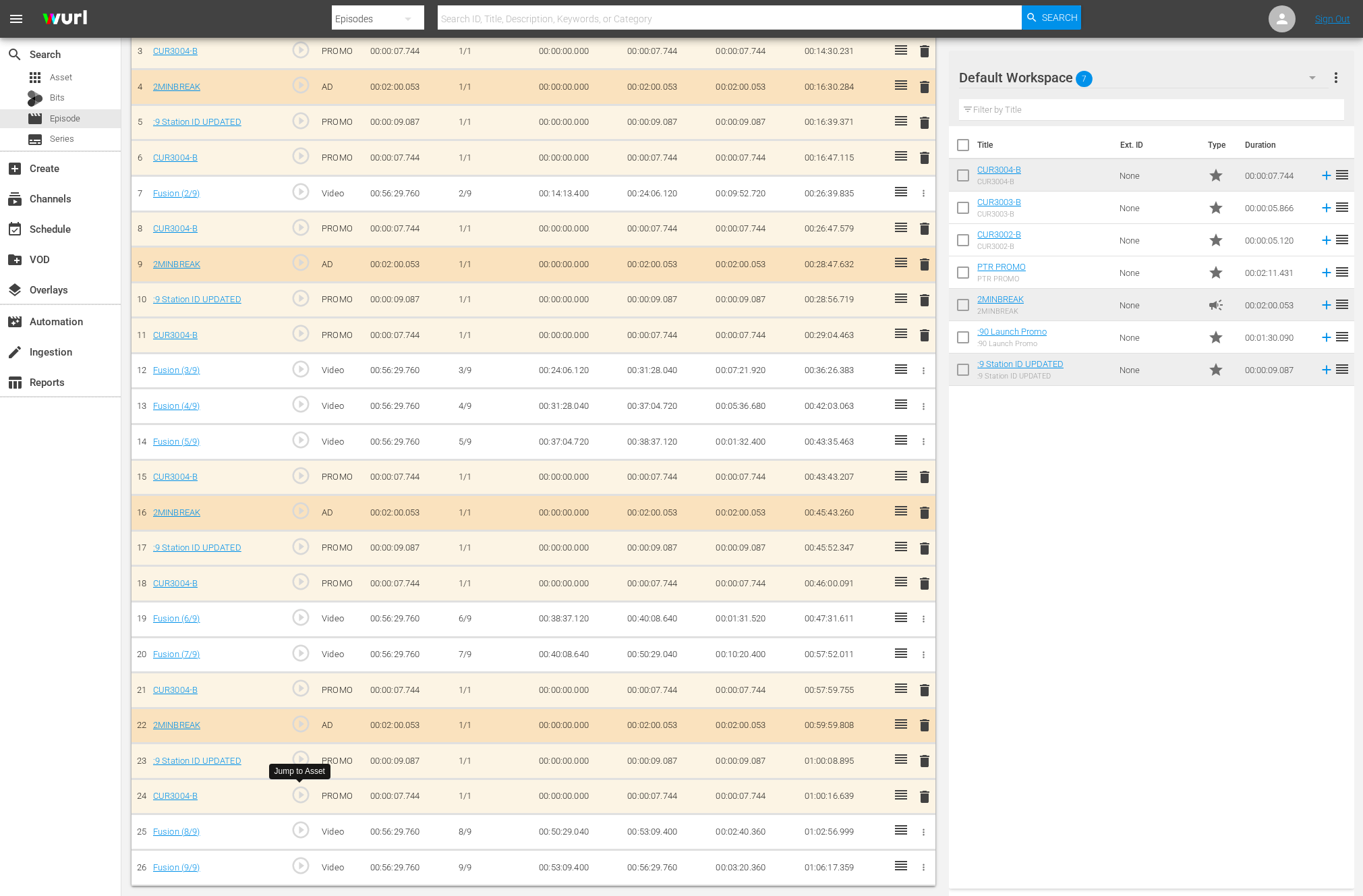
click at [299, 794] on span "play_circle_outline" at bounding box center [301, 794] width 20 height 20
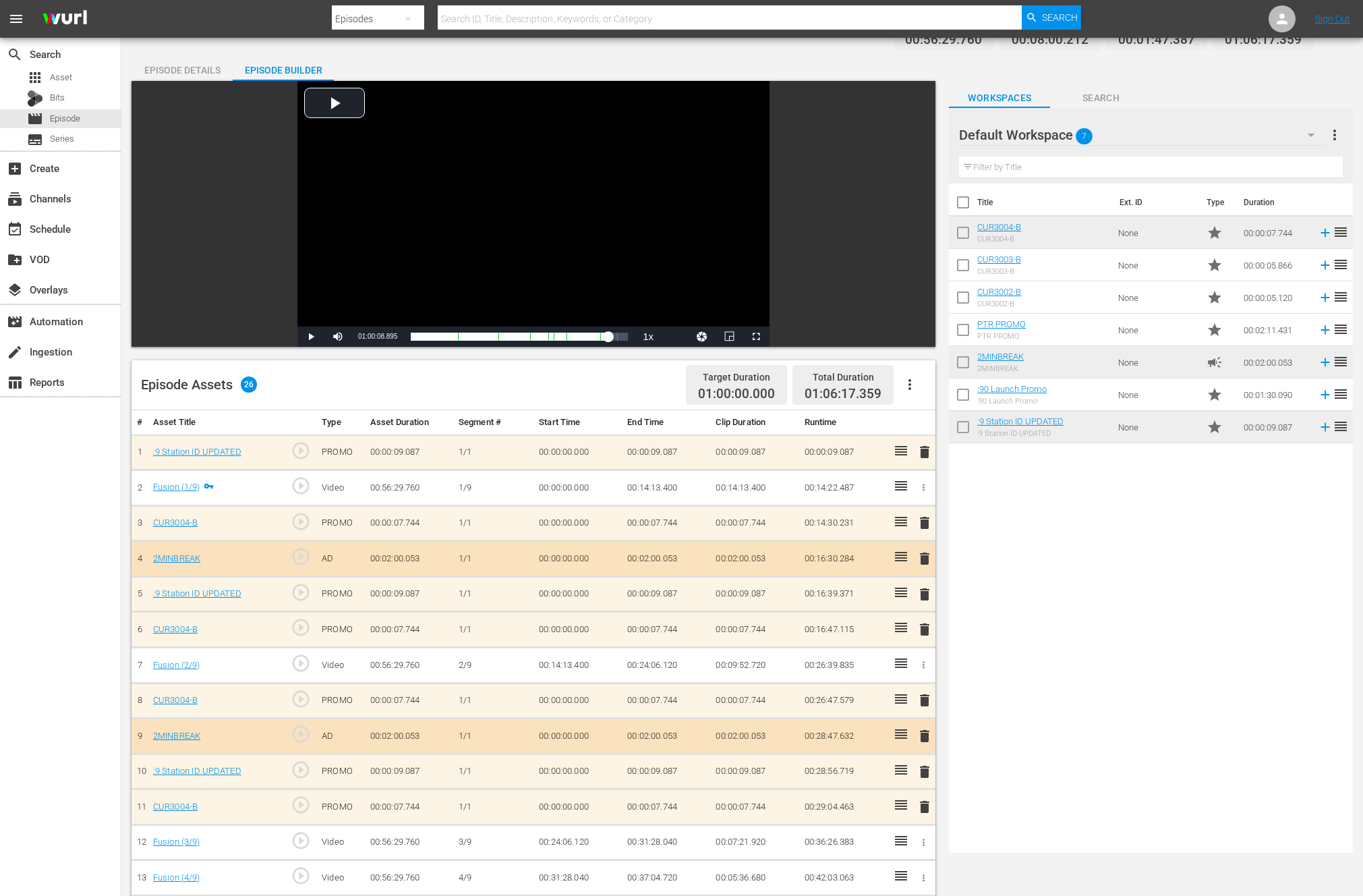
scroll to position [0, 0]
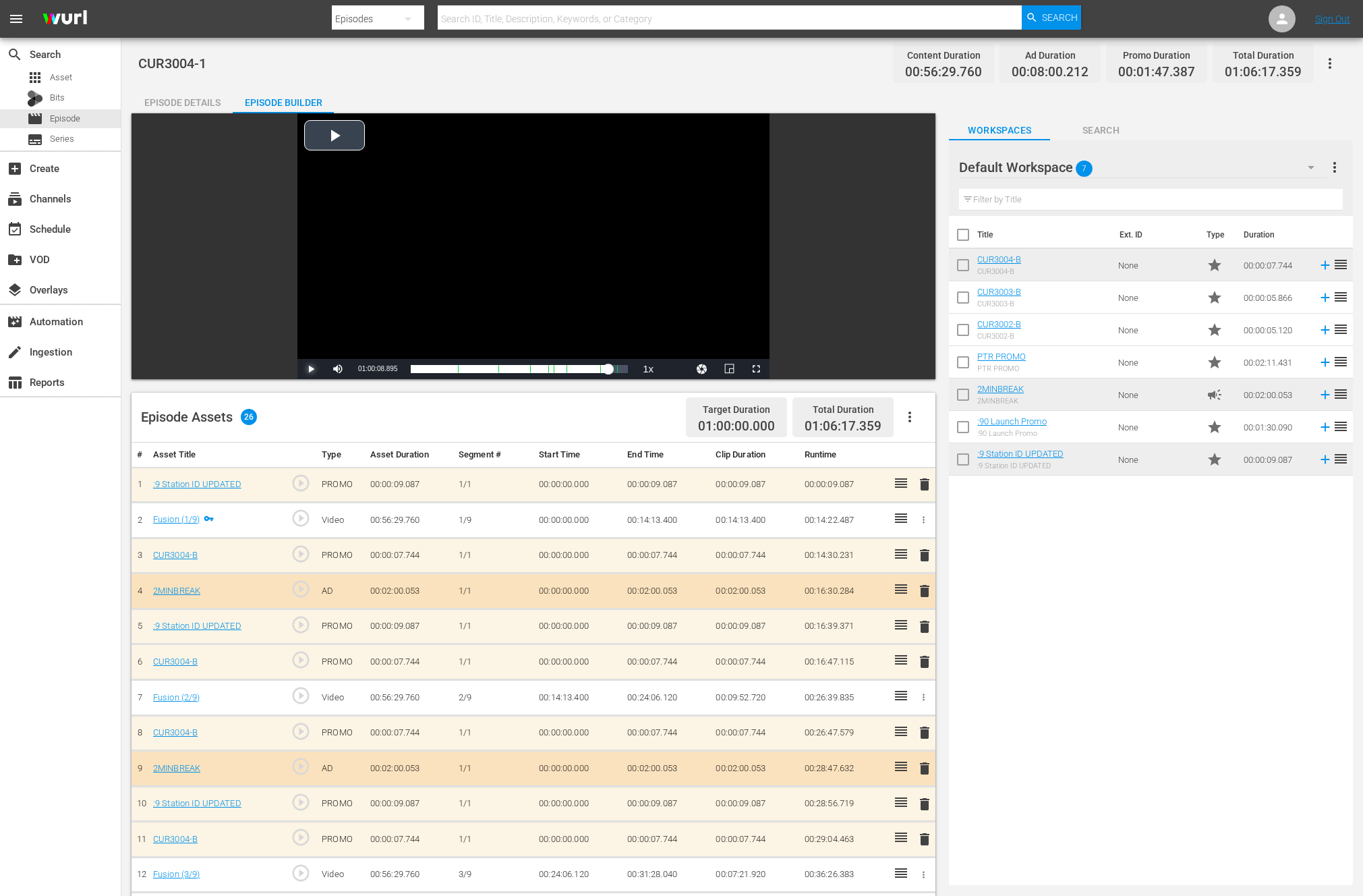
click at [311, 369] on span "Video Player" at bounding box center [311, 369] width 0 height 0
click at [298, 661] on span "play_circle_outline" at bounding box center [301, 659] width 20 height 20
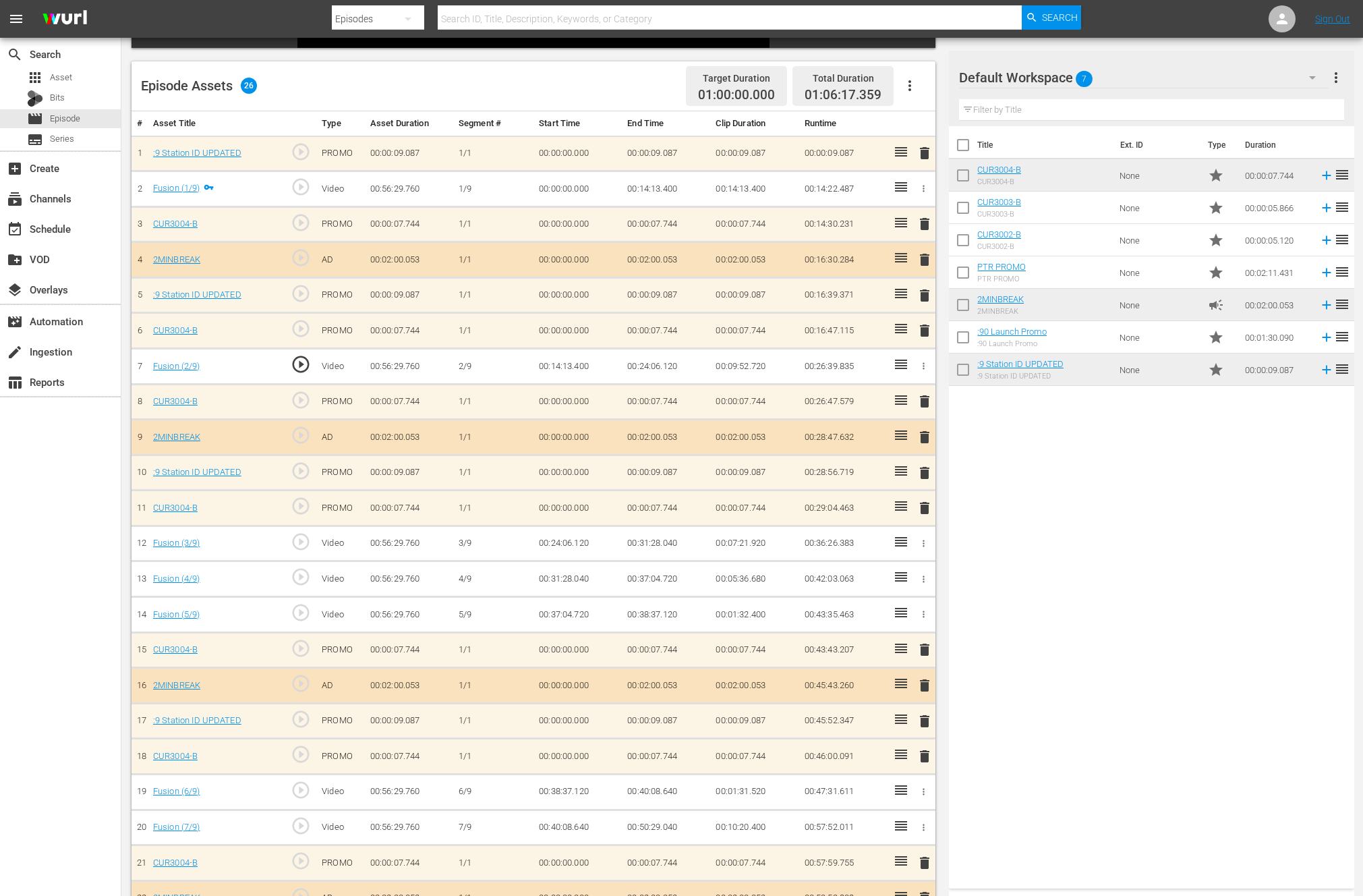
scroll to position [338, 0]
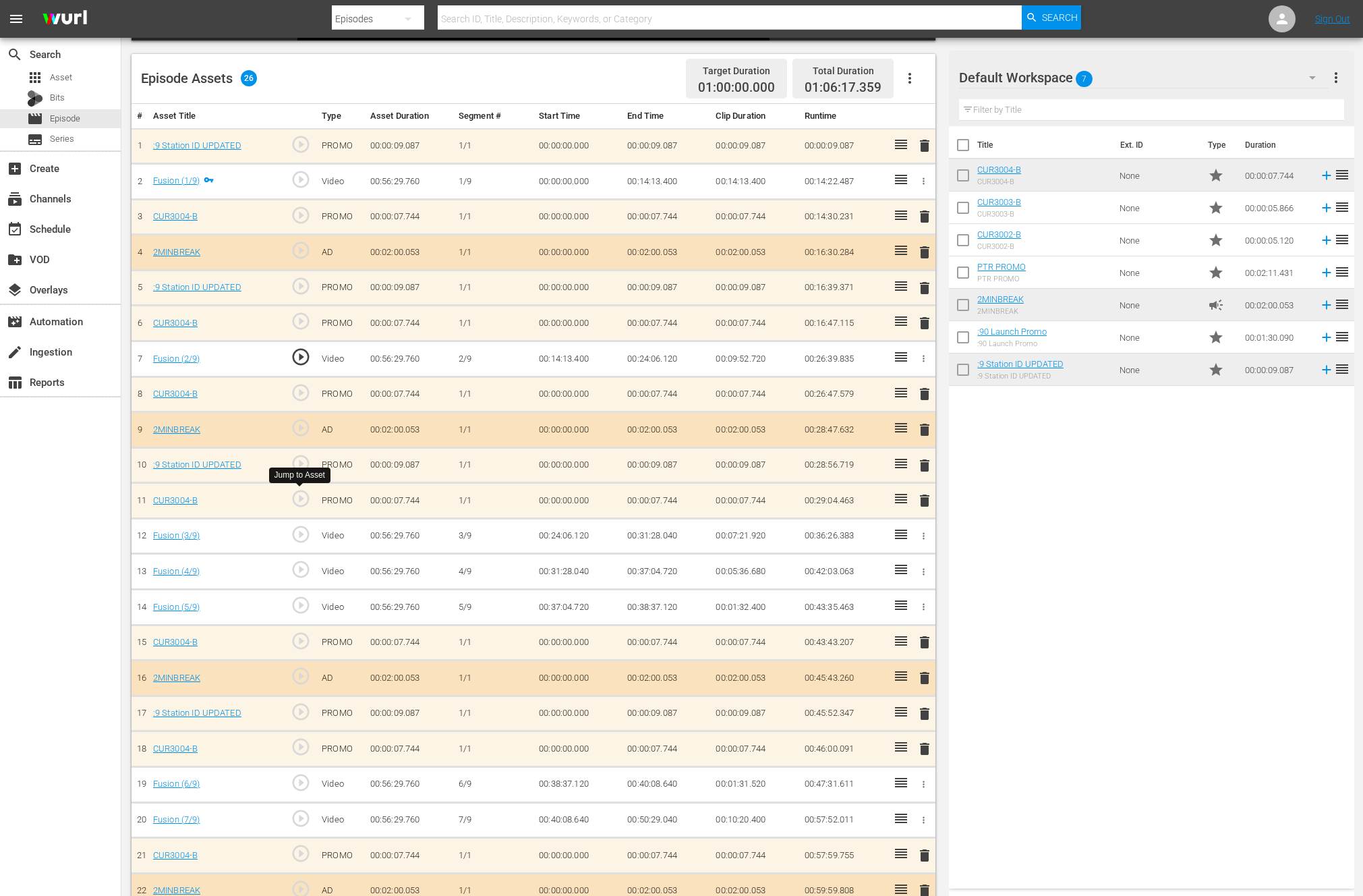
click at [301, 497] on span "play_circle_outline" at bounding box center [301, 498] width 20 height 20
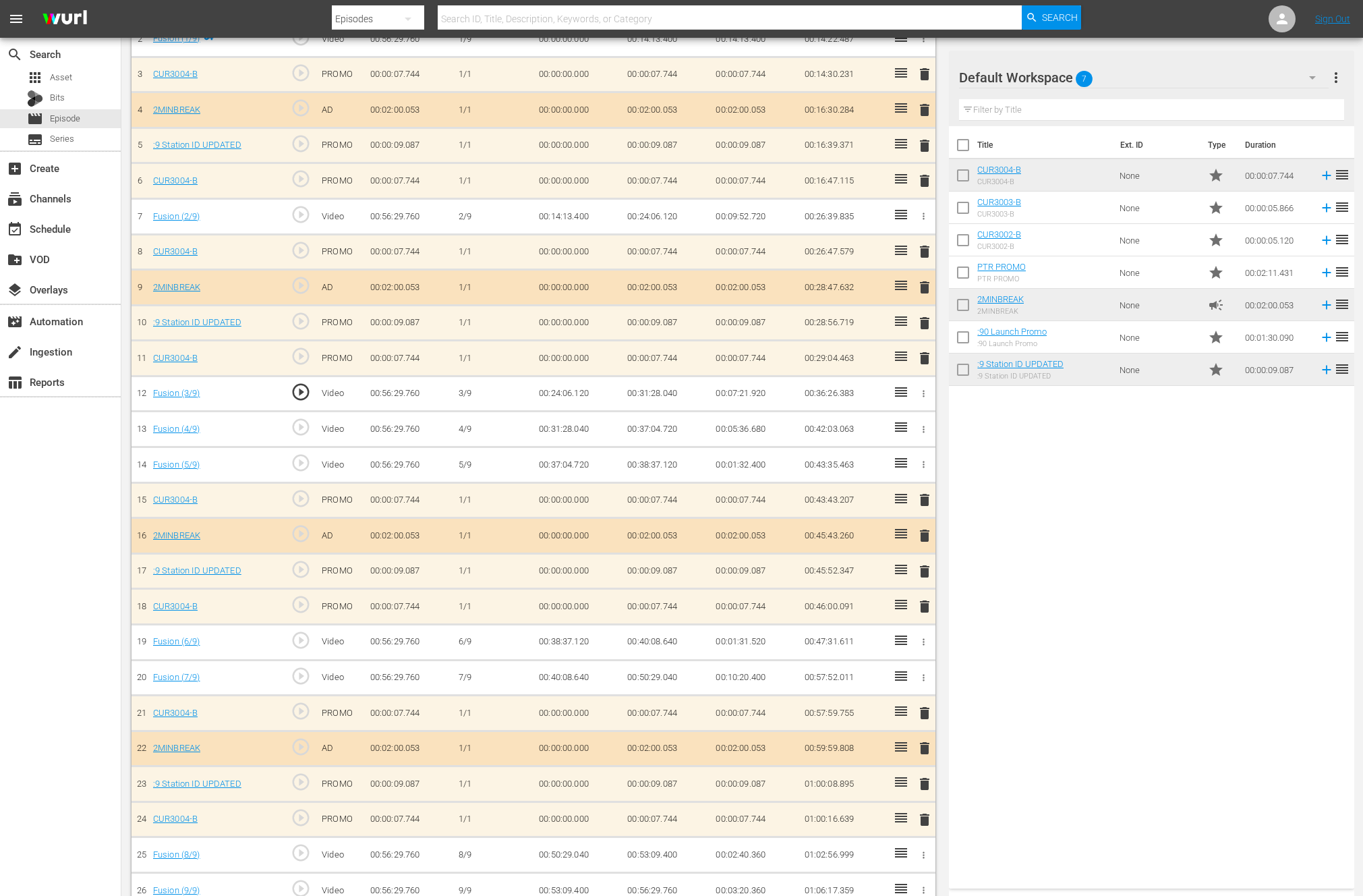
scroll to position [482, 0]
click at [295, 606] on span "play_circle_outline" at bounding box center [301, 604] width 20 height 20
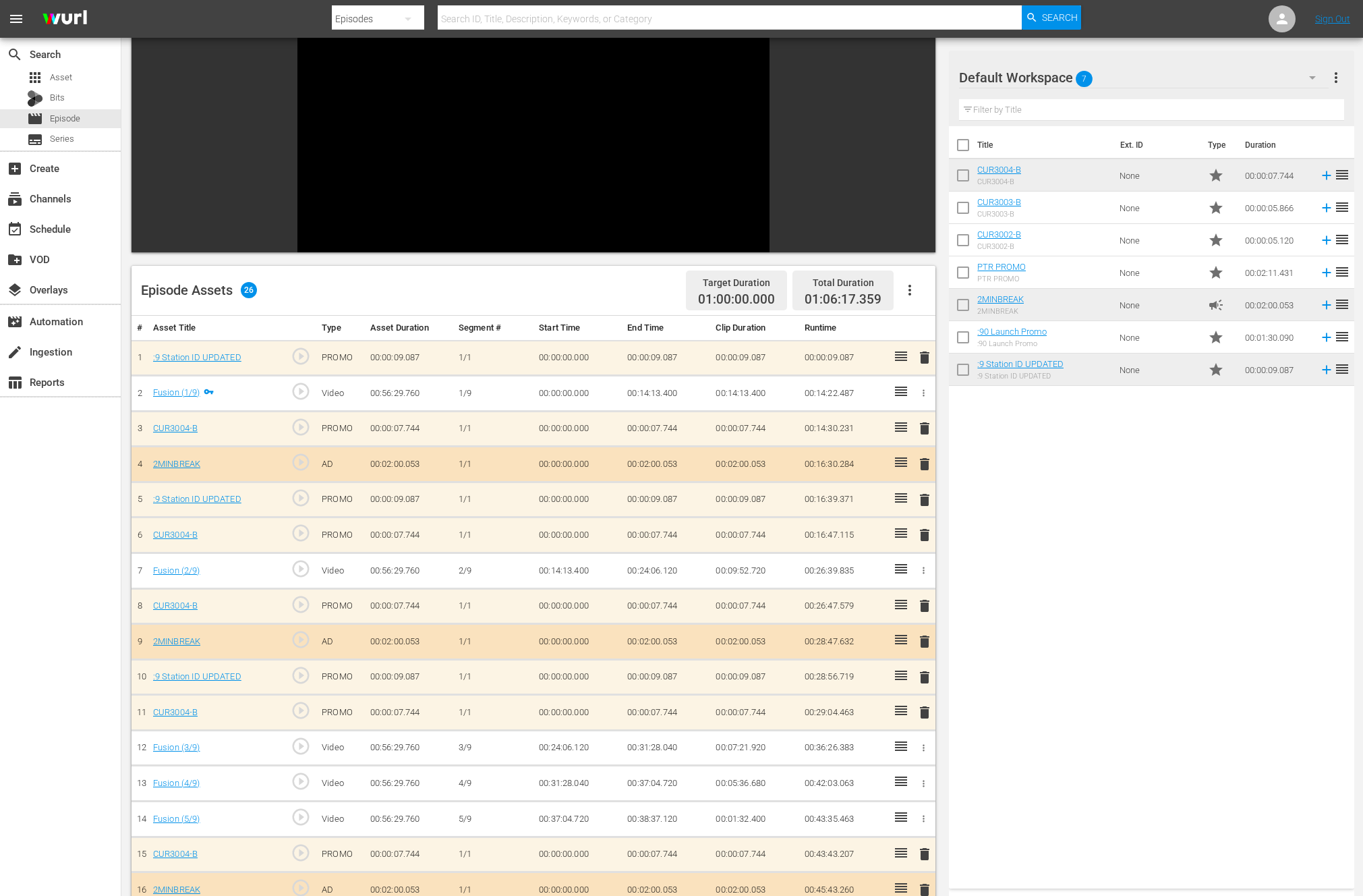
scroll to position [0, 0]
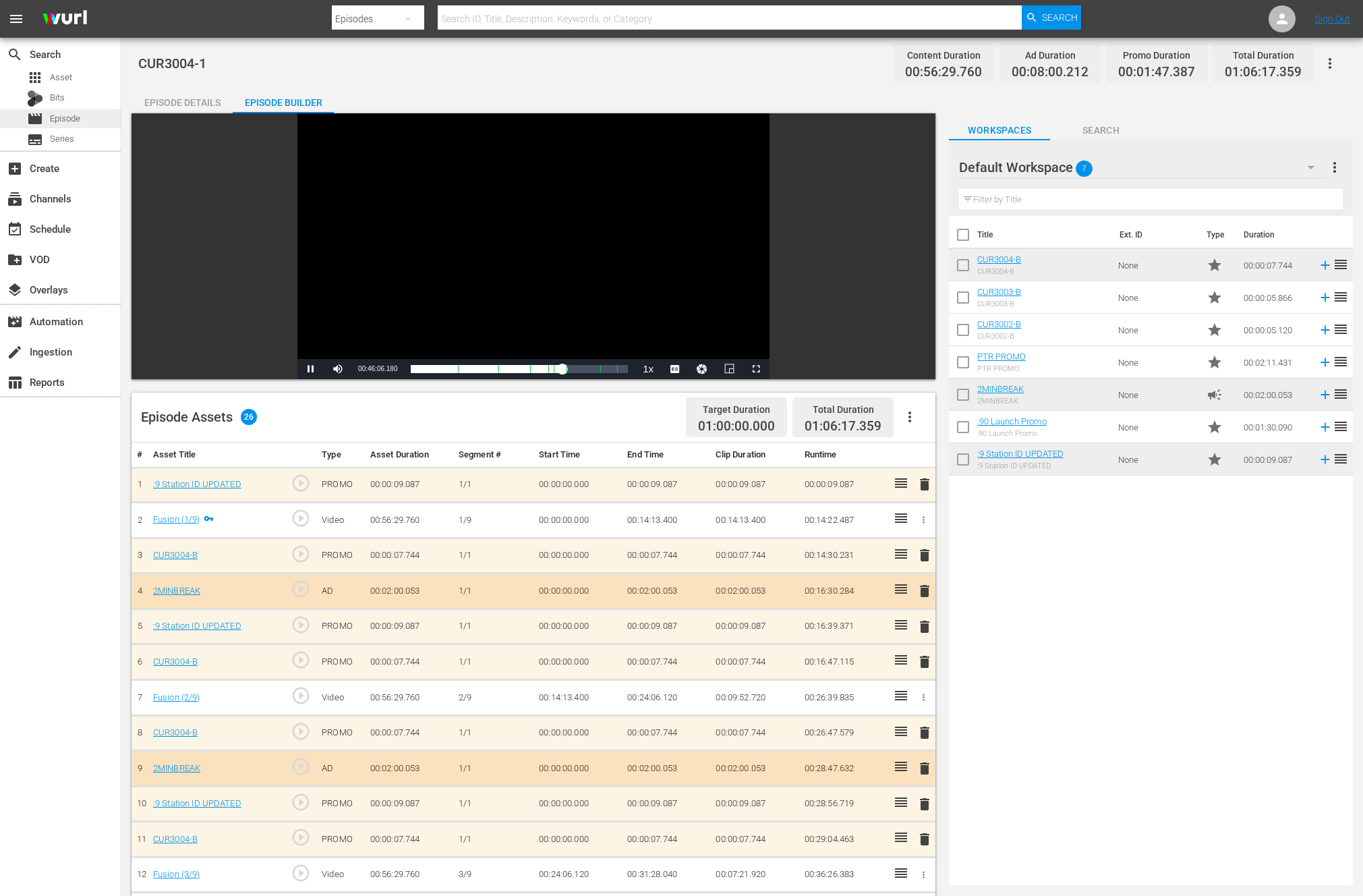
click at [60, 119] on span "Episode" at bounding box center [65, 118] width 31 height 13
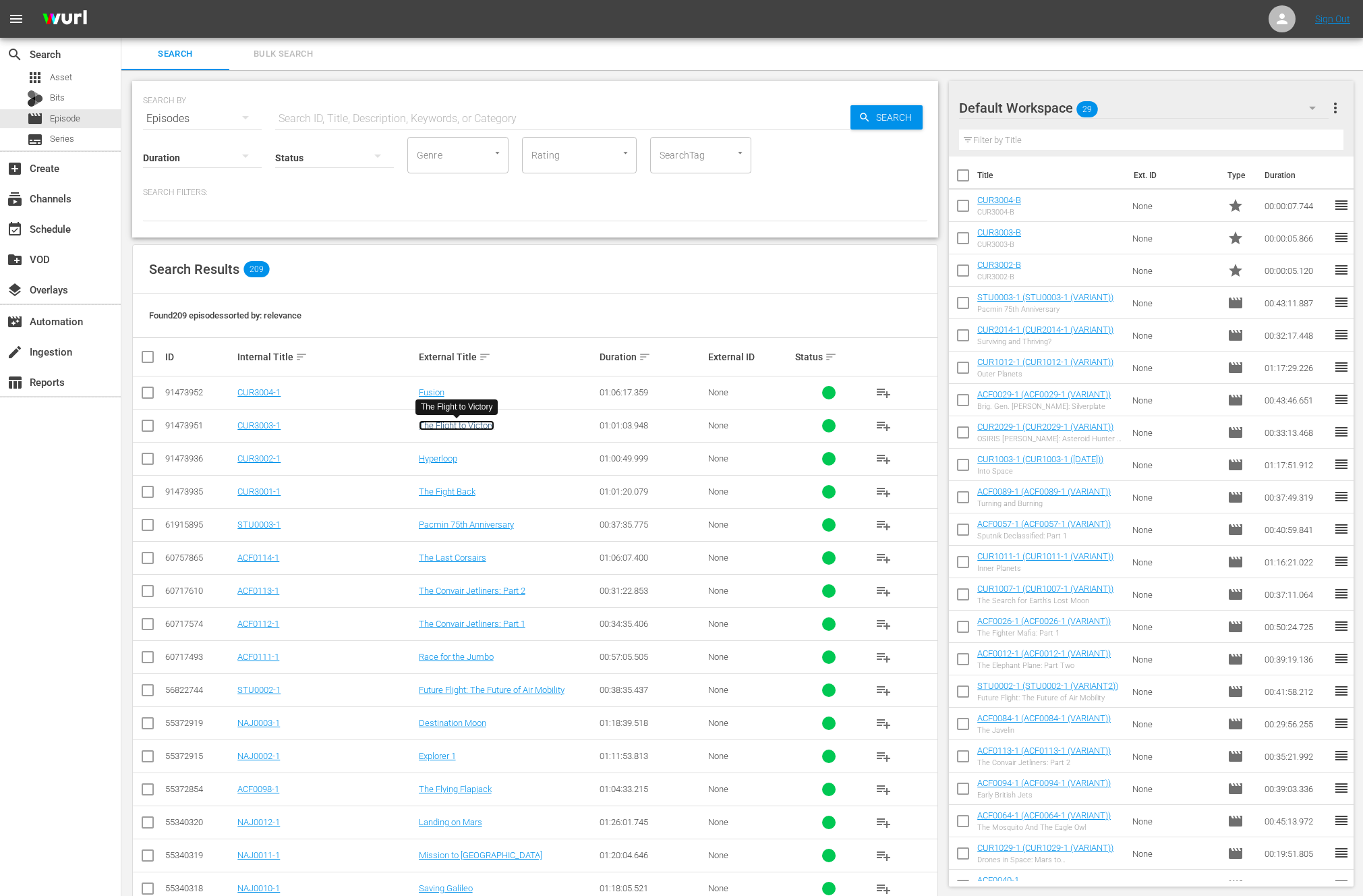
click at [455, 426] on link "The Flight to Victory" at bounding box center [457, 425] width 76 height 10
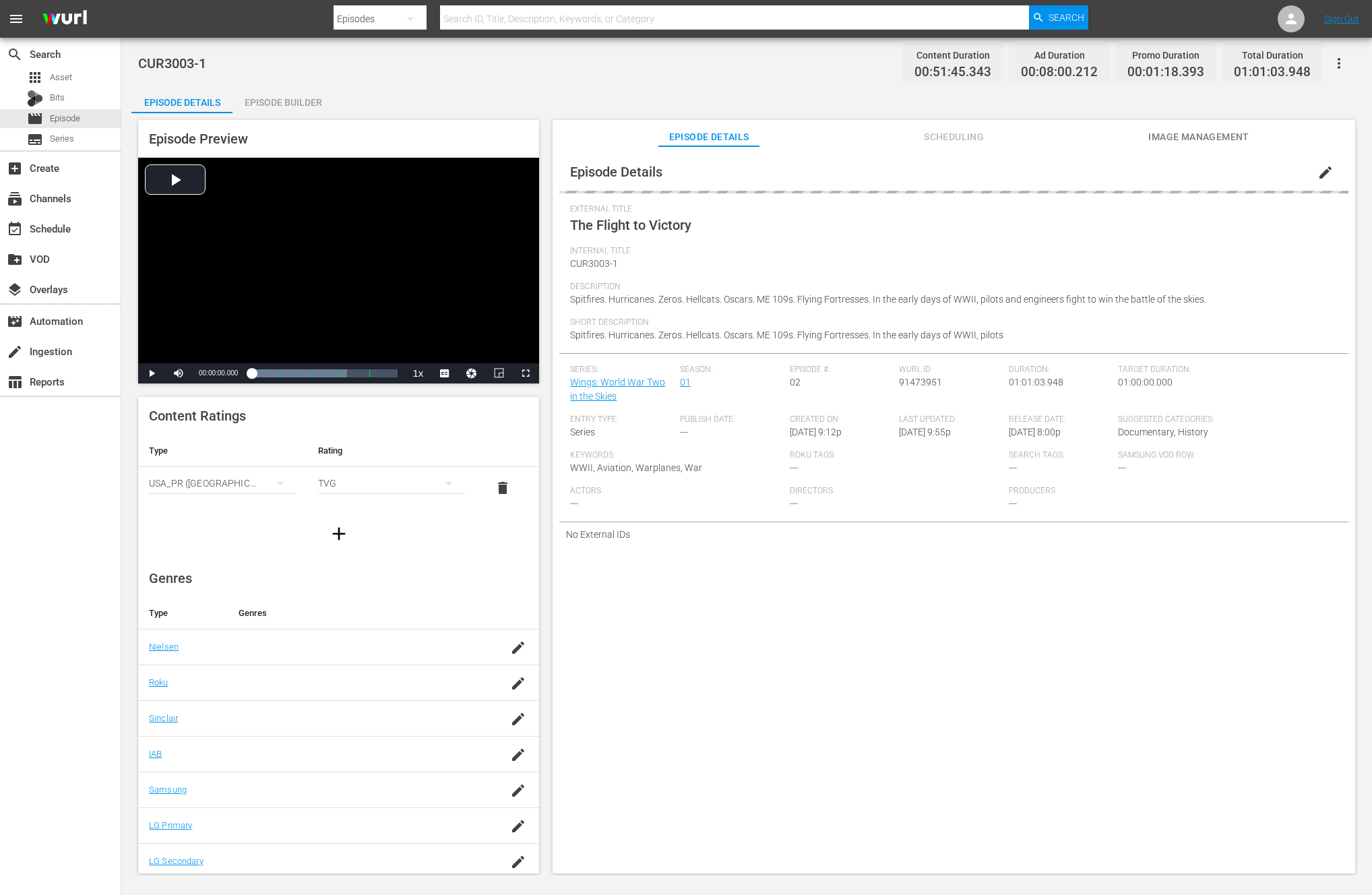
click at [296, 95] on div "Episode Builder" at bounding box center [282, 102] width 101 height 33
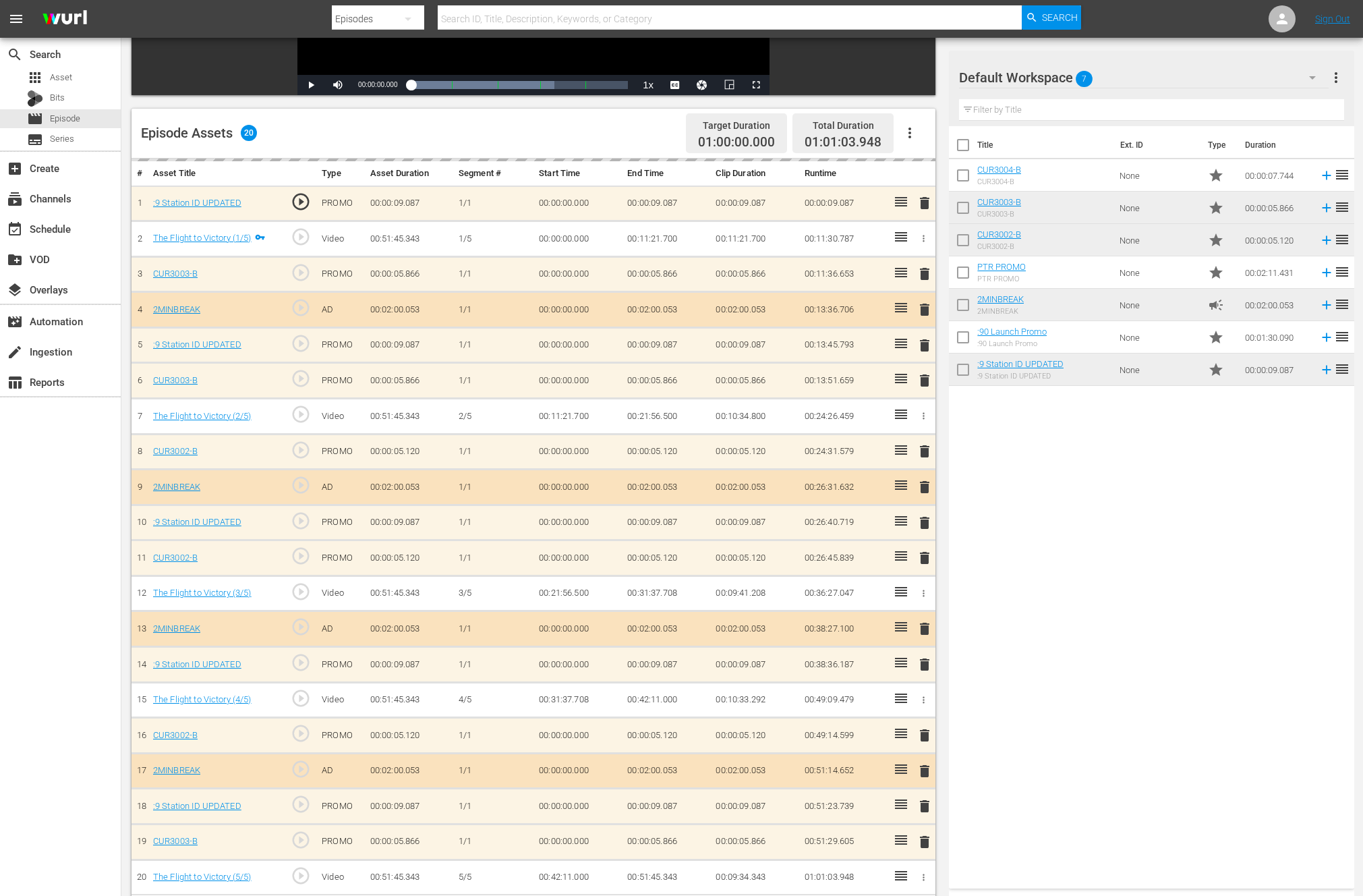
scroll to position [352, 0]
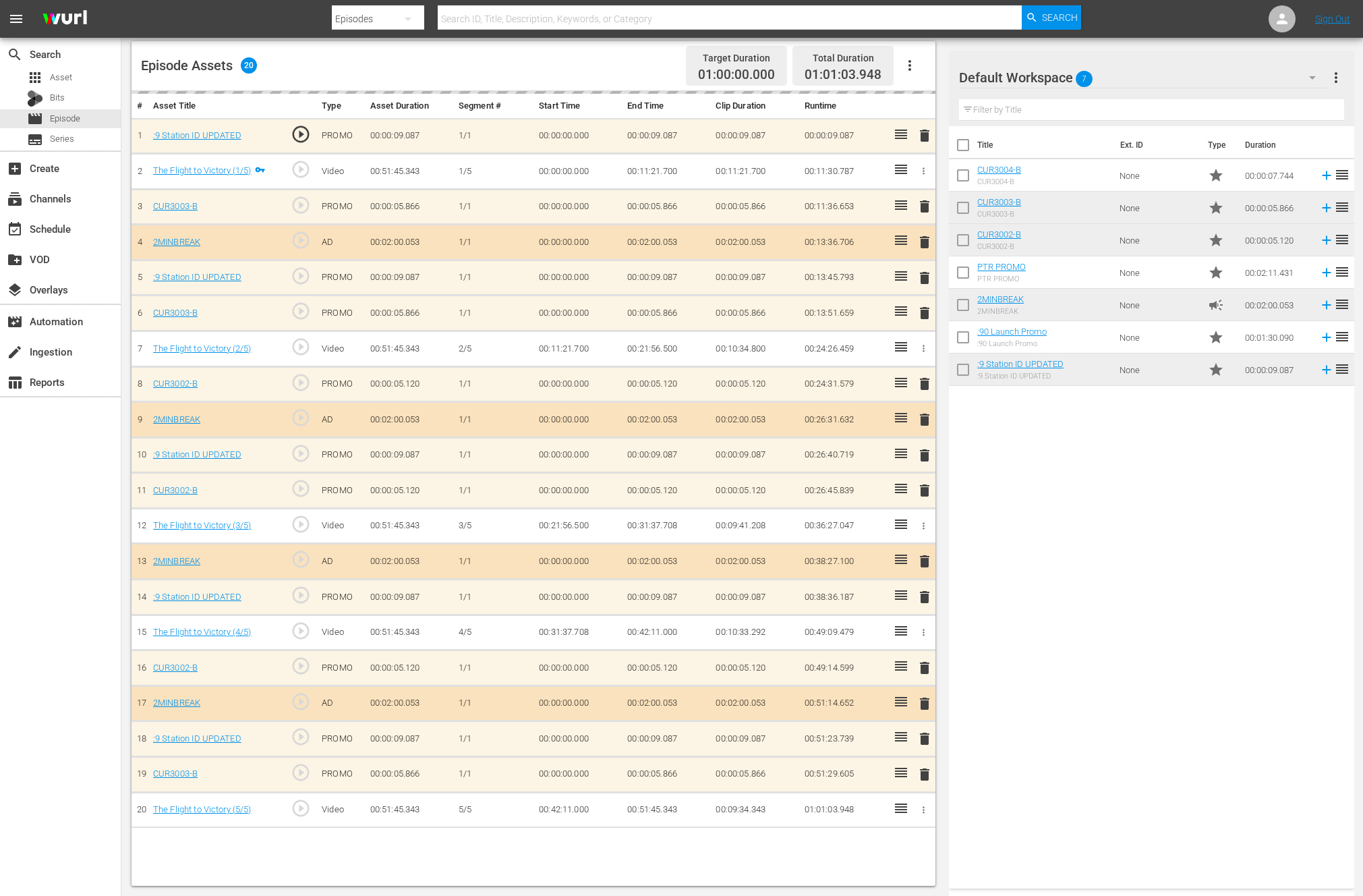
click at [925, 671] on div "delete" at bounding box center [923, 668] width 13 height 19
click at [924, 664] on div "delete" at bounding box center [923, 668] width 13 height 19
click at [923, 660] on div "delete" at bounding box center [923, 668] width 13 height 19
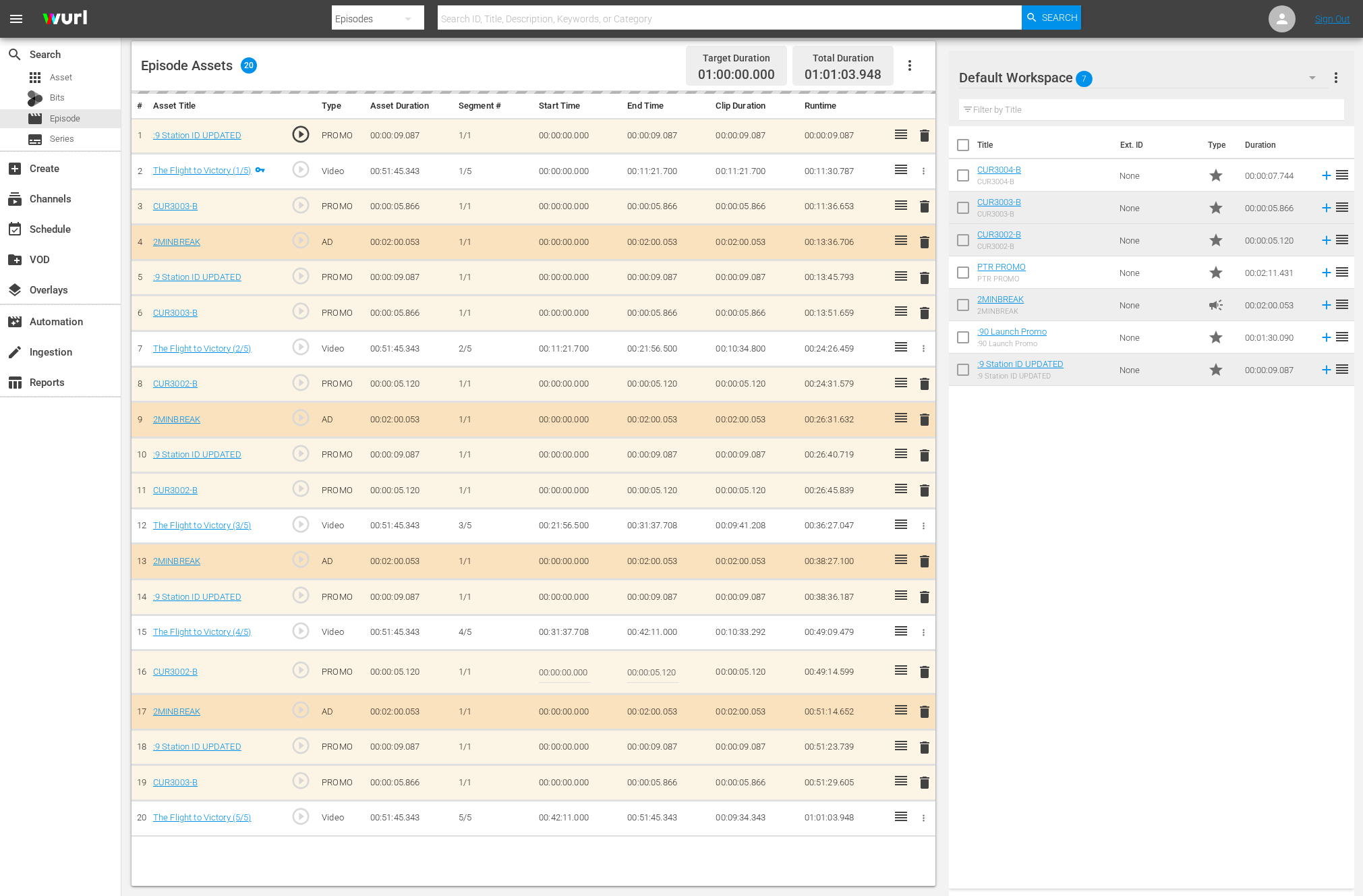
click at [923, 659] on td "delete" at bounding box center [923, 672] width 24 height 44
drag, startPoint x: 927, startPoint y: 675, endPoint x: 933, endPoint y: 658, distance: 18.0
click at [933, 658] on td "delete" at bounding box center [923, 672] width 24 height 44
click at [926, 669] on div "delete" at bounding box center [923, 672] width 13 height 19
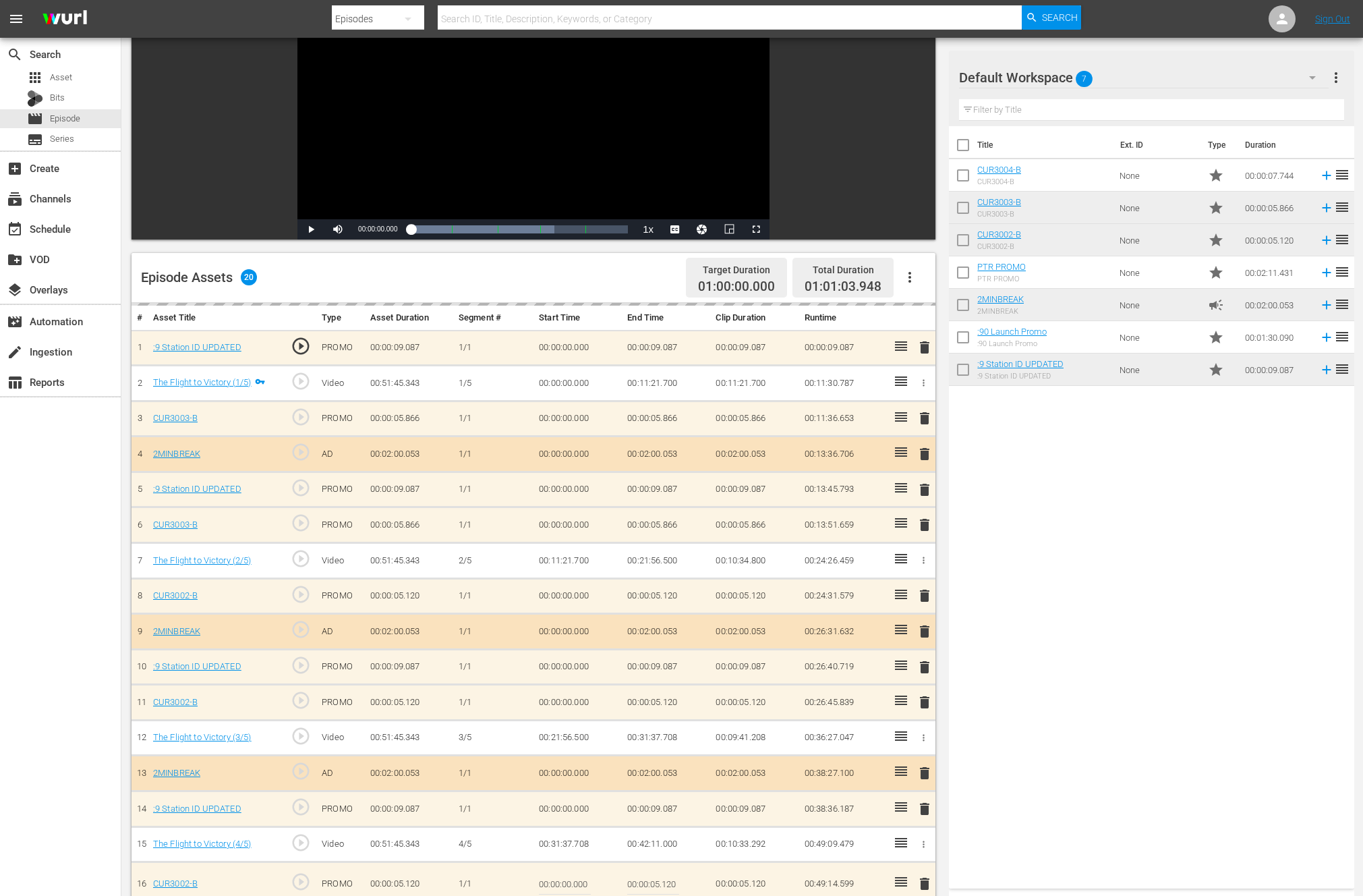
scroll to position [203, 0]
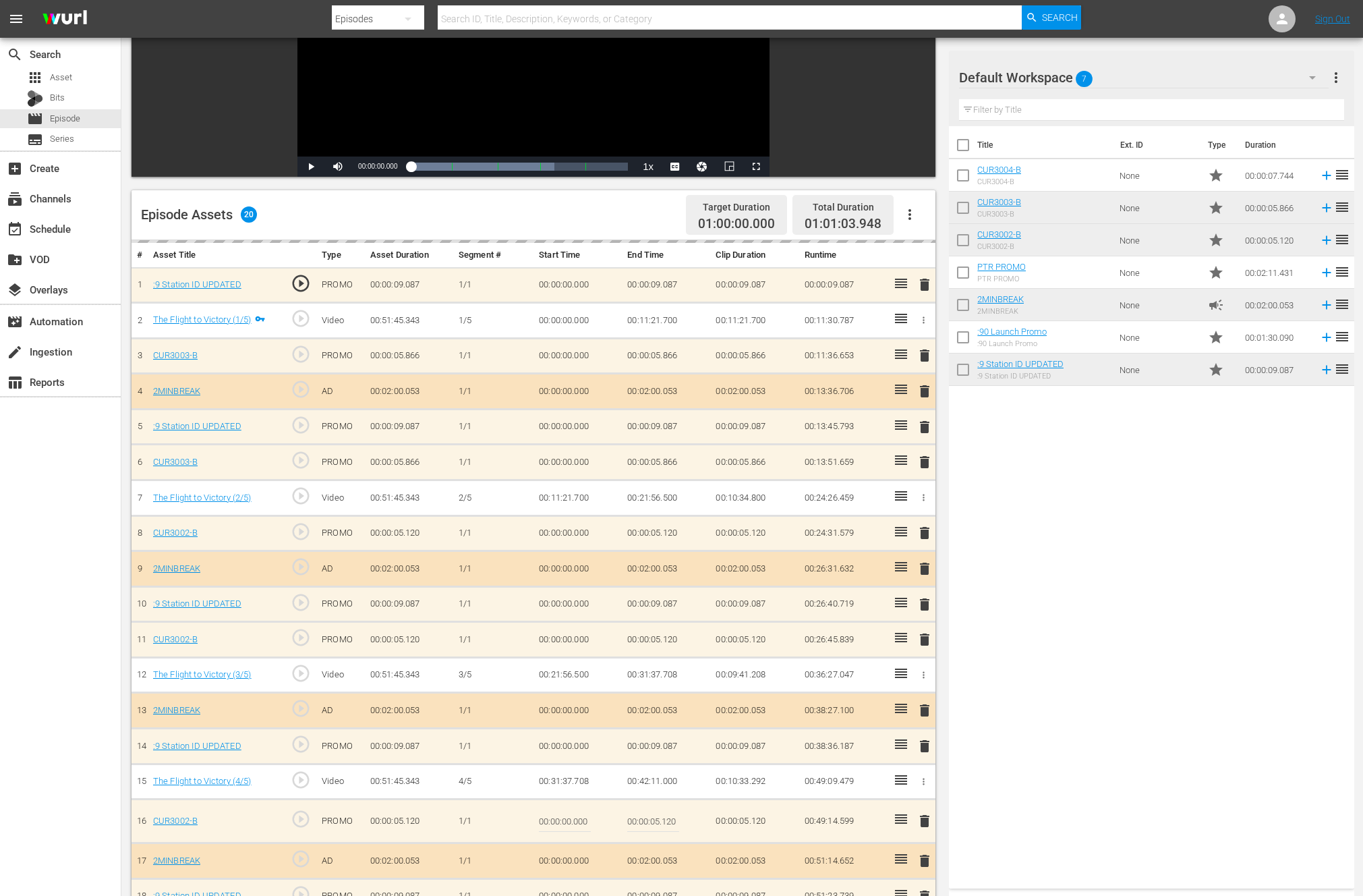
click at [298, 283] on span "play_circle_outline" at bounding box center [301, 283] width 20 height 20
click at [301, 280] on span "play_circle_outline" at bounding box center [301, 283] width 20 height 20
click at [252, 294] on td ":9 Station ID UPDATED" at bounding box center [216, 285] width 137 height 36
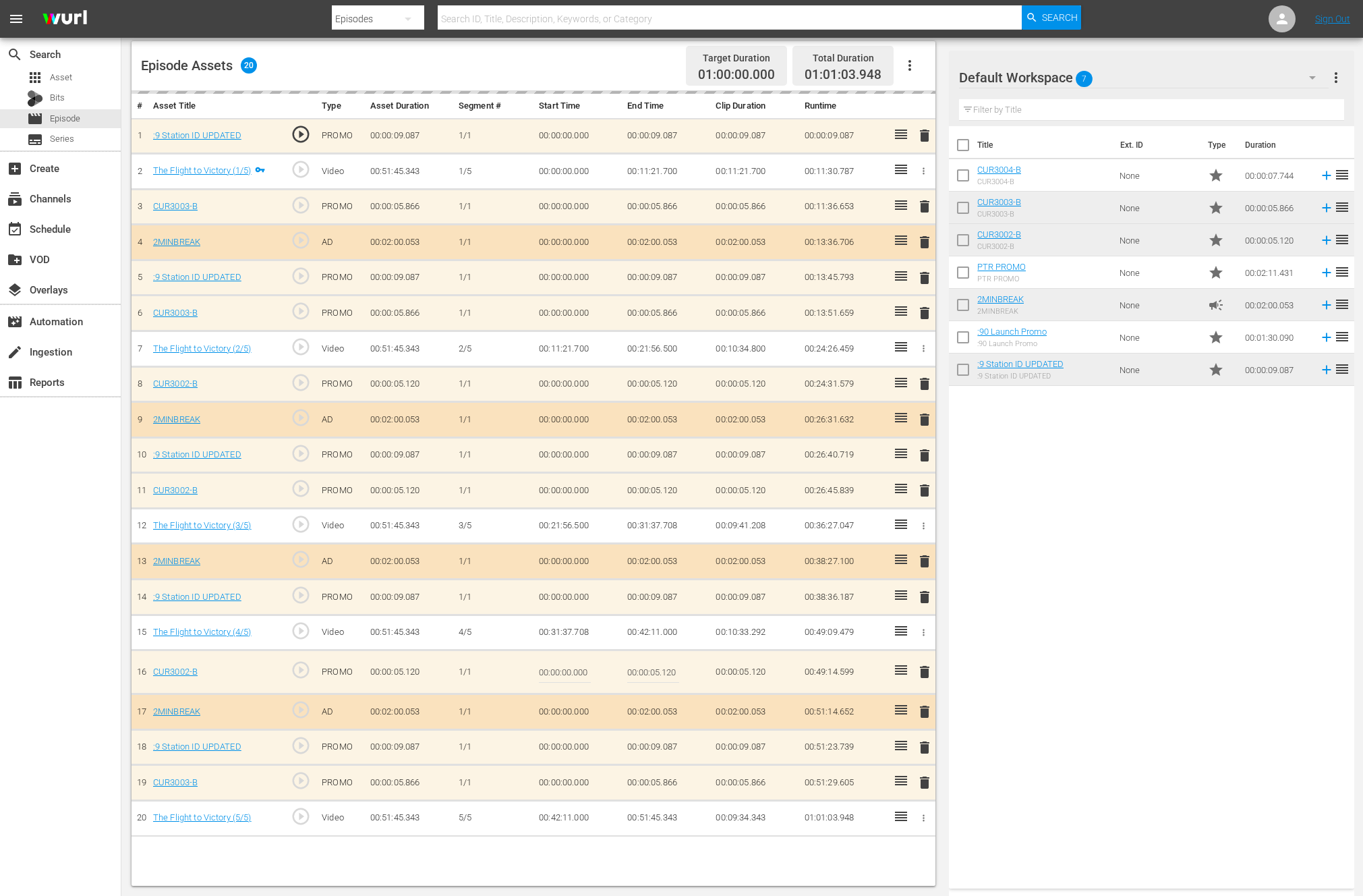
scroll to position [0, 0]
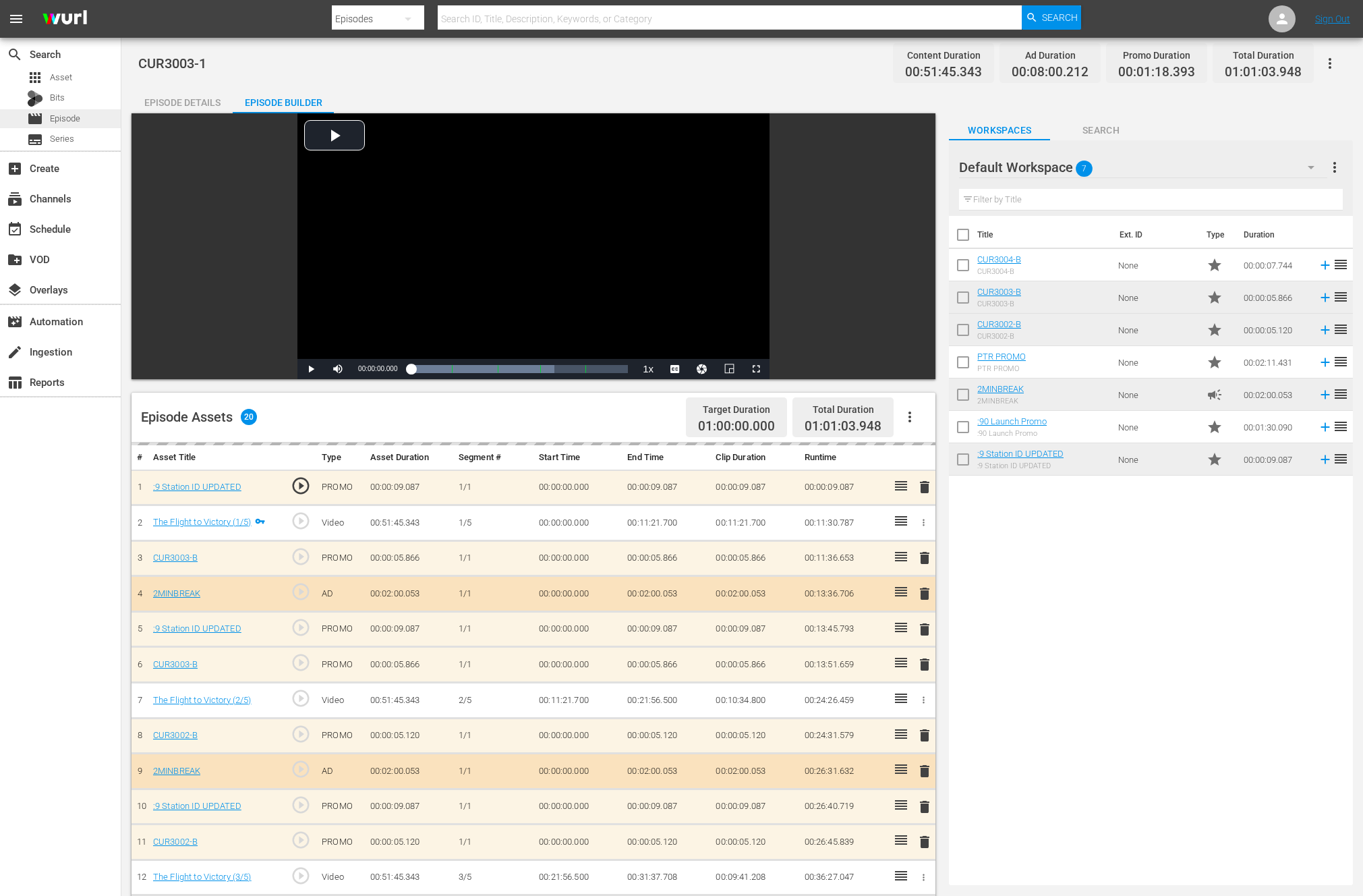
click at [52, 116] on span "Episode" at bounding box center [65, 118] width 31 height 13
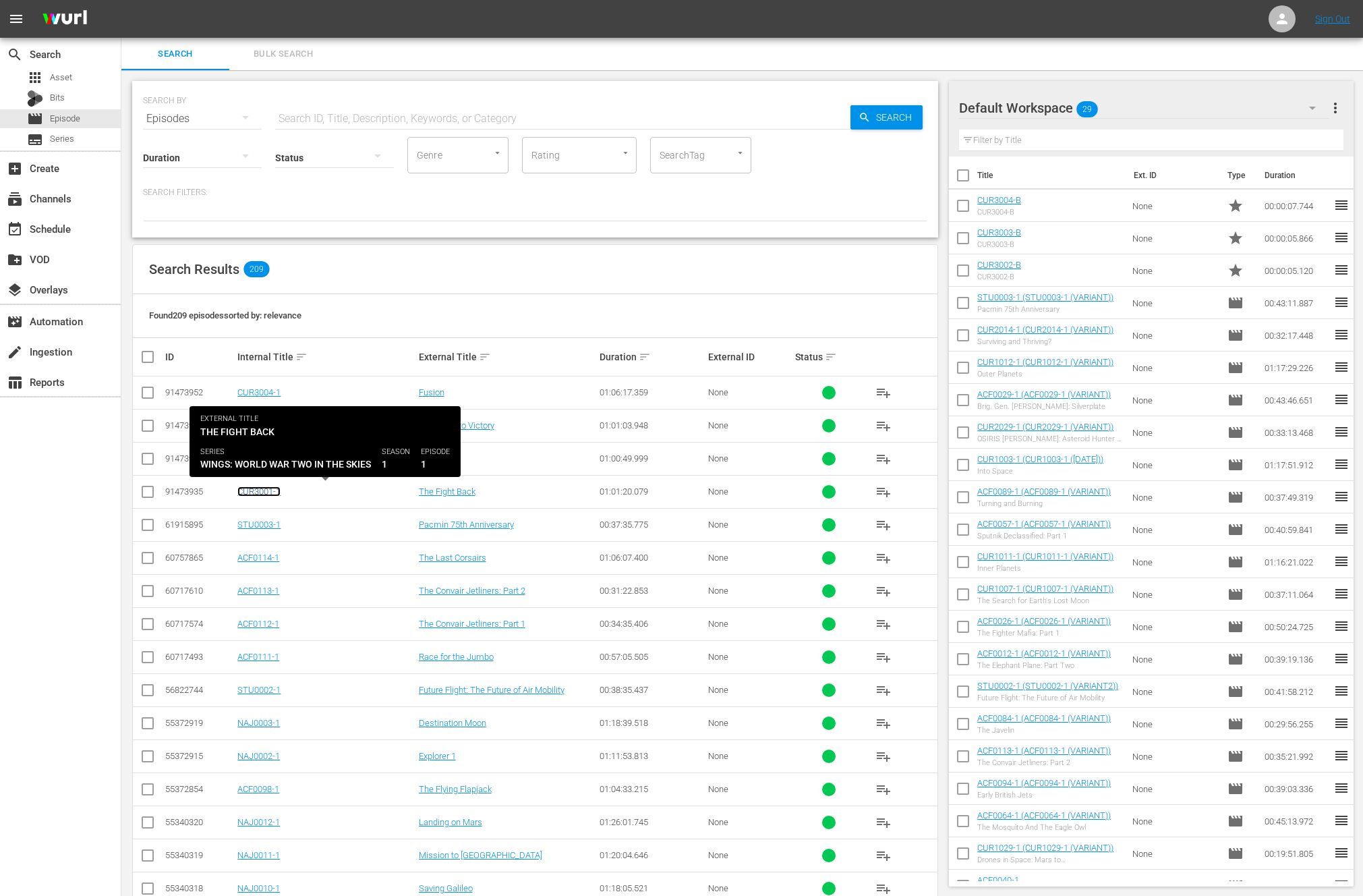
click at [270, 489] on link "CUR3001-1" at bounding box center [259, 491] width 43 height 10
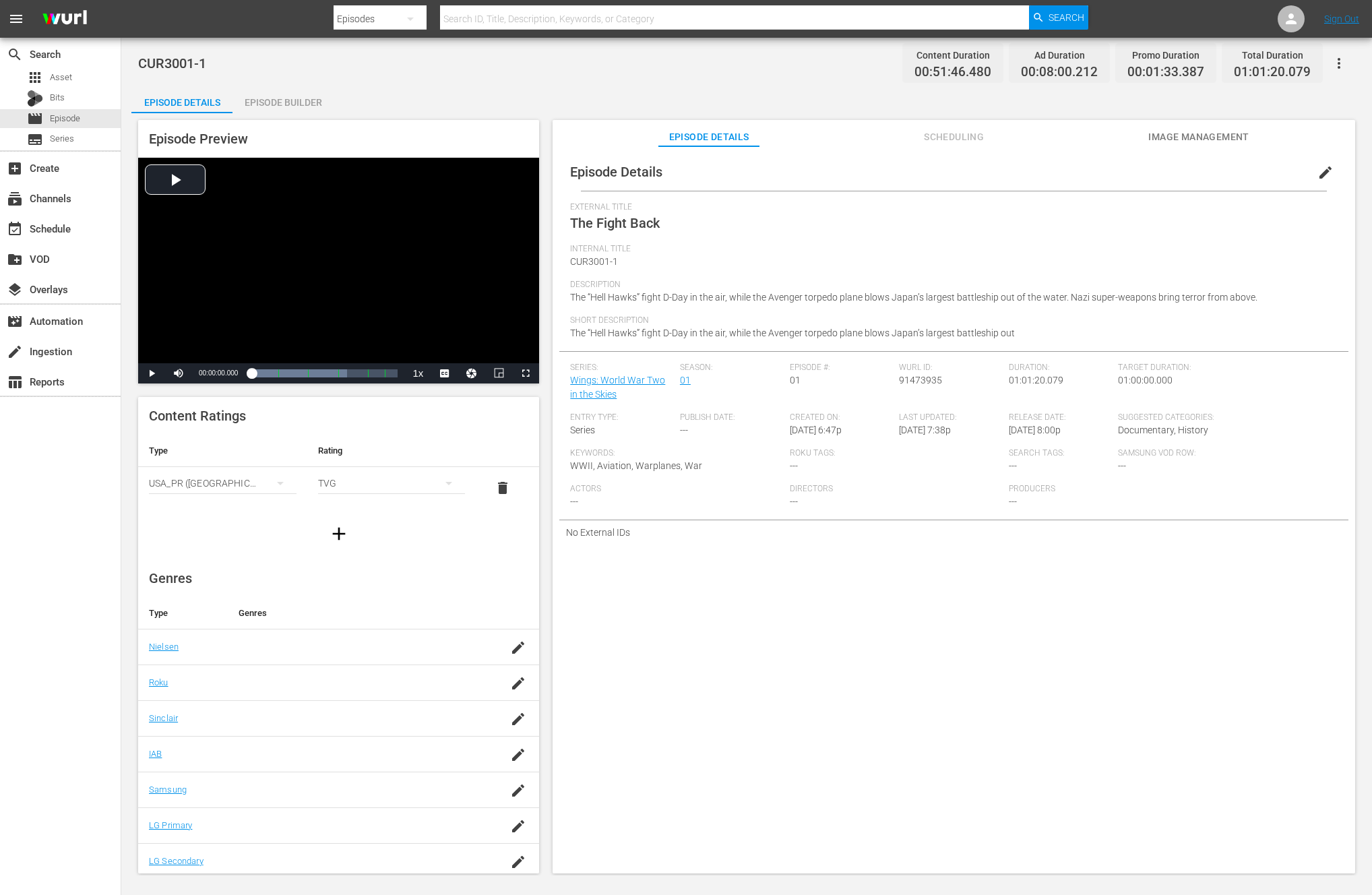
click at [273, 102] on div "Episode Builder" at bounding box center [282, 102] width 101 height 33
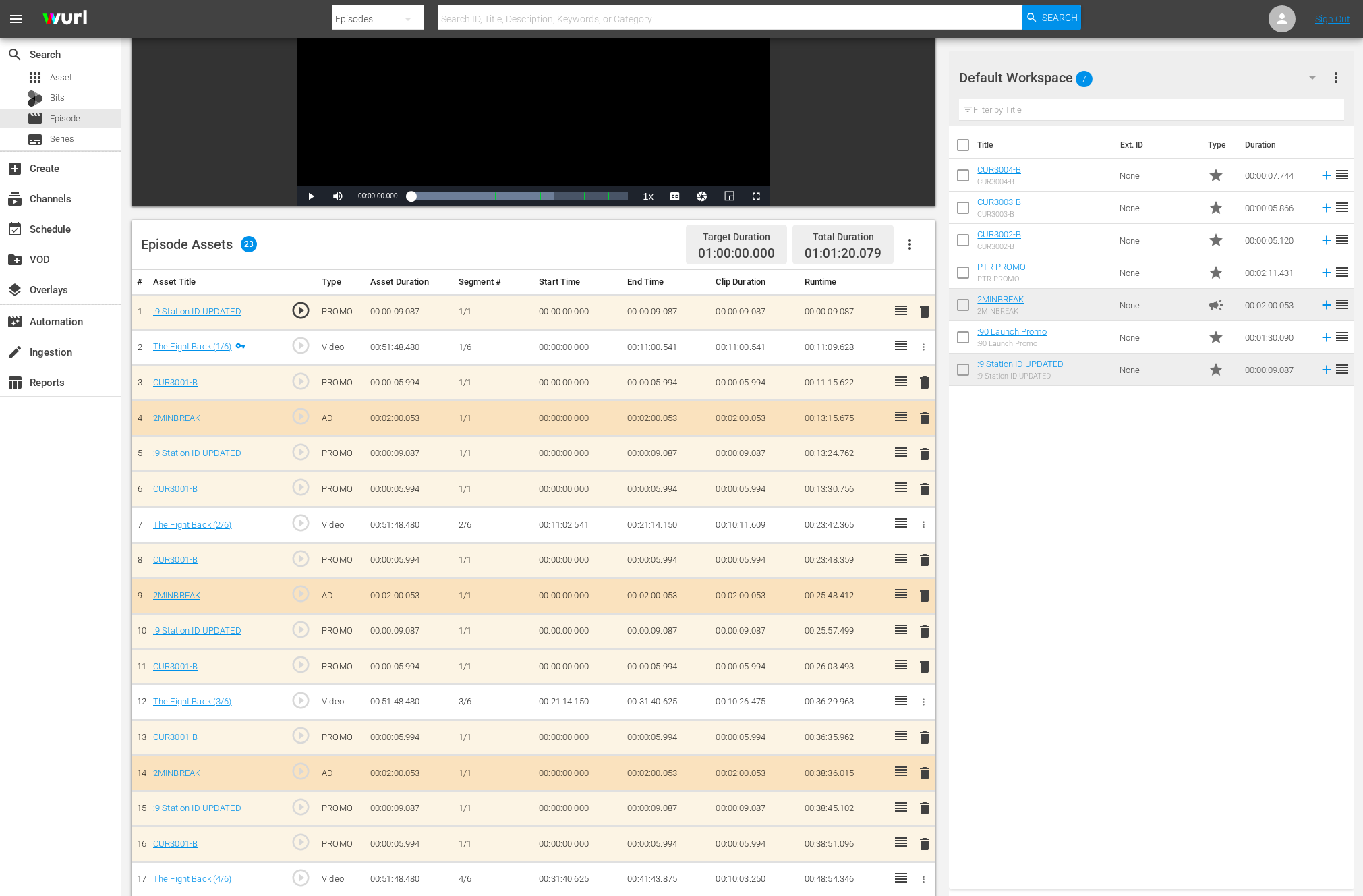
scroll to position [174, 0]
click at [299, 344] on span "play_circle_outline" at bounding box center [301, 344] width 20 height 20
click at [449, 197] on div "Loaded : 0.19% 00:10:51.442 The Fight Back (1/6) 00:00:00.000" at bounding box center [519, 194] width 217 height 13
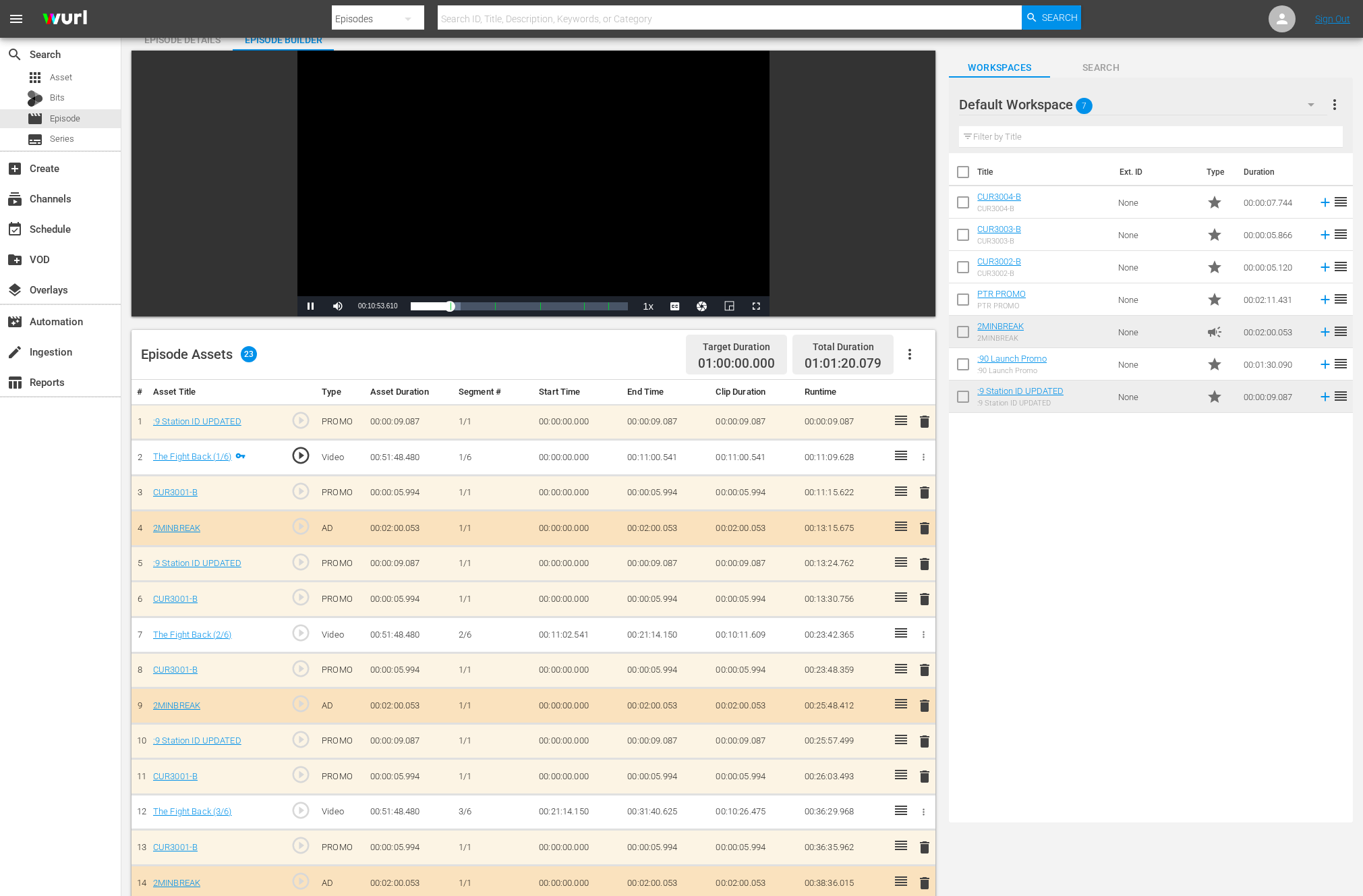
scroll to position [0, 0]
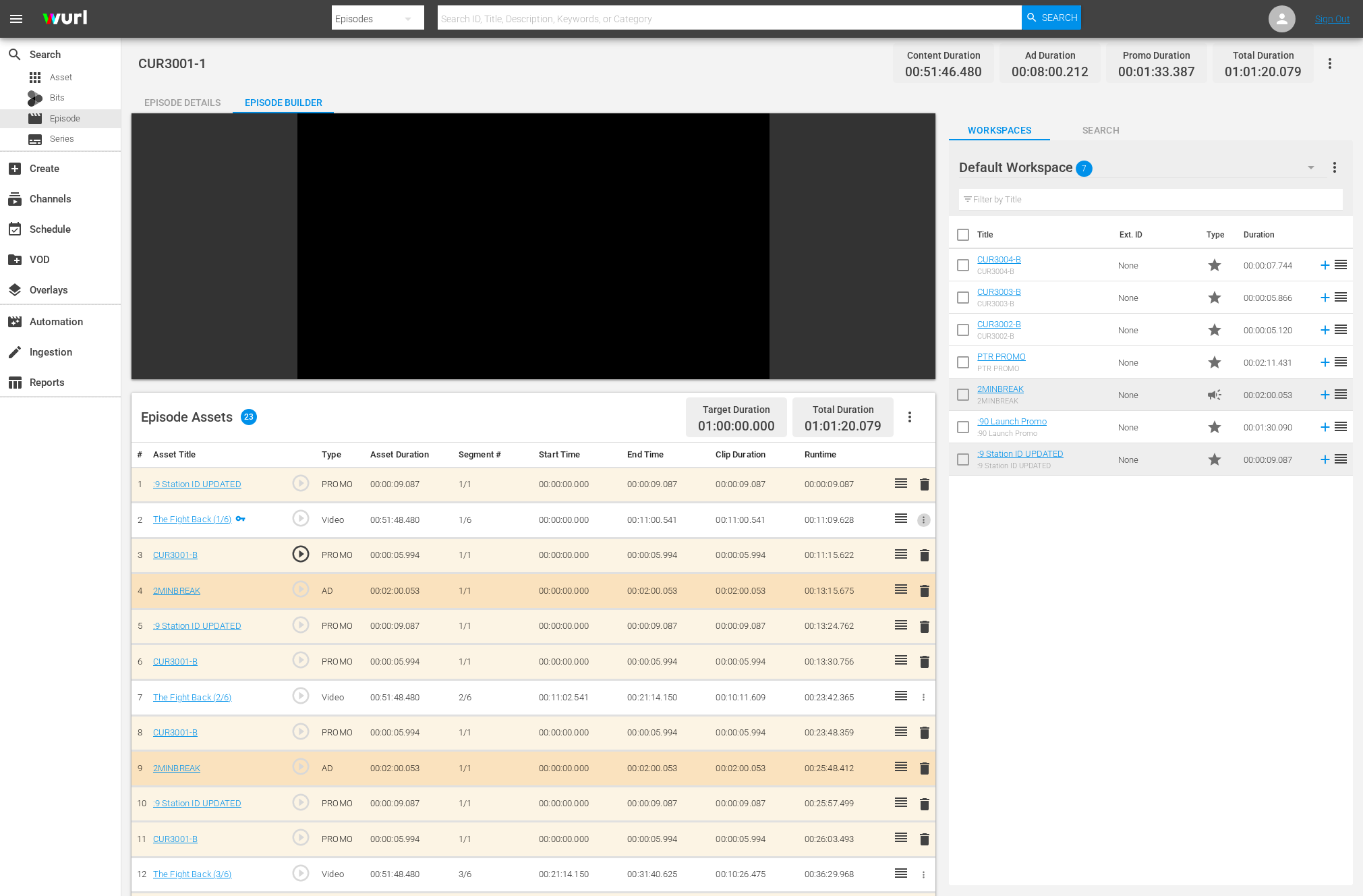
click at [922, 520] on icon "button" at bounding box center [923, 519] width 10 height 10
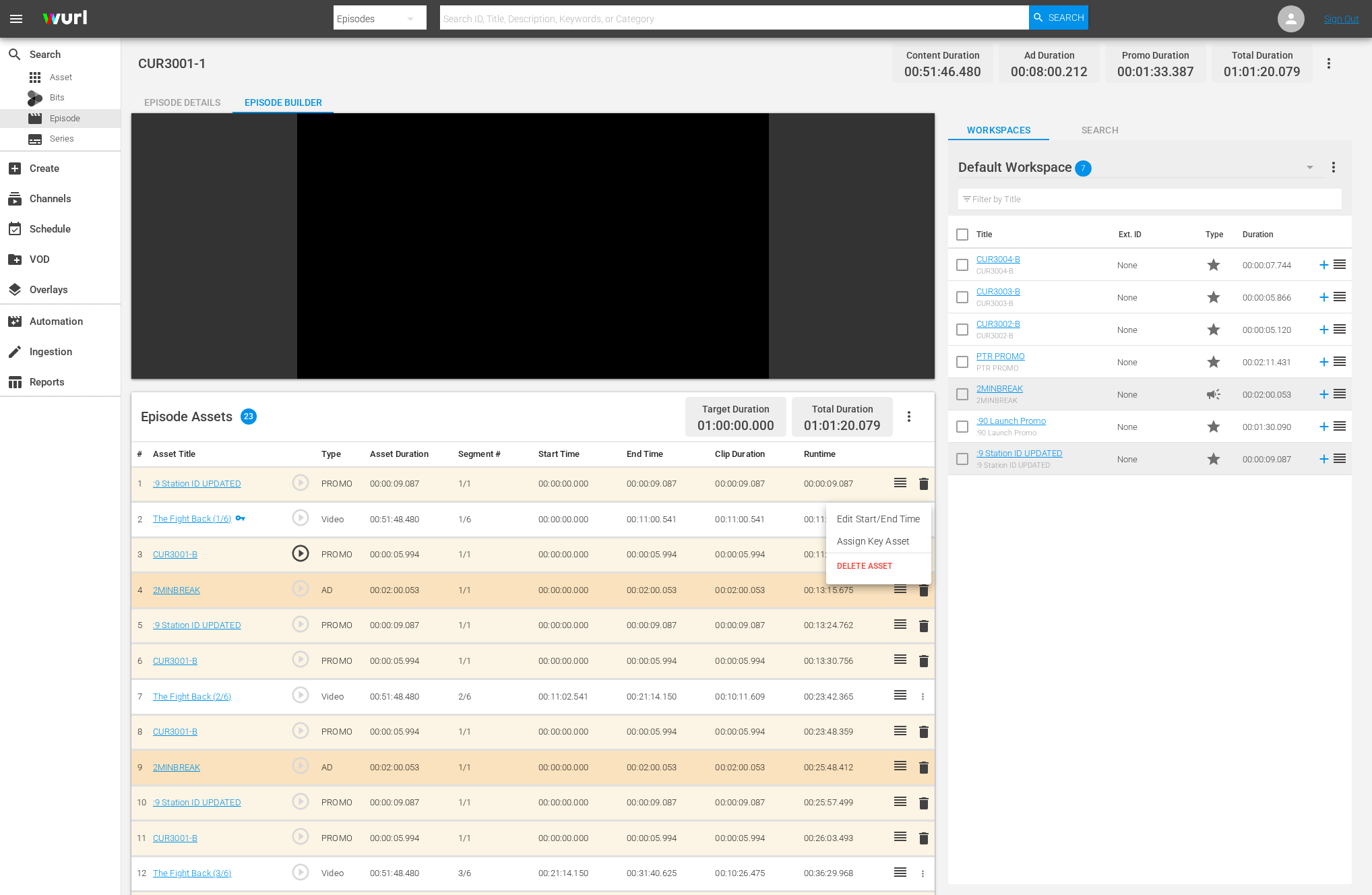
click at [893, 519] on li "Edit Start/End Time" at bounding box center [879, 519] width 105 height 22
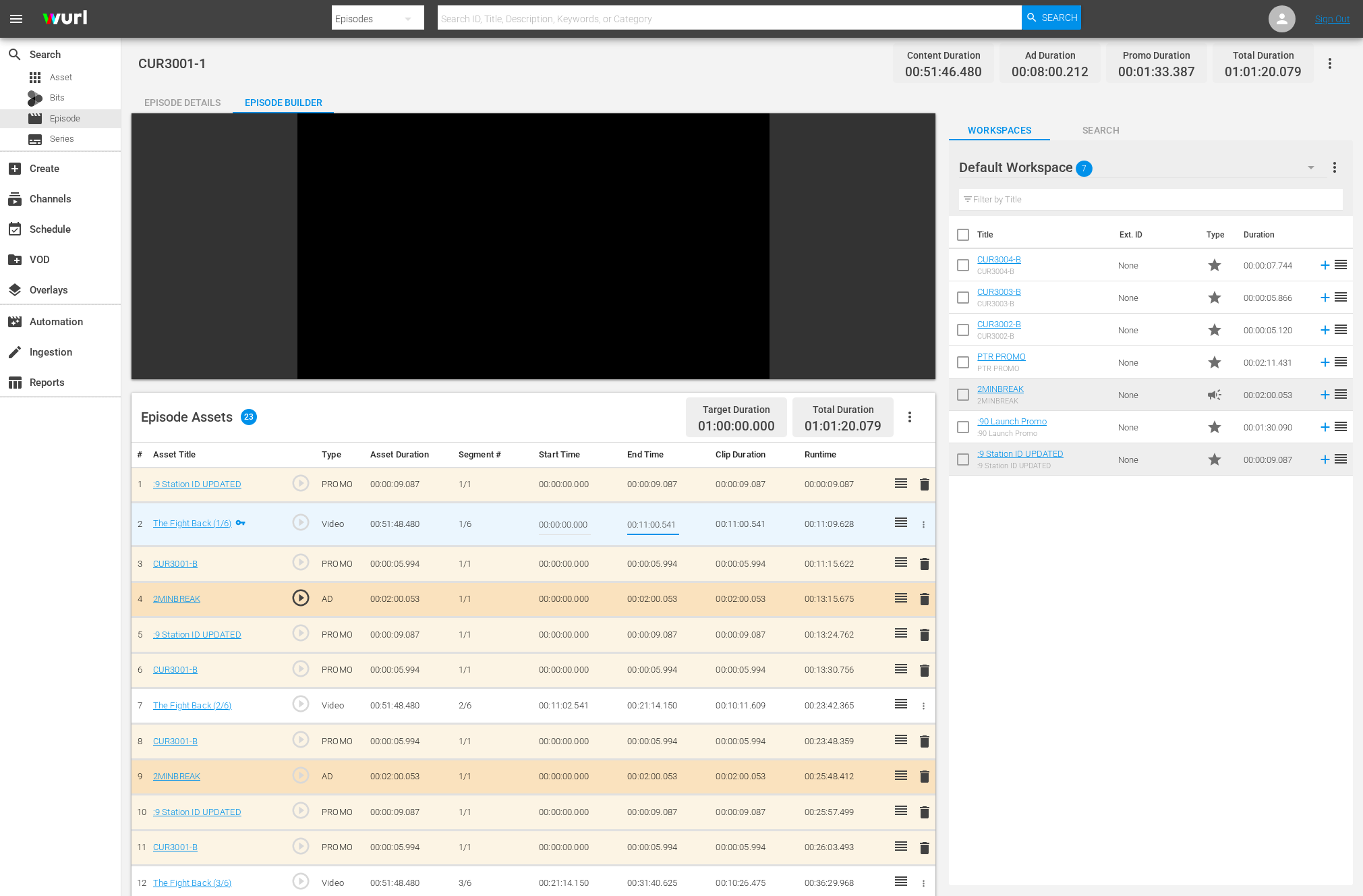
click at [660, 526] on input "00:11:00.541" at bounding box center [653, 524] width 52 height 33
type input "00:11:02.541"
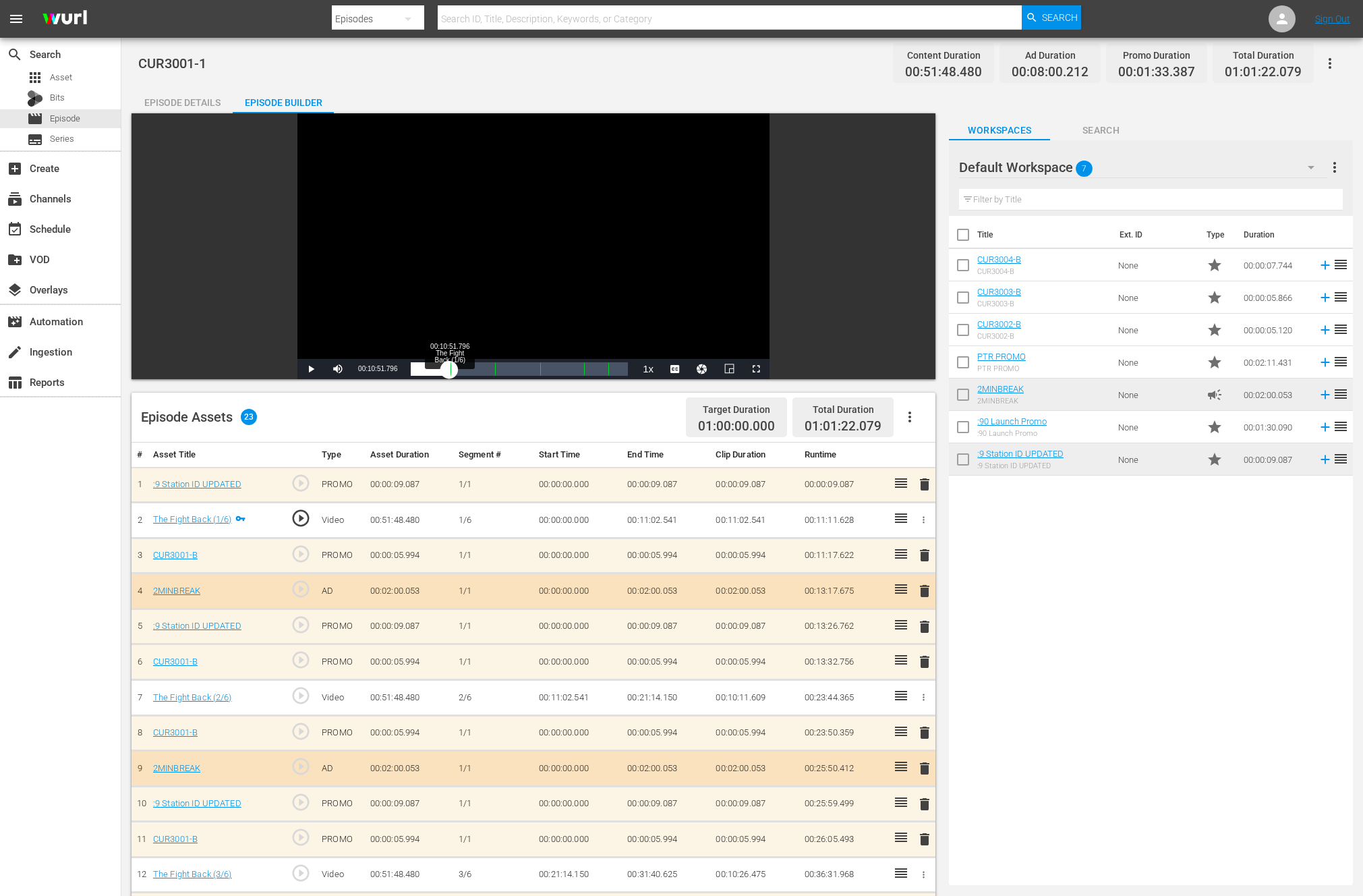
click at [449, 373] on div "Loaded : 1.35% 00:10:51.796 The Fight Back (1/6) 00:00:03.557 Cue Point 1: 00:1…" at bounding box center [519, 368] width 217 height 13
click at [659, 521] on td "00:11:02.541" at bounding box center [665, 520] width 88 height 36
click at [926, 517] on icon "button" at bounding box center [923, 519] width 10 height 10
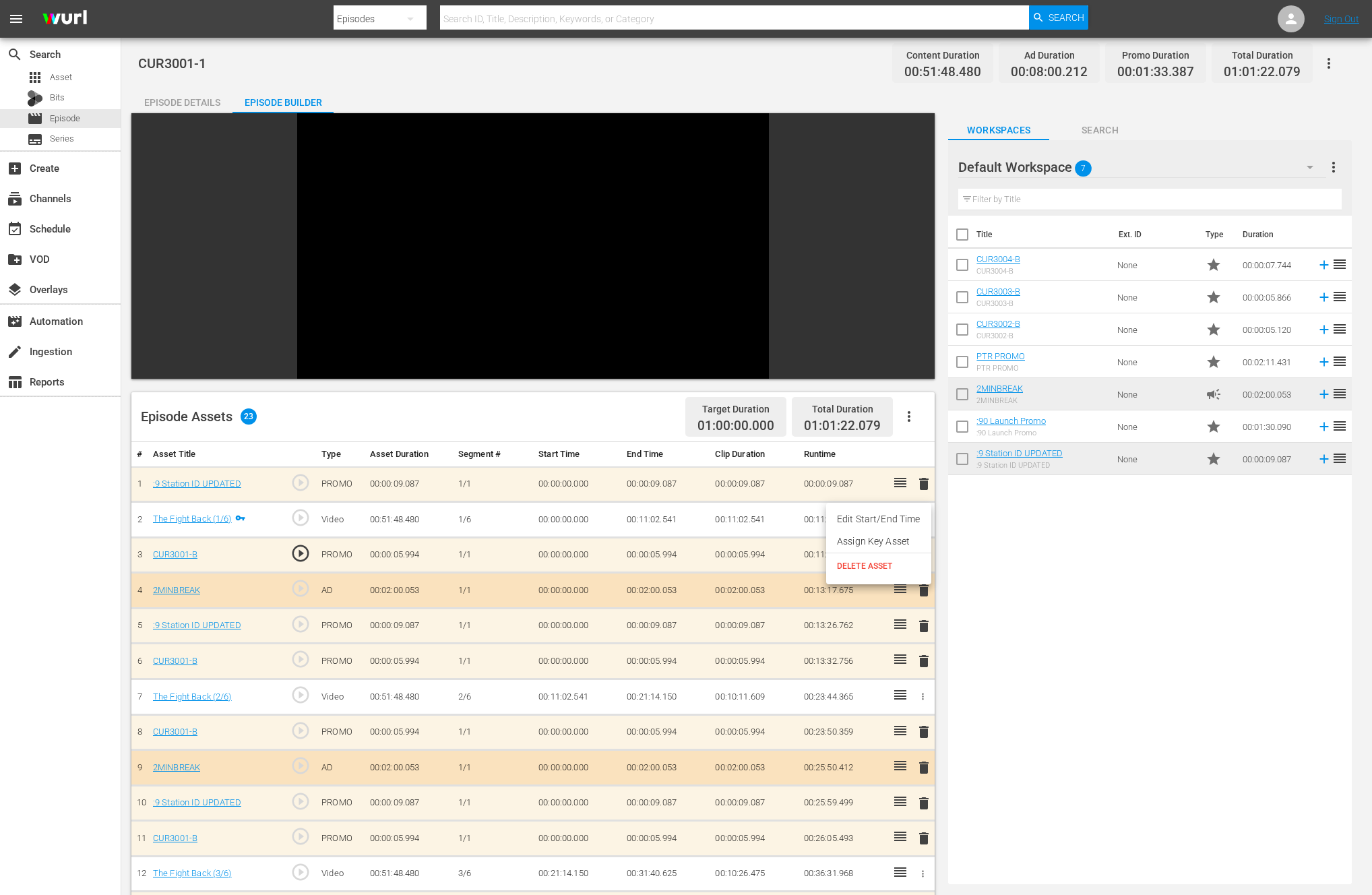
click at [886, 524] on li "Edit Start/End Time" at bounding box center [879, 519] width 105 height 22
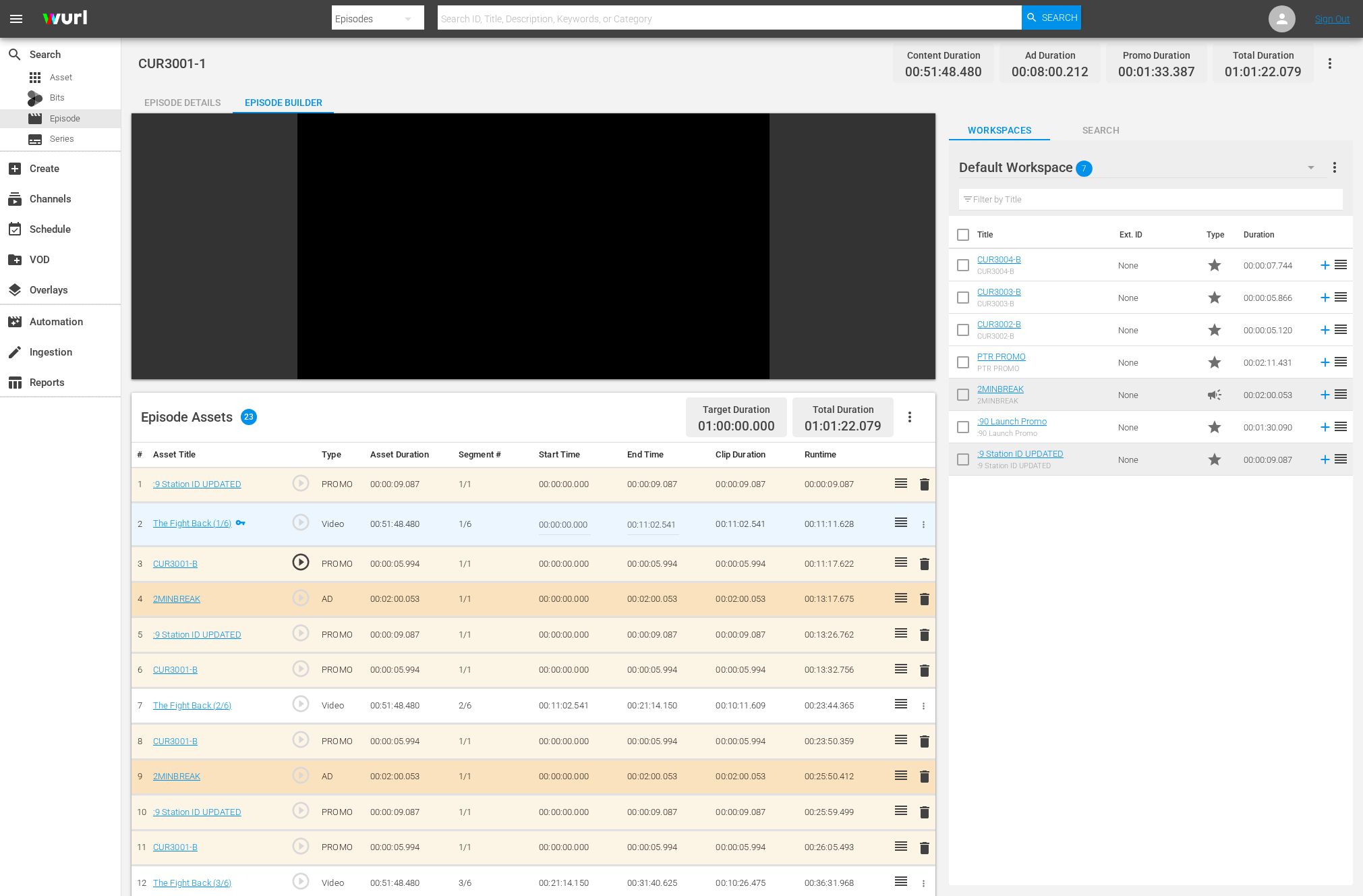
click at [659, 523] on input "00:11:02.541" at bounding box center [653, 524] width 52 height 33
type input "00:11:04.541"
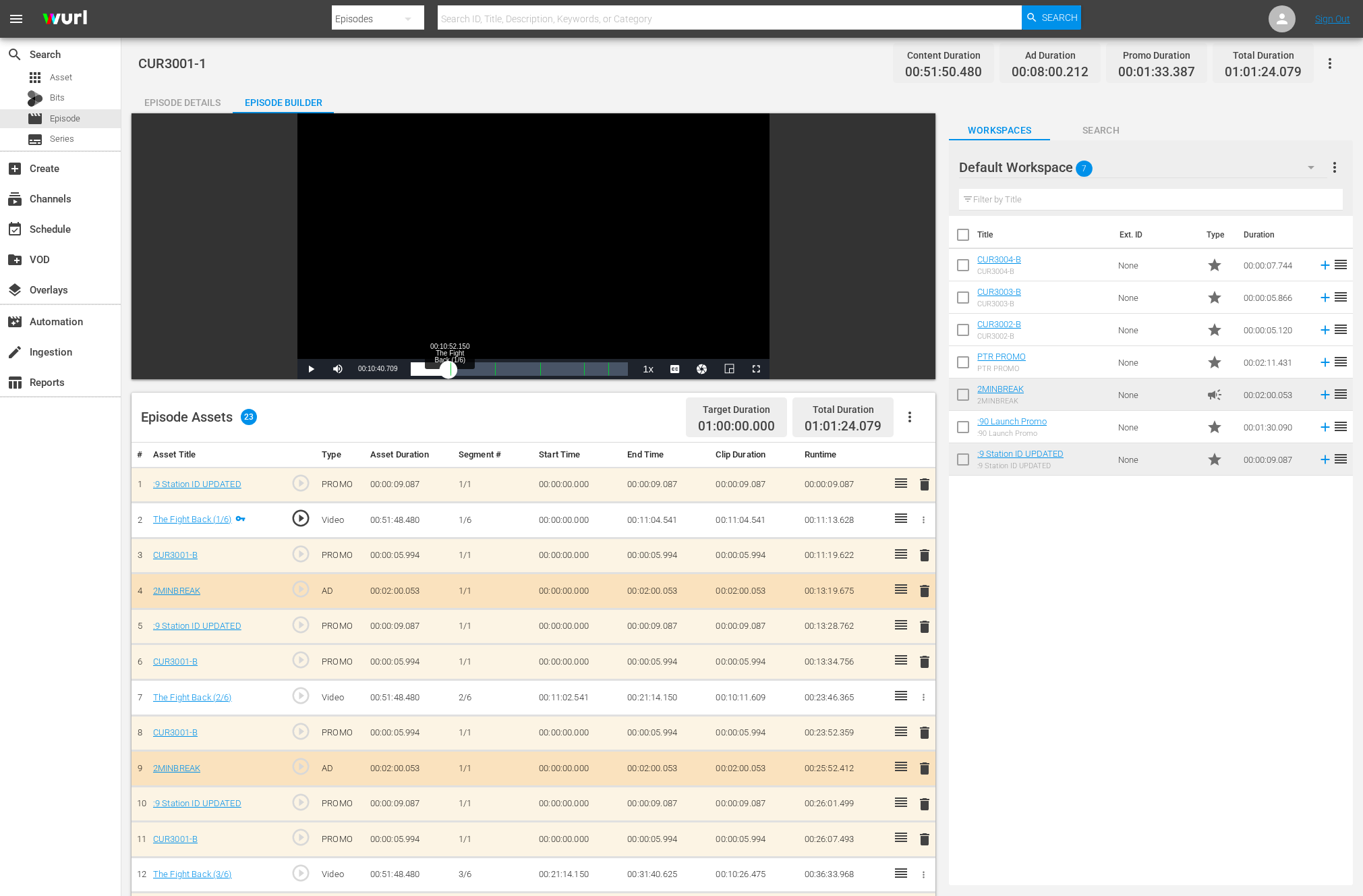
click at [448, 373] on div "Loaded : 1.35% 00:10:52.150 The Fight Back (1/6) 00:00:04.086 Cue Point 1: 00:1…" at bounding box center [519, 368] width 217 height 13
click at [311, 369] on span "Video Player" at bounding box center [311, 369] width 0 height 0
click at [570, 700] on td "00:11:02.541" at bounding box center [577, 698] width 88 height 36
click at [572, 695] on td "00:11:02.541" at bounding box center [577, 698] width 88 height 36
click at [922, 695] on icon "button" at bounding box center [923, 697] width 10 height 10
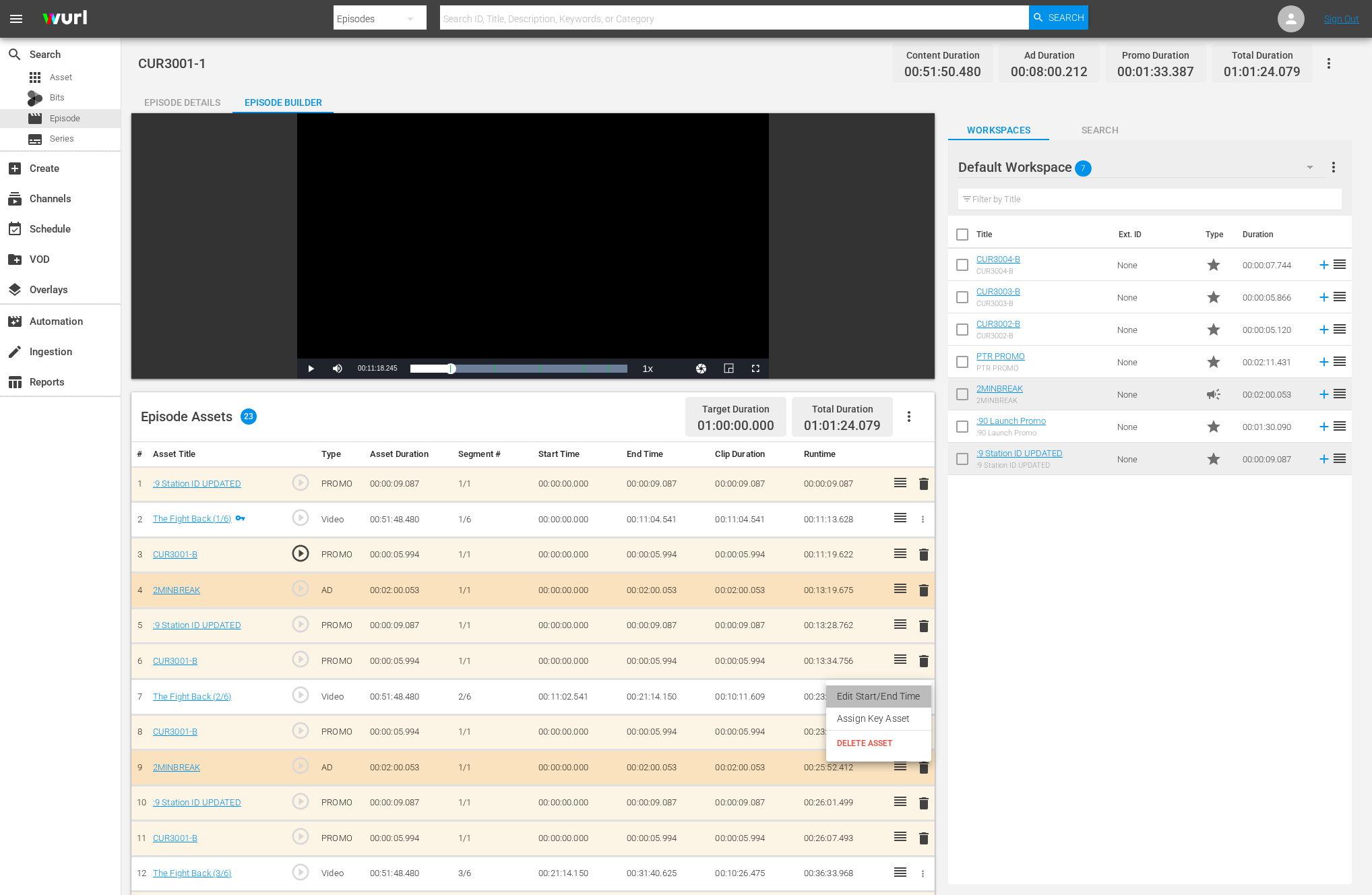
click at [883, 693] on li "Edit Start/End Time" at bounding box center [879, 696] width 105 height 22
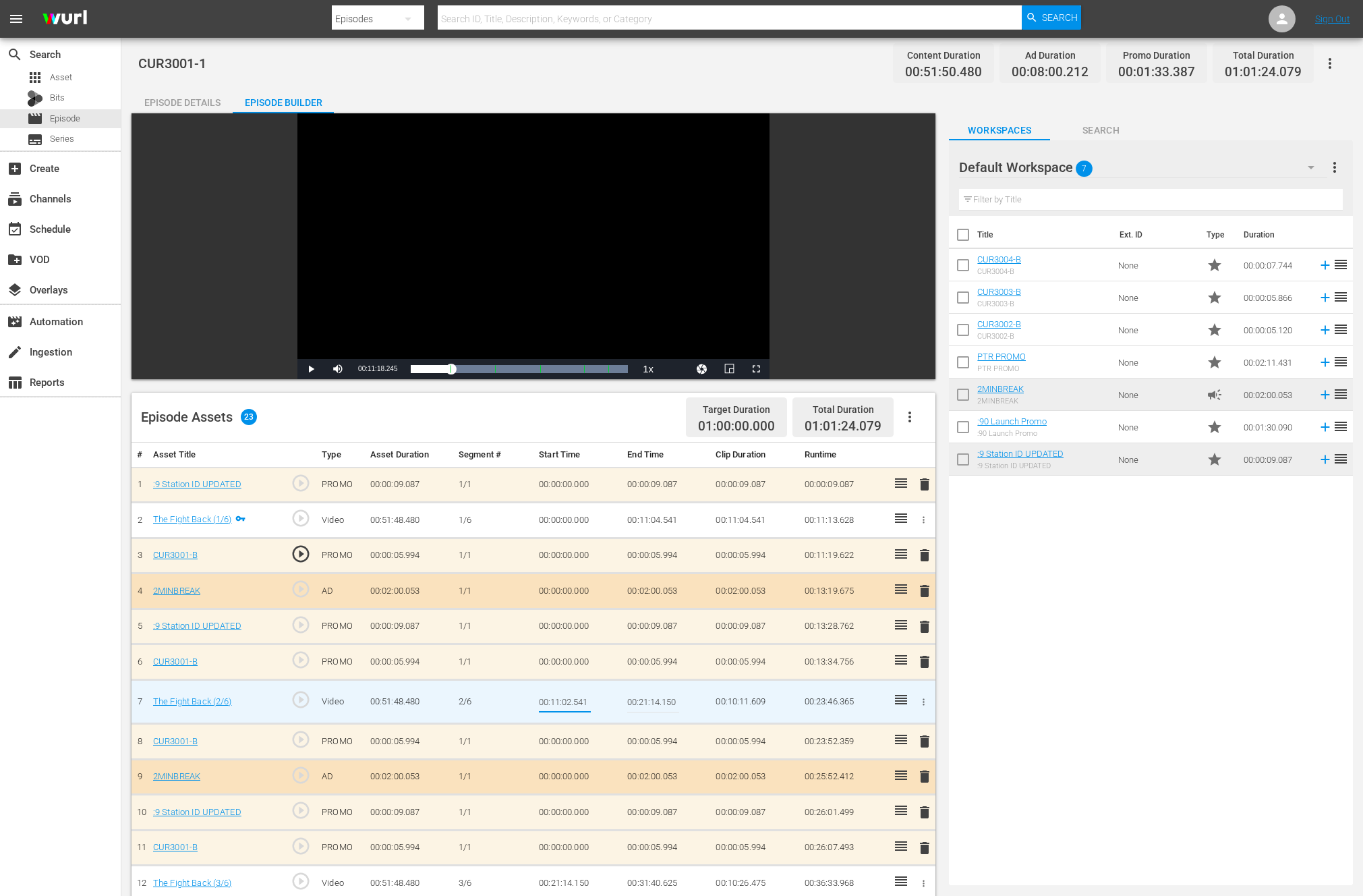
click at [572, 703] on input "00:11:02.541" at bounding box center [565, 701] width 52 height 33
type input "00:11:04.541"
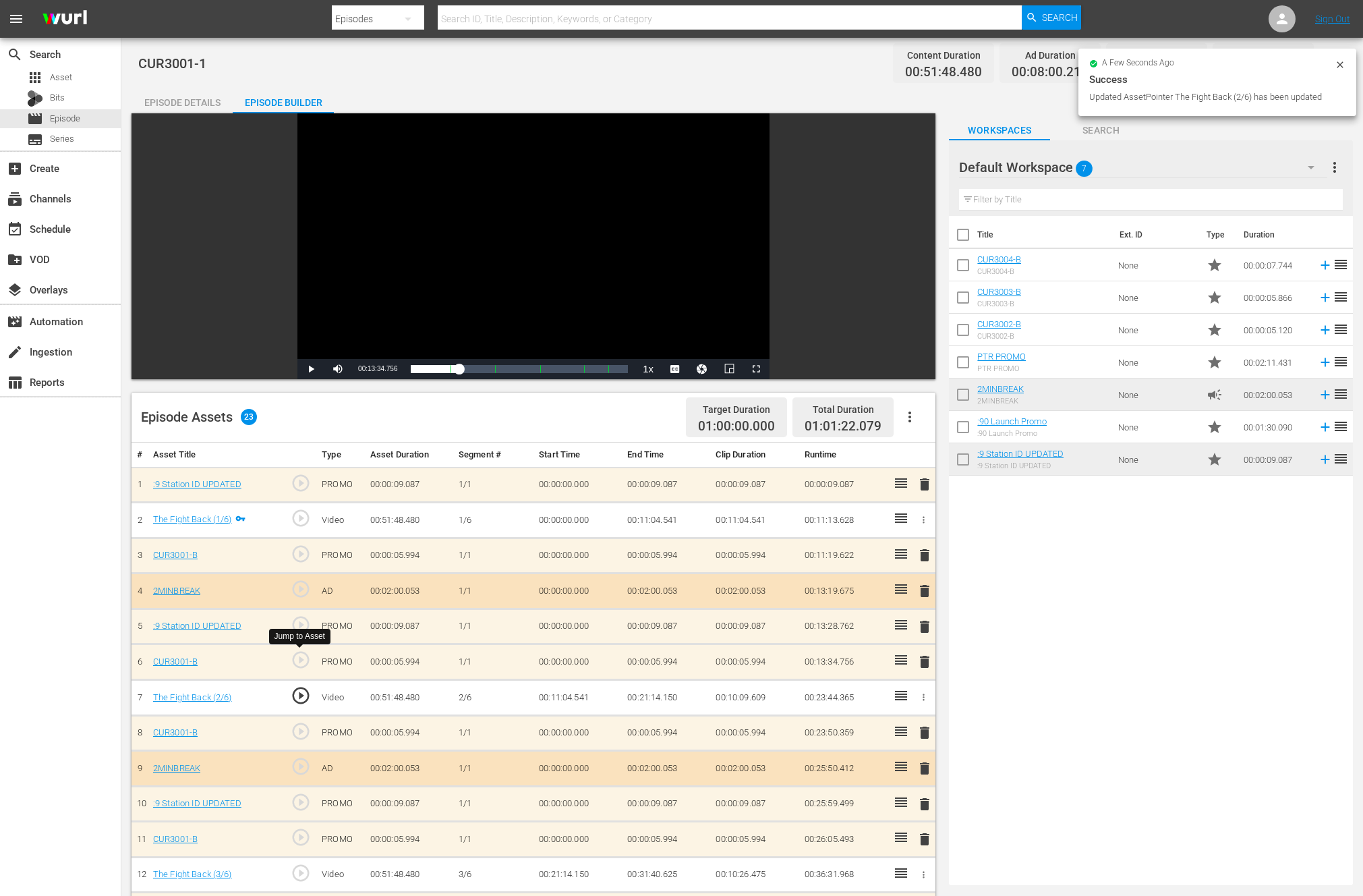
click at [303, 660] on span "play_circle_outline" at bounding box center [301, 659] width 20 height 20
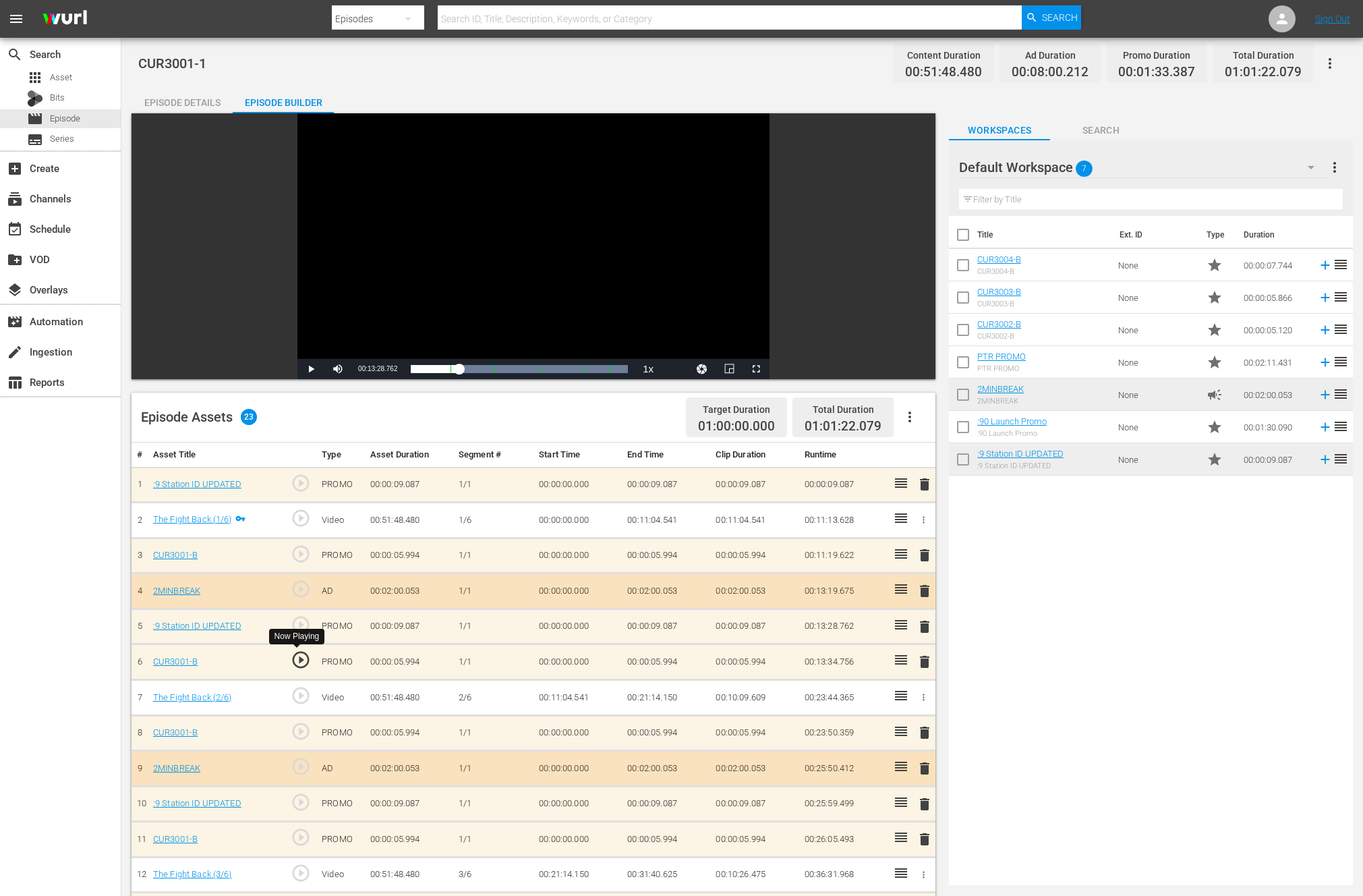
click at [308, 659] on span "play_circle_outline" at bounding box center [301, 659] width 20 height 20
click at [311, 369] on span "Video Player" at bounding box center [311, 369] width 0 height 0
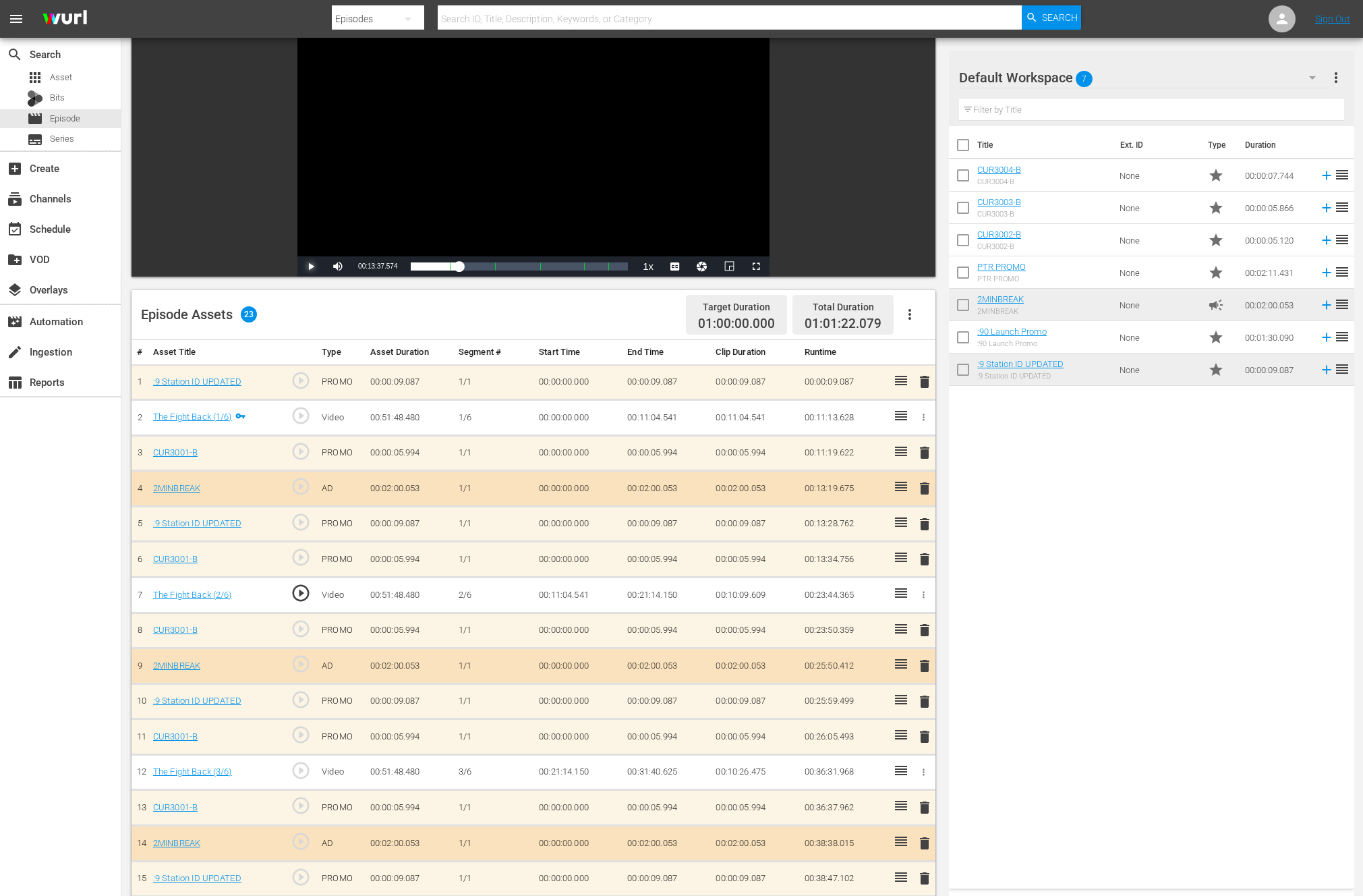
scroll to position [115, 0]
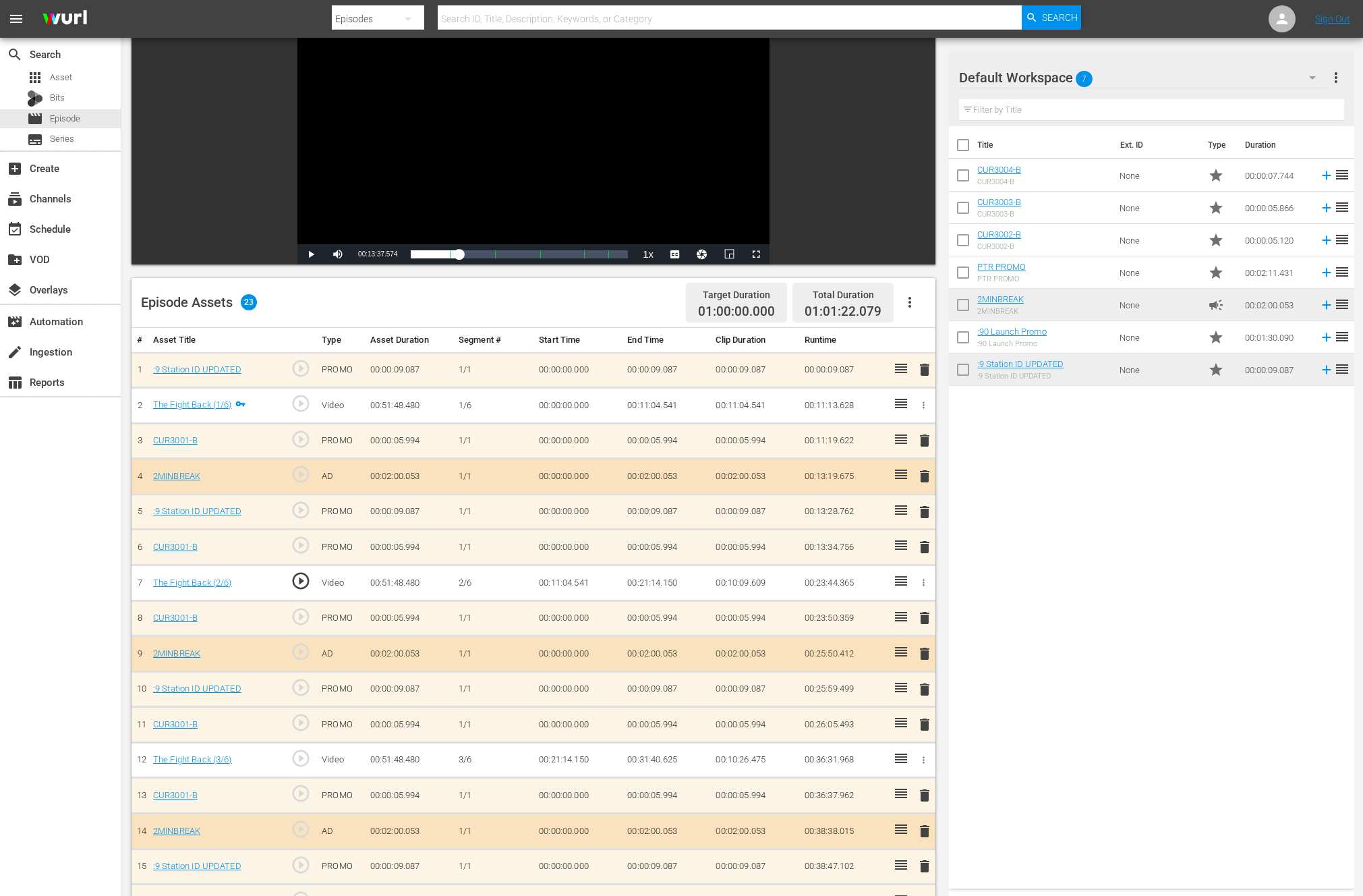
click at [663, 580] on td "00:21:14.150" at bounding box center [665, 583] width 88 height 36
click at [924, 580] on icon "button" at bounding box center [923, 582] width 10 height 10
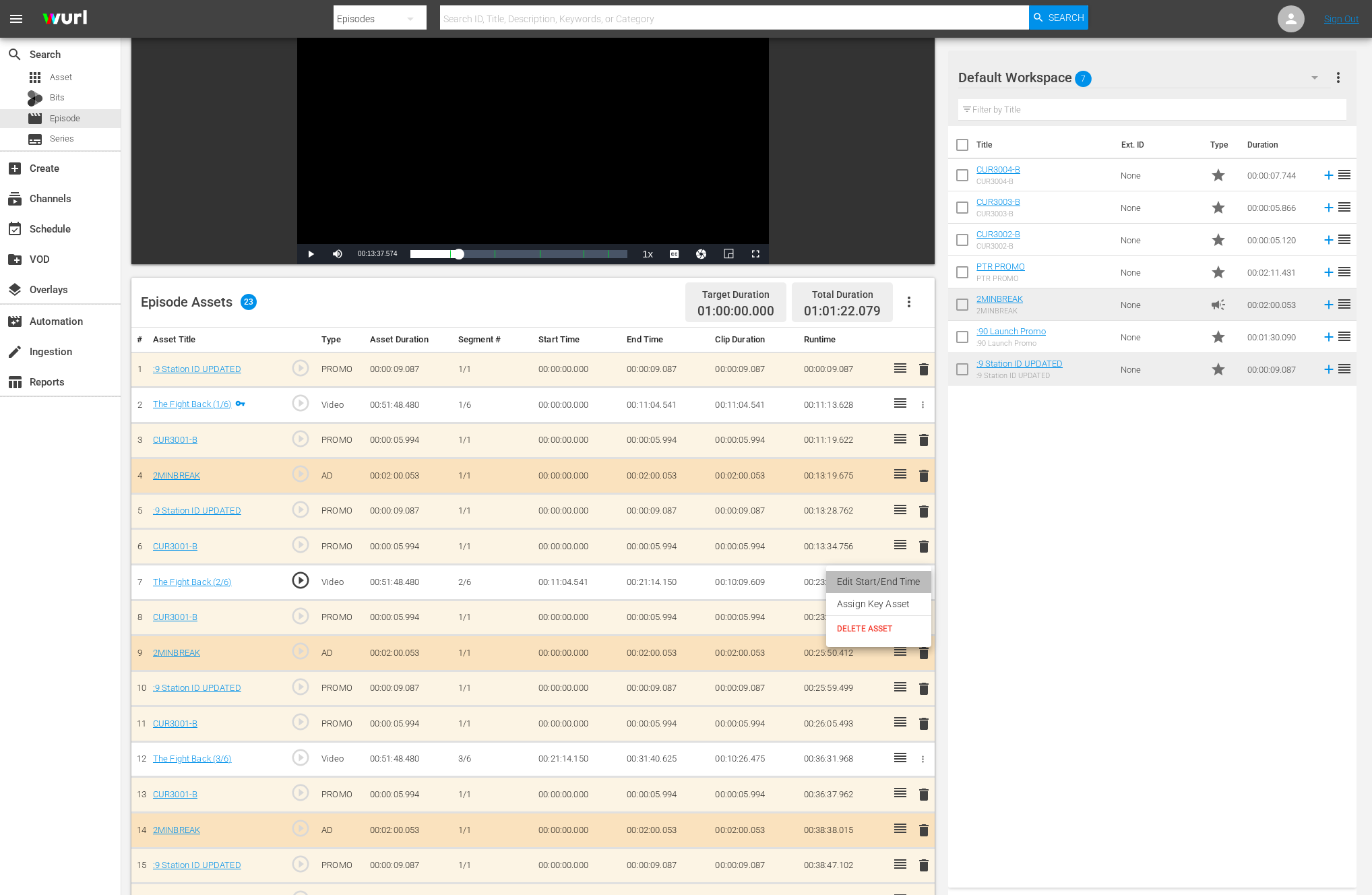
click at [886, 581] on li "Edit Start/End Time" at bounding box center [879, 582] width 105 height 22
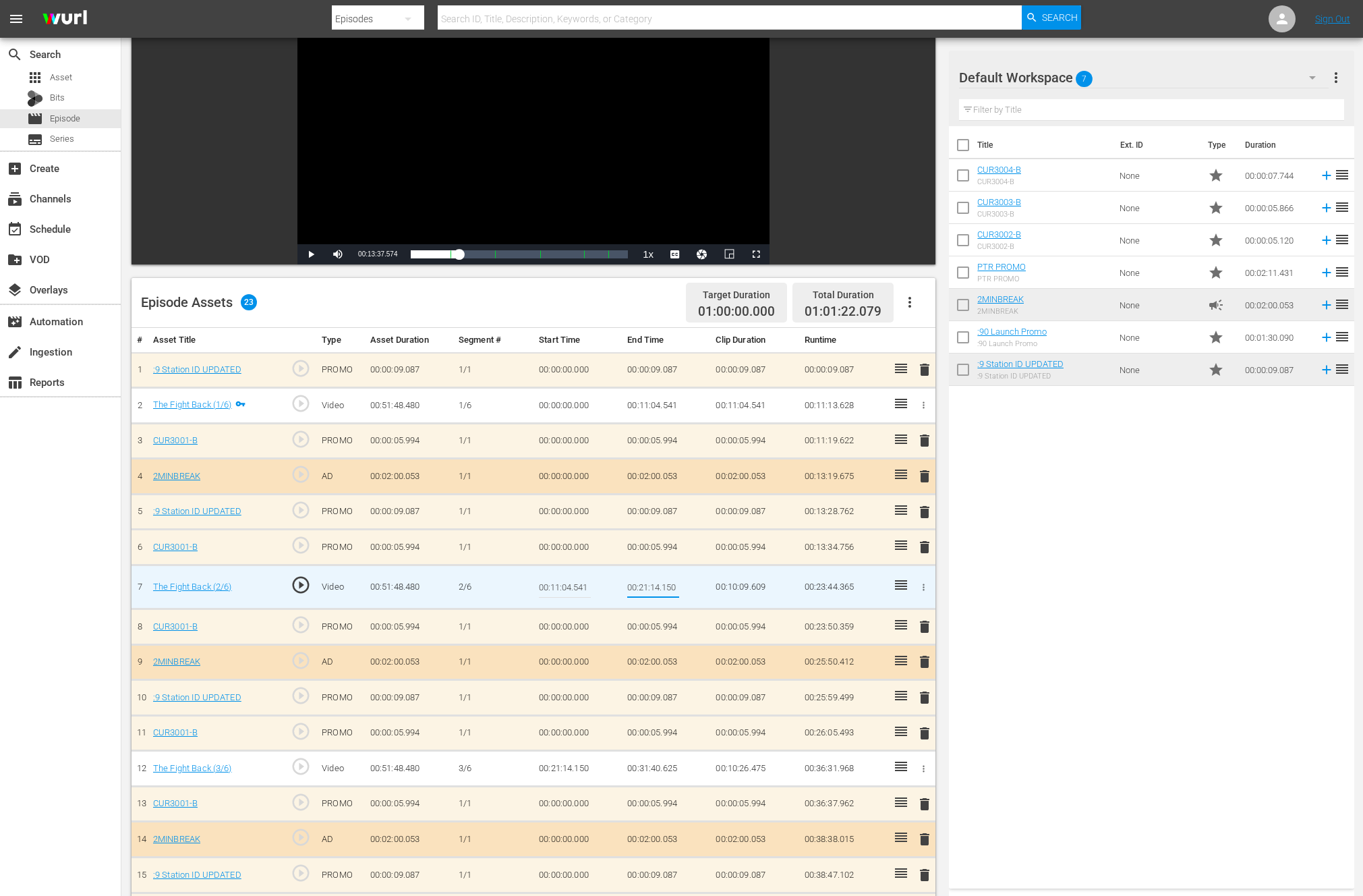
click at [659, 587] on input "00:21:14.150" at bounding box center [653, 587] width 52 height 33
type input "00:21:16.150"
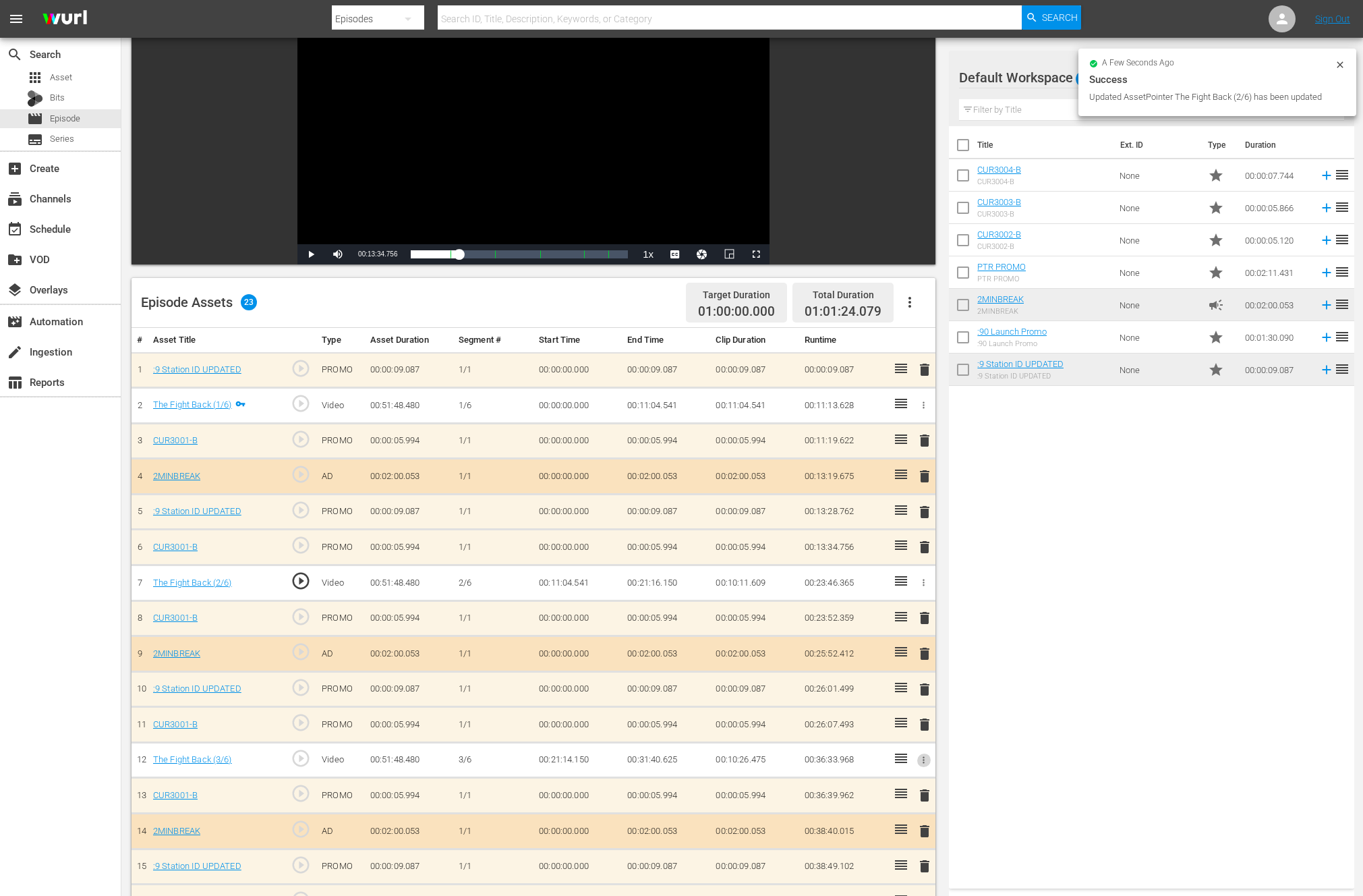
click at [921, 753] on button "button" at bounding box center [924, 760] width 14 height 14
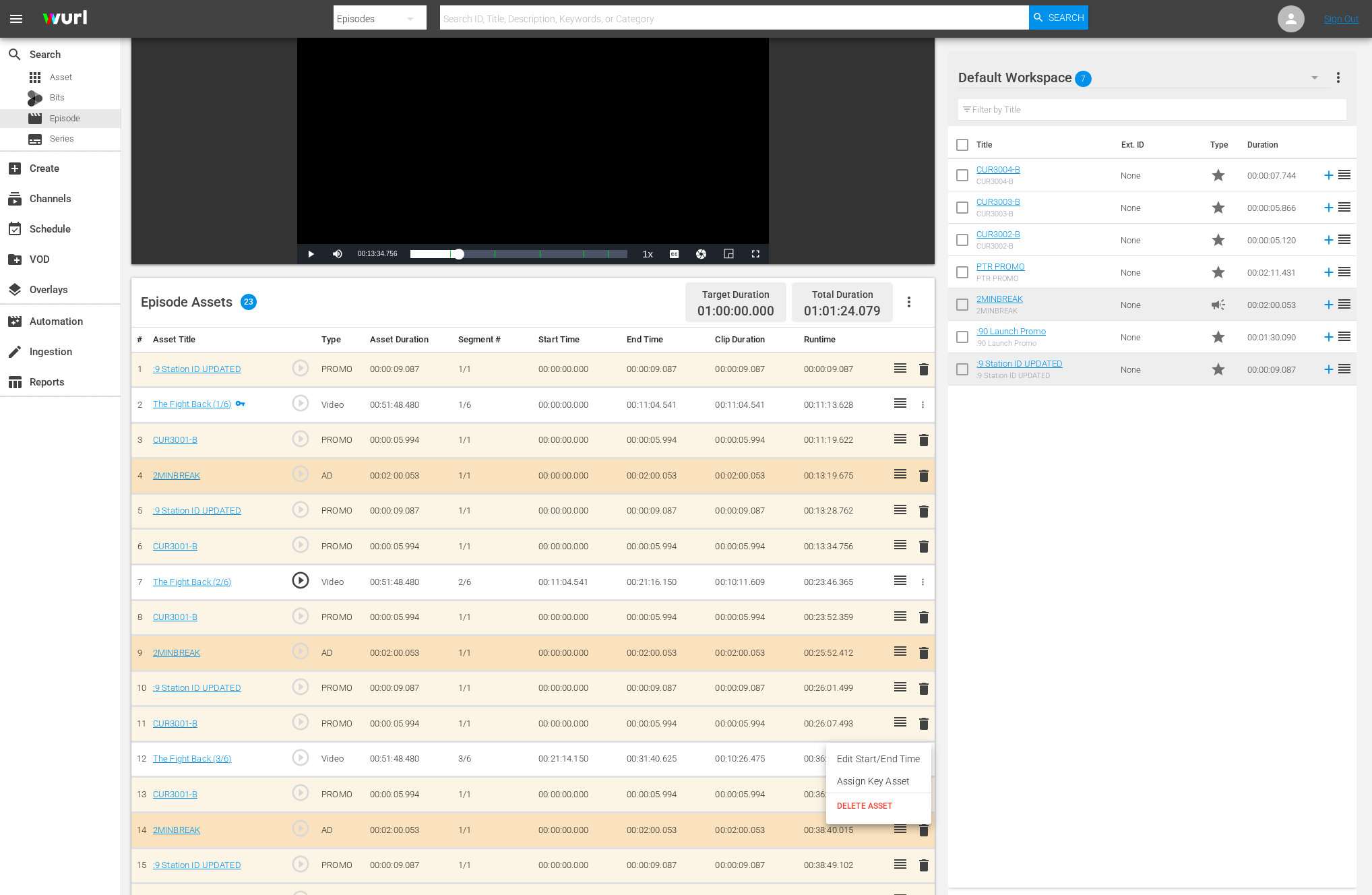
click at [909, 756] on li "Edit Start/End Time" at bounding box center [879, 759] width 105 height 22
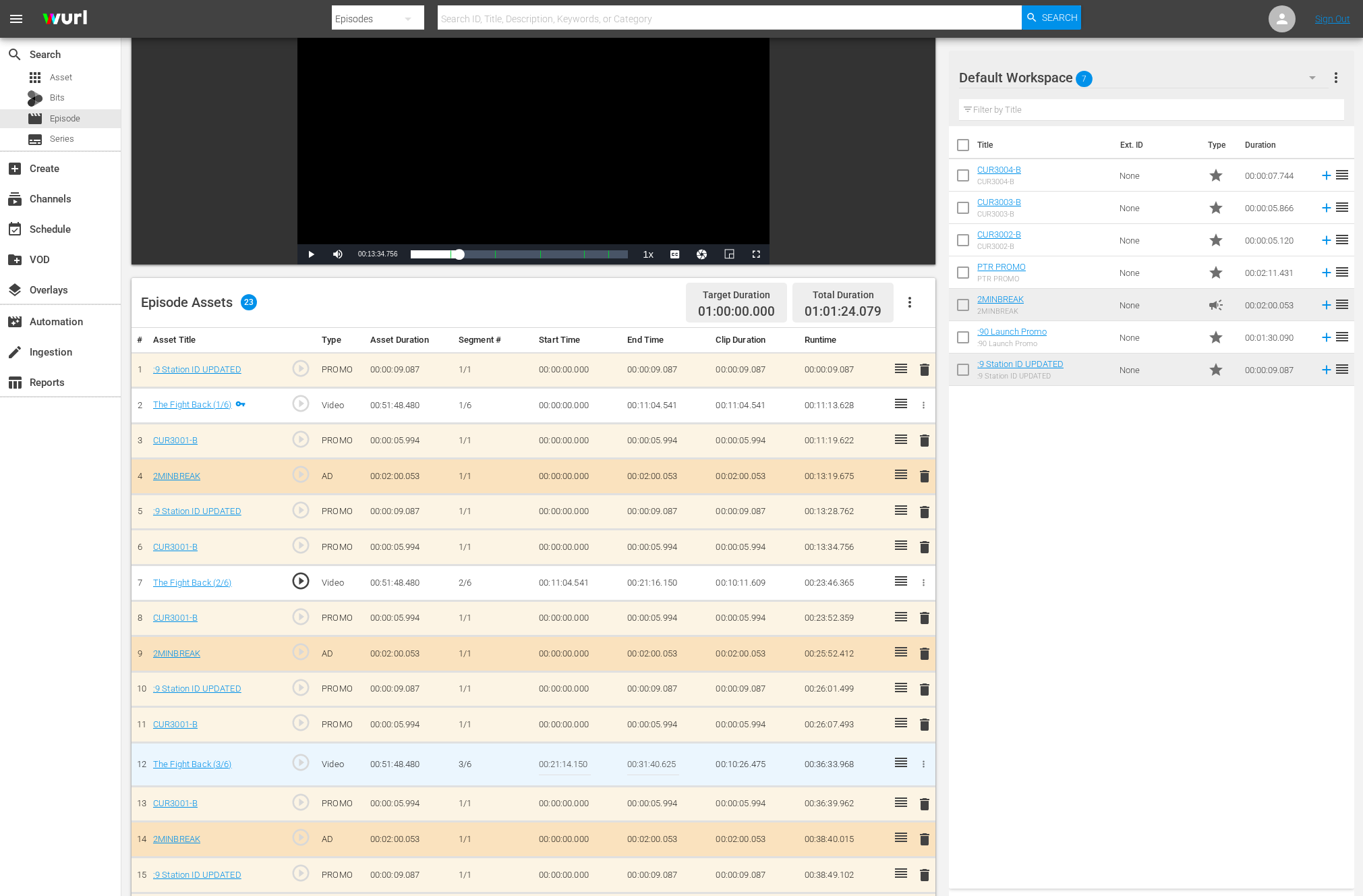
click at [568, 766] on input "00:21:14.150" at bounding box center [565, 764] width 52 height 33
drag, startPoint x: 573, startPoint y: 762, endPoint x: 572, endPoint y: 780, distance: 18.0
click at [571, 764] on input "00:21:14.150" at bounding box center [565, 764] width 52 height 33
type input "00:21:16.150"
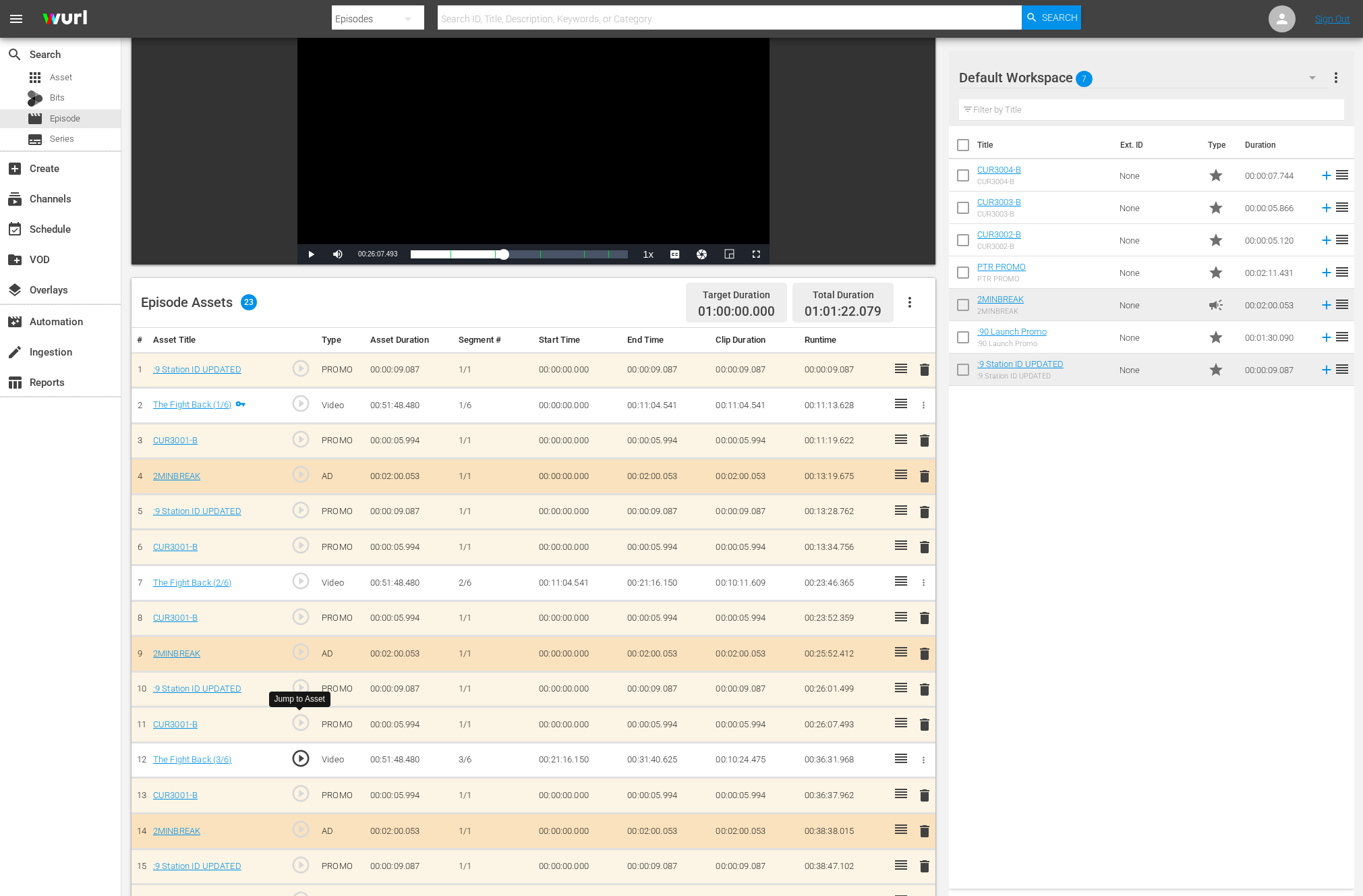
click at [302, 720] on span "play_circle_outline" at bounding box center [301, 722] width 20 height 20
click at [311, 254] on span "Video Player" at bounding box center [311, 254] width 0 height 0
click at [921, 760] on icon "button" at bounding box center [923, 760] width 10 height 10
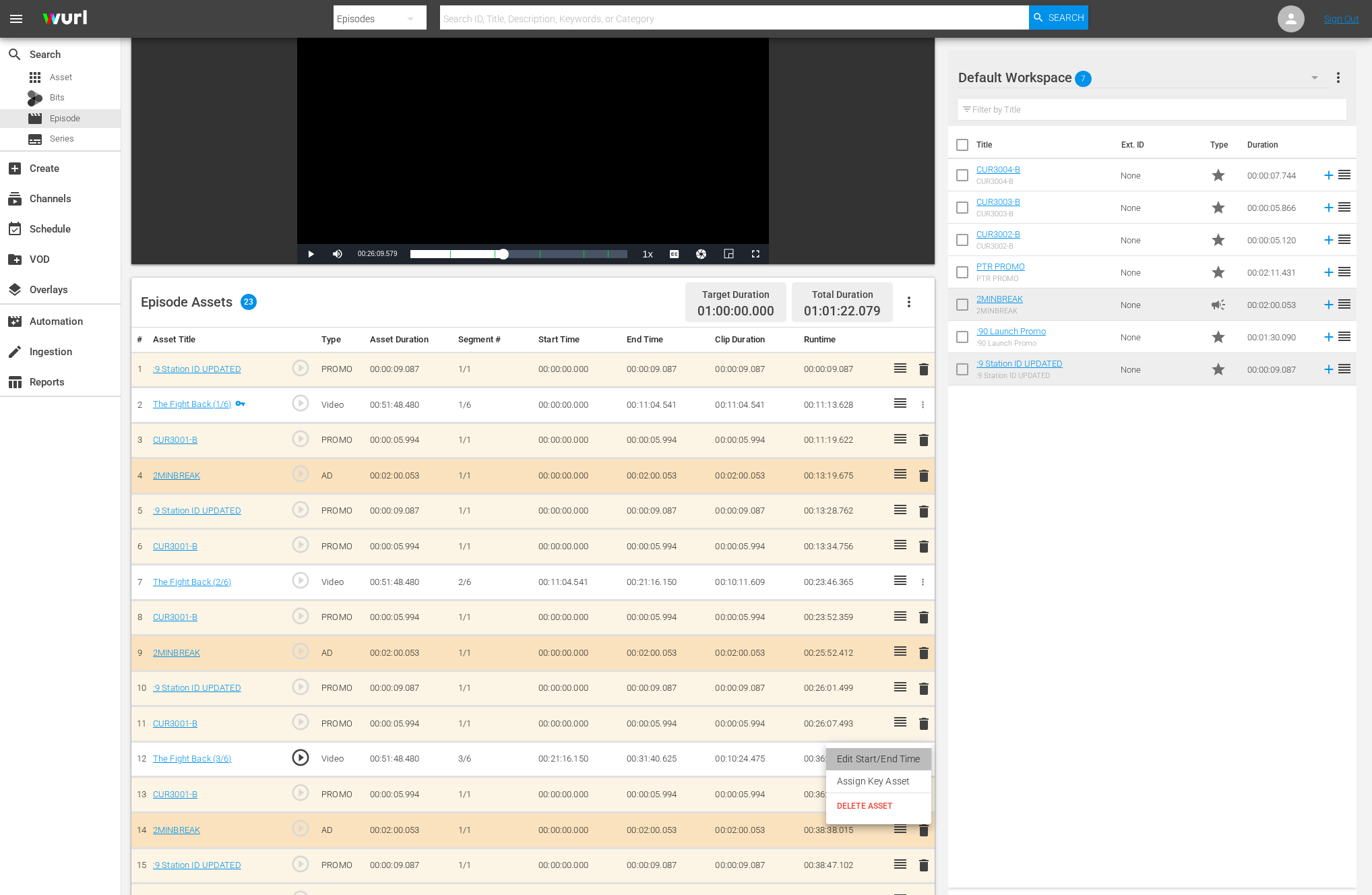
click at [891, 757] on li "Edit Start/End Time" at bounding box center [879, 759] width 105 height 22
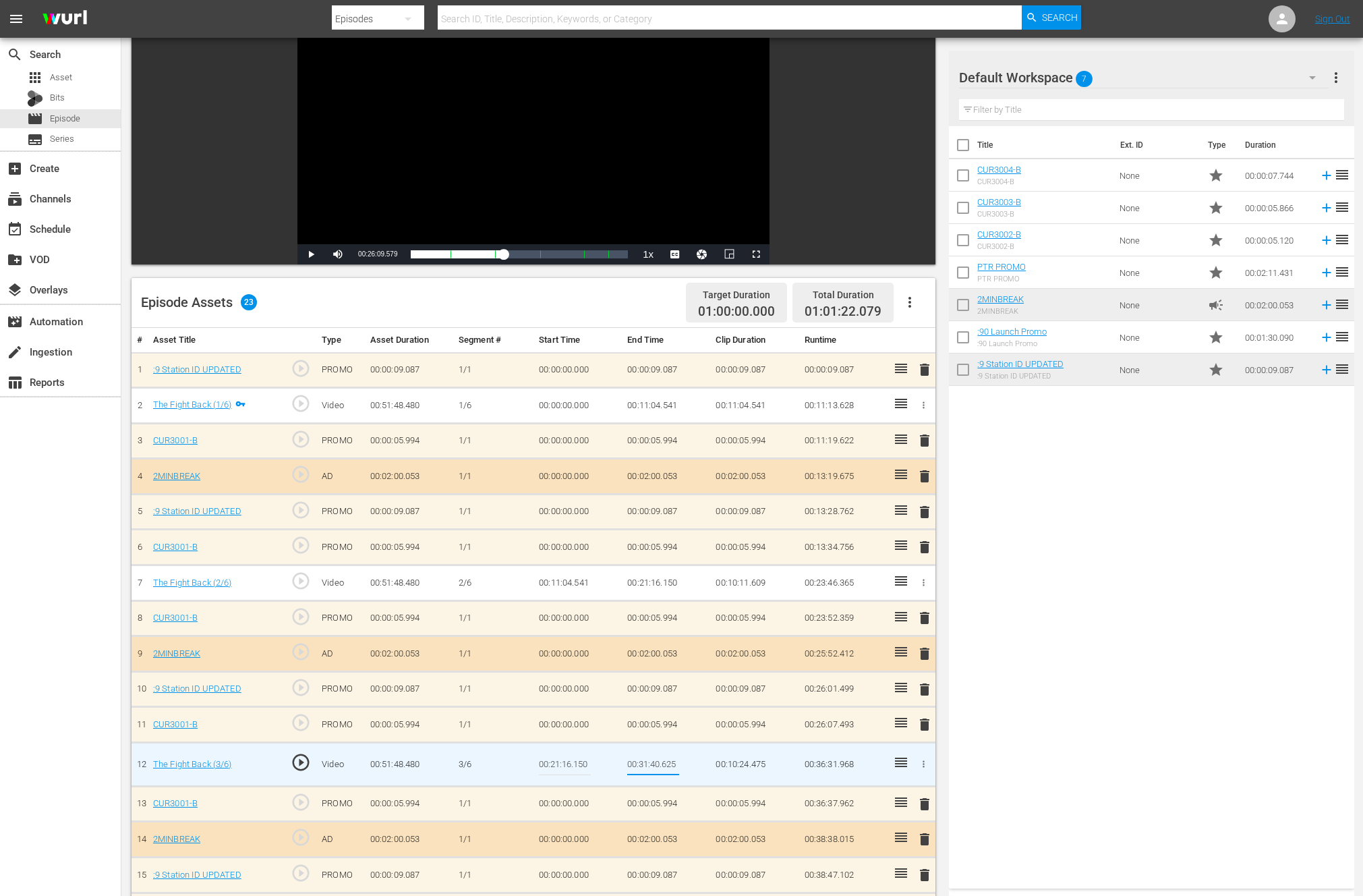
click at [659, 762] on input "00:31:40.625" at bounding box center [653, 764] width 52 height 33
type input "00:31:42.625"
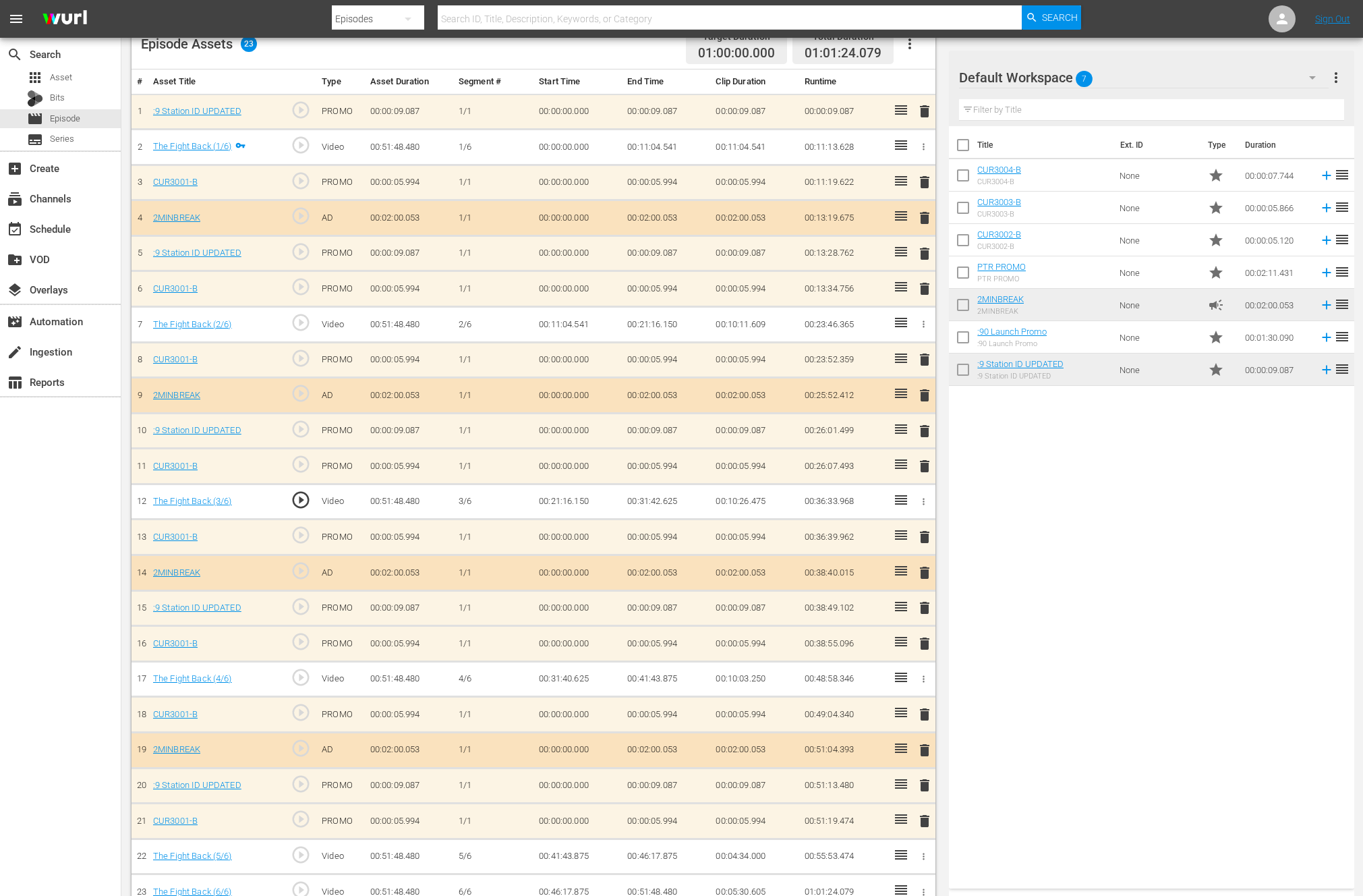
scroll to position [374, 0]
click at [930, 678] on button "button" at bounding box center [924, 678] width 14 height 14
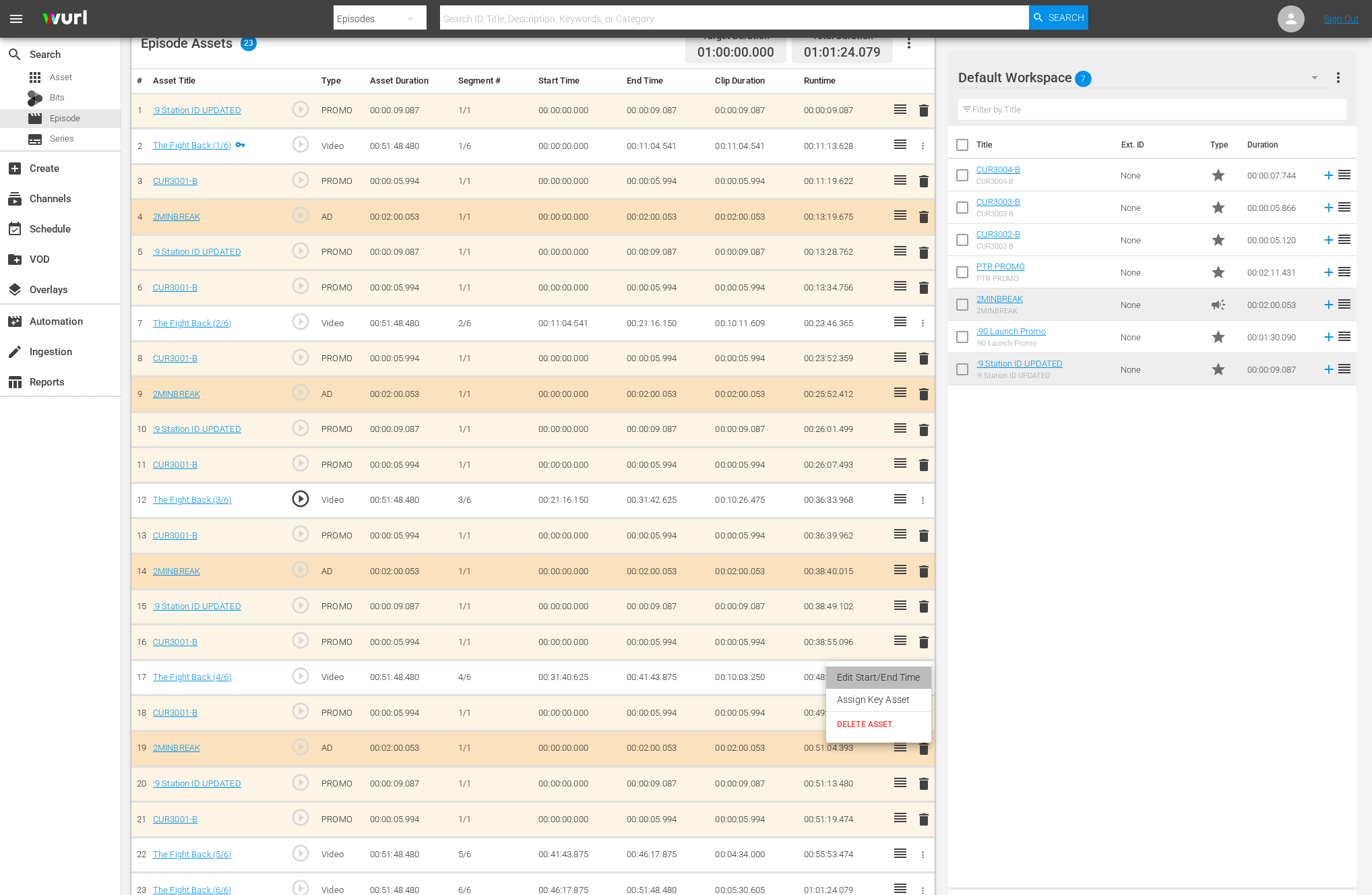
click at [902, 680] on li "Edit Start/End Time" at bounding box center [879, 677] width 105 height 22
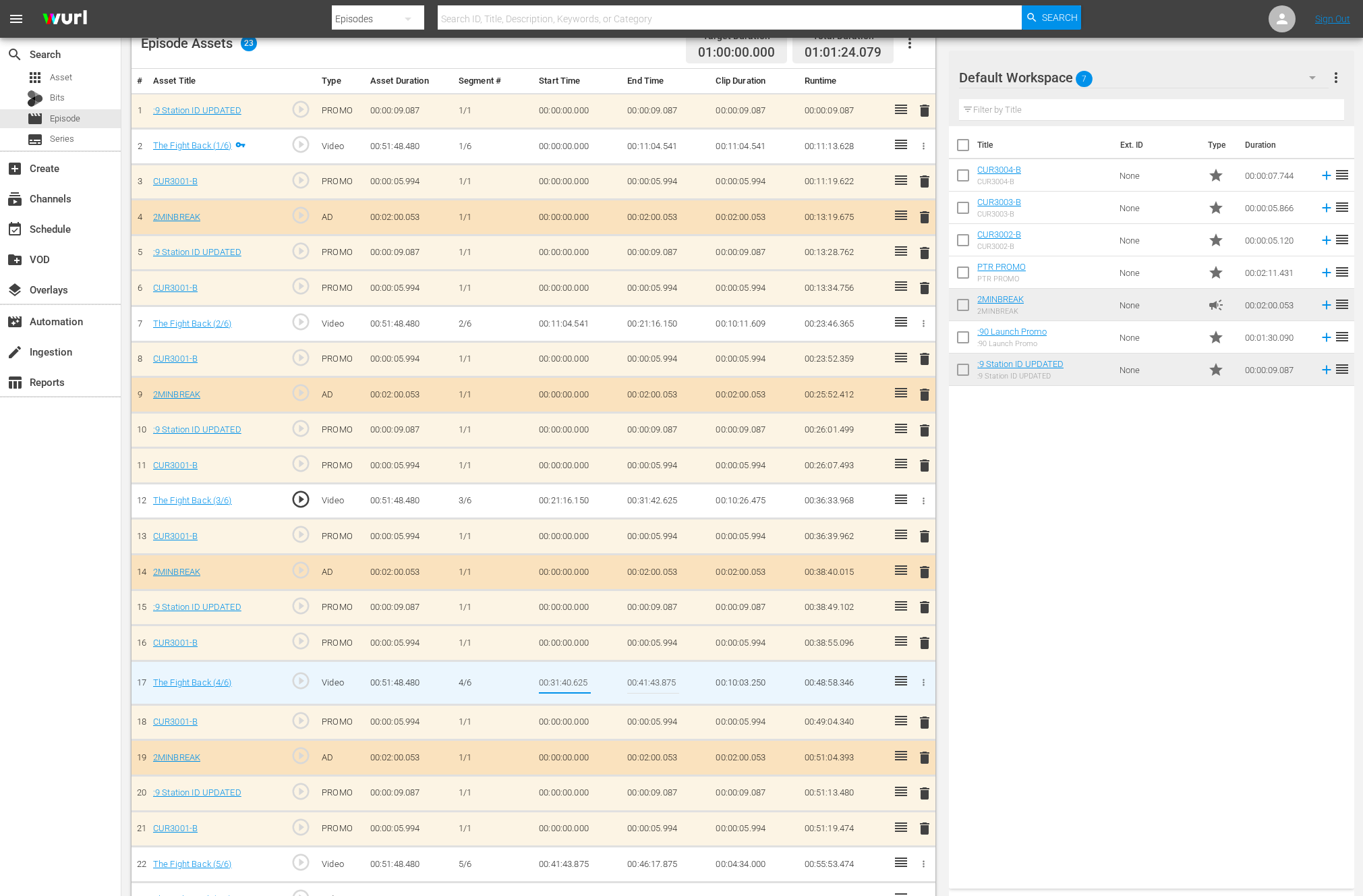
click at [572, 681] on input "00:31:40.625" at bounding box center [565, 682] width 52 height 33
type input "00:31:42.625"
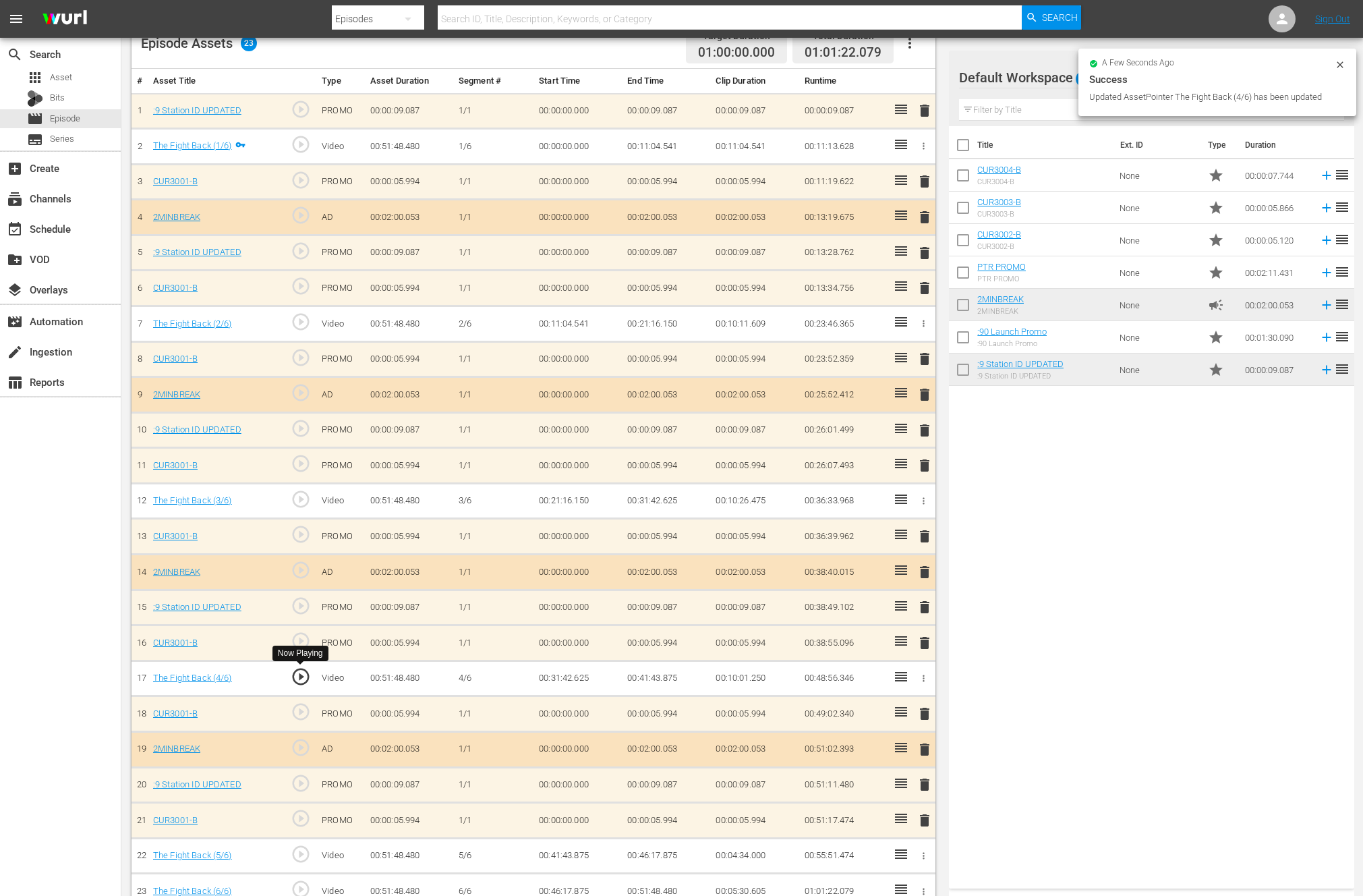
click at [299, 679] on span "play_circle_outline" at bounding box center [301, 676] width 20 height 20
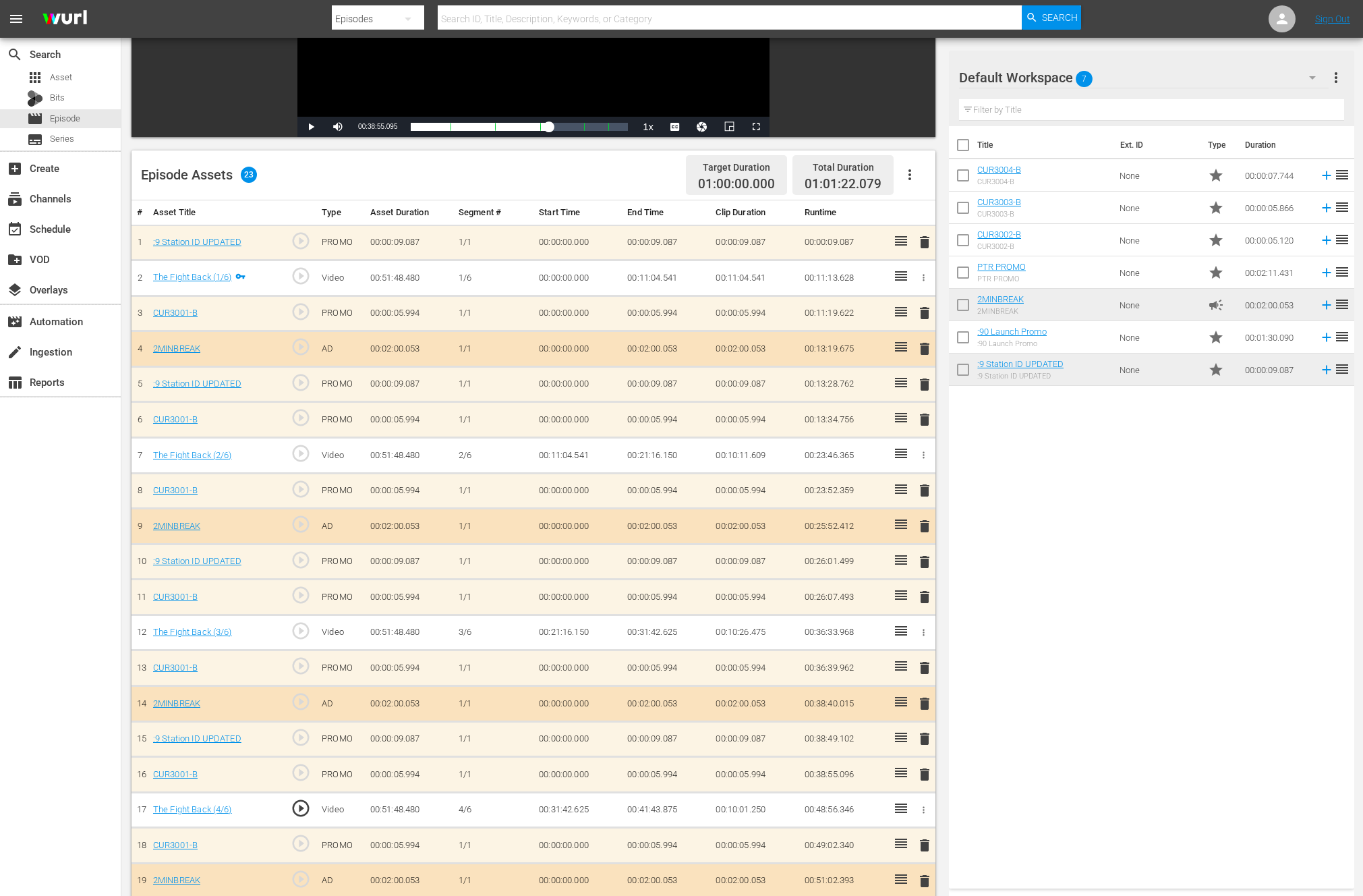
scroll to position [141, 0]
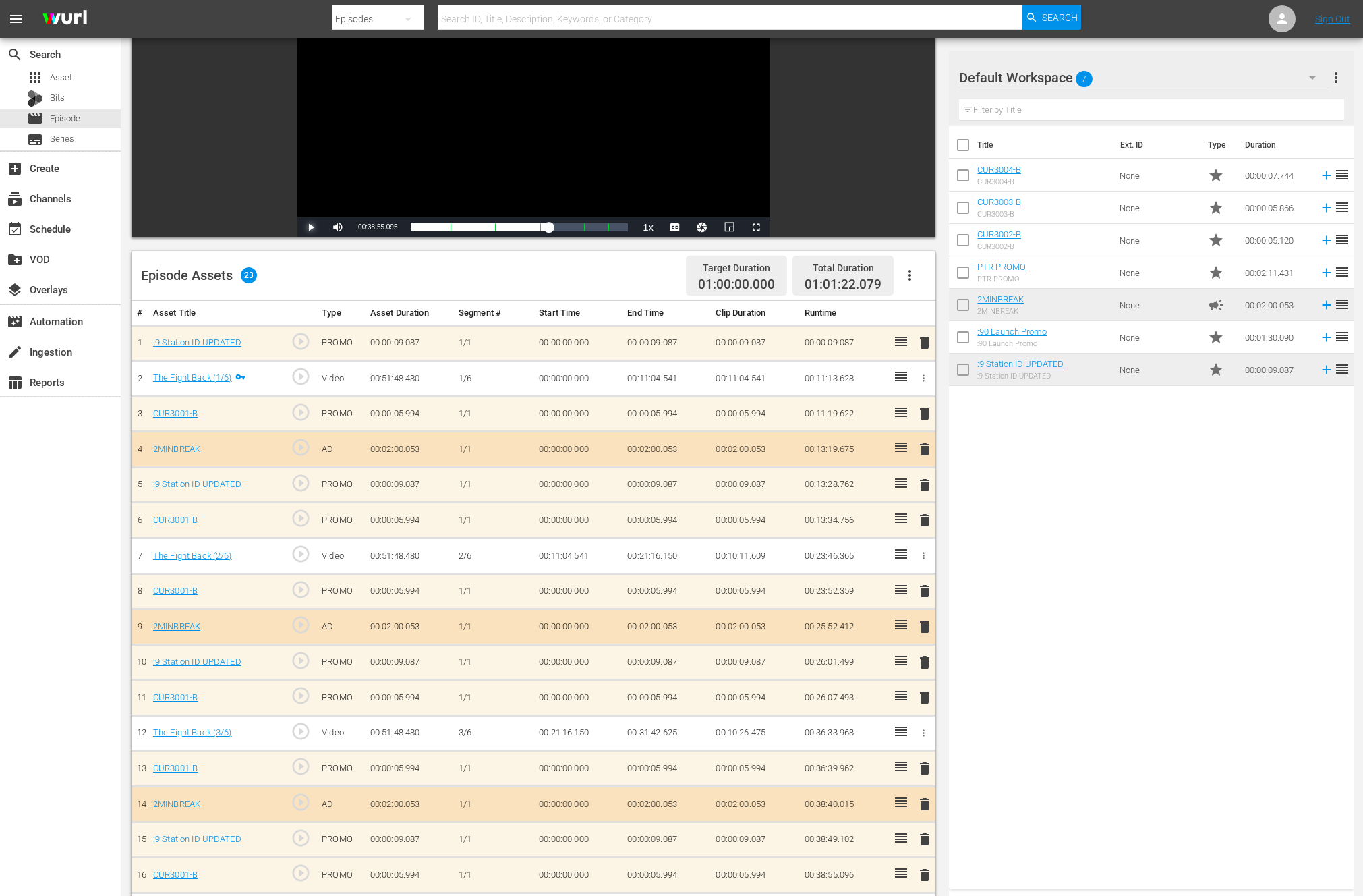
click at [311, 227] on span "Video Player" at bounding box center [311, 227] width 0 height 0
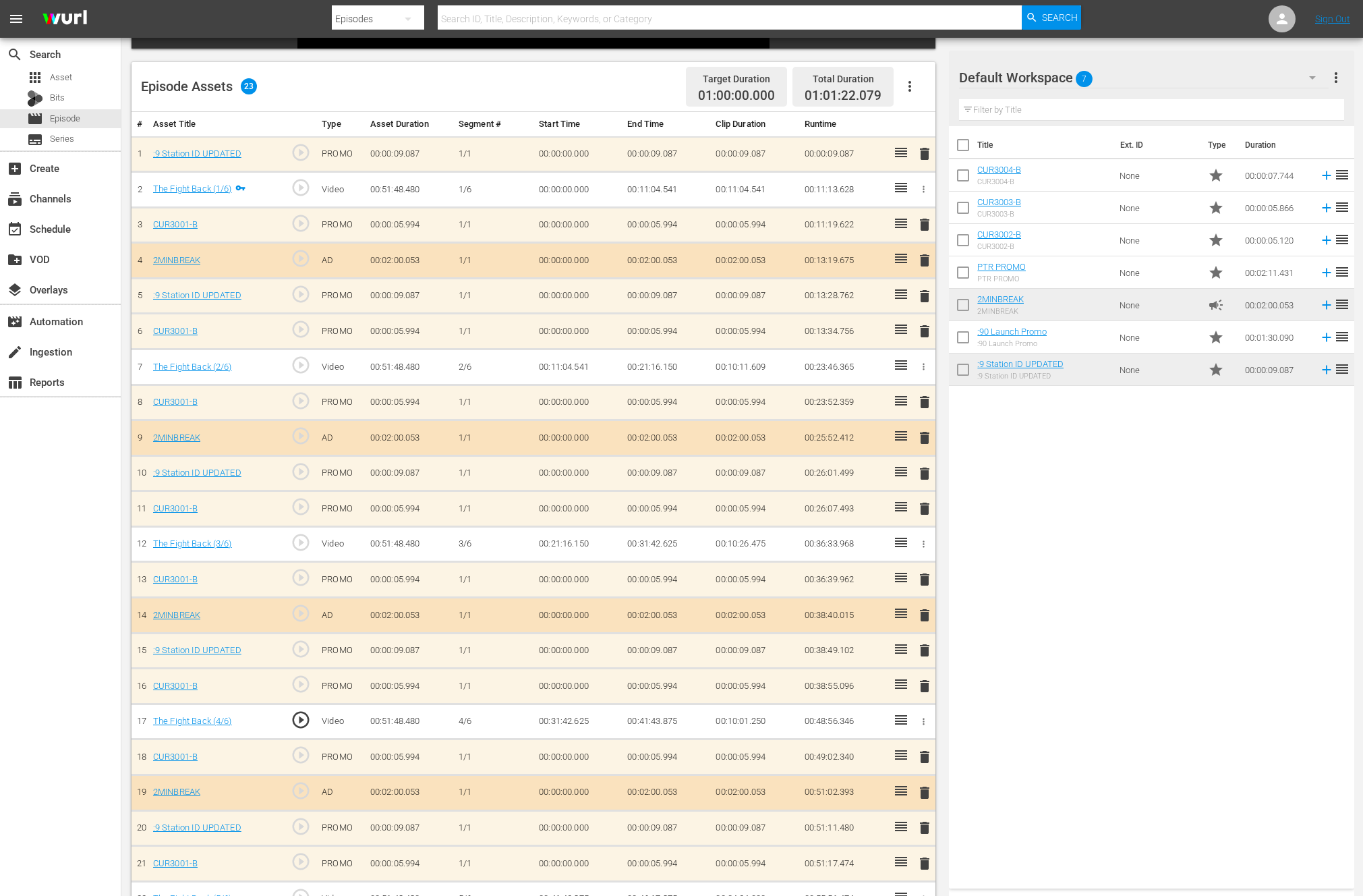
scroll to position [332, 0]
click at [297, 683] on span "play_circle_outline" at bounding box center [301, 682] width 20 height 20
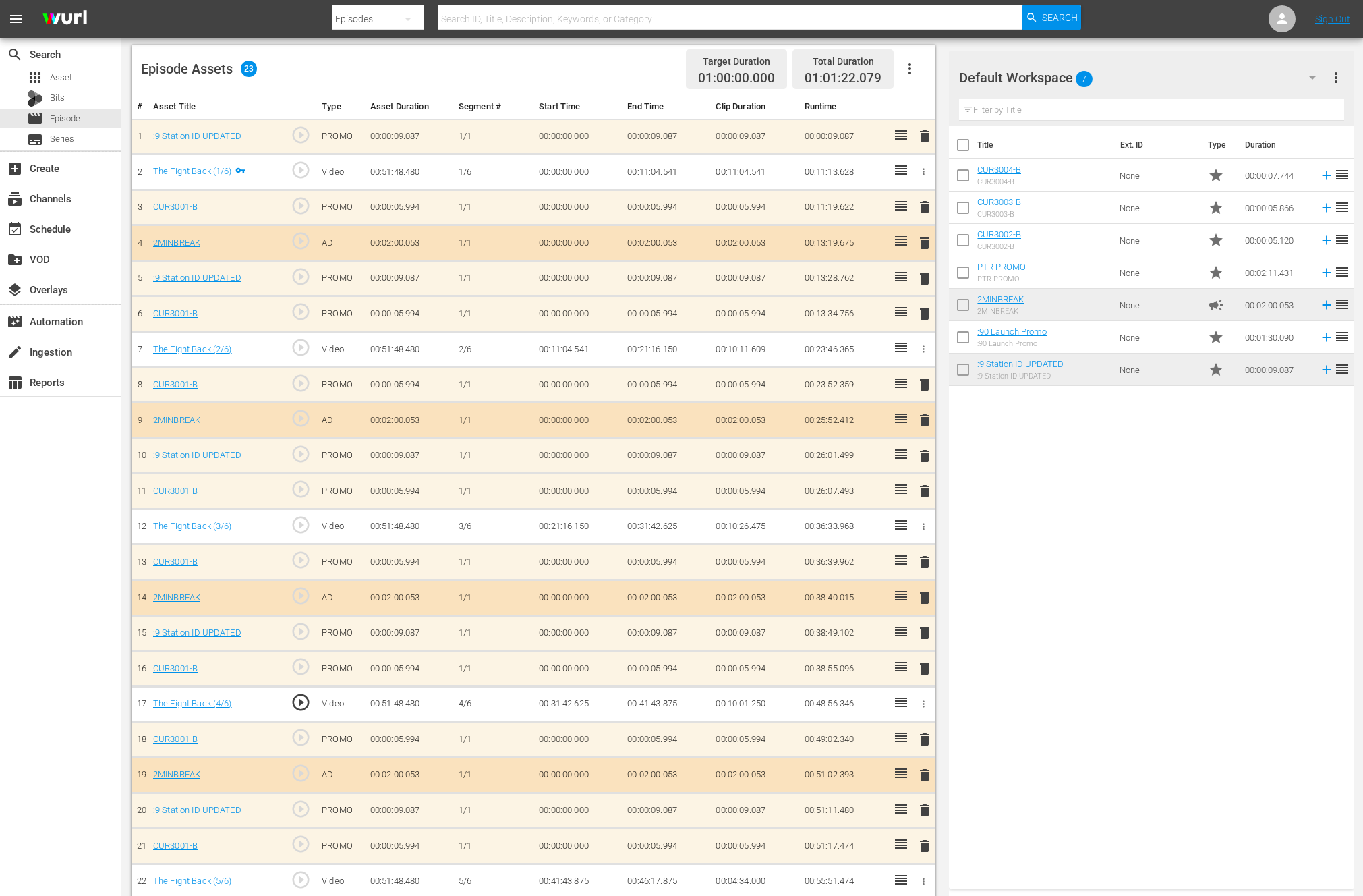
scroll to position [398, 0]
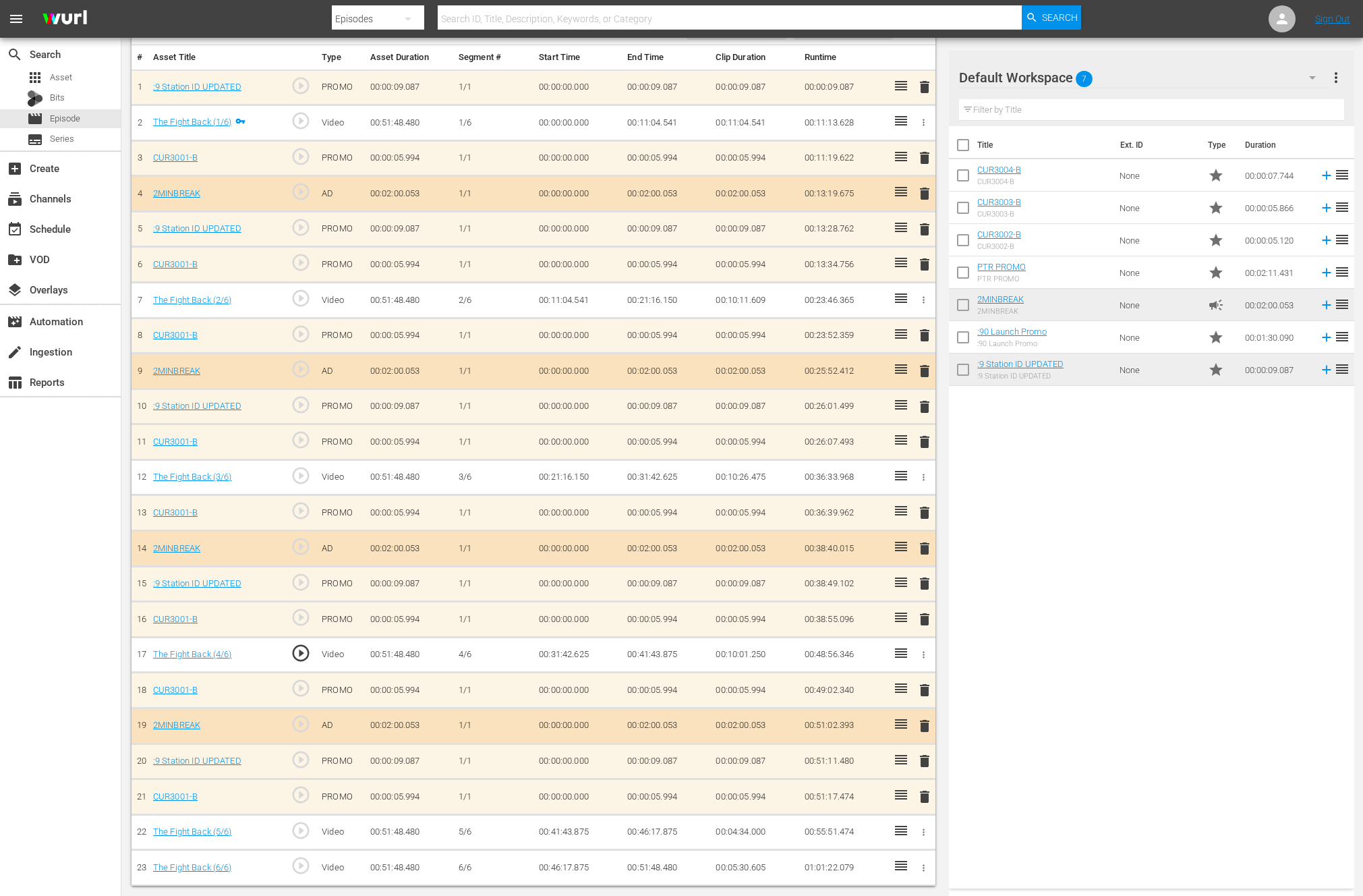
click at [926, 654] on icon "button" at bounding box center [923, 654] width 10 height 10
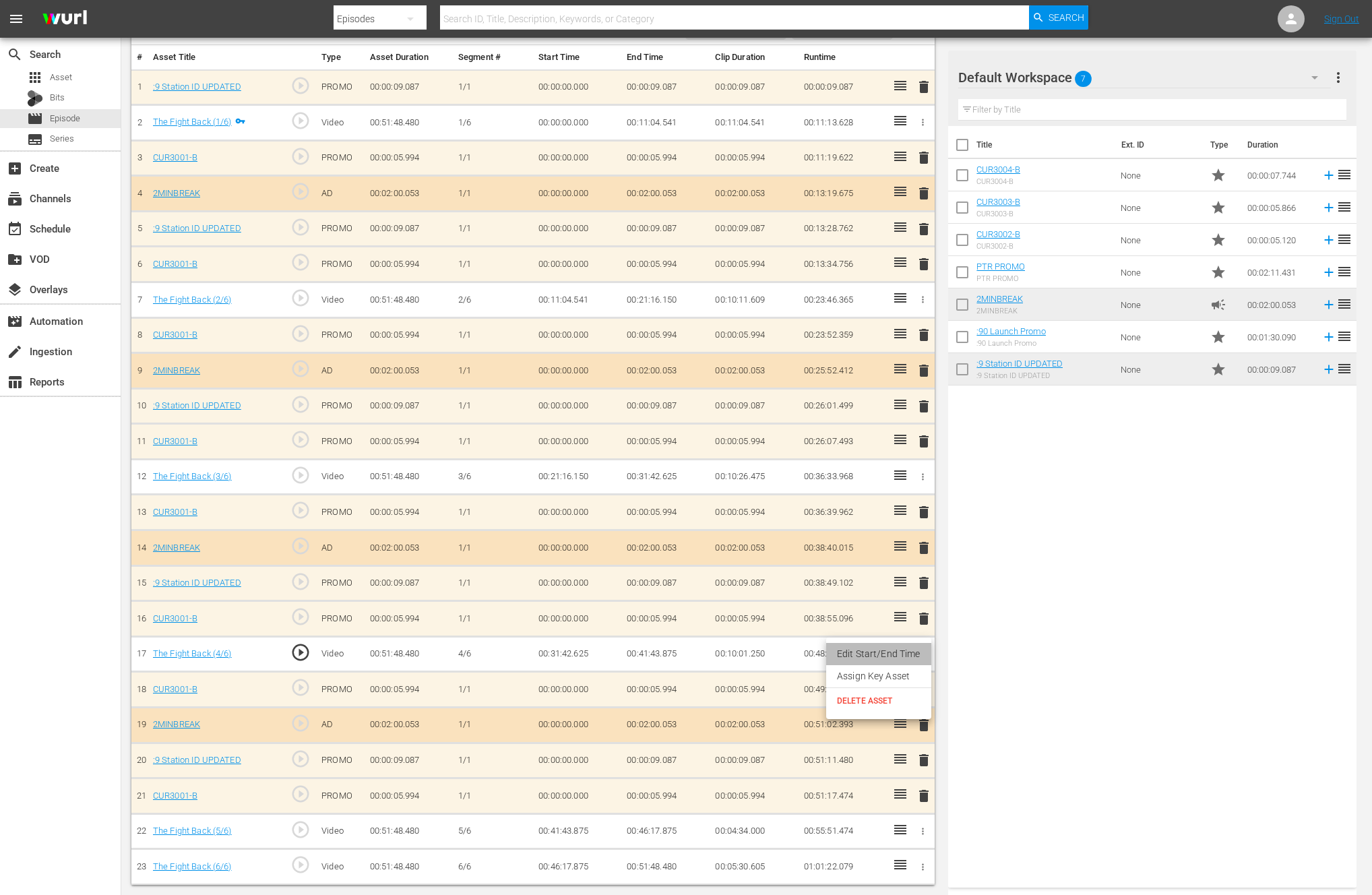
click at [900, 656] on li "Edit Start/End Time" at bounding box center [879, 654] width 105 height 22
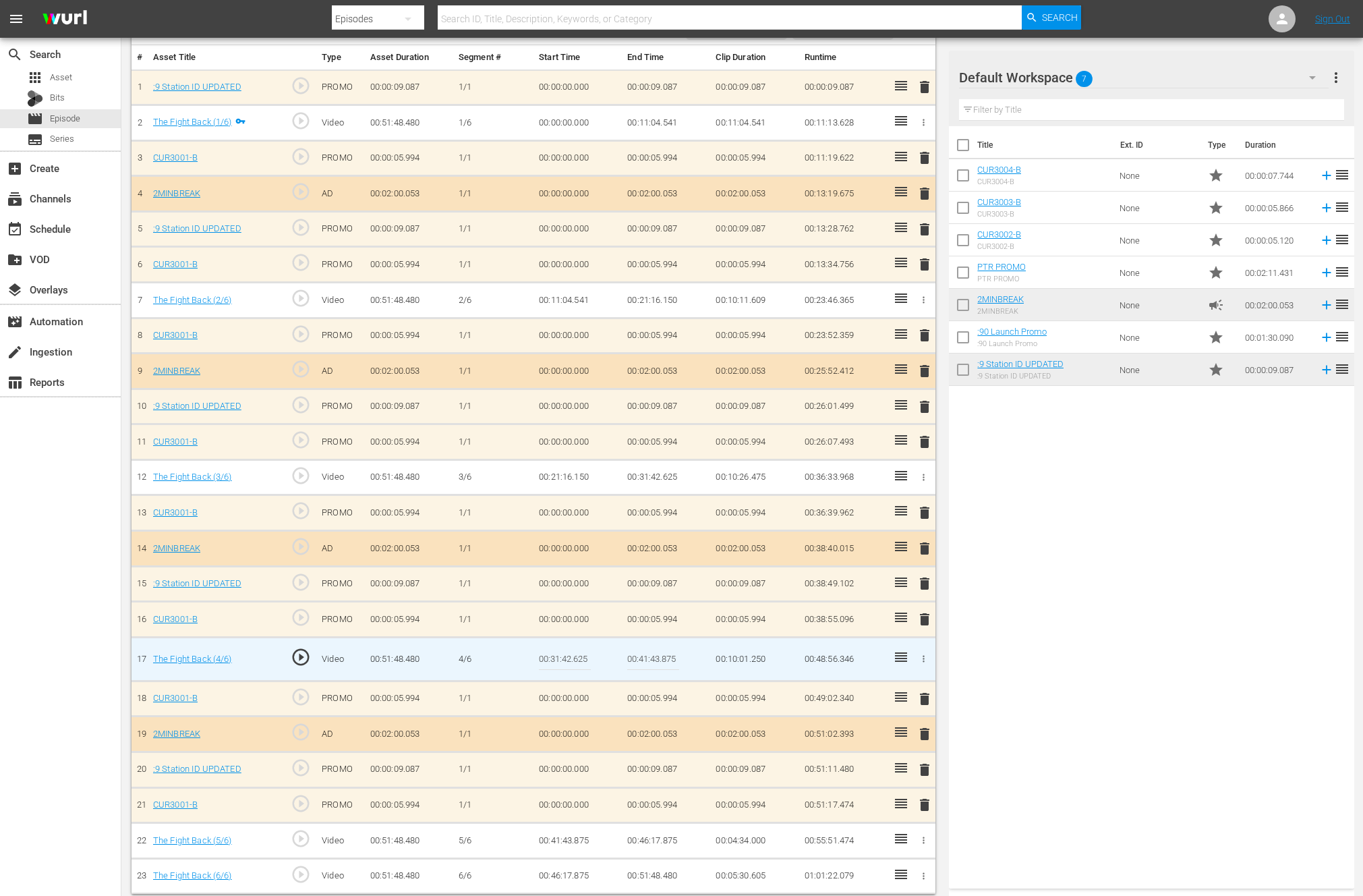
click at [748, 658] on td "00:10:01.250" at bounding box center [754, 659] width 88 height 44
click at [747, 659] on td "00:10:01.250" at bounding box center [754, 659] width 88 height 44
click at [659, 658] on input "00:41:43.875" at bounding box center [653, 659] width 52 height 33
type input "00:41:45.875"
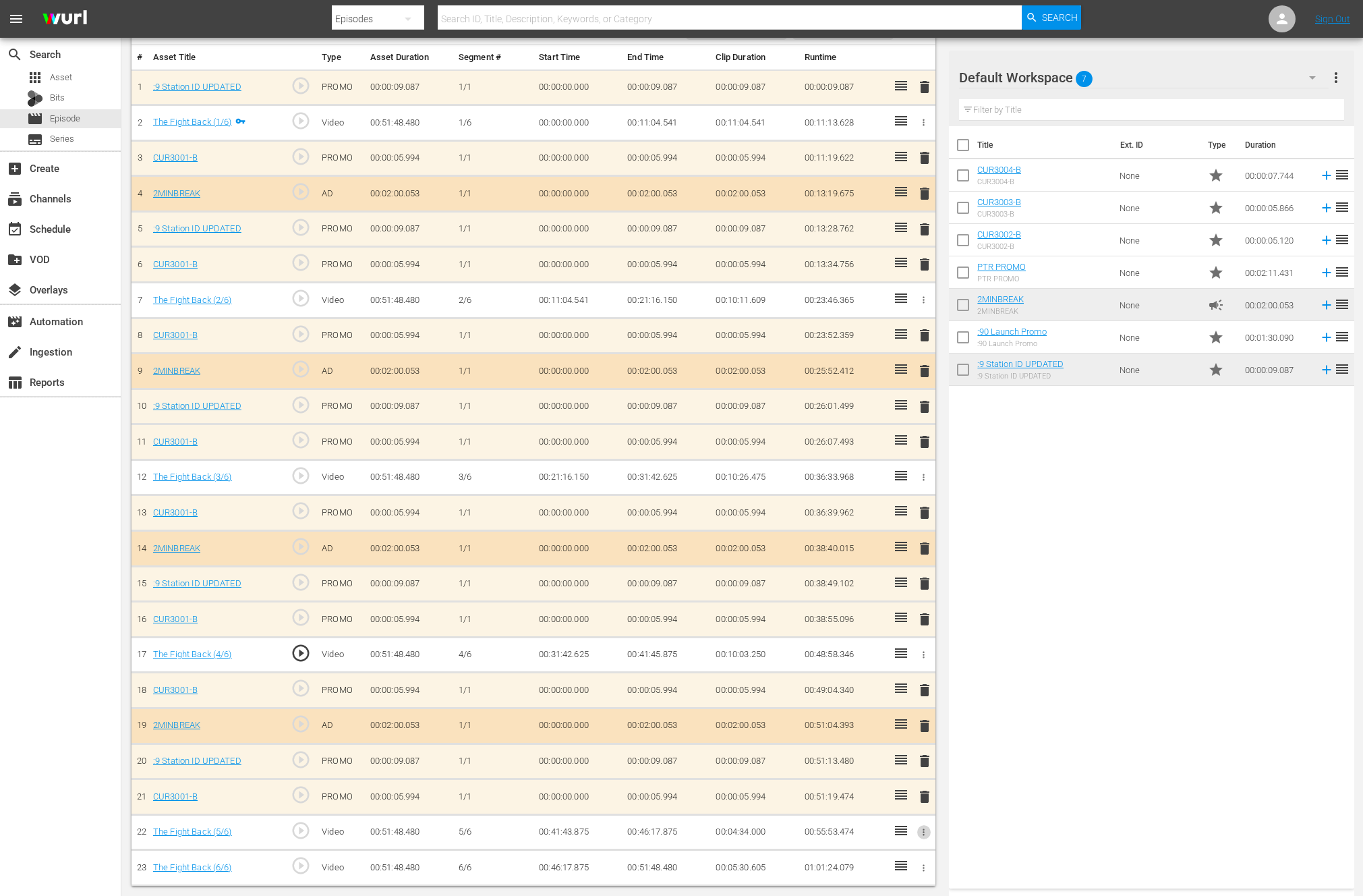
click at [925, 833] on icon "button" at bounding box center [923, 832] width 10 height 10
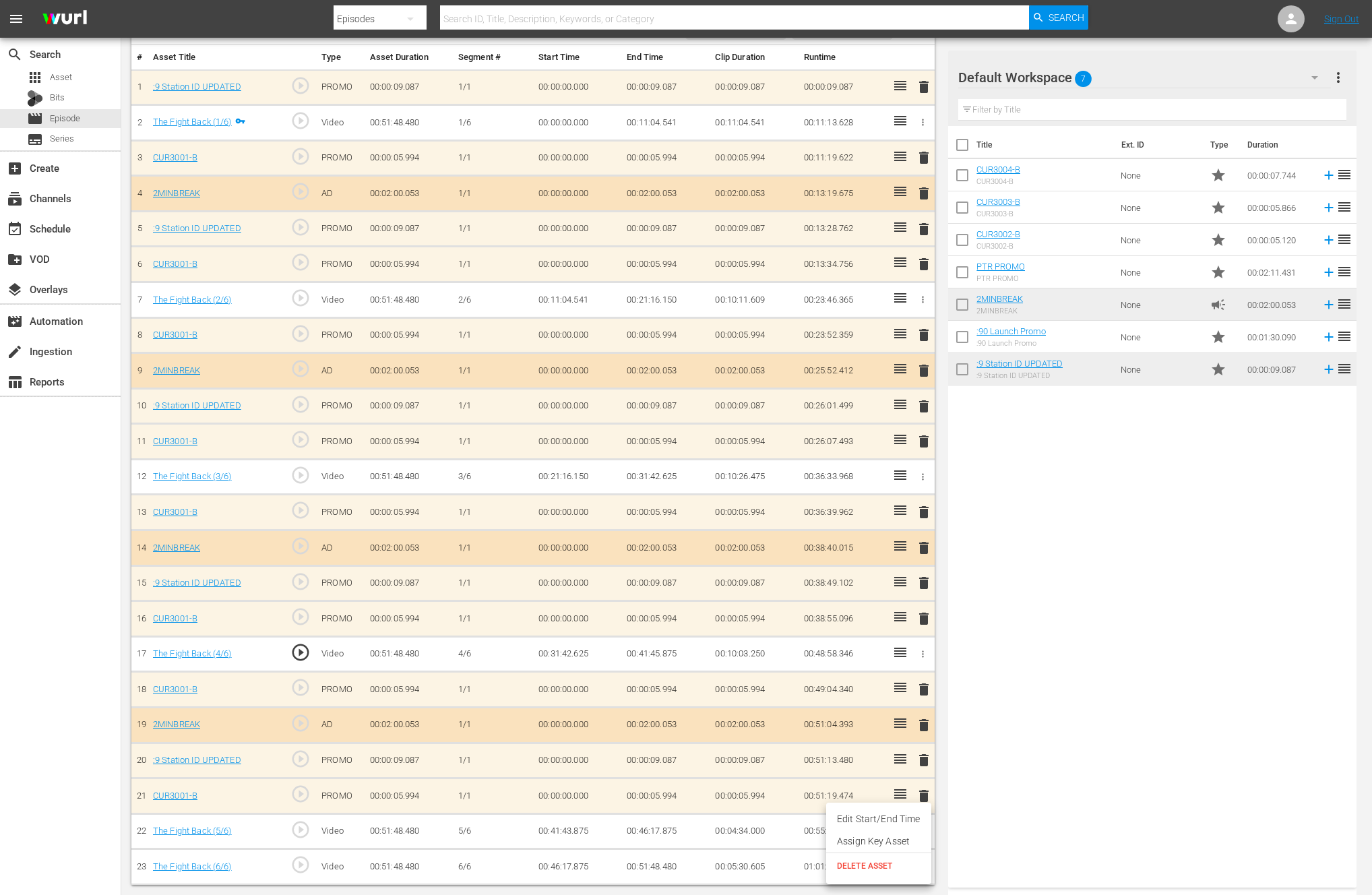
click at [901, 818] on li "Edit Start/End Time" at bounding box center [879, 819] width 105 height 22
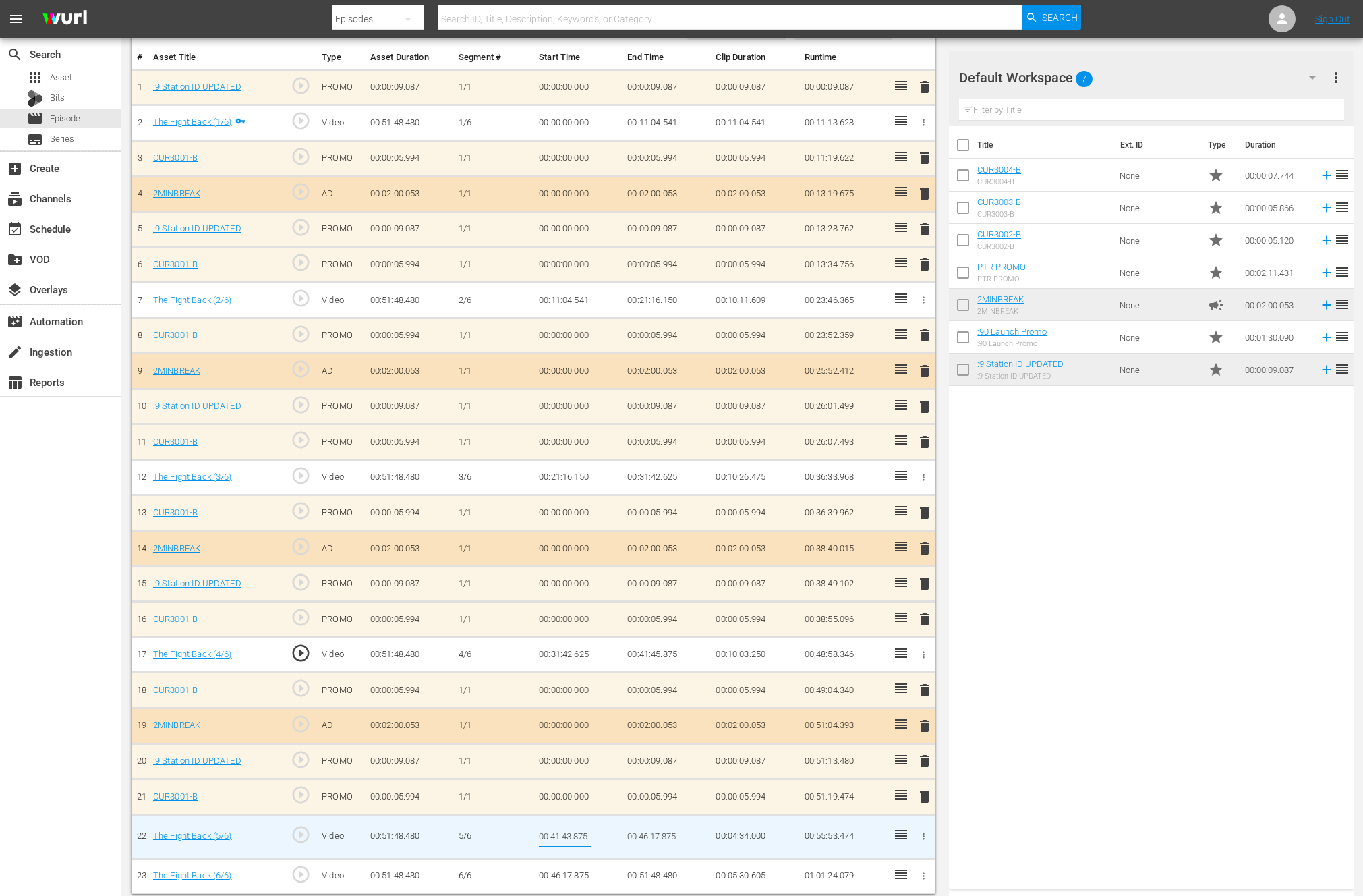
click at [571, 836] on input "00:41:43.875" at bounding box center [565, 836] width 52 height 33
type input "00:41:45.875"
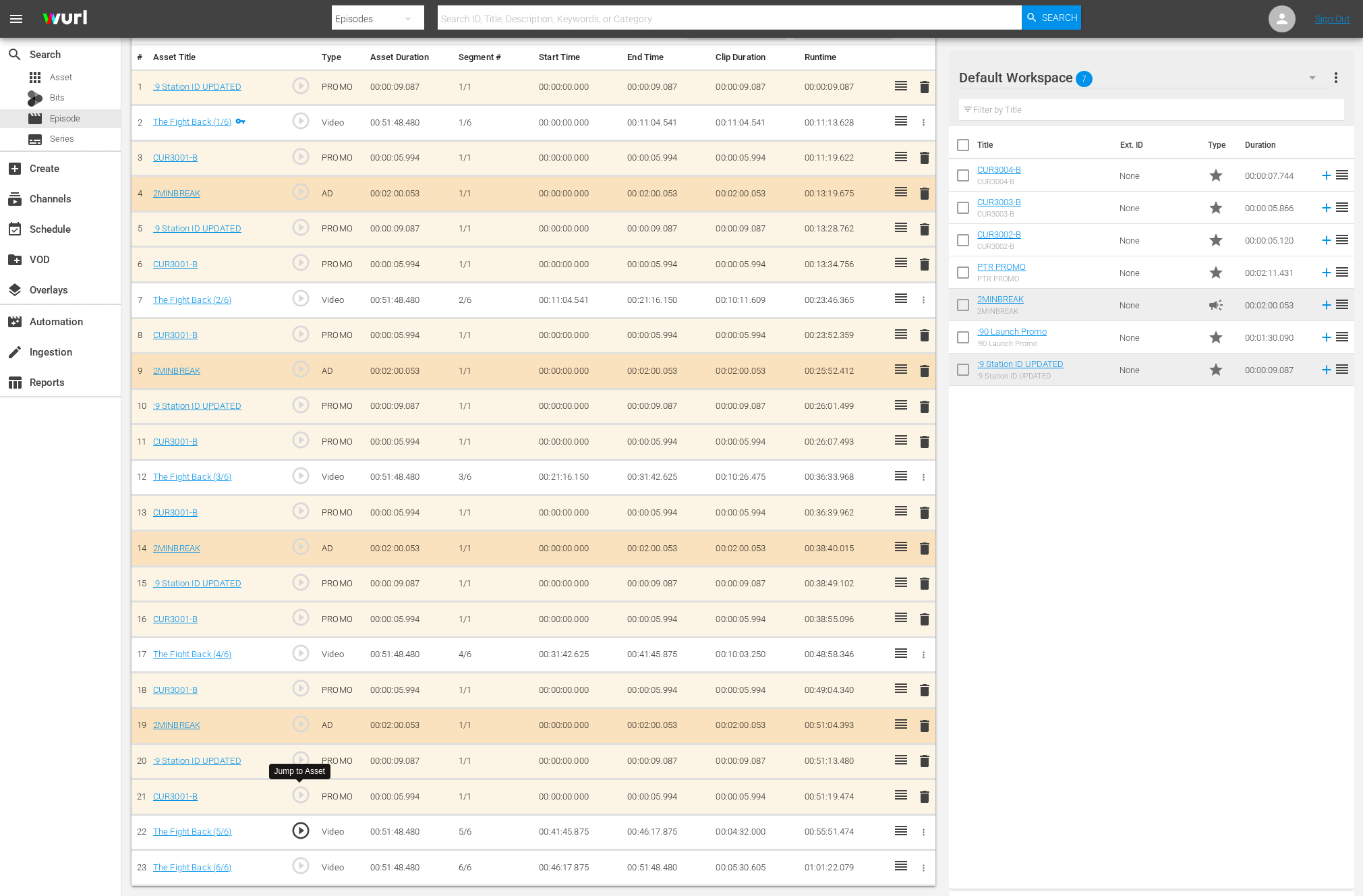
click at [301, 792] on span "play_circle_outline" at bounding box center [301, 794] width 20 height 20
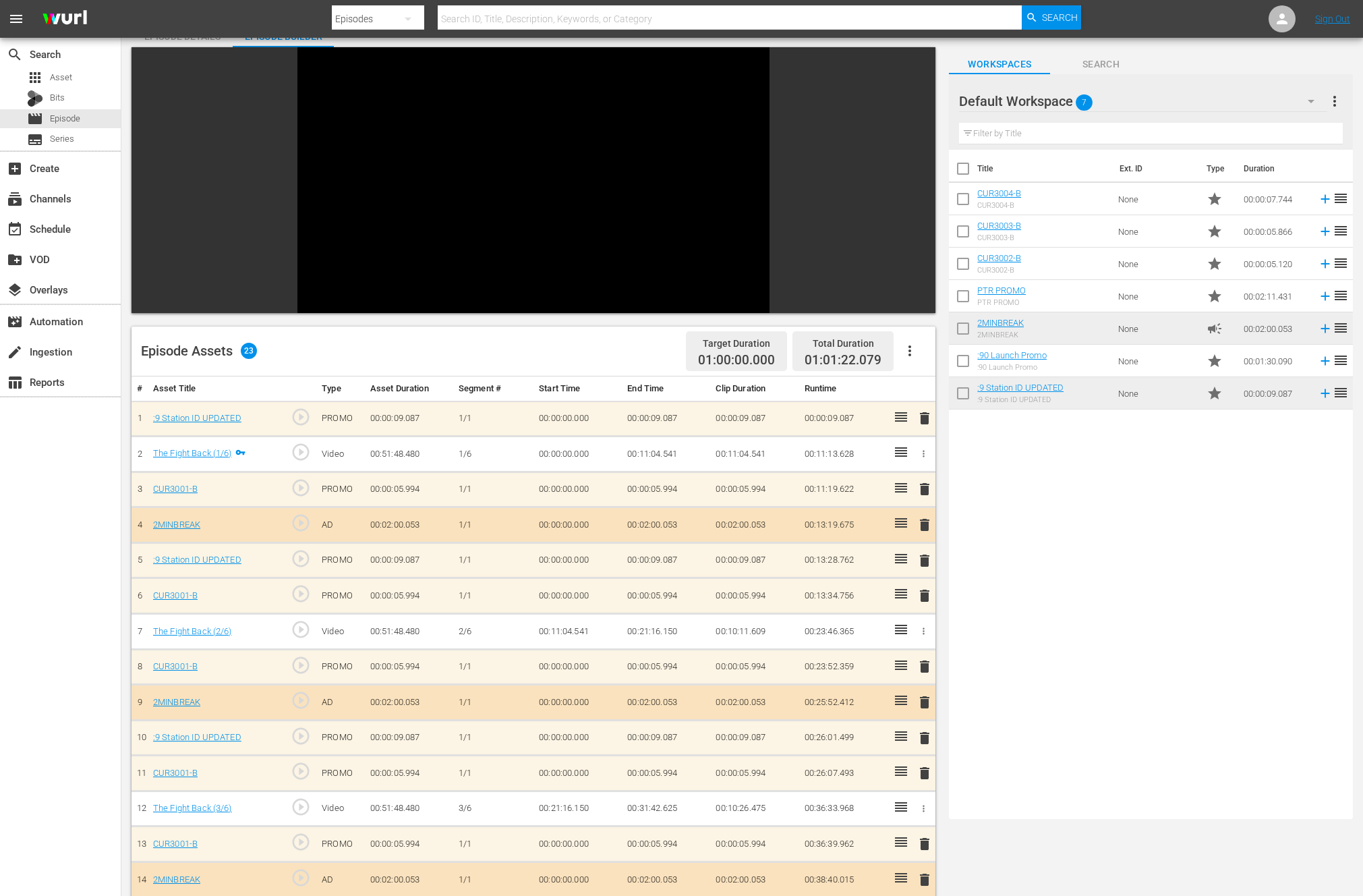
scroll to position [0, 0]
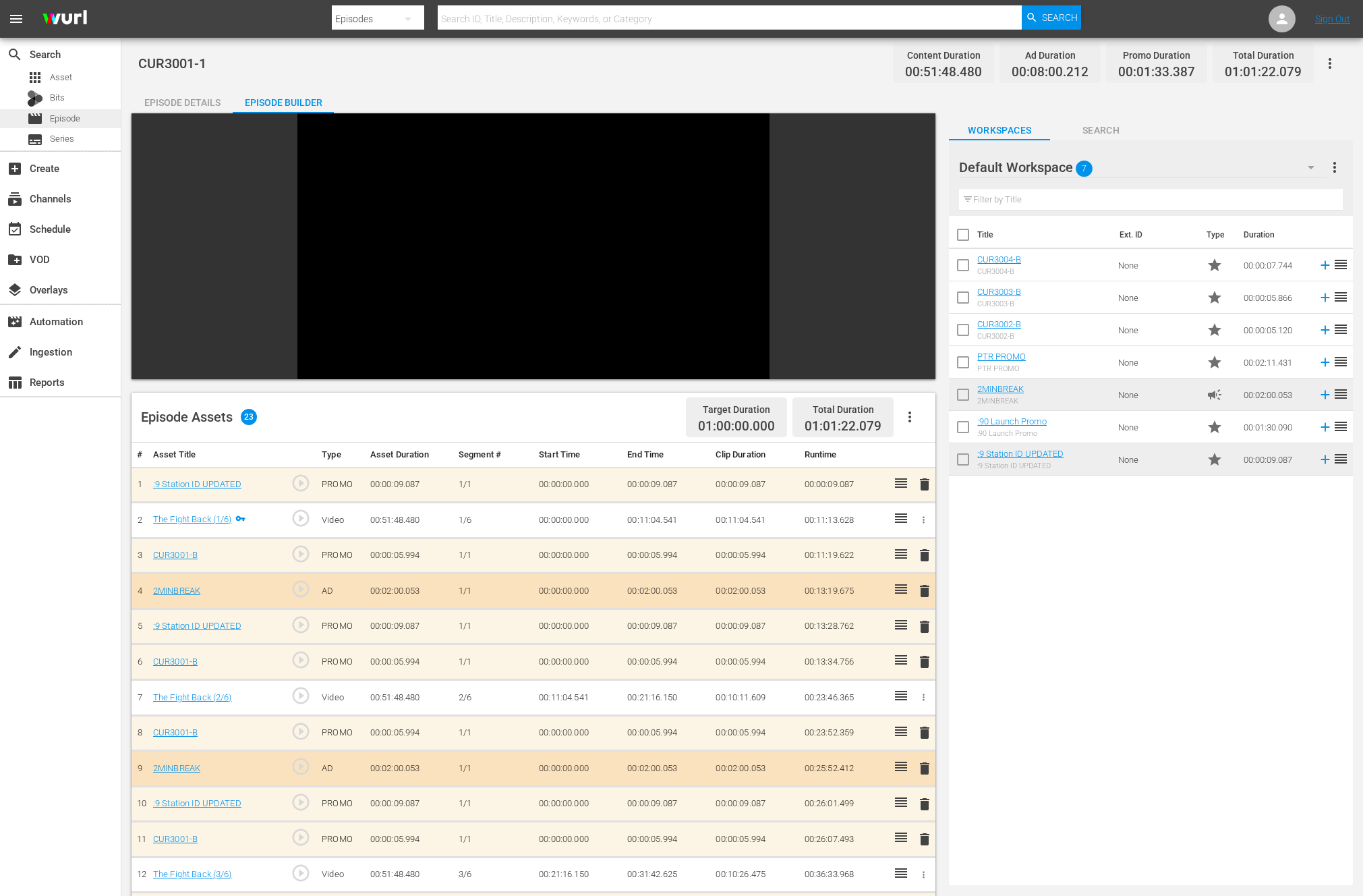
click at [73, 116] on span "Episode" at bounding box center [65, 118] width 31 height 13
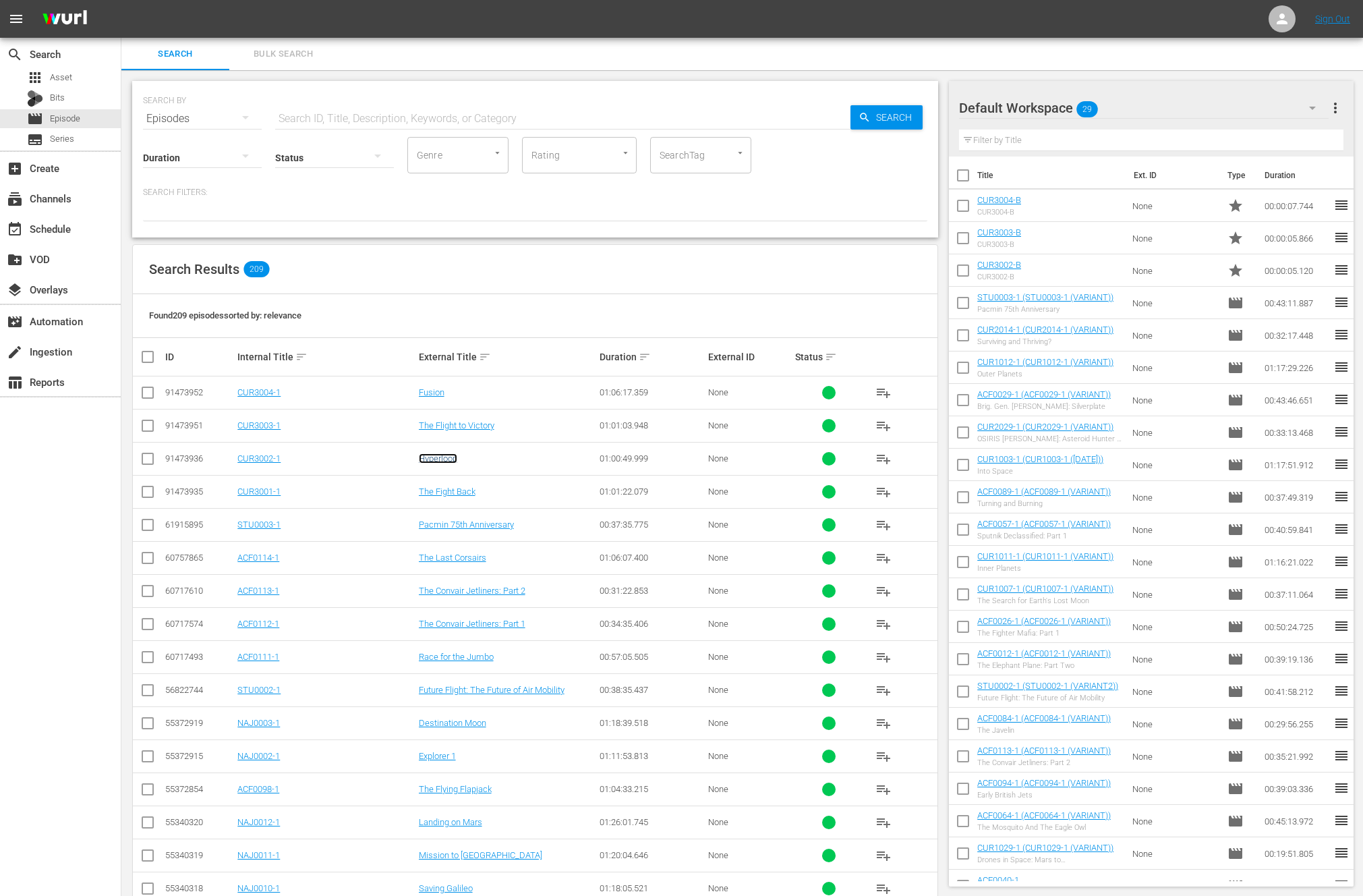
click at [448, 457] on link "Hyperloop" at bounding box center [438, 458] width 38 height 10
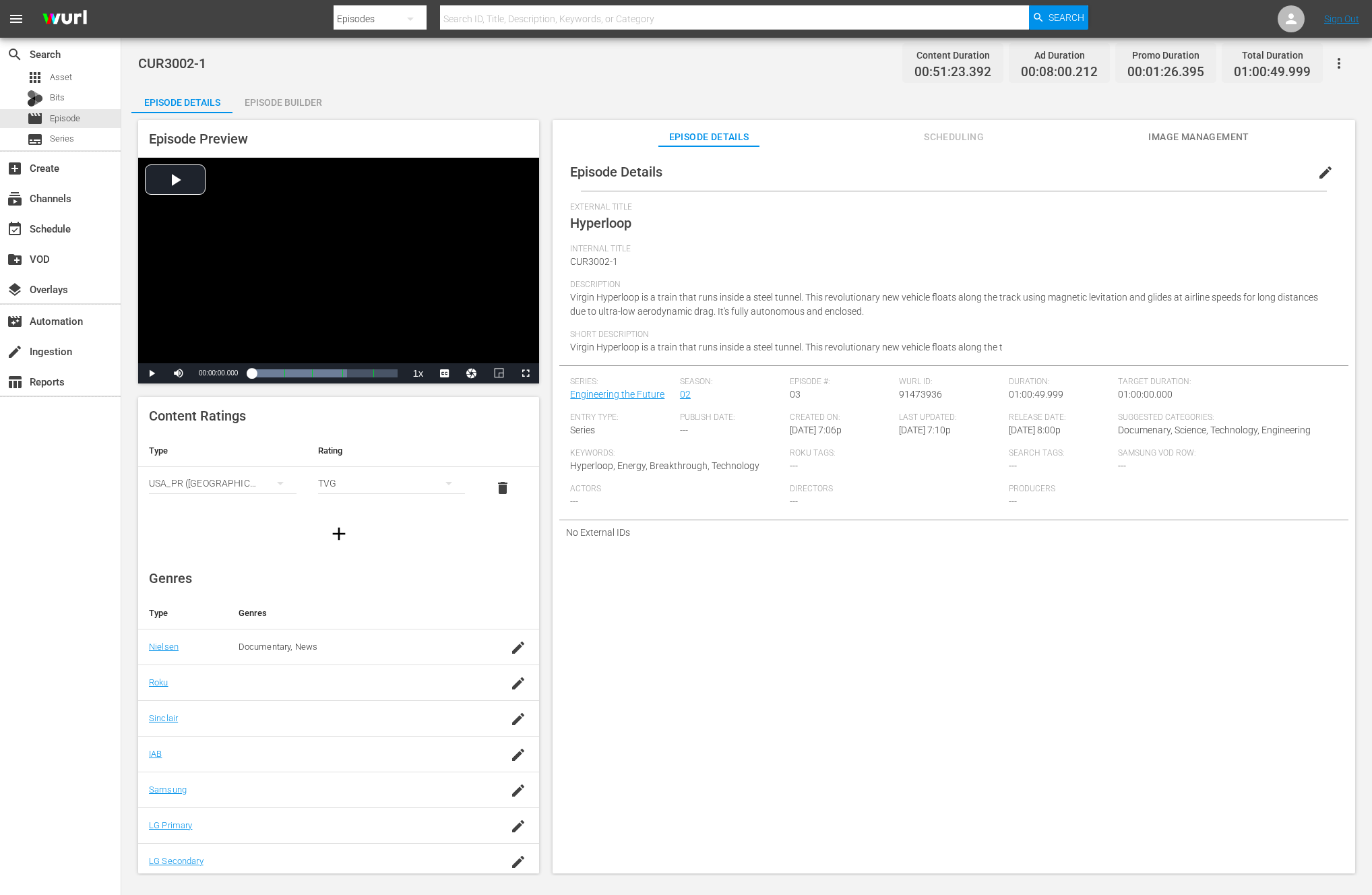
click at [271, 102] on div "Episode Builder" at bounding box center [282, 102] width 101 height 33
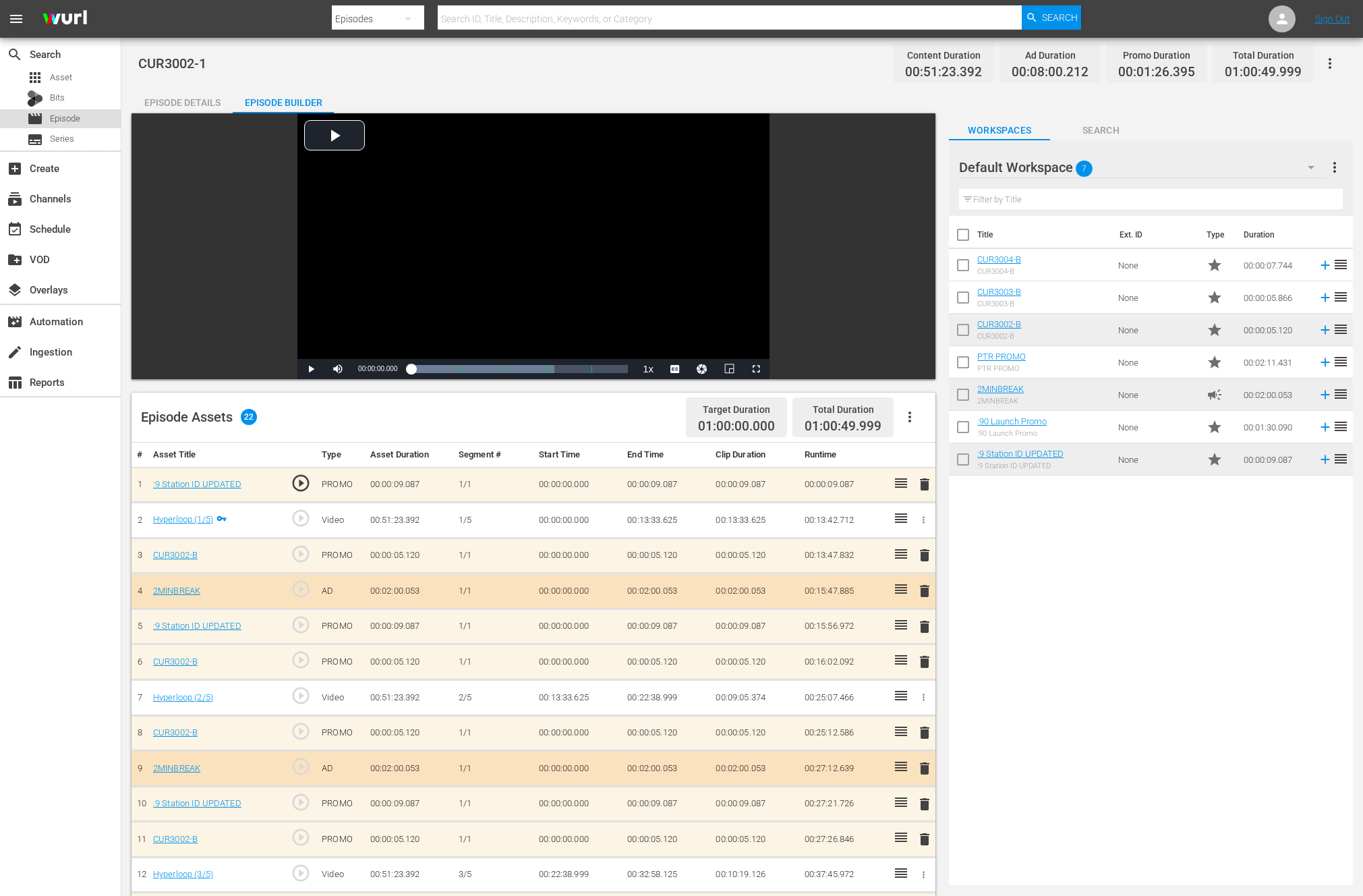
click at [63, 120] on span "Episode" at bounding box center [65, 118] width 31 height 13
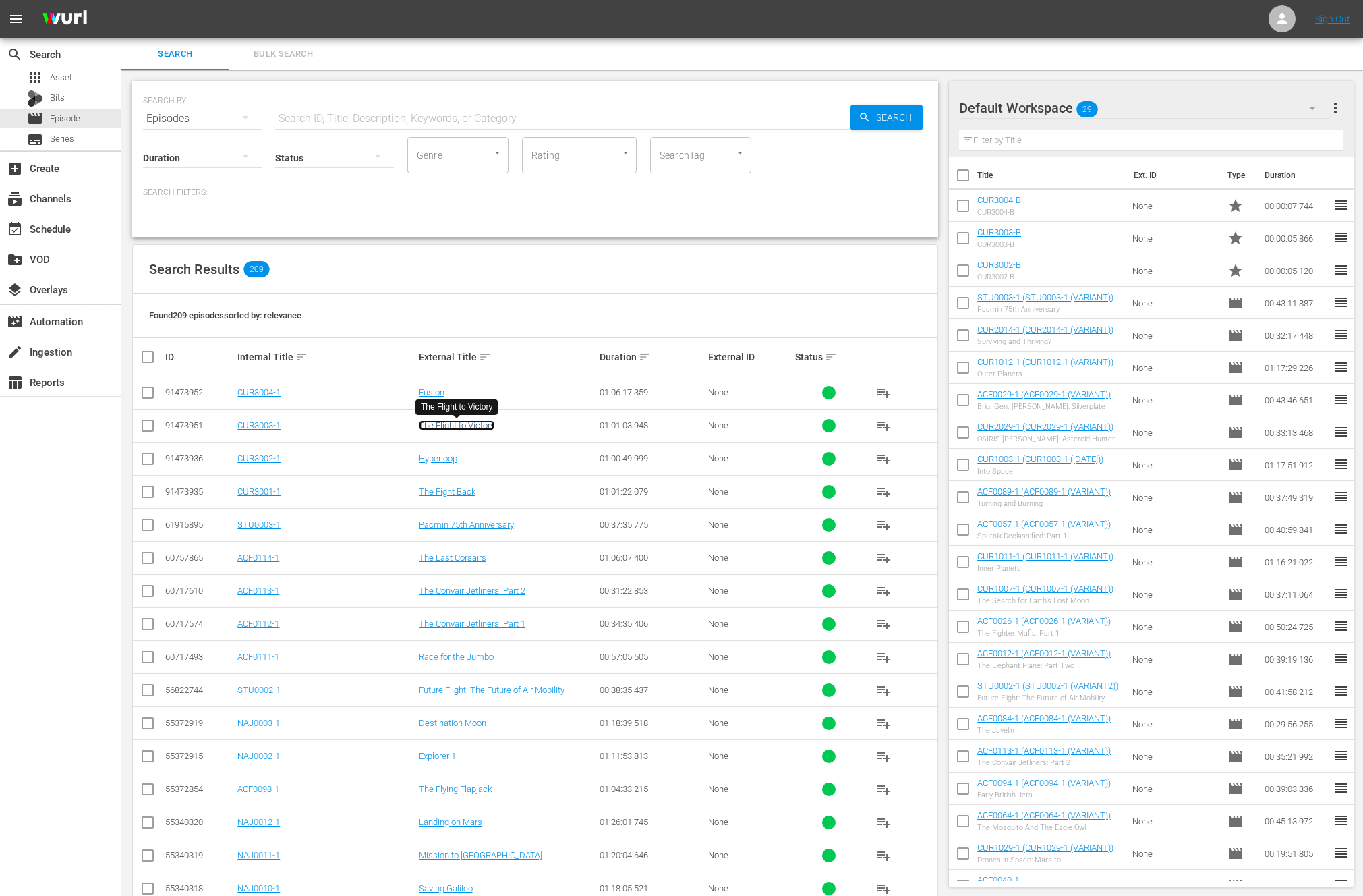
click at [450, 425] on link "The Flight to Victory" at bounding box center [457, 425] width 76 height 10
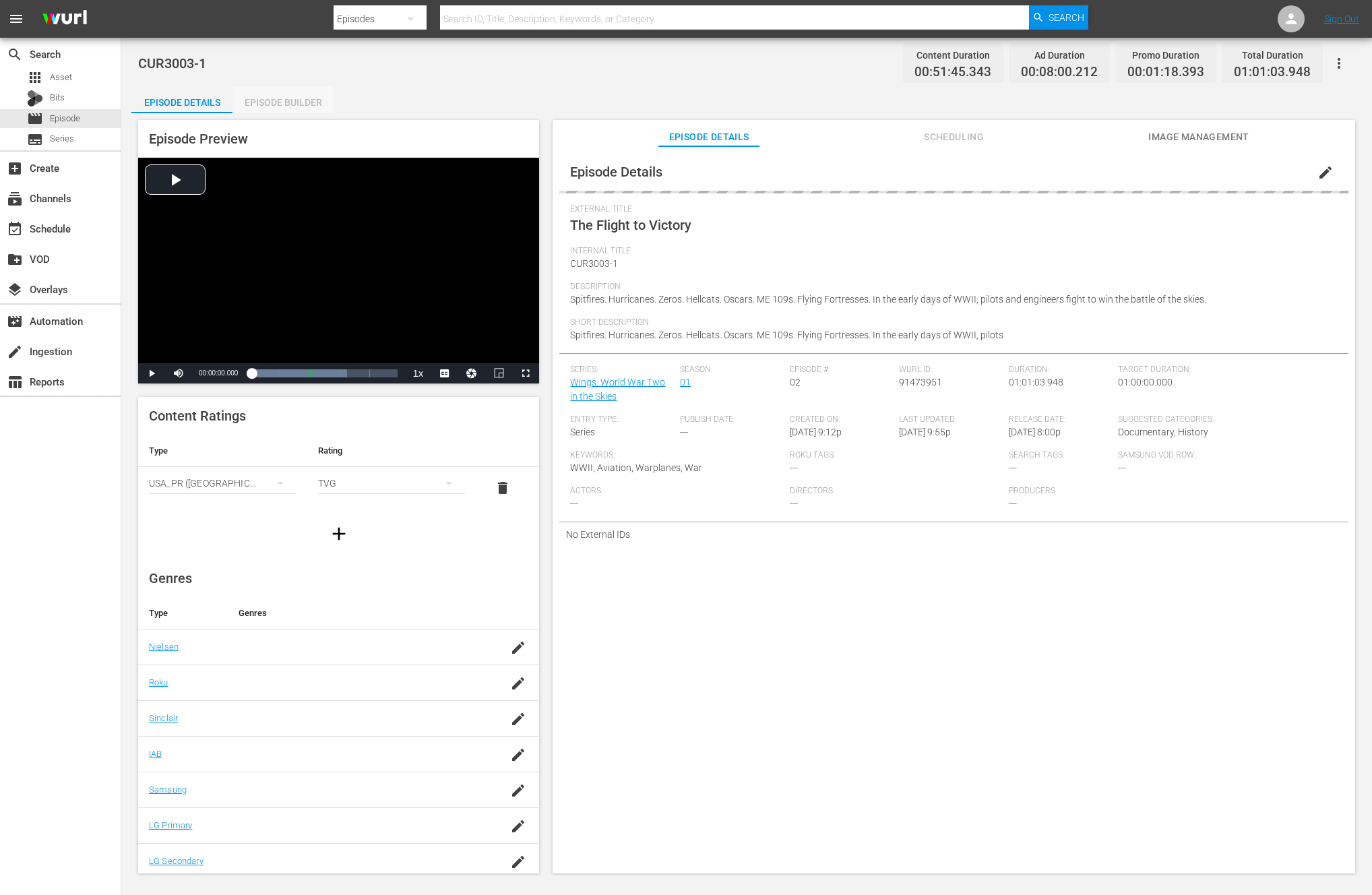
click at [269, 103] on div "Episode Builder" at bounding box center [282, 102] width 101 height 33
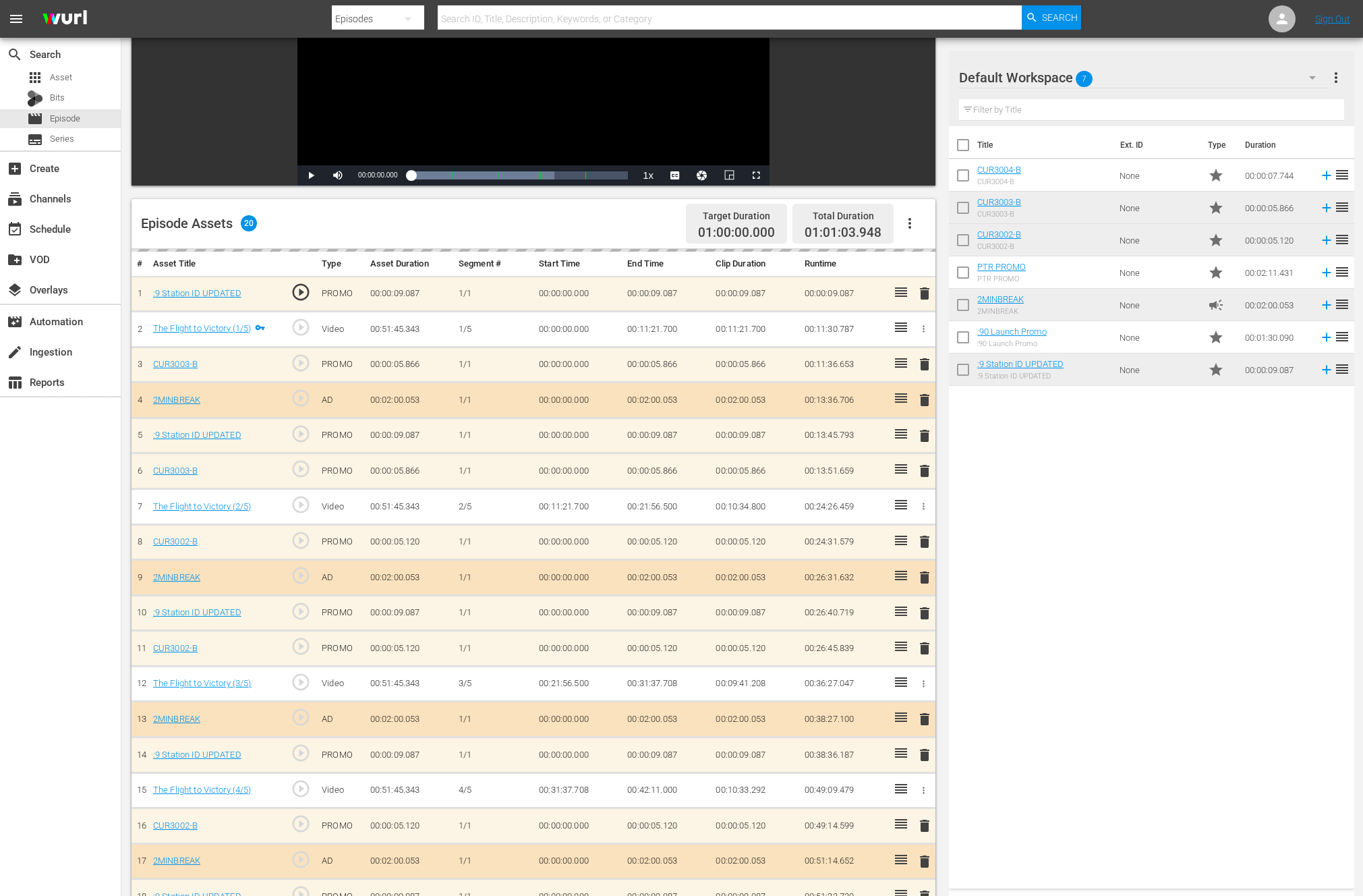
scroll to position [352, 0]
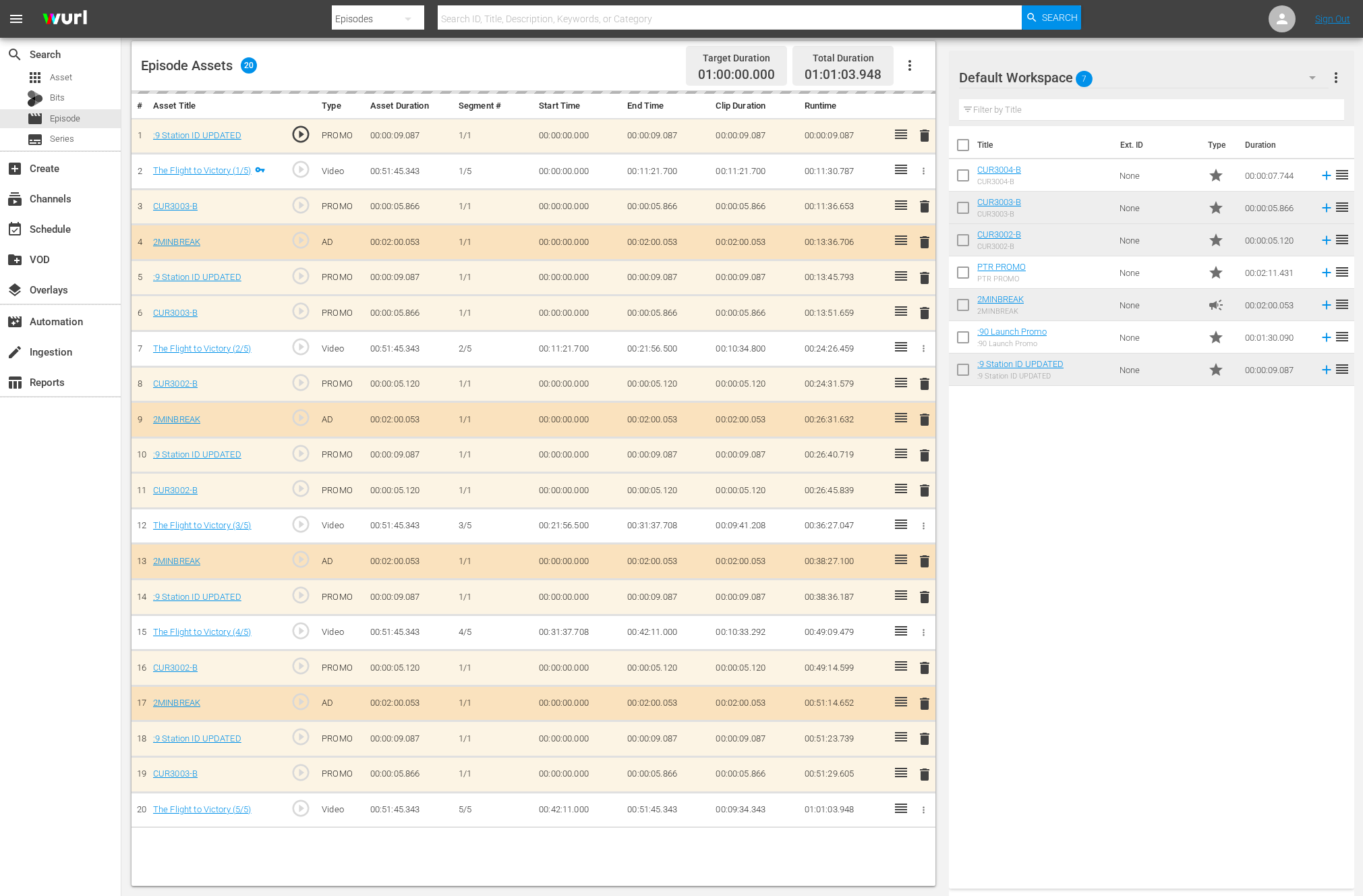
click at [926, 487] on div "delete" at bounding box center [923, 491] width 13 height 19
click at [927, 383] on div "delete" at bounding box center [923, 384] width 13 height 19
click at [52, 76] on span "Asset" at bounding box center [61, 77] width 22 height 13
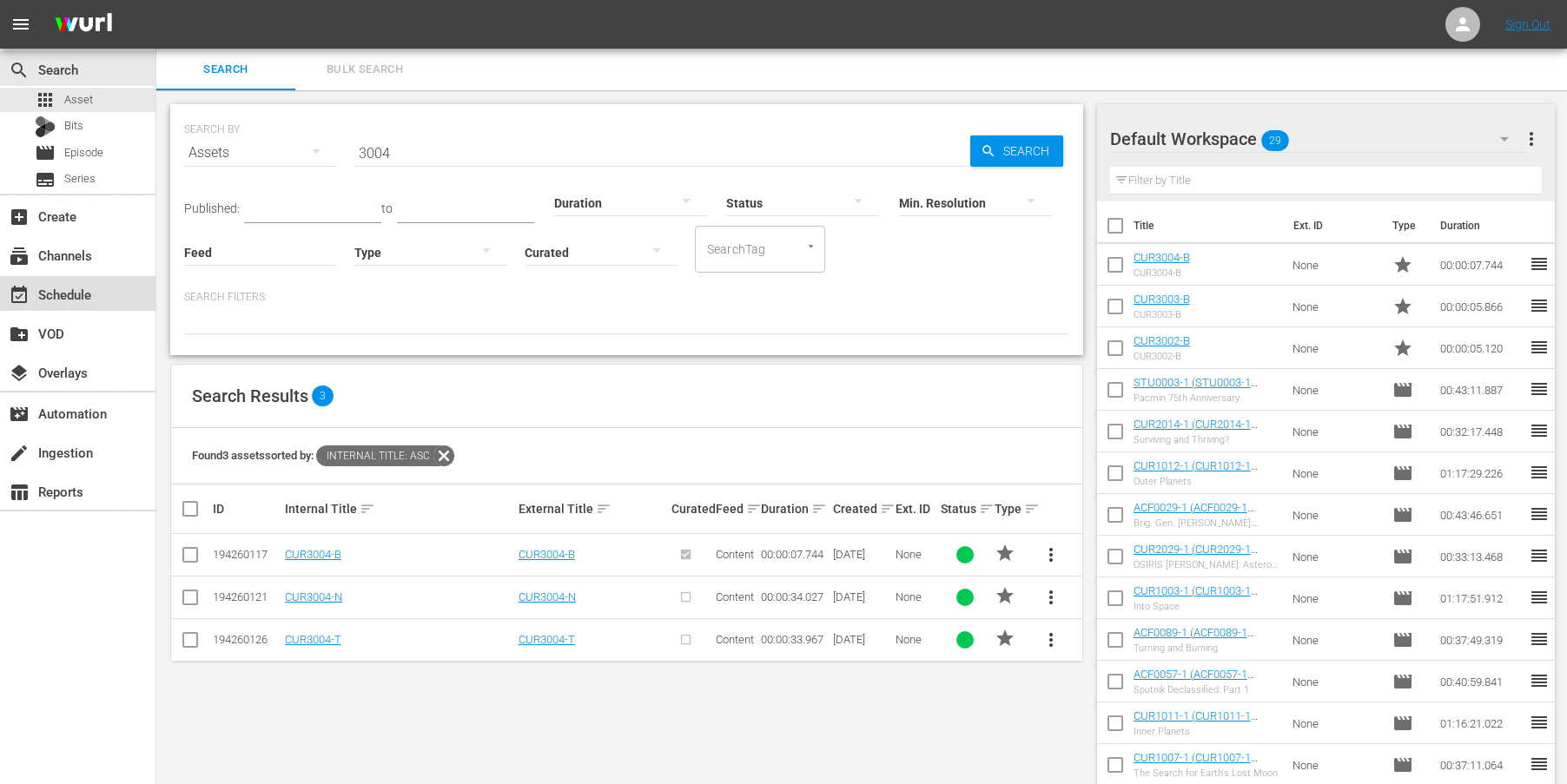
click at [73, 296] on div "event_available Schedule" at bounding box center [48, 291] width 98 height 15
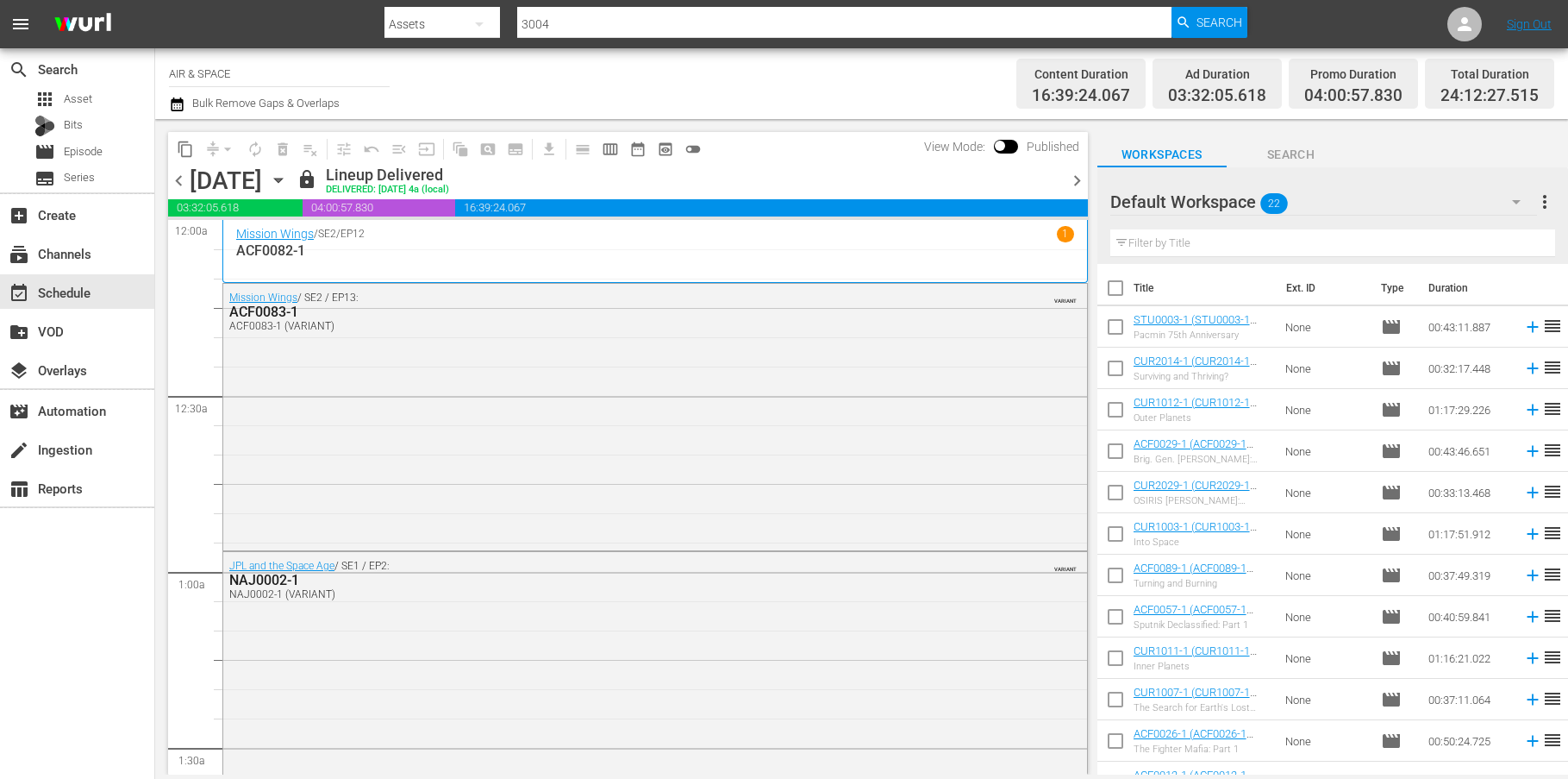
click at [1075, 180] on span "chevron_right" at bounding box center [1077, 181] width 21 height 21
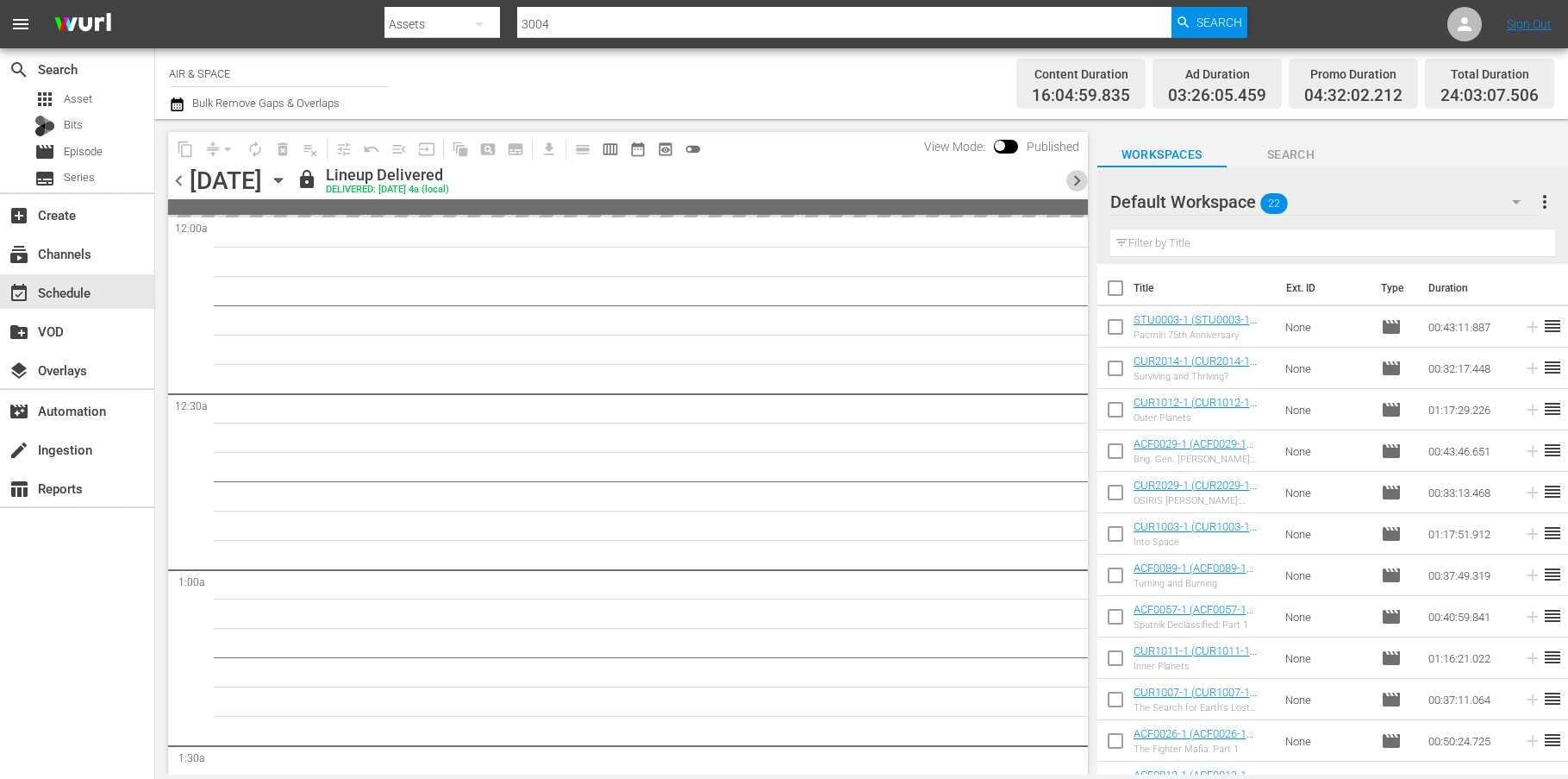
click at [1075, 180] on span "chevron_right" at bounding box center [1077, 181] width 21 height 21
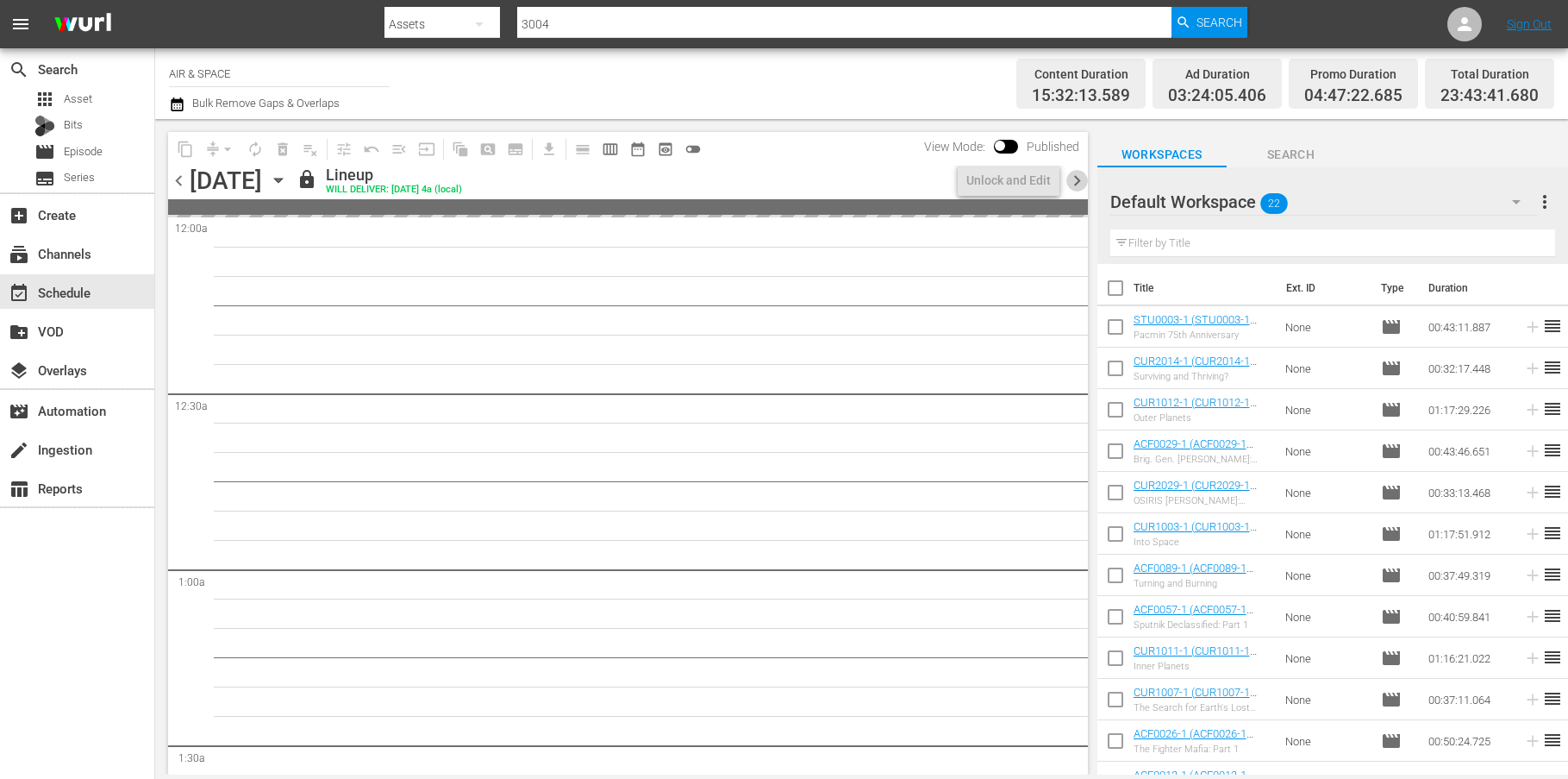
click at [1075, 180] on span "chevron_right" at bounding box center [1077, 181] width 21 height 21
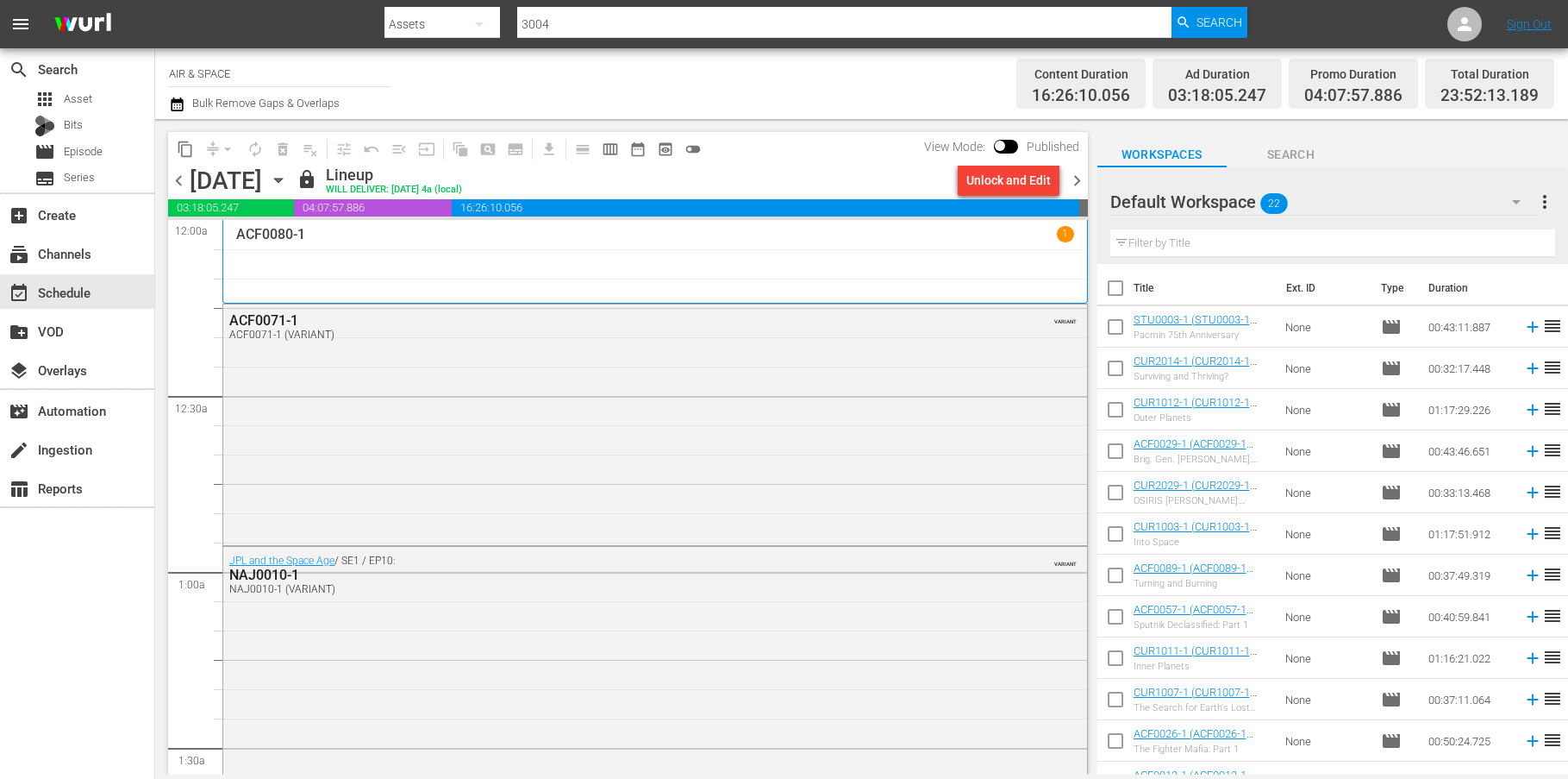
click at [175, 180] on span "chevron_left" at bounding box center [179, 181] width 21 height 21
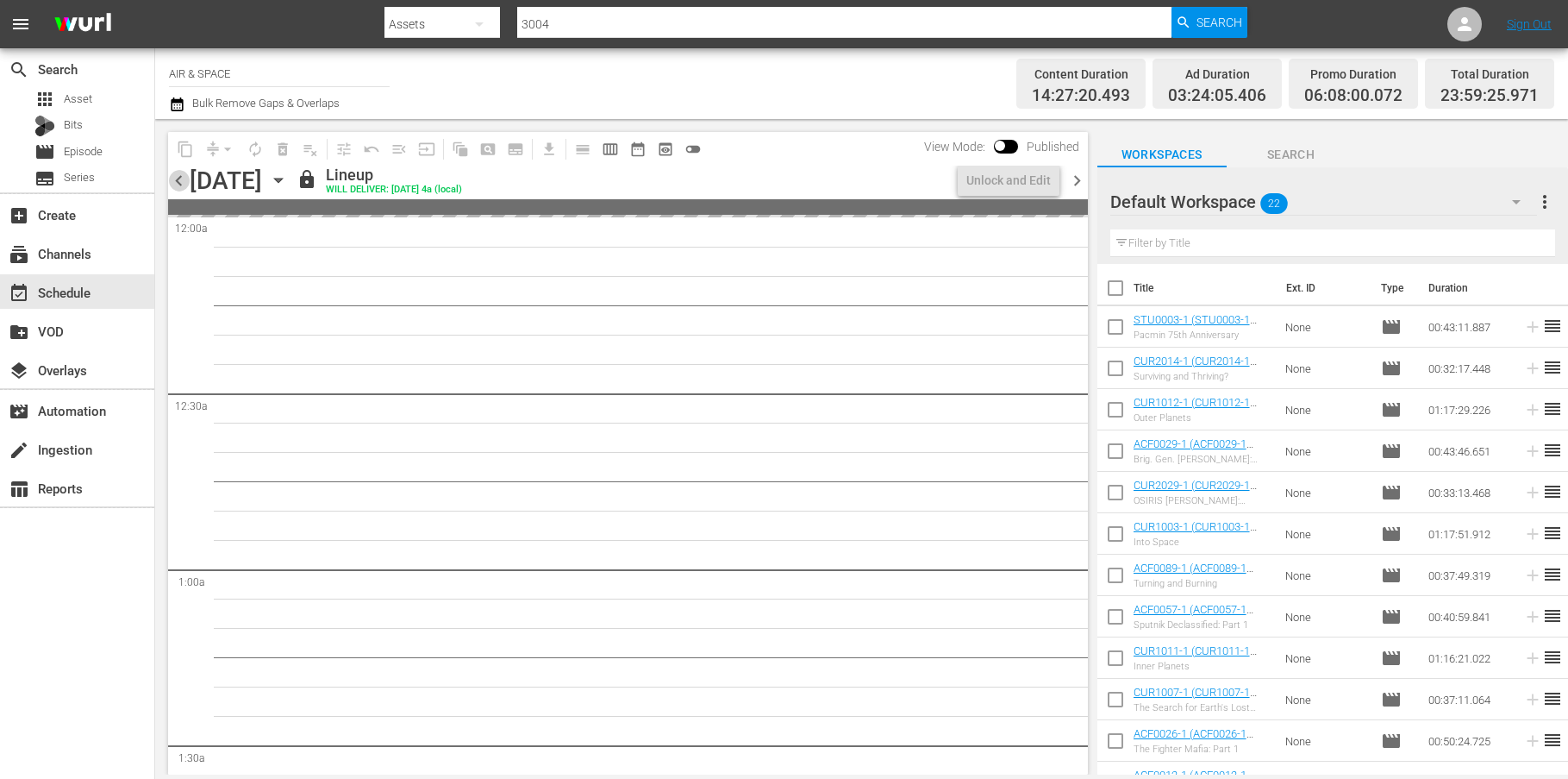
click at [175, 180] on span "chevron_left" at bounding box center [179, 181] width 21 height 21
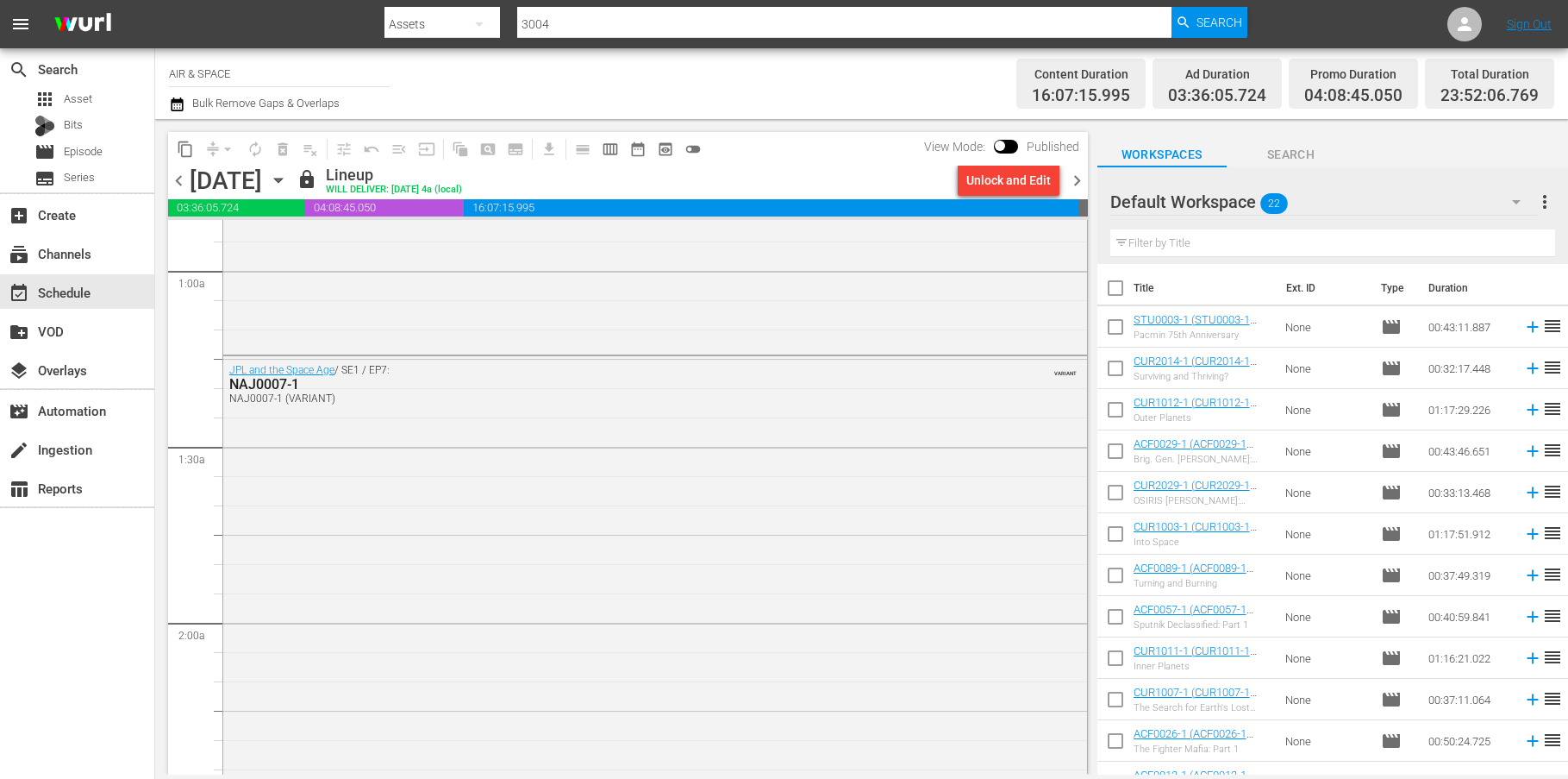
scroll to position [113, 0]
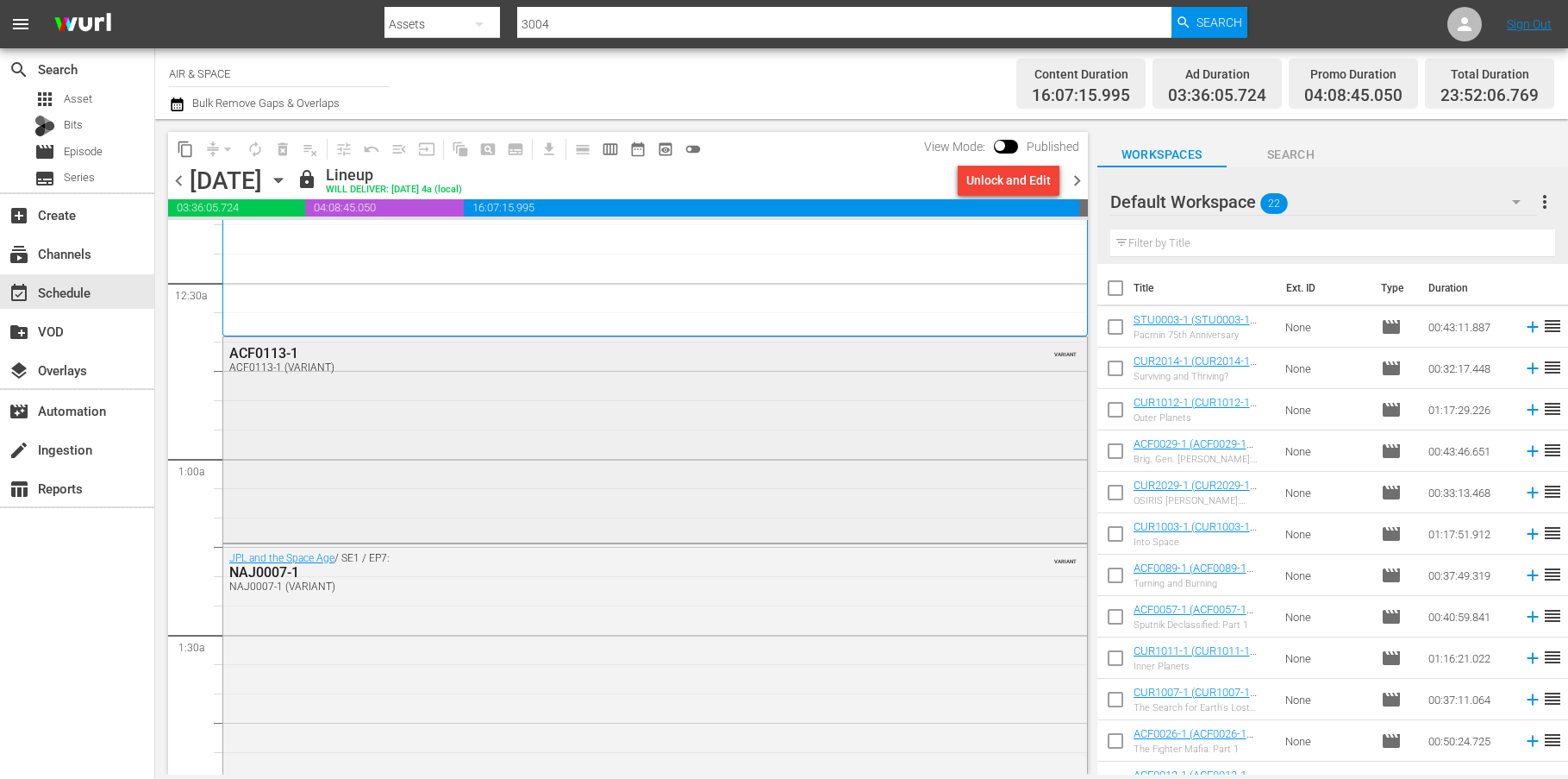
click at [277, 352] on div "ACF0113-1" at bounding box center [609, 353] width 758 height 16
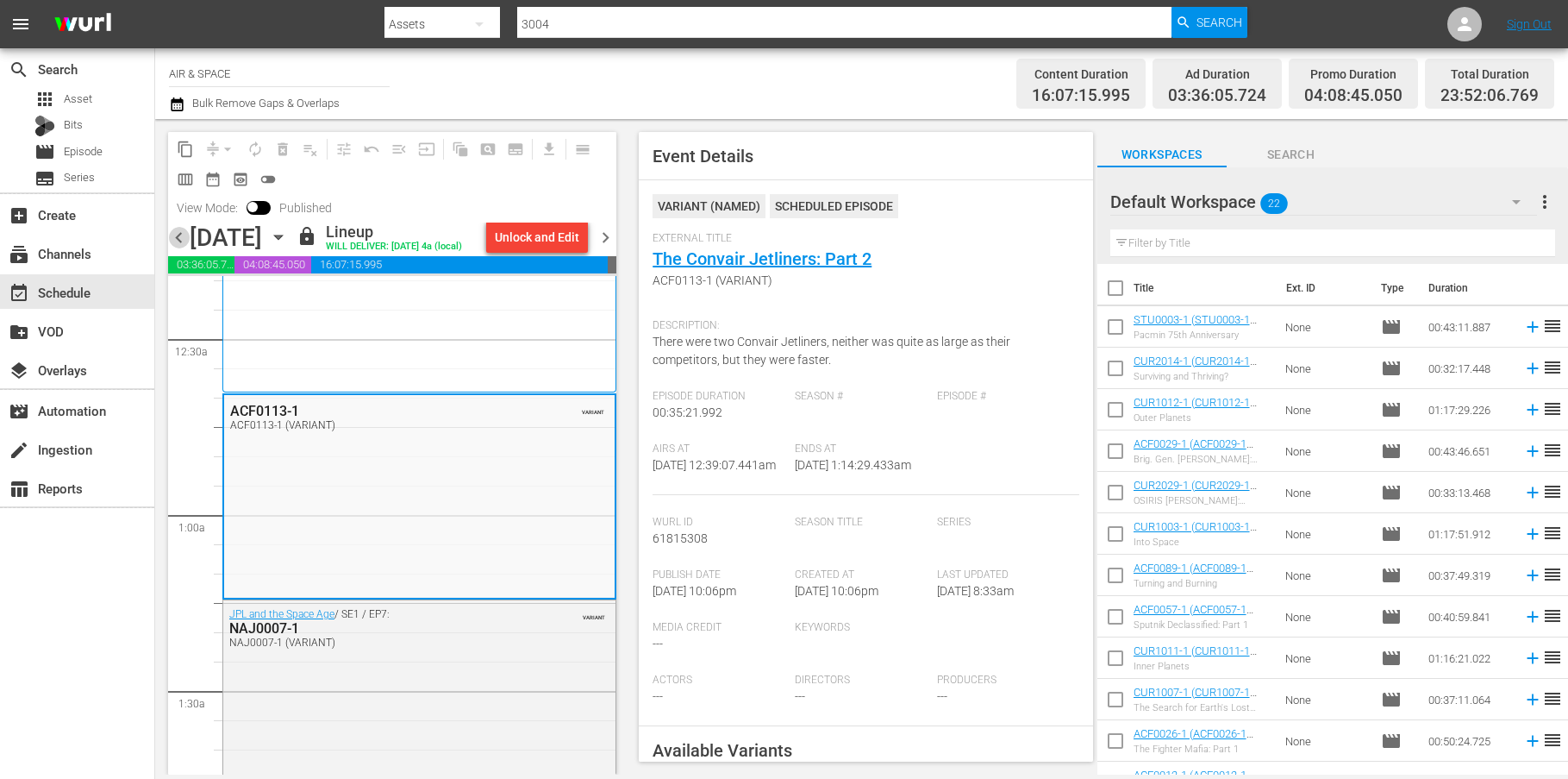
click at [181, 239] on span "chevron_left" at bounding box center [179, 238] width 21 height 21
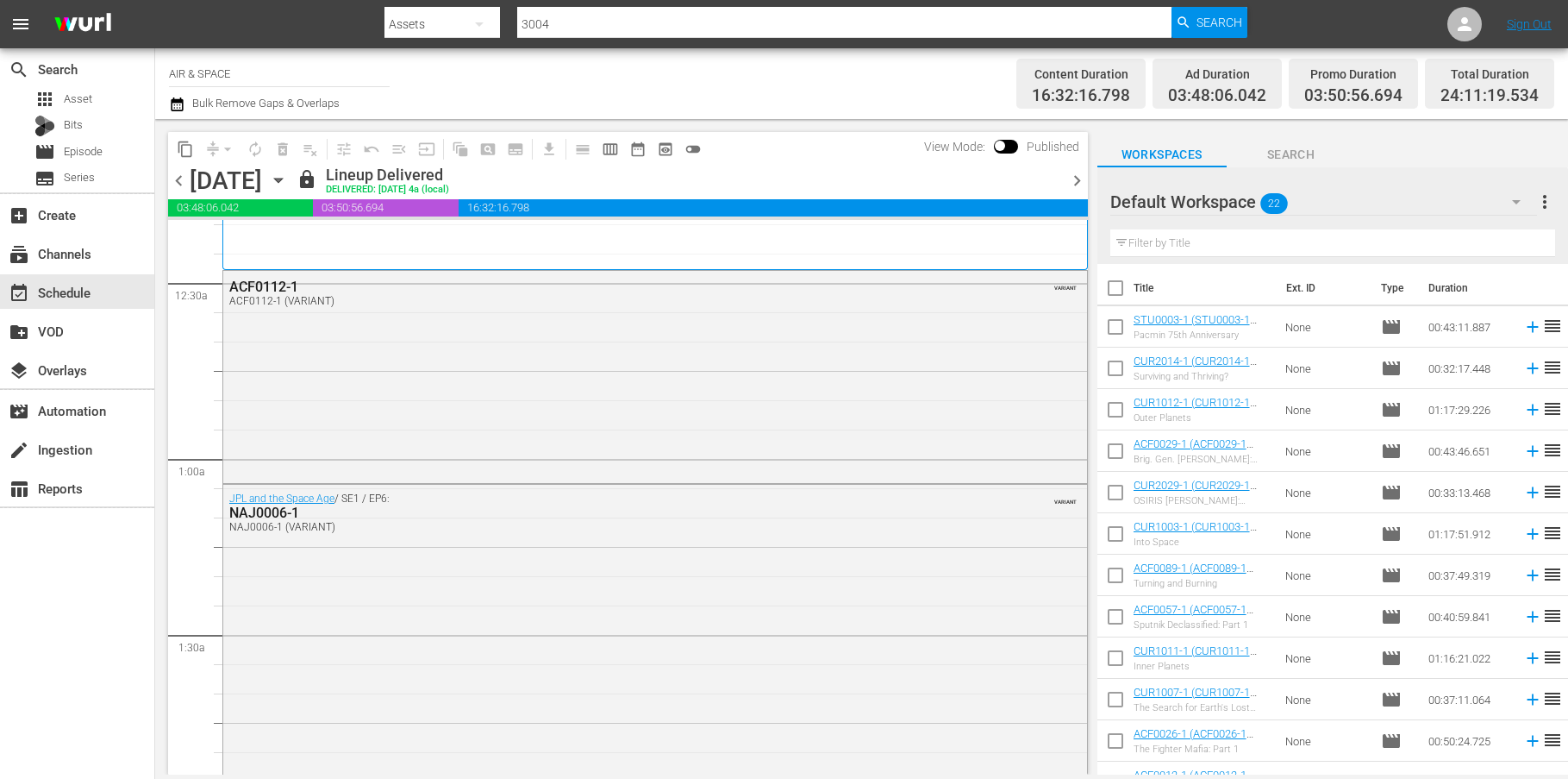
click at [1078, 179] on span "chevron_right" at bounding box center [1077, 181] width 21 height 21
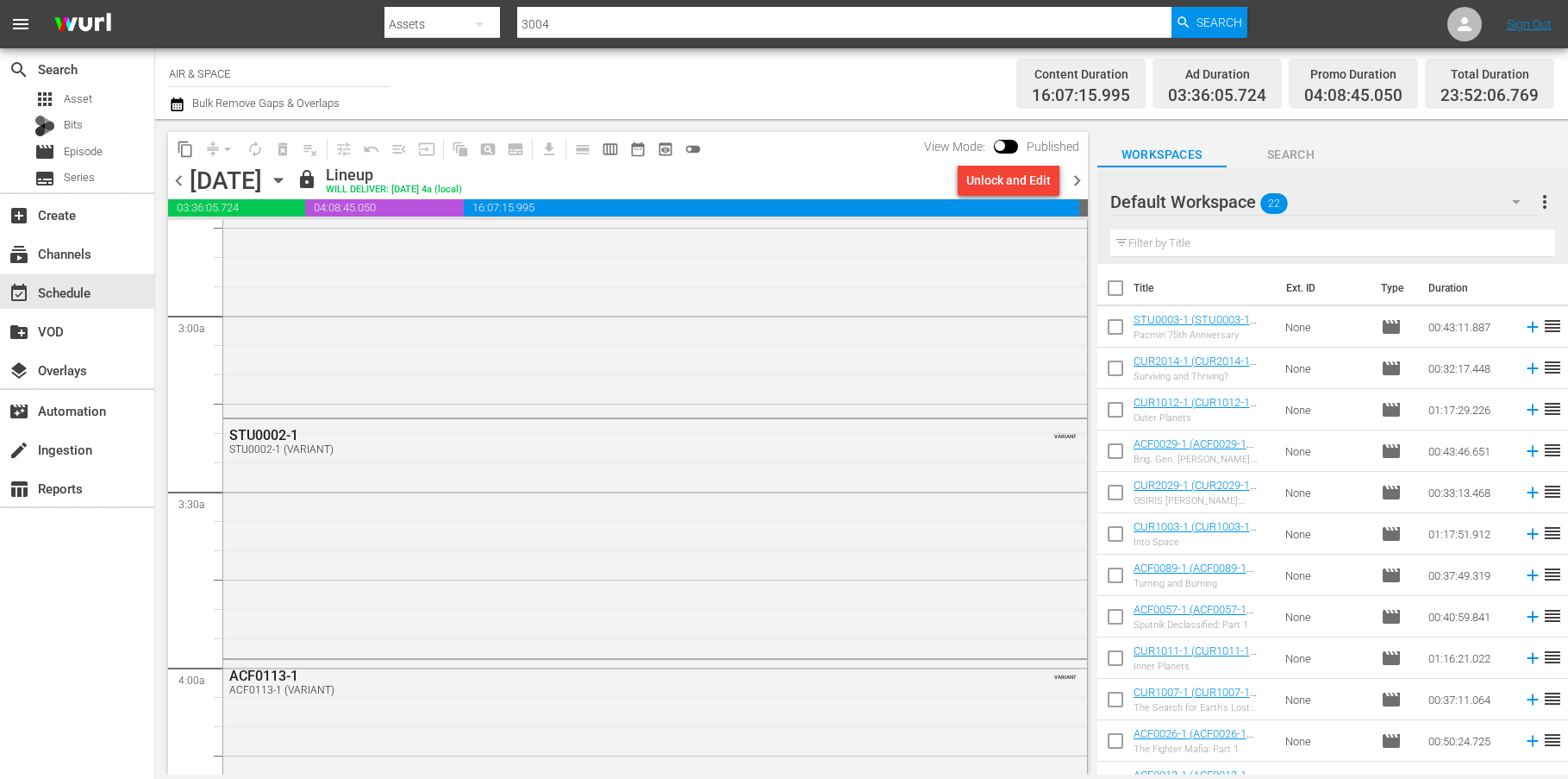
scroll to position [1000, 0]
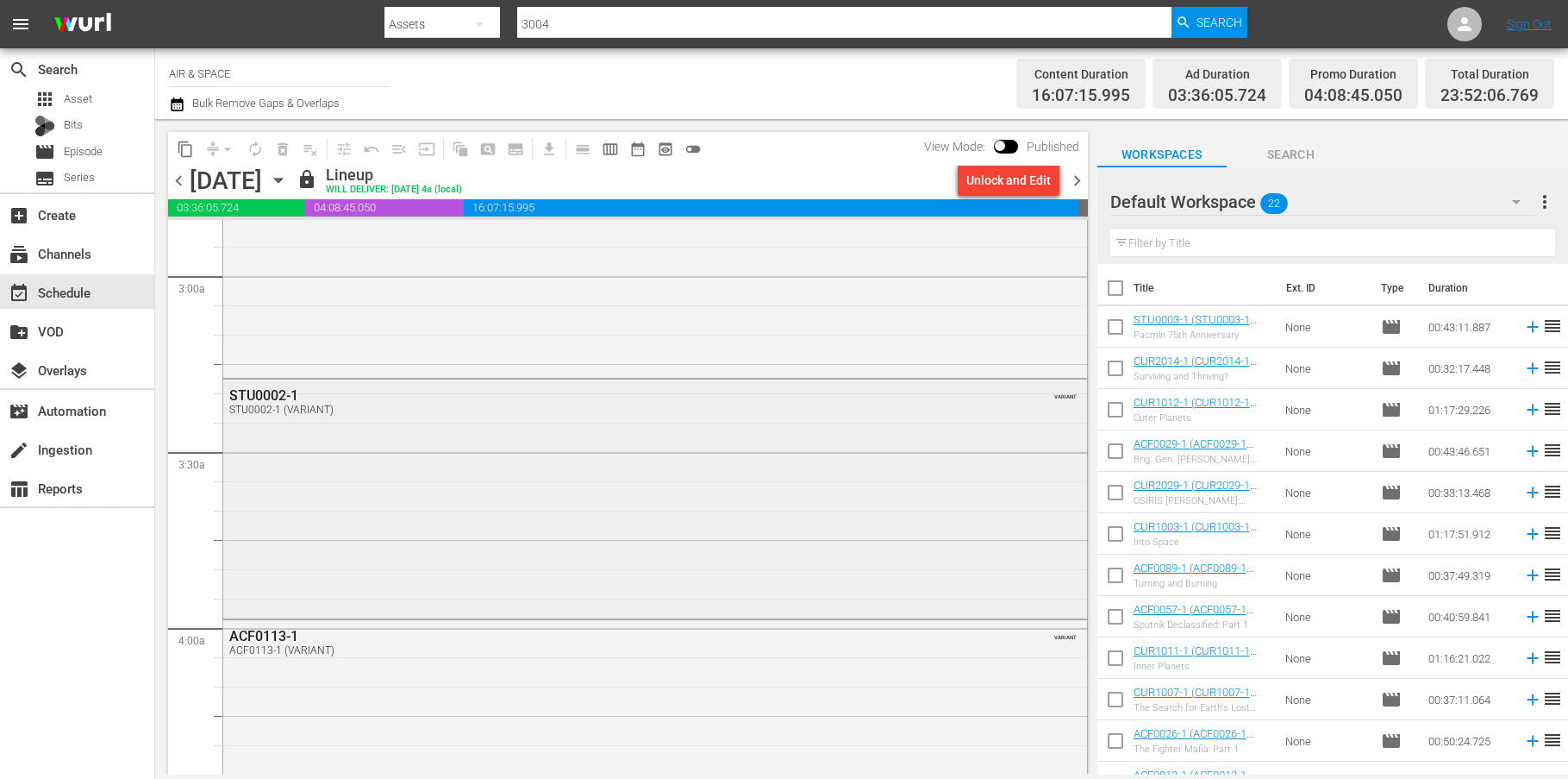
click at [270, 392] on div "STU0002-1" at bounding box center [609, 395] width 758 height 16
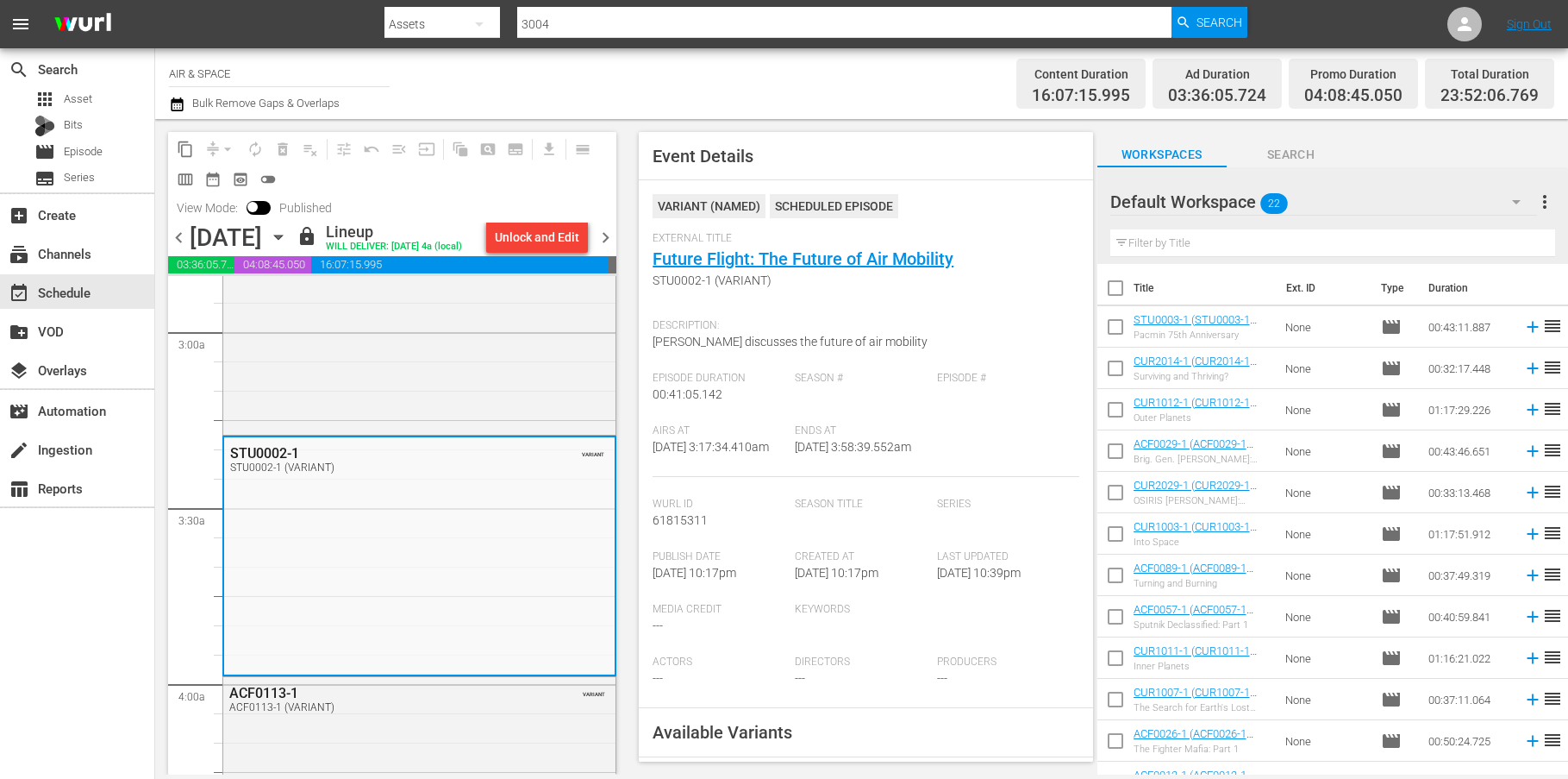
click at [606, 235] on span "chevron_right" at bounding box center [605, 238] width 21 height 21
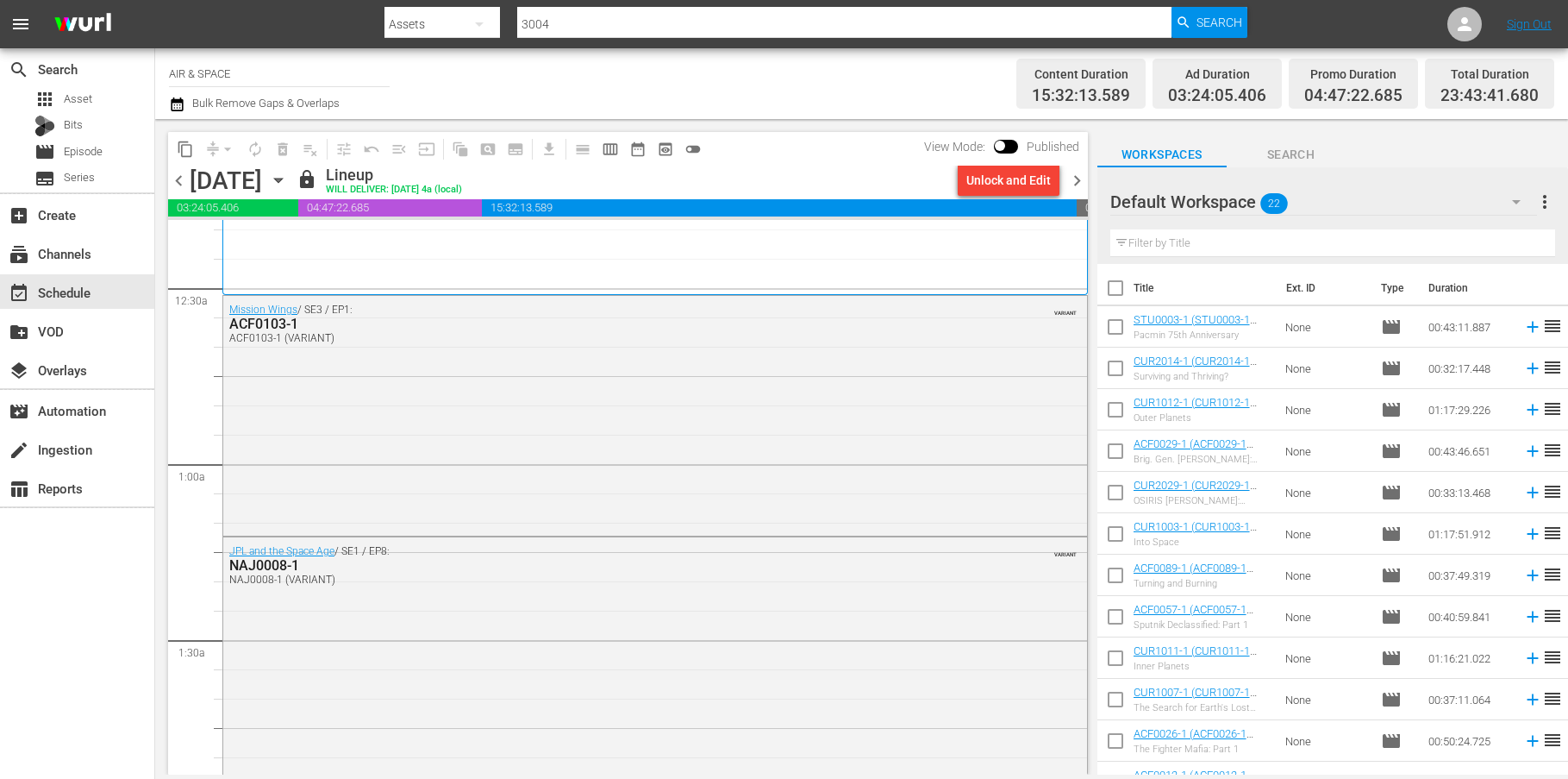
scroll to position [54, 0]
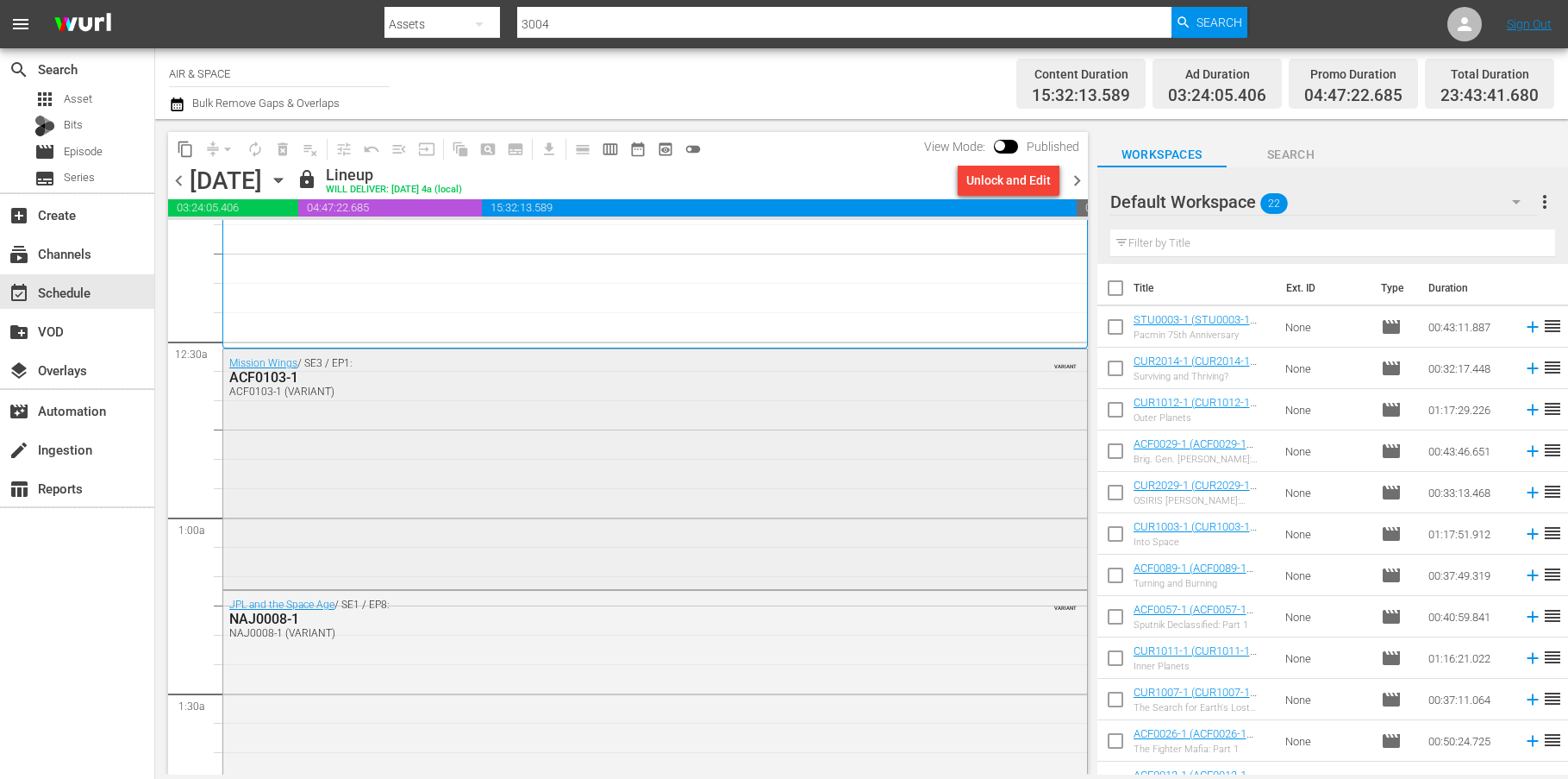
click at [275, 374] on div "ACF0103-1" at bounding box center [609, 377] width 758 height 16
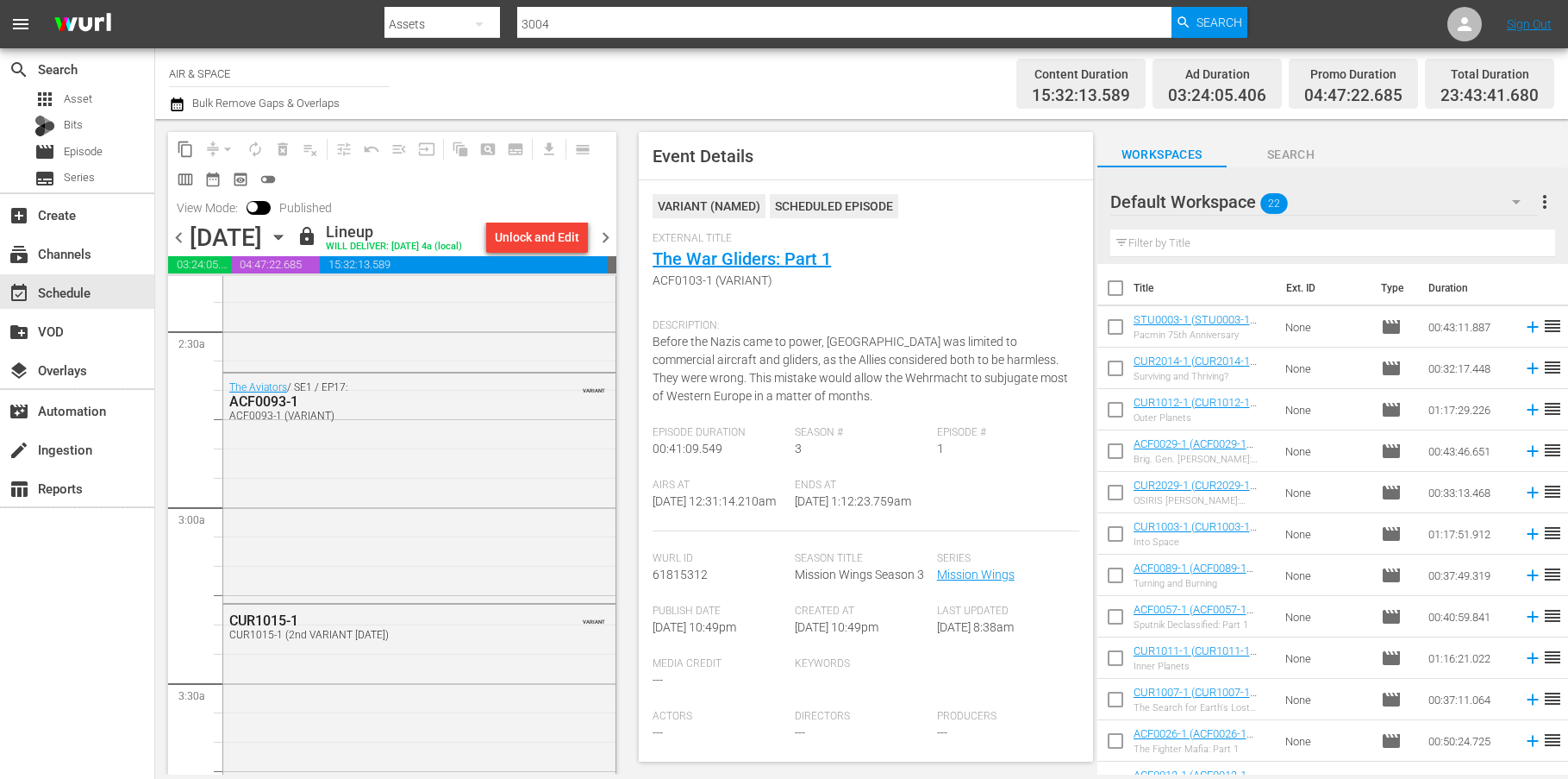
scroll to position [913, 0]
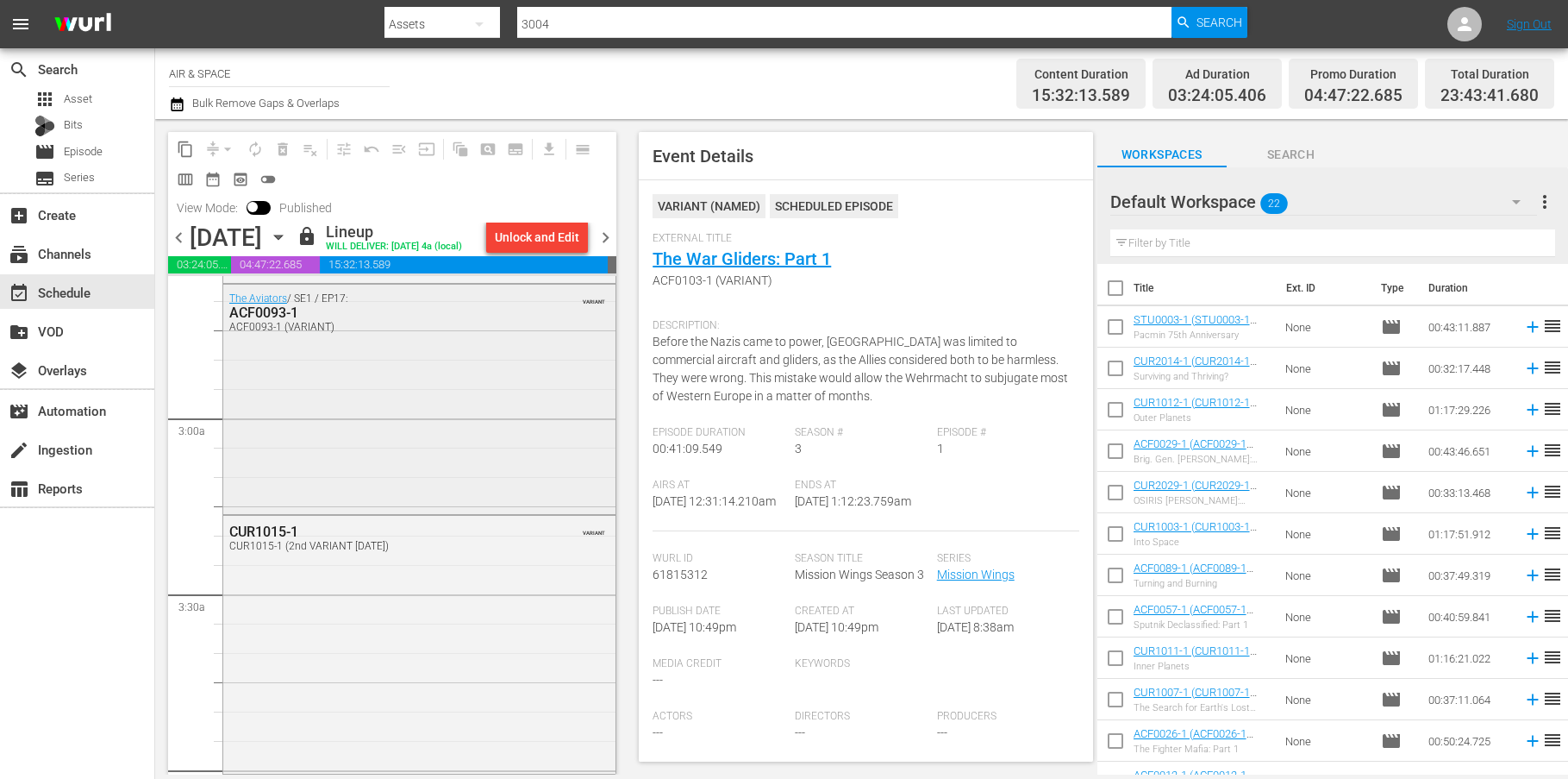
click at [288, 312] on div "ACF0093-1" at bounding box center [377, 312] width 296 height 16
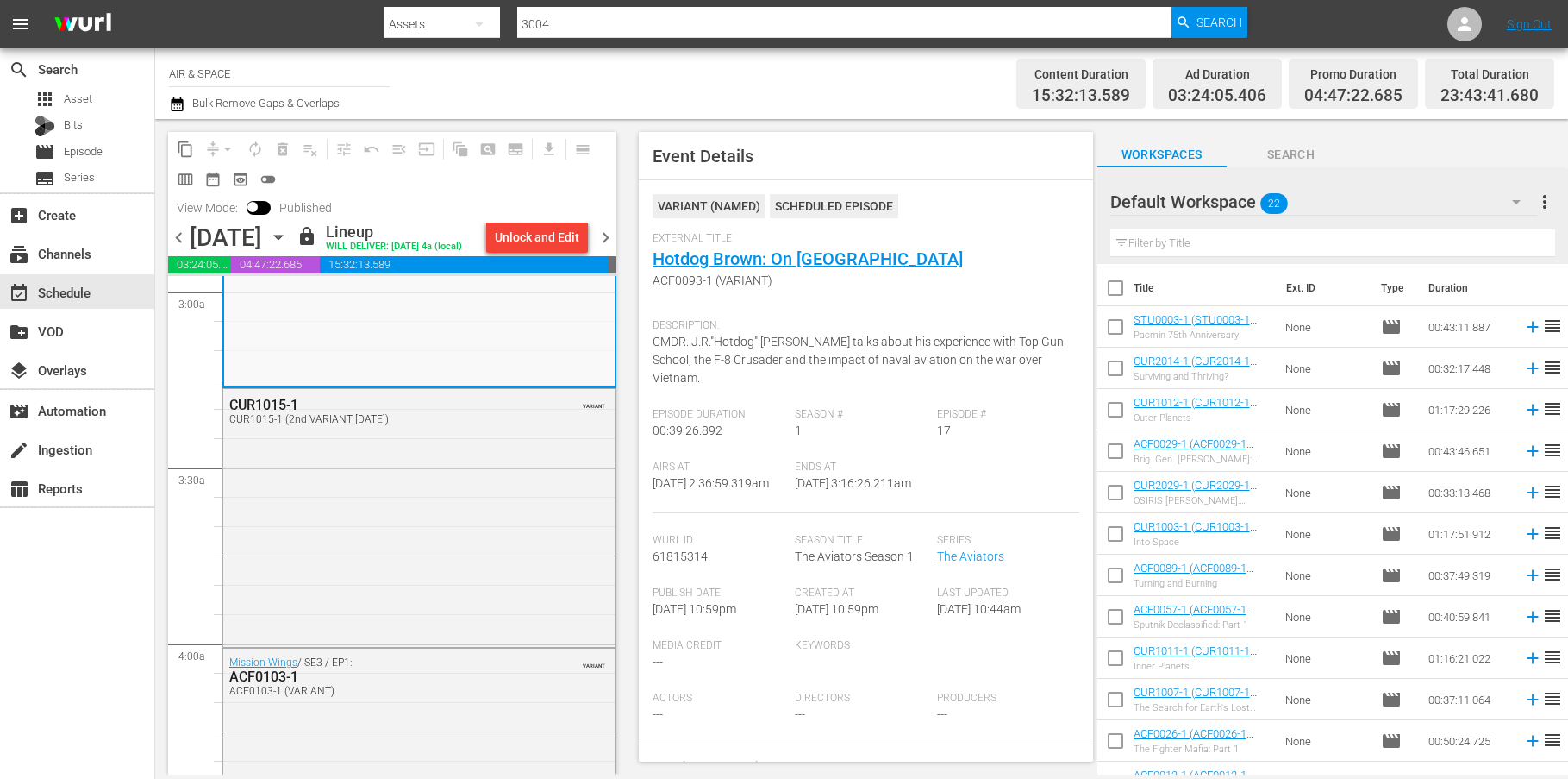
scroll to position [1084, 0]
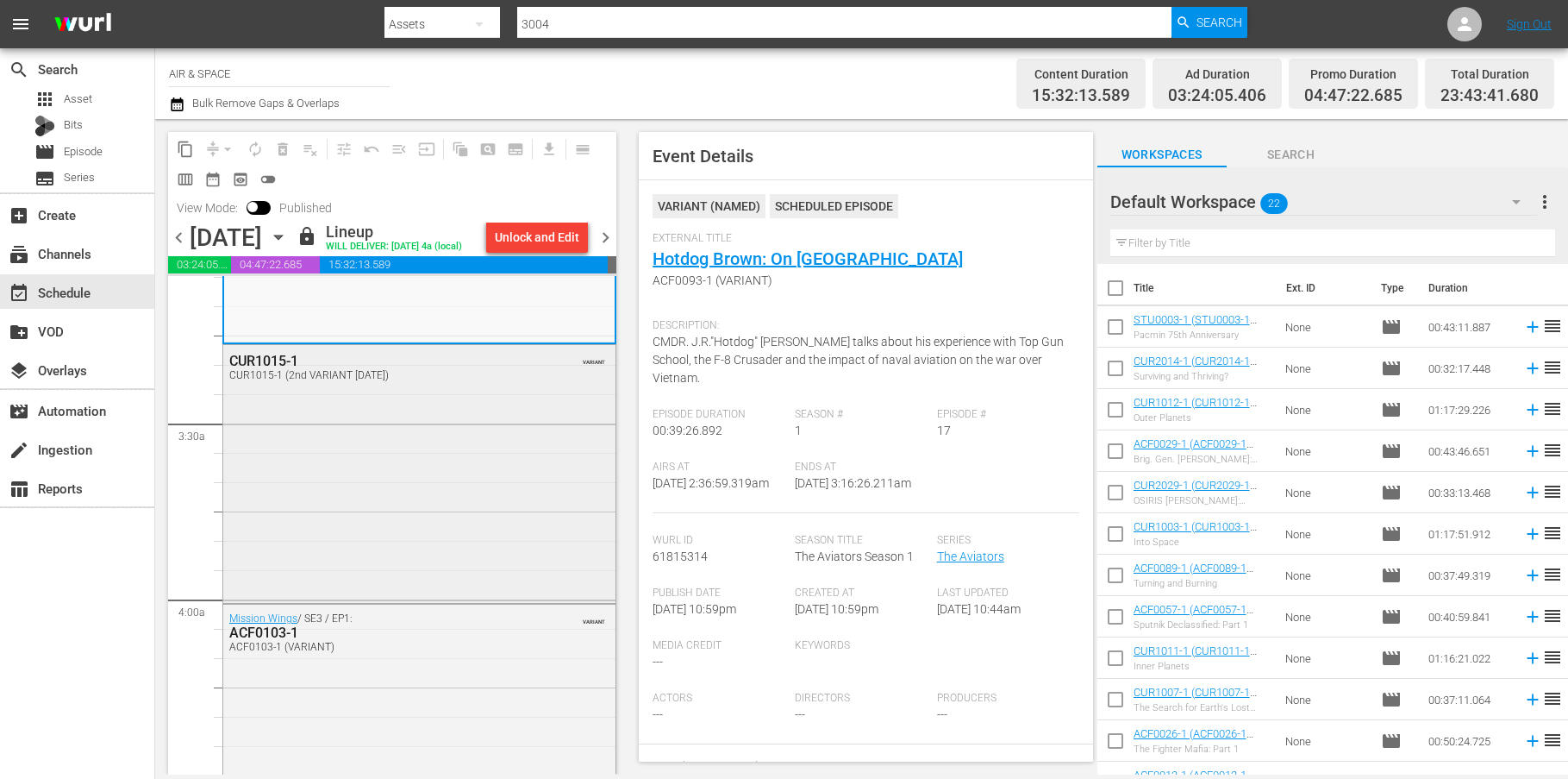
click at [291, 362] on div "CUR1015-1" at bounding box center [377, 361] width 296 height 16
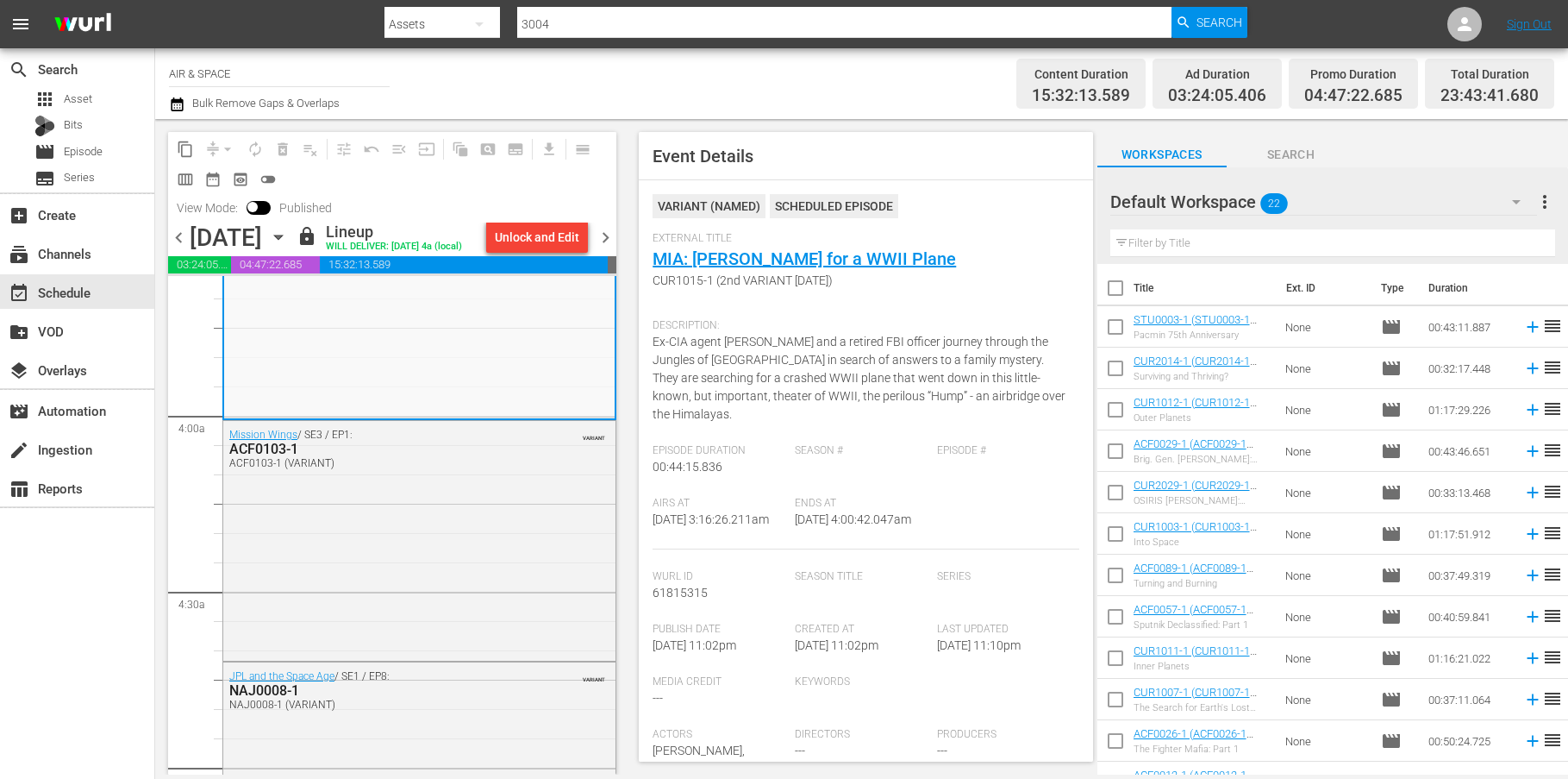
scroll to position [1313, 0]
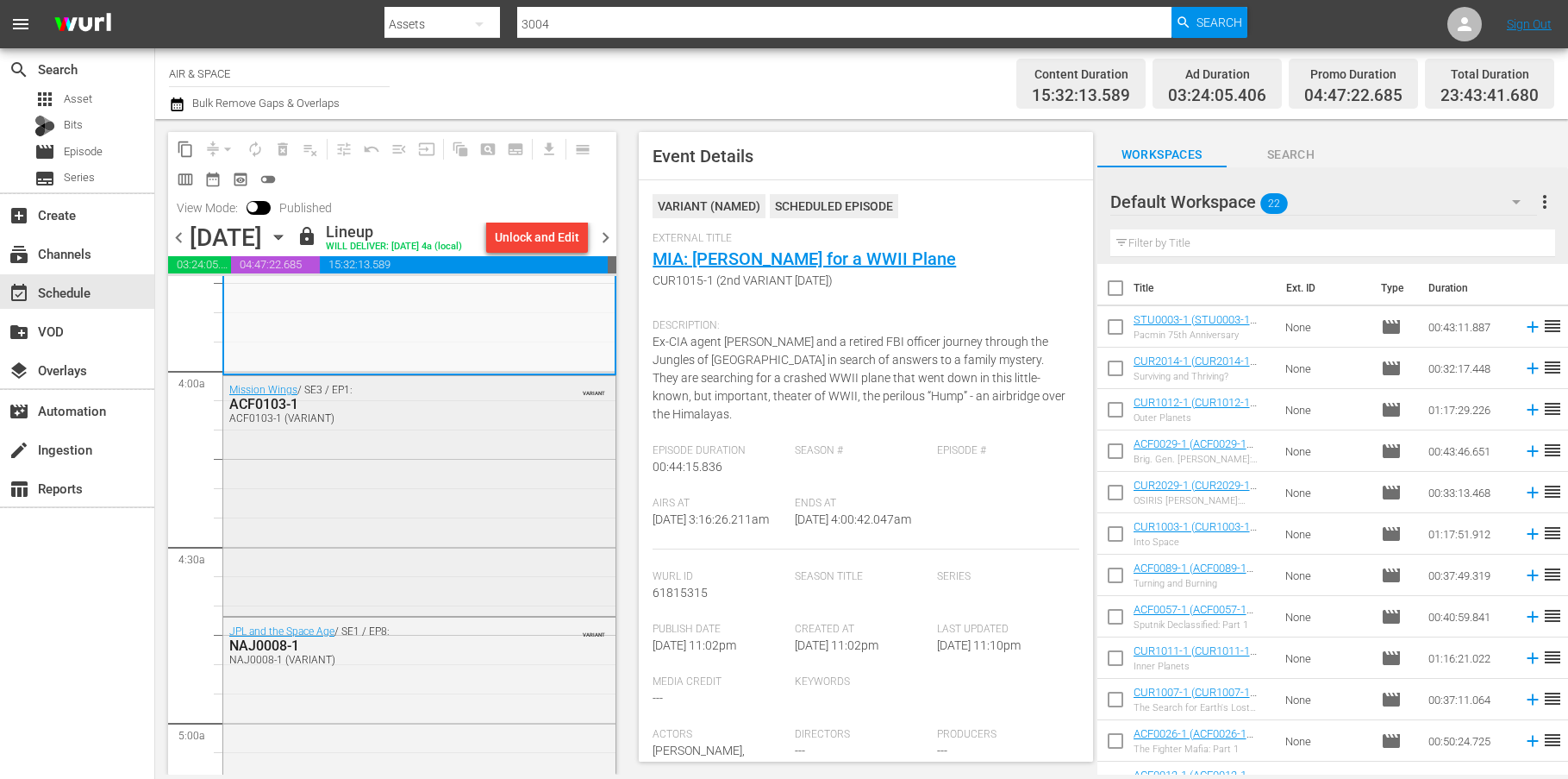
click at [289, 405] on div "ACF0103-1" at bounding box center [377, 404] width 296 height 16
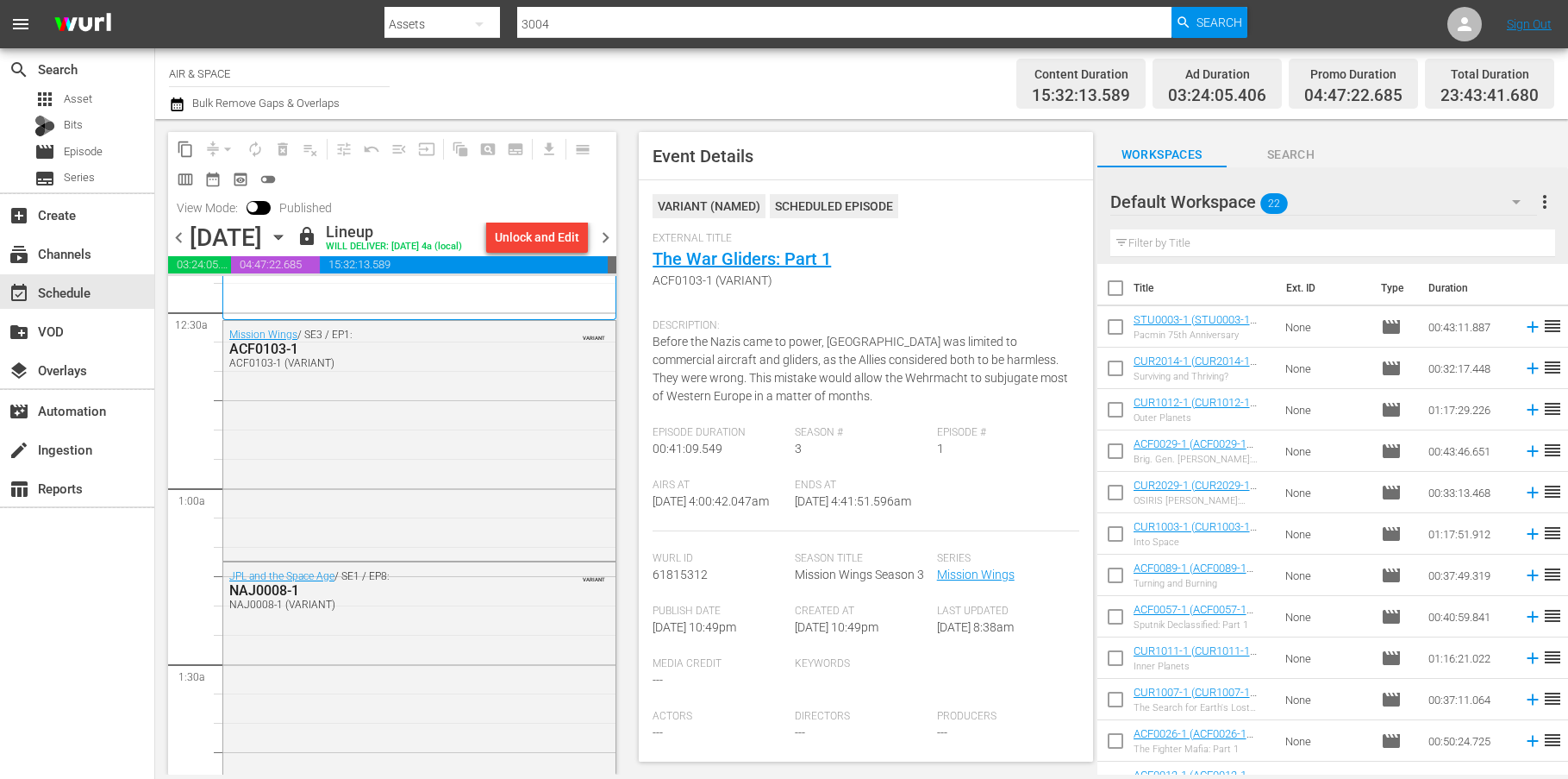
scroll to position [0, 0]
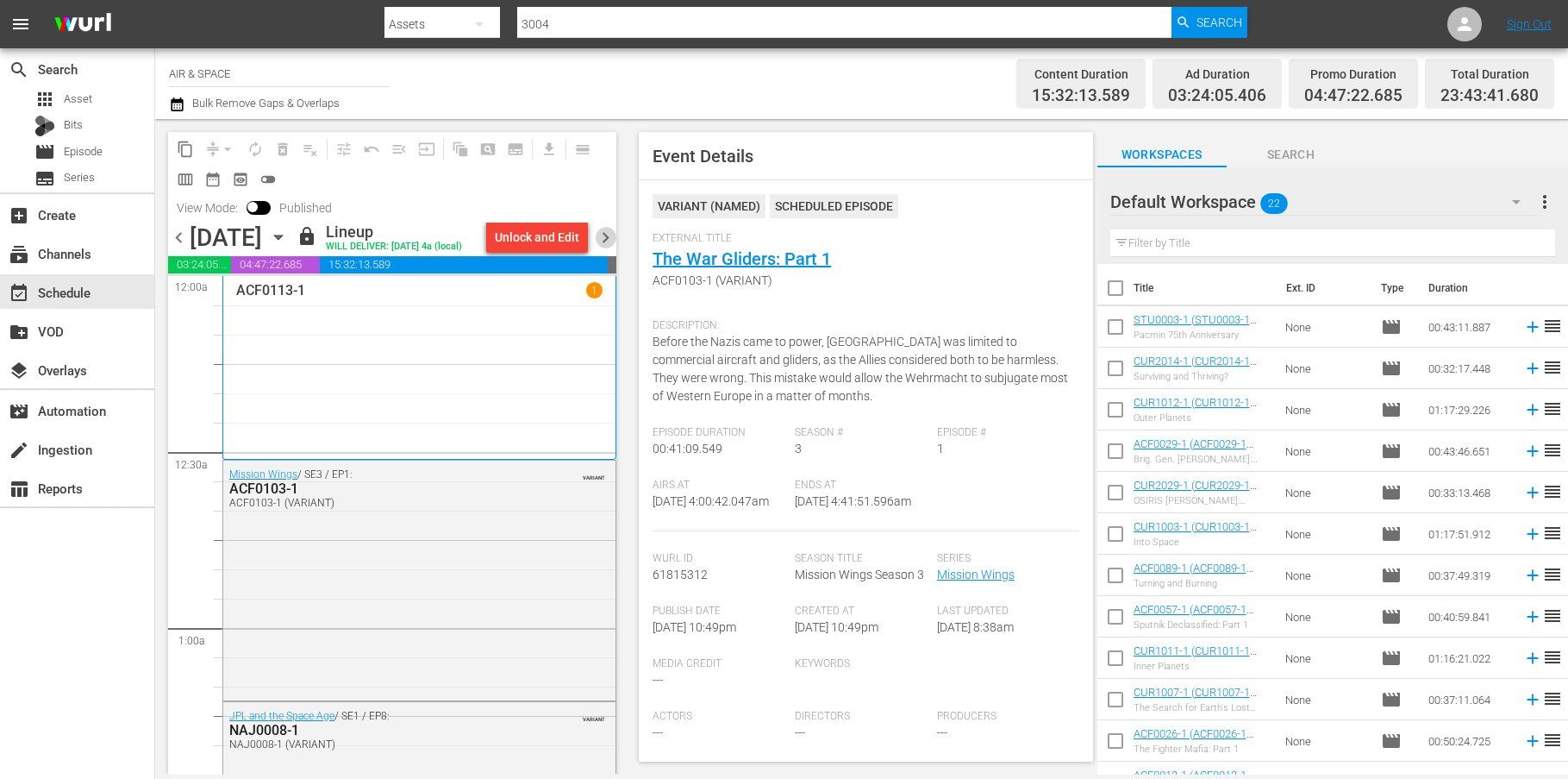
click at [609, 237] on span "chevron_right" at bounding box center [605, 238] width 21 height 21
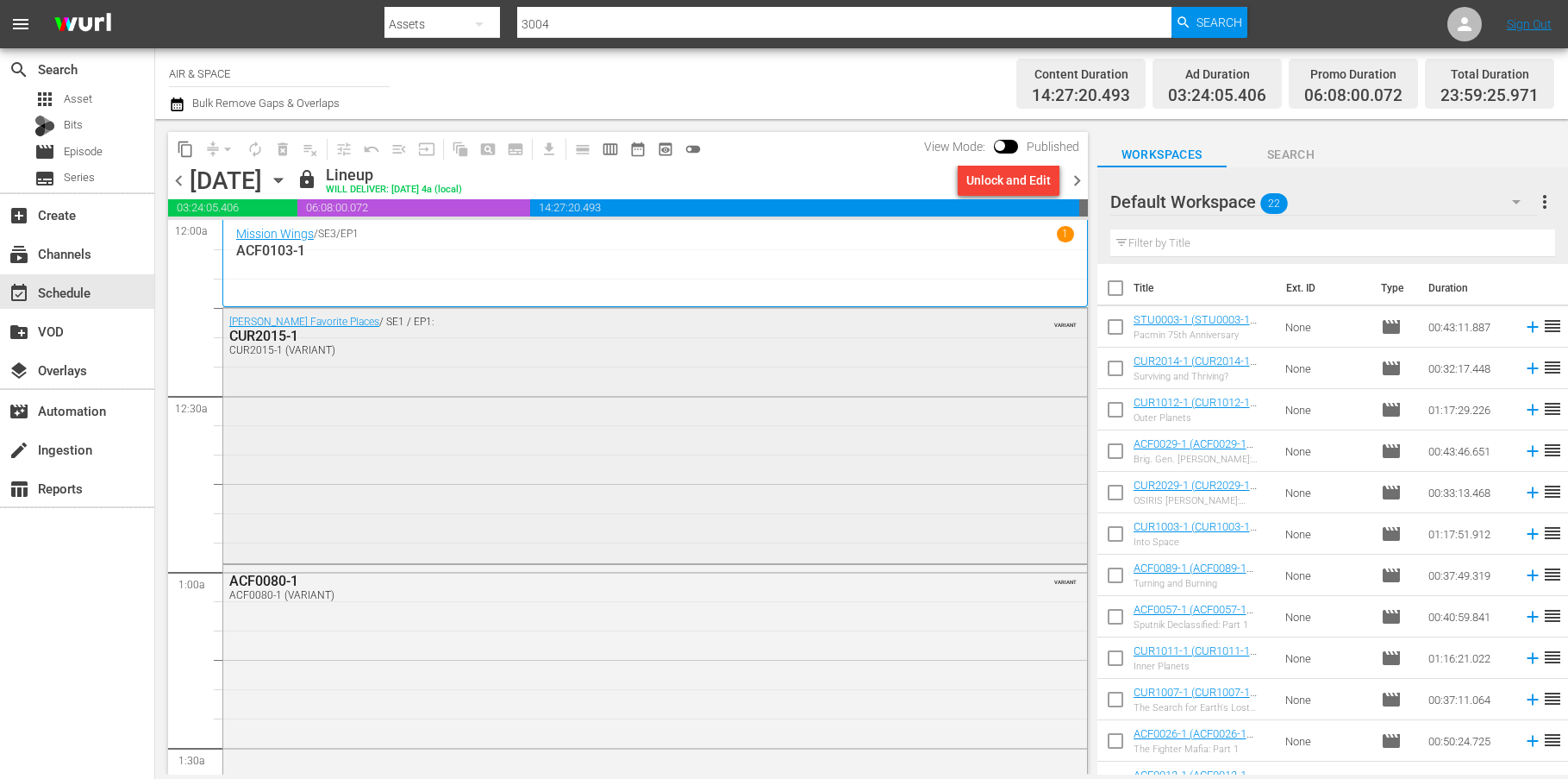
click at [287, 337] on div "CUR2015-1" at bounding box center [609, 336] width 758 height 16
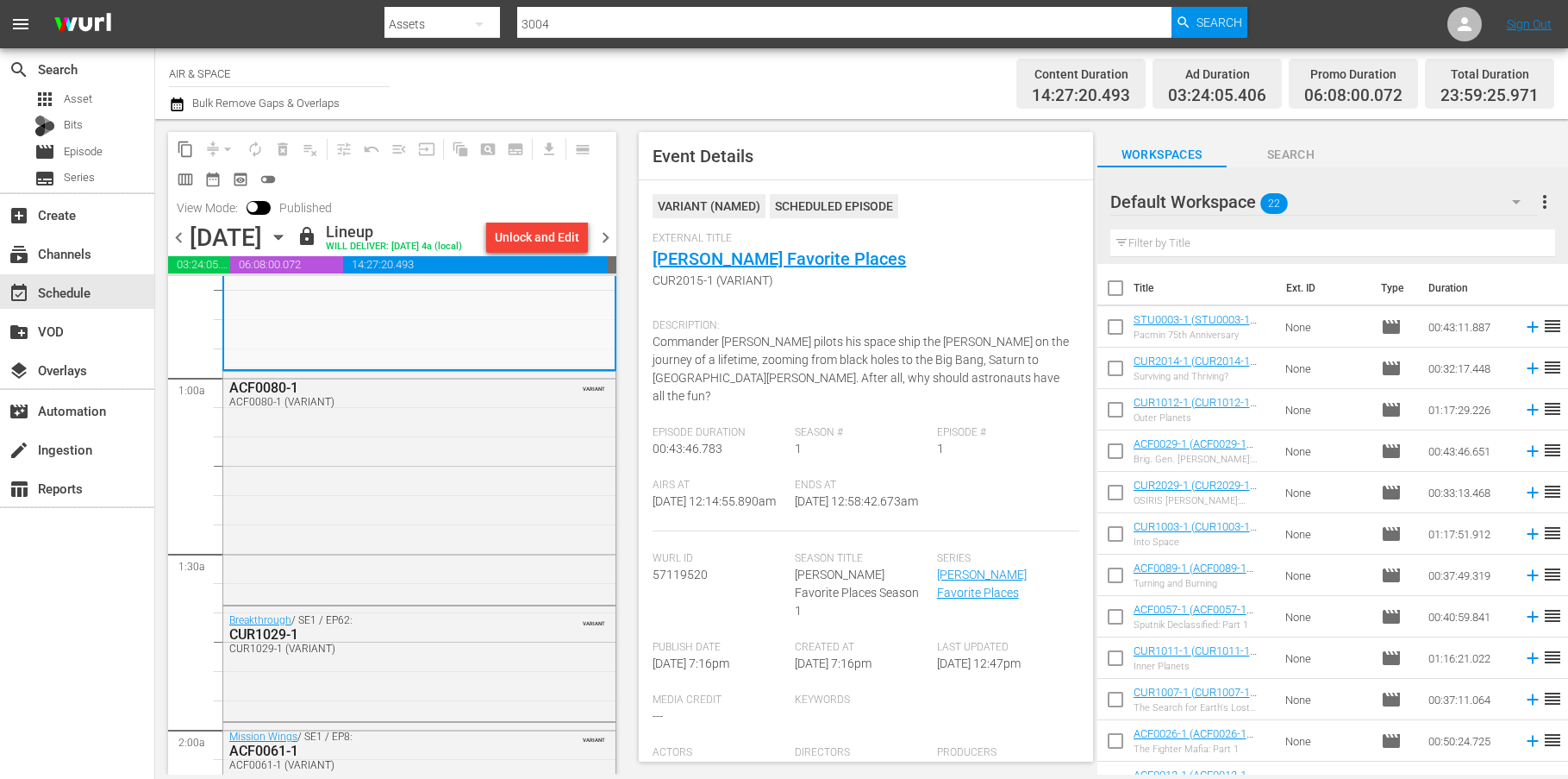
scroll to position [294, 0]
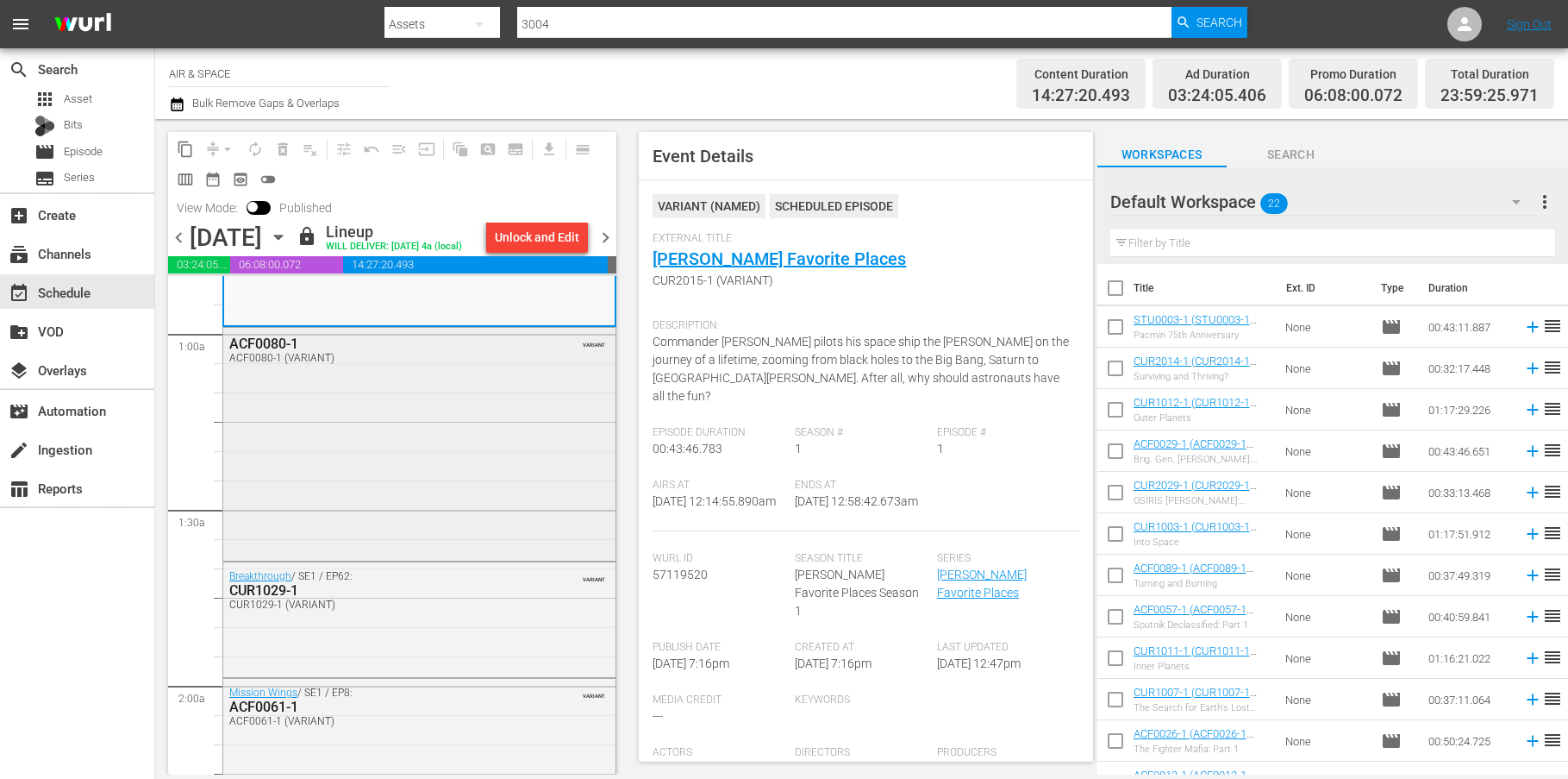
click at [281, 341] on div "ACF0080-1" at bounding box center [377, 344] width 296 height 16
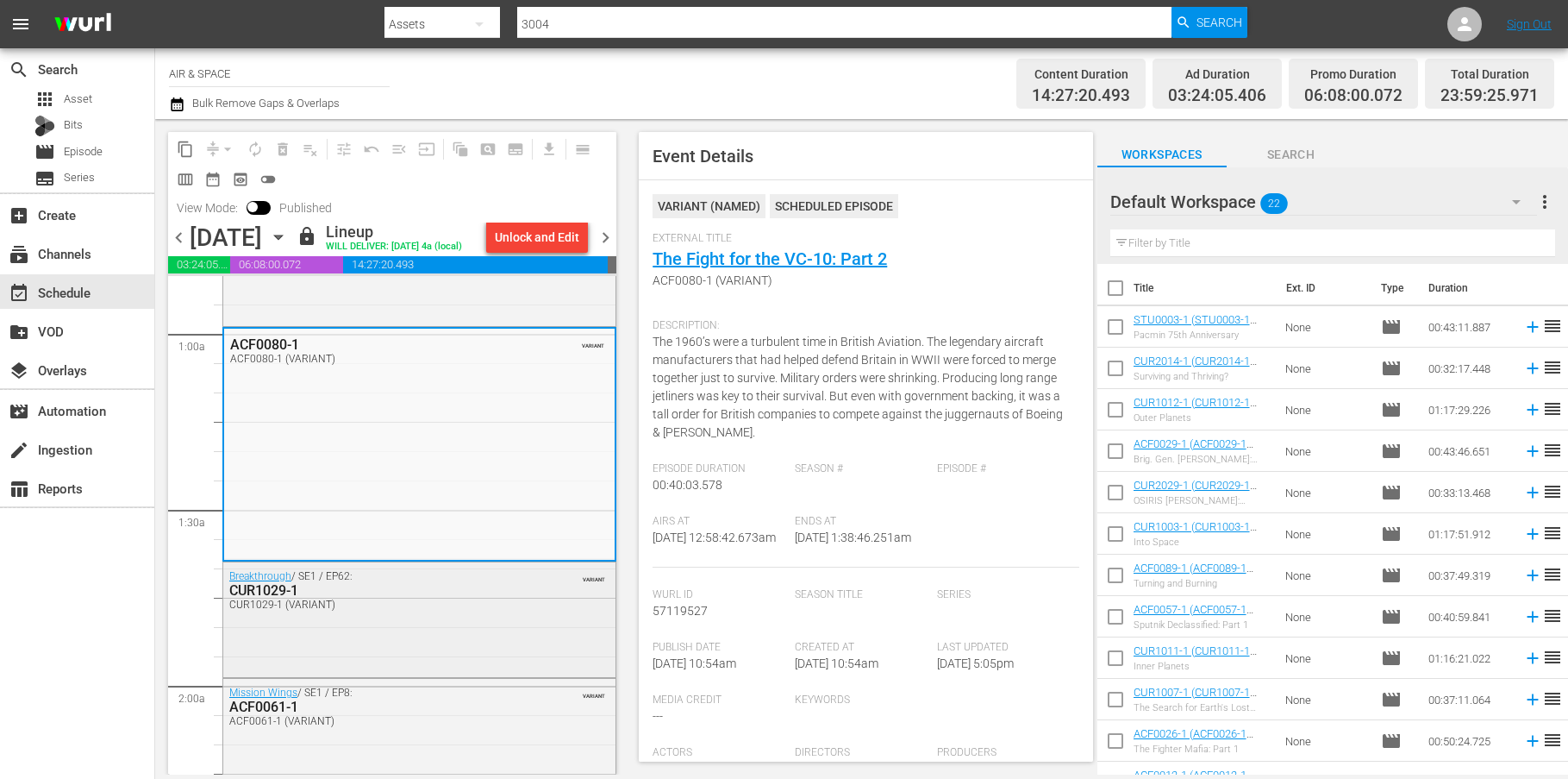
click at [248, 590] on div "CUR1029-1" at bounding box center [377, 590] width 296 height 16
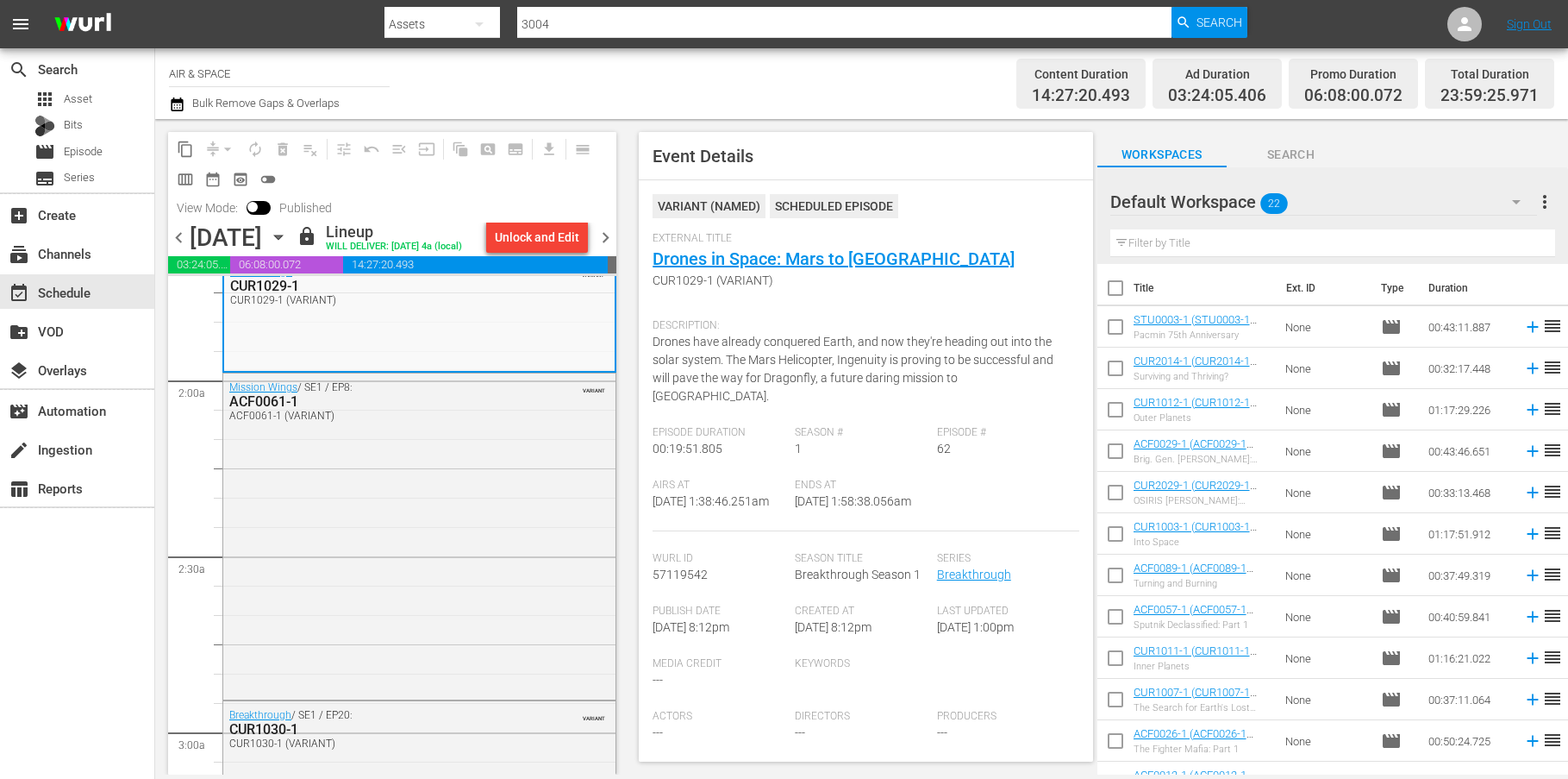
scroll to position [688, 0]
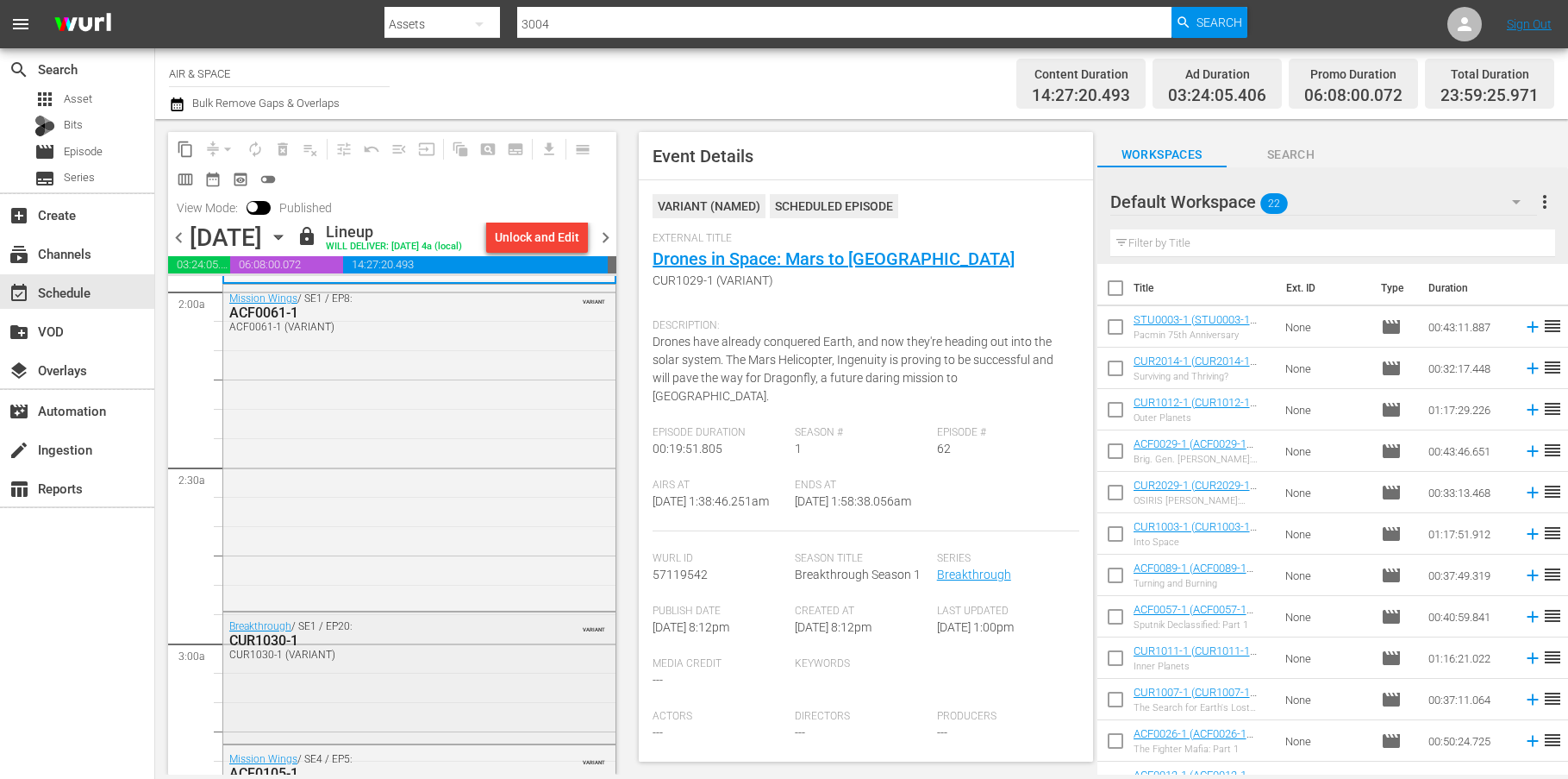
click at [273, 644] on div "CUR1030-1" at bounding box center [377, 640] width 296 height 16
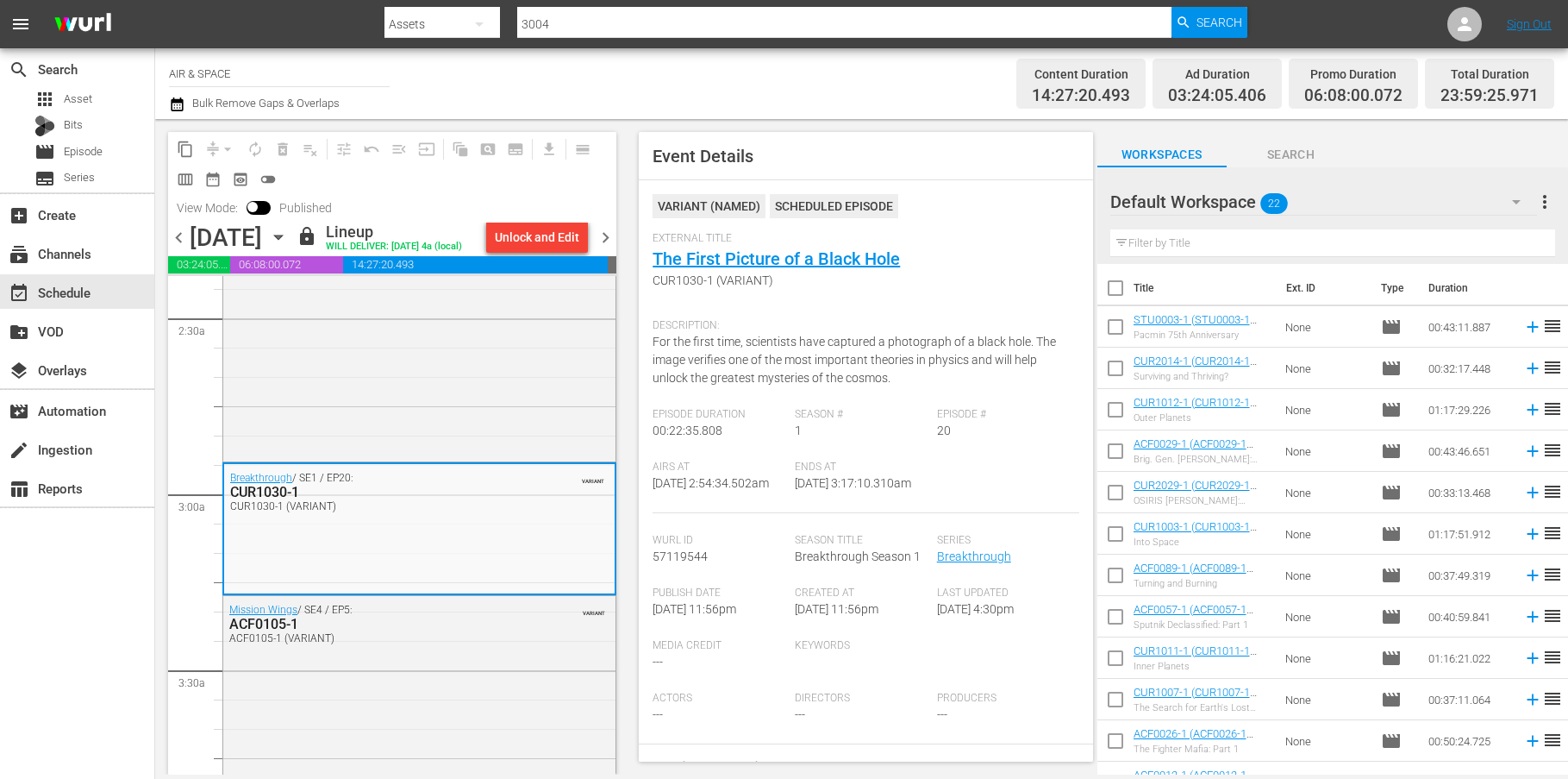
scroll to position [911, 0]
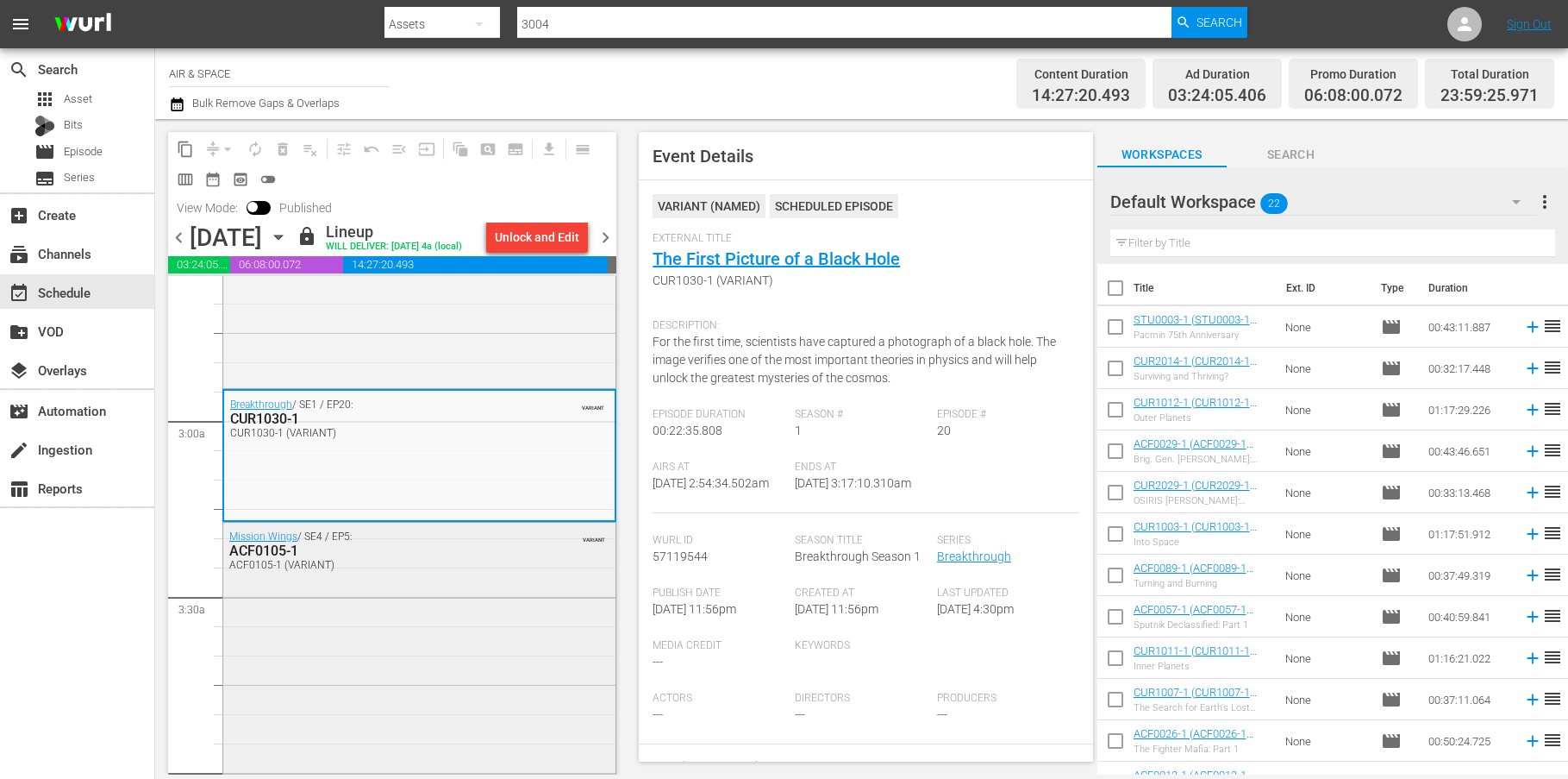
click at [268, 548] on div "ACF0105-1" at bounding box center [377, 550] width 296 height 16
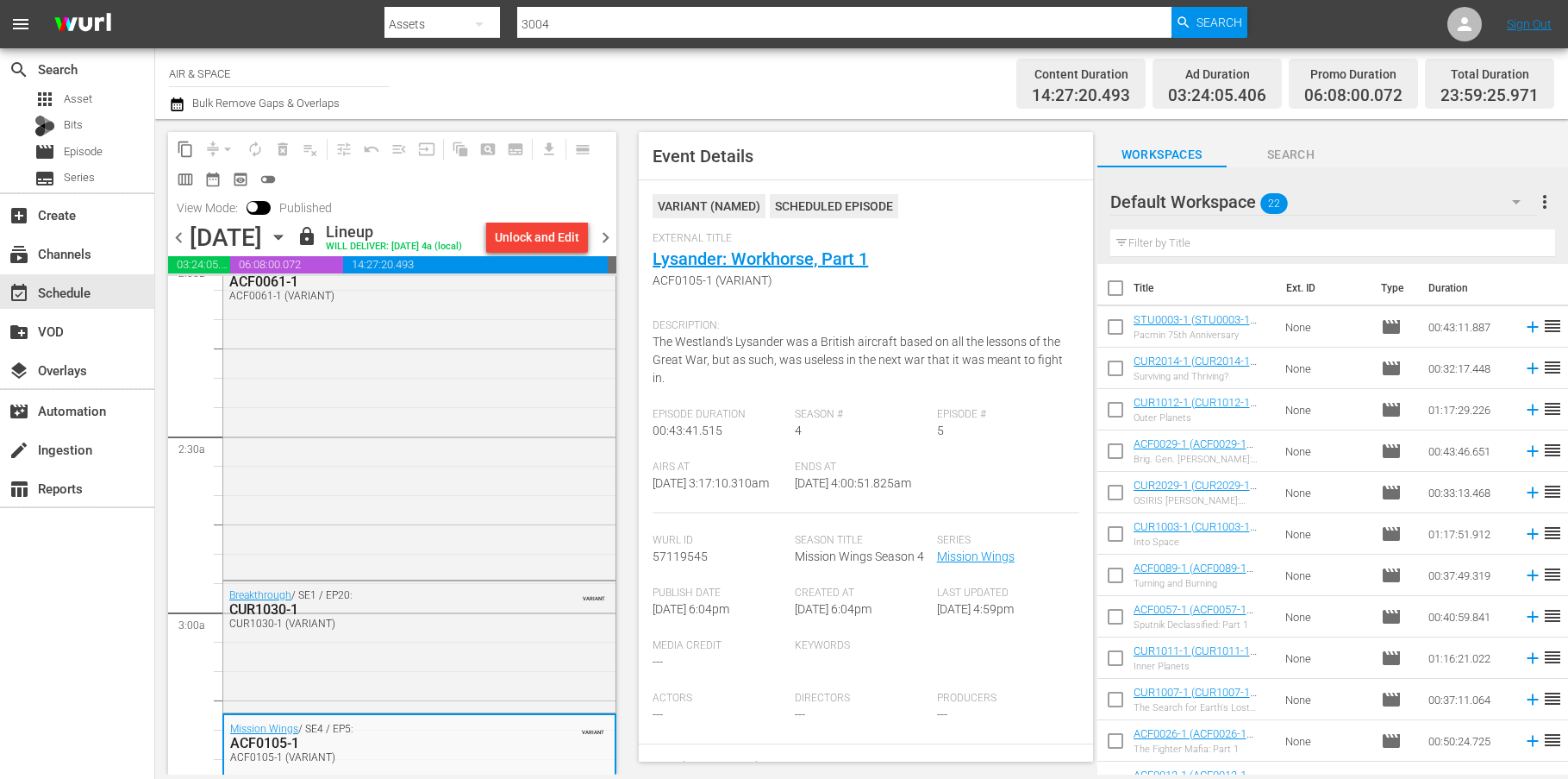
scroll to position [601, 0]
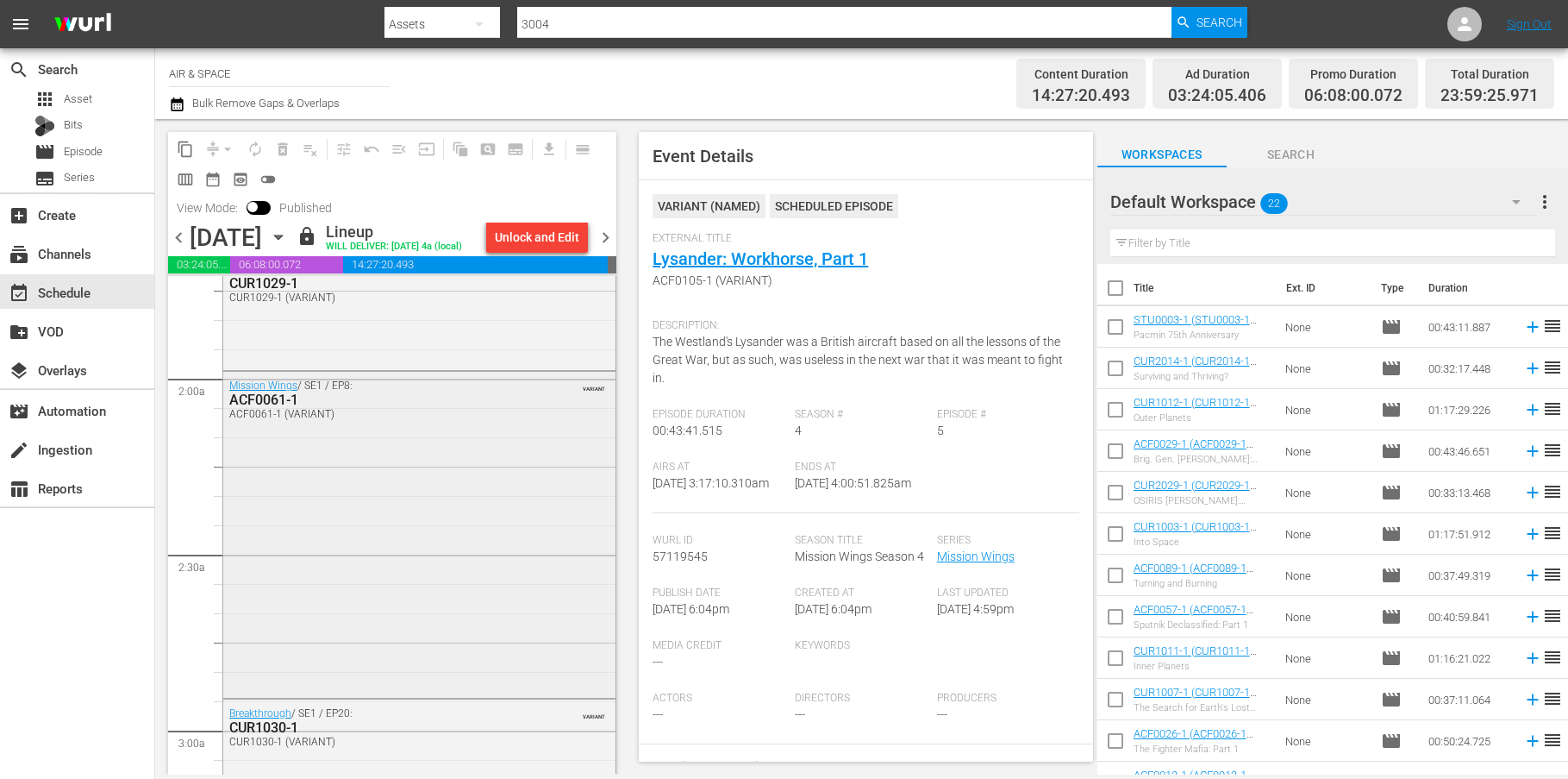
click at [279, 403] on div "ACF0061-1" at bounding box center [377, 400] width 296 height 16
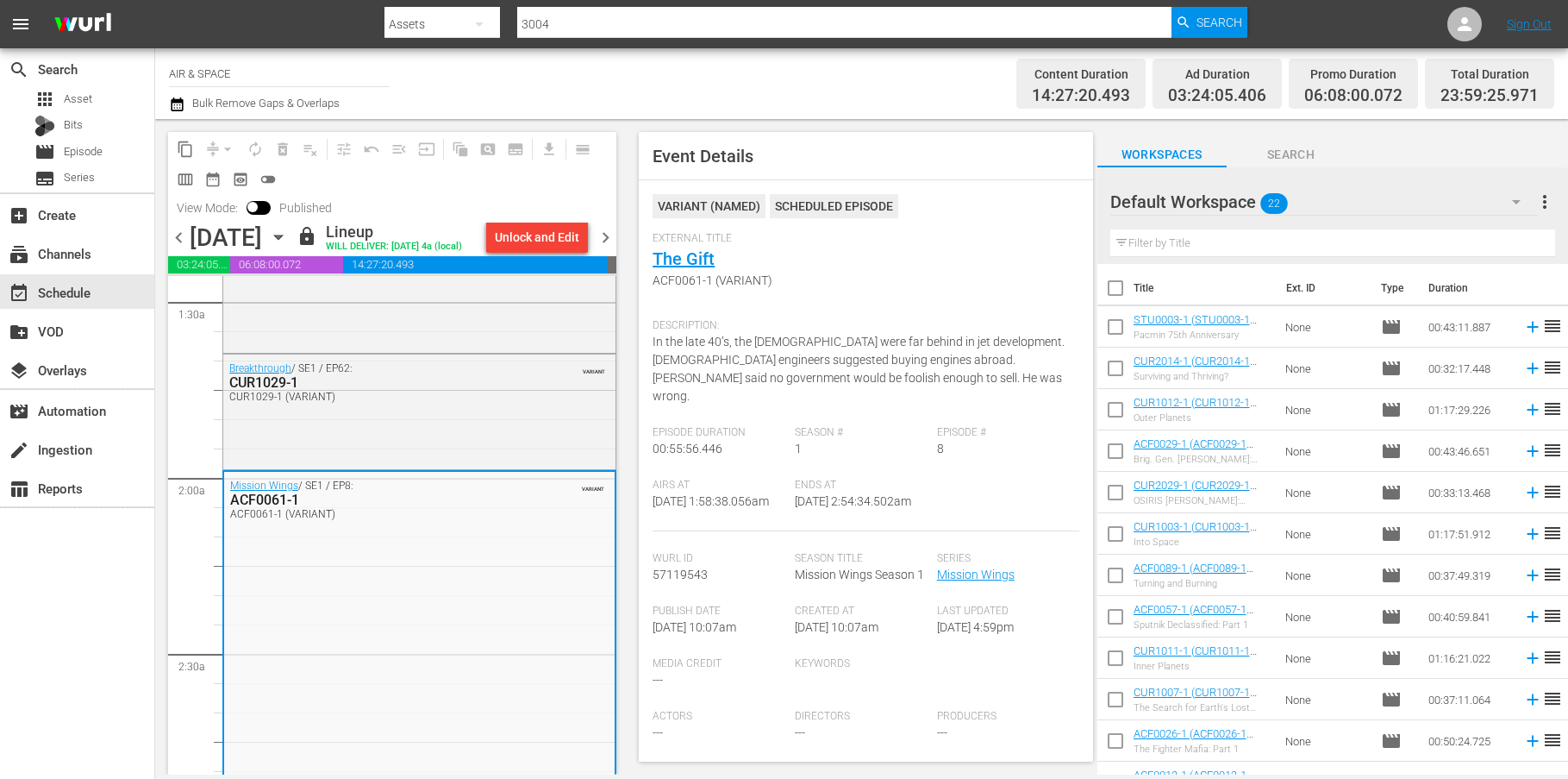
scroll to position [413, 0]
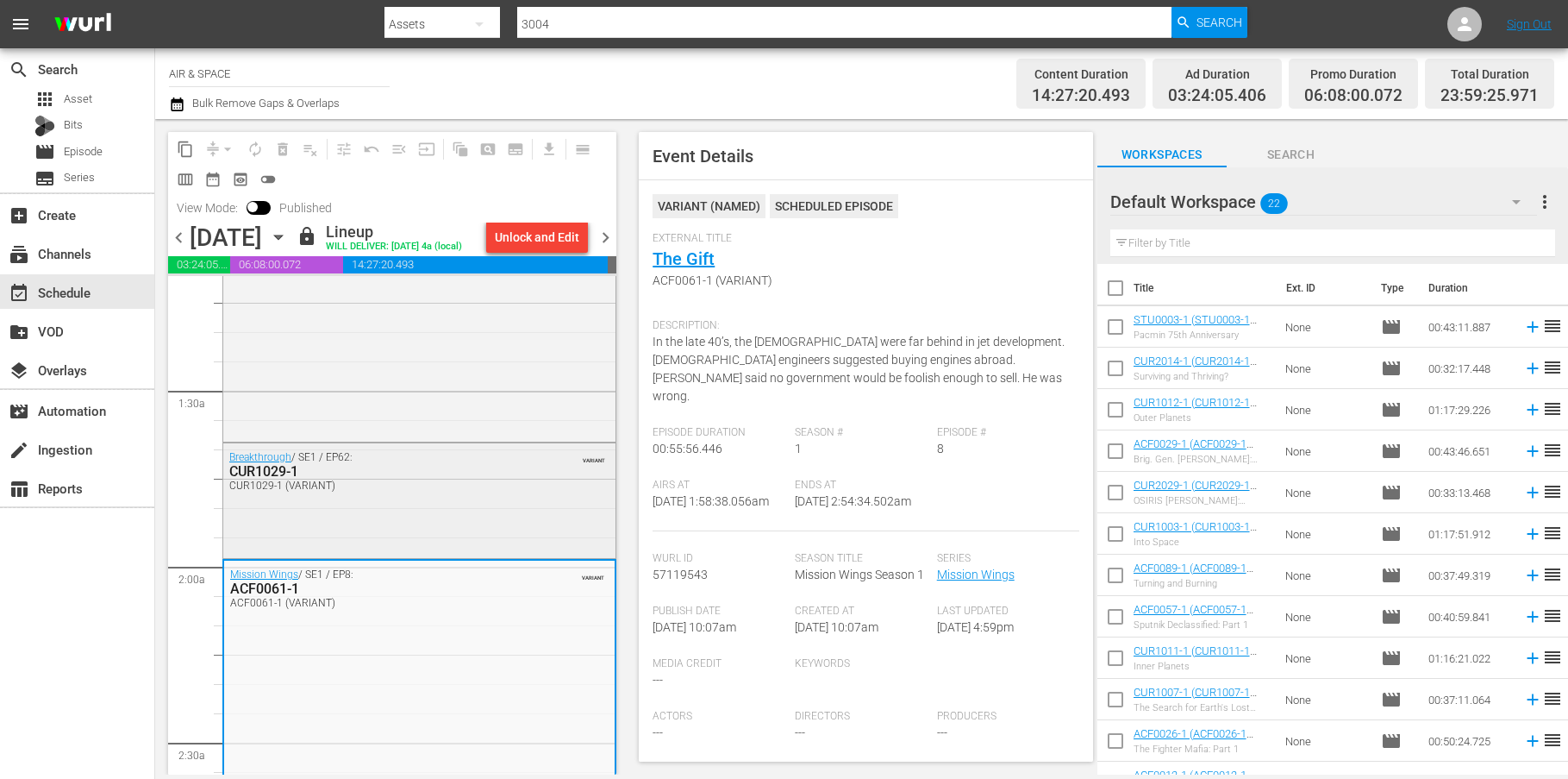
click at [274, 472] on div "CUR1029-1" at bounding box center [377, 471] width 296 height 16
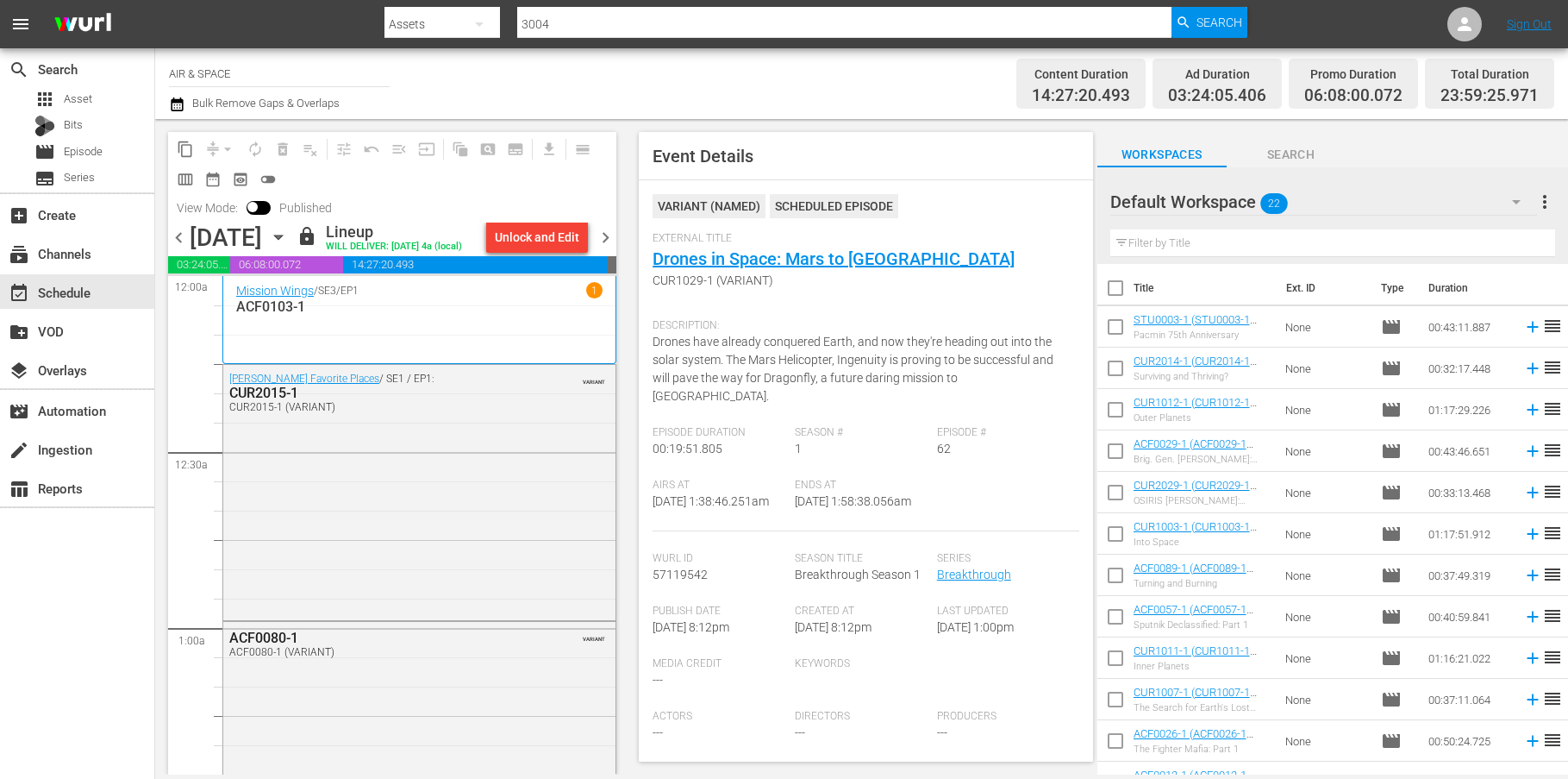
scroll to position [413, 0]
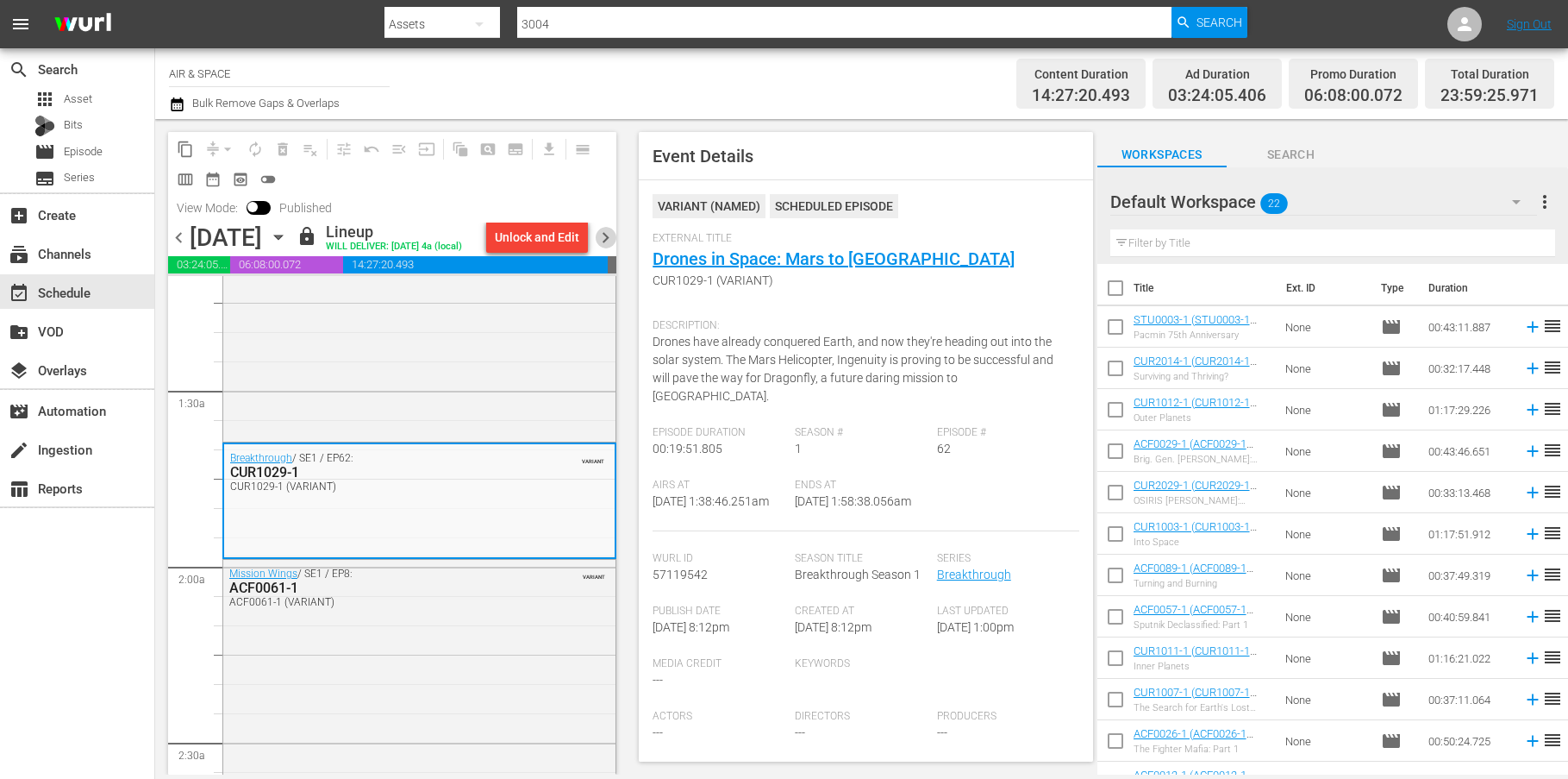
click at [607, 236] on span "chevron_right" at bounding box center [605, 238] width 21 height 21
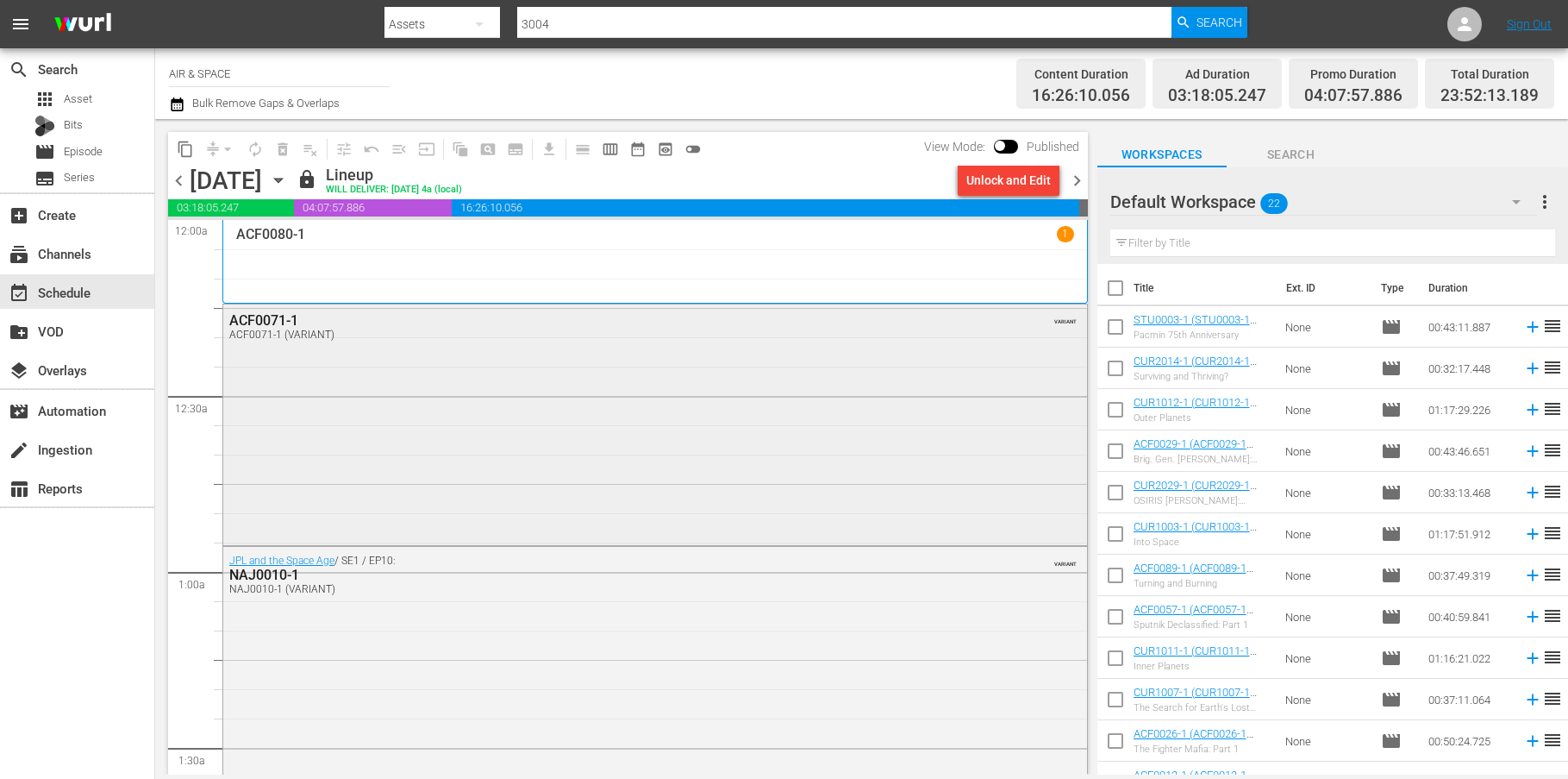
click at [274, 318] on div "ACF0071-1" at bounding box center [609, 321] width 758 height 16
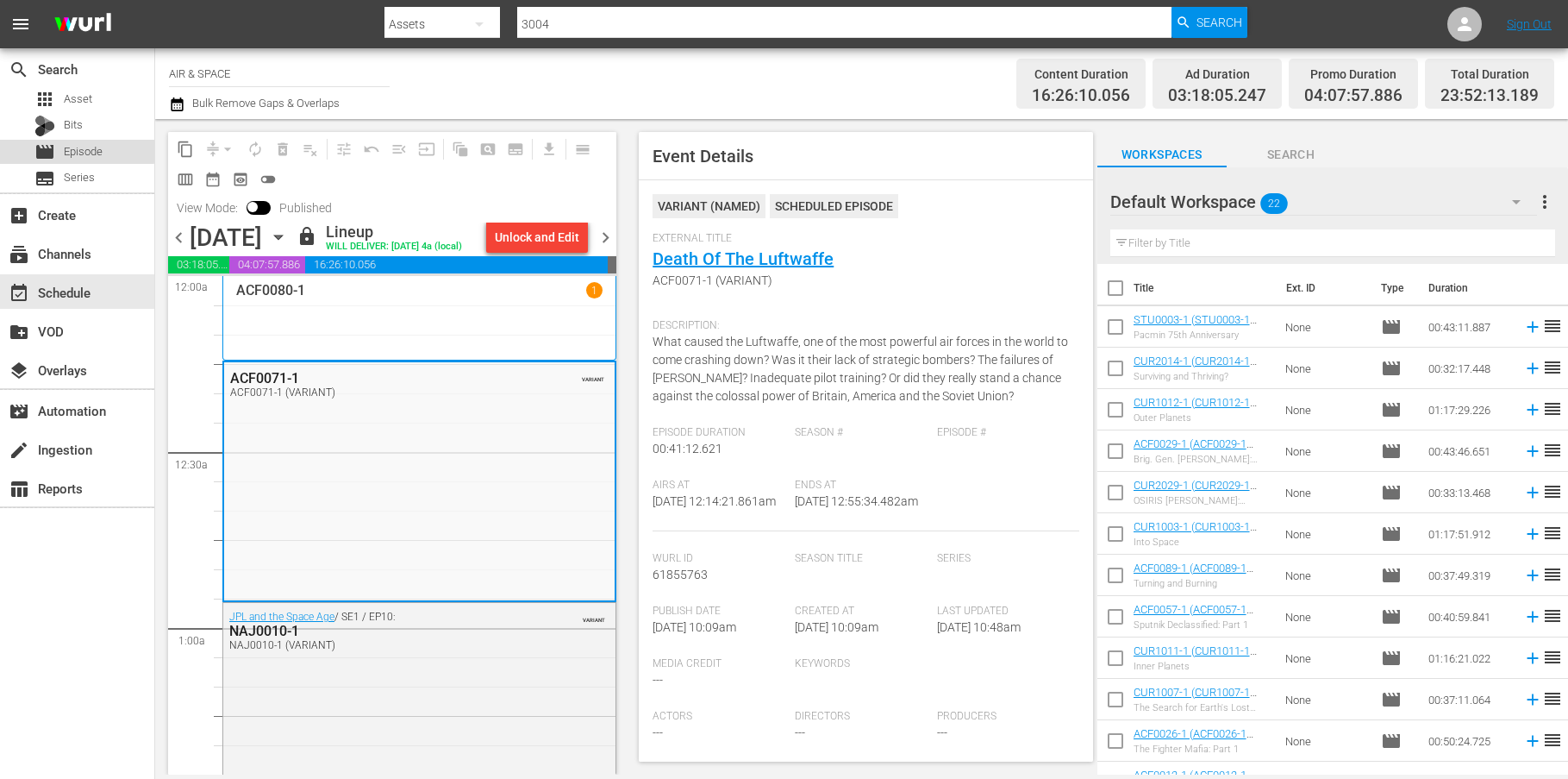
click at [69, 150] on span "Episode" at bounding box center [84, 151] width 39 height 17
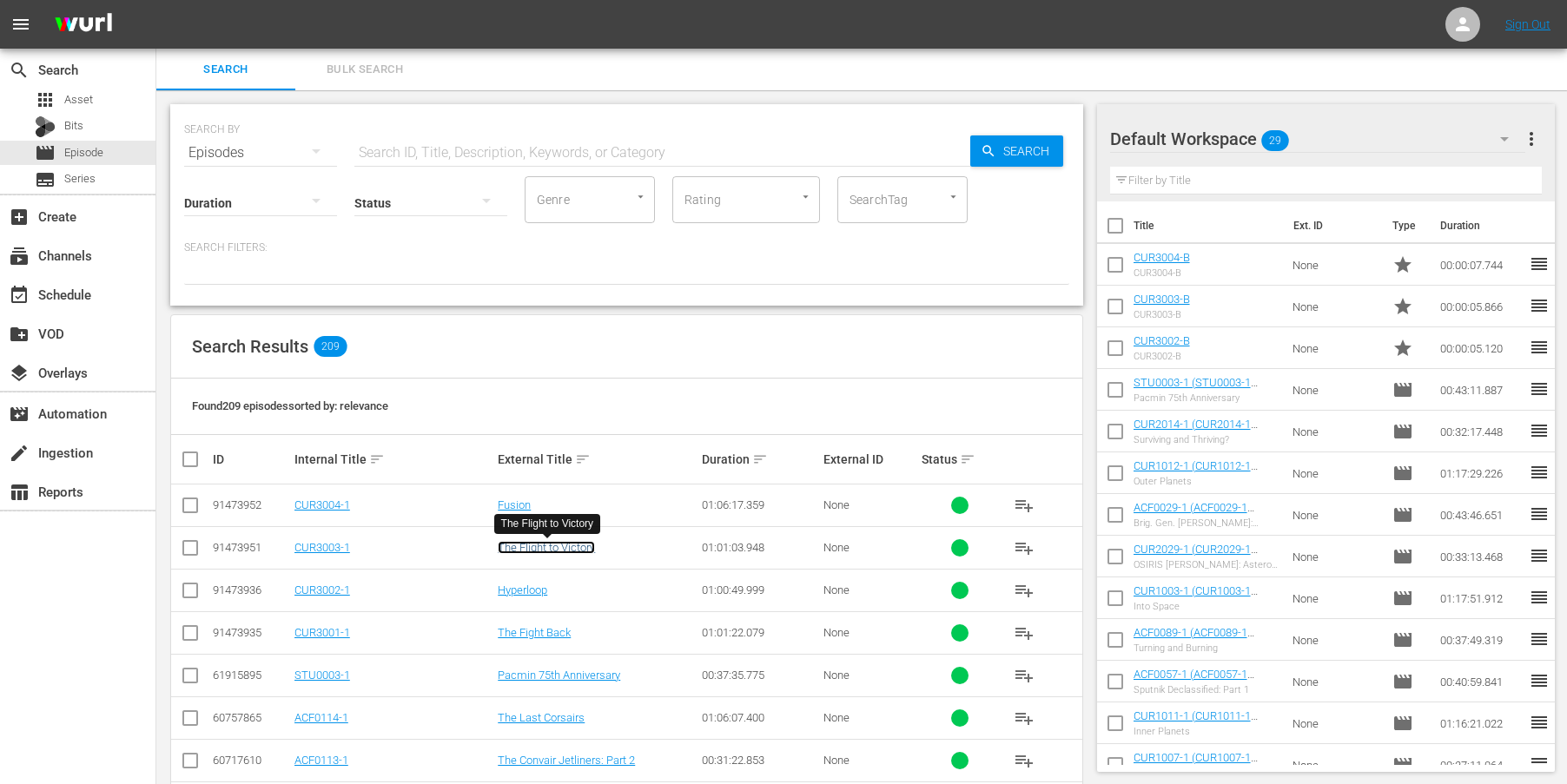
click at [545, 547] on link "The Flight to Victory" at bounding box center [546, 547] width 98 height 13
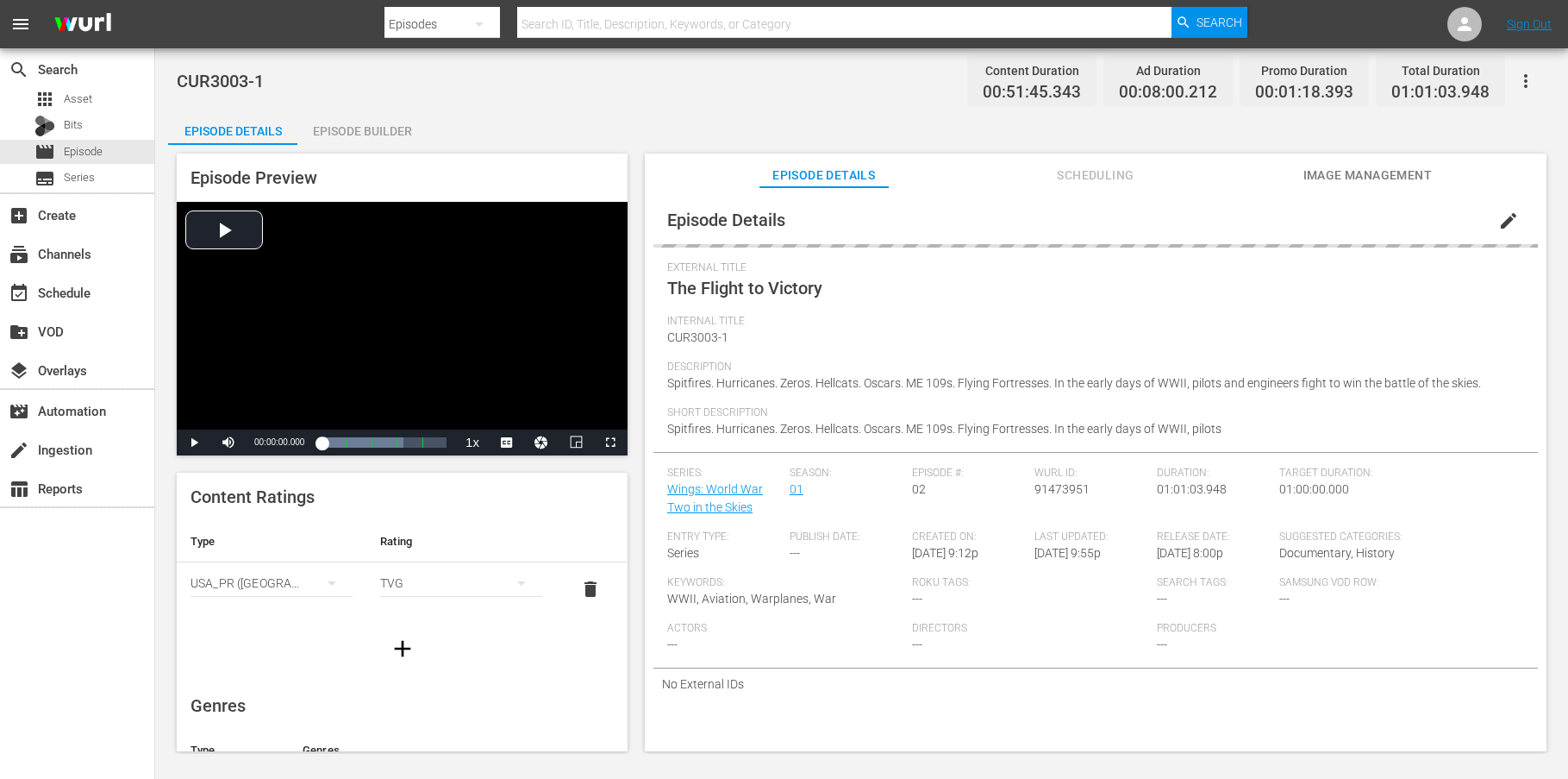
click at [362, 129] on div "Episode Builder" at bounding box center [361, 131] width 129 height 42
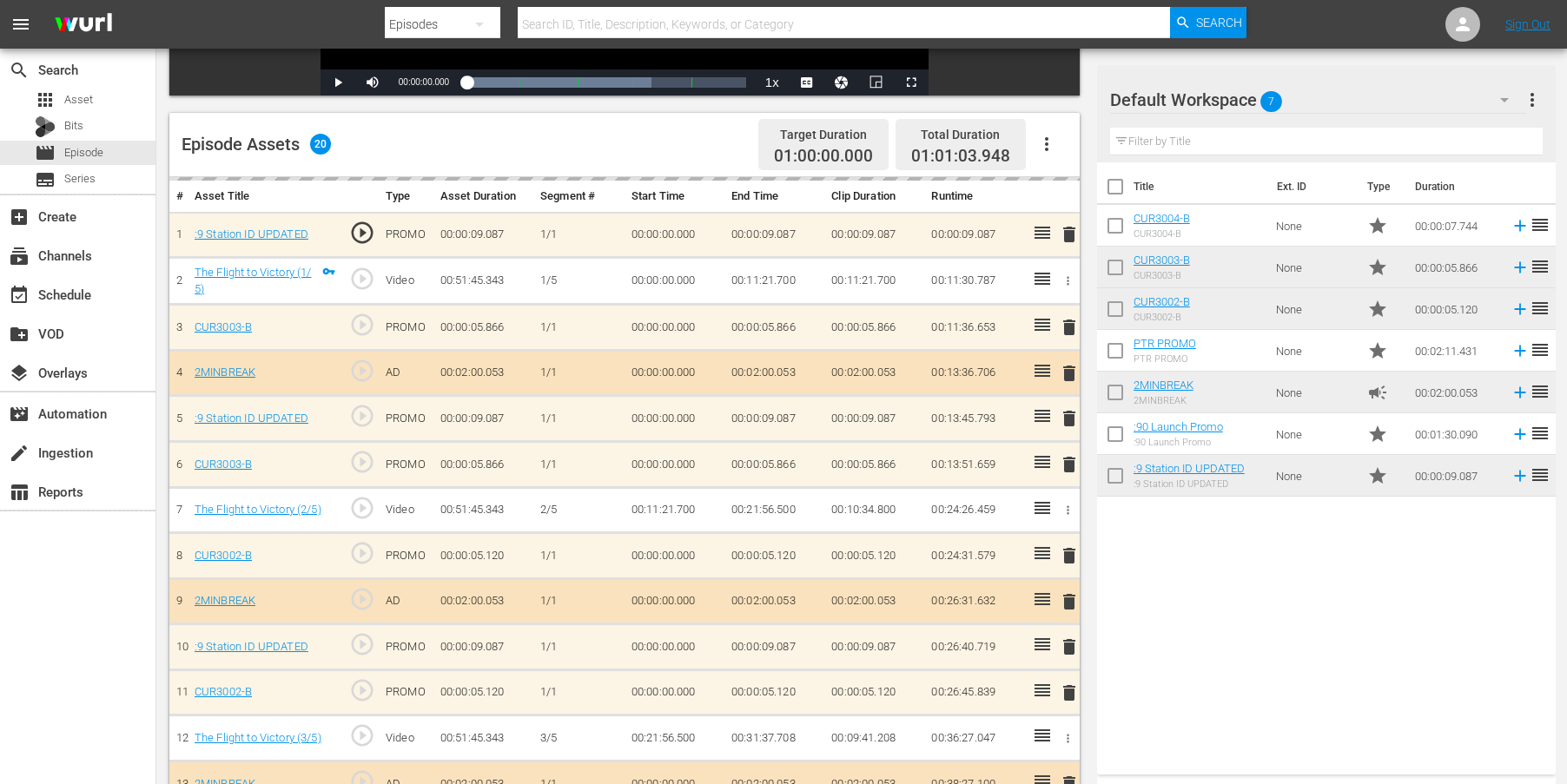
scroll to position [375, 0]
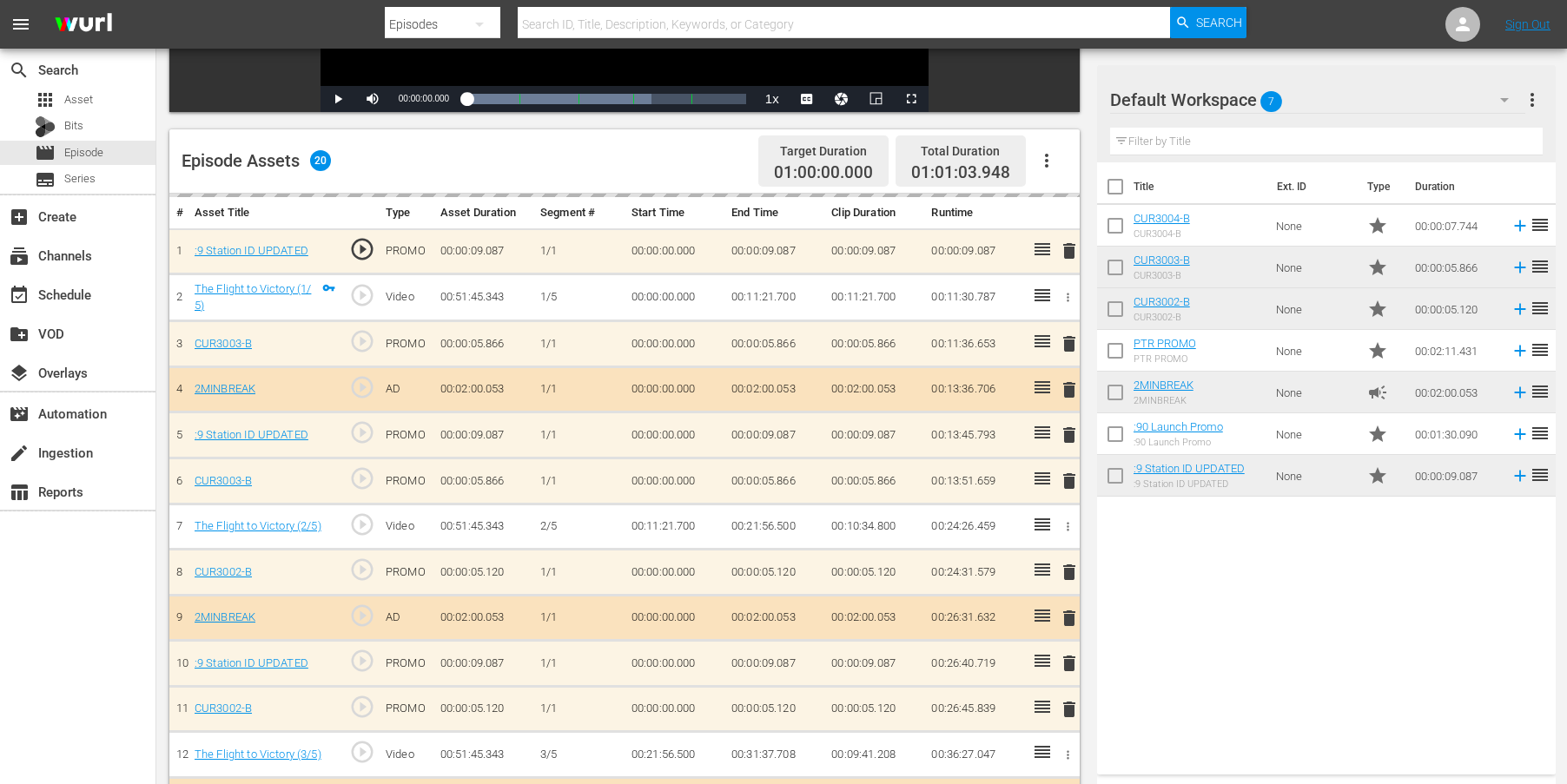
click at [1069, 344] on div "delete" at bounding box center [1065, 344] width 13 height 25
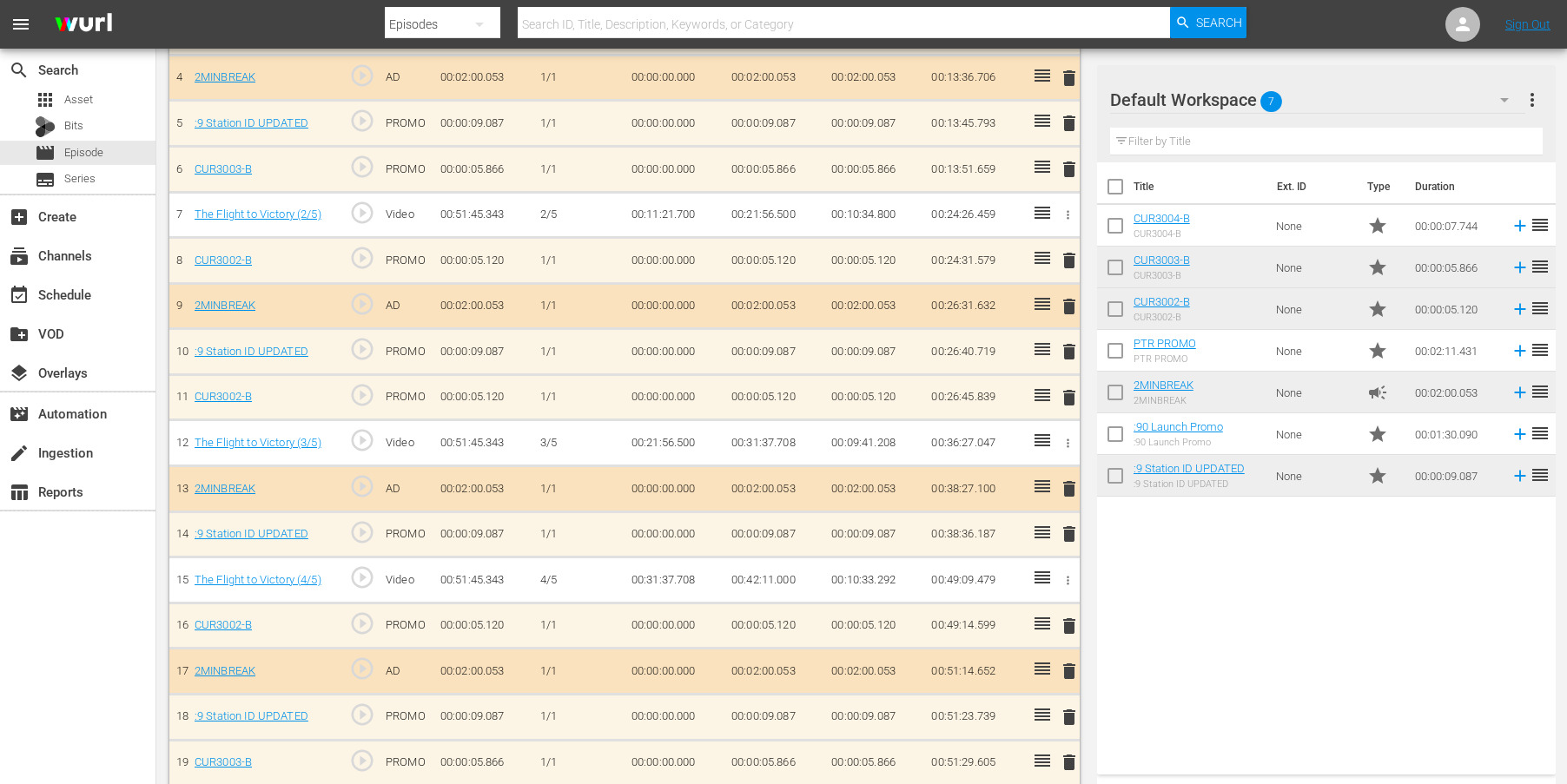
scroll to position [748, 0]
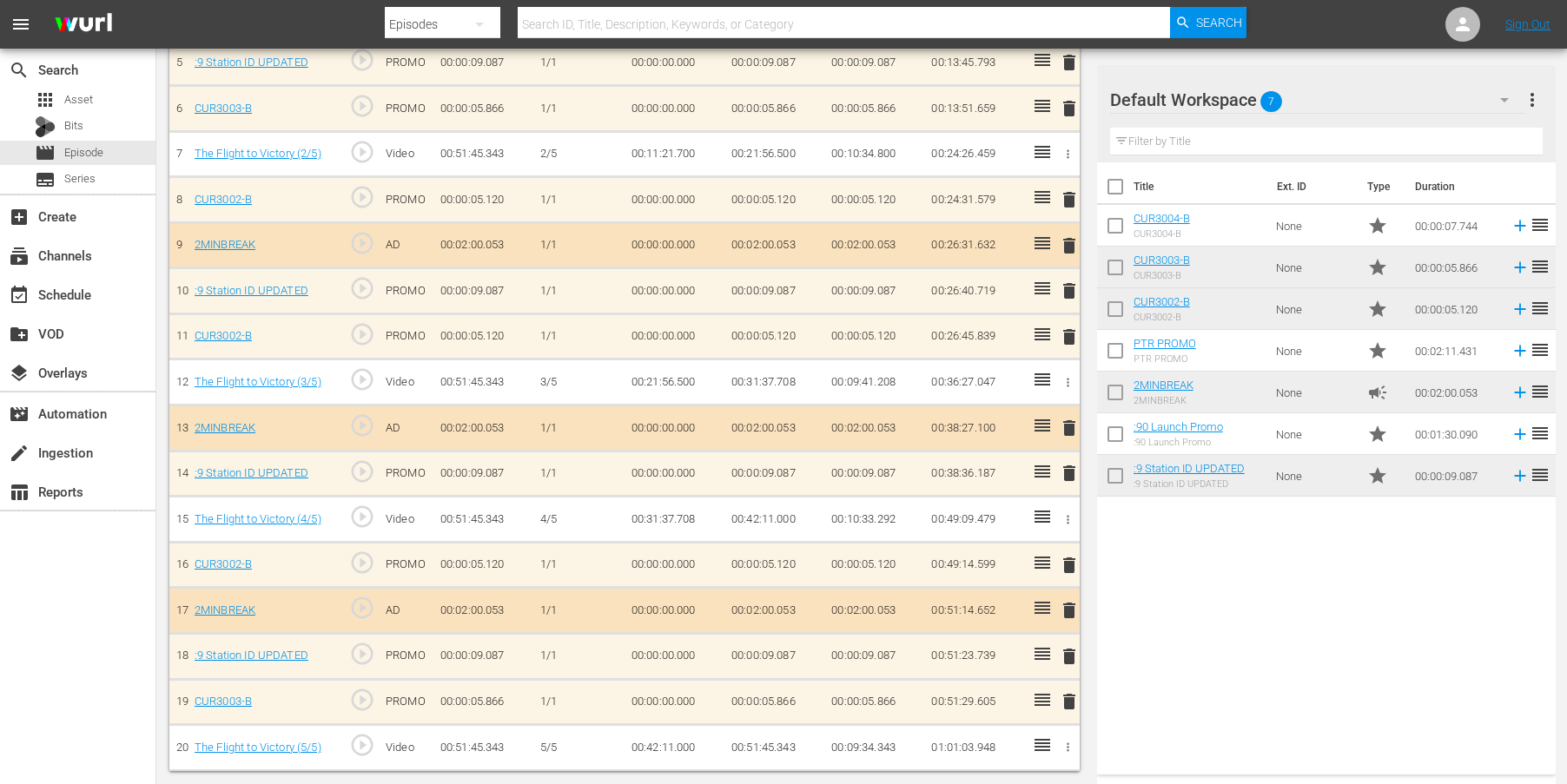
click at [1069, 478] on div "delete" at bounding box center [1065, 473] width 13 height 25
click at [1071, 564] on td "delete" at bounding box center [1065, 564] width 27 height 46
click at [1069, 565] on div "delete" at bounding box center [1065, 564] width 13 height 25
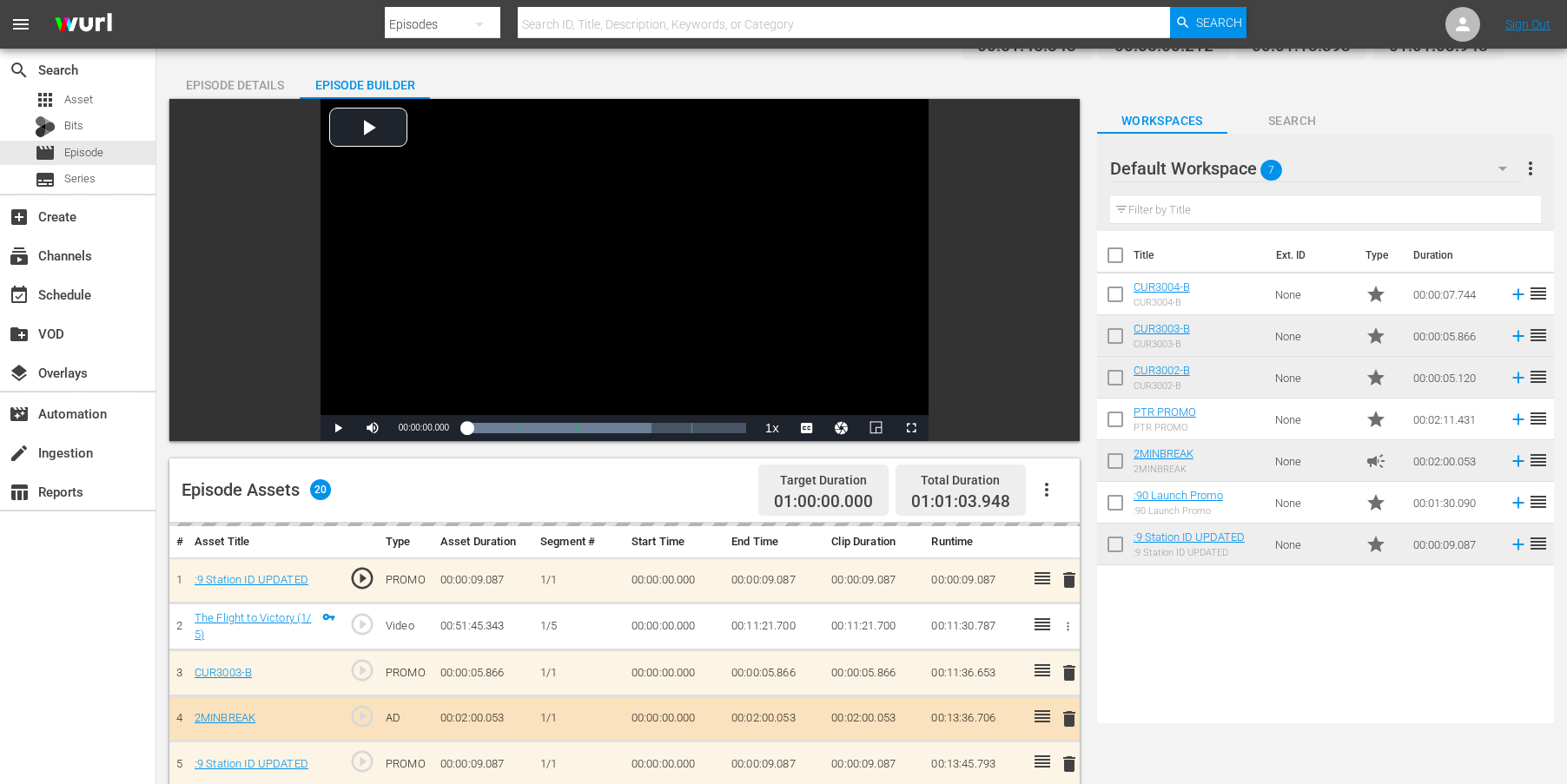
scroll to position [0, 0]
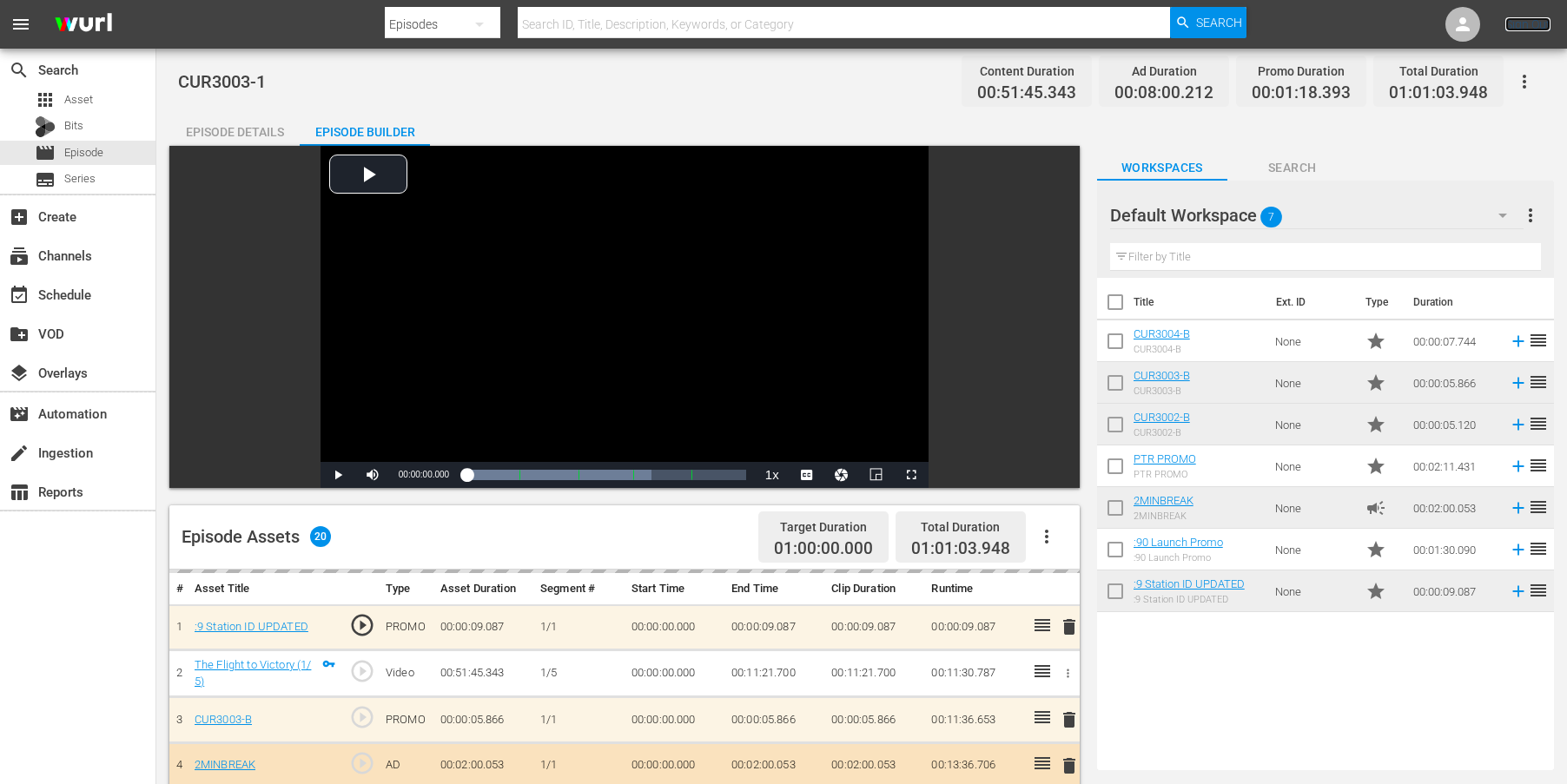
click at [1522, 25] on link "Sign Out" at bounding box center [1528, 24] width 45 height 14
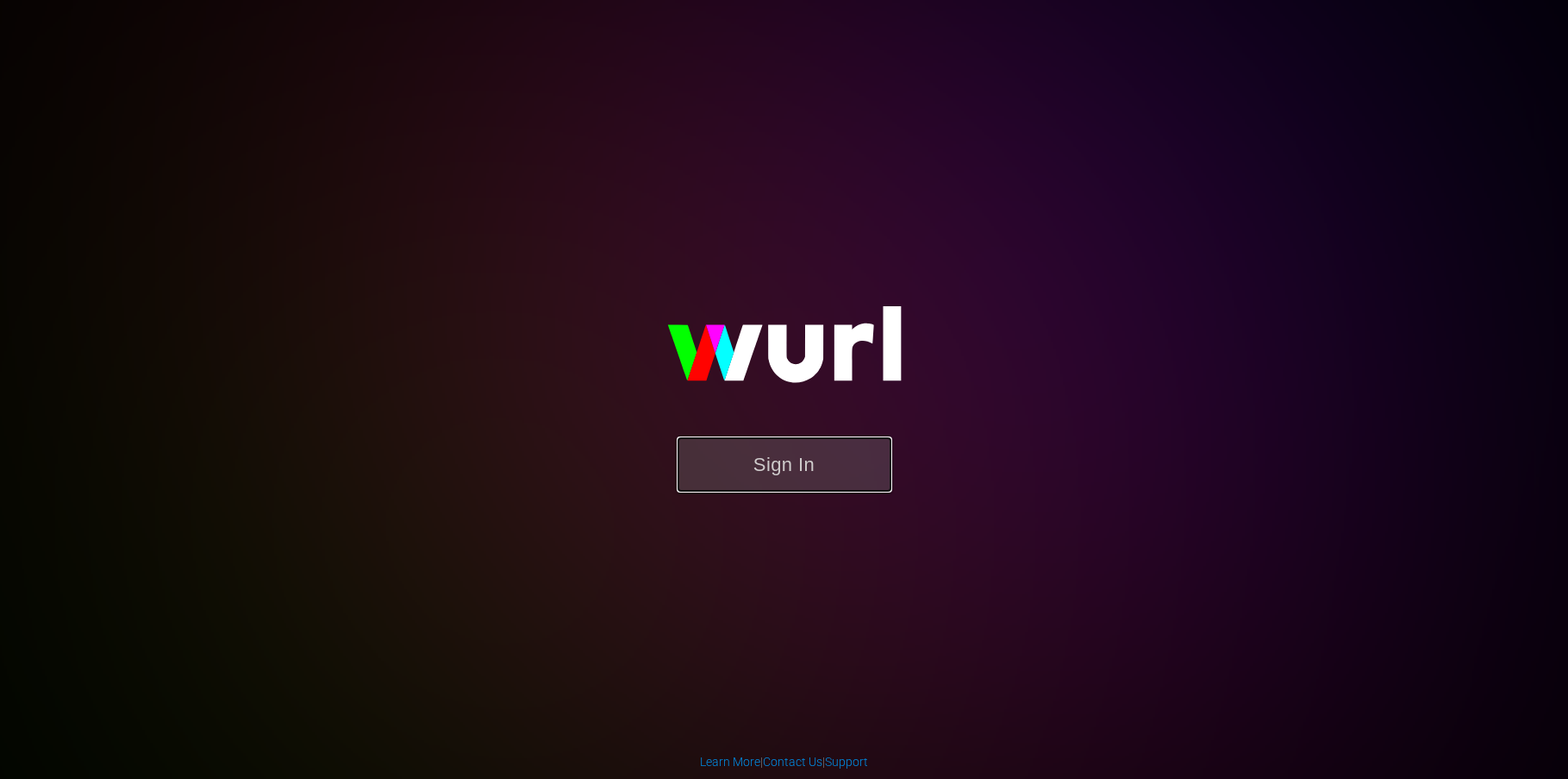
click at [792, 466] on button "Sign In" at bounding box center [785, 464] width 215 height 56
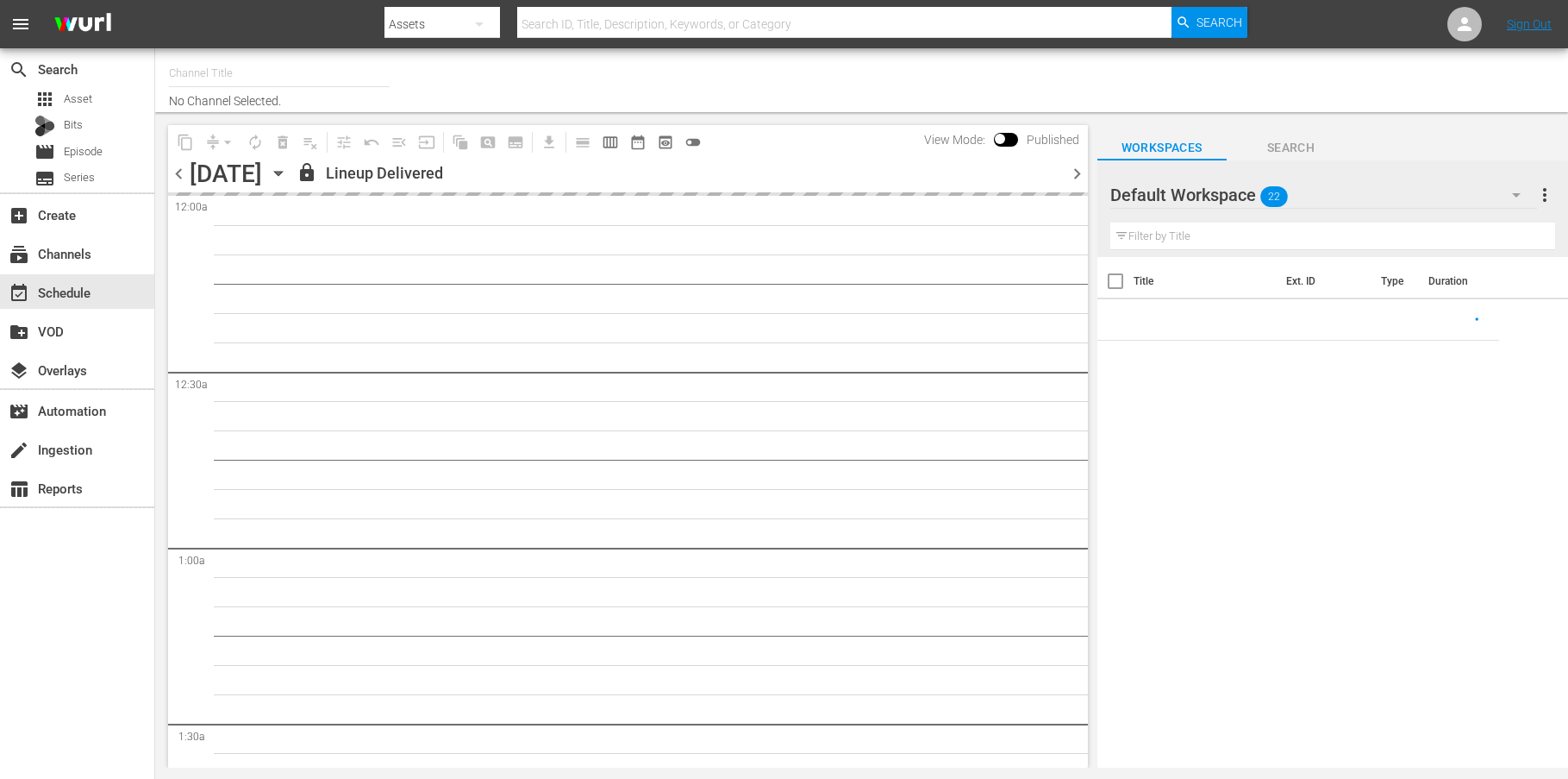
type input "AIR & SPACE (1684)"
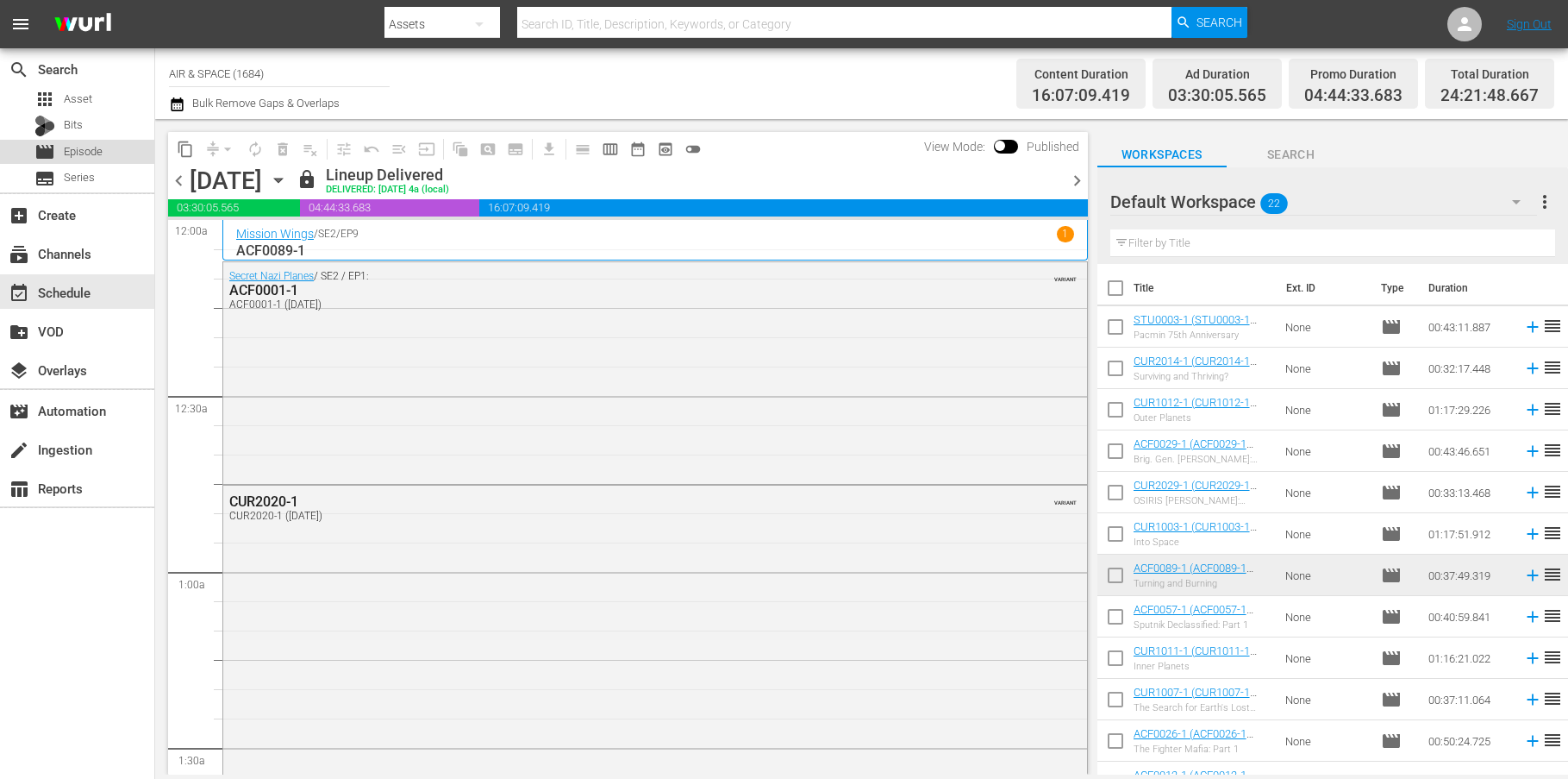
click at [93, 147] on span "Episode" at bounding box center [84, 151] width 39 height 17
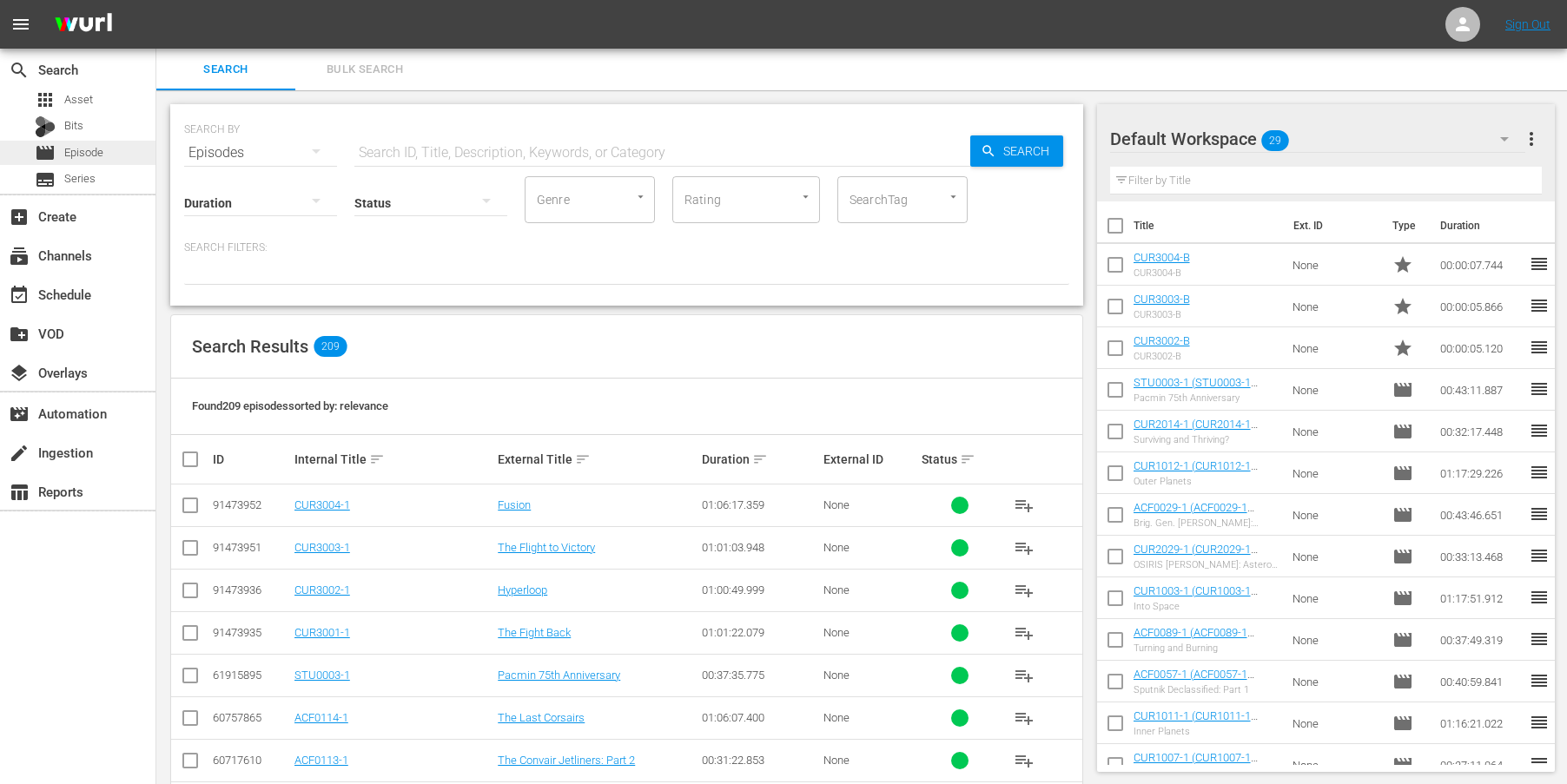
click at [73, 152] on span "Episode" at bounding box center [84, 152] width 39 height 17
click at [542, 547] on link "The Flight to Victory" at bounding box center [546, 547] width 98 height 13
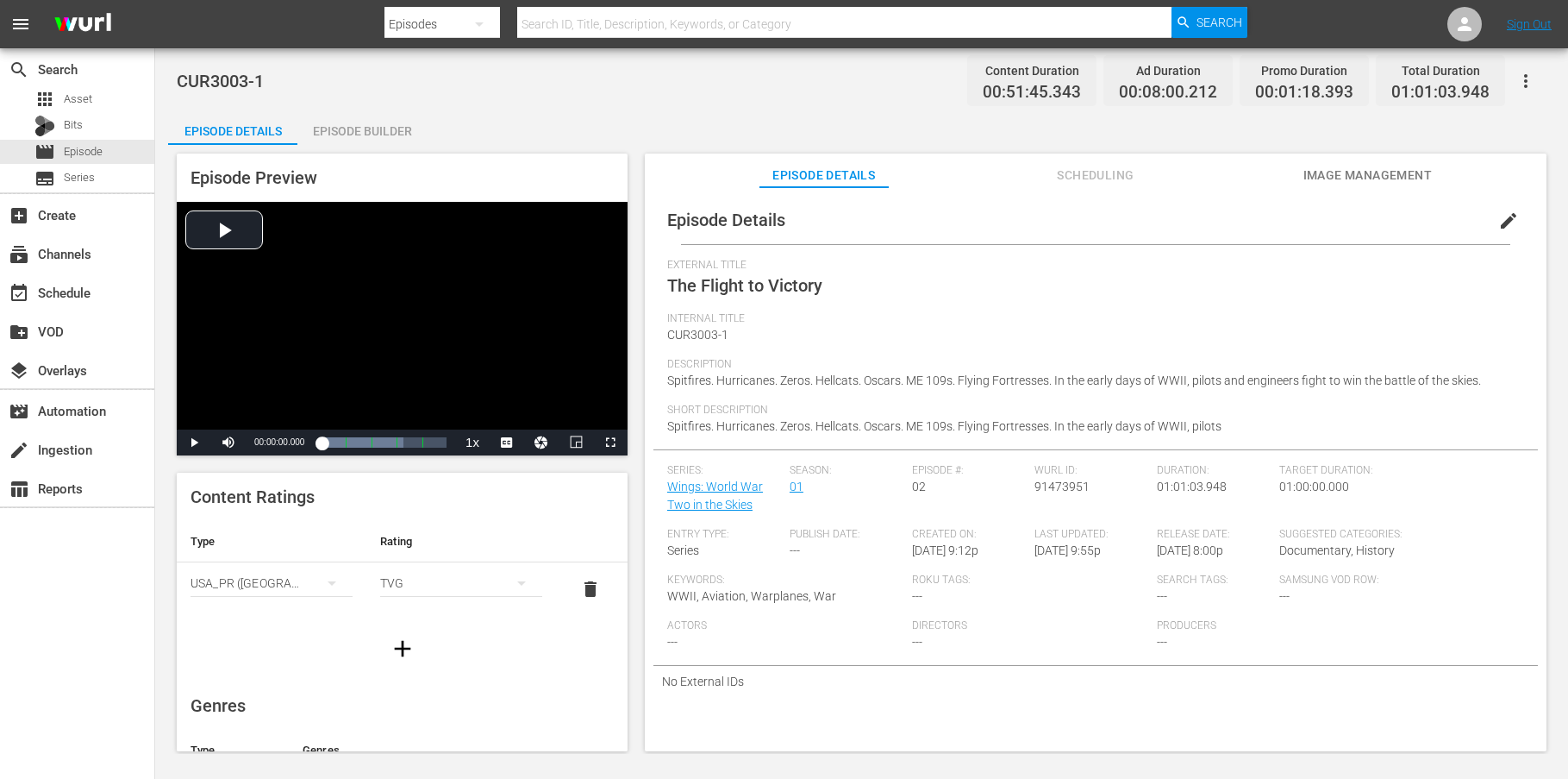
click at [368, 126] on div "Episode Builder" at bounding box center [361, 131] width 129 height 42
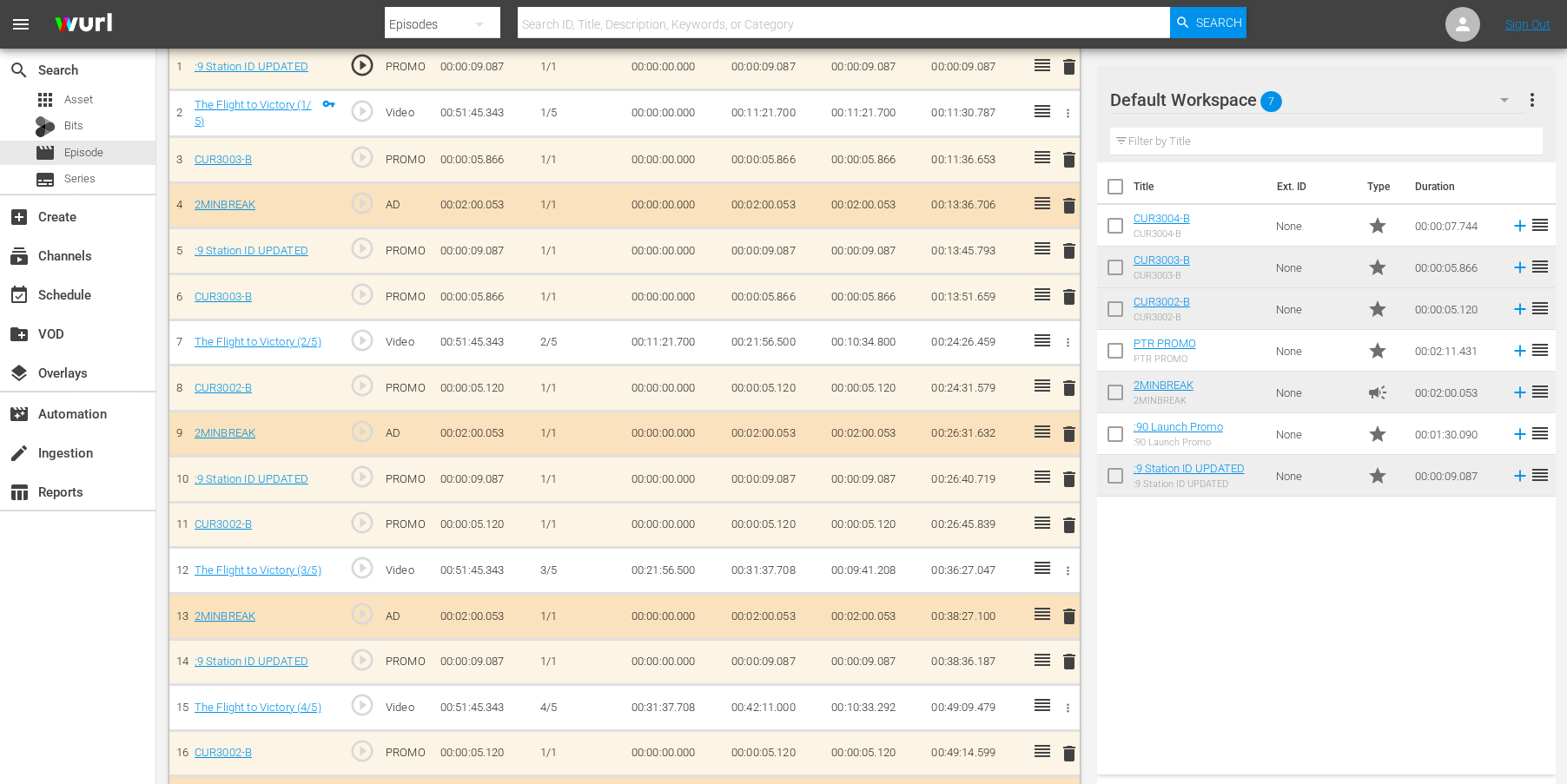
scroll to position [560, 0]
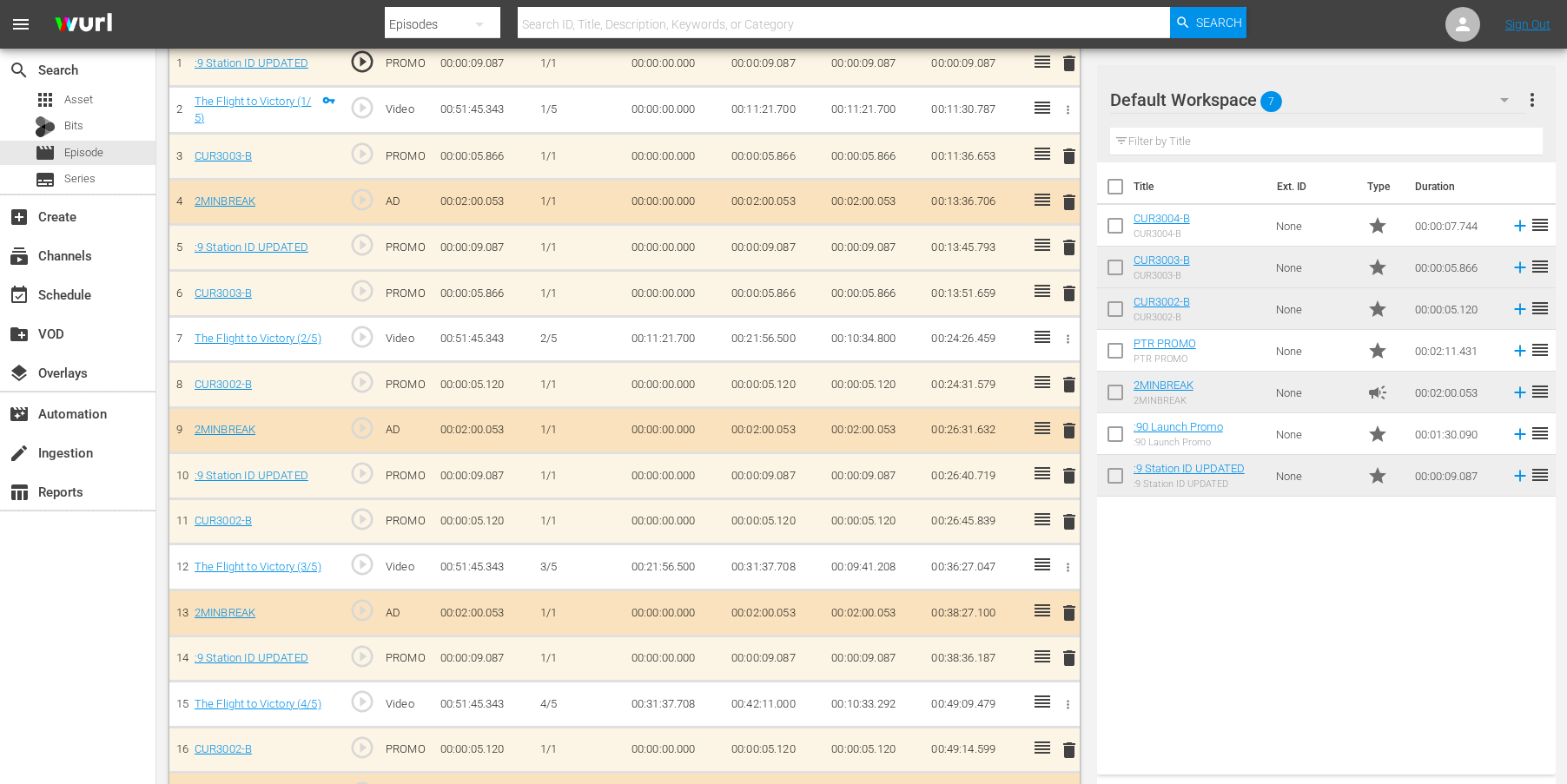
click at [1071, 384] on span "delete" at bounding box center [1069, 384] width 21 height 21
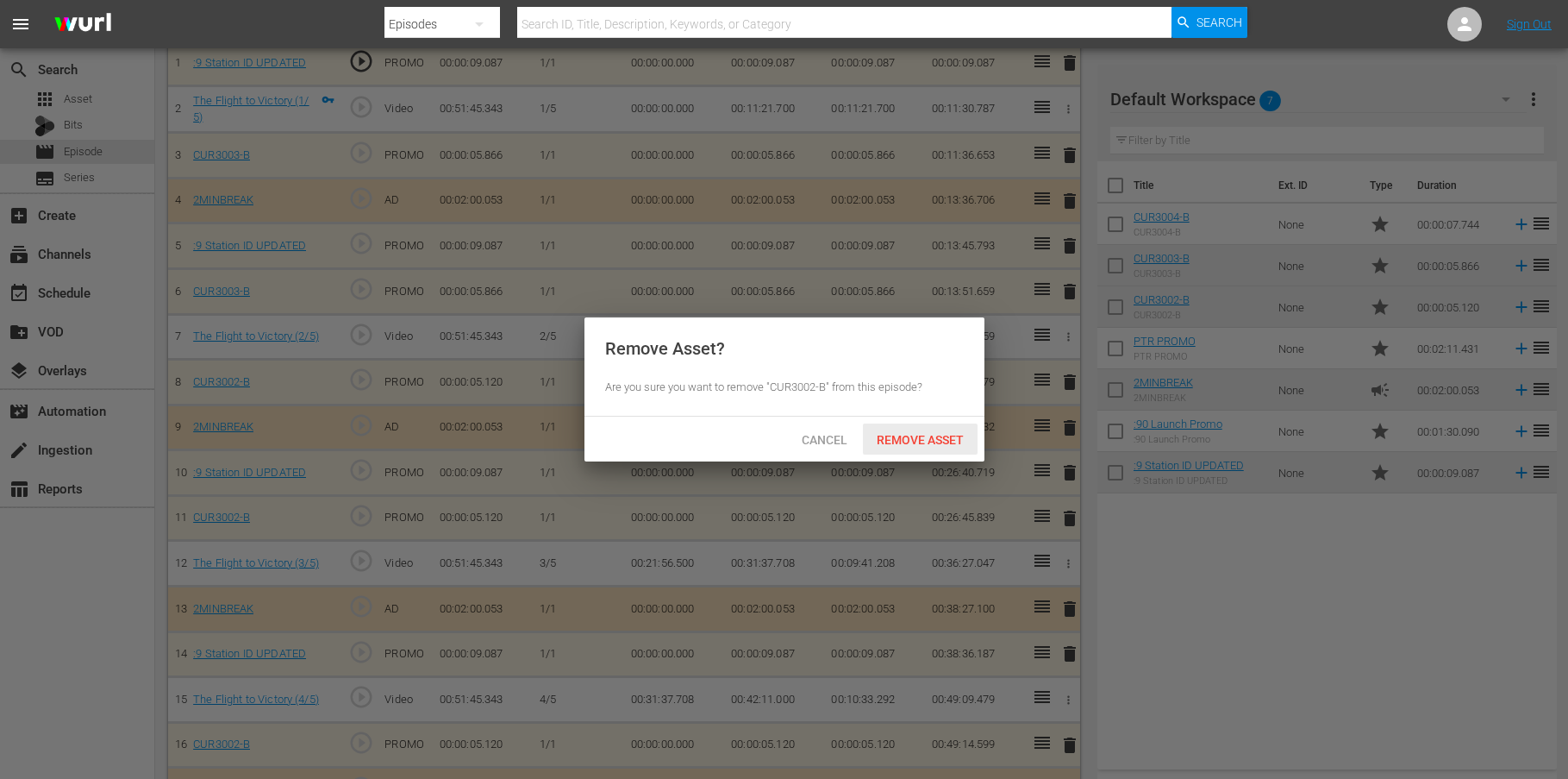
click at [920, 431] on div "Remove Asset" at bounding box center [920, 440] width 115 height 32
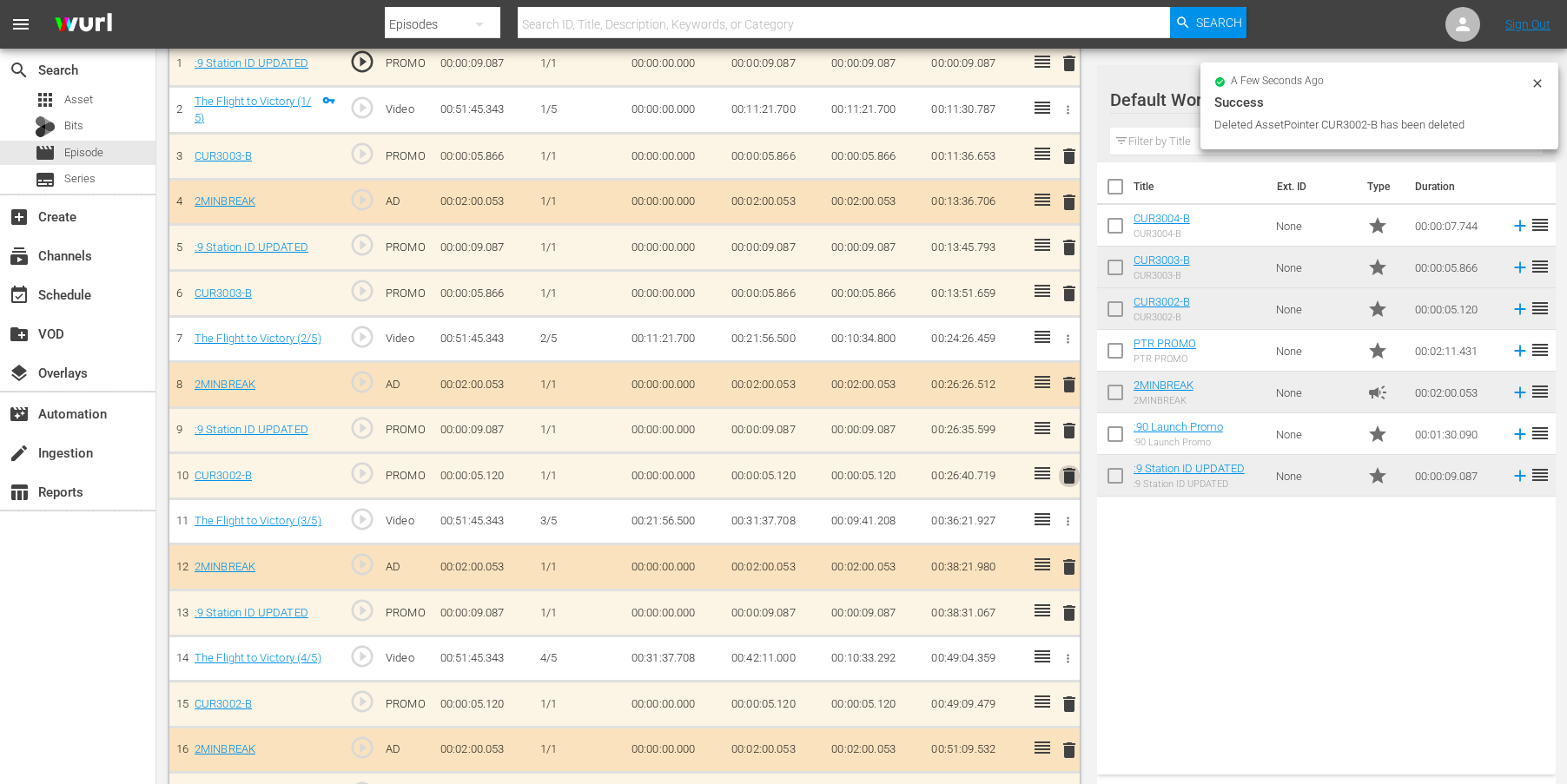
click at [1069, 480] on span "delete" at bounding box center [1069, 475] width 21 height 21
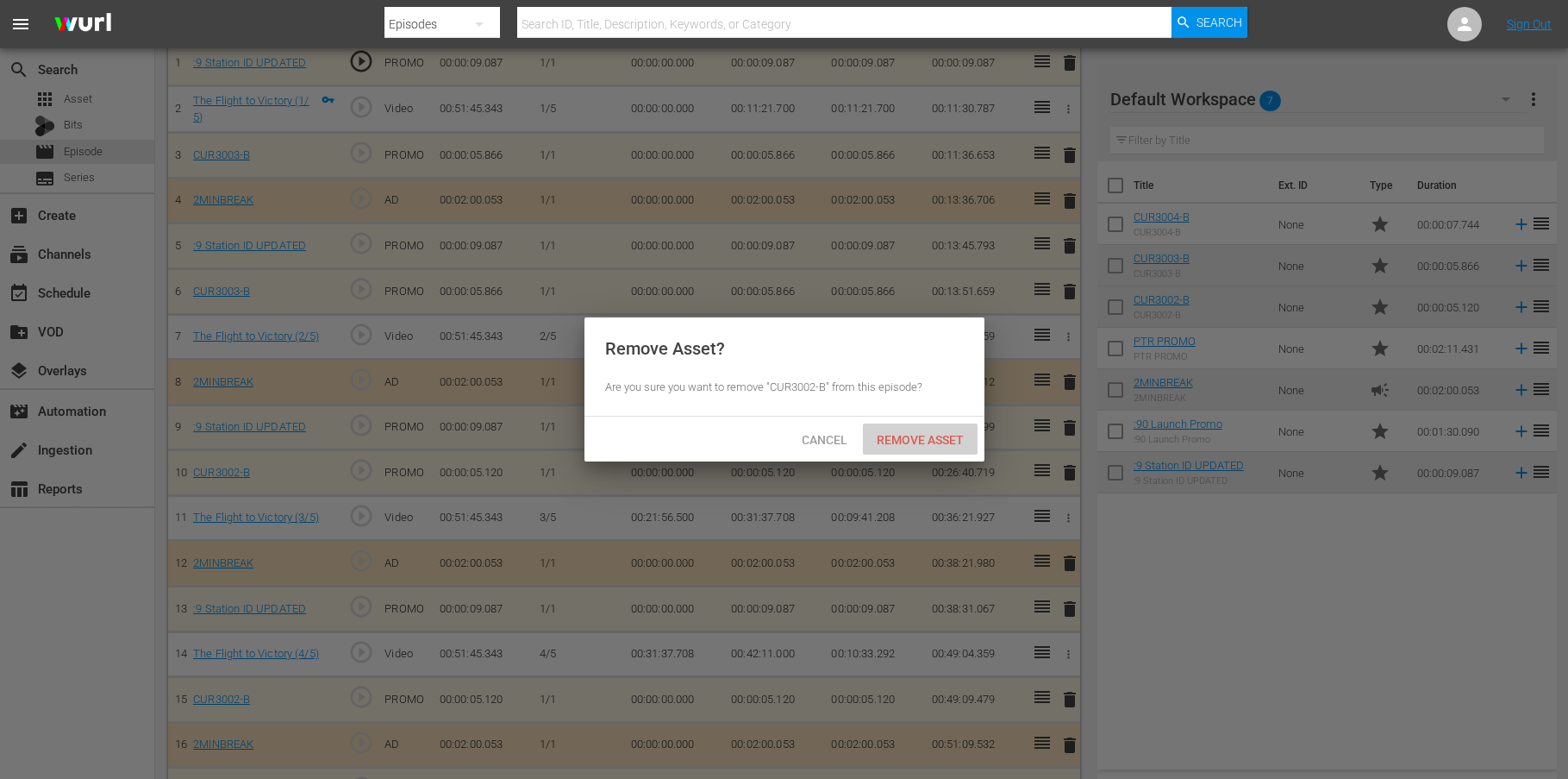
click at [936, 446] on span "Remove Asset" at bounding box center [920, 440] width 115 height 14
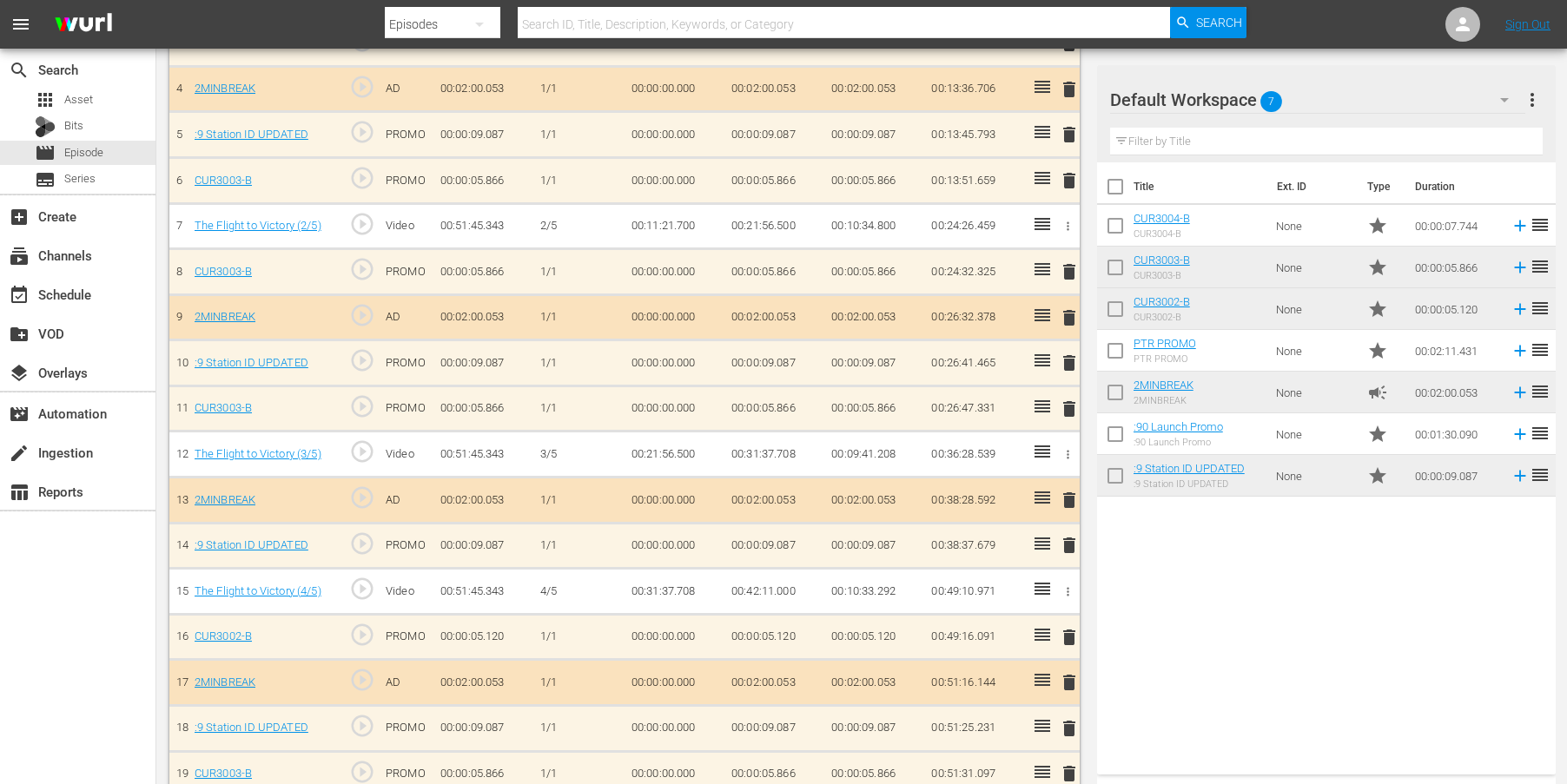
scroll to position [745, 0]
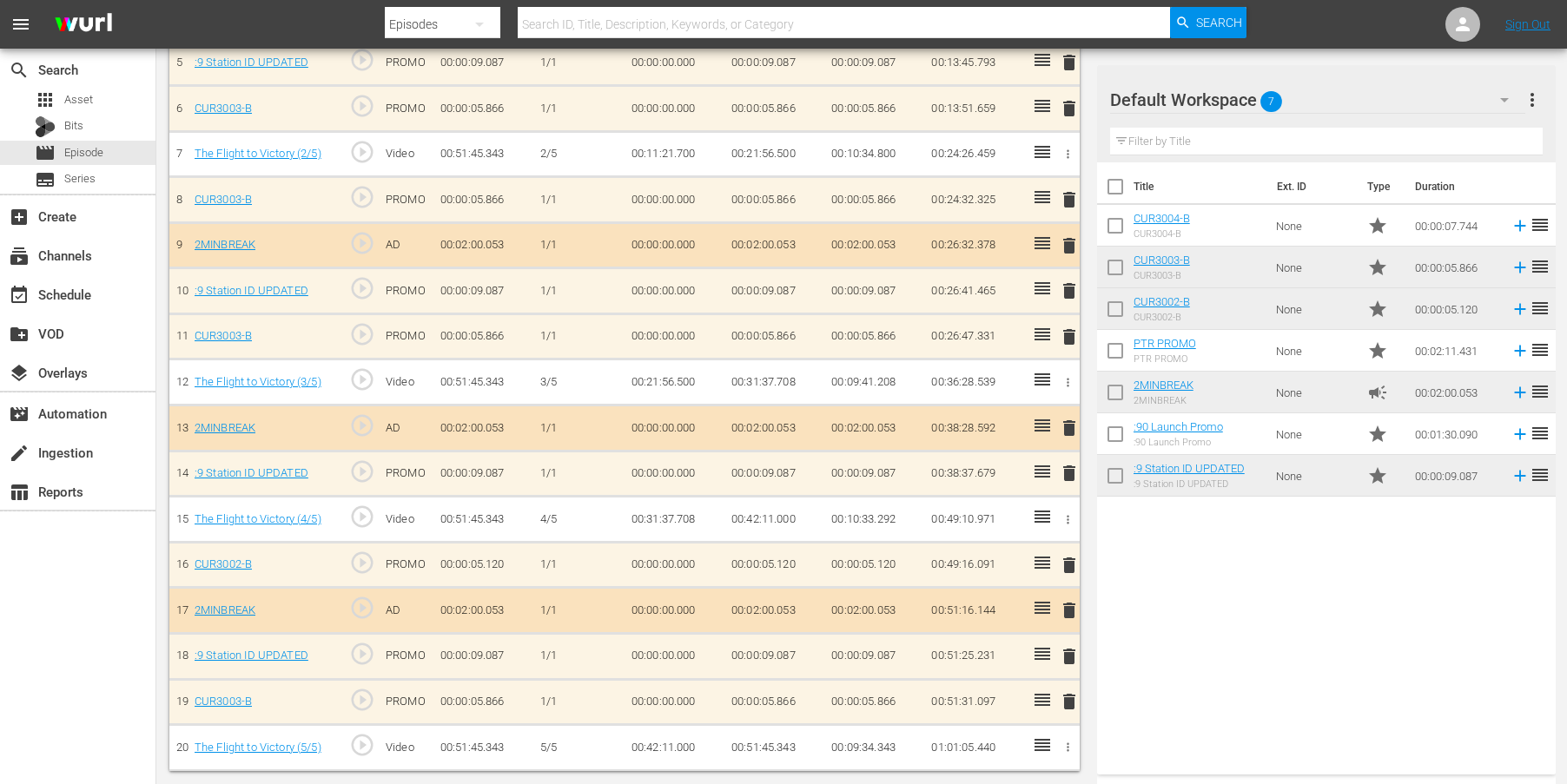
click at [1072, 564] on span "delete" at bounding box center [1069, 564] width 21 height 21
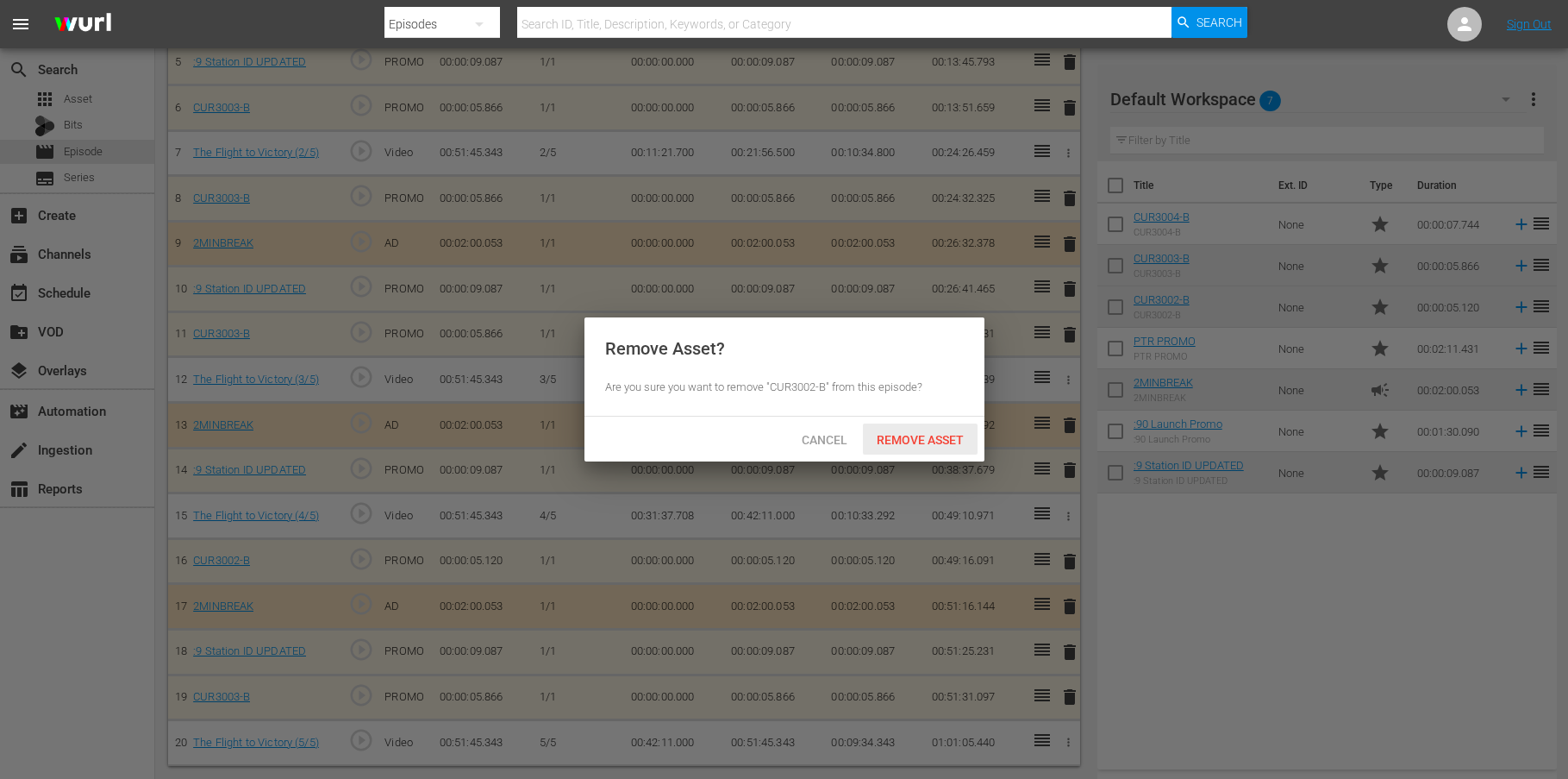
click at [903, 434] on span "Remove Asset" at bounding box center [920, 440] width 115 height 14
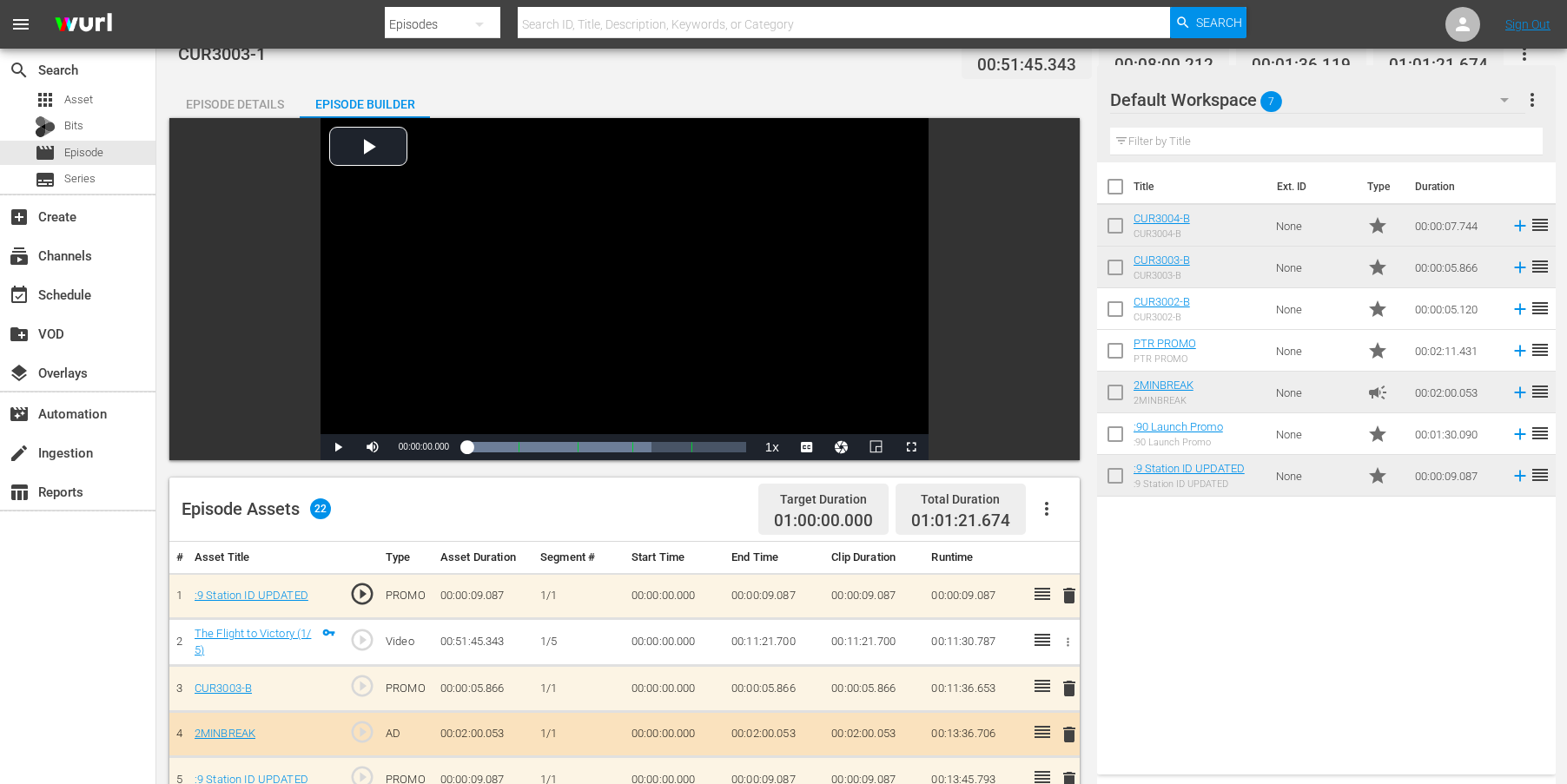
scroll to position [0, 0]
